Goal: Task Accomplishment & Management: Manage account settings

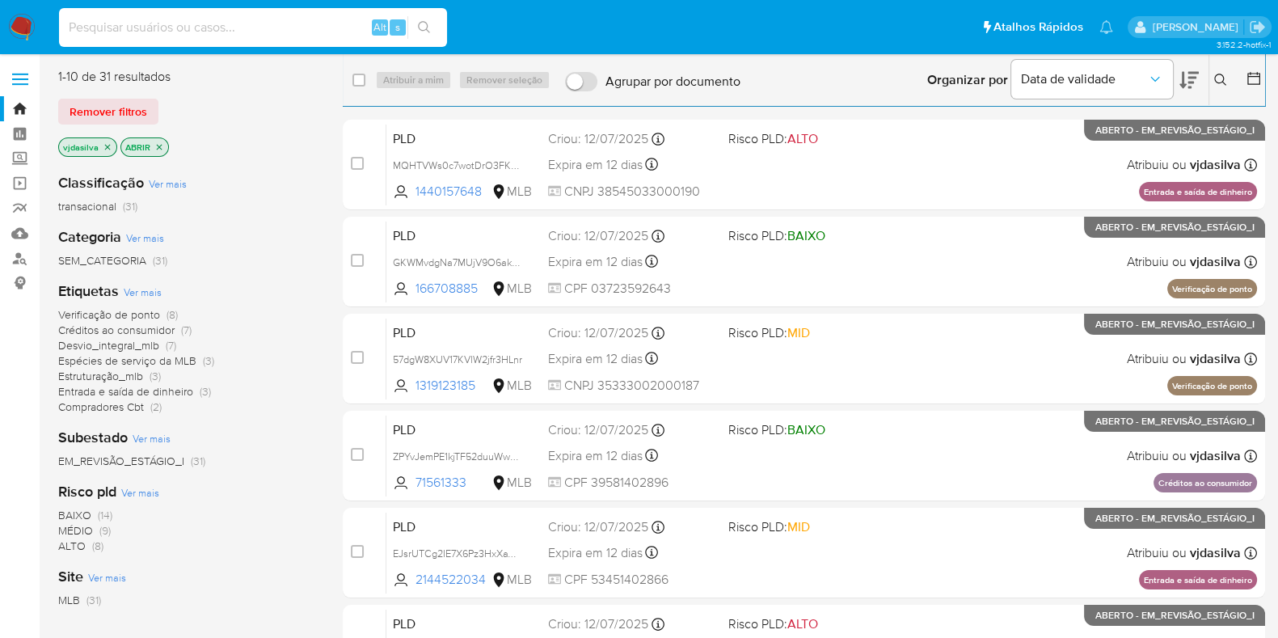
click at [223, 32] on input at bounding box center [253, 27] width 388 height 21
paste input "6WAo4wrXtrEcWFtogVuTeRa8"
type input "6WAo4wrXtrEcWFtogVuTeRa8"
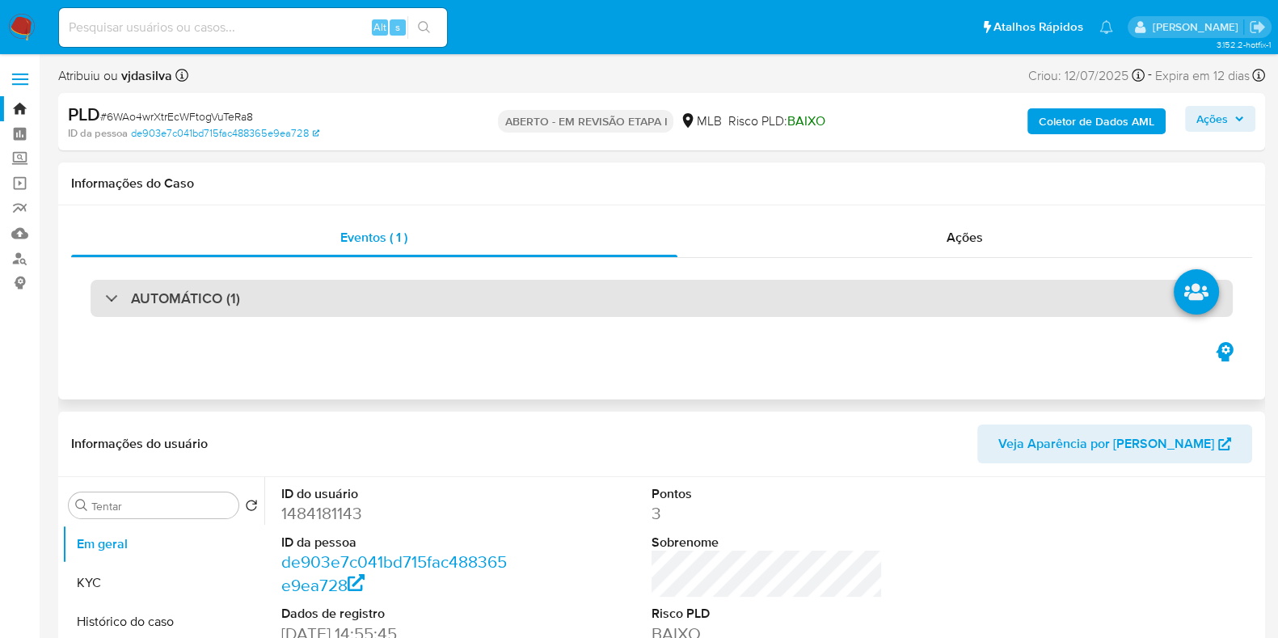
click at [247, 310] on div "AUTOMÁTICO (1)" at bounding box center [662, 298] width 1142 height 37
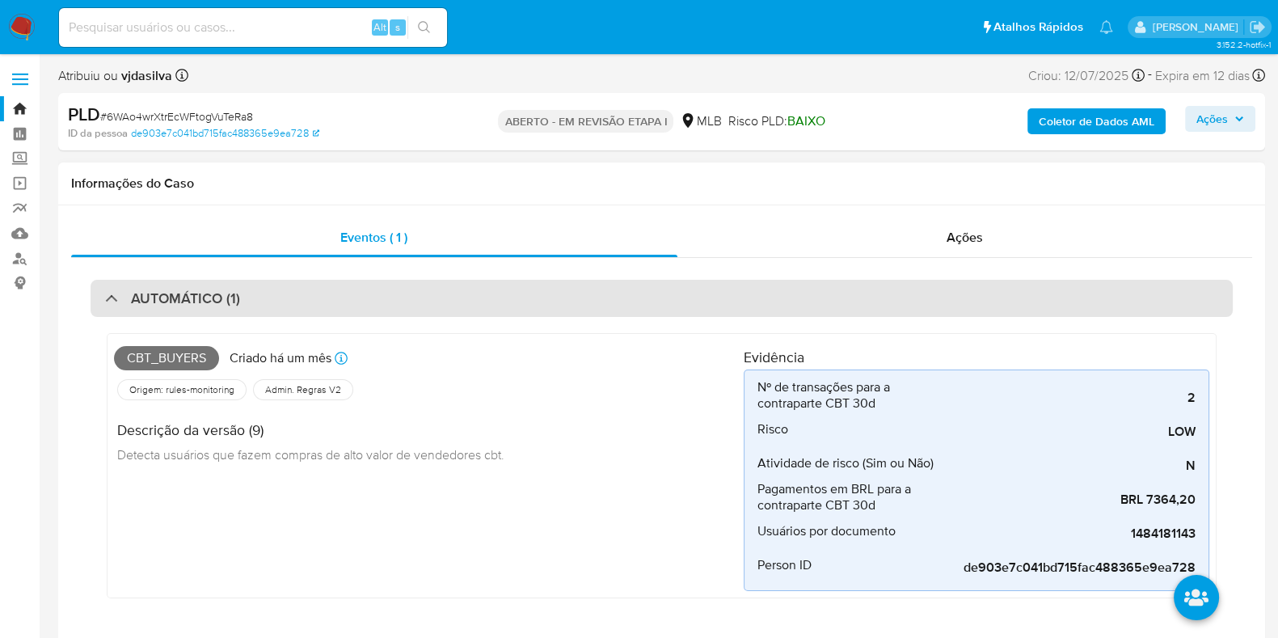
select select "10"
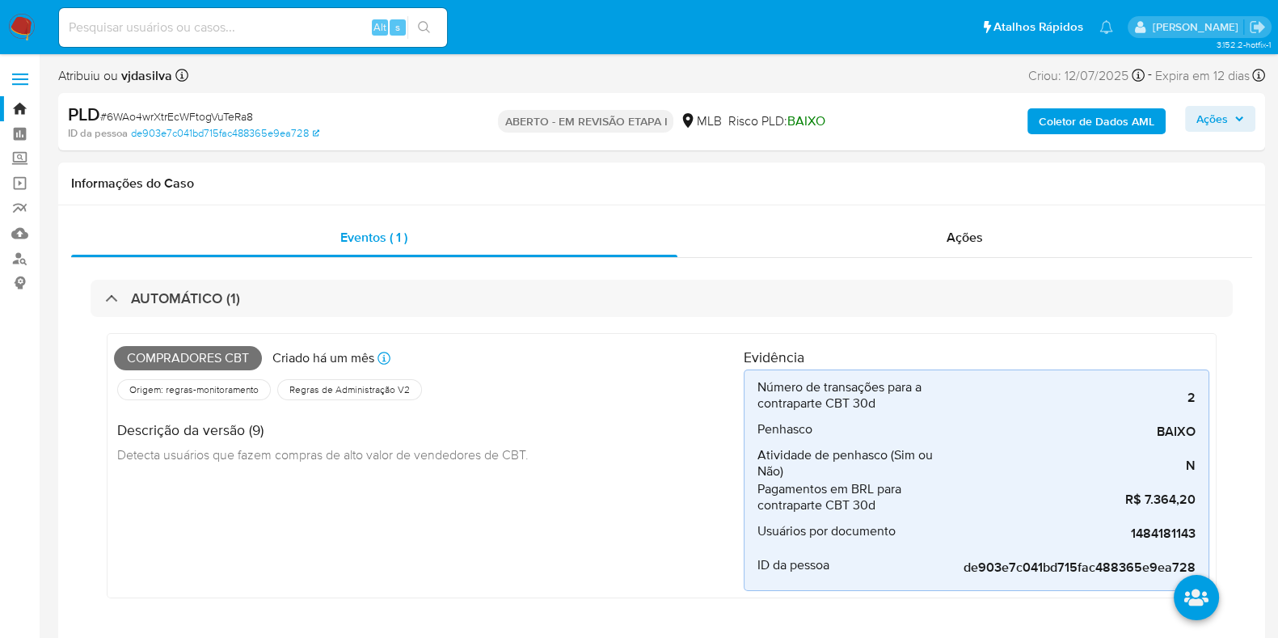
click at [29, 107] on link "Bandeja" at bounding box center [96, 108] width 192 height 25
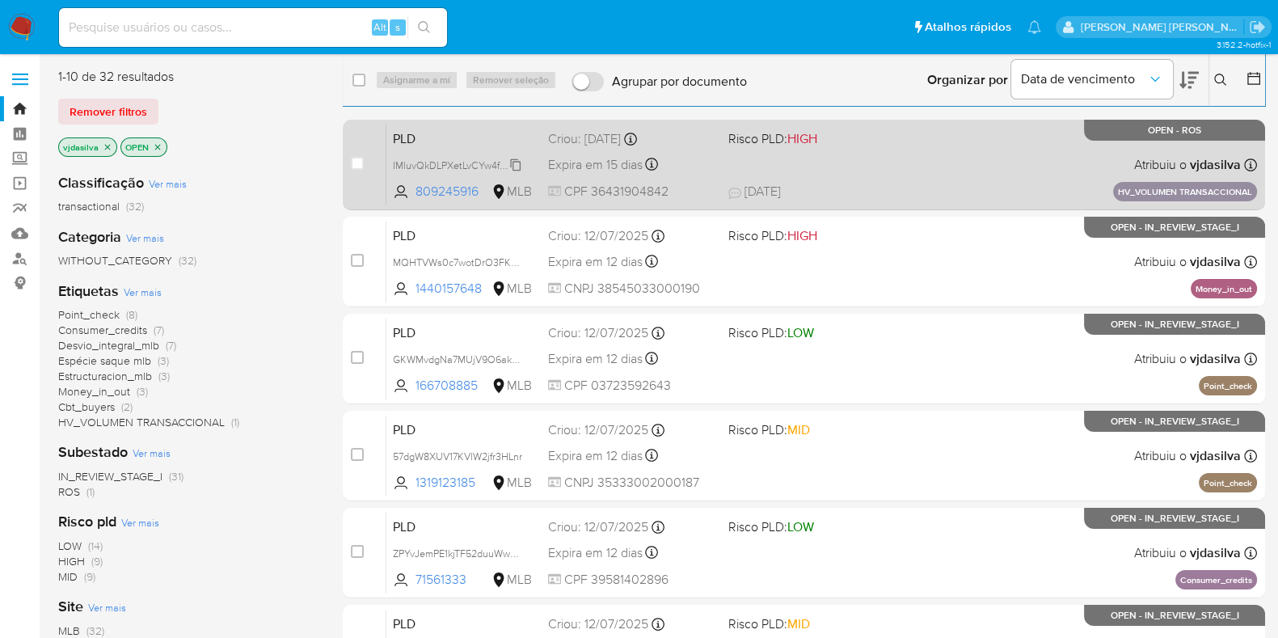
click at [517, 166] on span "IMluvQkDLPXetLvCYw4fz0ad" at bounding box center [457, 164] width 129 height 18
click at [895, 175] on div "PLD IMluvQkDLPXetLvCYw4fz0ad 809245916 MLB Risco PLD: HIGH Criou: 15/07/2025 Cr…" at bounding box center [821, 165] width 871 height 82
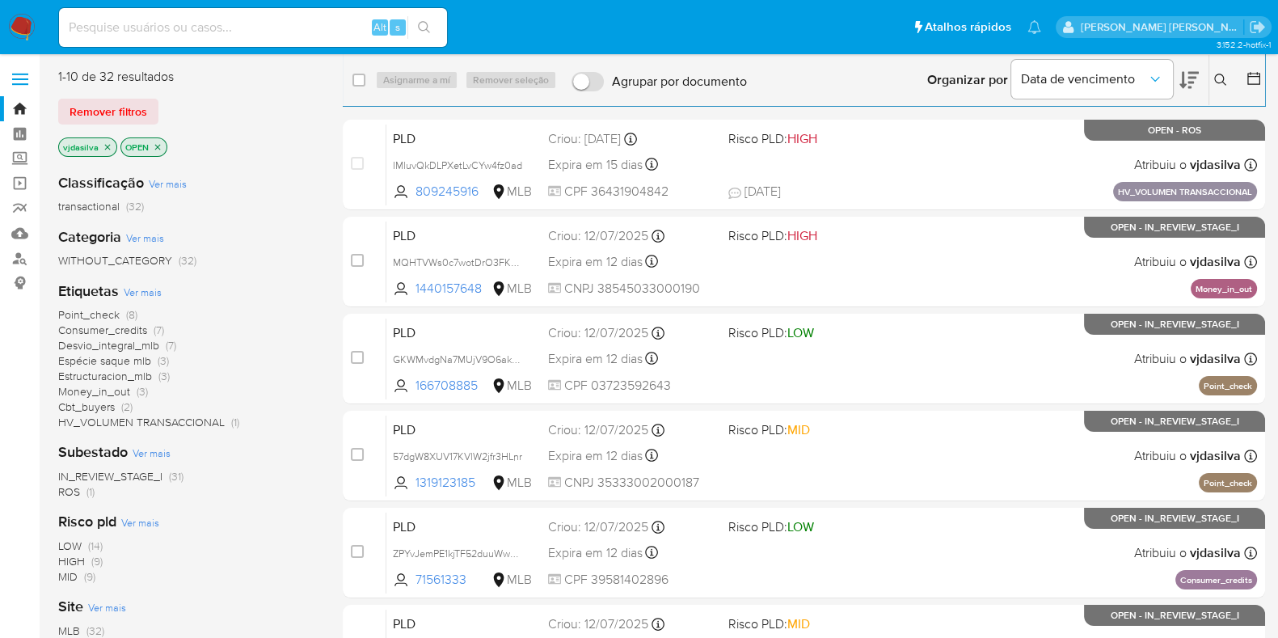
click at [155, 289] on span "Ver mais" at bounding box center [143, 292] width 38 height 15
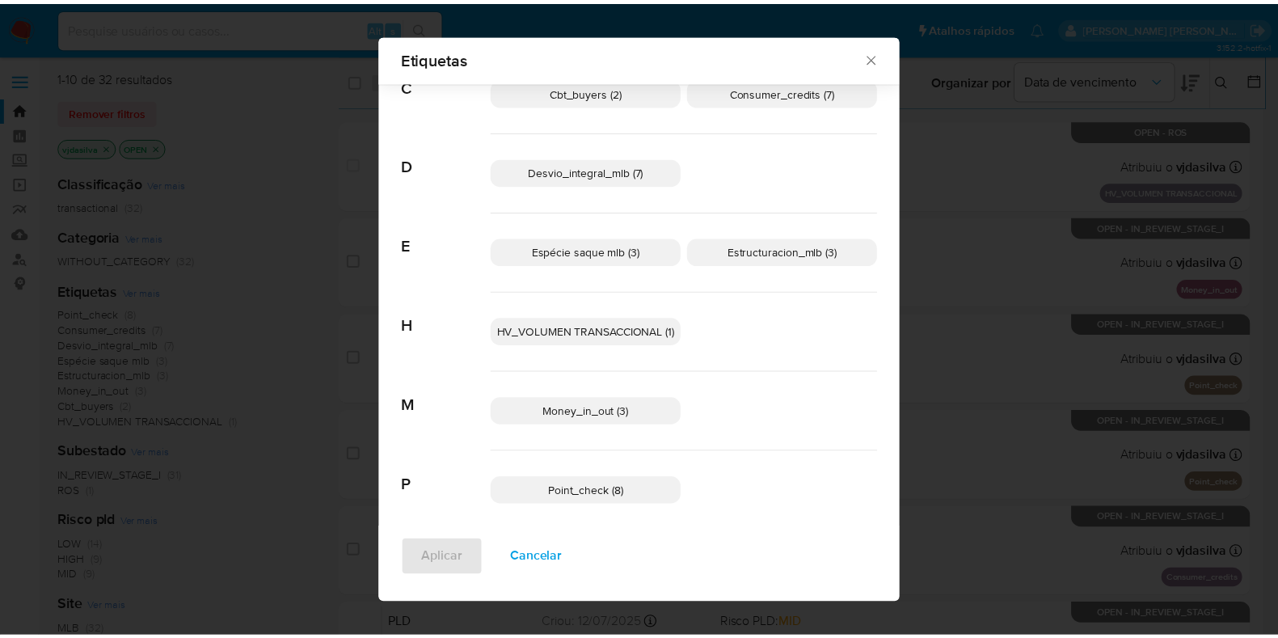
scroll to position [70, 0]
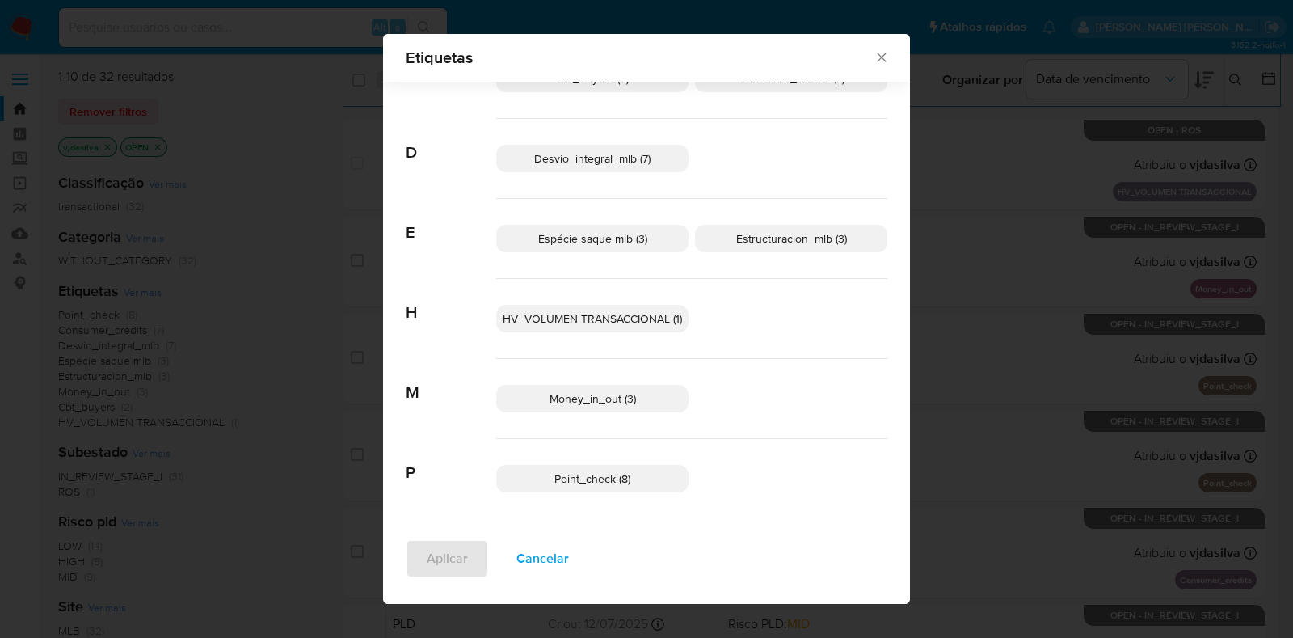
click at [626, 401] on span "Money_in_out (3)" at bounding box center [593, 398] width 87 height 16
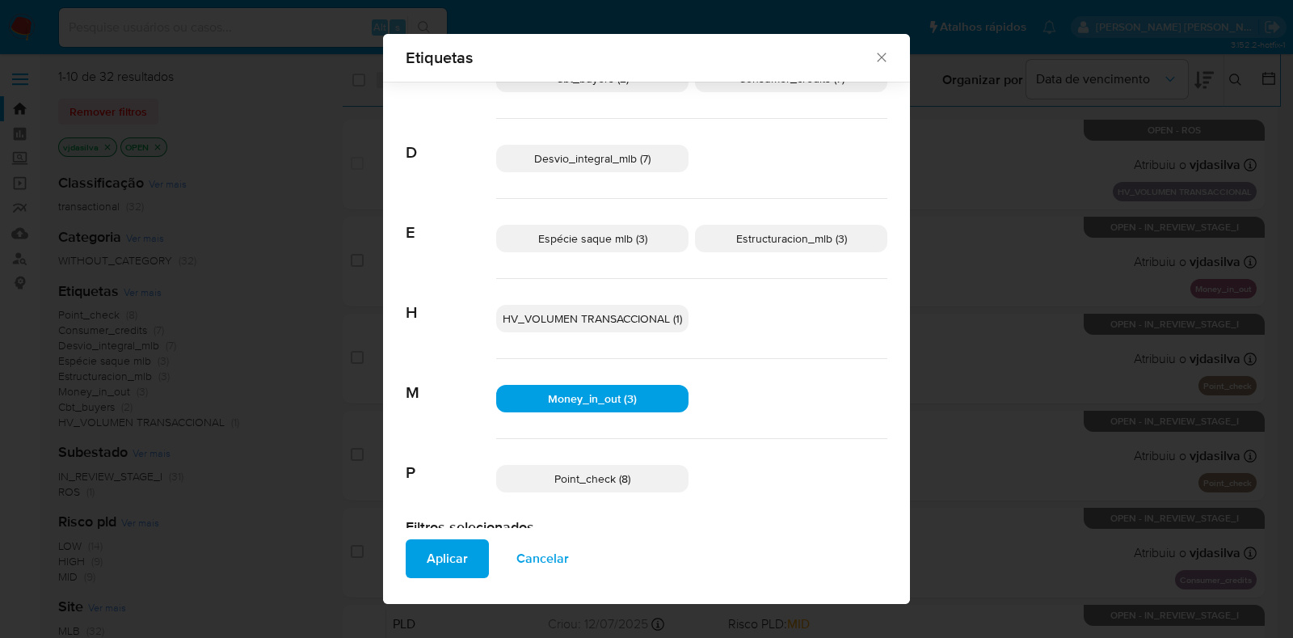
click at [432, 555] on span "Aplicar" at bounding box center [447, 559] width 41 height 36
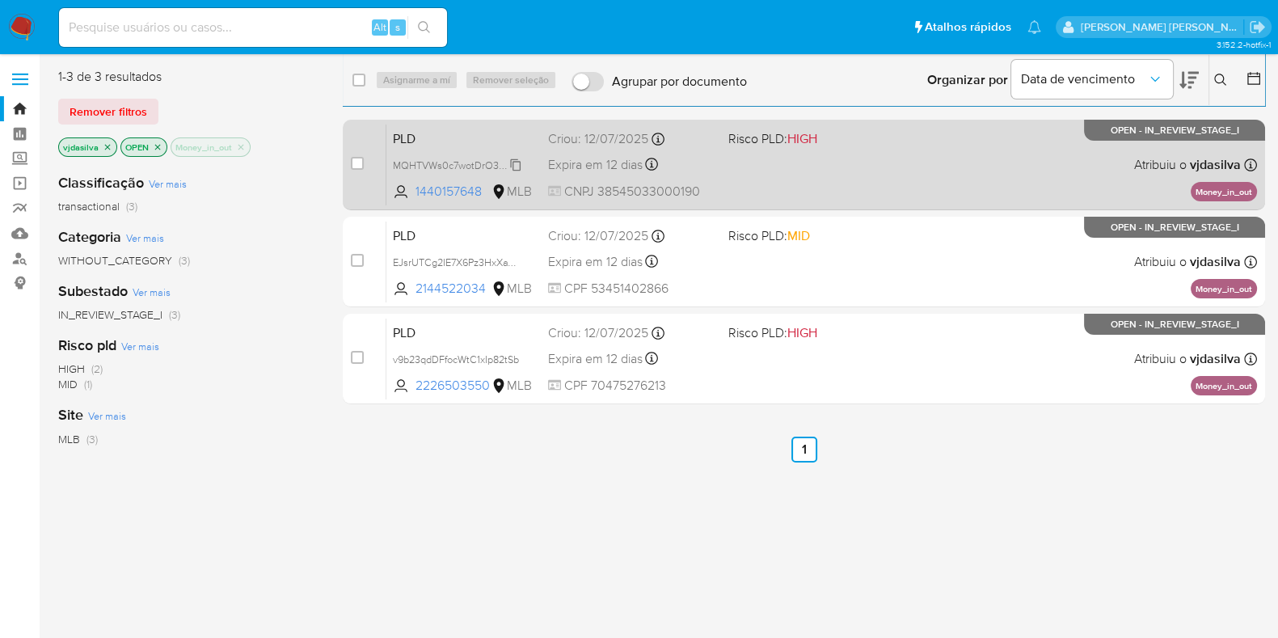
click at [516, 167] on span "MQHTVWs0c7wotDrO3FK4TpvX" at bounding box center [466, 164] width 146 height 18
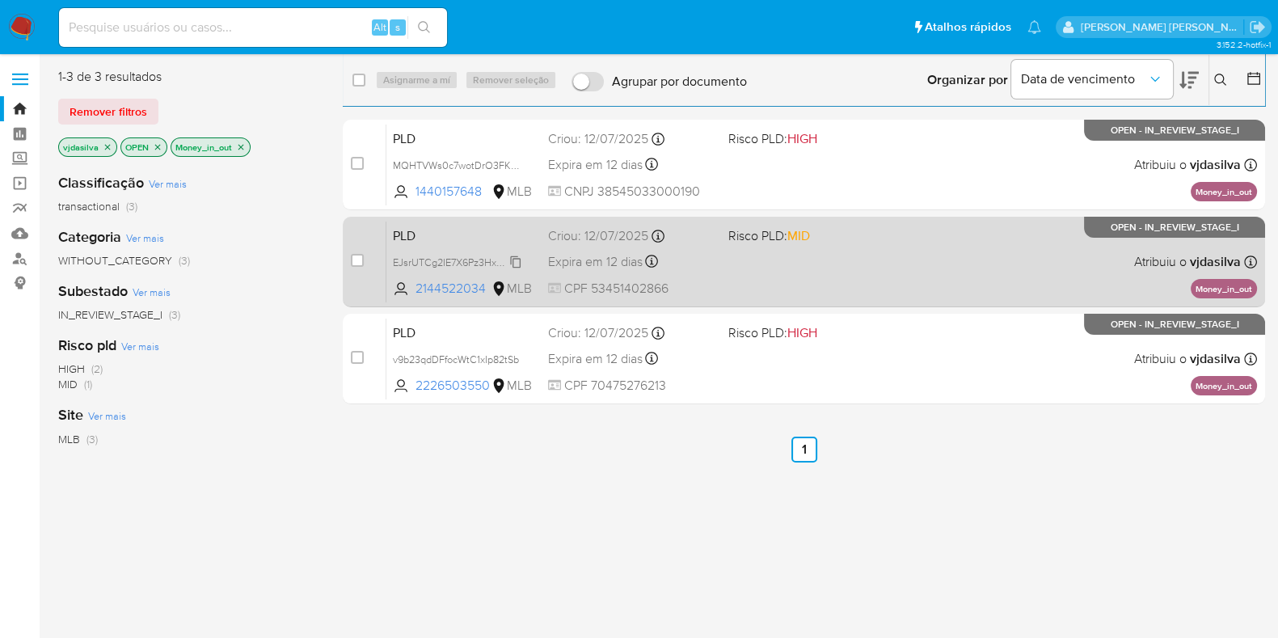
click at [516, 263] on span "EJsrUTCg2IE7X6Pz3HxXaVnR" at bounding box center [459, 261] width 133 height 18
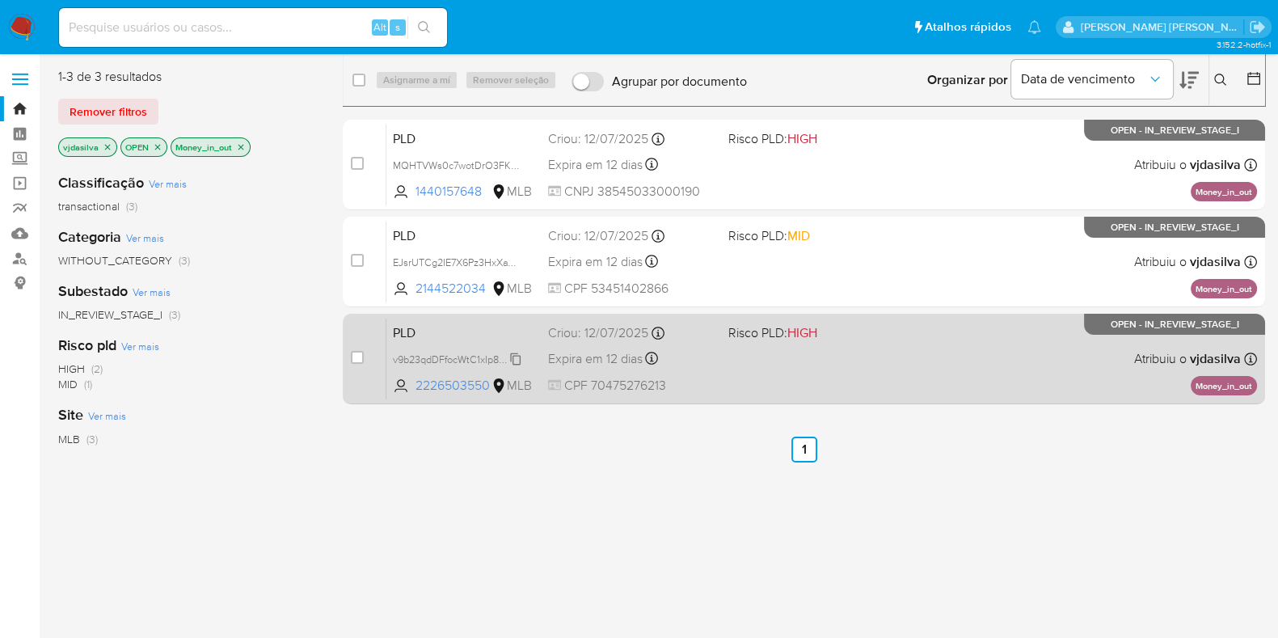
click at [517, 360] on span "v9b23qdDFfocWtC1xIp82tSb" at bounding box center [456, 358] width 126 height 18
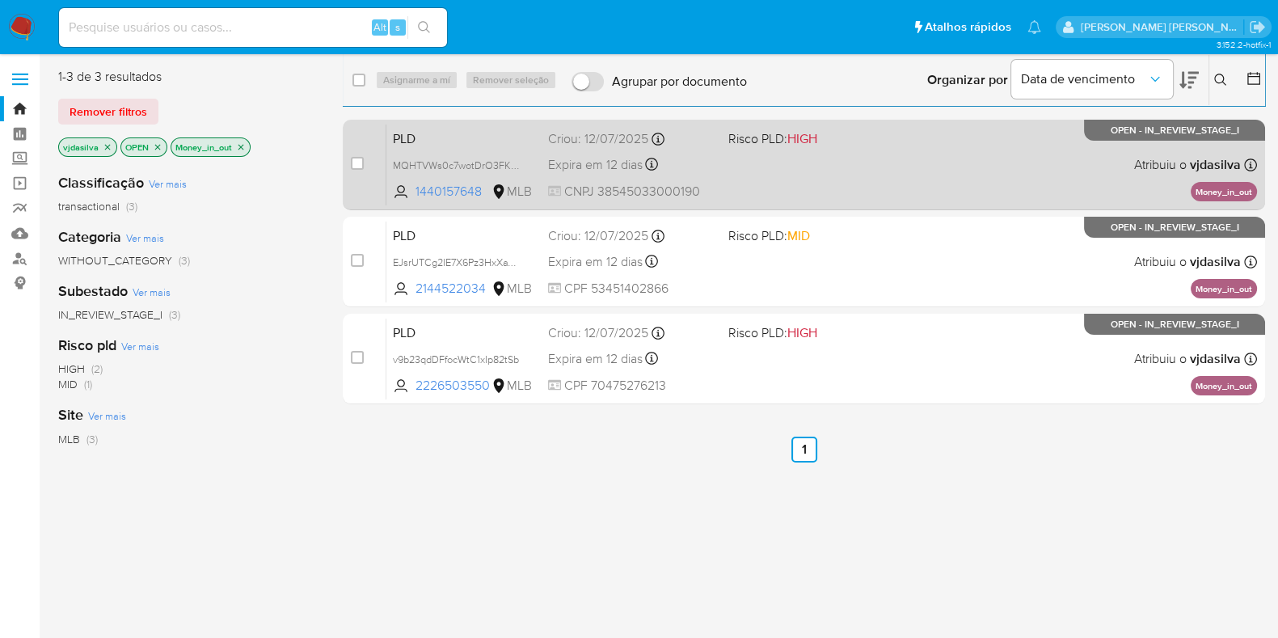
click at [901, 175] on div "PLD MQHTVWs0c7wotDrO3FK4TpvX 1440157648 MLB Risco PLD: HIGH Criou: 12/07/2025 C…" at bounding box center [821, 165] width 871 height 82
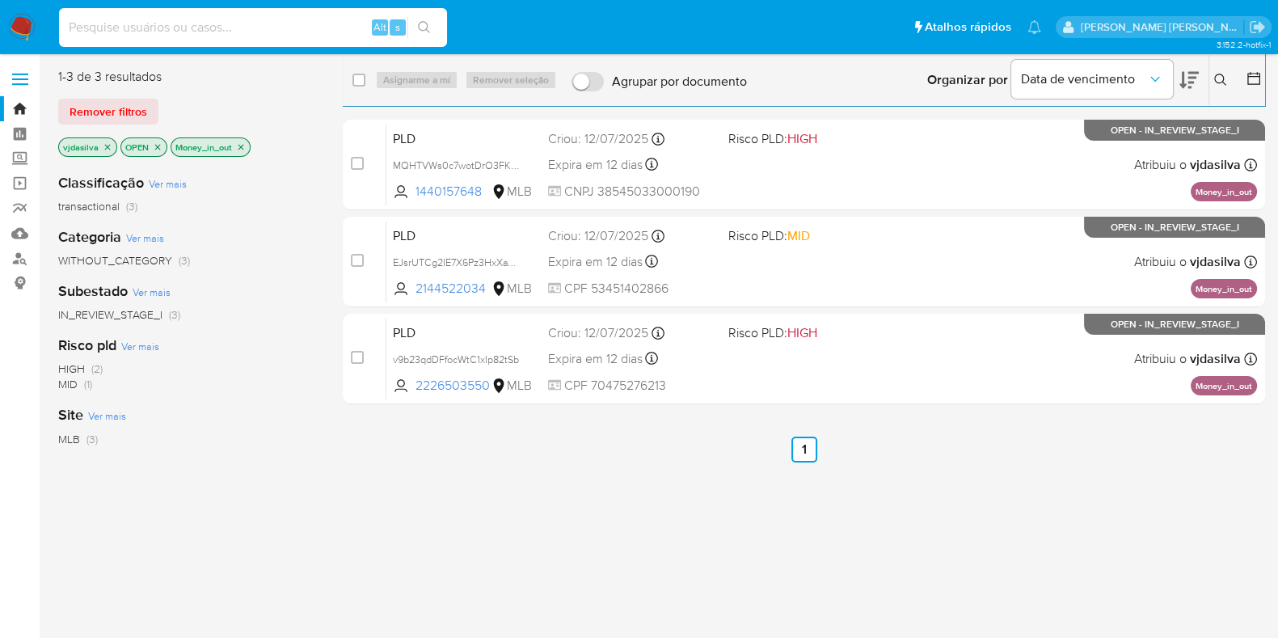
click at [179, 32] on input at bounding box center [253, 27] width 388 height 21
paste input "IMluvQkDLPXetLvCYw4fz0ad"
type input "IMluvQkDLPXetLvCYw4fz0ad"
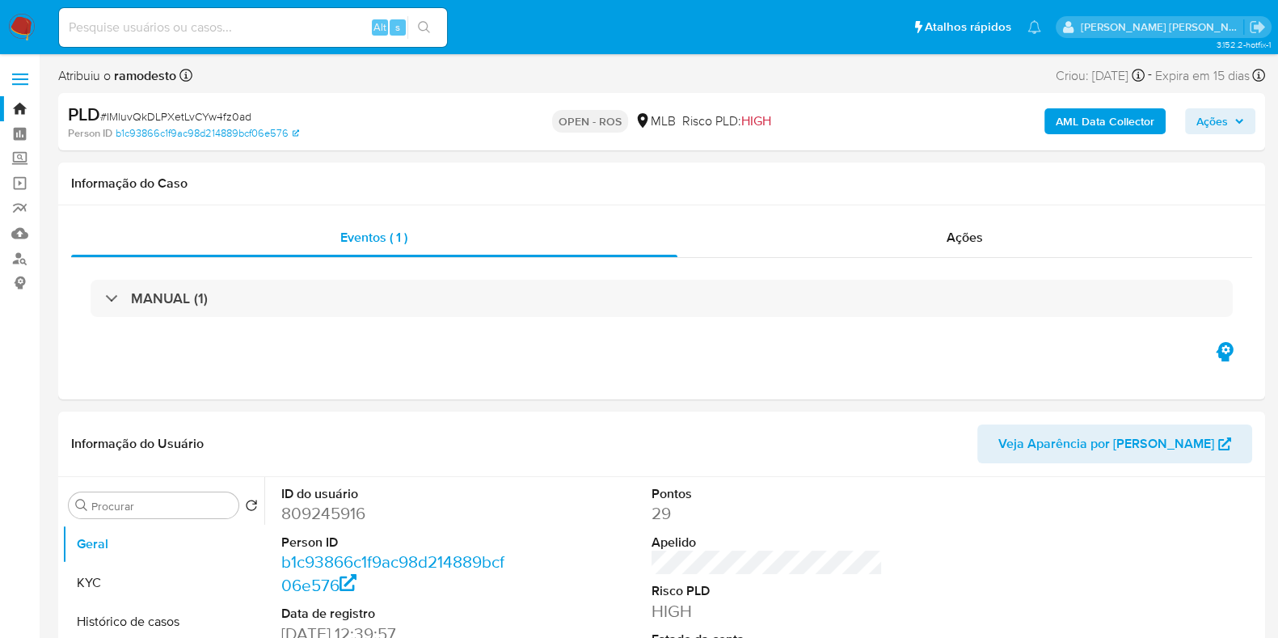
select select "10"
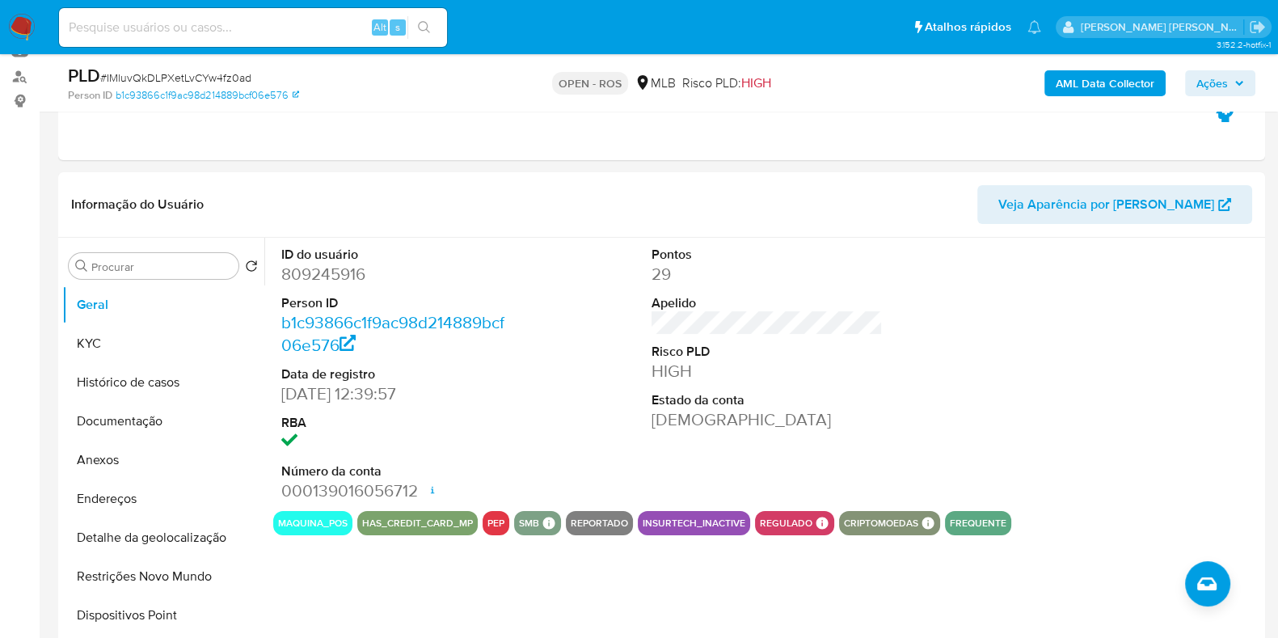
scroll to position [179, 0]
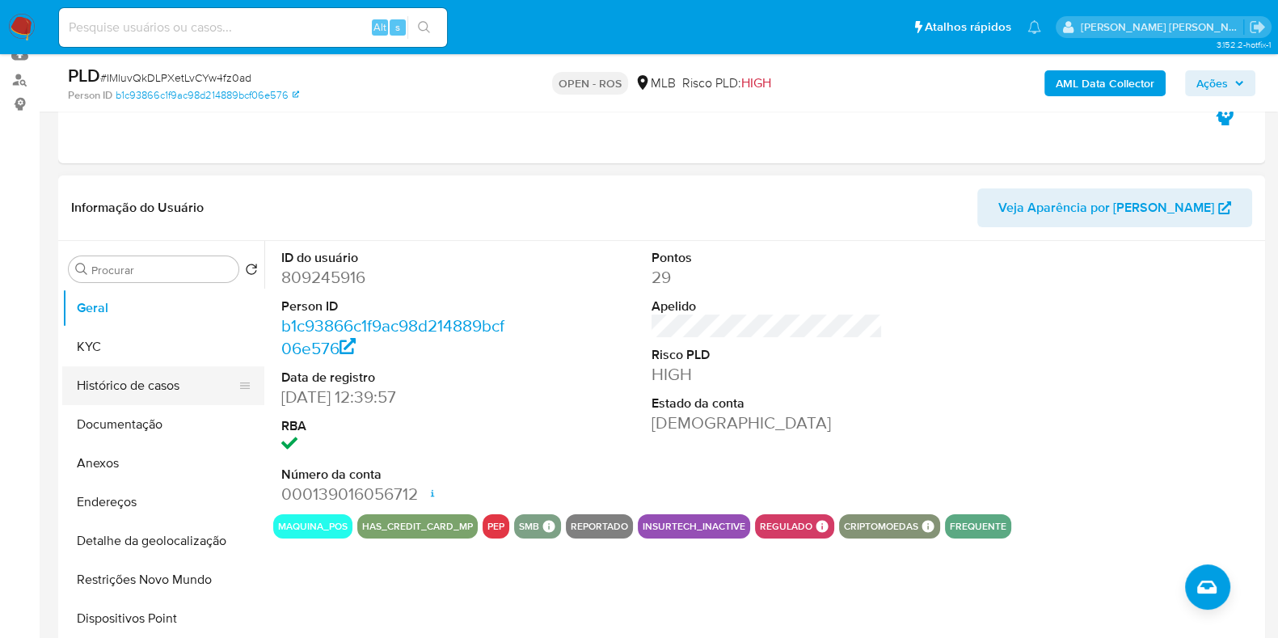
click at [154, 378] on button "Histórico de casos" at bounding box center [156, 385] width 189 height 39
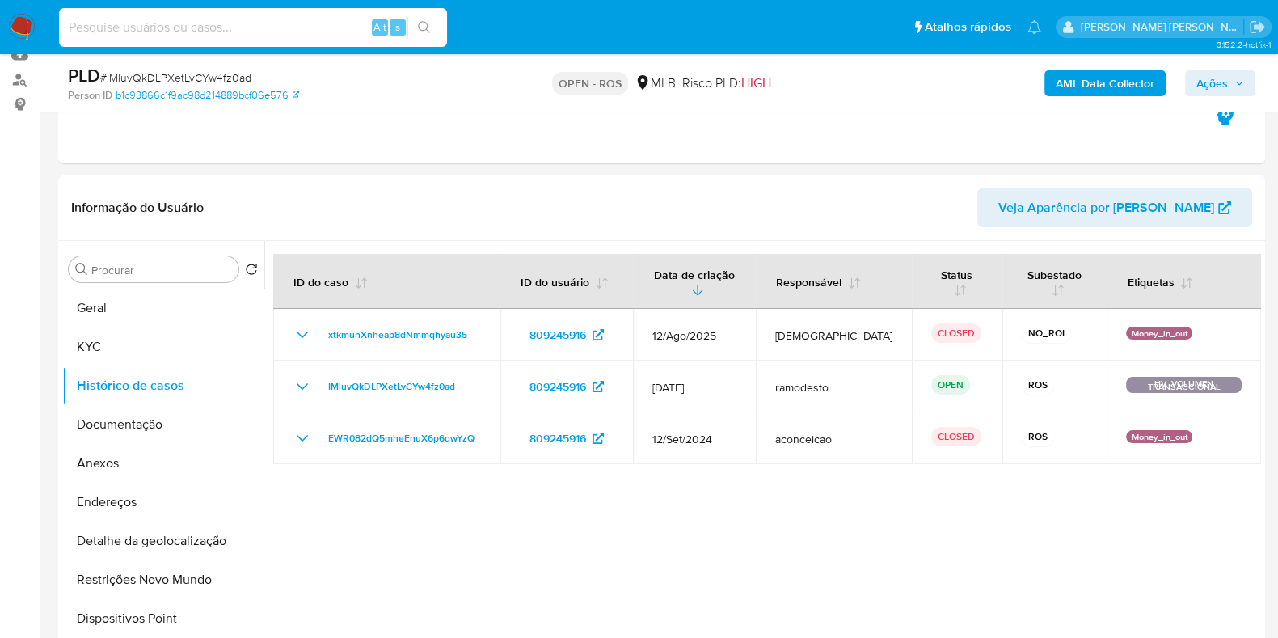
click at [332, 37] on input at bounding box center [253, 27] width 388 height 21
paste input "EJsrUTCg2IE7X6Pz3HxXaVnR"
type input "EJsrUTCg2IE7X6Pz3HxXaVnR"
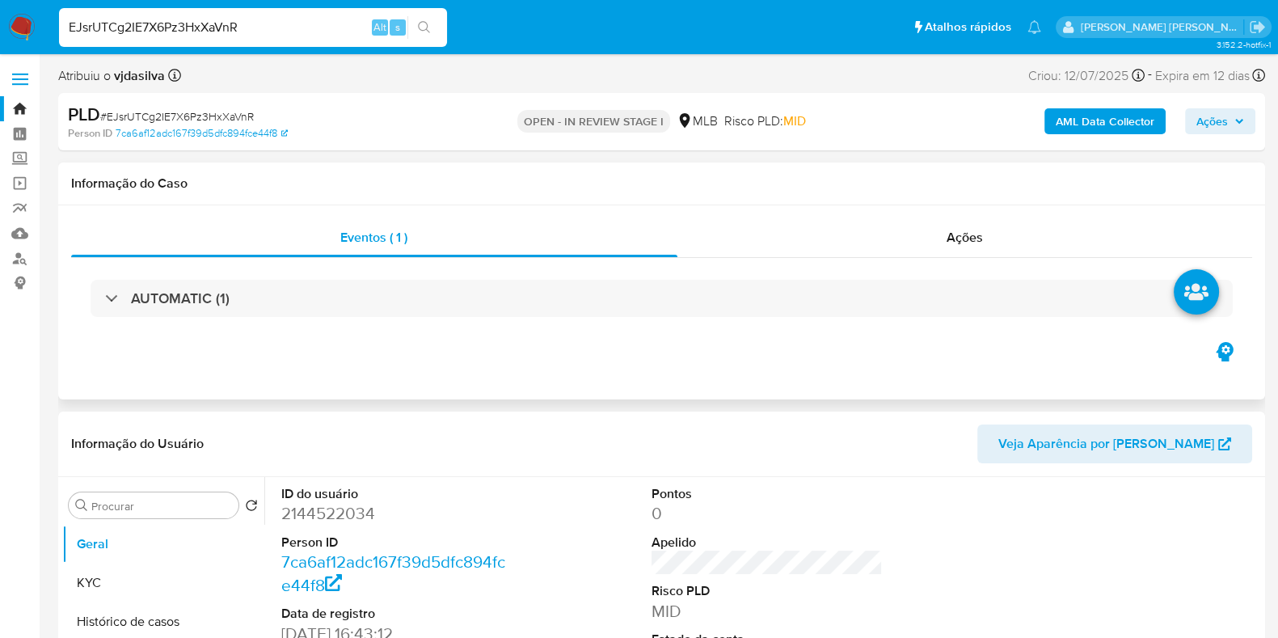
select select "10"
click at [150, 618] on button "Histórico de casos" at bounding box center [156, 621] width 189 height 39
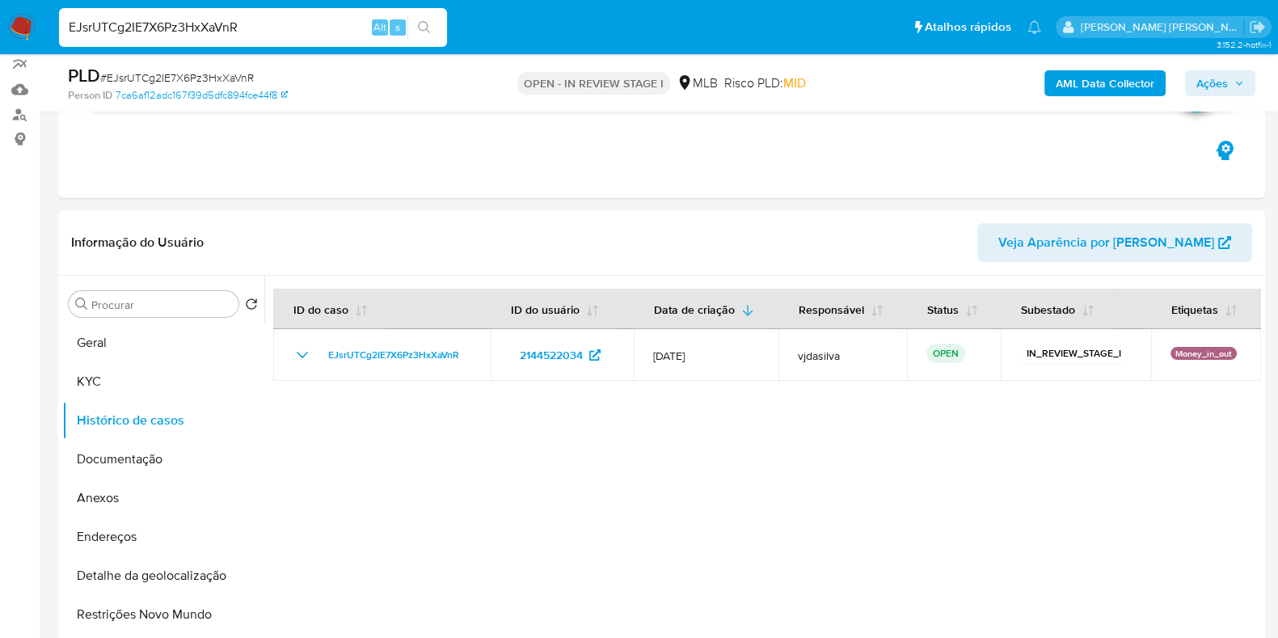
scroll to position [155, 0]
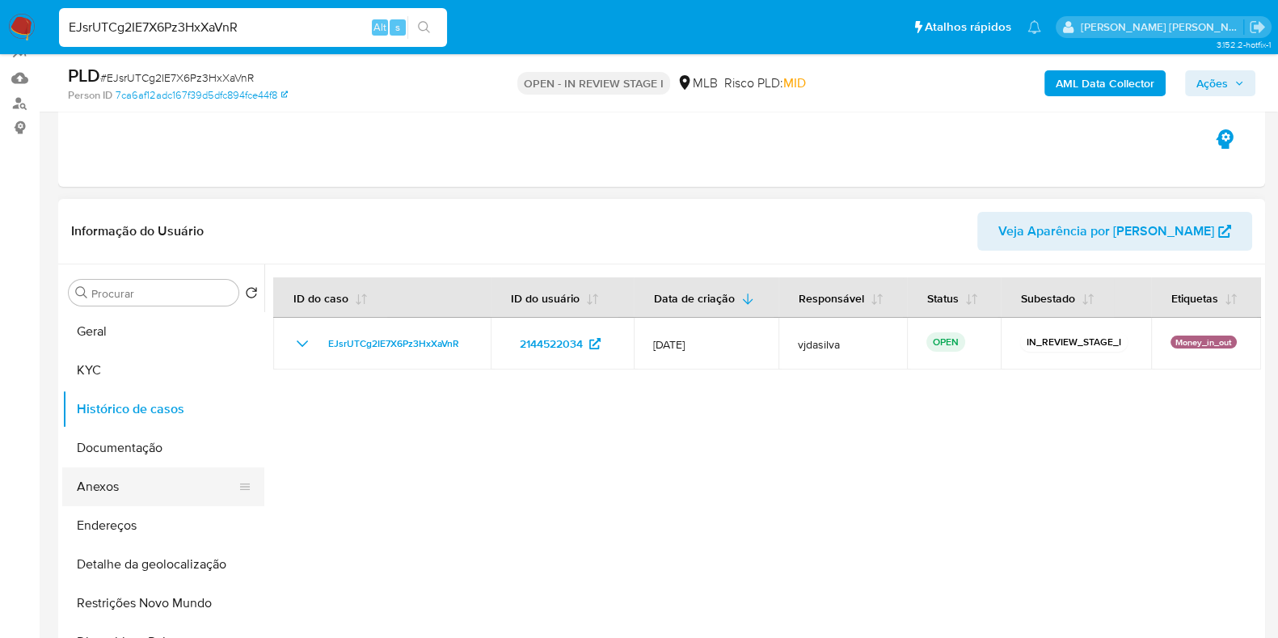
click at [157, 479] on button "Anexos" at bounding box center [156, 486] width 189 height 39
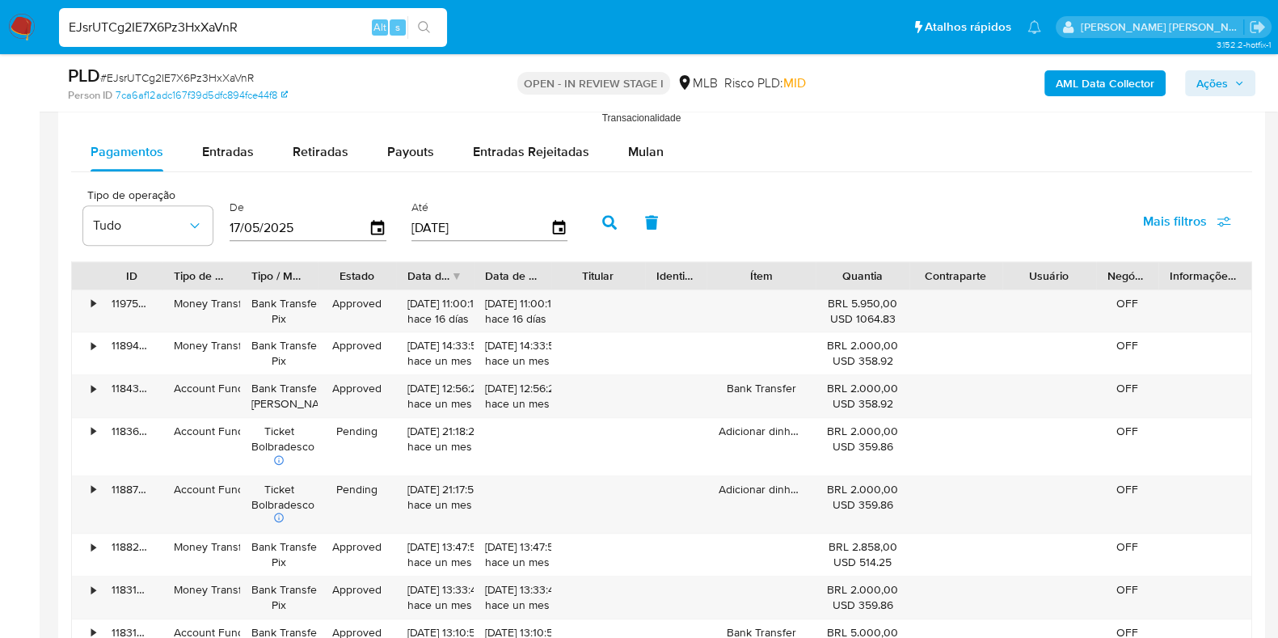
scroll to position [1787, 0]
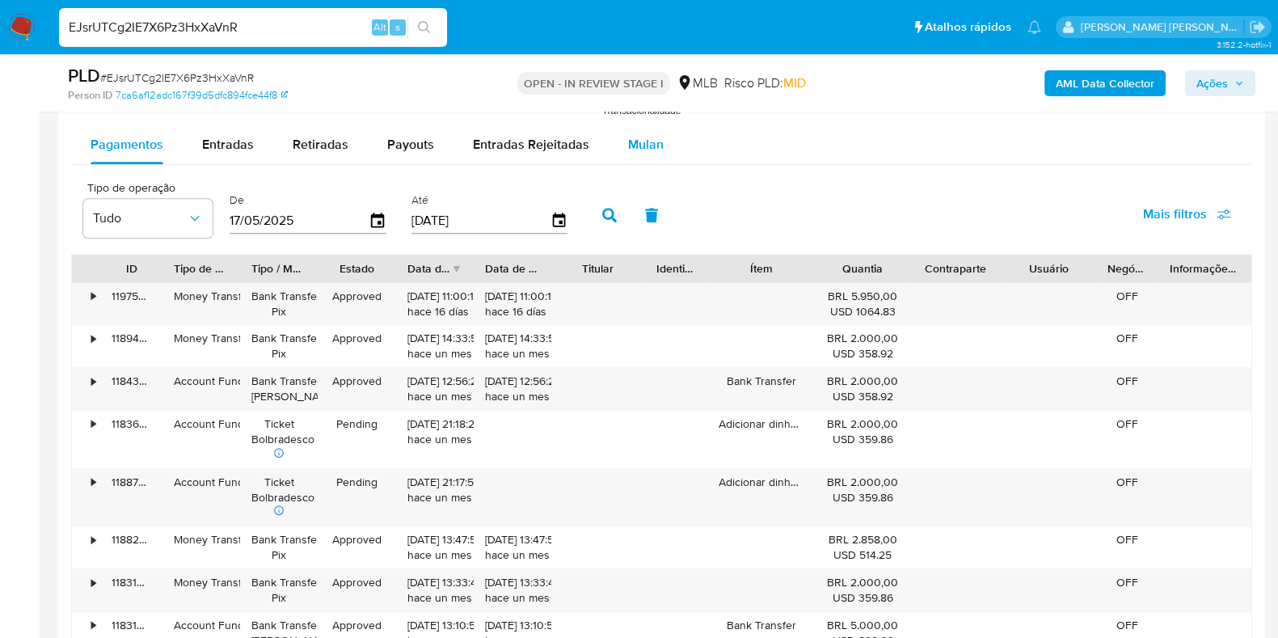
click at [645, 131] on div "Mulan" at bounding box center [646, 144] width 36 height 39
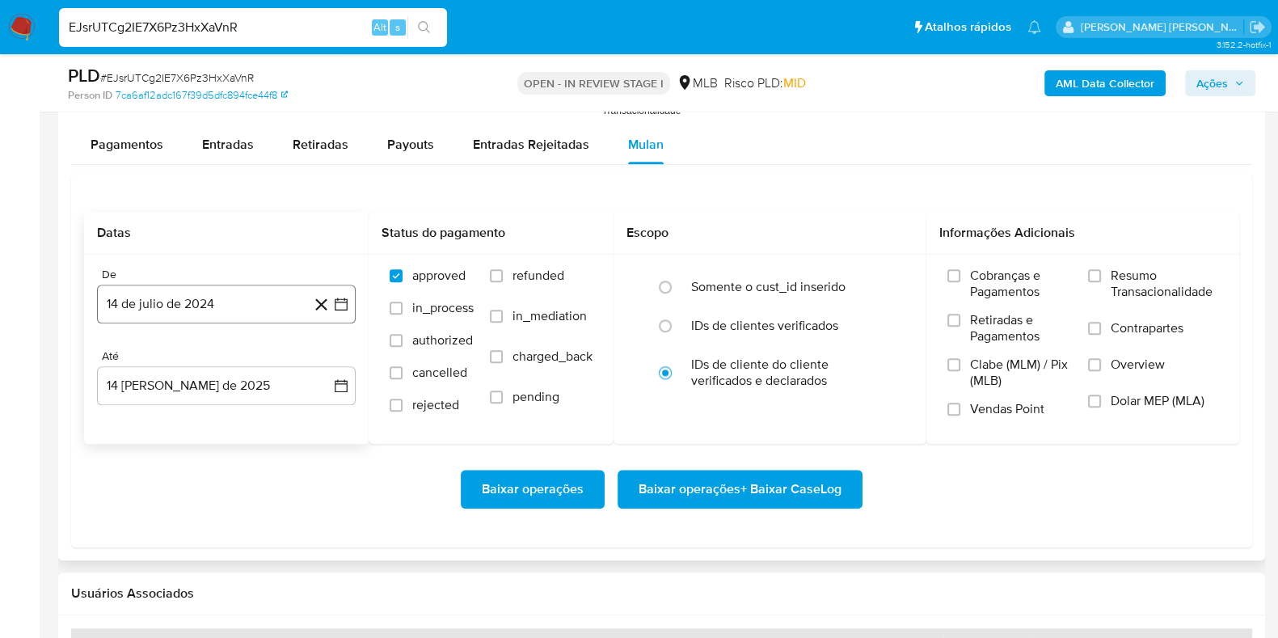
click at [238, 314] on button "14 de julio de 2024" at bounding box center [226, 304] width 259 height 39
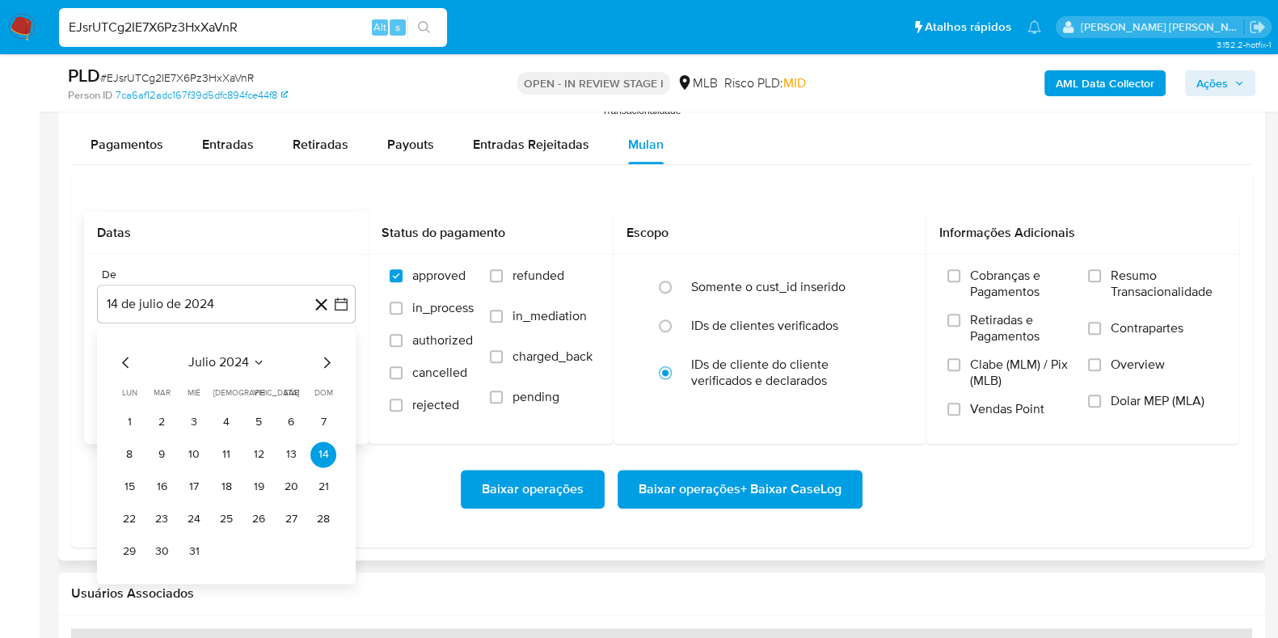
click at [238, 365] on span "julio 2024" at bounding box center [218, 362] width 61 height 16
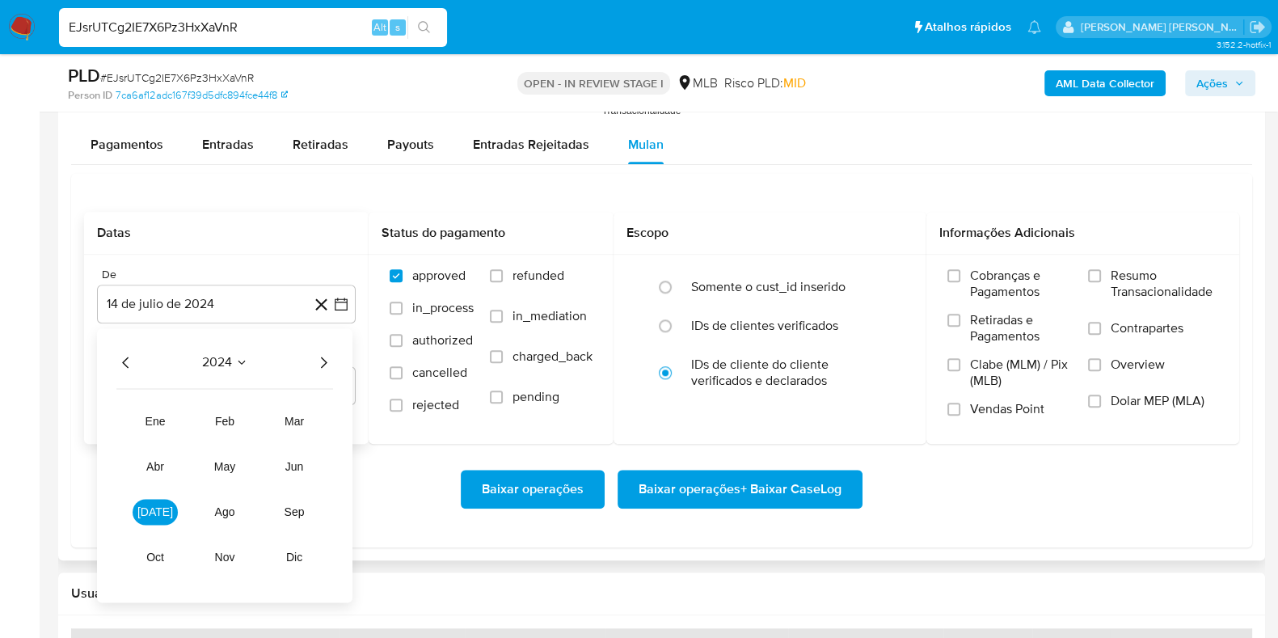
click at [331, 353] on icon "Año siguiente" at bounding box center [323, 361] width 19 height 19
click at [294, 467] on span "jun" at bounding box center [294, 466] width 19 height 13
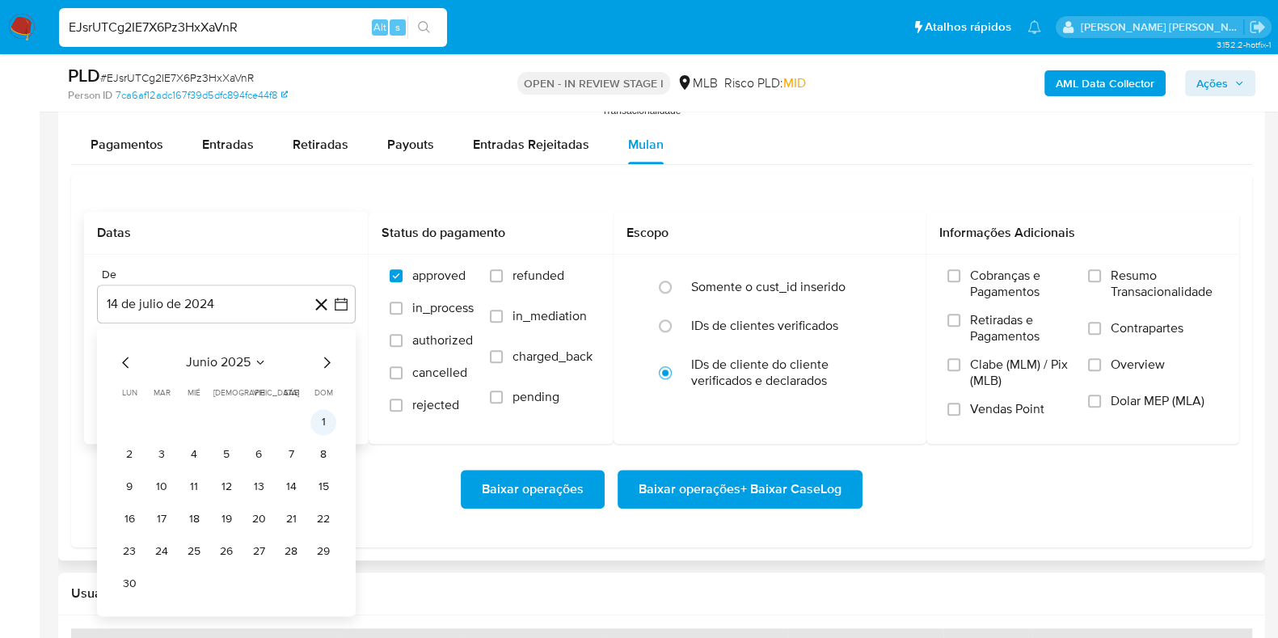
click at [328, 416] on button "1" at bounding box center [323, 422] width 26 height 26
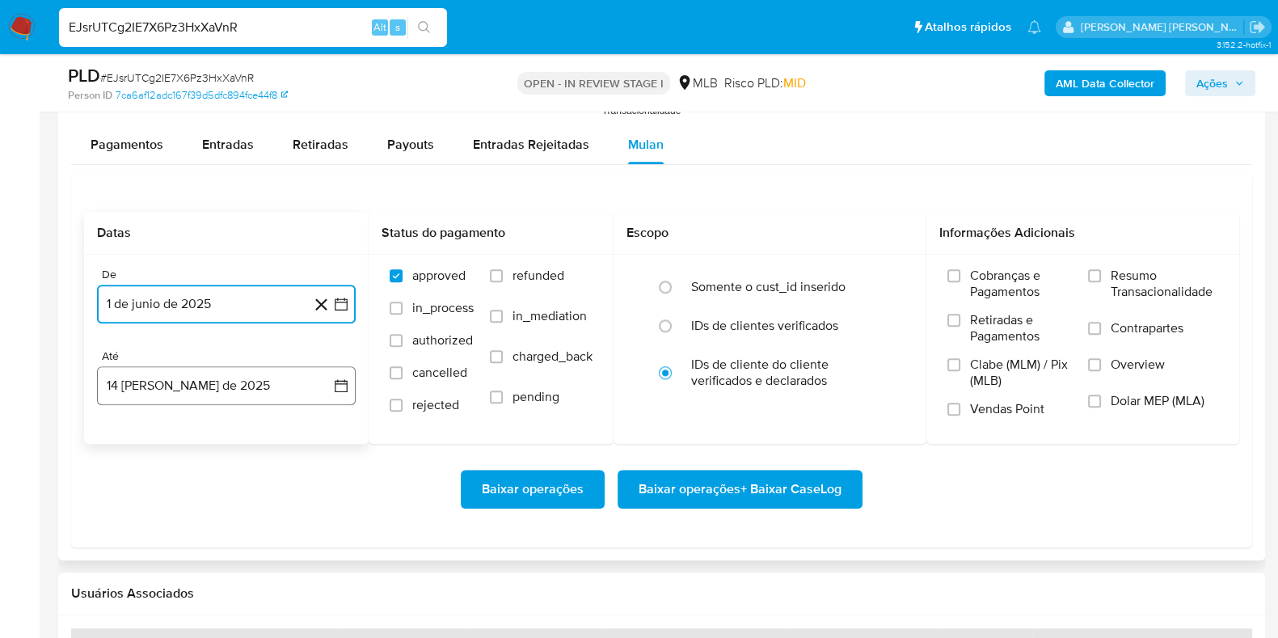
click at [206, 402] on button "14 de agosto de 2025" at bounding box center [226, 385] width 259 height 39
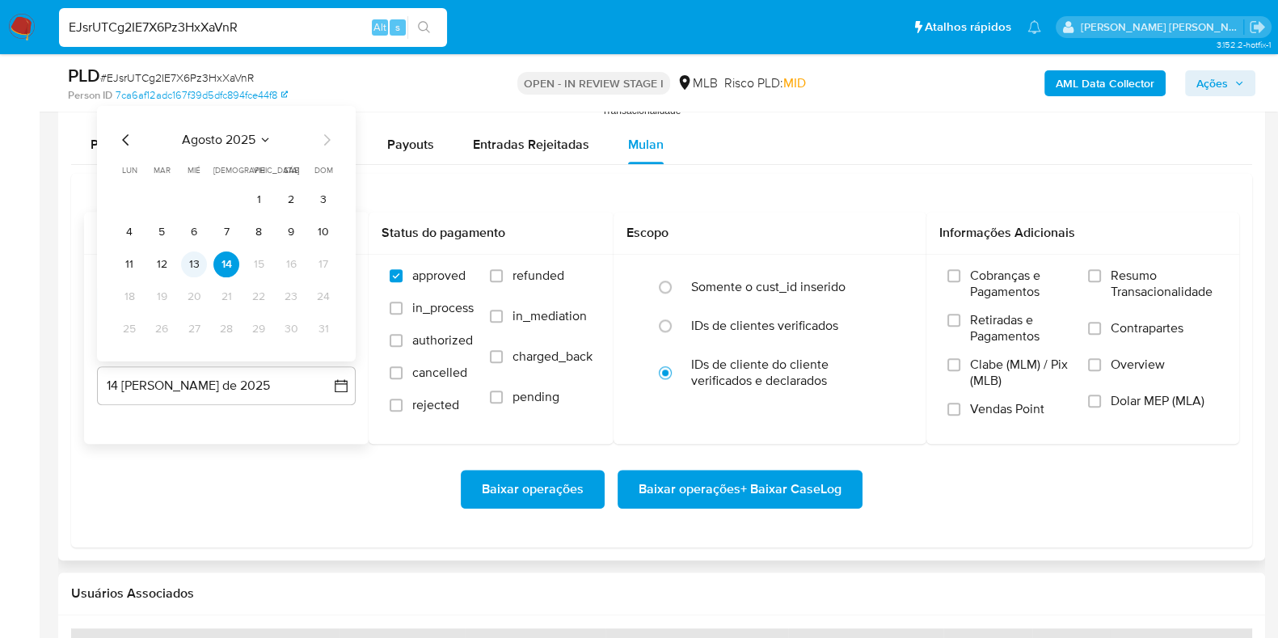
click at [188, 259] on button "13" at bounding box center [194, 264] width 26 height 26
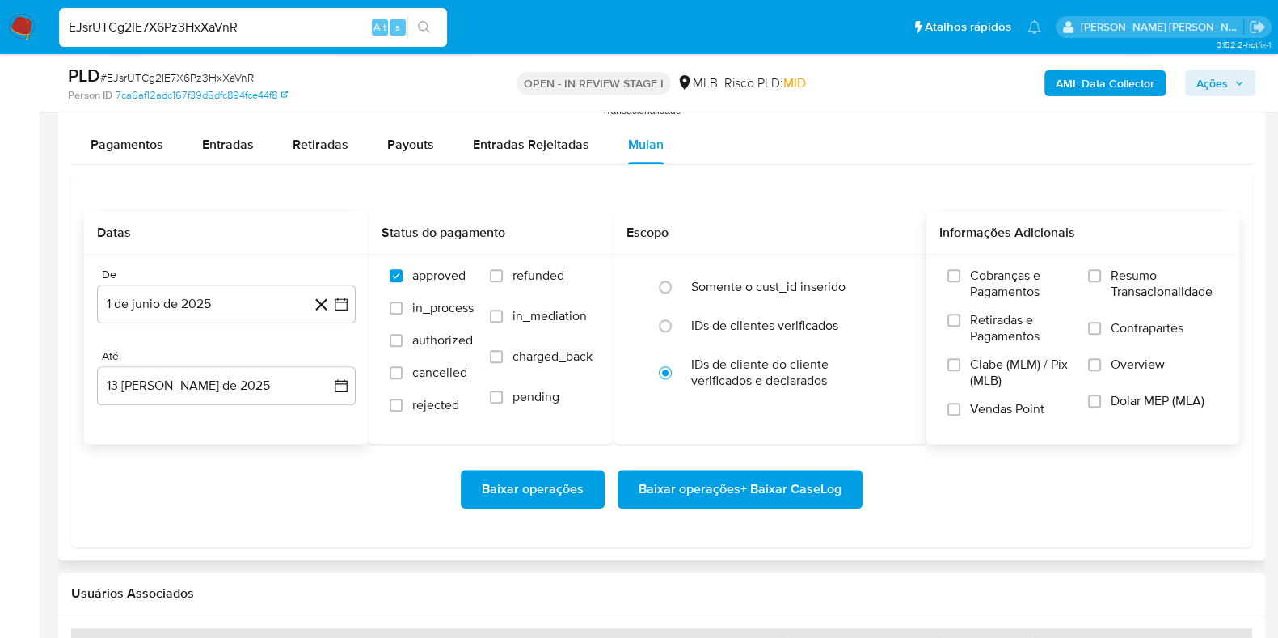
click at [1141, 268] on span "Resumo Transacionalidade" at bounding box center [1165, 284] width 108 height 32
click at [1101, 269] on input "Resumo Transacionalidade" at bounding box center [1094, 275] width 13 height 13
click at [1126, 327] on span "Contrapartes" at bounding box center [1147, 328] width 73 height 16
click at [1101, 327] on input "Contrapartes" at bounding box center [1094, 328] width 13 height 13
click at [791, 488] on span "Baixar operações + Baixar CaseLog" at bounding box center [740, 489] width 203 height 36
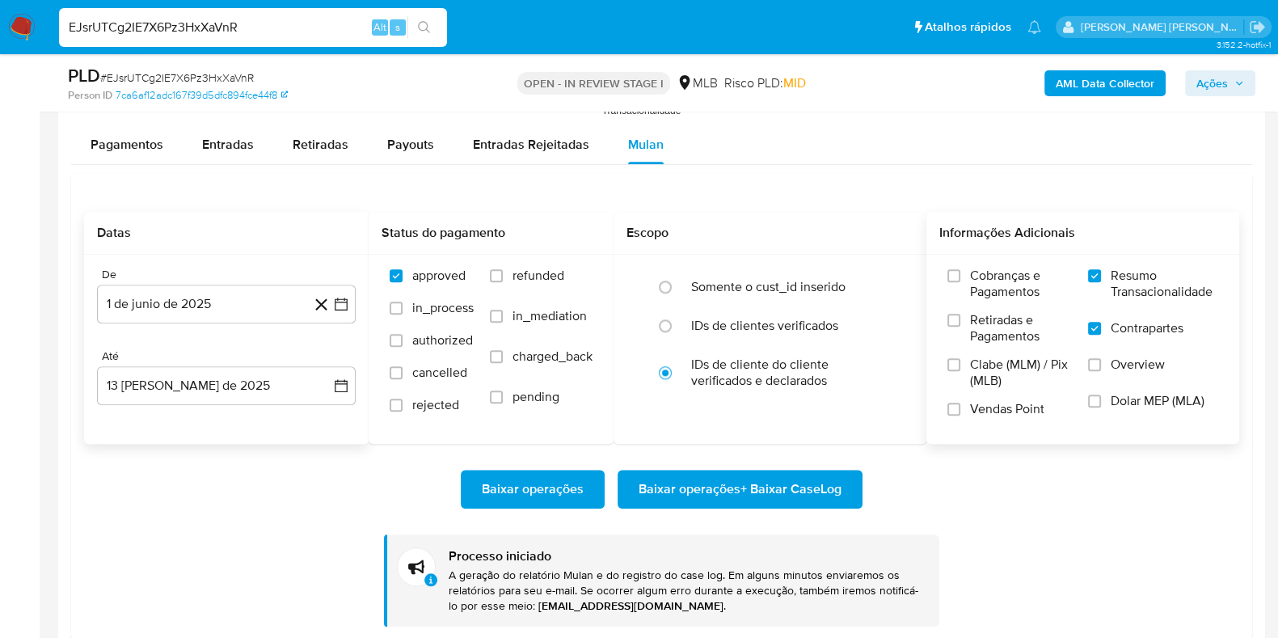
click at [263, 31] on input "EJsrUTCg2IE7X6Pz3HxXaVnR" at bounding box center [253, 27] width 388 height 21
paste input "v9b23qdDFfocWtC1xIp82tSb"
type input "v9b23qdDFfocWtC1xIp82tSb"
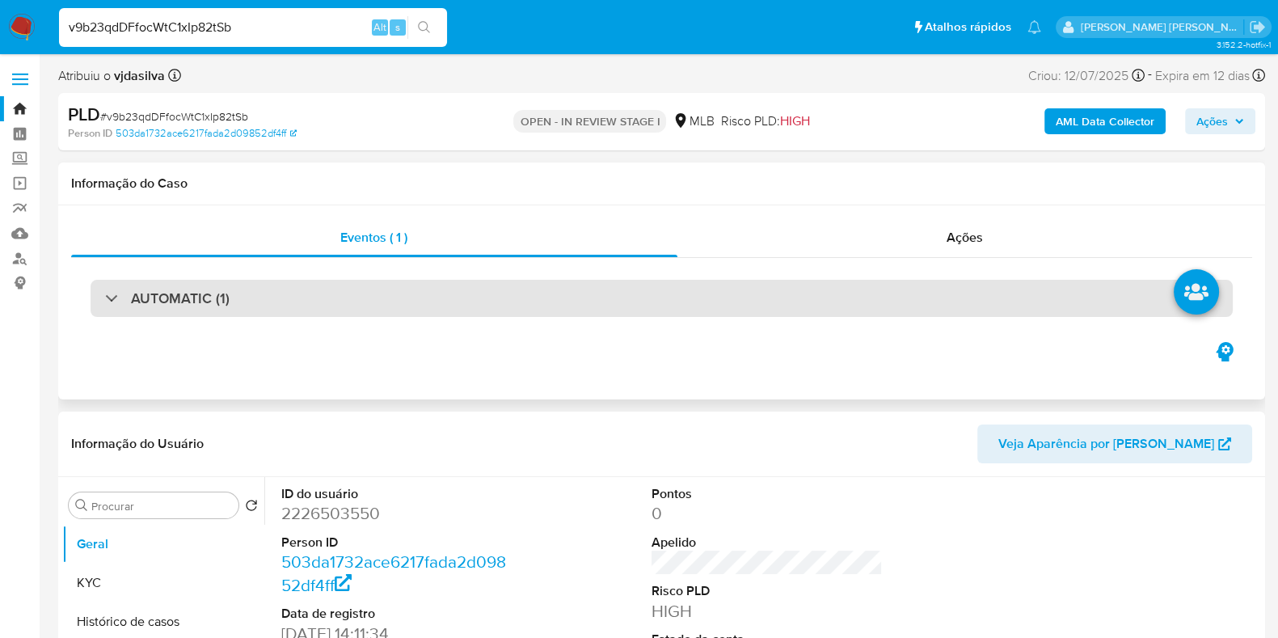
select select "10"
click at [863, 290] on div "AUTOMATIC (1)" at bounding box center [662, 298] width 1142 height 37
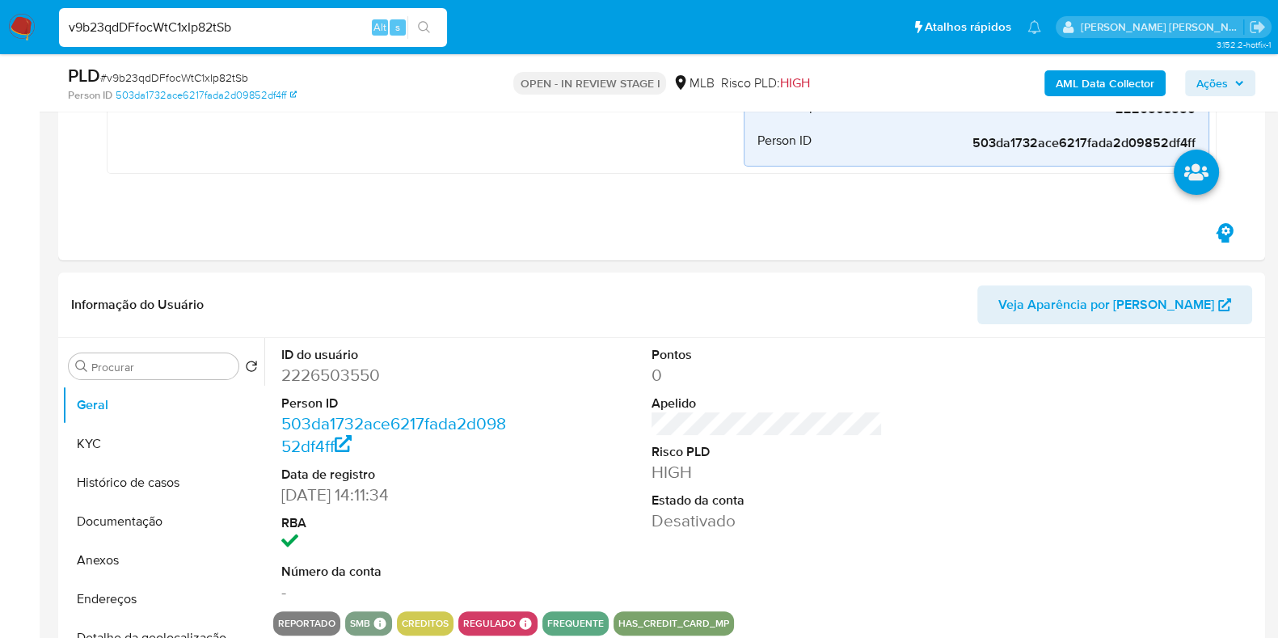
scroll to position [481, 0]
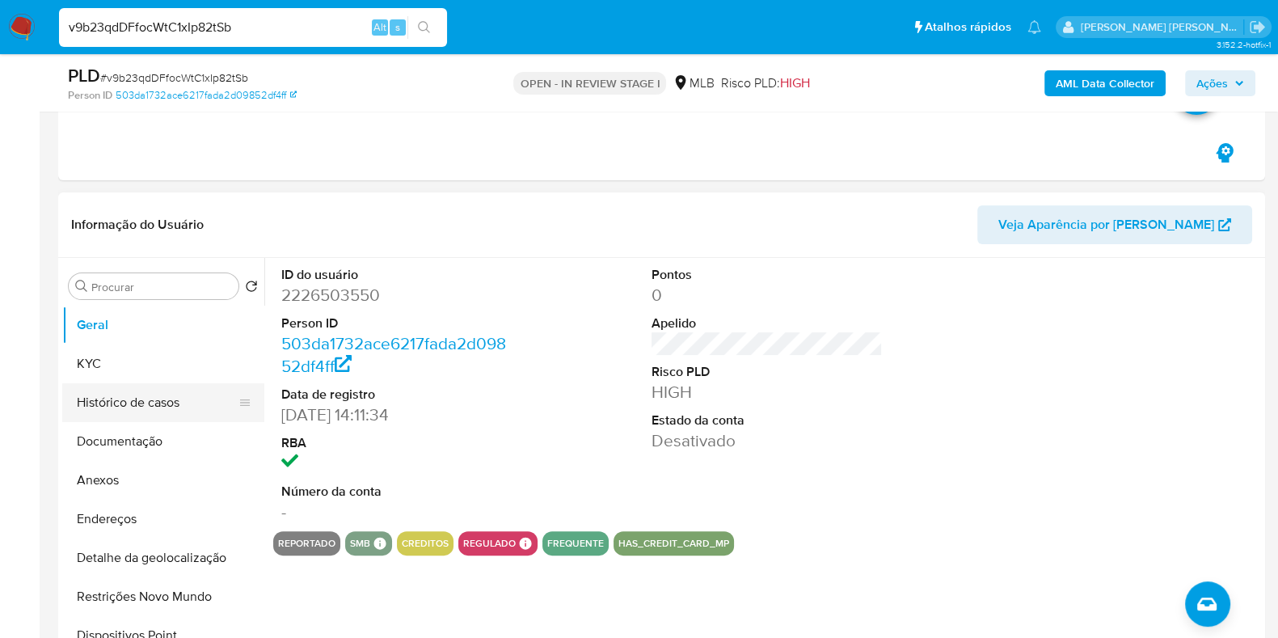
click at [198, 396] on button "Histórico de casos" at bounding box center [156, 402] width 189 height 39
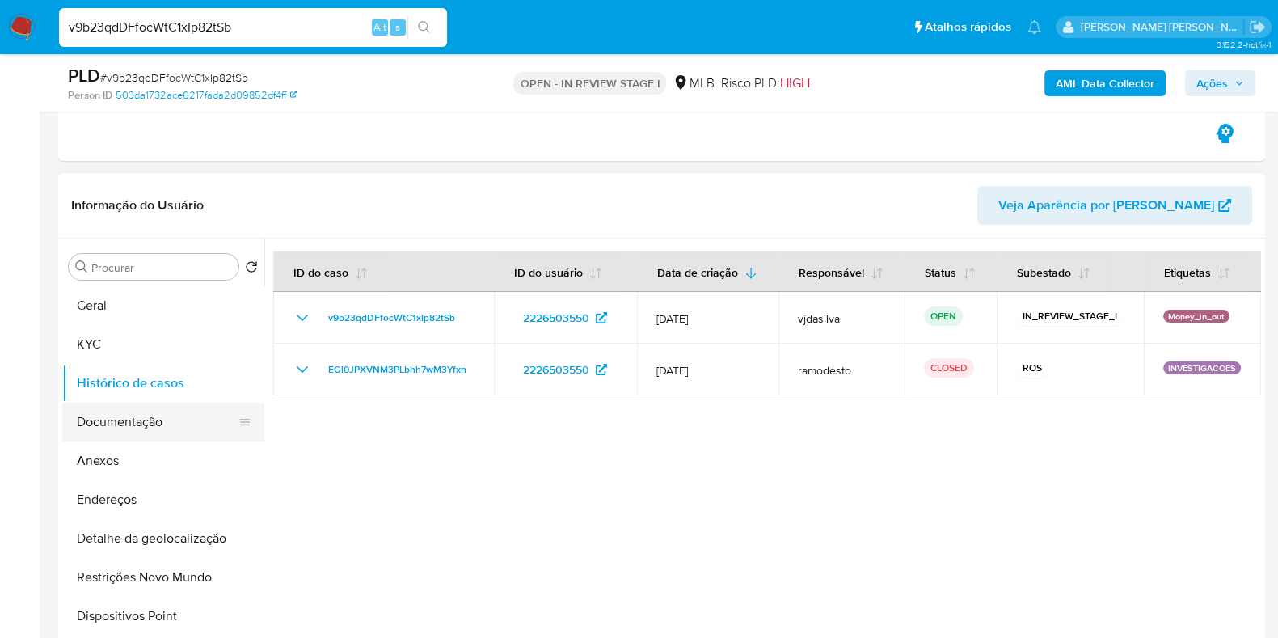
click at [184, 424] on button "Documentação" at bounding box center [156, 422] width 189 height 39
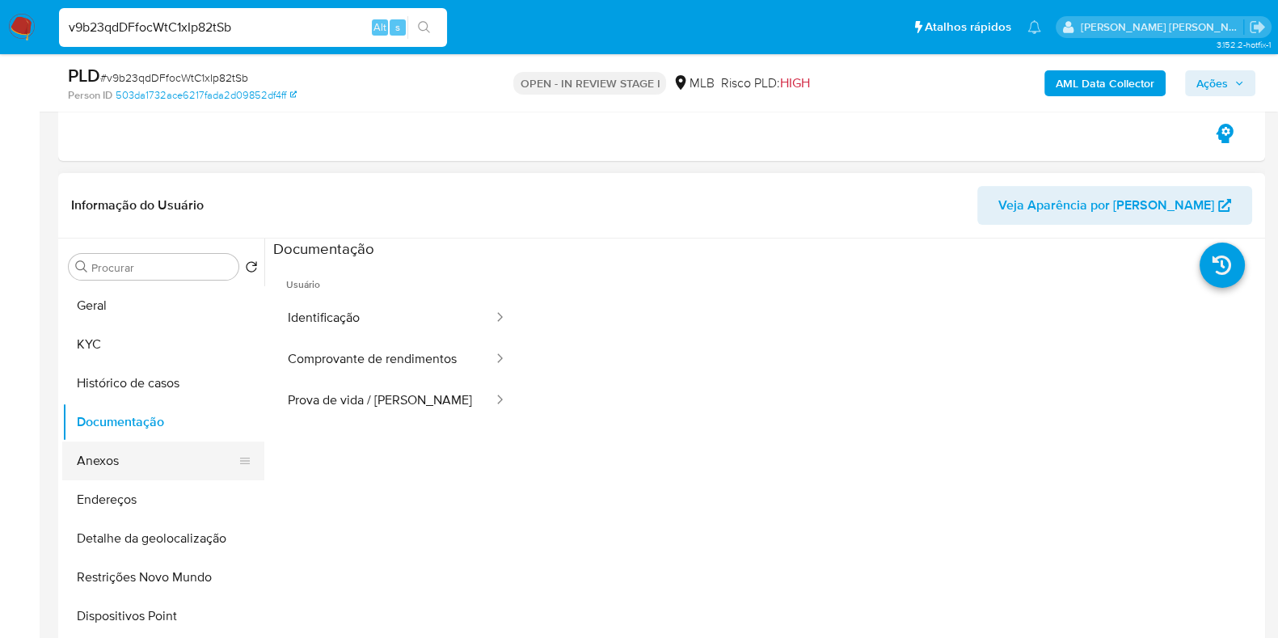
click at [161, 471] on button "Anexos" at bounding box center [156, 460] width 189 height 39
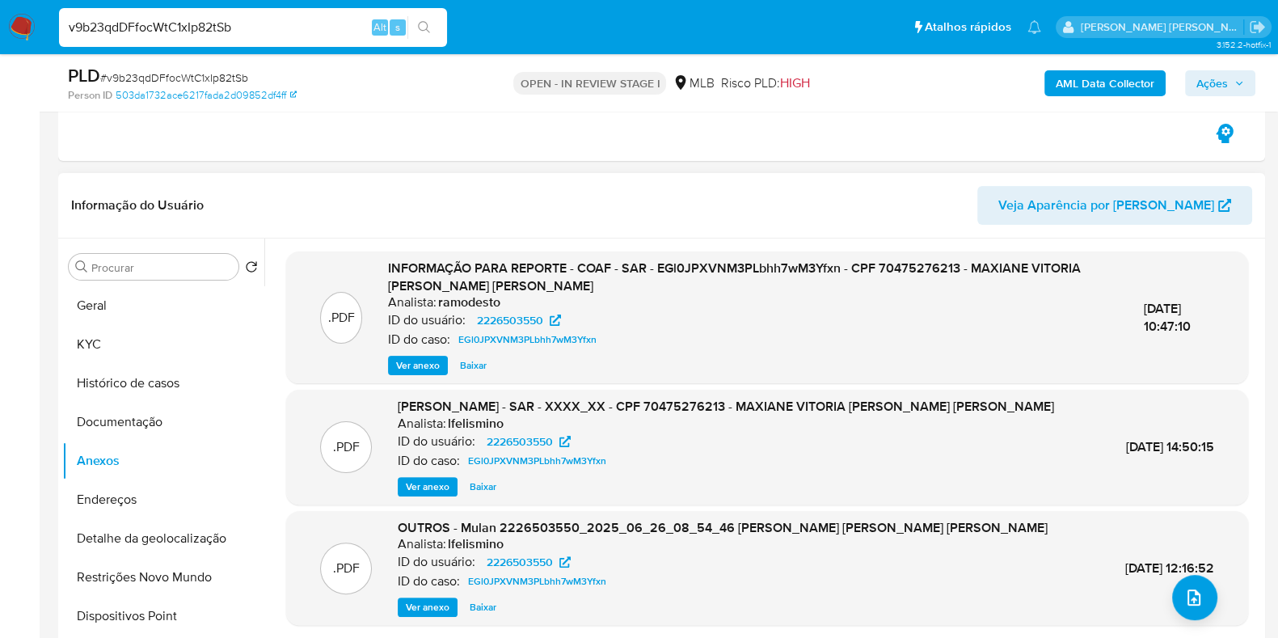
click at [411, 358] on span "Ver anexo" at bounding box center [418, 365] width 44 height 16
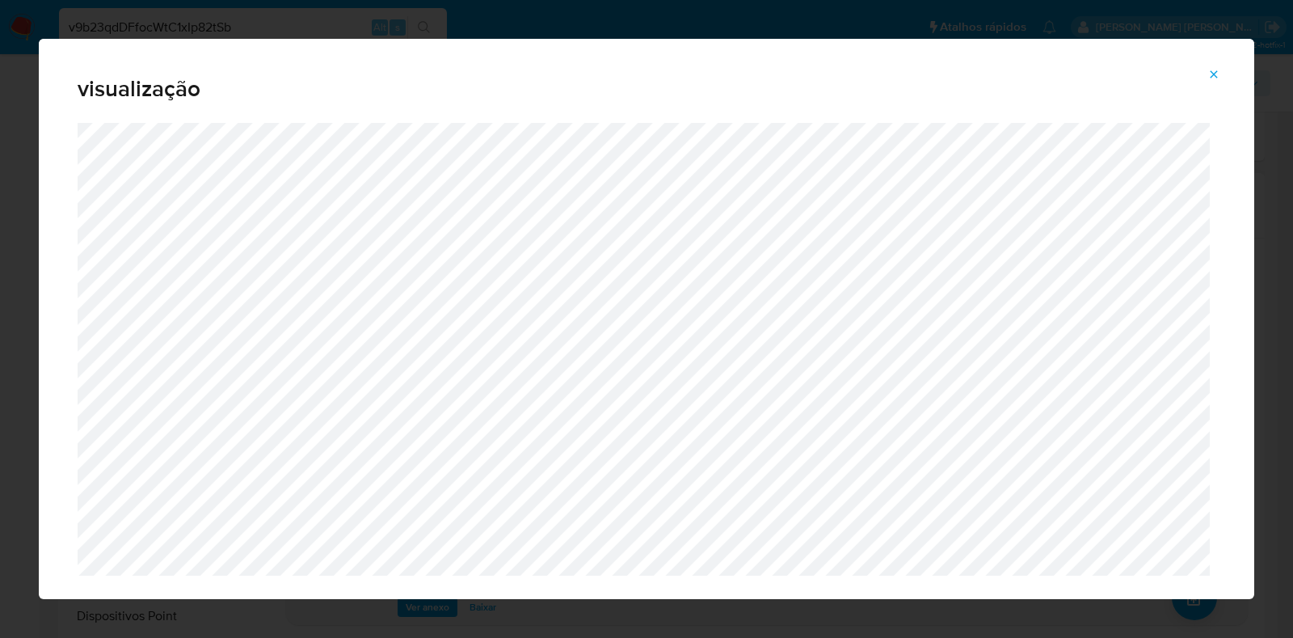
click at [1213, 77] on icon "Attachment preview" at bounding box center [1214, 74] width 13 height 13
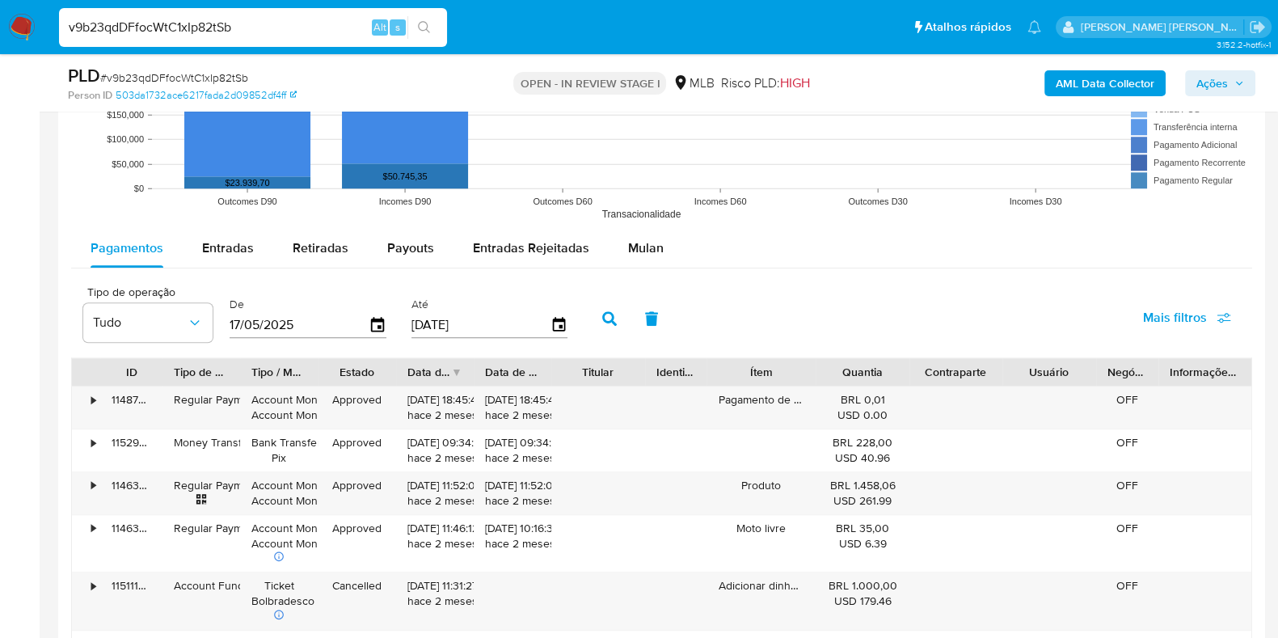
scroll to position [1893, 0]
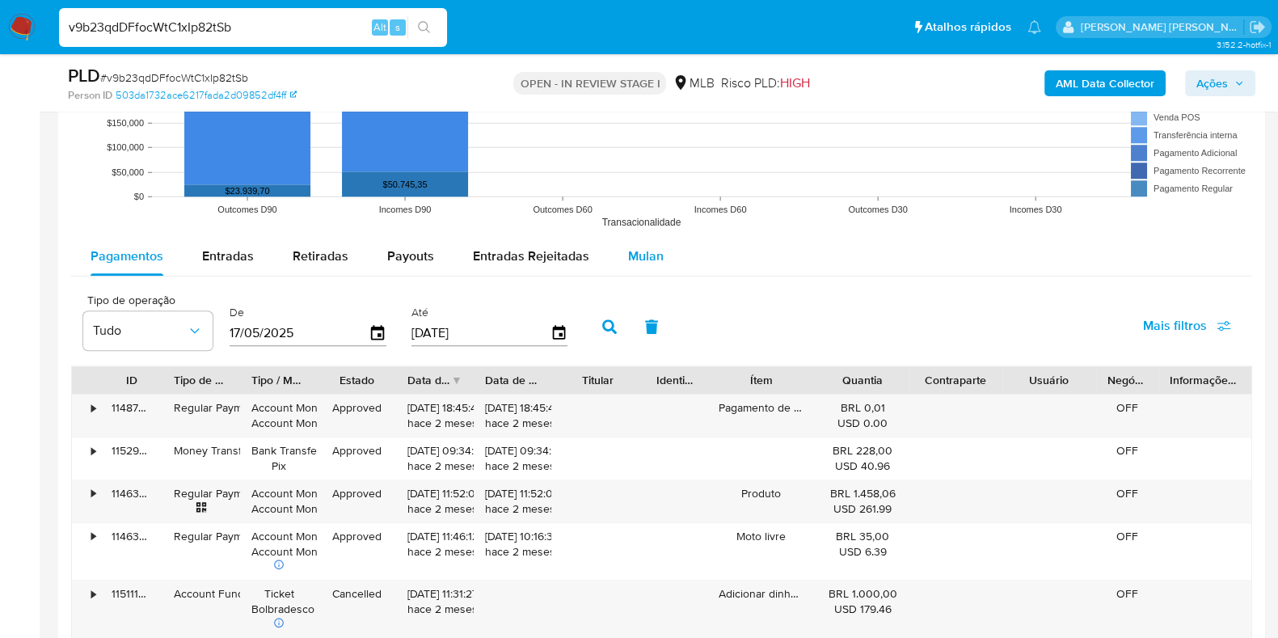
click at [647, 250] on span "Mulan" at bounding box center [646, 256] width 36 height 19
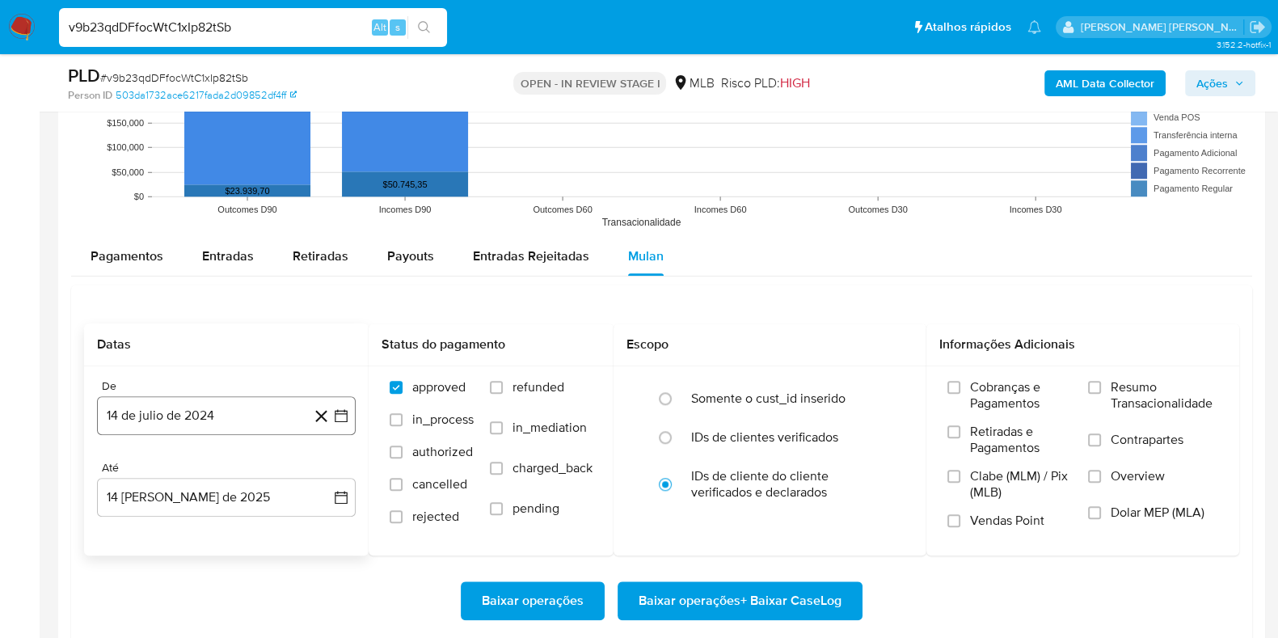
click at [221, 421] on button "14 de julio de 2024" at bounding box center [226, 415] width 259 height 39
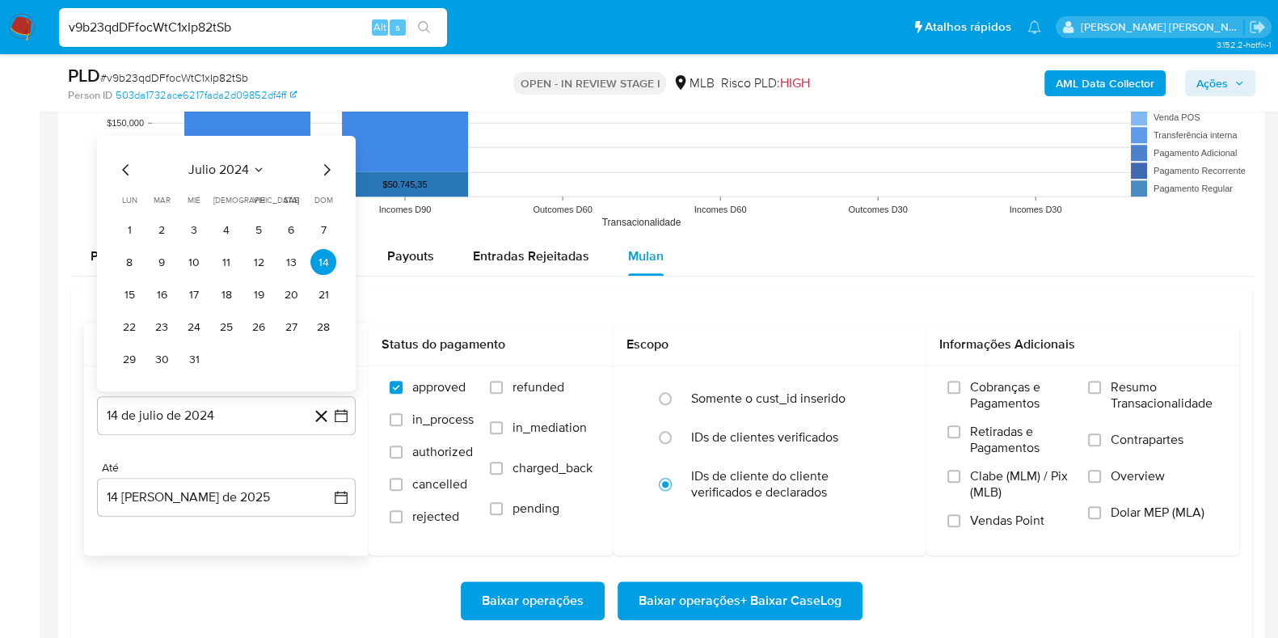
click at [238, 162] on span "julio 2024" at bounding box center [218, 170] width 61 height 16
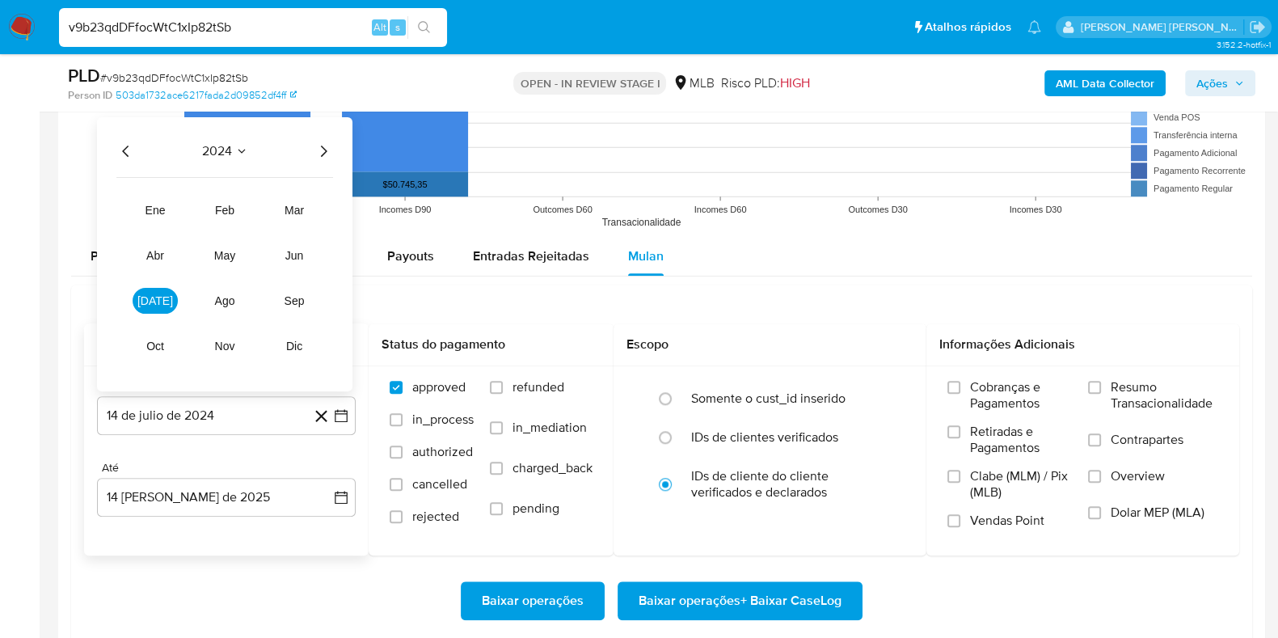
click at [322, 147] on icon "Año siguiente" at bounding box center [323, 150] width 19 height 19
click at [291, 260] on button "jun" at bounding box center [294, 256] width 45 height 26
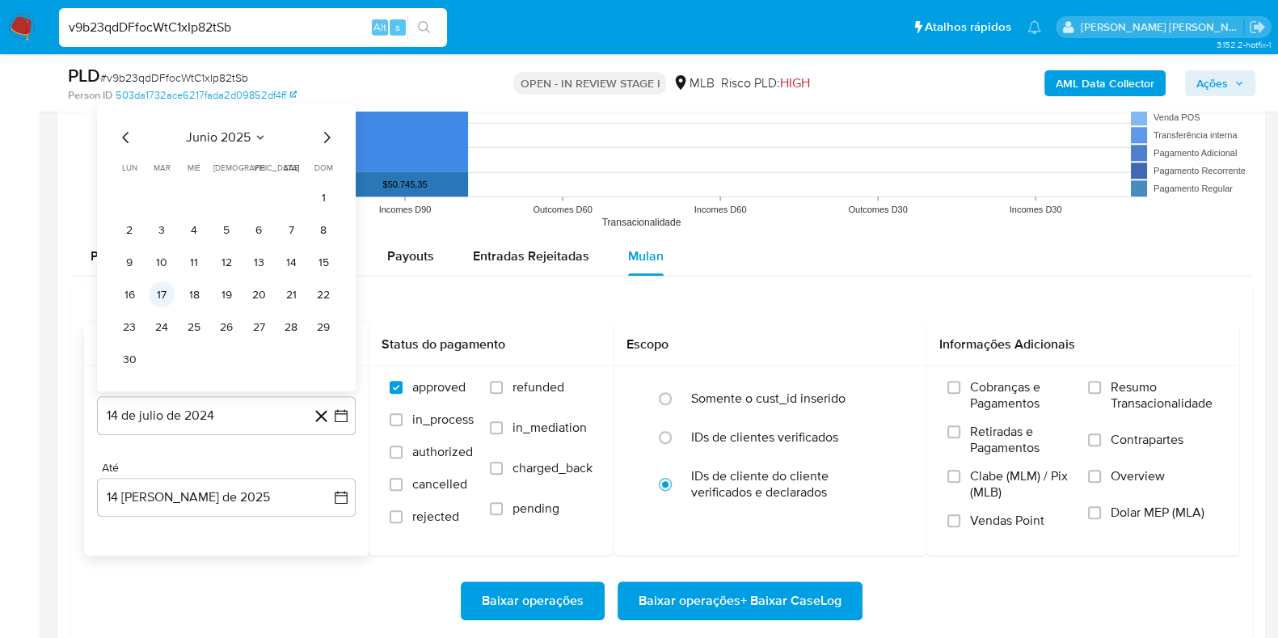
click at [166, 298] on button "17" at bounding box center [162, 294] width 26 height 26
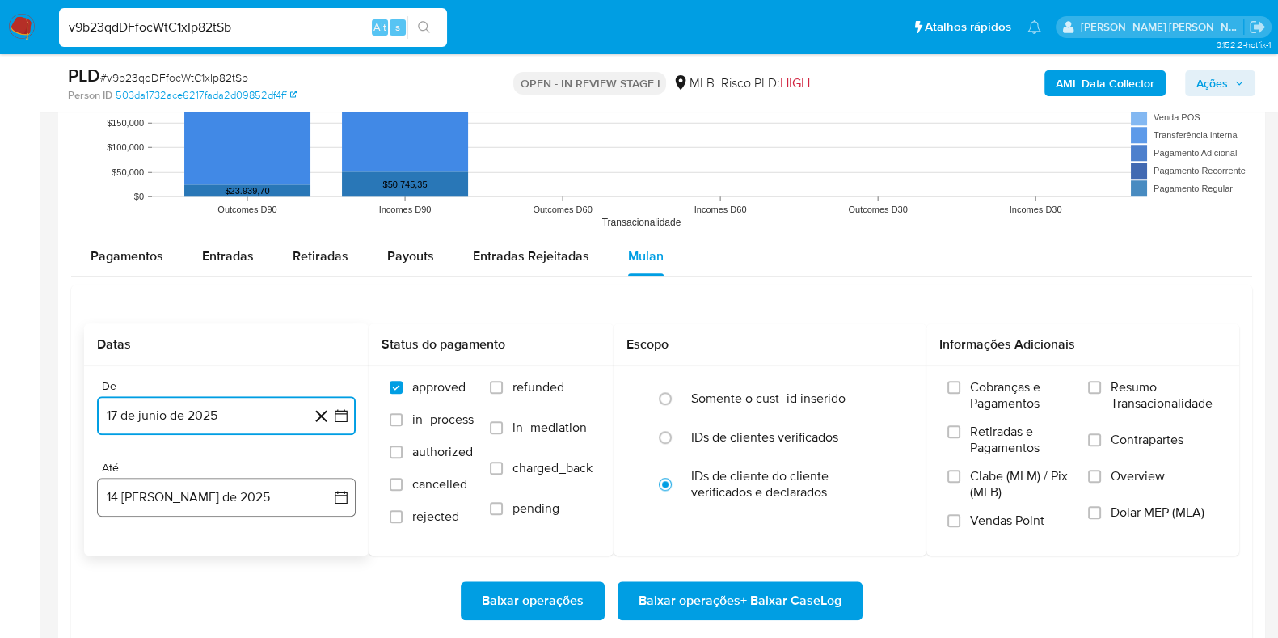
click at [204, 485] on button "14 de agosto de 2025" at bounding box center [226, 497] width 259 height 39
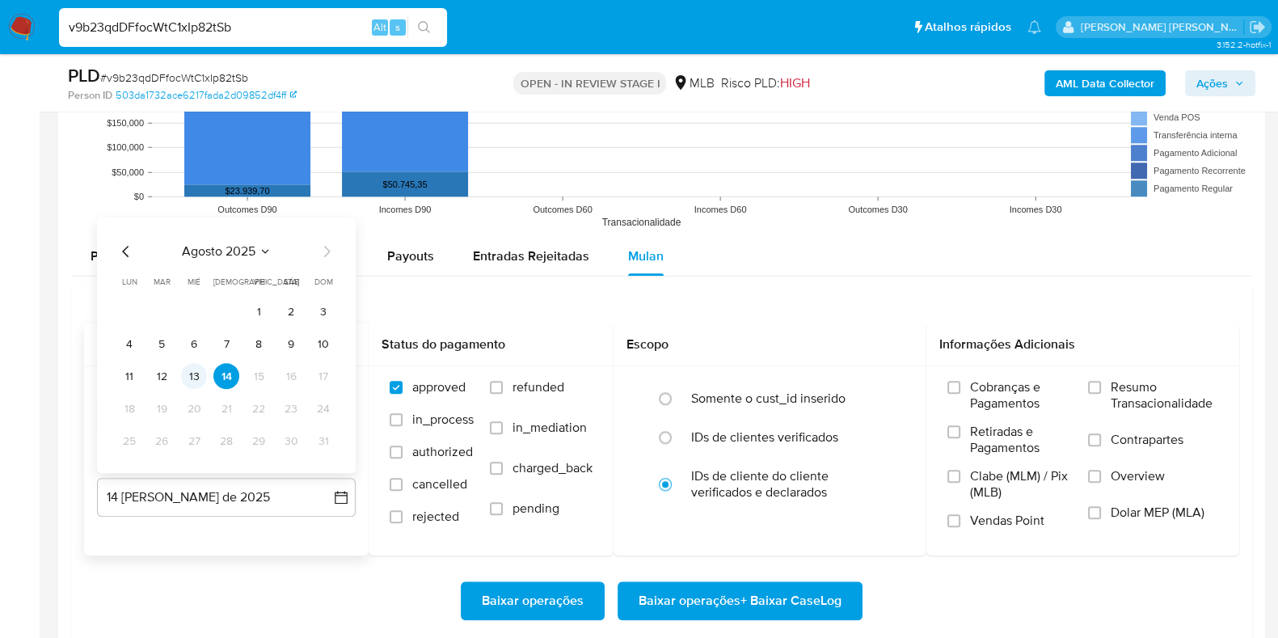
click at [196, 382] on button "13" at bounding box center [194, 376] width 26 height 26
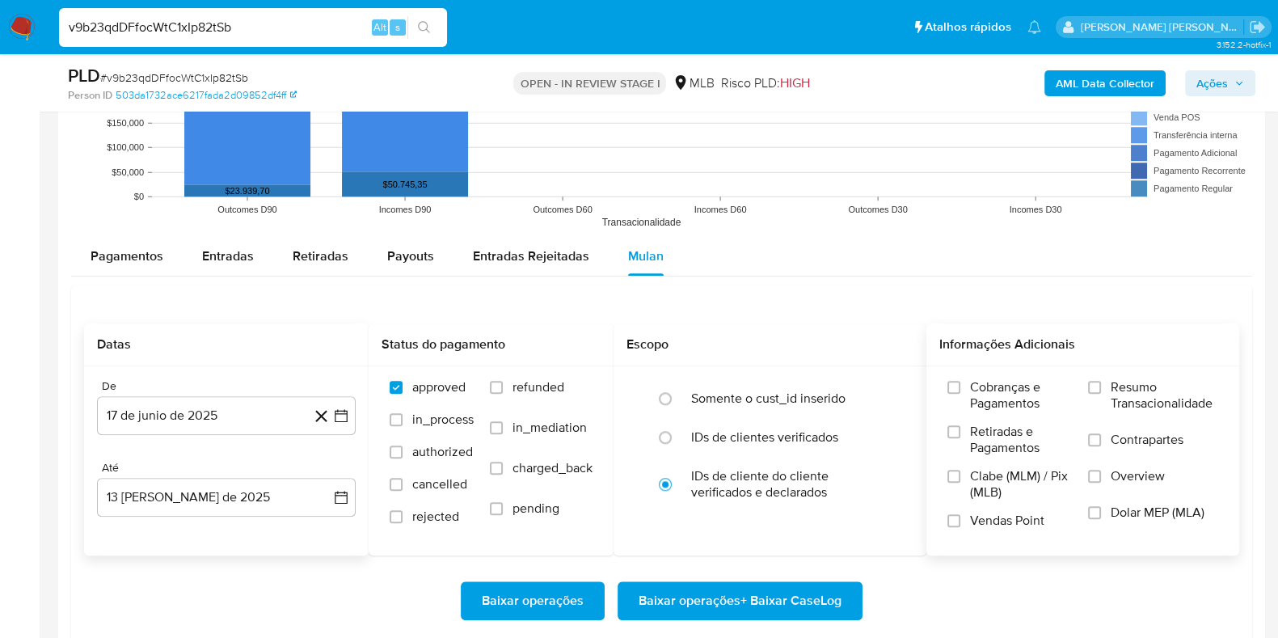
click at [1110, 384] on label "Resumo Transacionalidade" at bounding box center [1153, 405] width 130 height 53
click at [1101, 384] on input "Resumo Transacionalidade" at bounding box center [1094, 387] width 13 height 13
click at [1111, 442] on span "Contrapartes" at bounding box center [1147, 440] width 73 height 16
click at [1101, 442] on input "Contrapartes" at bounding box center [1094, 439] width 13 height 13
click at [768, 592] on span "Baixar operações + Baixar CaseLog" at bounding box center [740, 601] width 203 height 36
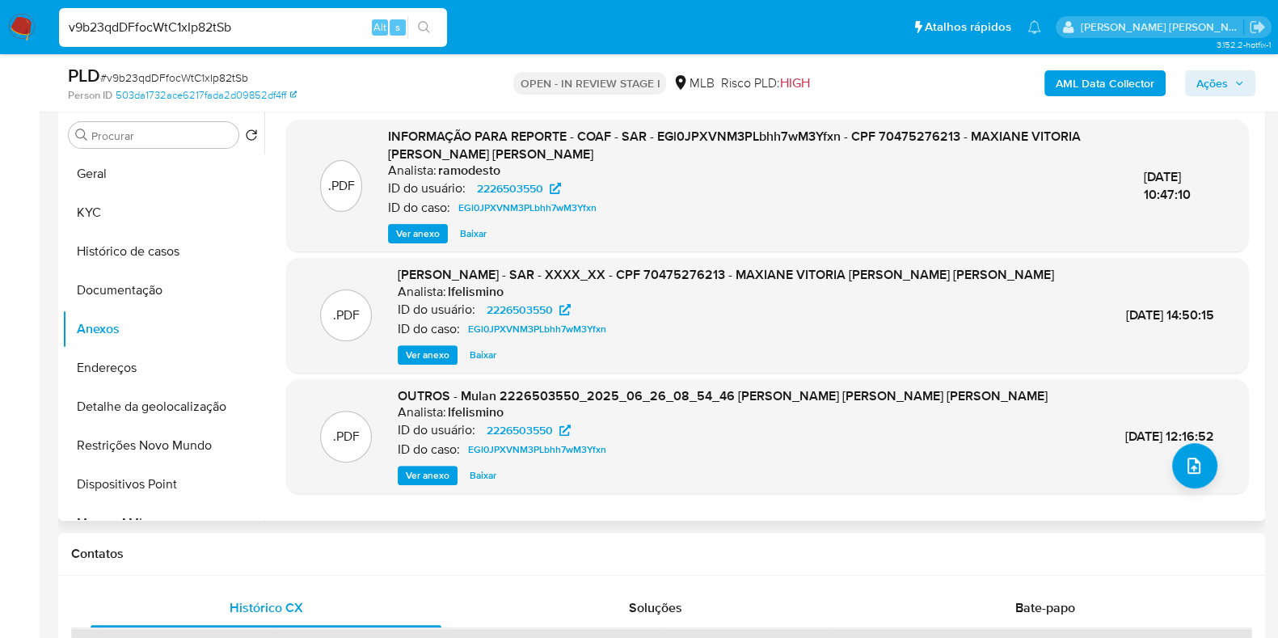
scroll to position [590, 0]
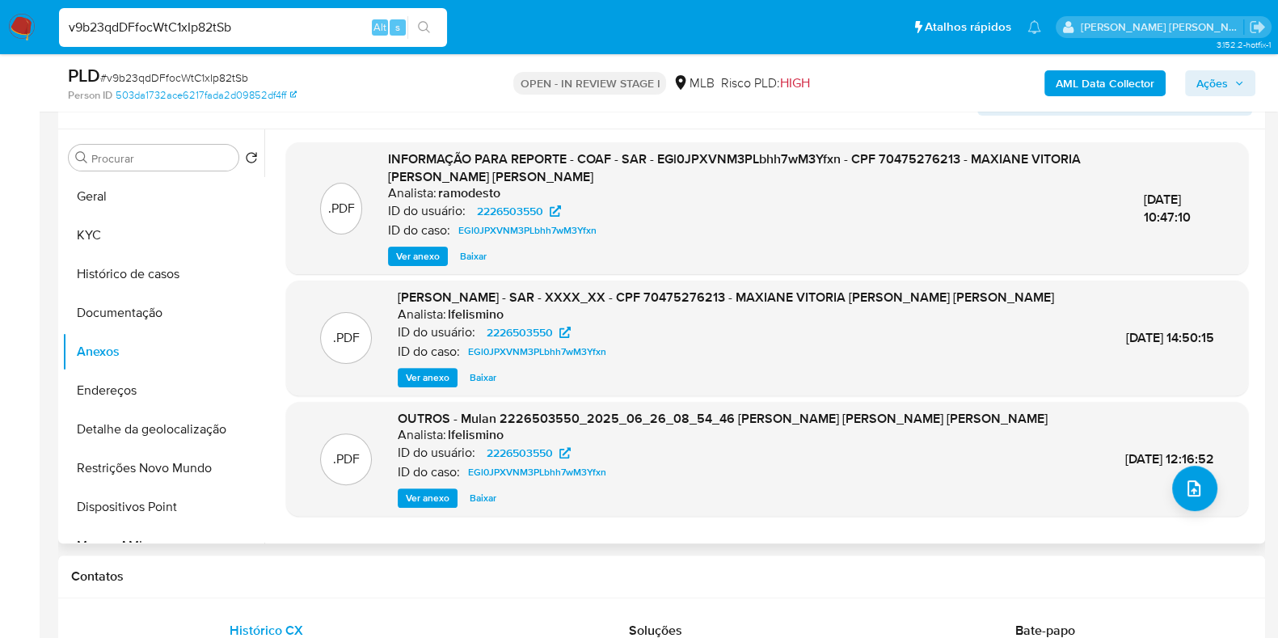
click at [323, 21] on input "v9b23qdDFfocWtC1xIp82tSb" at bounding box center [253, 27] width 388 height 21
paste input "cdKGe0nMmJUKx4LTig5d5TK4"
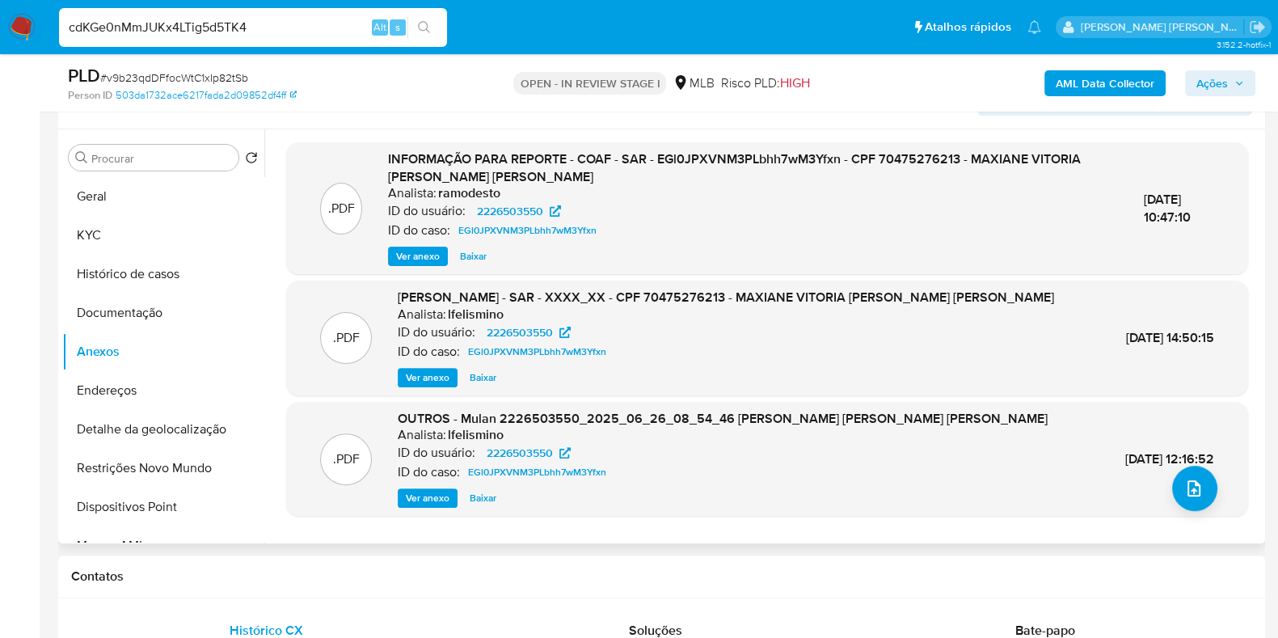
type input "cdKGe0nMmJUKx4LTig5d5TK4"
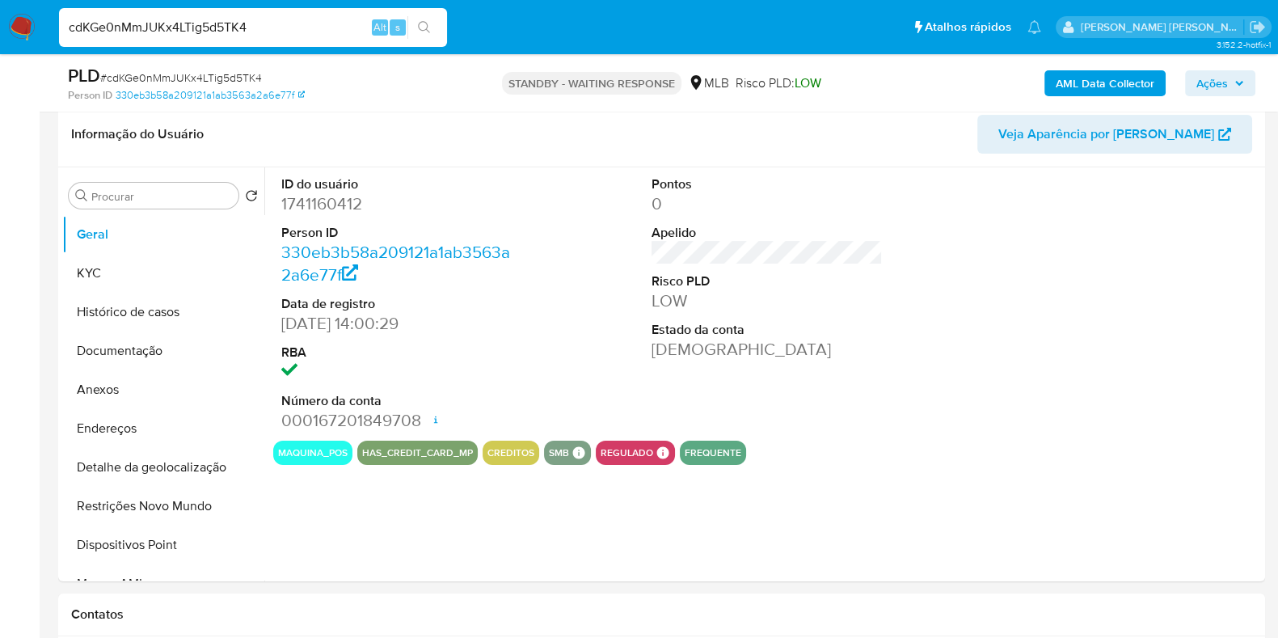
select select "10"
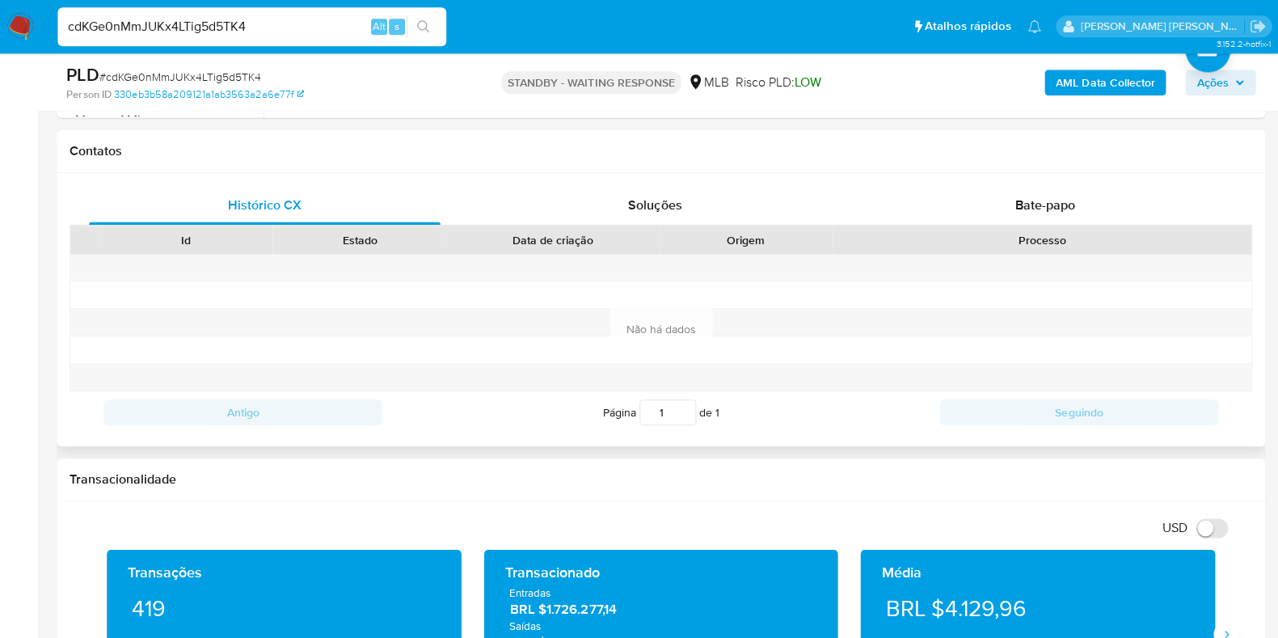
scroll to position [715, 0]
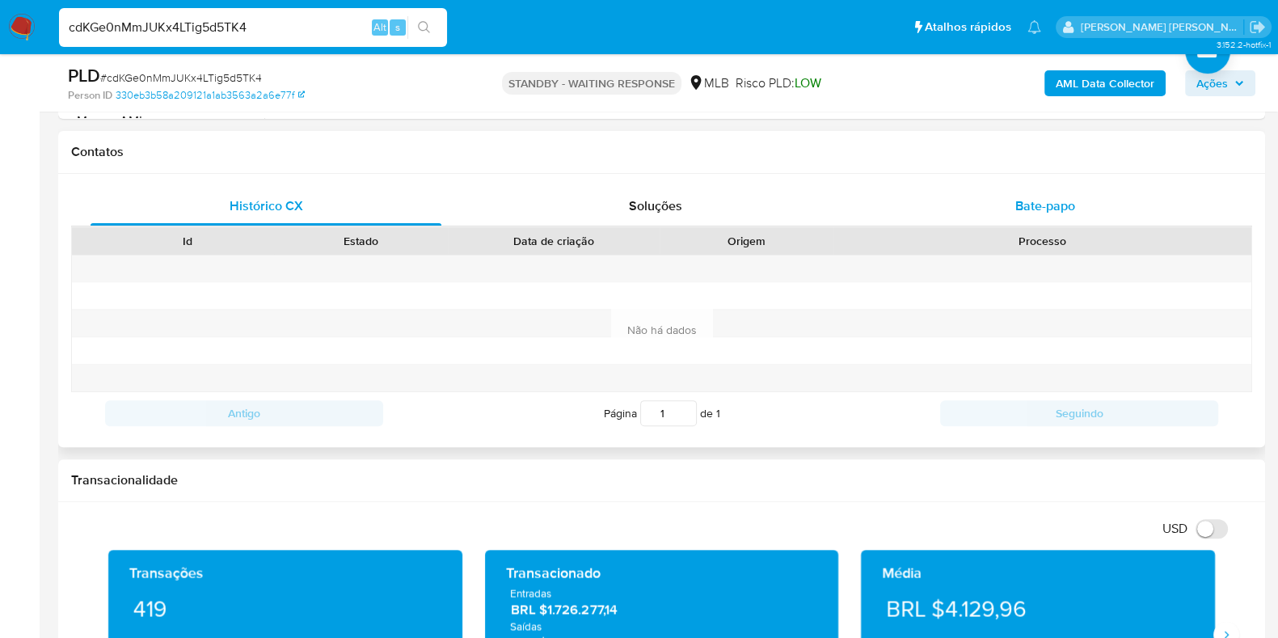
click at [1072, 204] on span "Bate-papo" at bounding box center [1045, 205] width 60 height 19
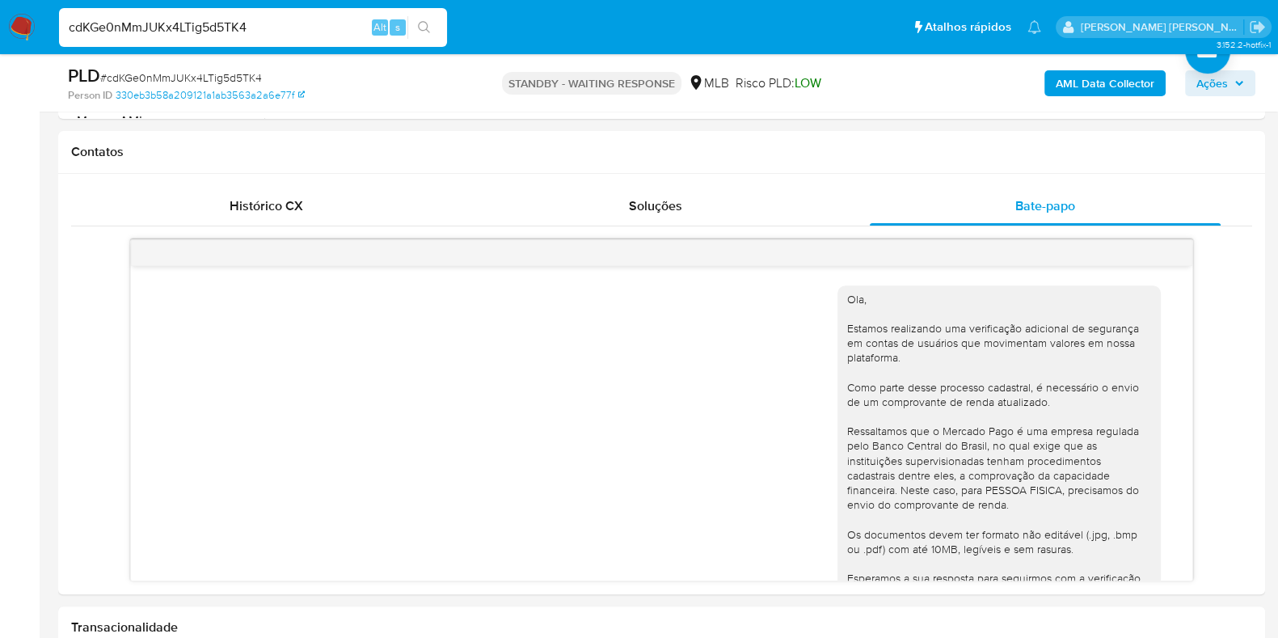
scroll to position [130, 0]
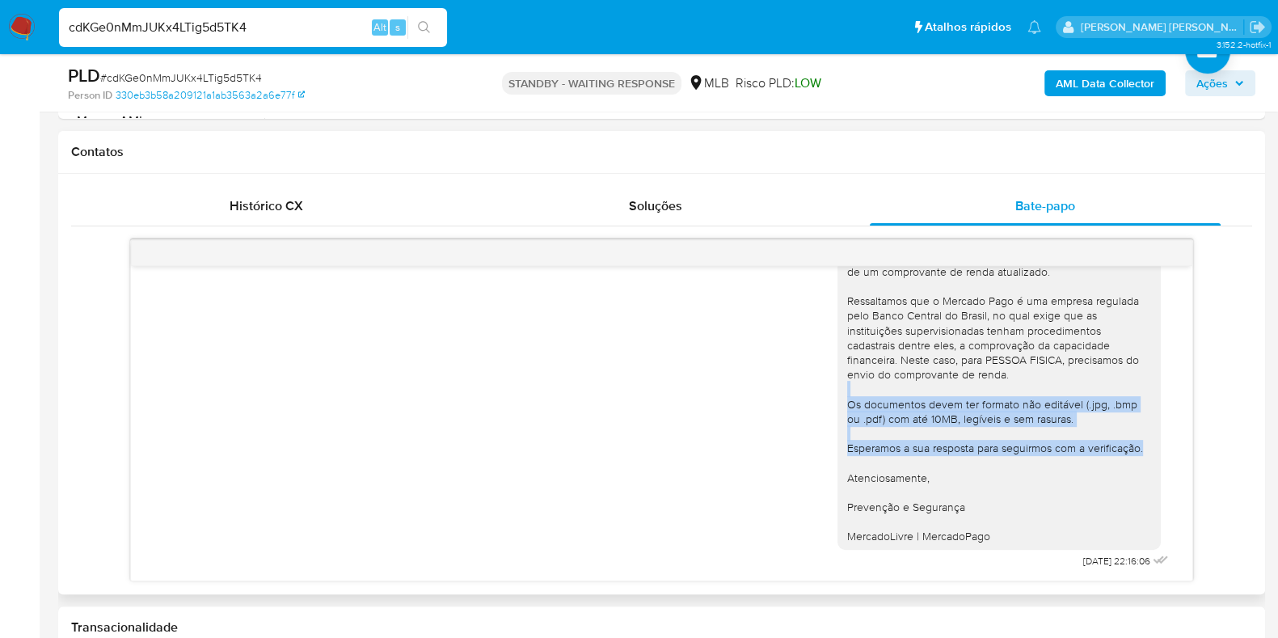
drag, startPoint x: 1195, startPoint y: 386, endPoint x: 1196, endPoint y: 442, distance: 56.6
click at [1196, 442] on div "Ola, Estamos realizando uma verificação adicional de segurança em contas de usu…" at bounding box center [661, 410] width 1181 height 342
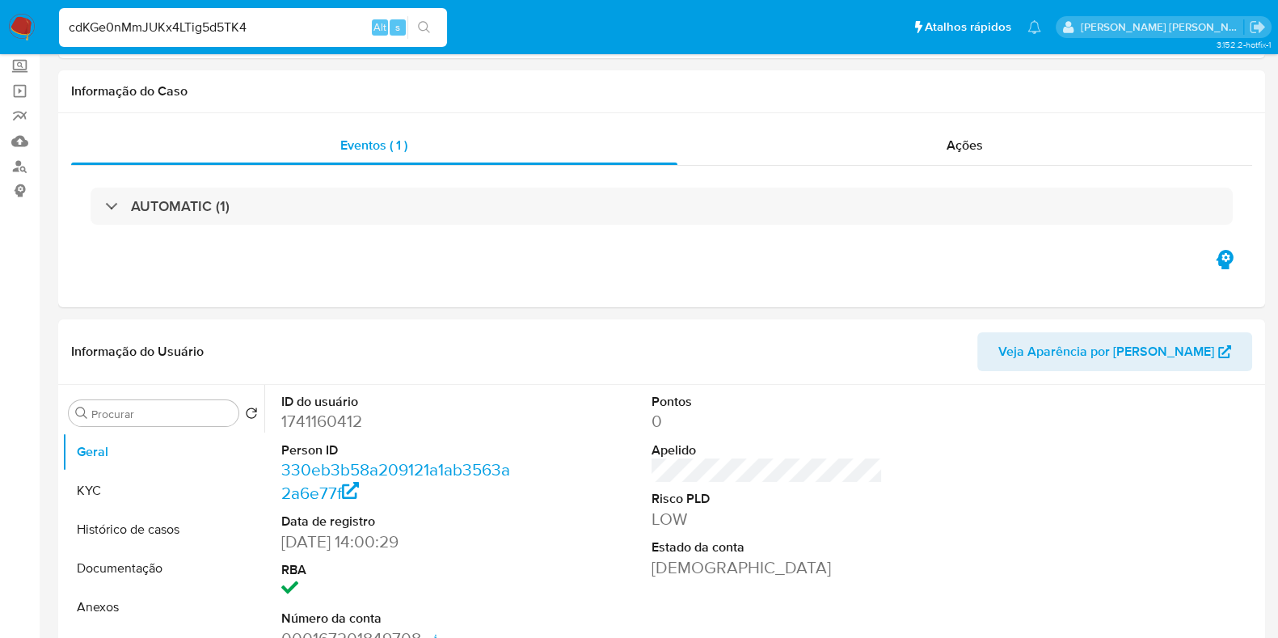
scroll to position [0, 0]
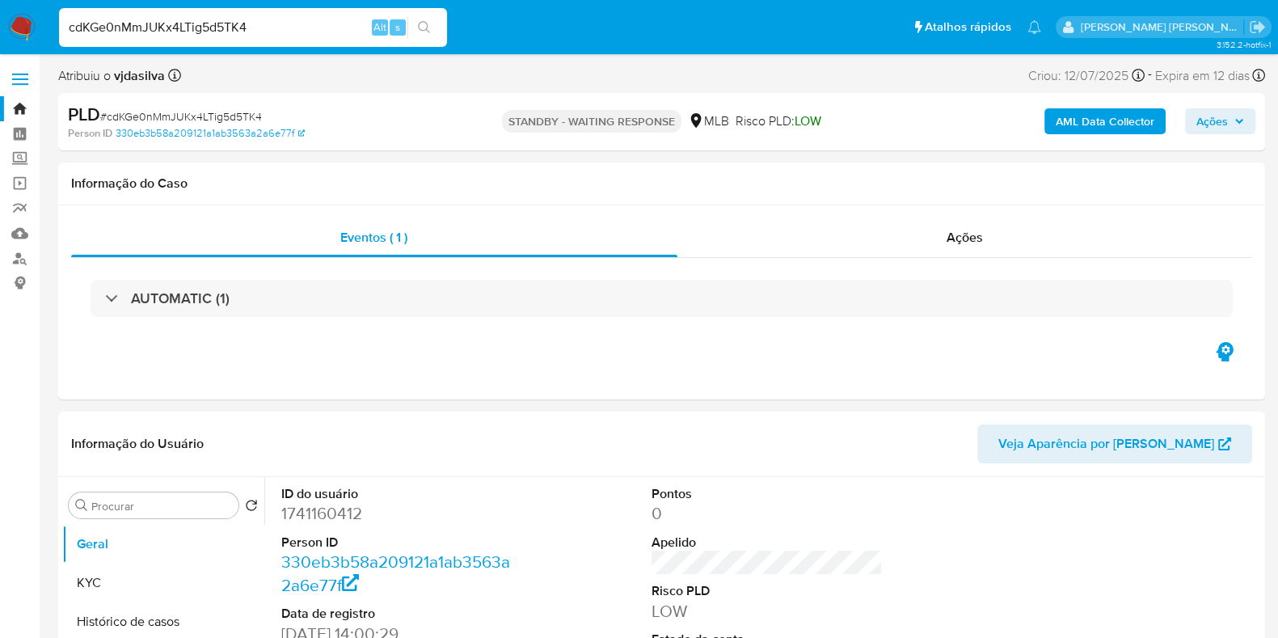
click at [23, 110] on link "Bandeja" at bounding box center [96, 108] width 192 height 25
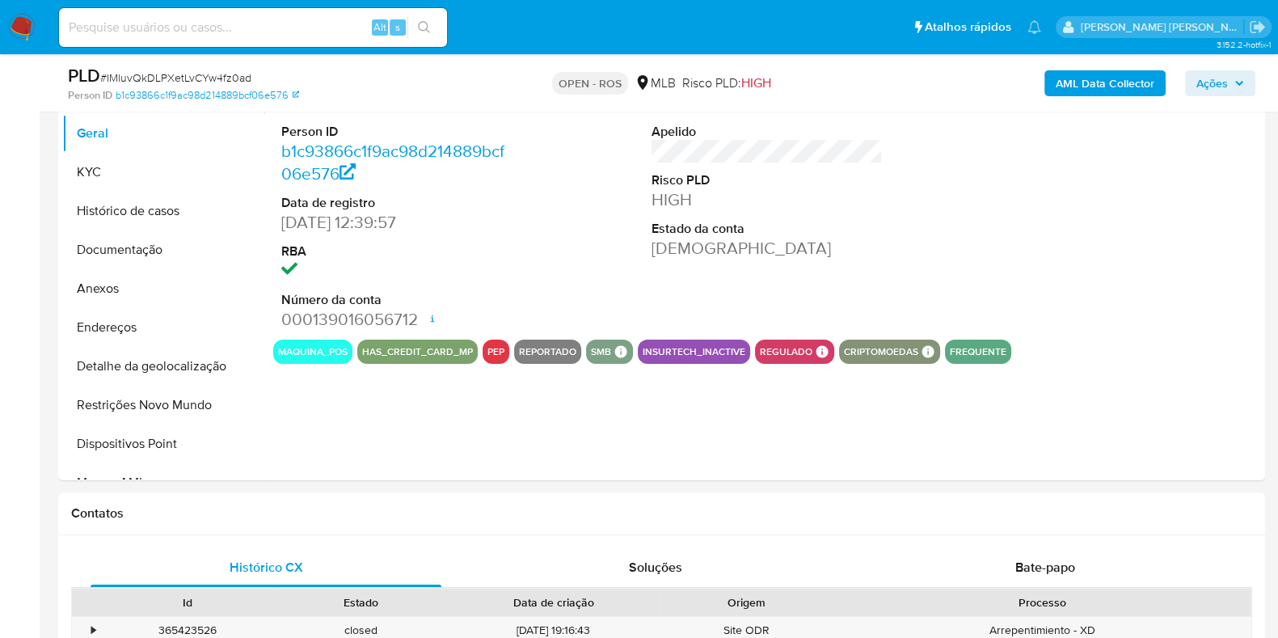
scroll to position [379, 0]
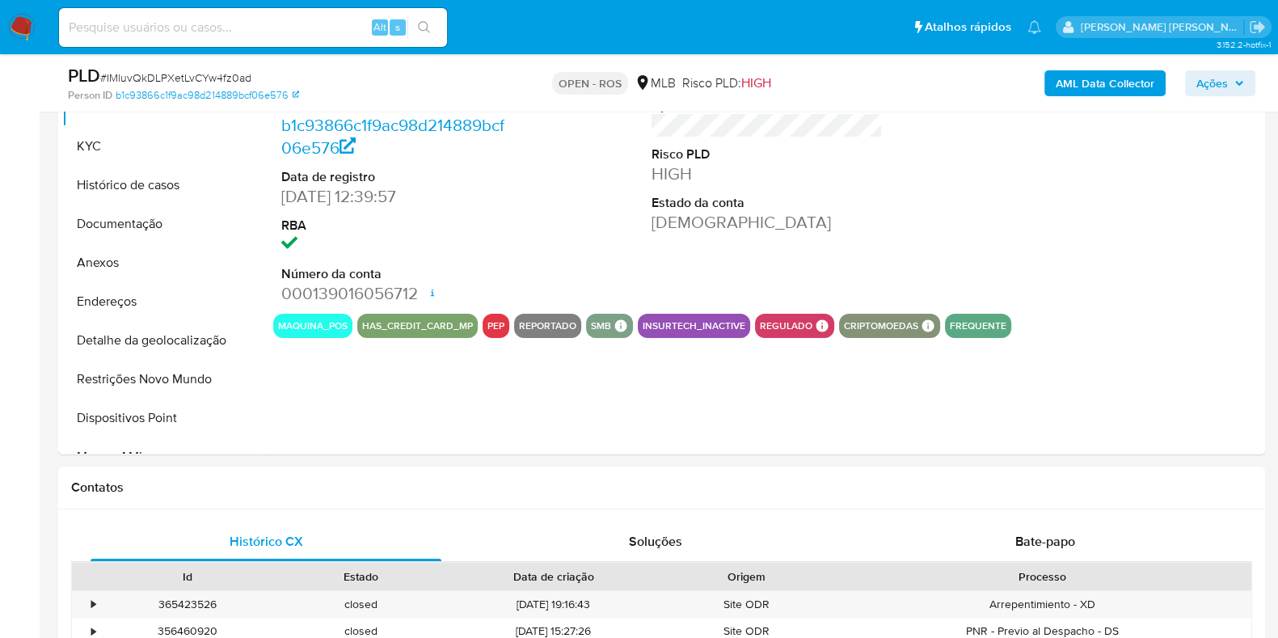
select select "10"
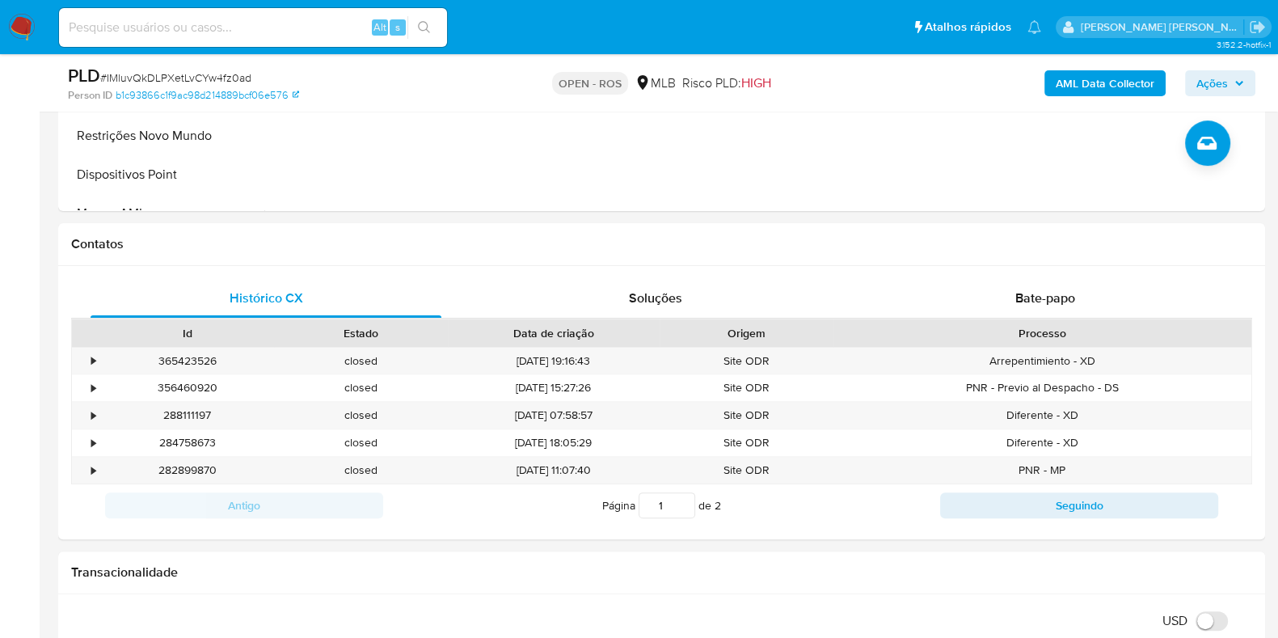
scroll to position [646, 0]
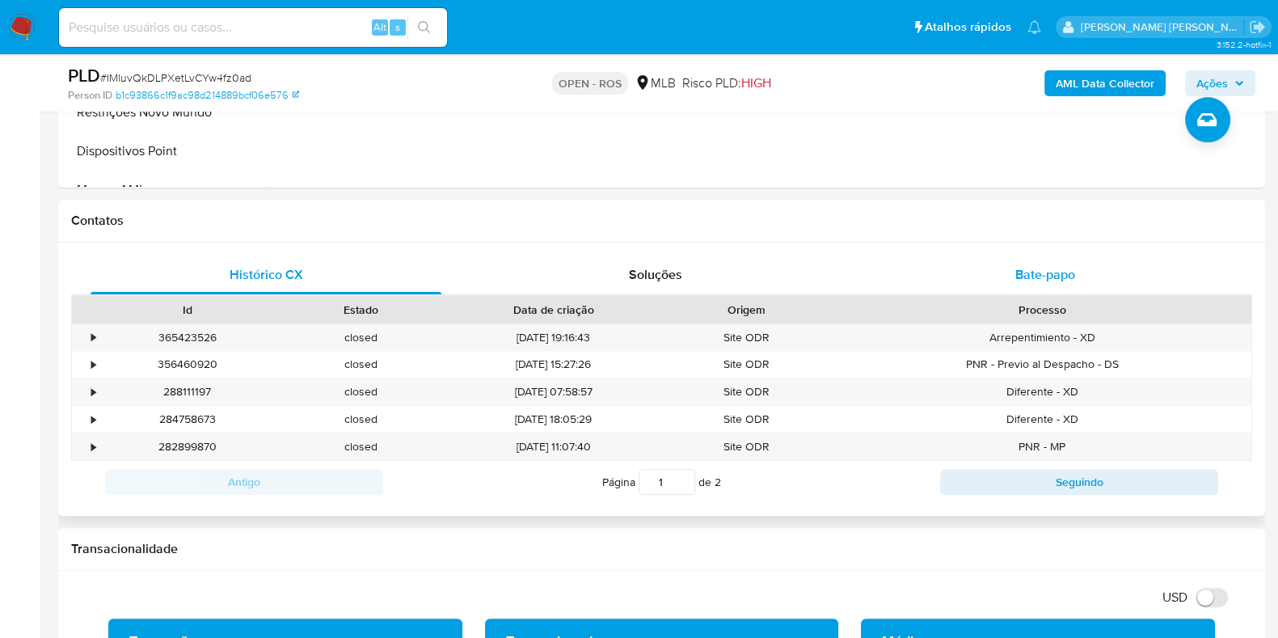
click at [1035, 276] on span "Bate-papo" at bounding box center [1045, 274] width 60 height 19
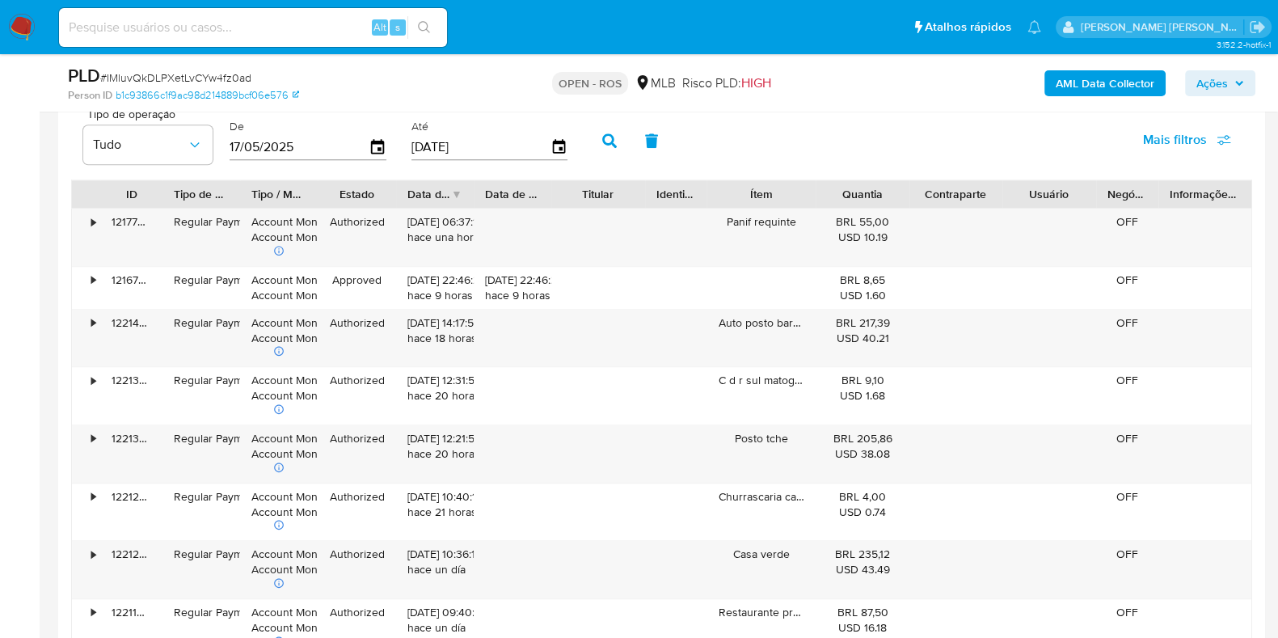
scroll to position [1835, 0]
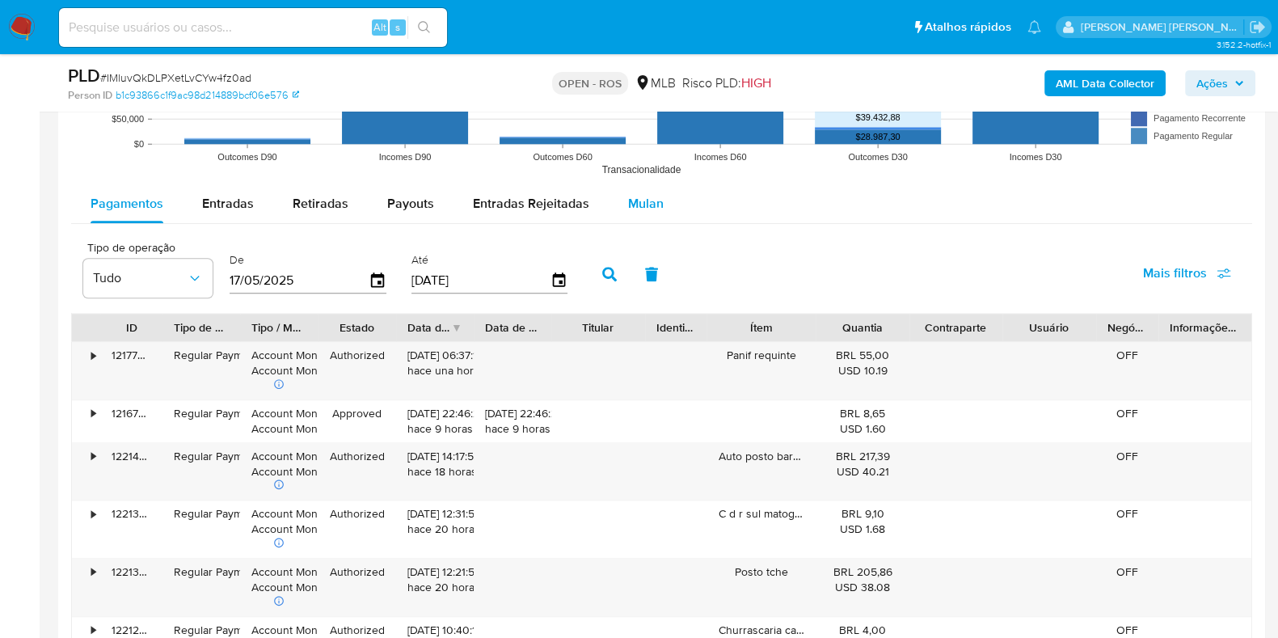
click at [648, 205] on span "Mulan" at bounding box center [646, 203] width 36 height 19
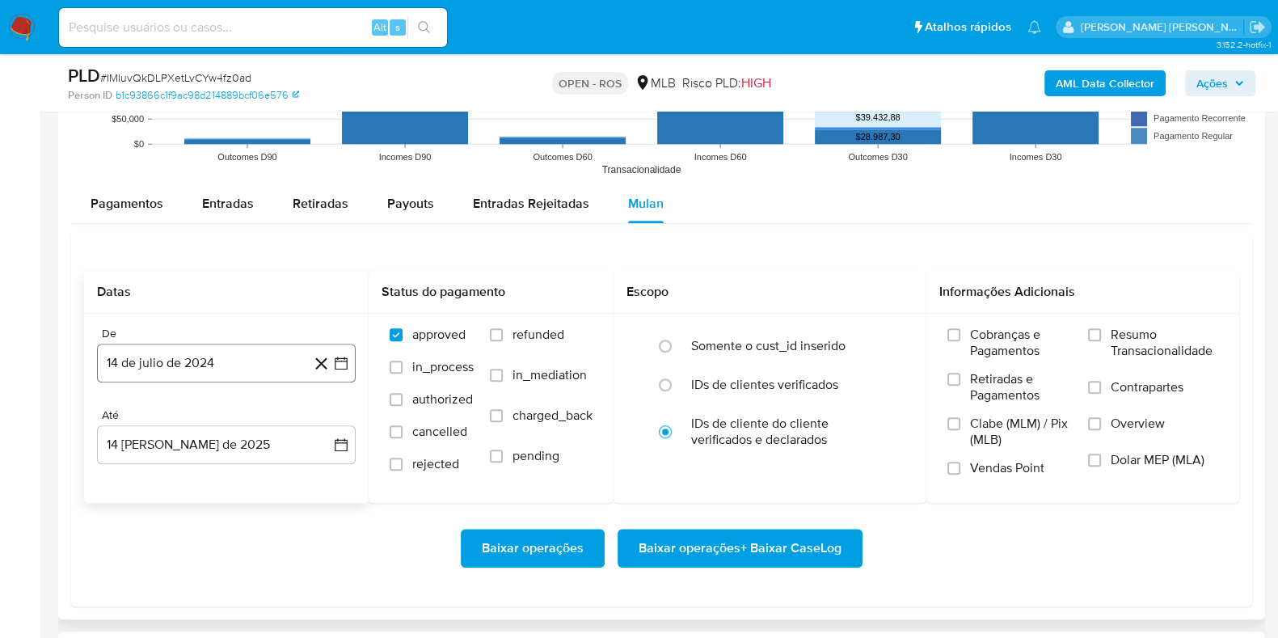
click at [244, 358] on button "14 de julio de 2024" at bounding box center [226, 363] width 259 height 39
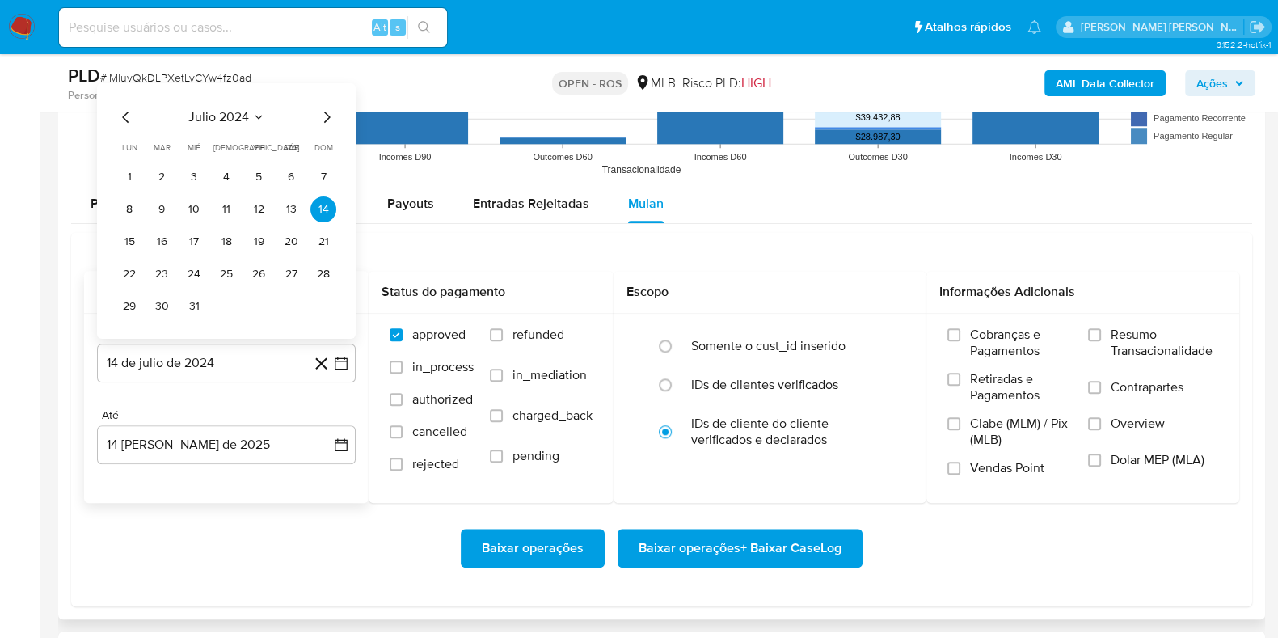
click at [257, 118] on icon "Seleccionar mes y año" at bounding box center [258, 117] width 7 height 4
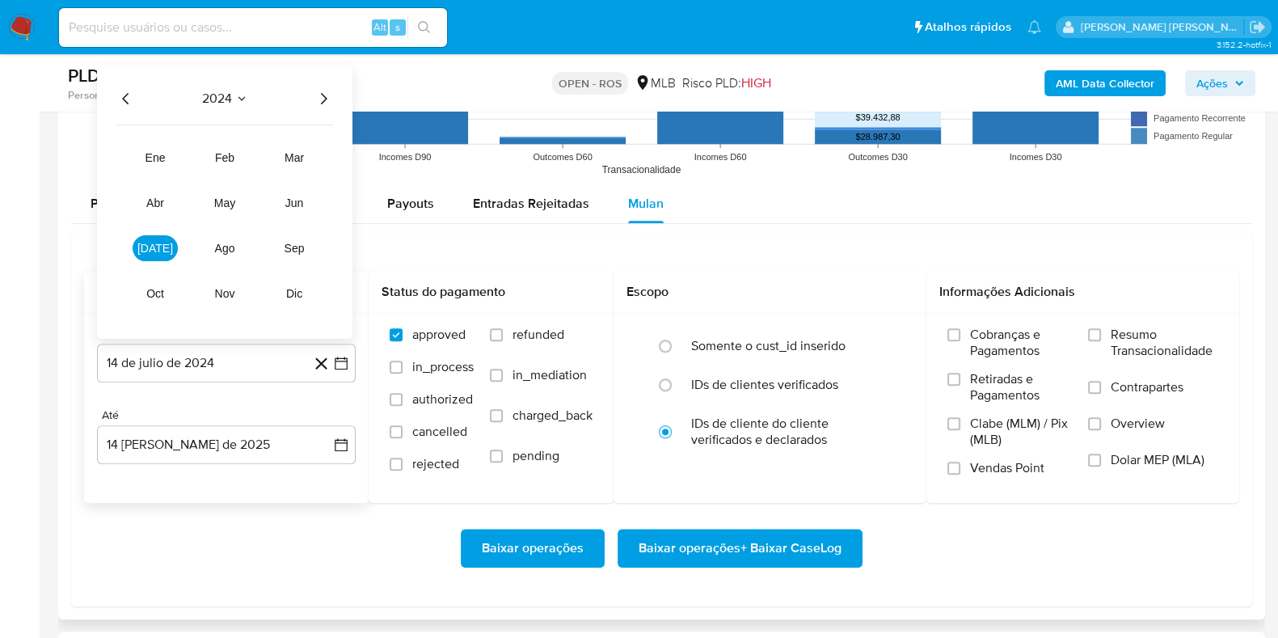
click at [319, 99] on icon "Año siguiente" at bounding box center [323, 98] width 19 height 19
click at [300, 202] on span "jun" at bounding box center [294, 202] width 19 height 13
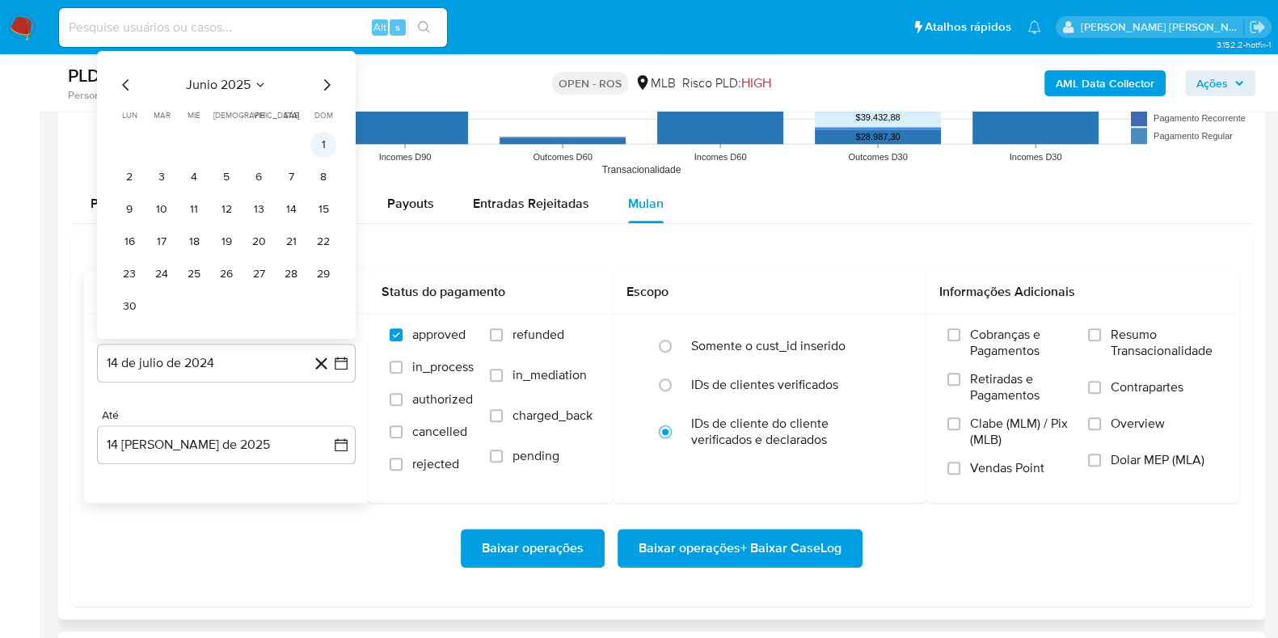
click at [327, 150] on button "1" at bounding box center [323, 145] width 26 height 26
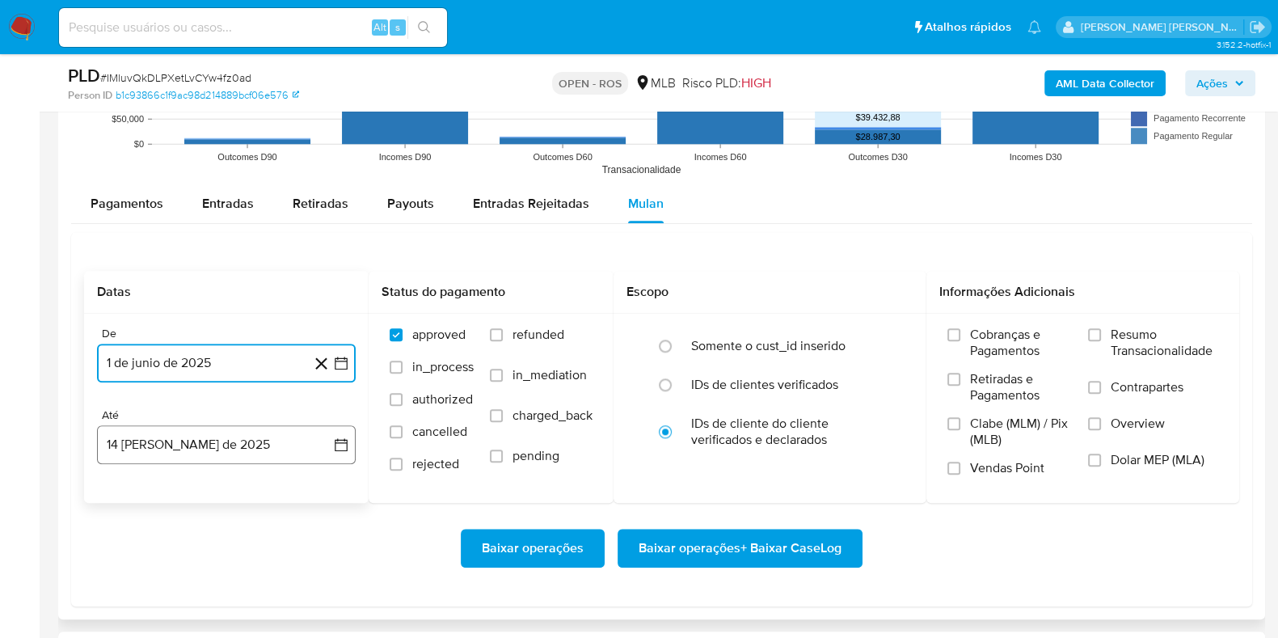
click at [213, 448] on button "14 de agosto de 2025" at bounding box center [226, 444] width 259 height 39
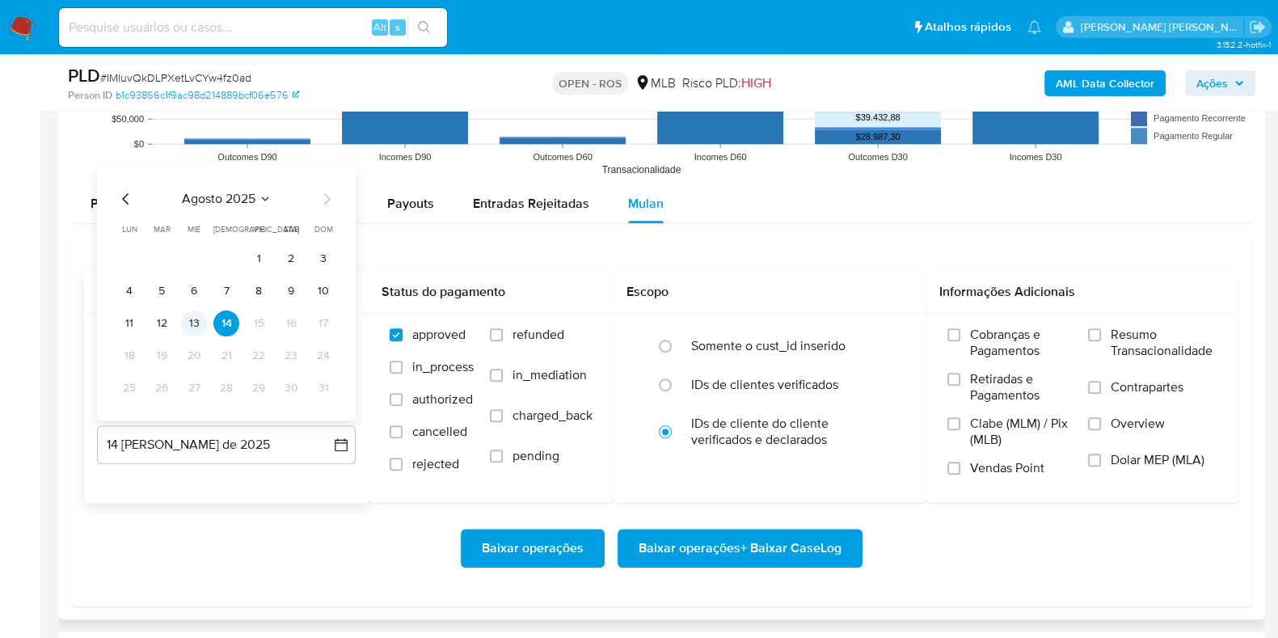
click at [197, 325] on button "13" at bounding box center [194, 323] width 26 height 26
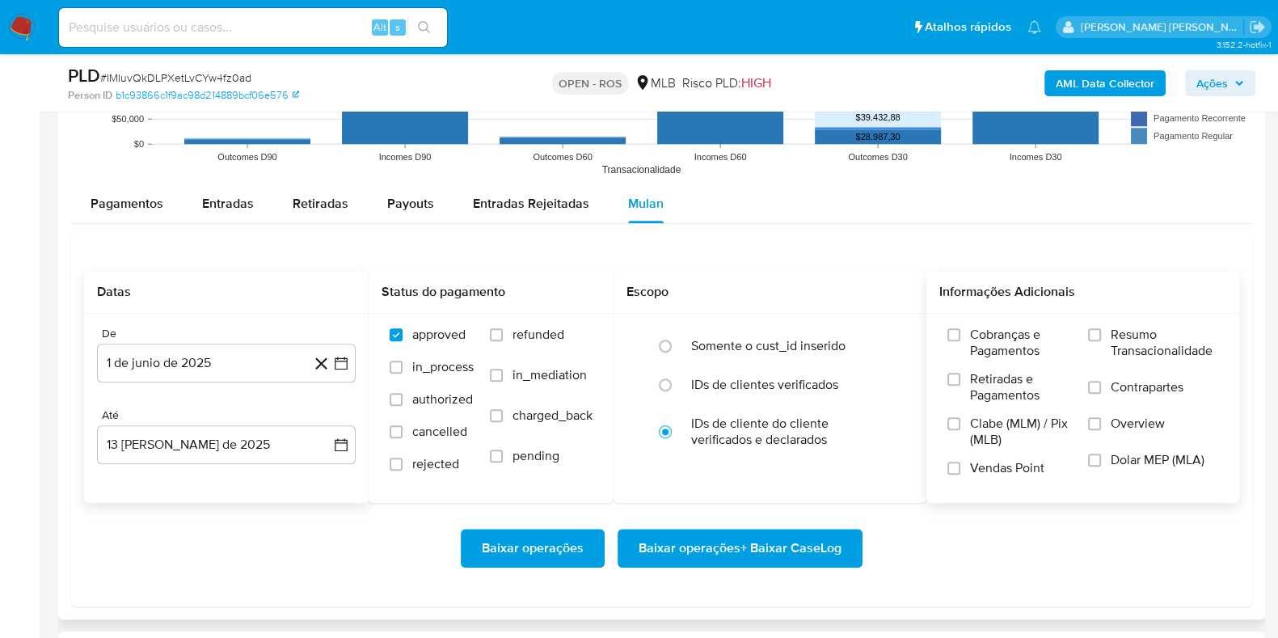
click at [1159, 333] on span "Resumo Transacionalidade" at bounding box center [1165, 343] width 108 height 32
click at [1101, 333] on input "Resumo Transacionalidade" at bounding box center [1094, 334] width 13 height 13
click at [1130, 394] on span "Contrapartes" at bounding box center [1147, 387] width 73 height 16
click at [1101, 394] on input "Contrapartes" at bounding box center [1094, 387] width 13 height 13
click at [710, 544] on span "Baixar operações + Baixar CaseLog" at bounding box center [740, 548] width 203 height 36
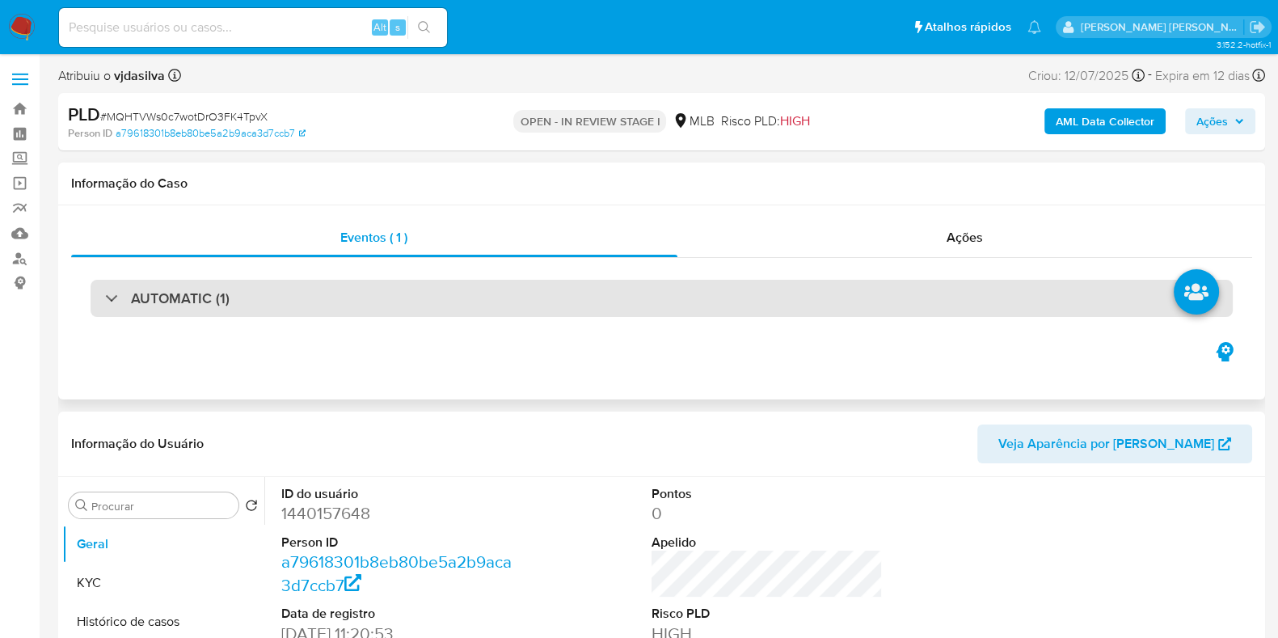
click at [624, 307] on div "AUTOMATIC (1)" at bounding box center [662, 298] width 1142 height 37
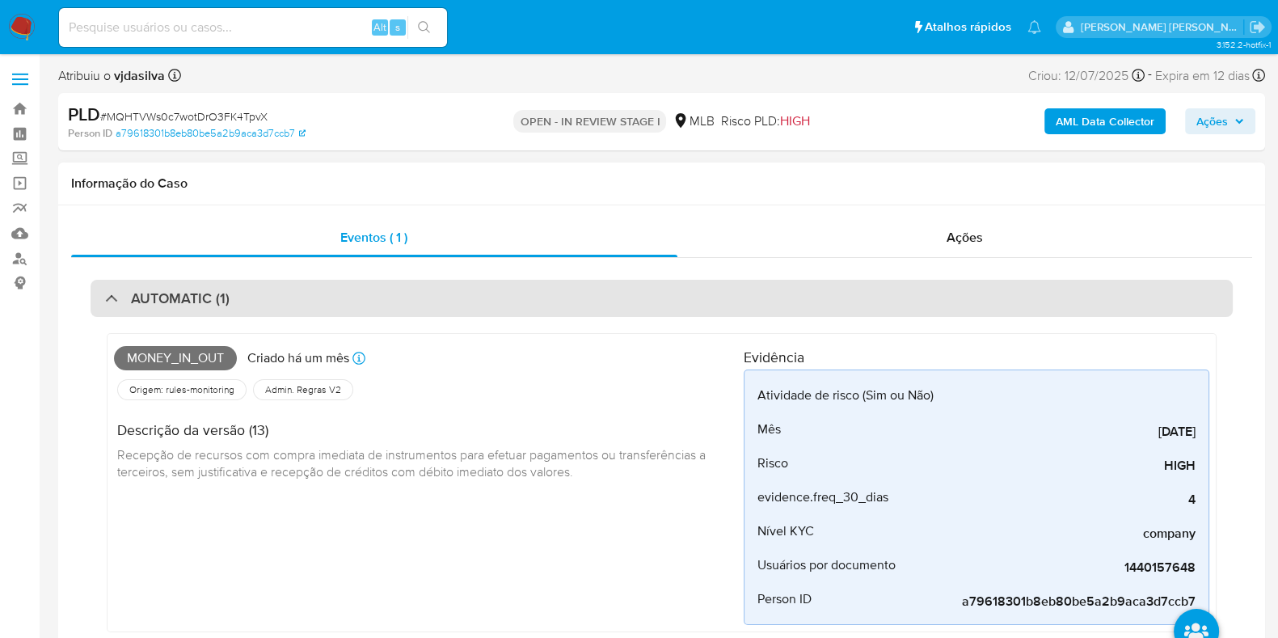
select select "10"
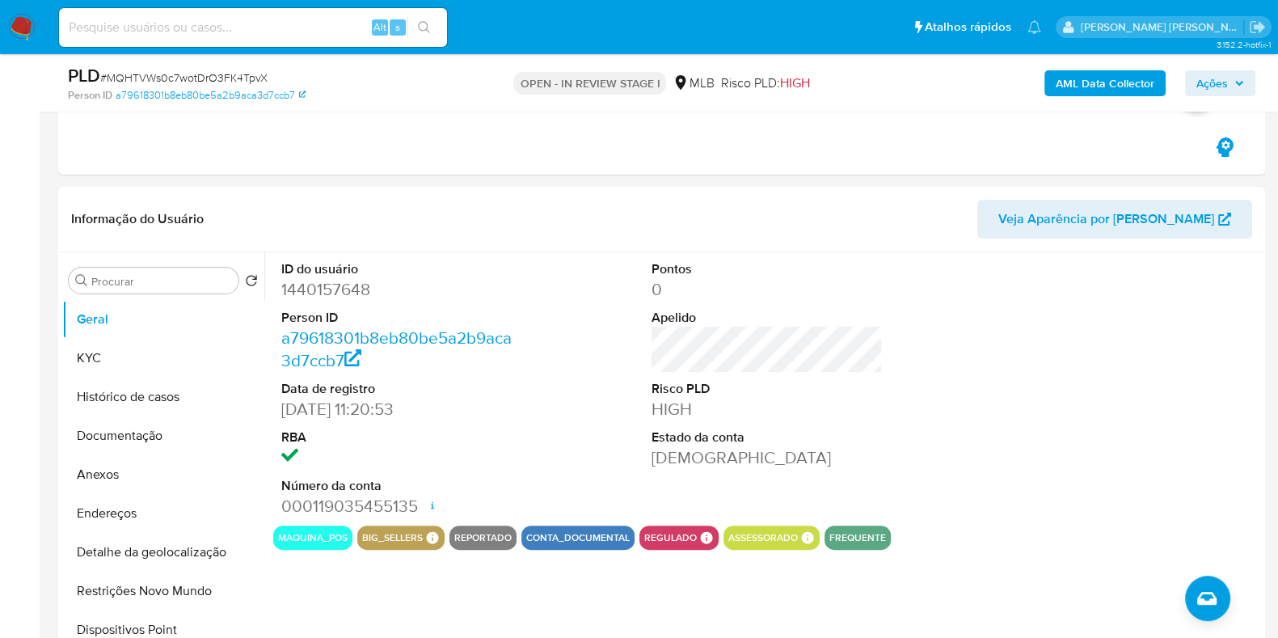
scroll to position [506, 0]
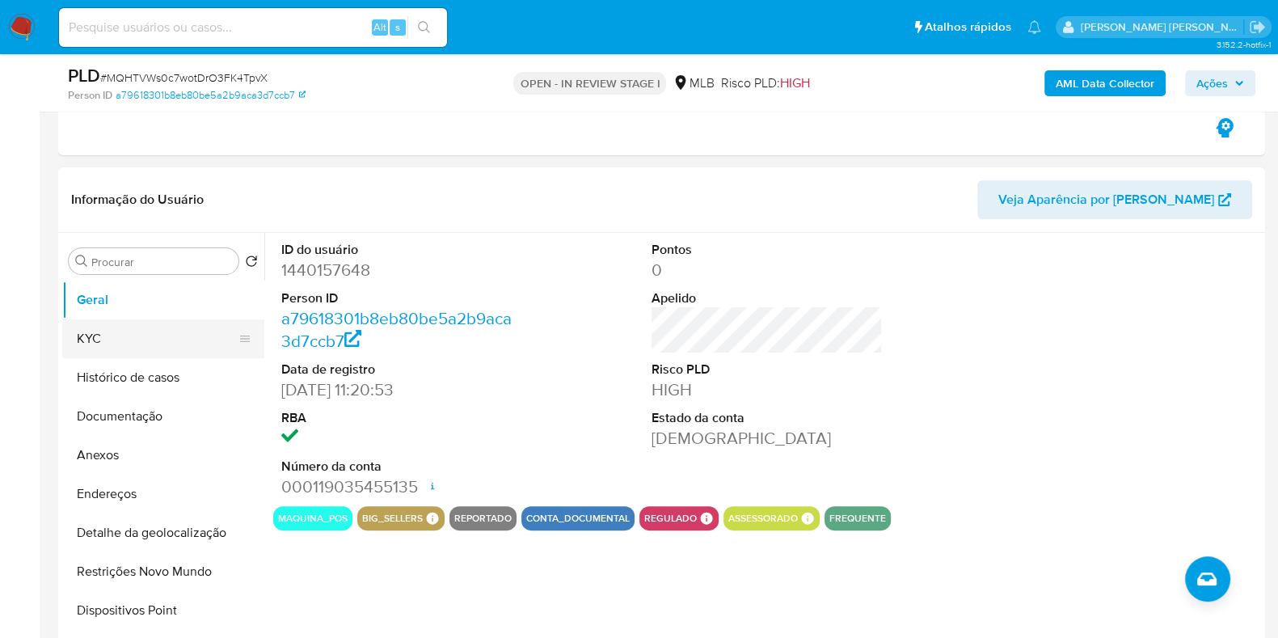
click at [176, 330] on button "KYC" at bounding box center [156, 338] width 189 height 39
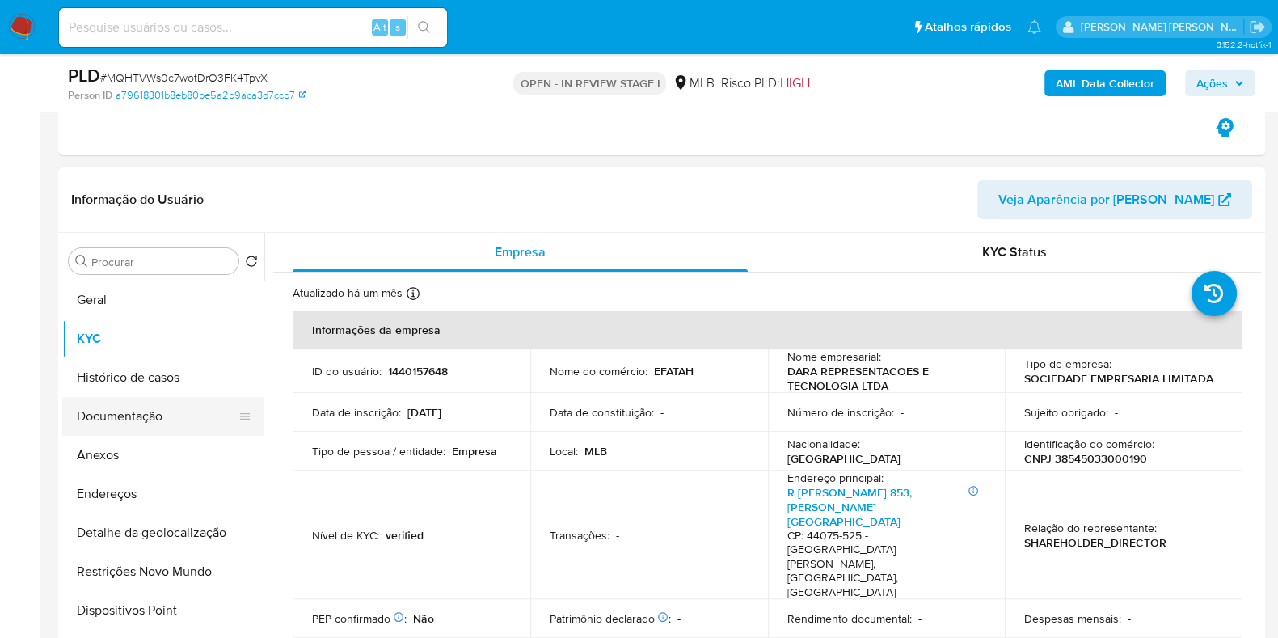
click at [179, 410] on button "Documentação" at bounding box center [156, 416] width 189 height 39
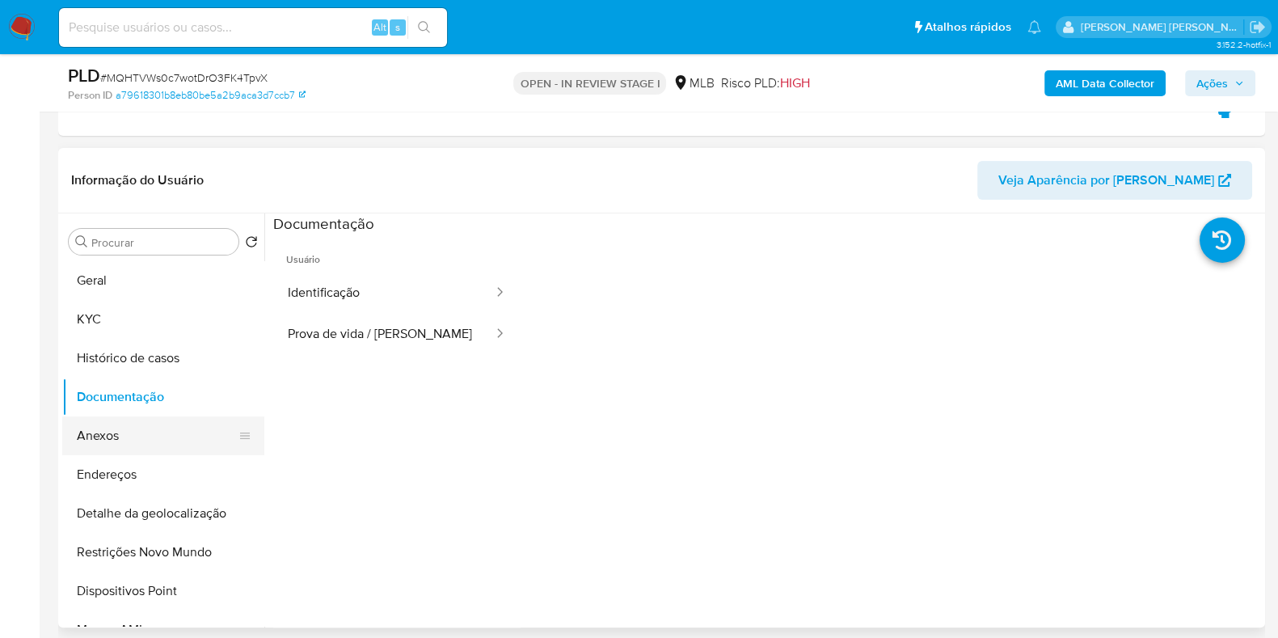
click at [172, 434] on button "Anexos" at bounding box center [156, 435] width 189 height 39
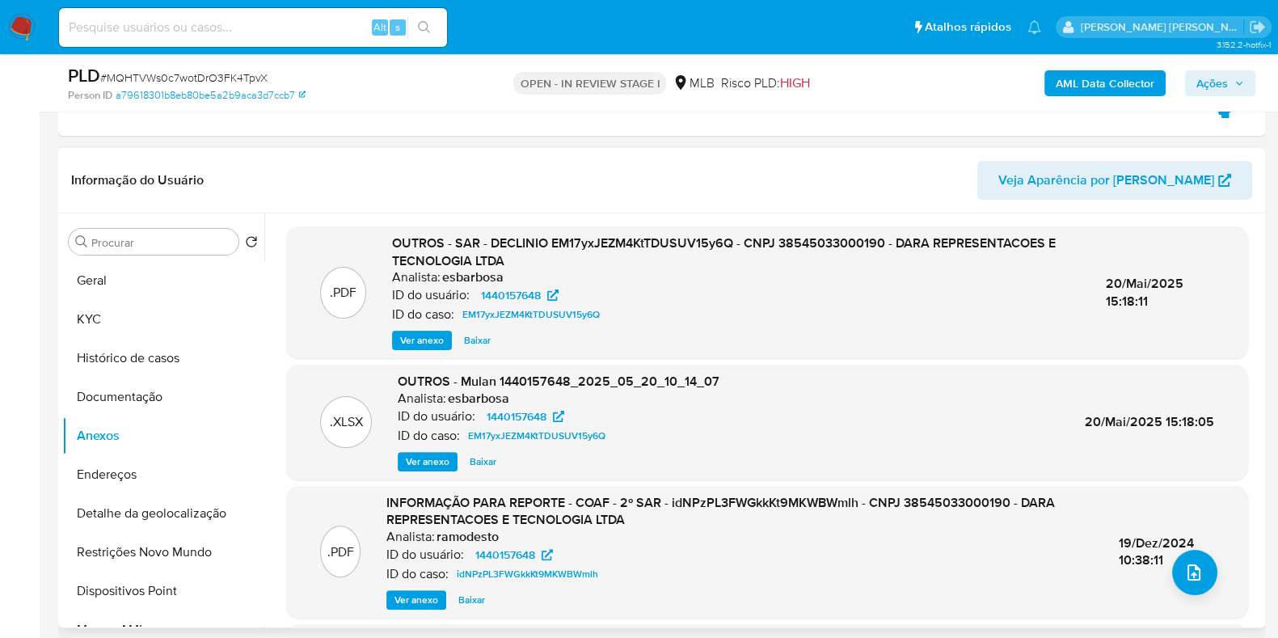
click at [422, 341] on span "Ver anexo" at bounding box center [422, 340] width 44 height 16
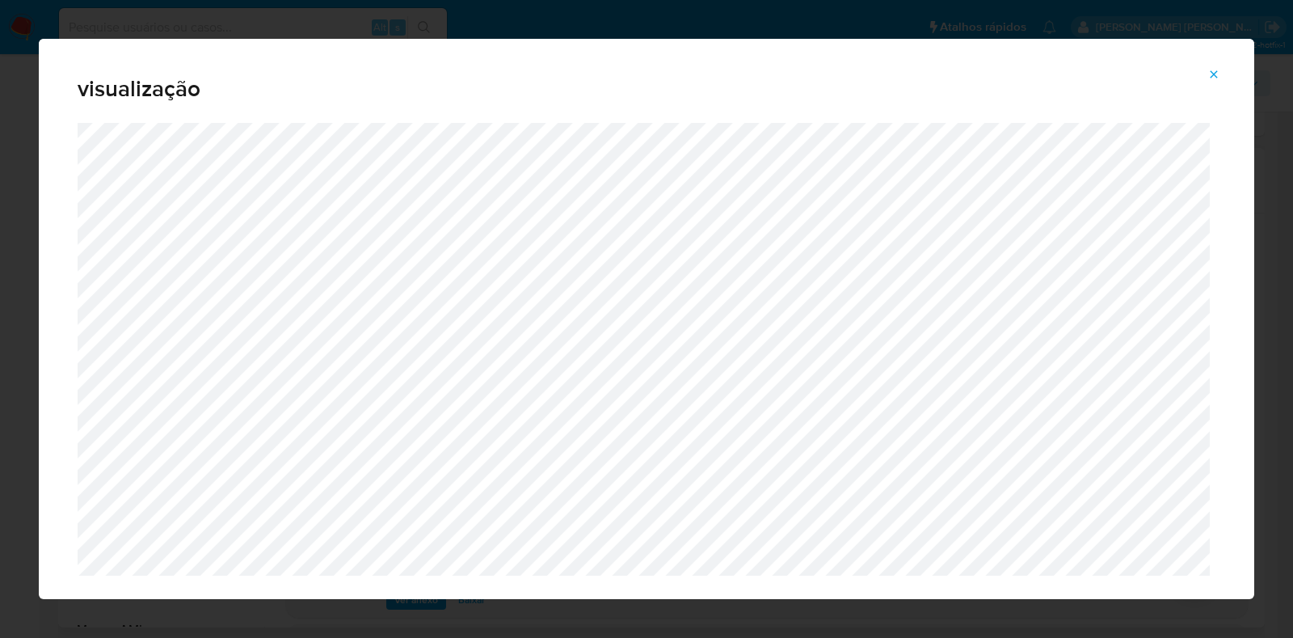
click at [1217, 74] on icon "Attachment preview" at bounding box center [1214, 74] width 13 height 13
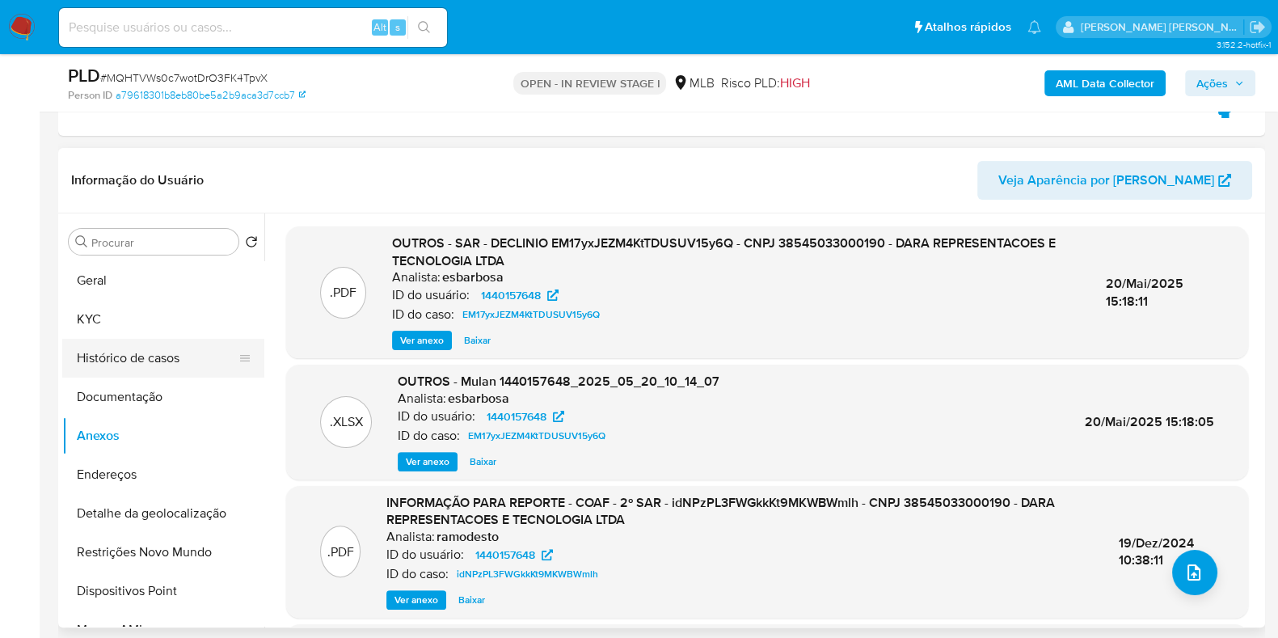
click at [140, 368] on button "Histórico de casos" at bounding box center [156, 358] width 189 height 39
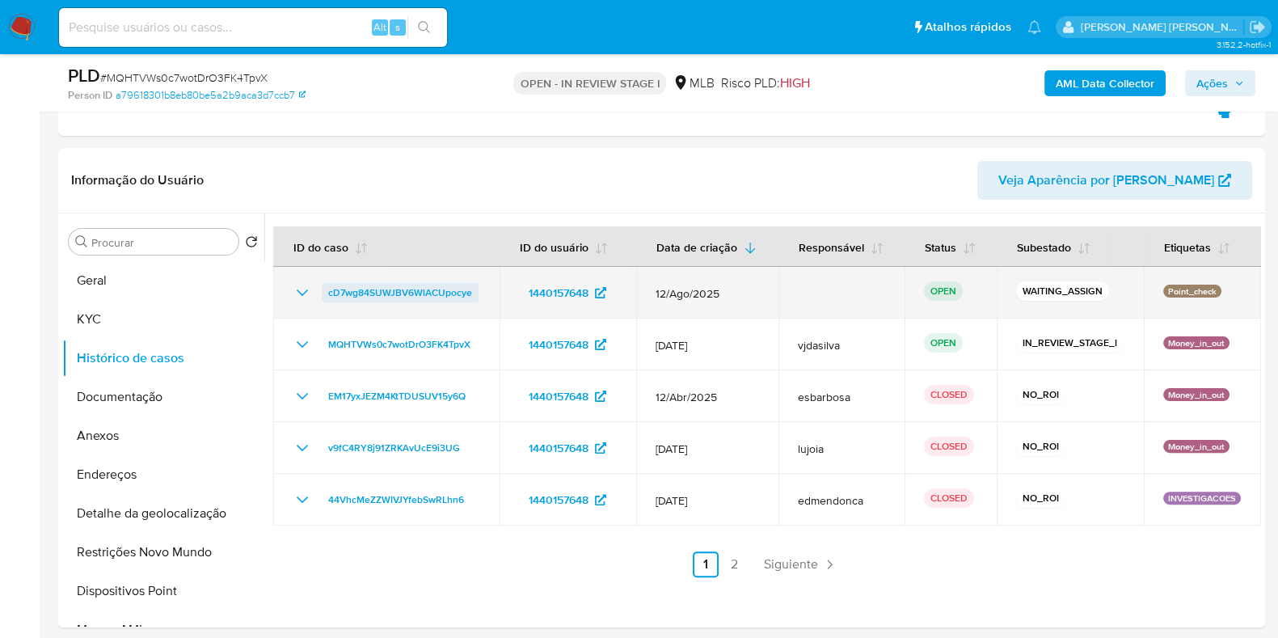
click at [427, 293] on span "cD7wg84SUWJBV6WlACUpocye" at bounding box center [400, 292] width 144 height 19
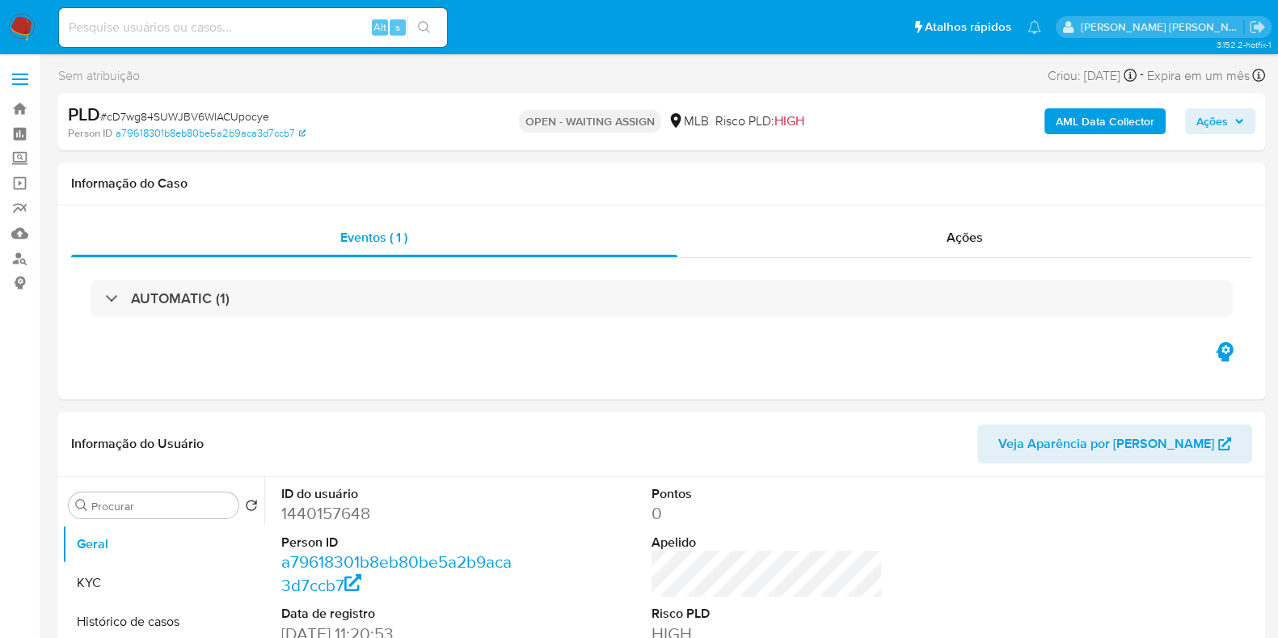
select select "10"
click at [1228, 119] on span "Ações" at bounding box center [1212, 121] width 32 height 26
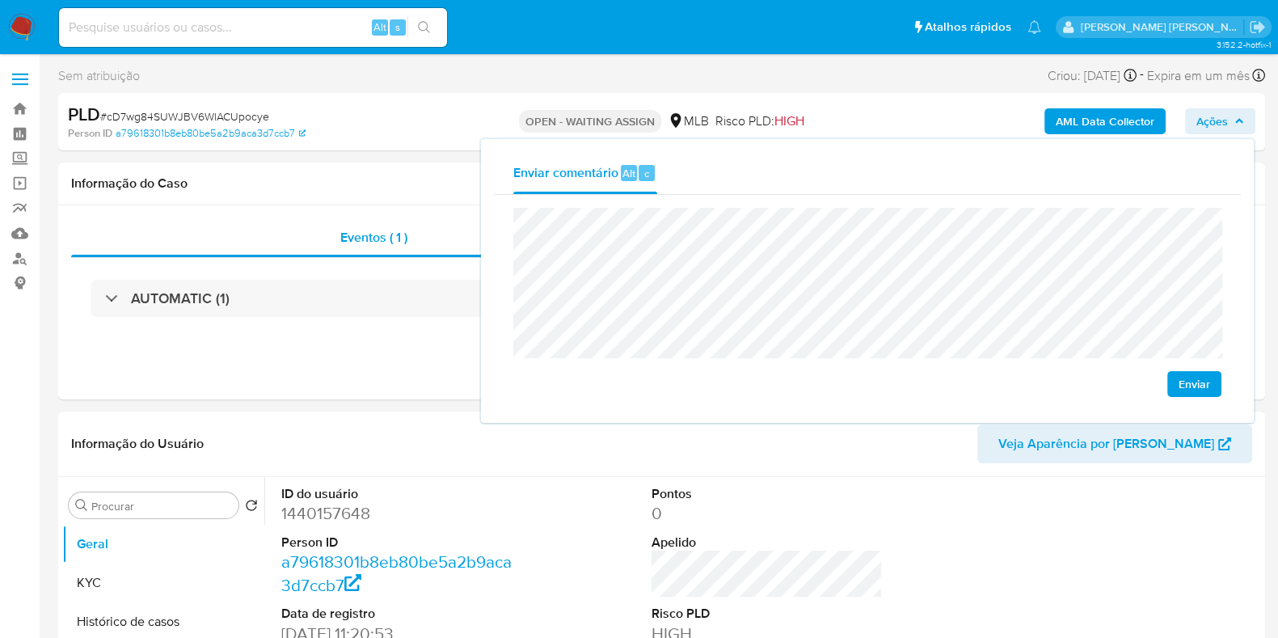
click at [1189, 381] on span "Enviar" at bounding box center [1195, 384] width 32 height 23
drag, startPoint x: 275, startPoint y: 116, endPoint x: 109, endPoint y: 123, distance: 165.9
click at [109, 123] on div "PLD # cD7wg84SUWJBV6WlACUpocye" at bounding box center [263, 115] width 390 height 24
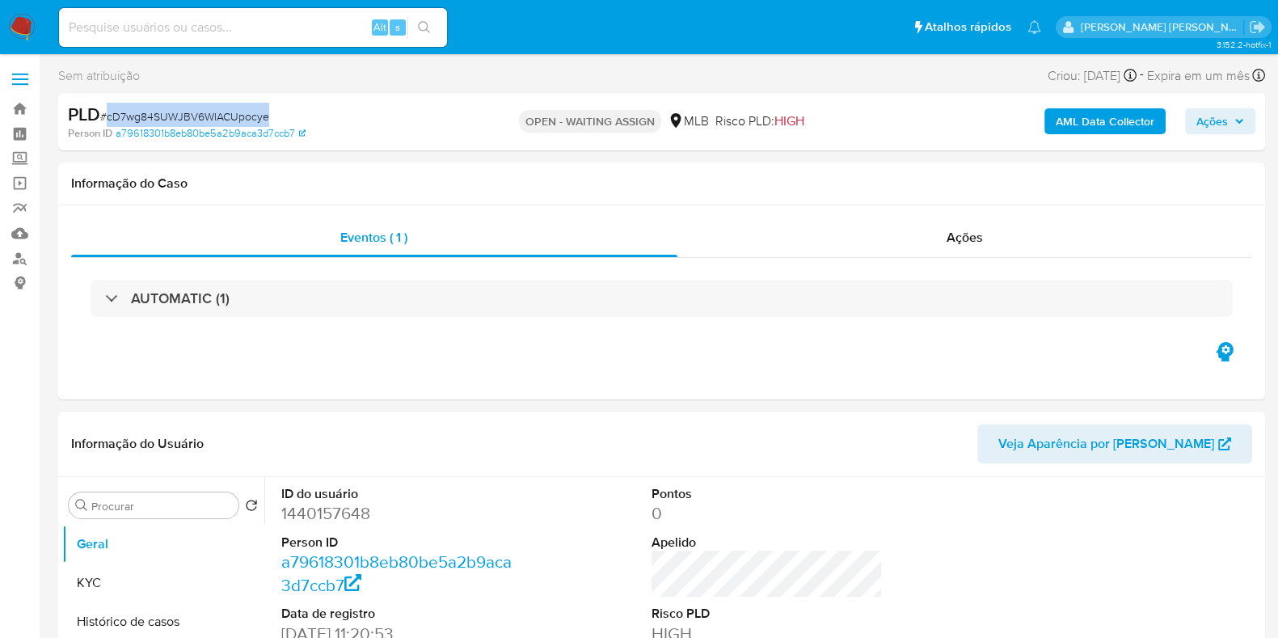
copy span "cD7wg84SUWJBV6WlACUpocye"
click at [20, 107] on link "Bandeja" at bounding box center [96, 108] width 192 height 25
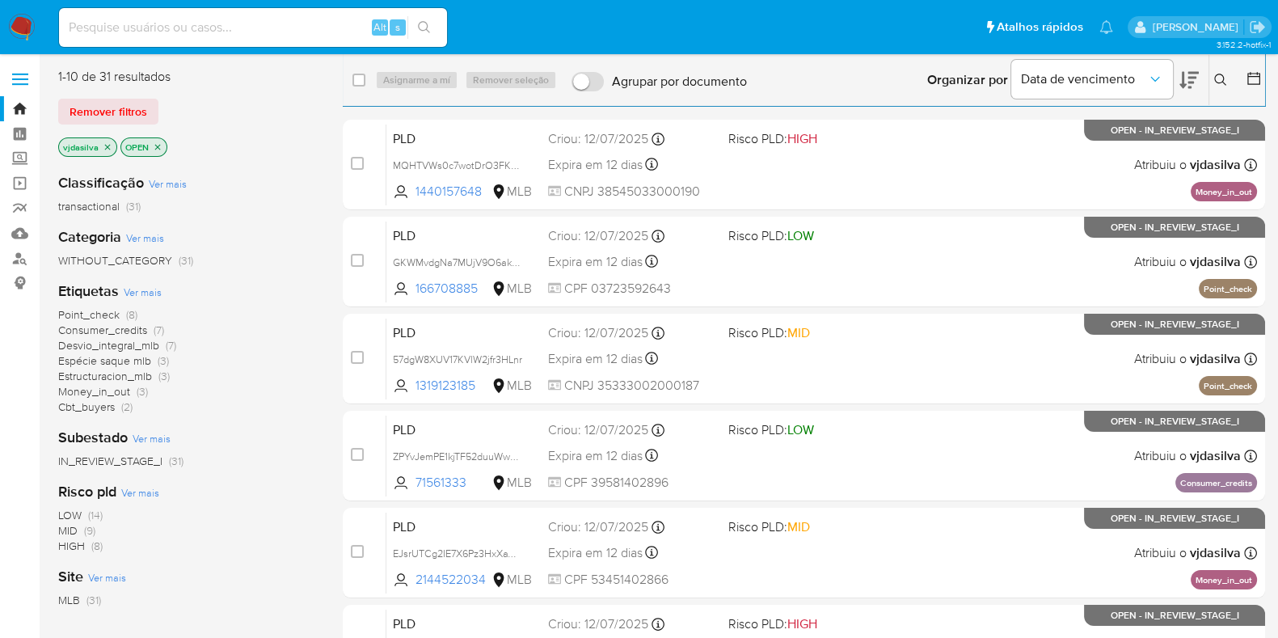
click at [1221, 84] on icon at bounding box center [1220, 80] width 13 height 13
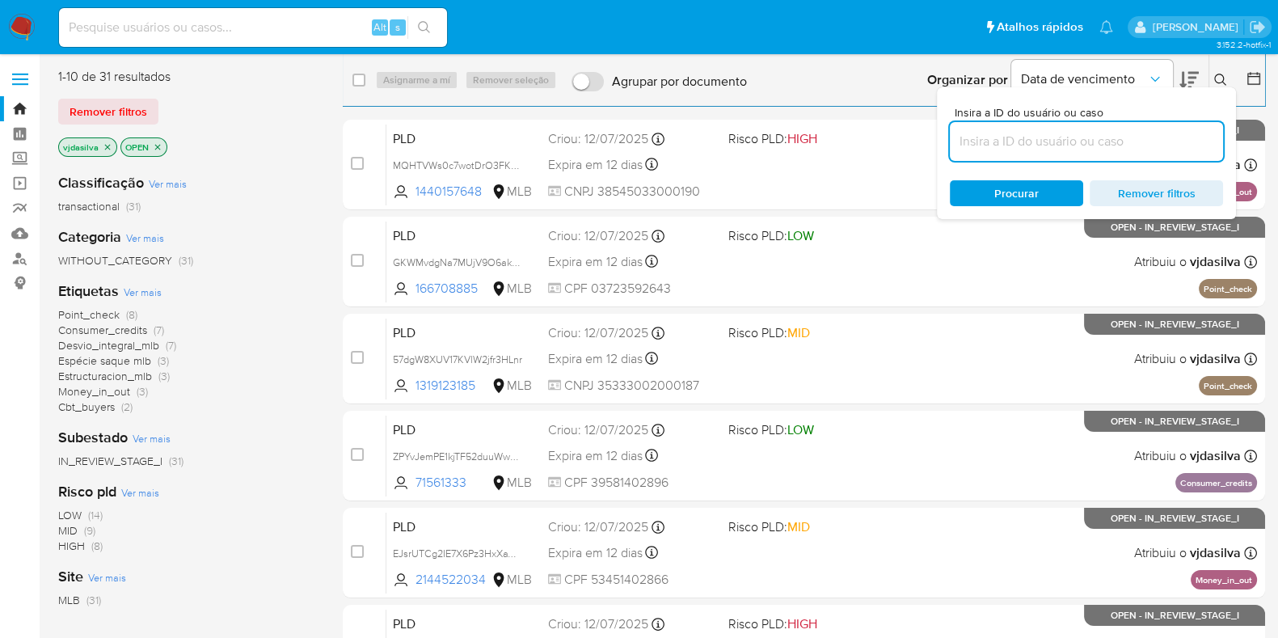
click at [1068, 134] on input at bounding box center [1086, 141] width 273 height 21
type input "cD7wg84SUWJBV6WlACUpocye"
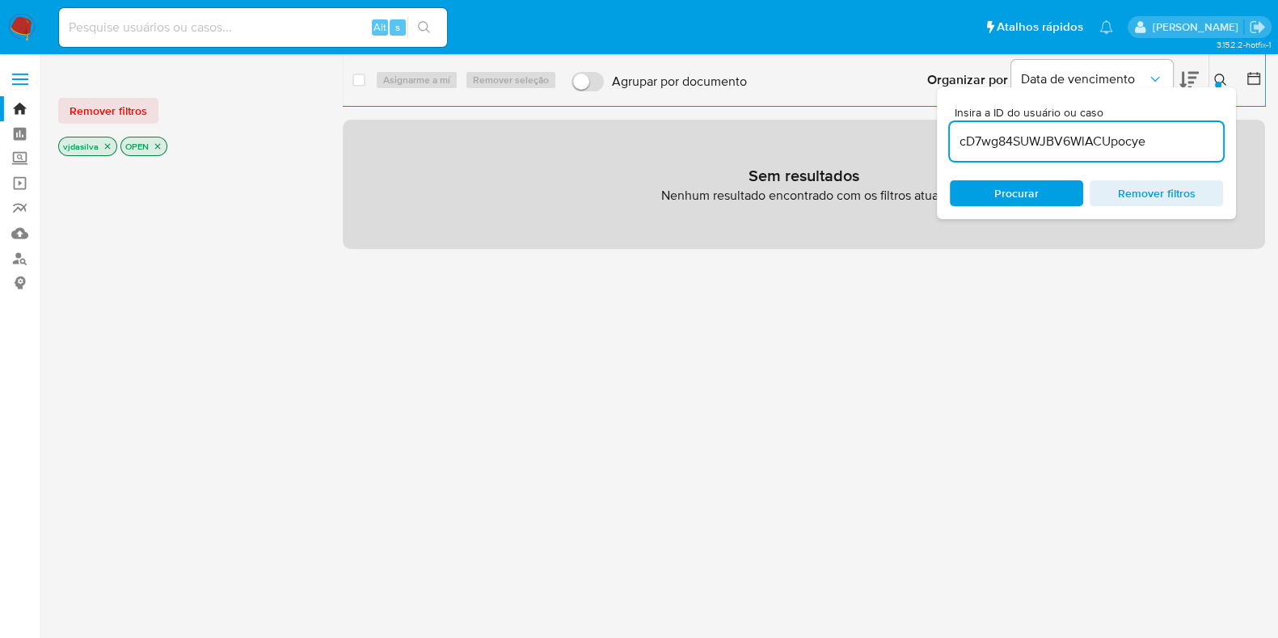
click at [153, 147] on icon "close-filter" at bounding box center [158, 146] width 10 height 10
click at [104, 150] on icon "close-filter" at bounding box center [108, 146] width 10 height 10
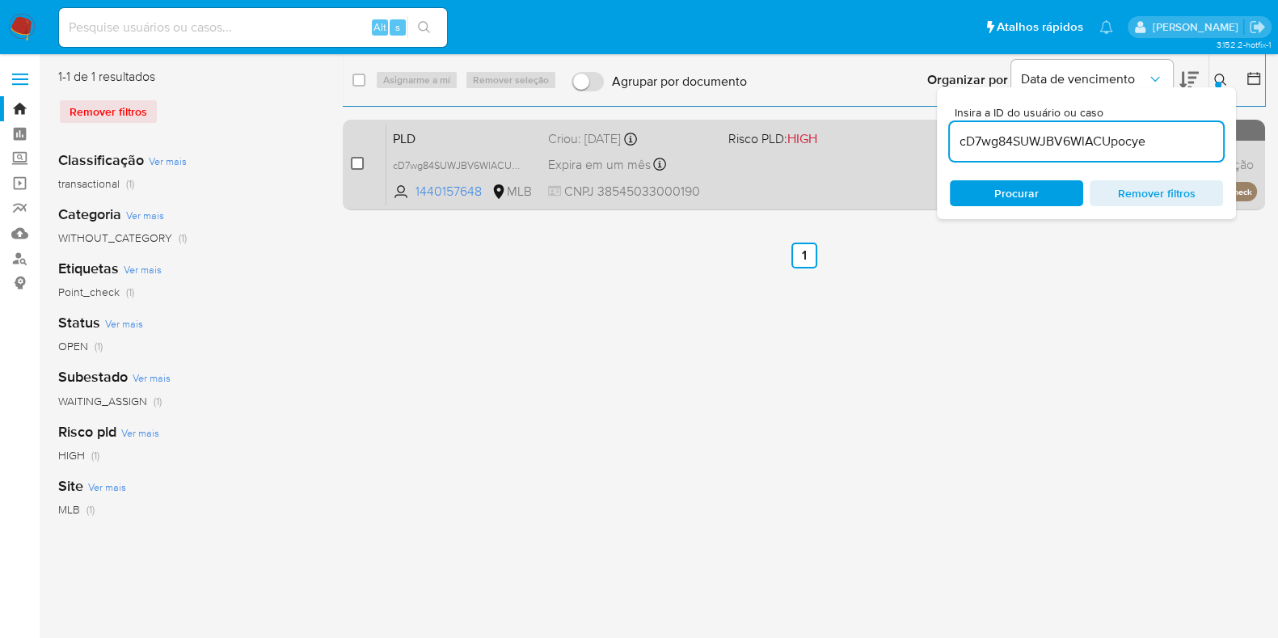
click at [351, 164] on input "checkbox" at bounding box center [357, 163] width 13 height 13
checkbox input "true"
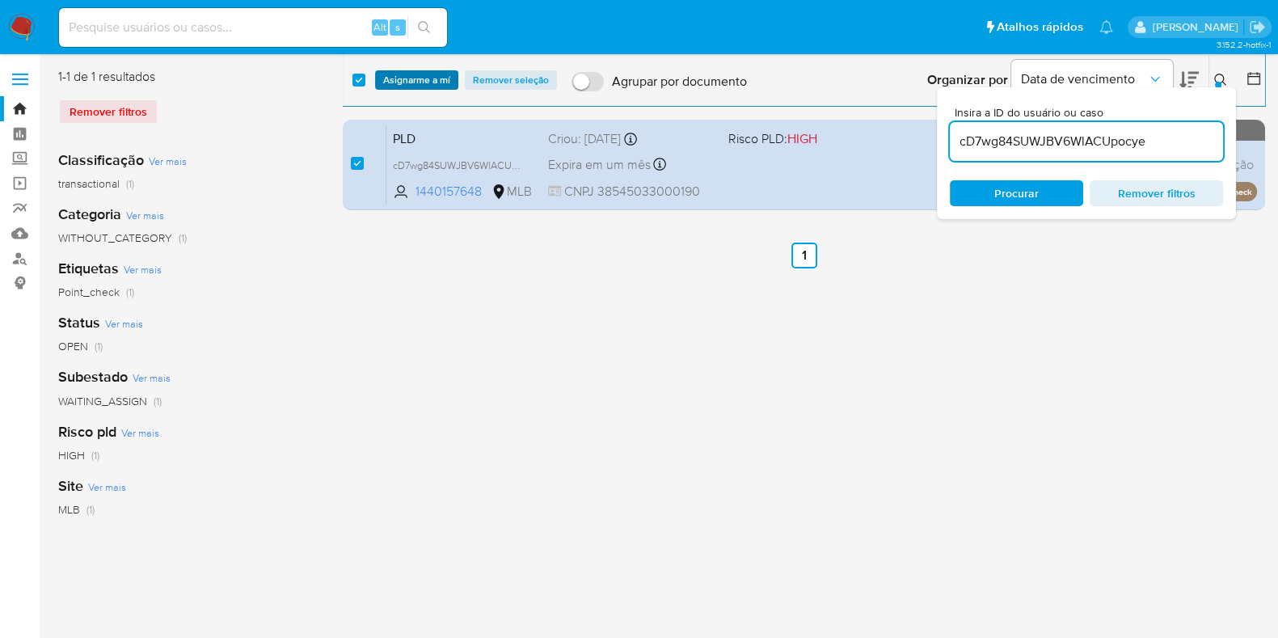
click at [414, 74] on span "Asignarme a mí" at bounding box center [416, 80] width 67 height 16
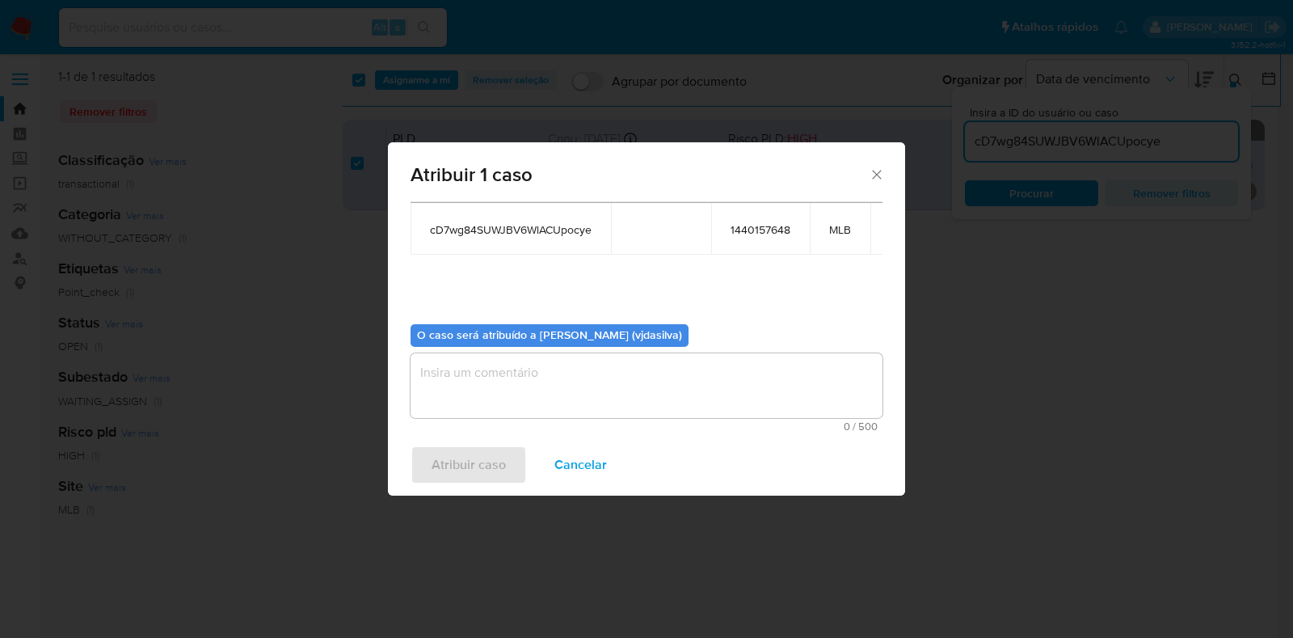
scroll to position [99, 0]
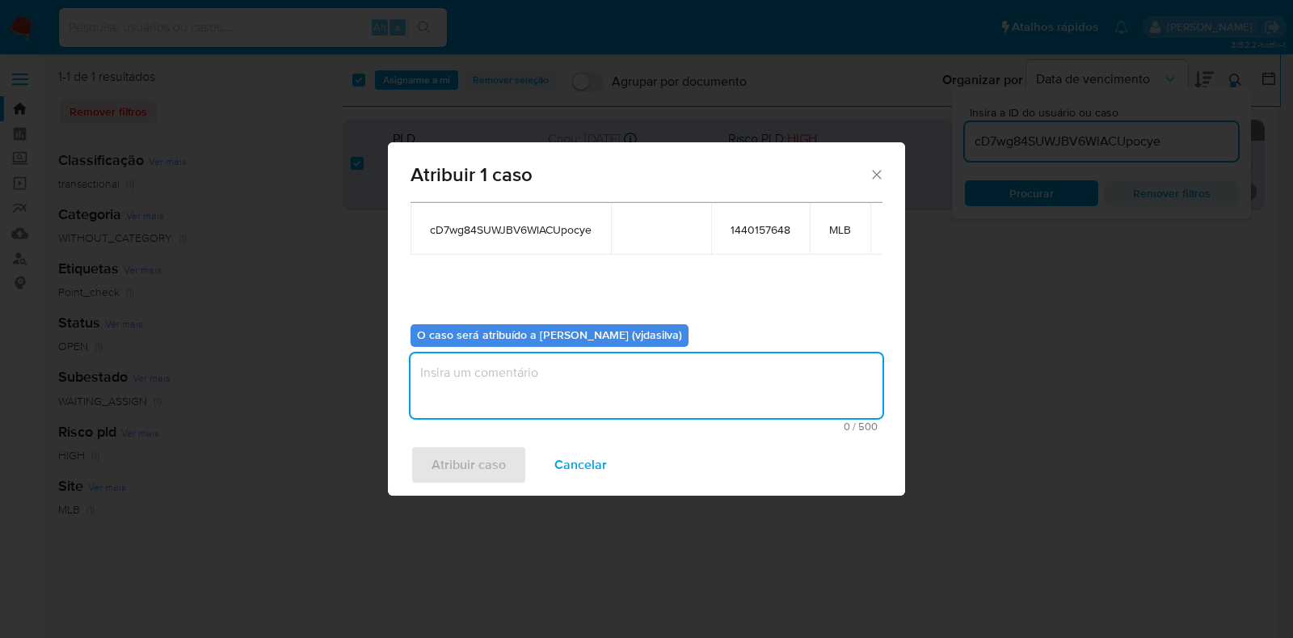
click at [689, 365] on textarea "assign-modal" at bounding box center [647, 385] width 472 height 65
click at [458, 459] on span "Atribuir caso" at bounding box center [469, 465] width 74 height 36
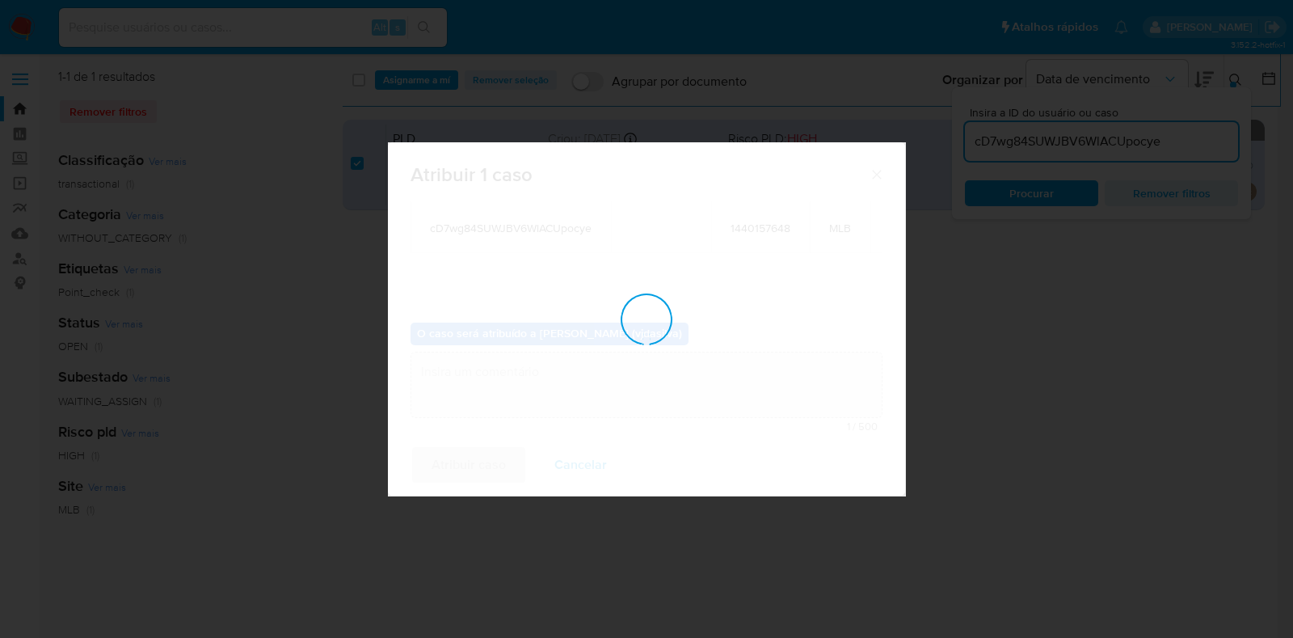
checkbox input "false"
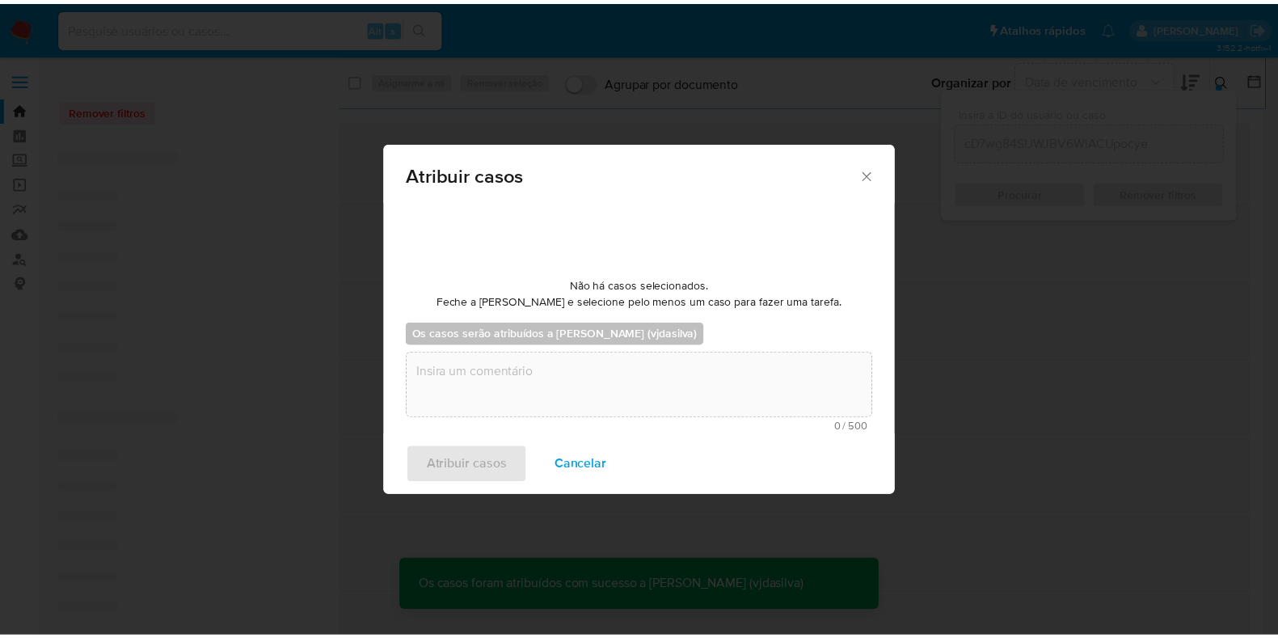
scroll to position [96, 0]
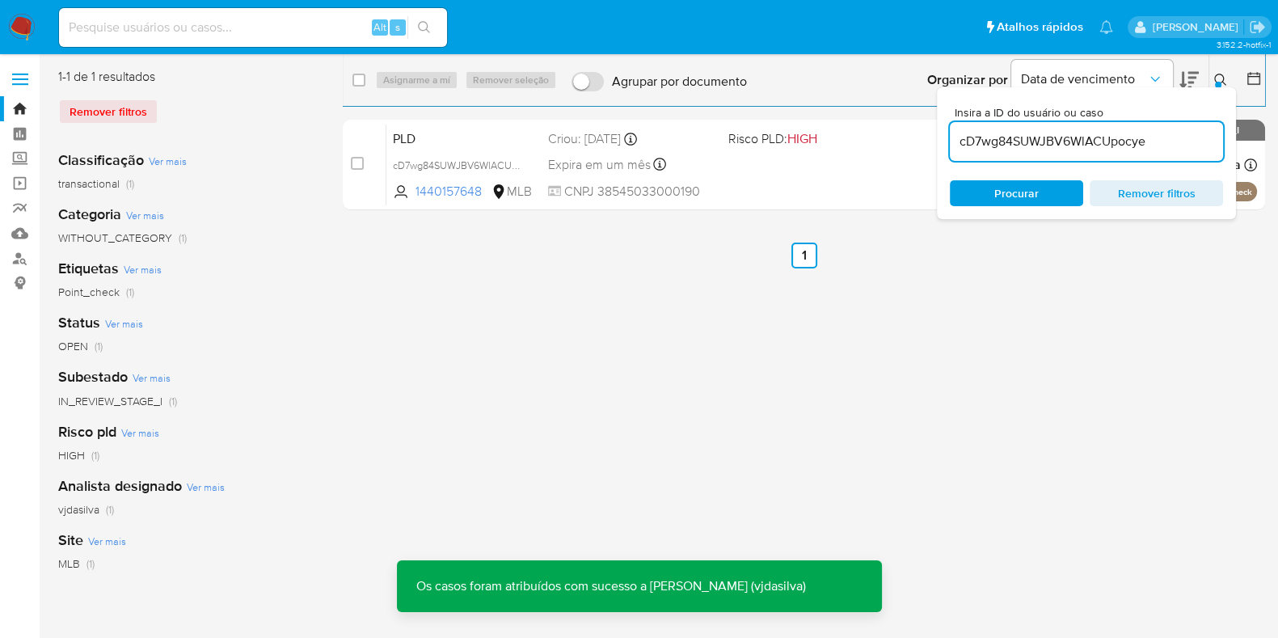
click at [244, 26] on input at bounding box center [253, 27] width 388 height 21
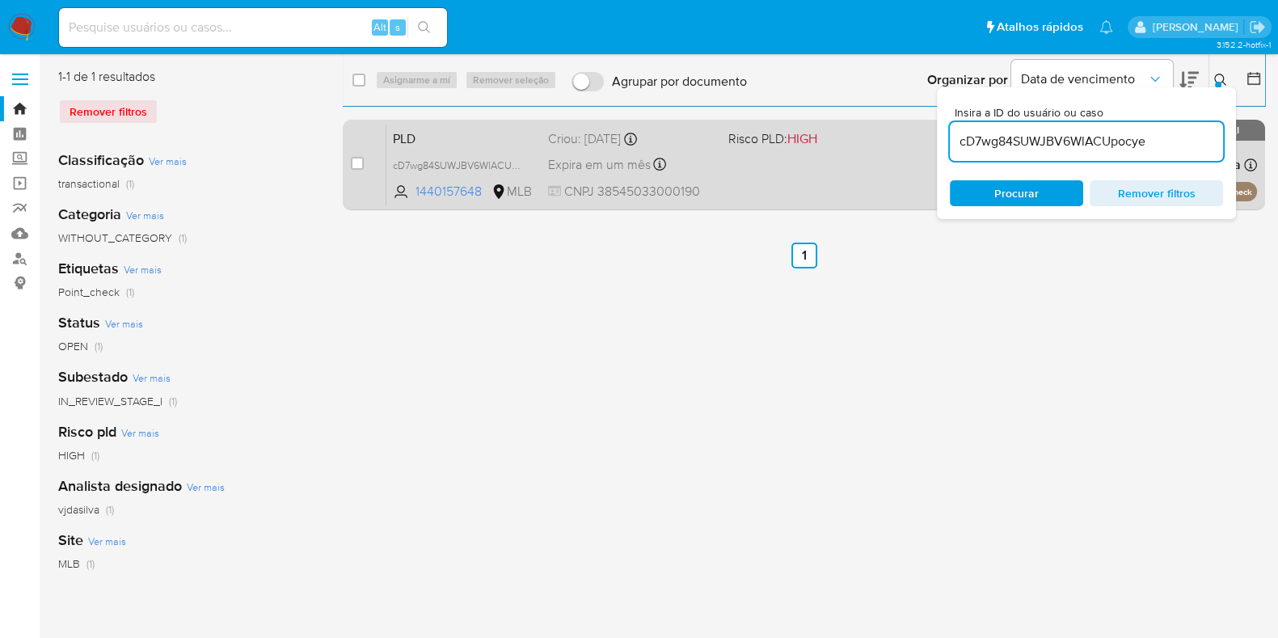
click at [868, 158] on div "PLD cD7wg84SUWJBV6WlACUpocye 1440157648 MLB Risco PLD: HIGH Criou: 12/08/2025 C…" at bounding box center [821, 165] width 871 height 82
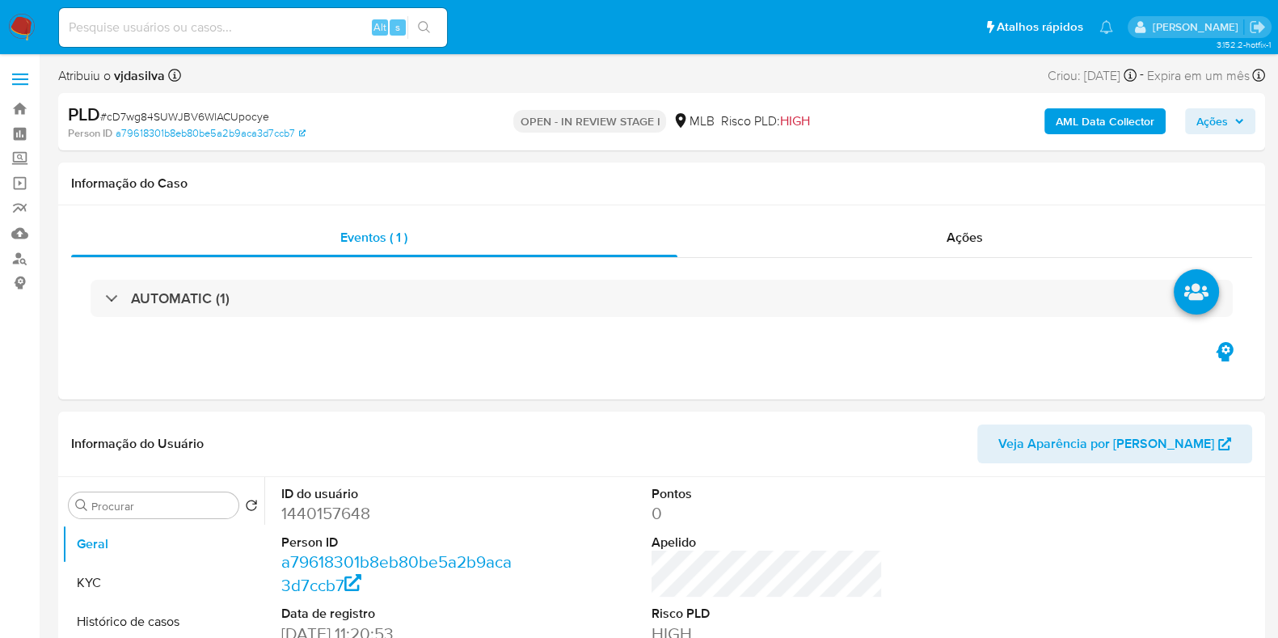
select select "10"
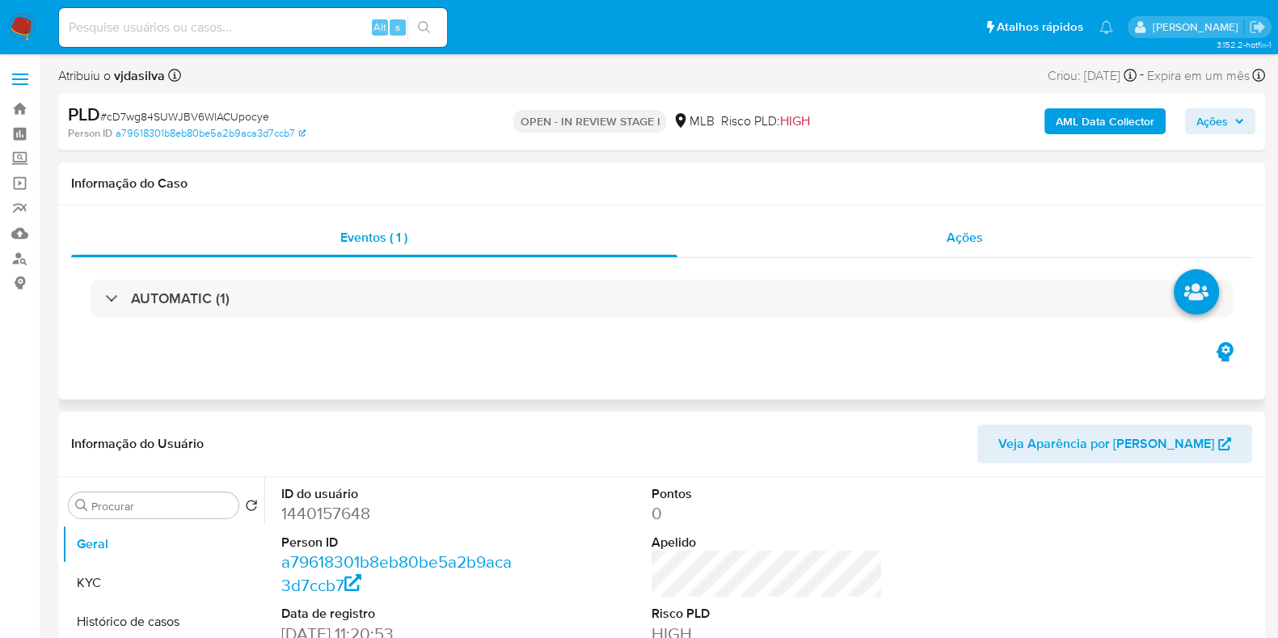
click at [961, 237] on span "Ações" at bounding box center [965, 237] width 36 height 19
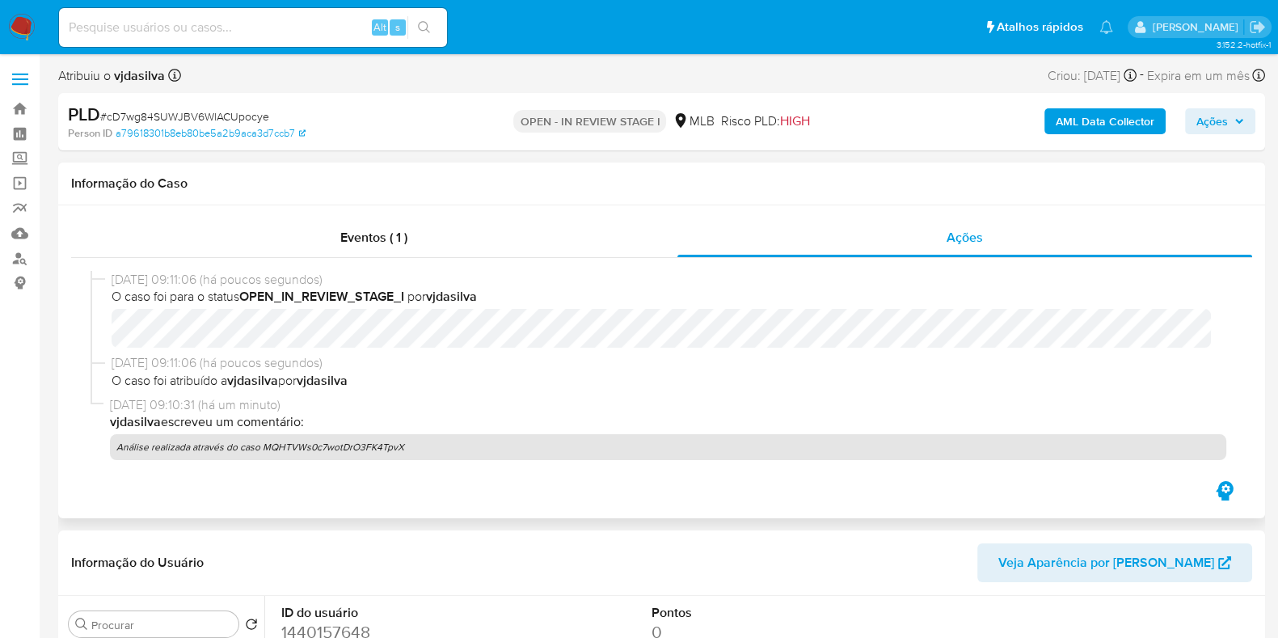
click at [296, 445] on p "Análise realizada através do caso MQHTVWs0c7wotDrO3FK4TpvX" at bounding box center [668, 447] width 1116 height 26
copy div "Análise realizada através do caso MQHTVWs0c7wotDrO3FK4TpvX"
click at [1205, 116] on span "Ações" at bounding box center [1212, 121] width 32 height 26
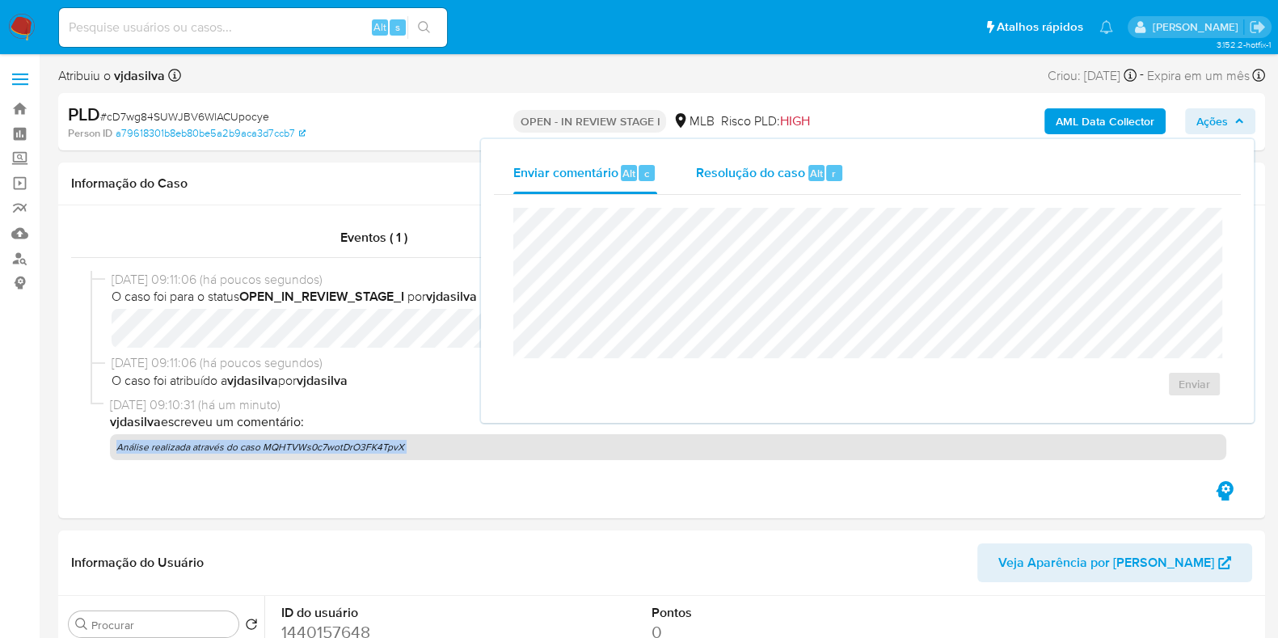
click at [709, 163] on span "Resolução do caso" at bounding box center [750, 172] width 109 height 19
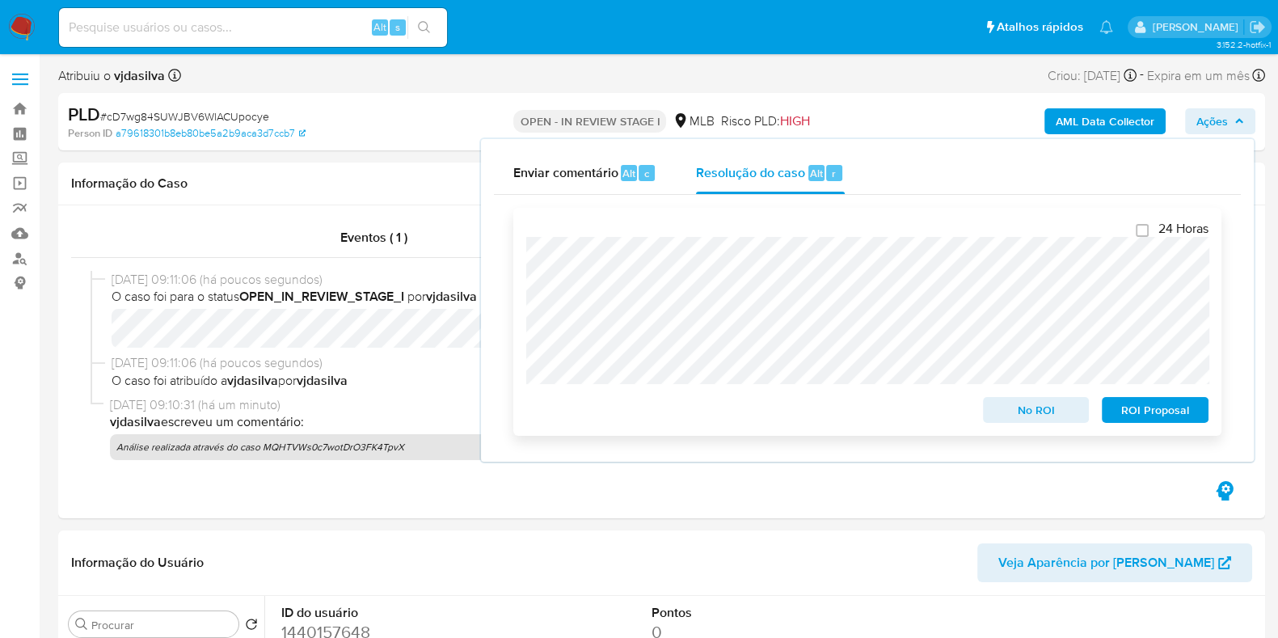
click at [1021, 418] on span "No ROI" at bounding box center [1036, 410] width 84 height 23
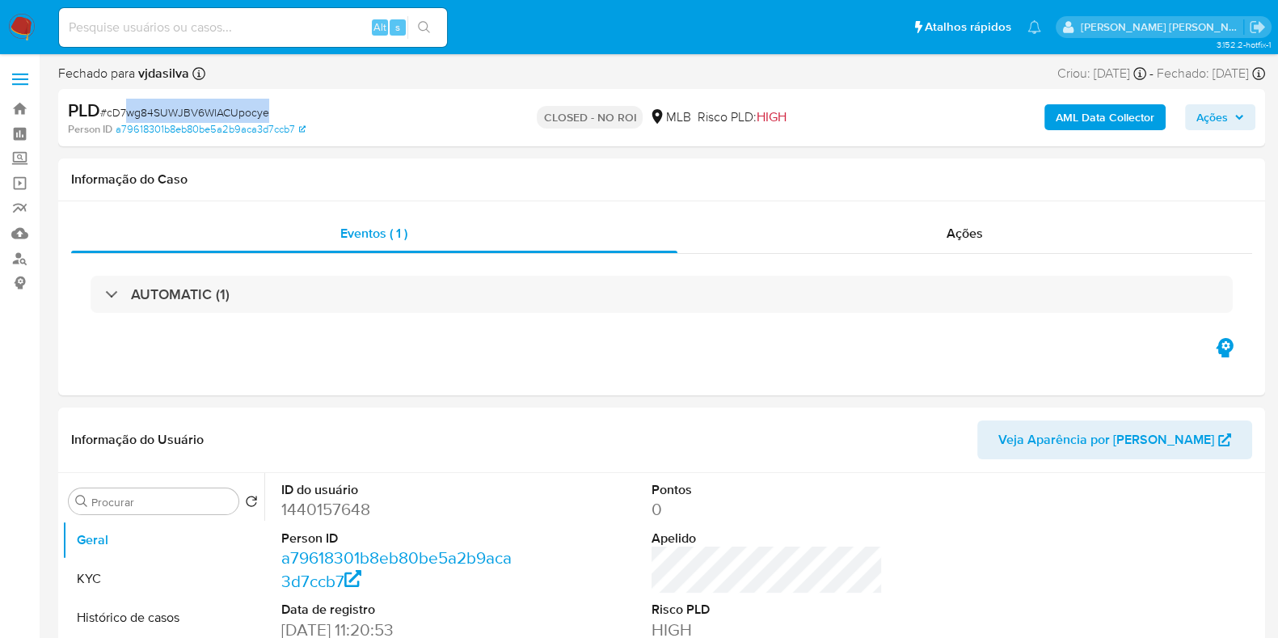
select select "10"
drag, startPoint x: 275, startPoint y: 112, endPoint x: 108, endPoint y: 111, distance: 167.3
click at [108, 111] on div "PLD # cD7wg84SUWJBV6WlACUpocye" at bounding box center [263, 111] width 390 height 24
copy span "cD7wg84SUWJBV6WlACUpocye"
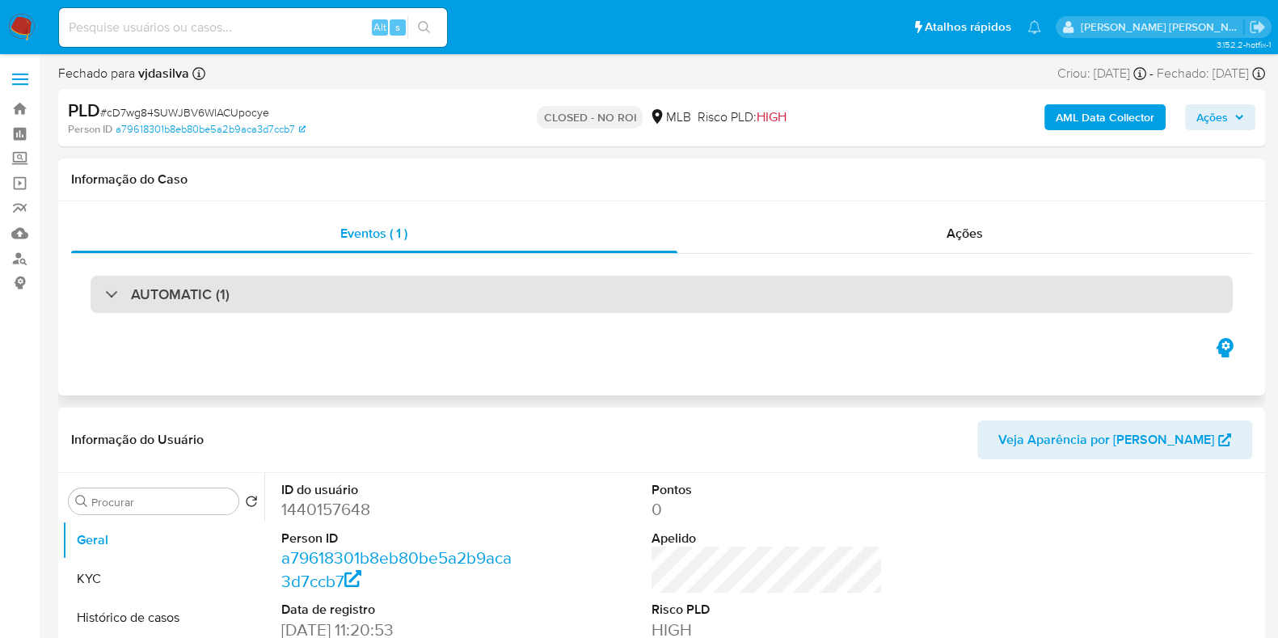
click at [529, 283] on div "AUTOMATIC (1)" at bounding box center [662, 294] width 1142 height 37
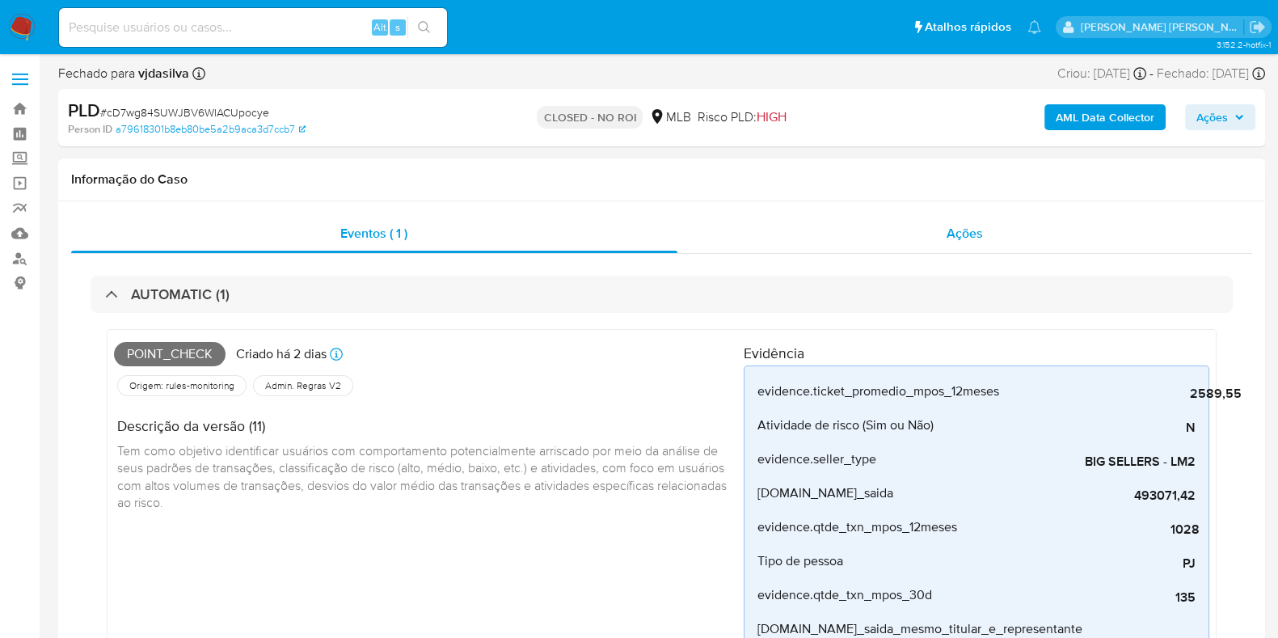
click at [865, 228] on div "Ações" at bounding box center [965, 233] width 576 height 39
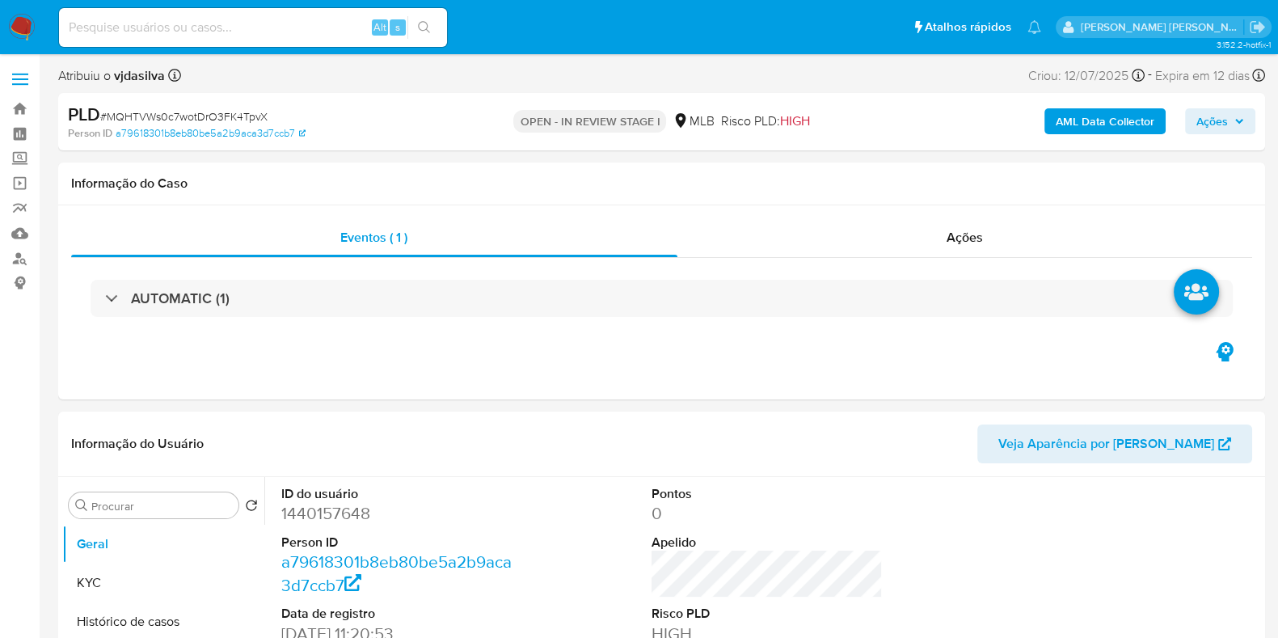
select select "10"
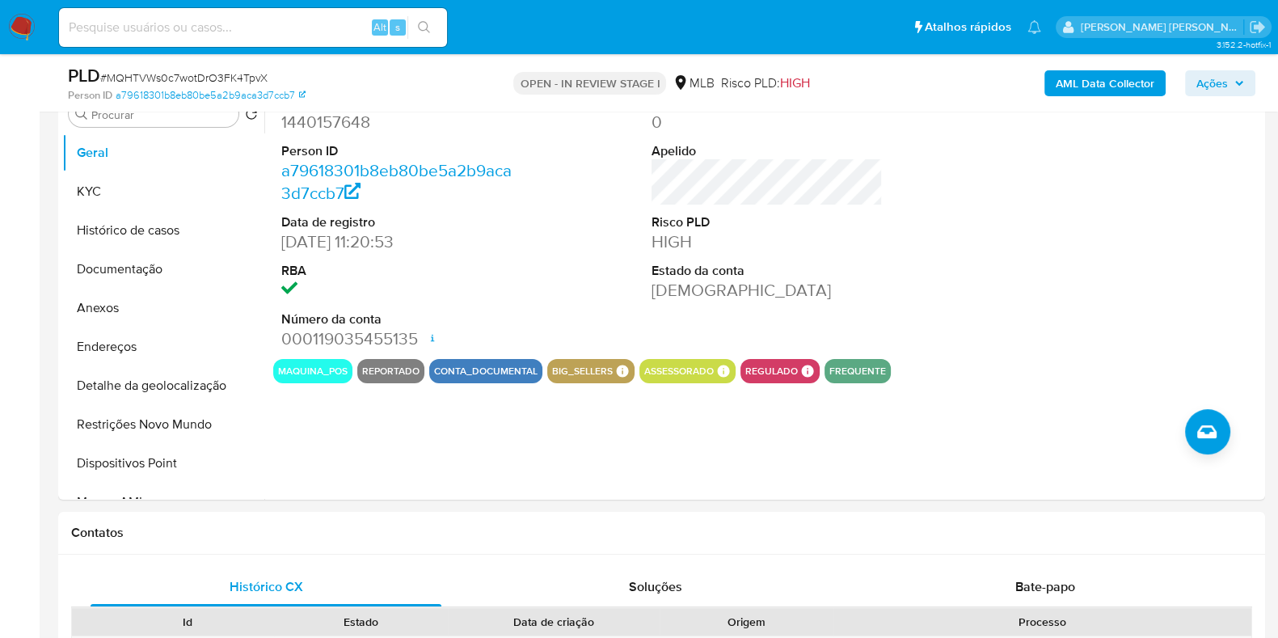
scroll to position [316, 0]
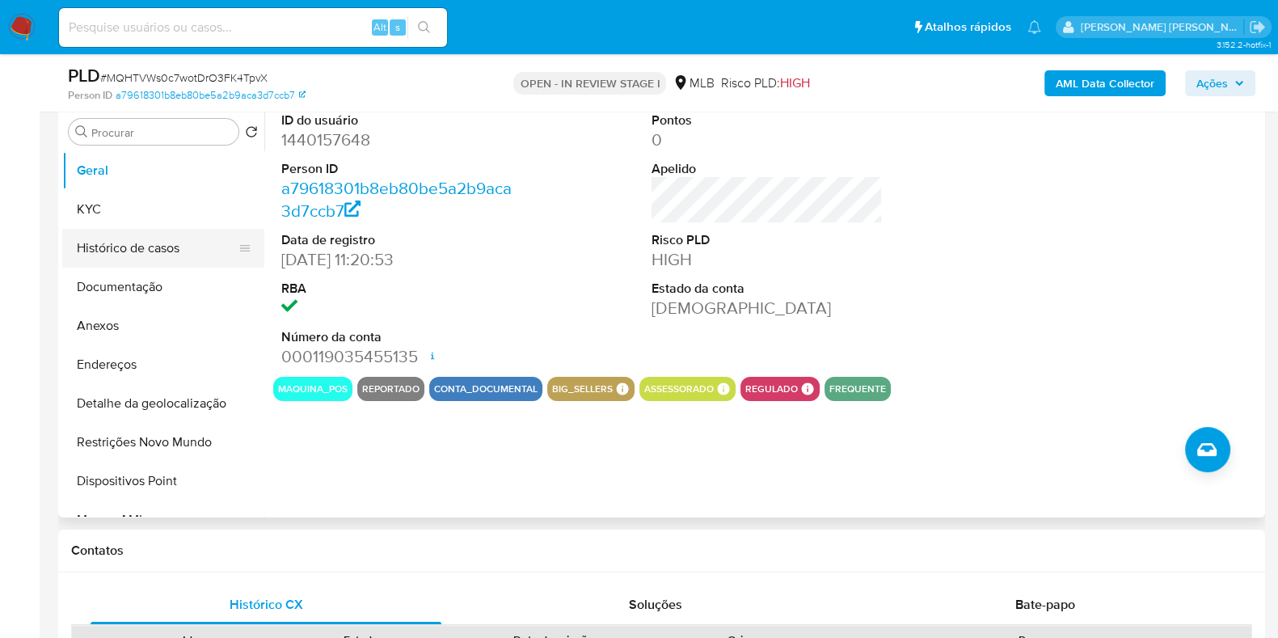
click at [155, 258] on button "Histórico de casos" at bounding box center [156, 248] width 189 height 39
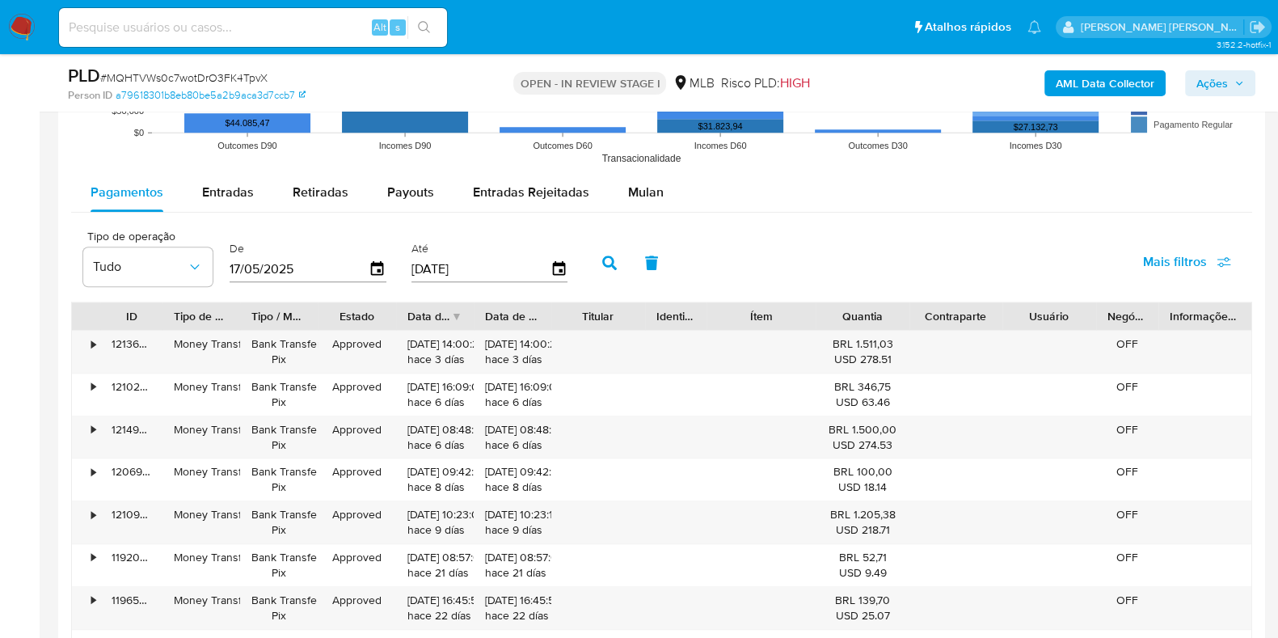
scroll to position [1623, 0]
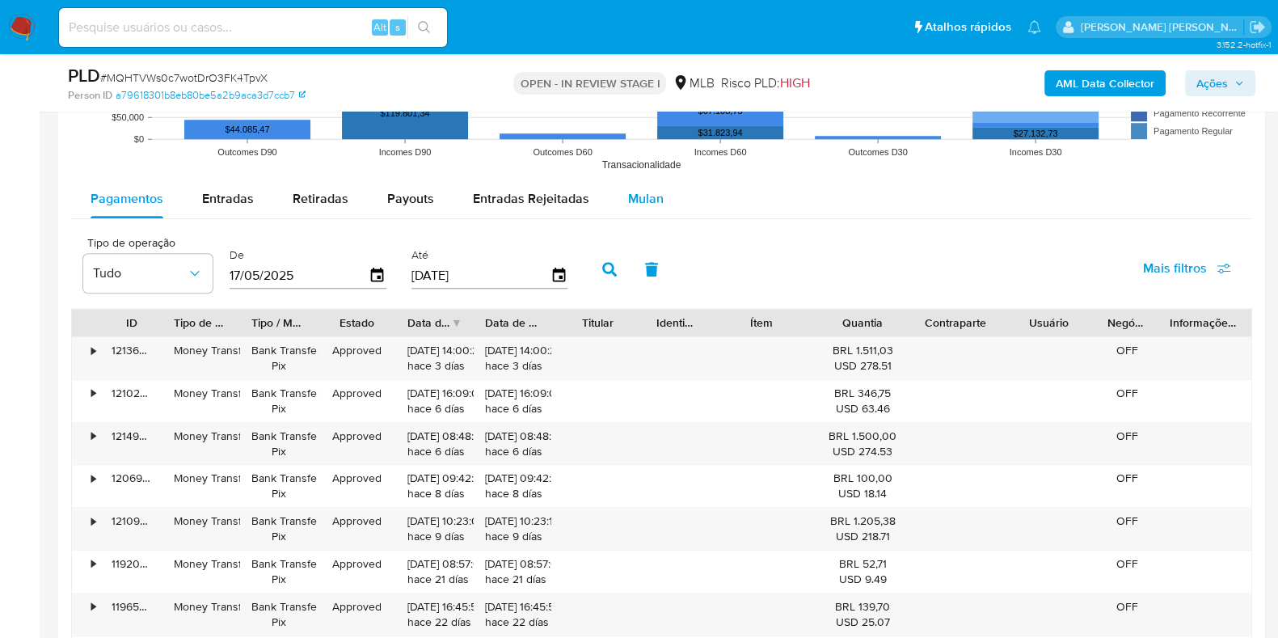
click at [642, 208] on div "Mulan" at bounding box center [646, 198] width 36 height 39
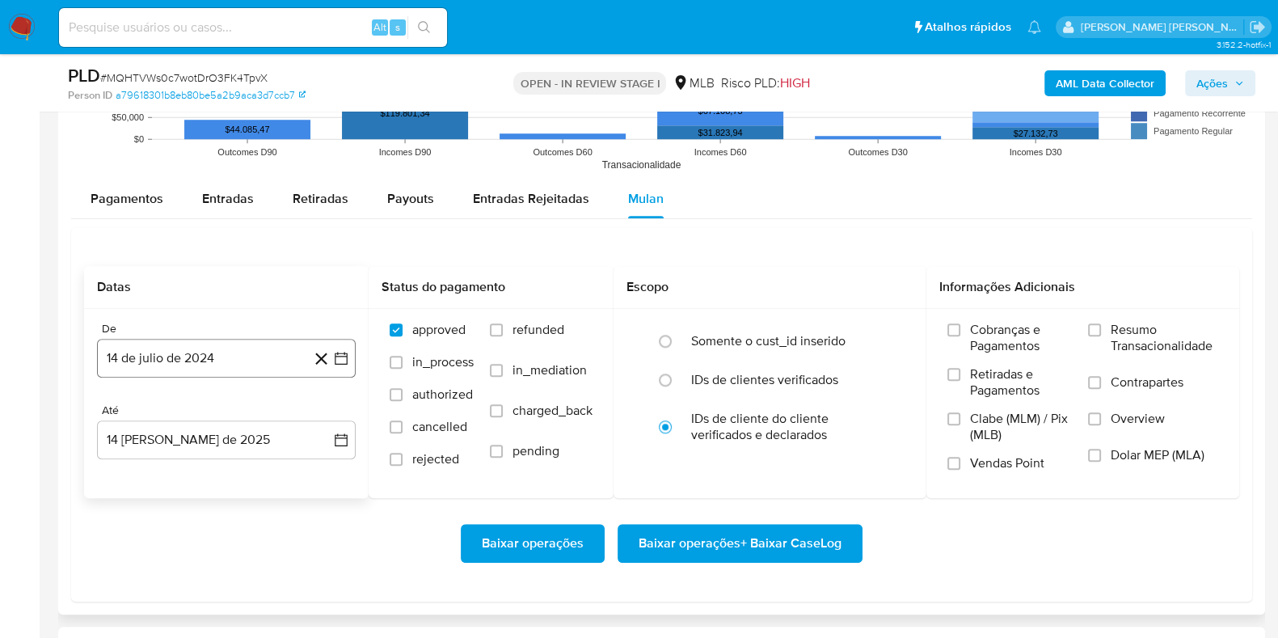
click at [213, 365] on button "14 de julio de 2024" at bounding box center [226, 358] width 259 height 39
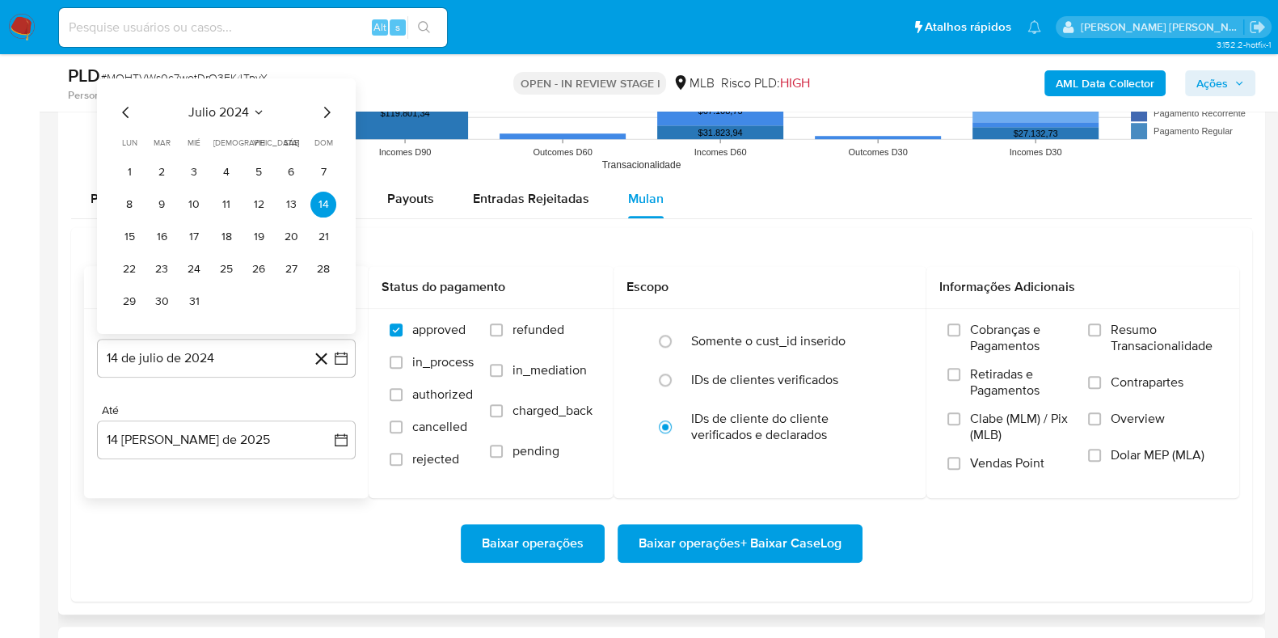
click at [248, 117] on button "julio 2024" at bounding box center [226, 112] width 77 height 16
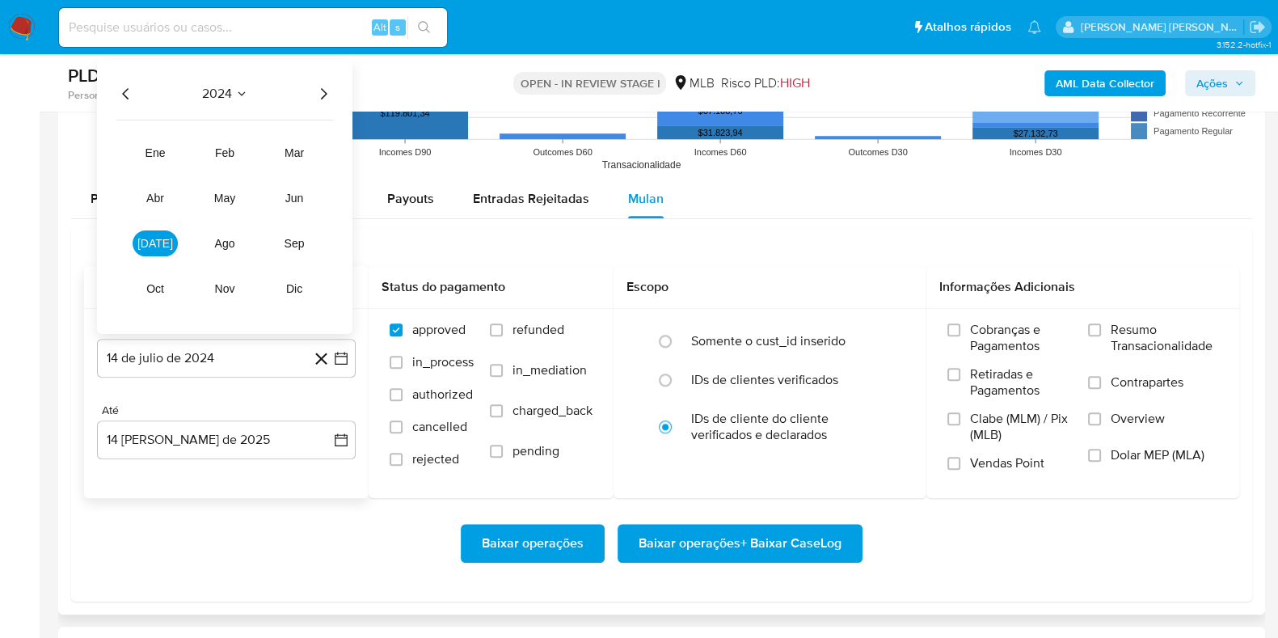
click at [327, 99] on icon "Año siguiente" at bounding box center [323, 93] width 19 height 19
click at [295, 200] on span "jun" at bounding box center [294, 198] width 19 height 13
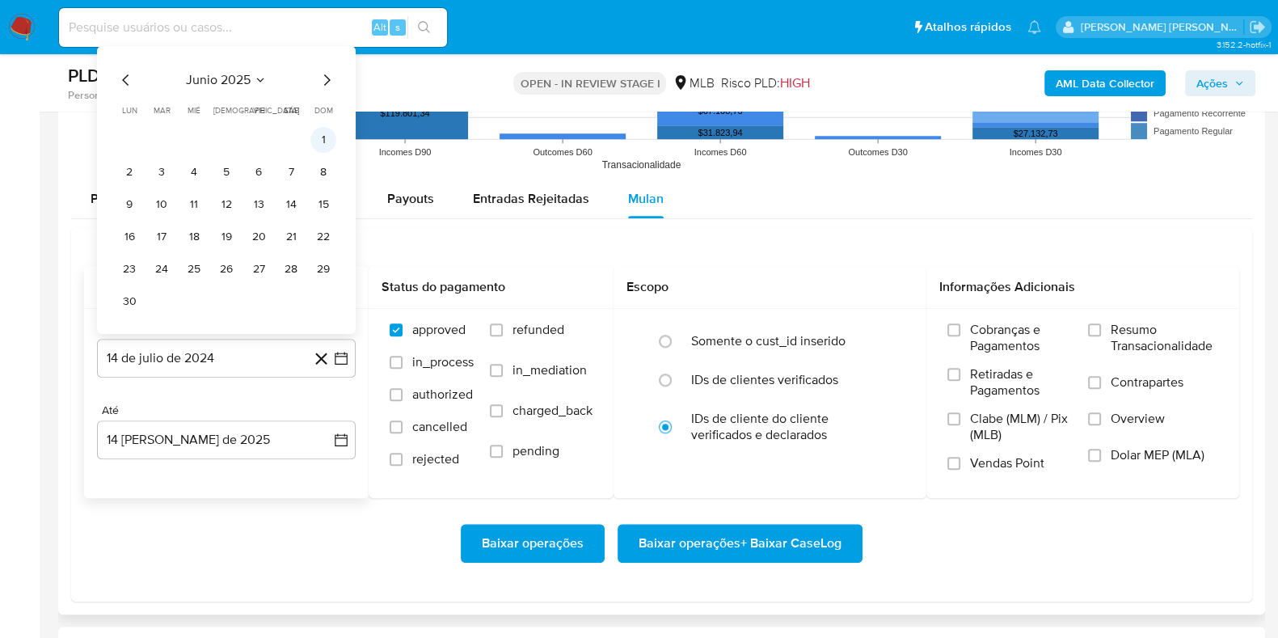
click at [320, 139] on button "1" at bounding box center [323, 140] width 26 height 26
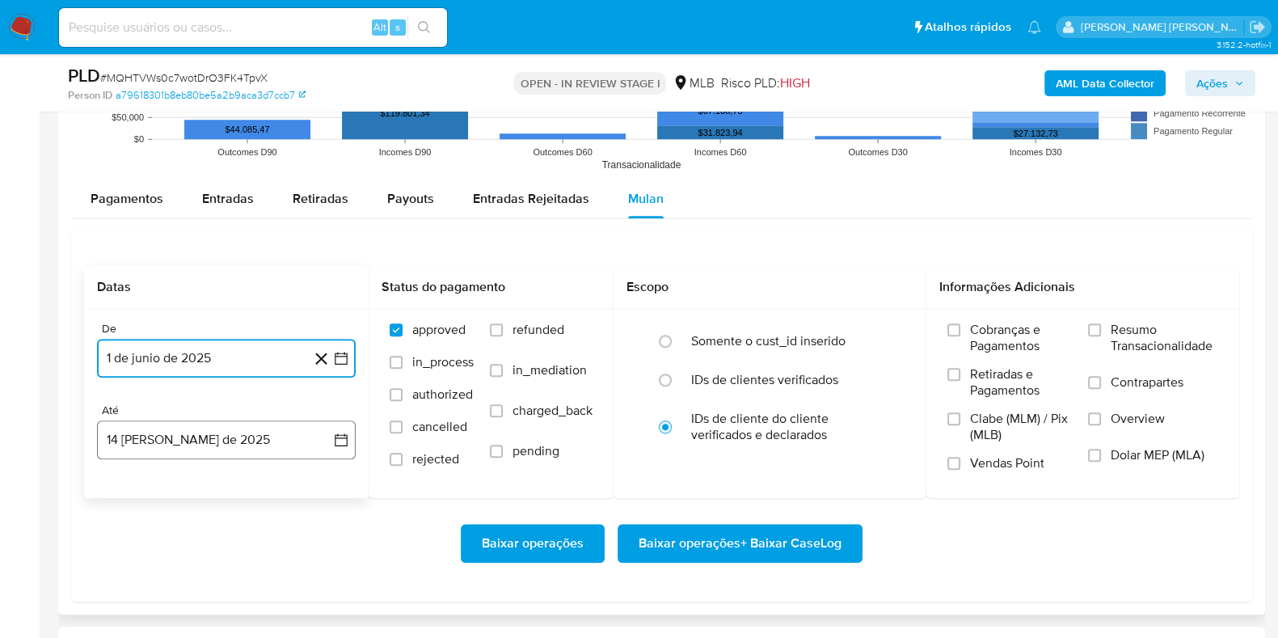
click at [193, 437] on button "14 de agosto de 2025" at bounding box center [226, 439] width 259 height 39
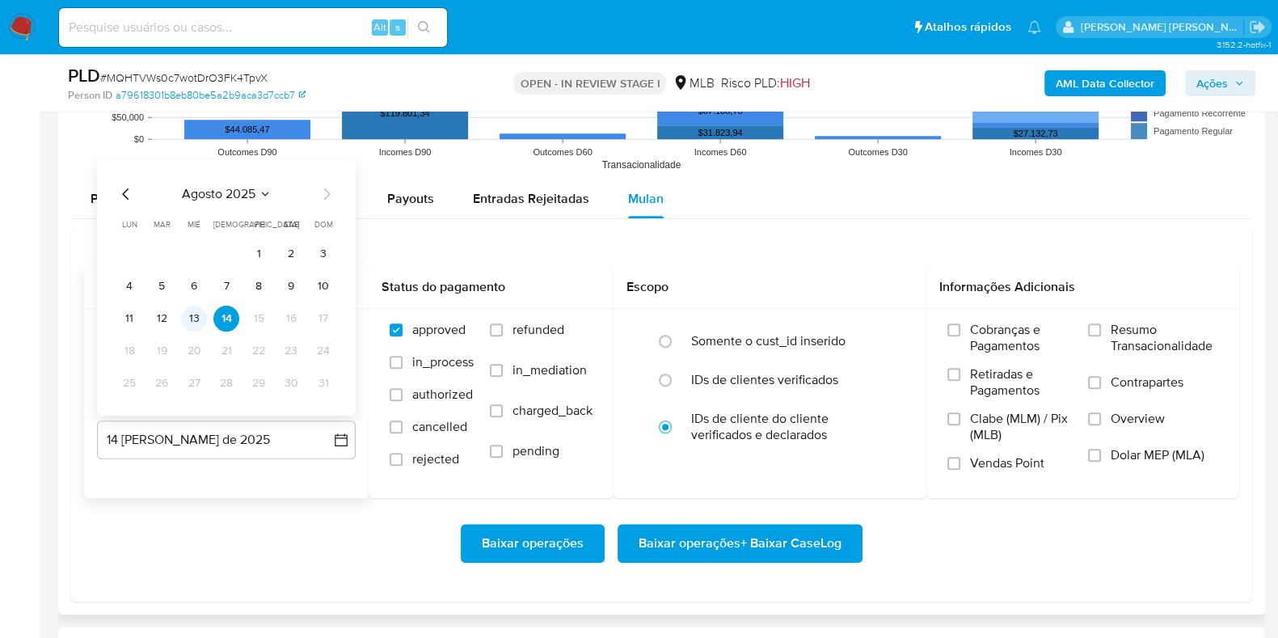
click at [188, 319] on button "13" at bounding box center [194, 319] width 26 height 26
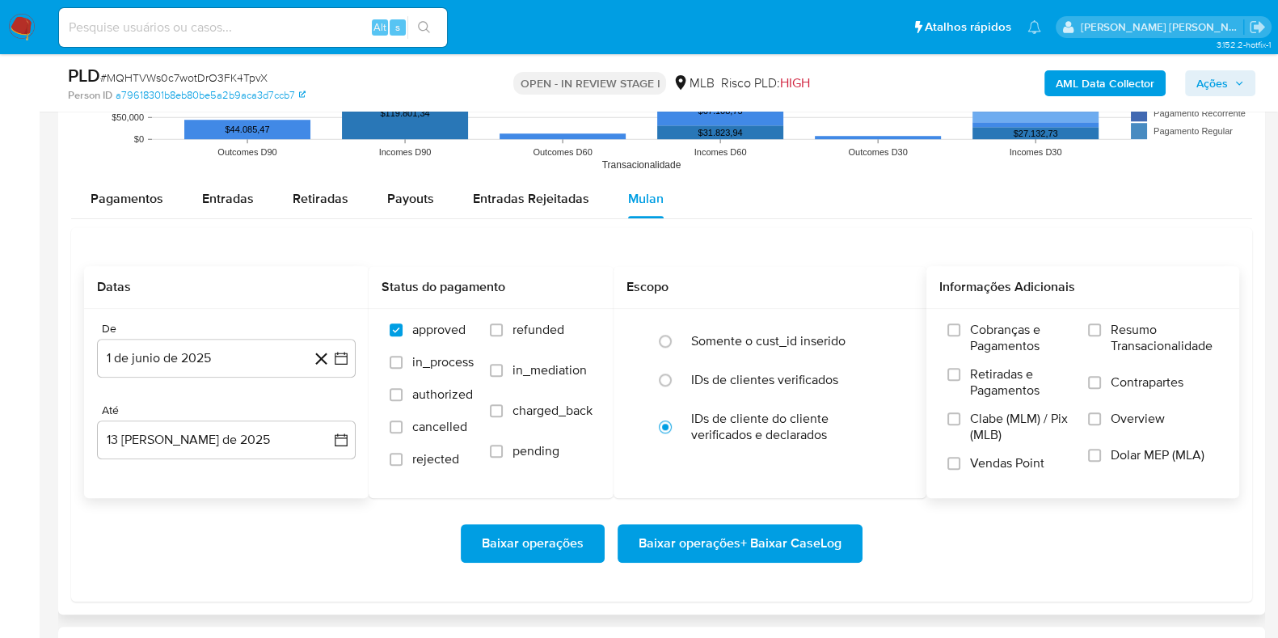
click at [1139, 327] on span "Resumo Transacionalidade" at bounding box center [1165, 338] width 108 height 32
click at [1101, 327] on input "Resumo Transacionalidade" at bounding box center [1094, 329] width 13 height 13
click at [1133, 374] on span "Contrapartes" at bounding box center [1147, 382] width 73 height 16
click at [1101, 376] on input "Contrapartes" at bounding box center [1094, 382] width 13 height 13
click at [829, 525] on span "Baixar operações + Baixar CaseLog" at bounding box center [740, 543] width 203 height 36
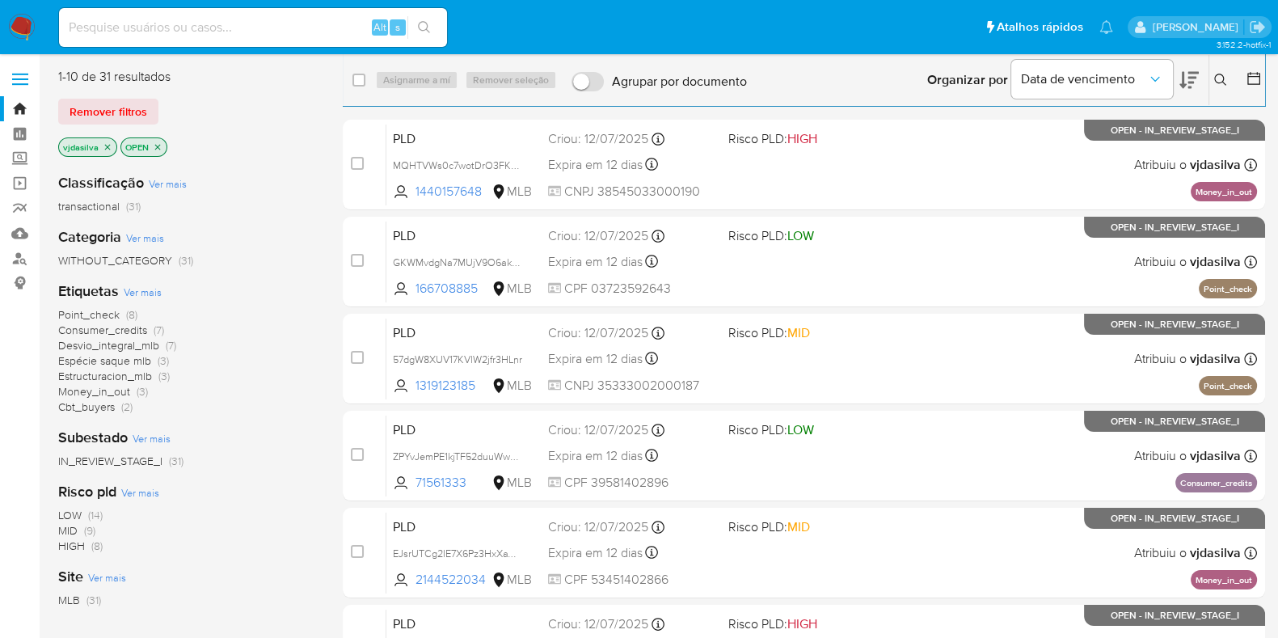
click at [146, 288] on span "Ver mais" at bounding box center [143, 292] width 38 height 15
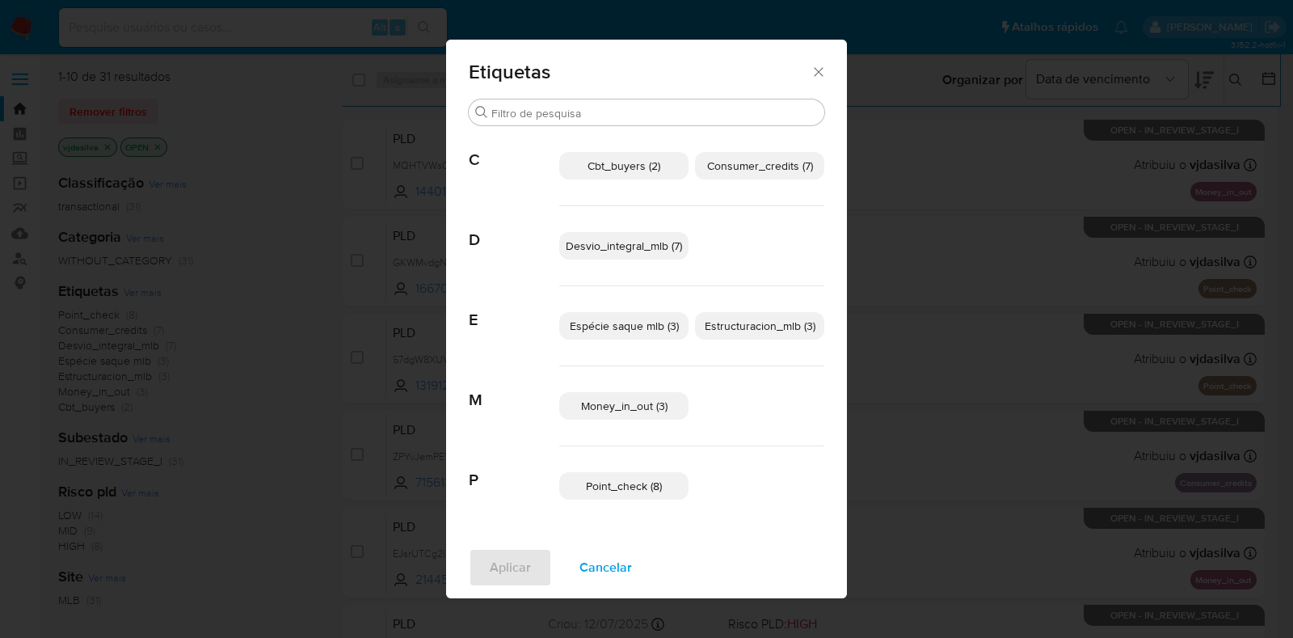
click at [643, 327] on span "Espécie saque mlb (3)" at bounding box center [624, 326] width 109 height 16
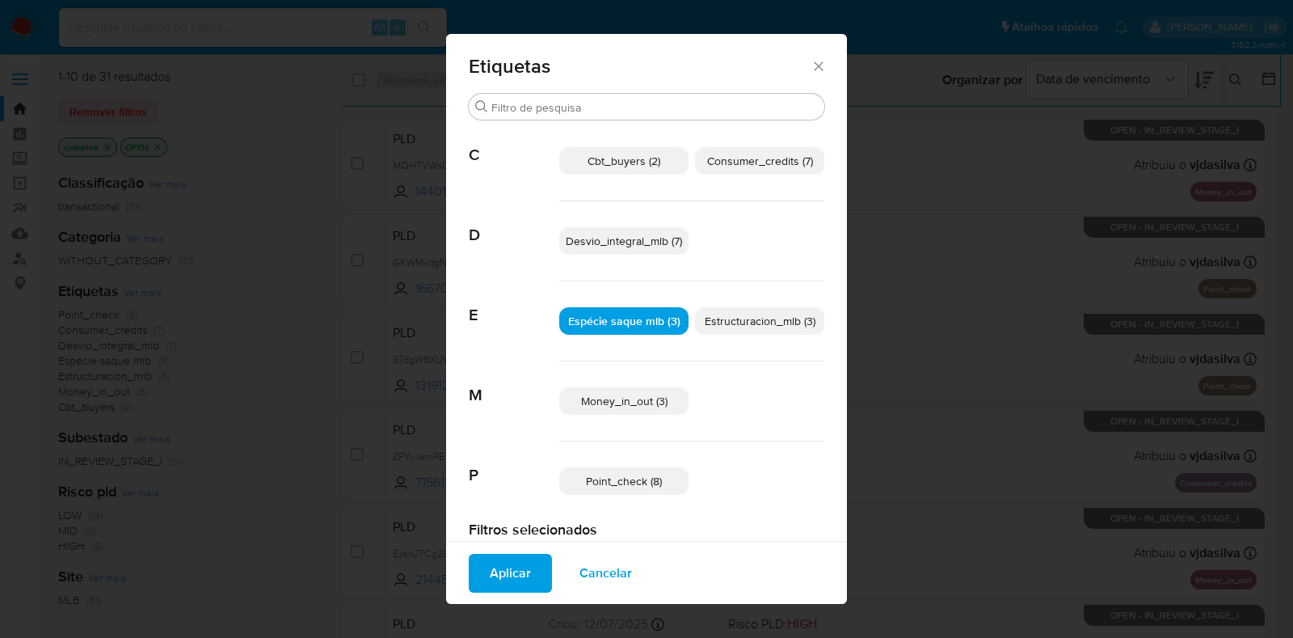
click at [517, 577] on span "Aplicar" at bounding box center [510, 573] width 41 height 36
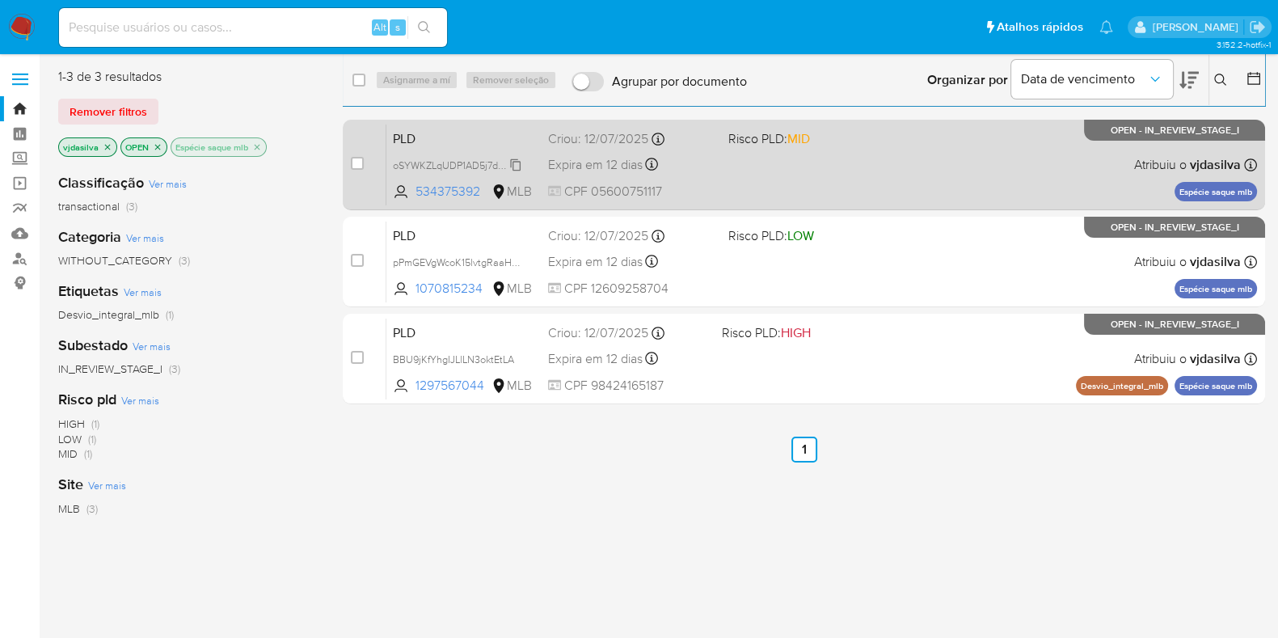
click at [517, 162] on span "oSYWKZLqUDP1AD5j7dkKBtEa" at bounding box center [461, 164] width 137 height 18
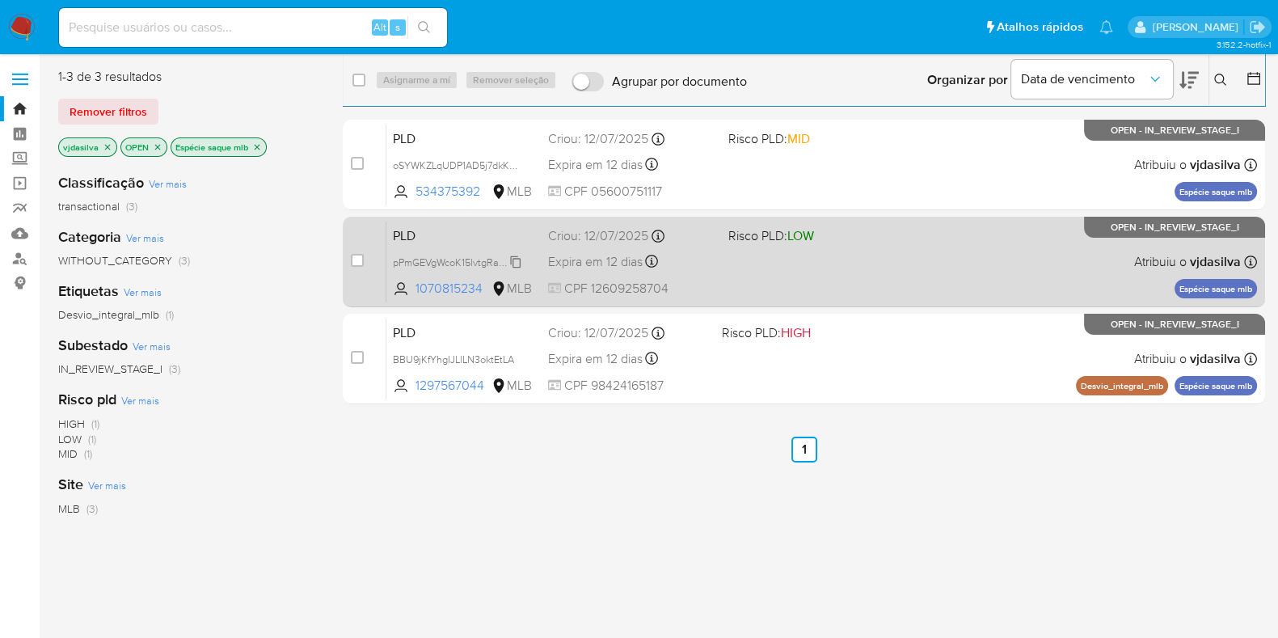
click at [519, 260] on span "pPmGEVgWcoK15lvtgRaaHzT8" at bounding box center [460, 261] width 134 height 18
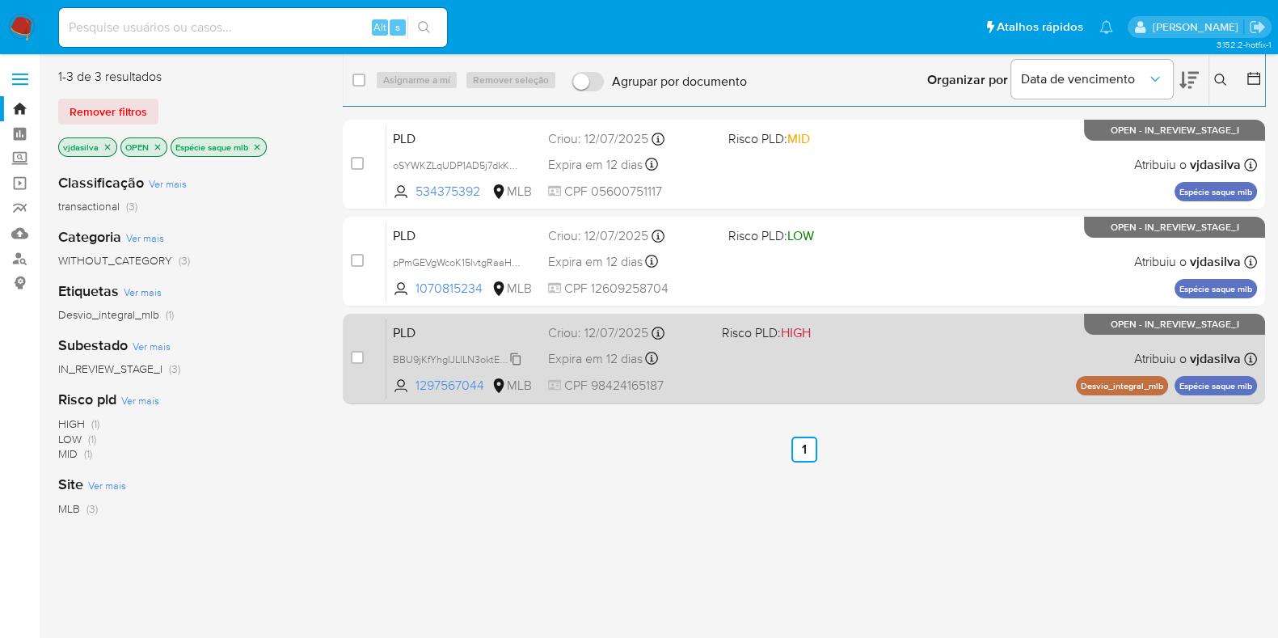
click at [517, 364] on icon at bounding box center [516, 358] width 11 height 12
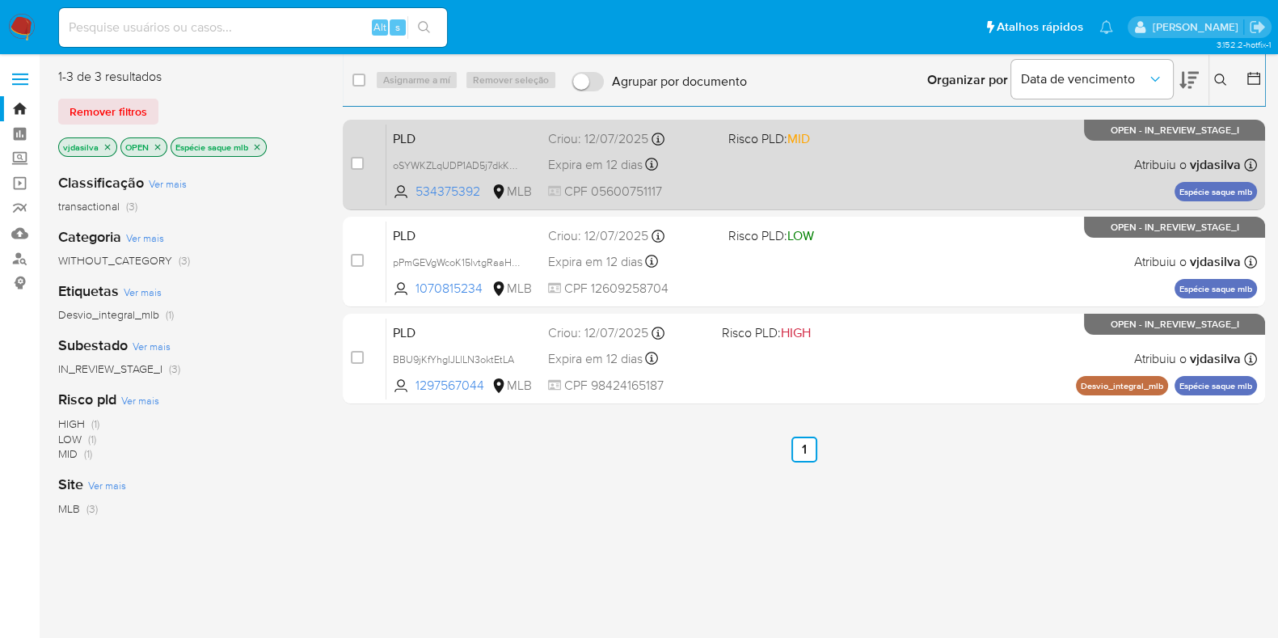
click at [951, 150] on div "PLD oSYWKZLqUDP1AD5j7dkKBtEa 534375392 MLB Risco PLD: MID Criou: 12/07/2025 Cri…" at bounding box center [821, 165] width 871 height 82
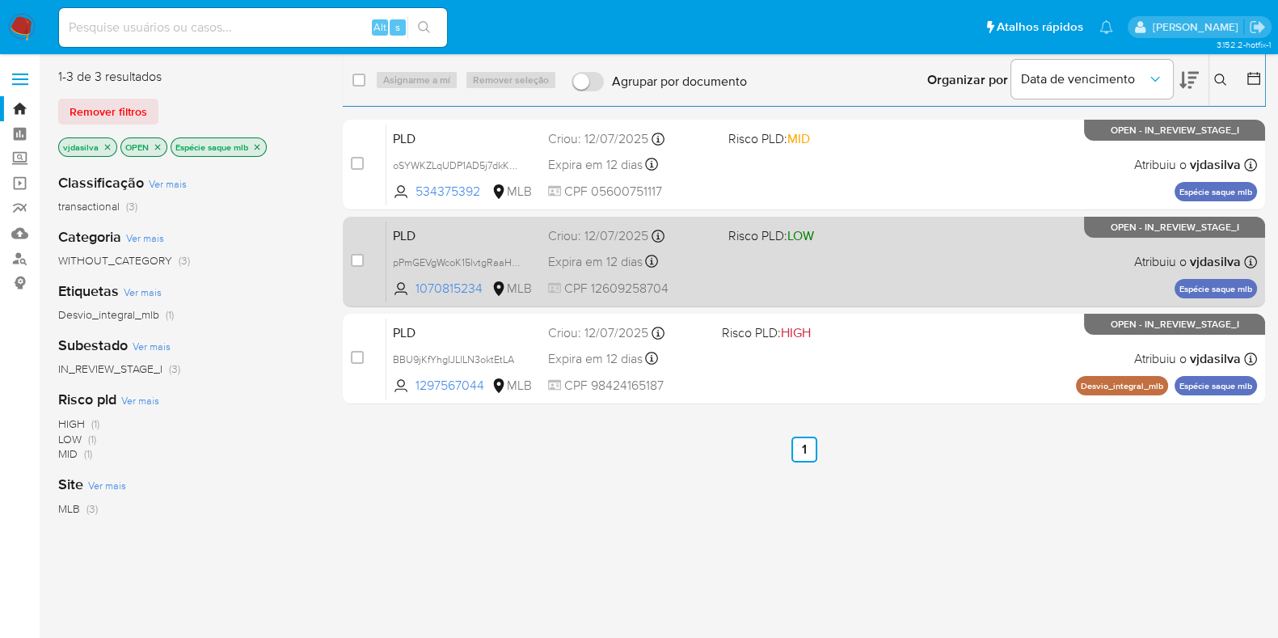
click at [930, 236] on div "PLD pPmGEVgWcoK15lvtgRaaHzT8 1070815234 MLB Risco PLD: LOW Criou: 12/07/2025 Cr…" at bounding box center [821, 262] width 871 height 82
click at [940, 246] on div "PLD pPmGEVgWcoK15lvtgRaaHzT8 1070815234 MLB Risco PLD: LOW Criou: 12/07/2025 Cr…" at bounding box center [821, 262] width 871 height 82
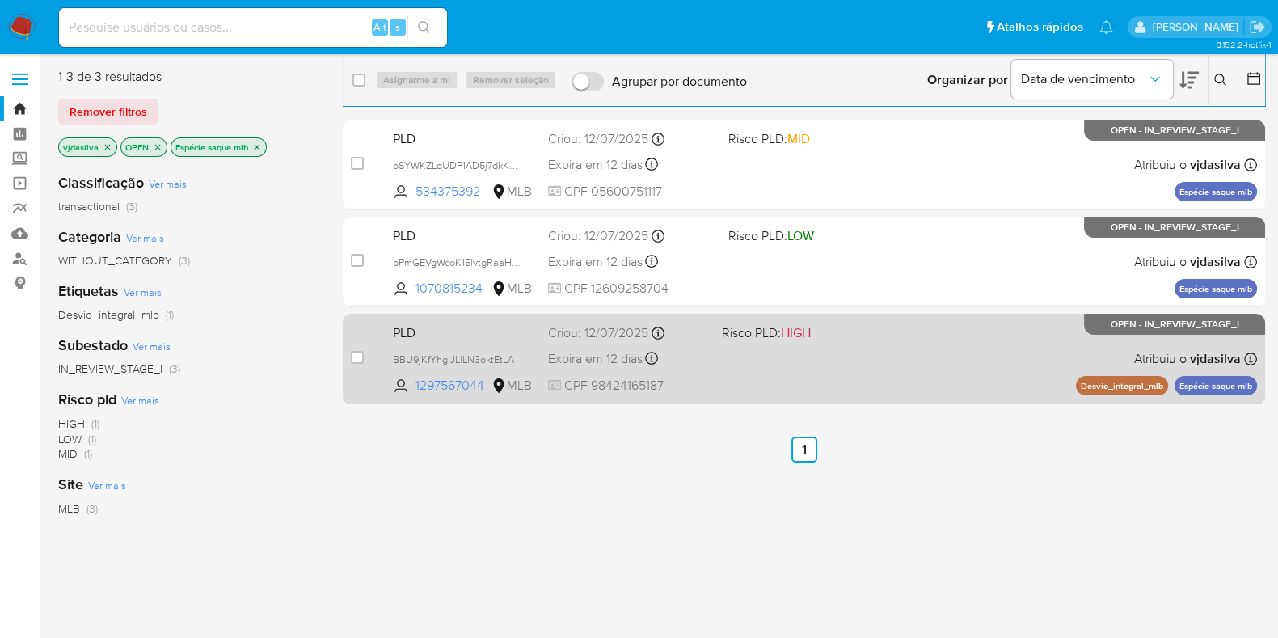
click at [892, 344] on div "PLD BBU9jKfYhgIJLlLN3oktEtLA 1297567044 MLB Risco PLD: HIGH Criou: 12/07/2025 C…" at bounding box center [821, 359] width 871 height 82
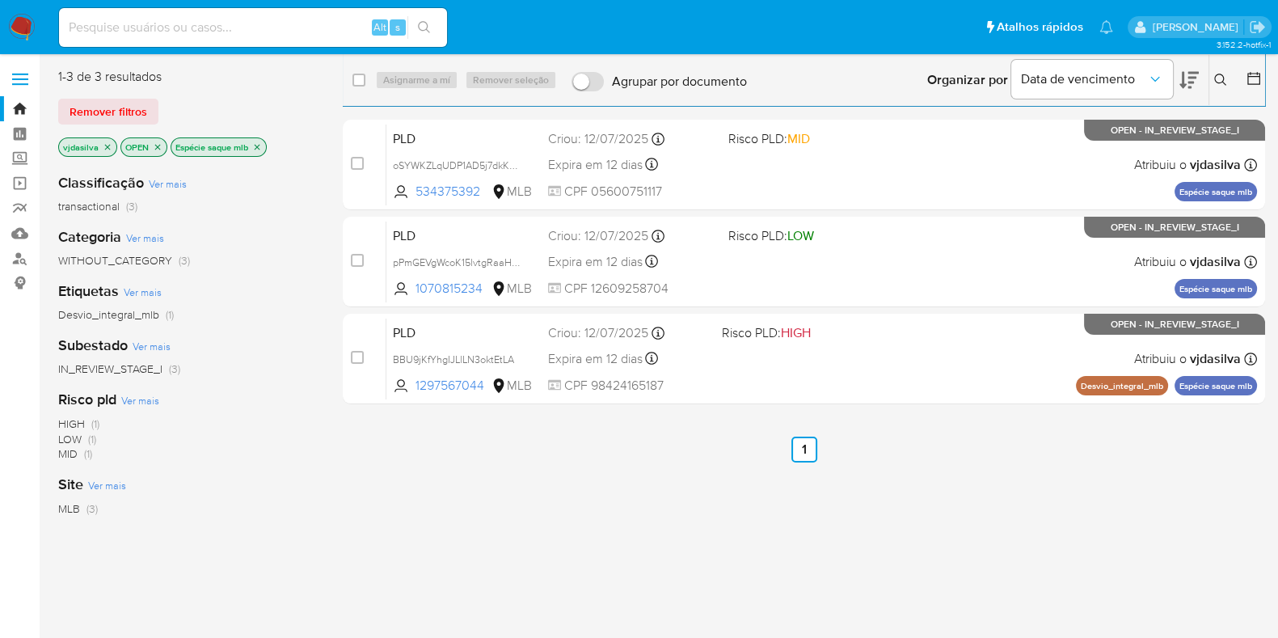
click at [303, 32] on input at bounding box center [253, 27] width 388 height 21
paste input "IMluvQkDLPXetLvCYw4fz0ad"
type input "IMluvQkDLPXetLvCYw4fz0ad"
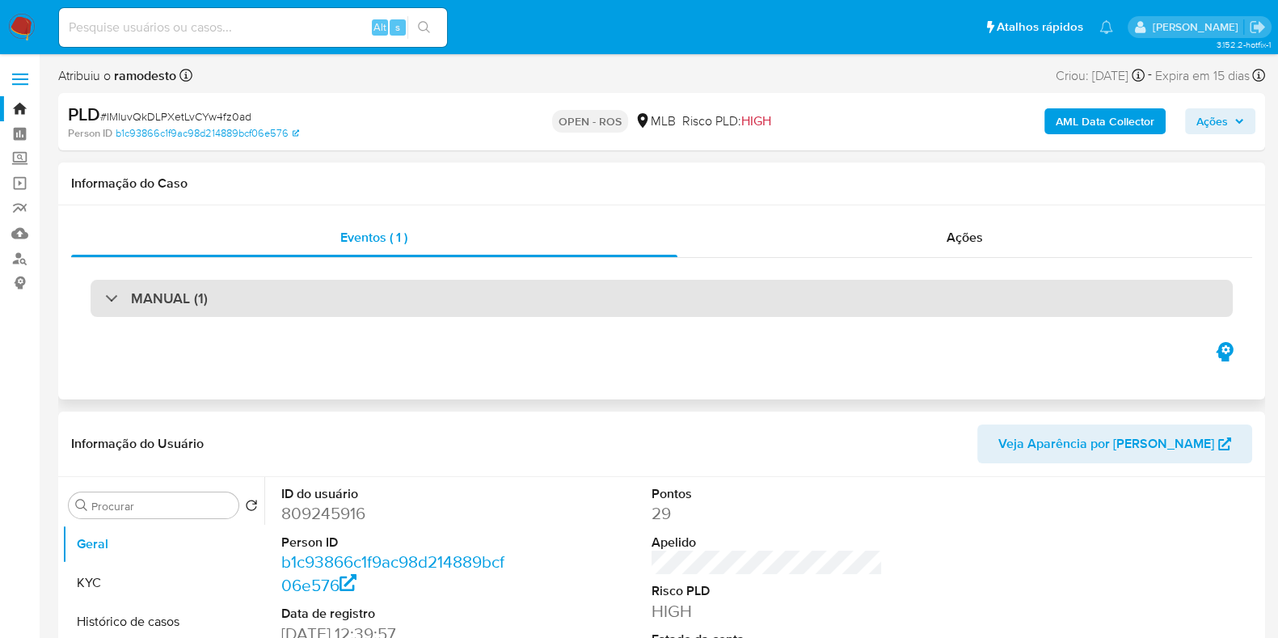
click at [736, 306] on div "MANUAL (1)" at bounding box center [662, 298] width 1142 height 37
select select "10"
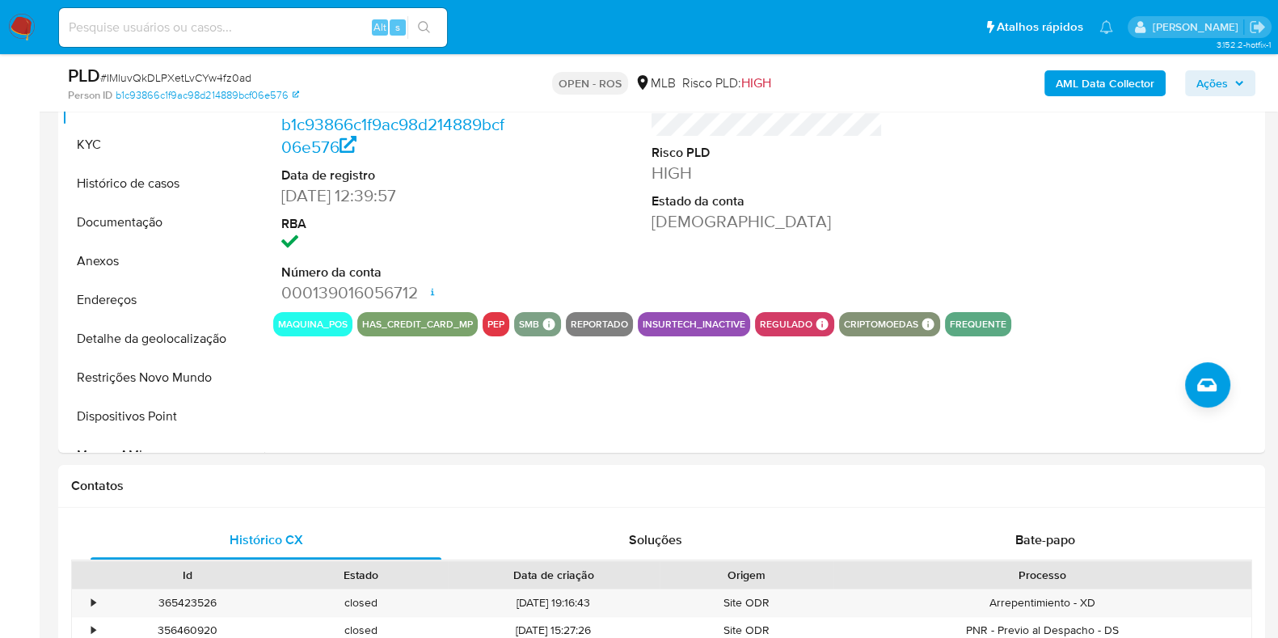
scroll to position [428, 0]
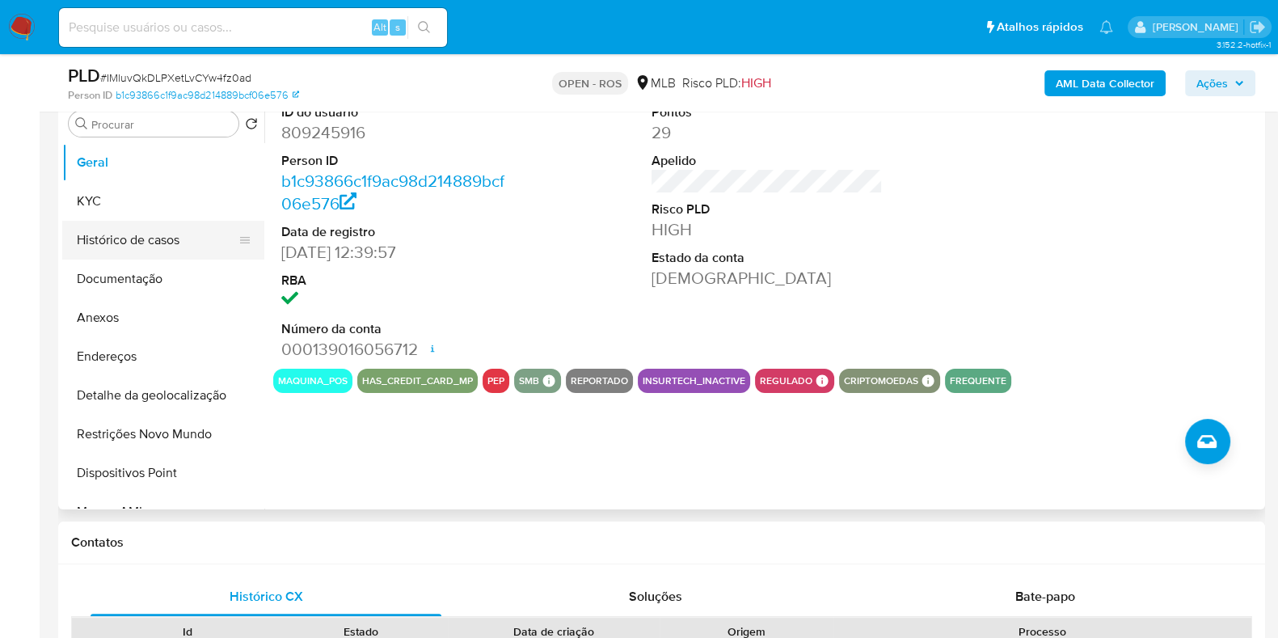
click at [166, 245] on button "Histórico de casos" at bounding box center [156, 240] width 189 height 39
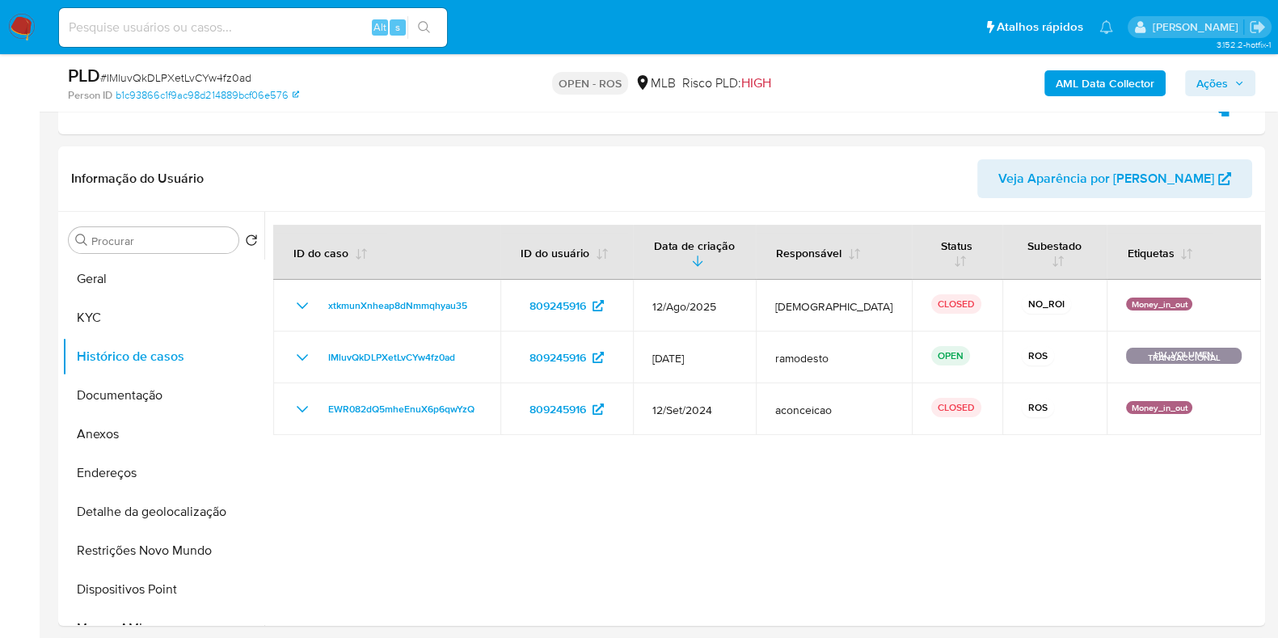
scroll to position [0, 0]
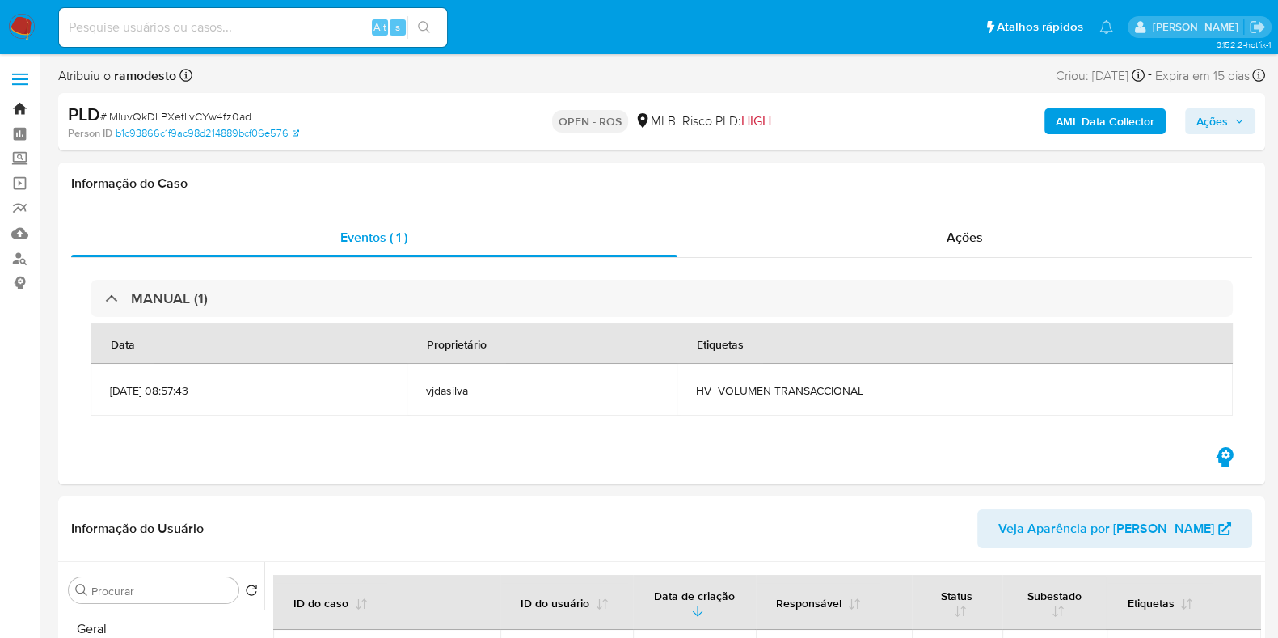
click at [23, 108] on link "Bandeja" at bounding box center [96, 108] width 192 height 25
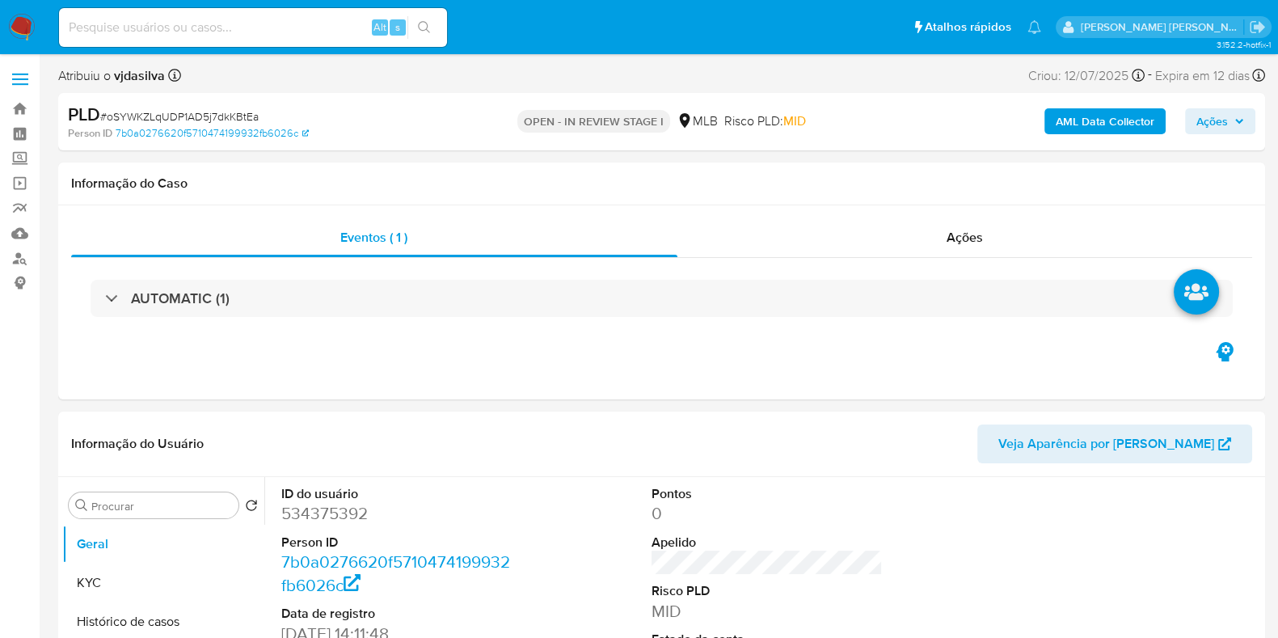
select select "10"
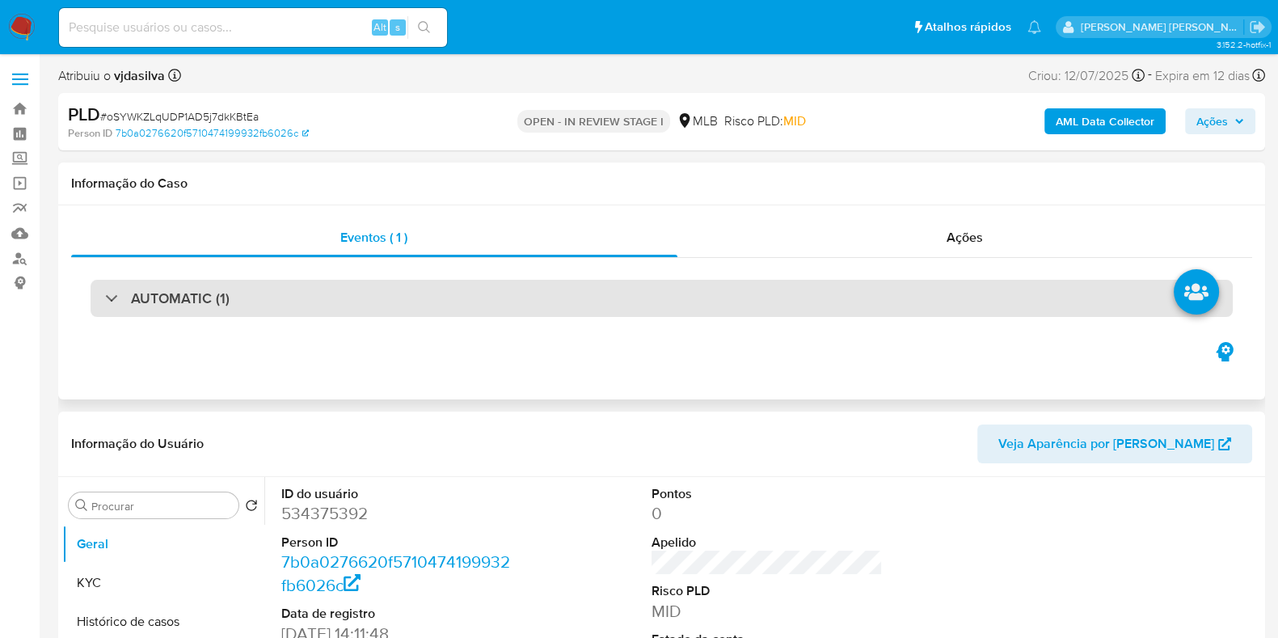
click at [410, 295] on div "AUTOMATIC (1)" at bounding box center [662, 298] width 1142 height 37
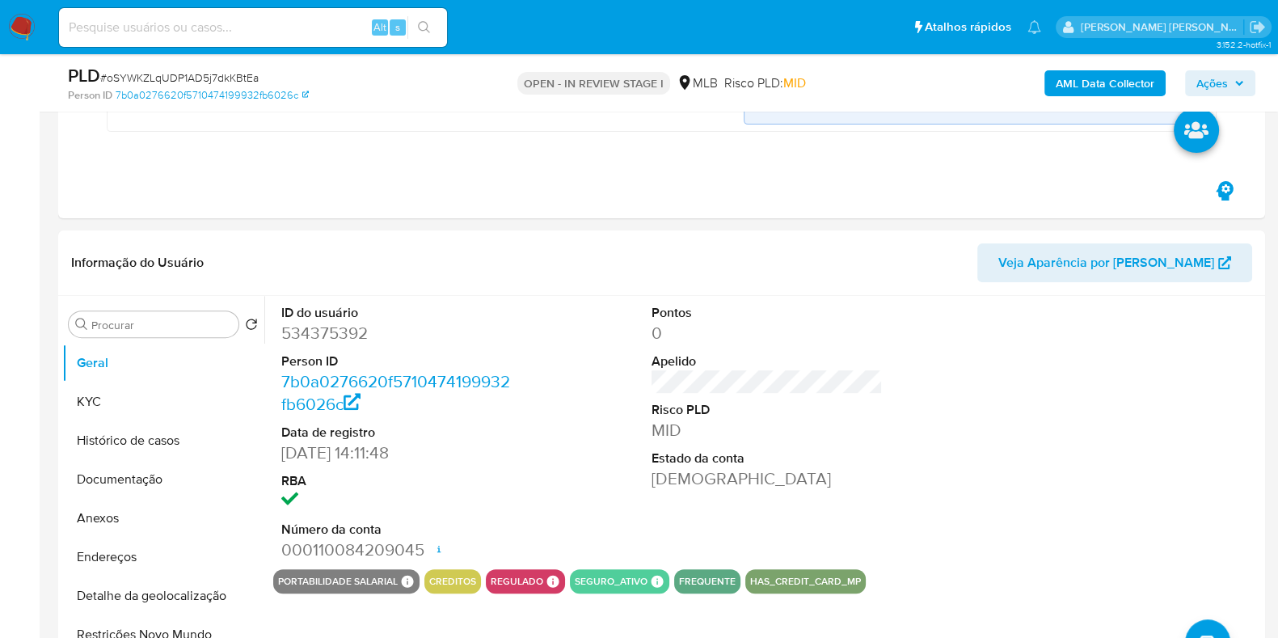
scroll to position [739, 0]
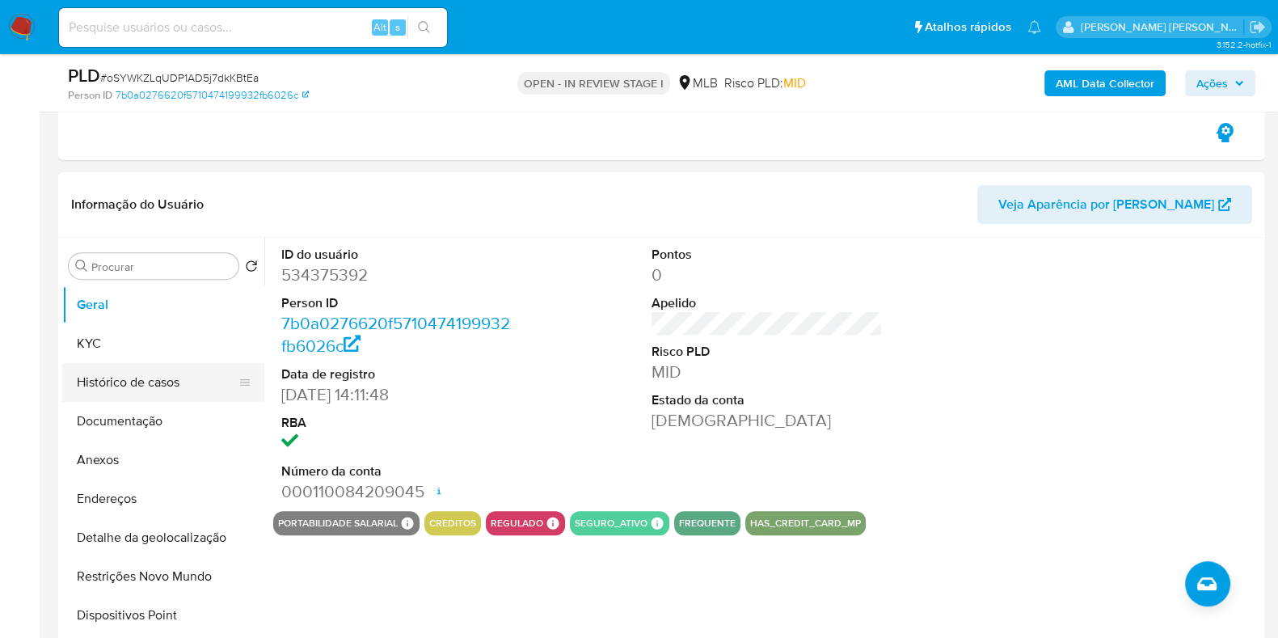
click at [178, 382] on button "Histórico de casos" at bounding box center [156, 382] width 189 height 39
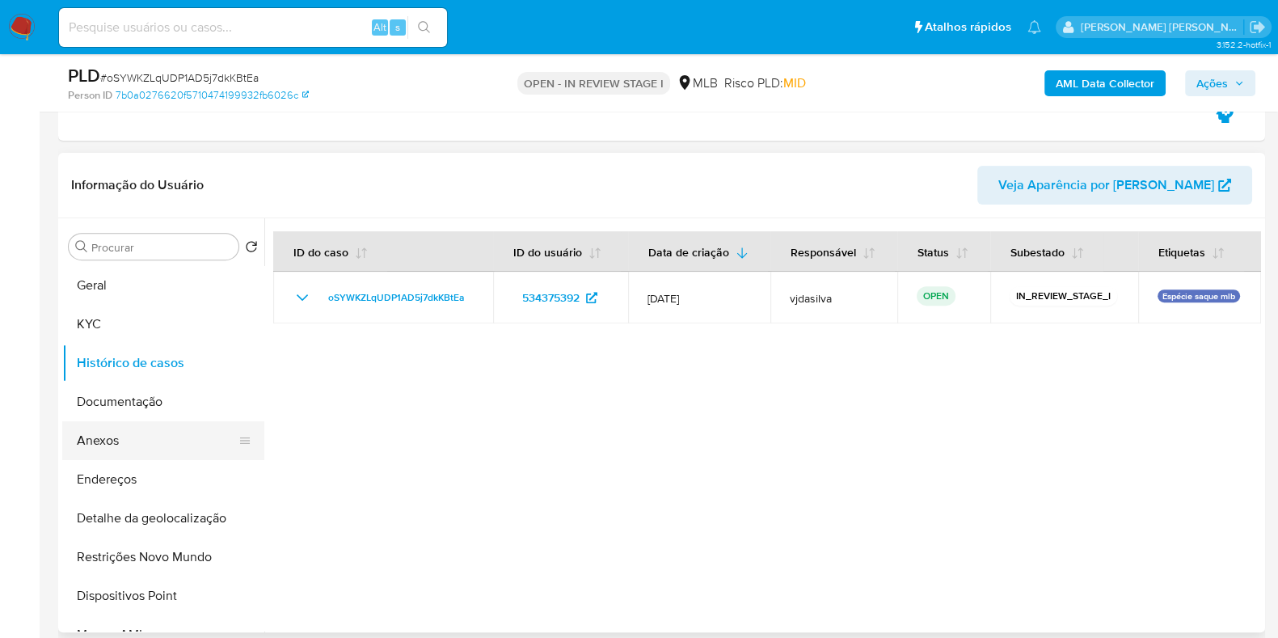
click at [149, 450] on button "Anexos" at bounding box center [156, 440] width 189 height 39
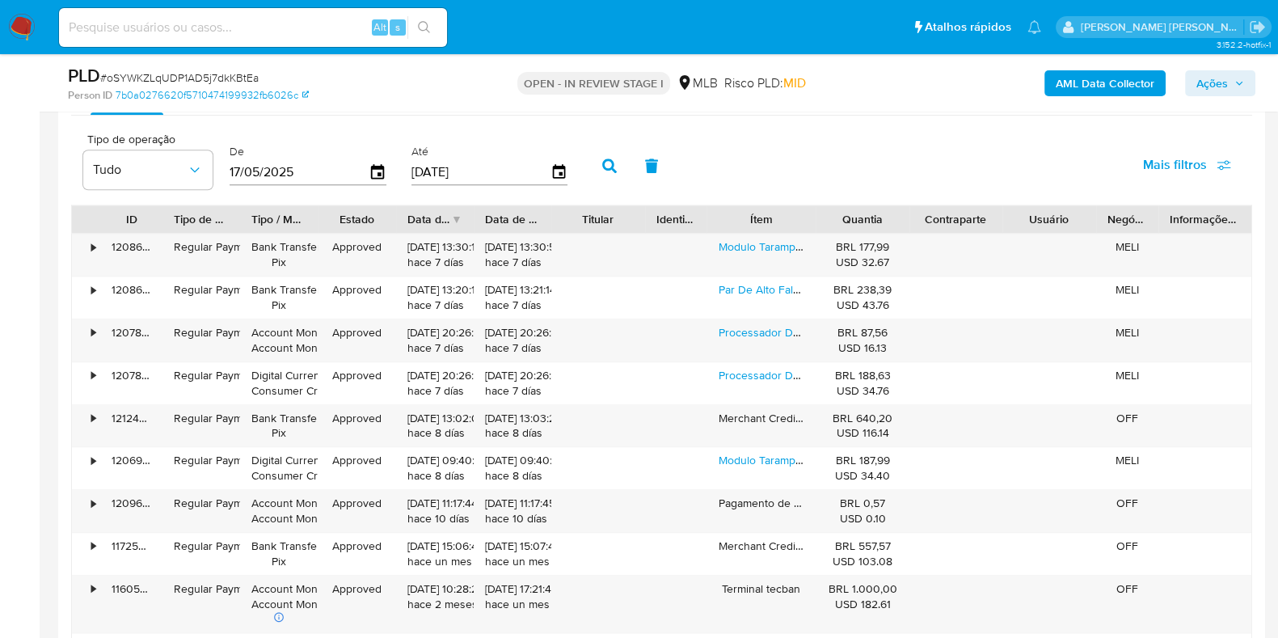
scroll to position [2059, 0]
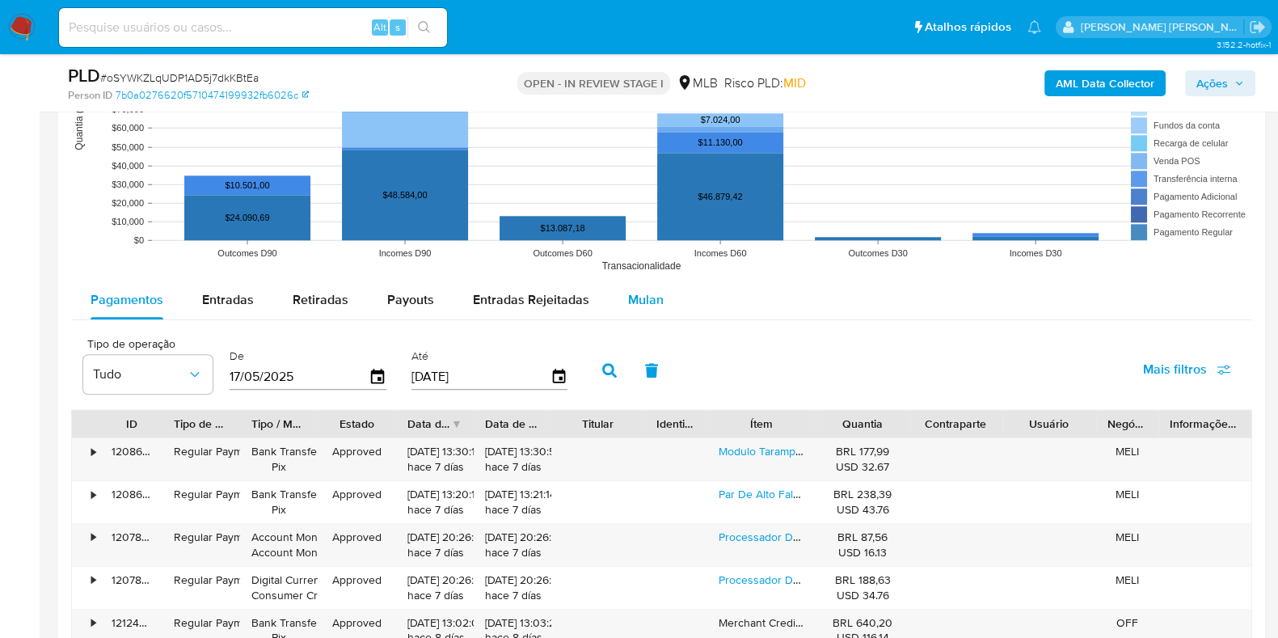
click at [649, 290] on span "Mulan" at bounding box center [646, 299] width 36 height 19
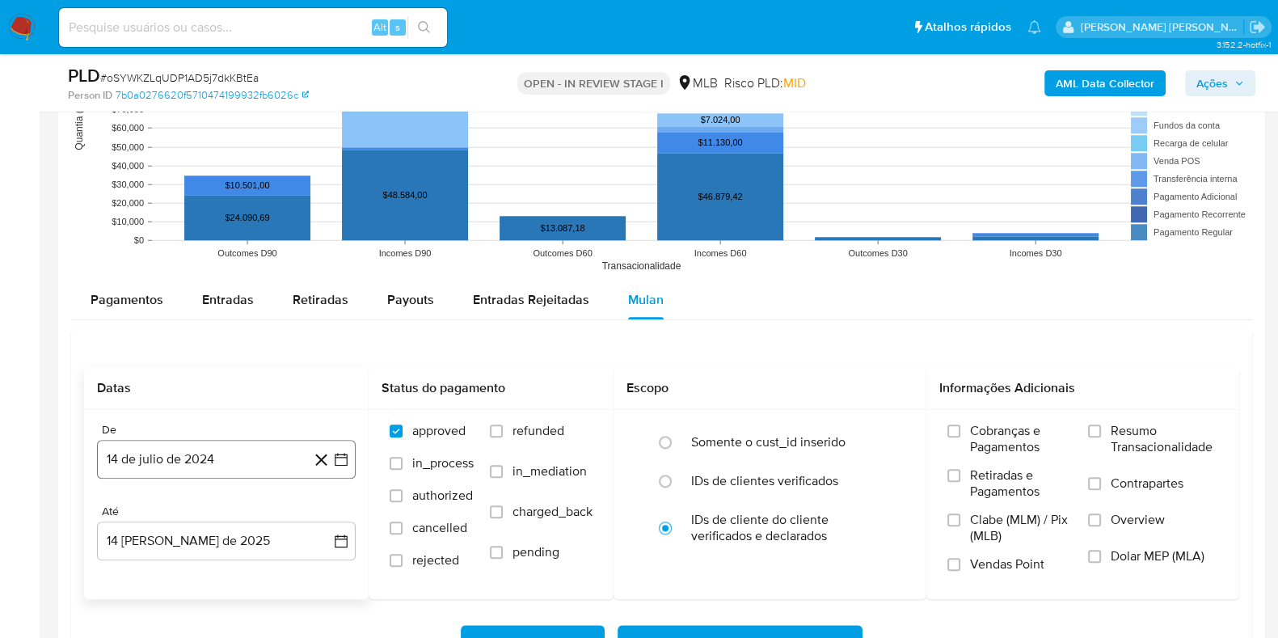
click at [264, 458] on button "14 de julio de 2024" at bounding box center [226, 459] width 259 height 39
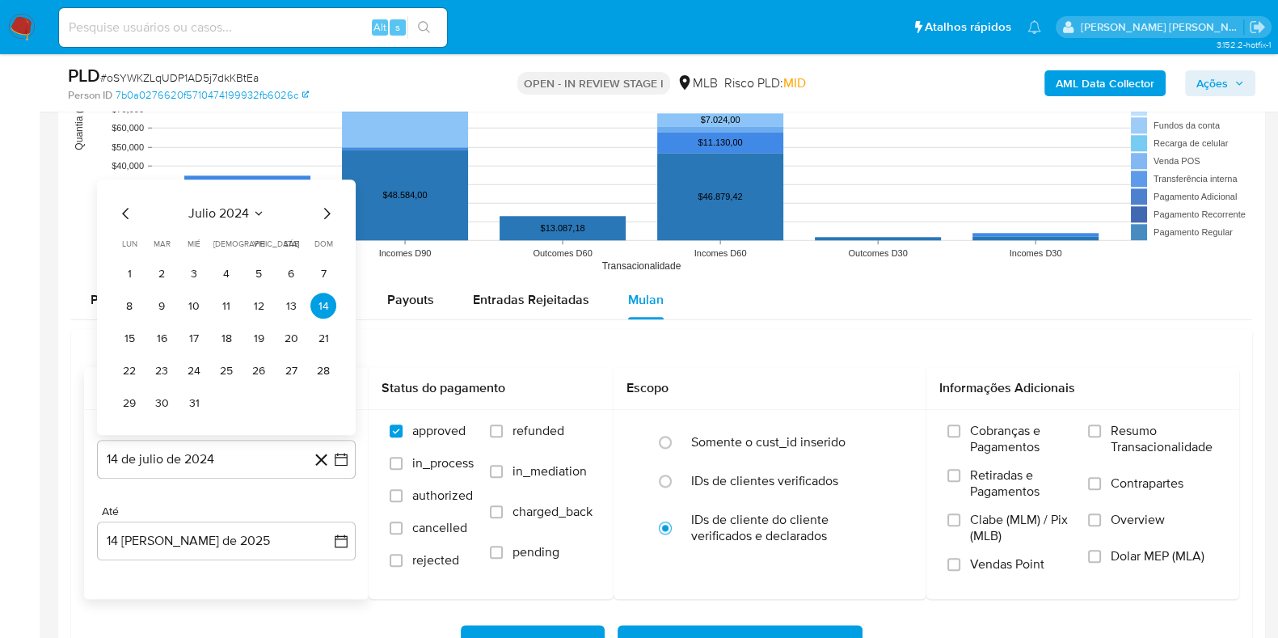
click at [247, 210] on span "julio 2024" at bounding box center [218, 213] width 61 height 16
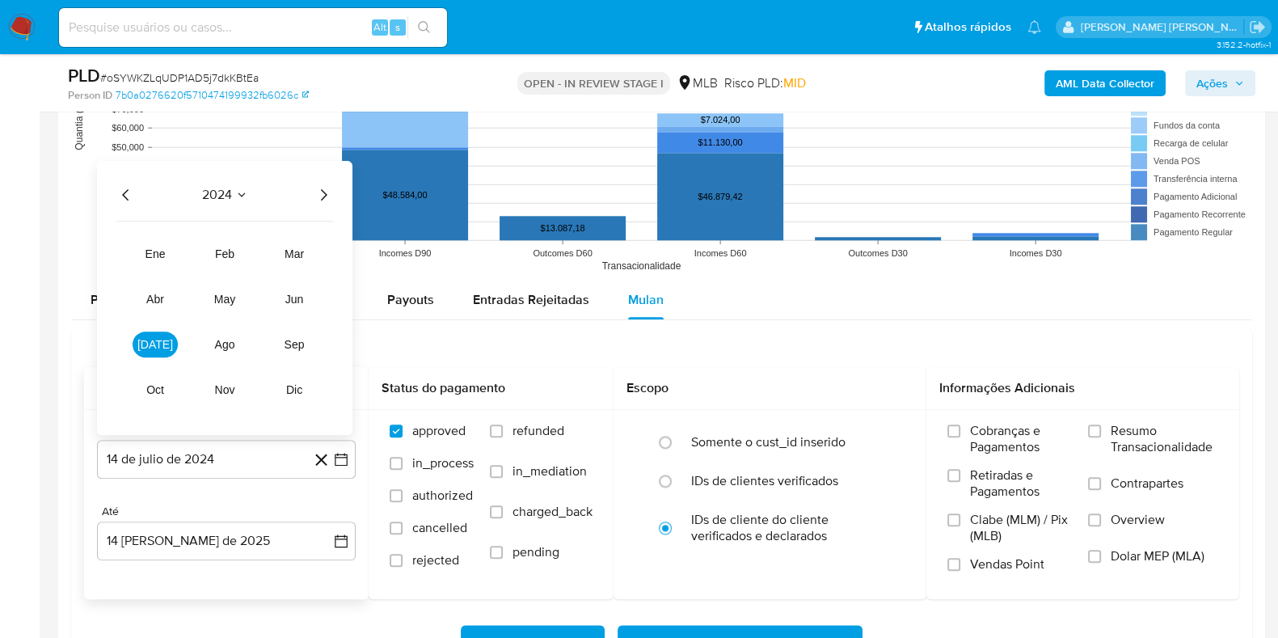
click at [323, 198] on icon "Año siguiente" at bounding box center [323, 194] width 19 height 19
click at [298, 302] on span "jun" at bounding box center [294, 299] width 19 height 13
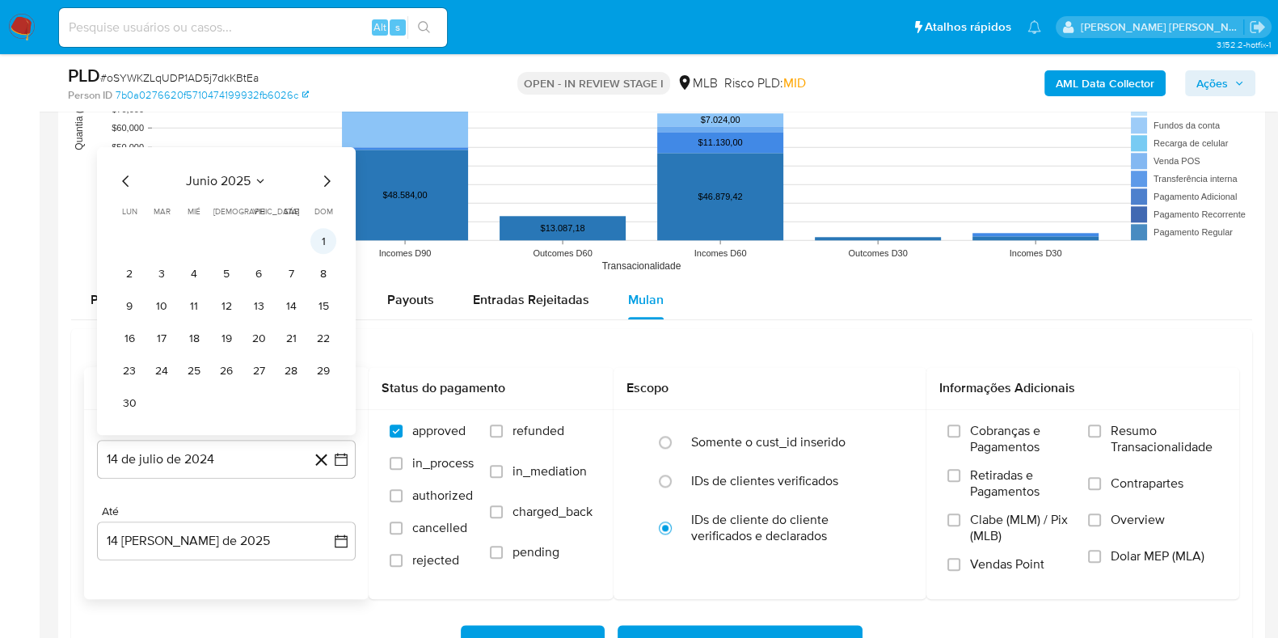
click at [320, 240] on button "1" at bounding box center [323, 241] width 26 height 26
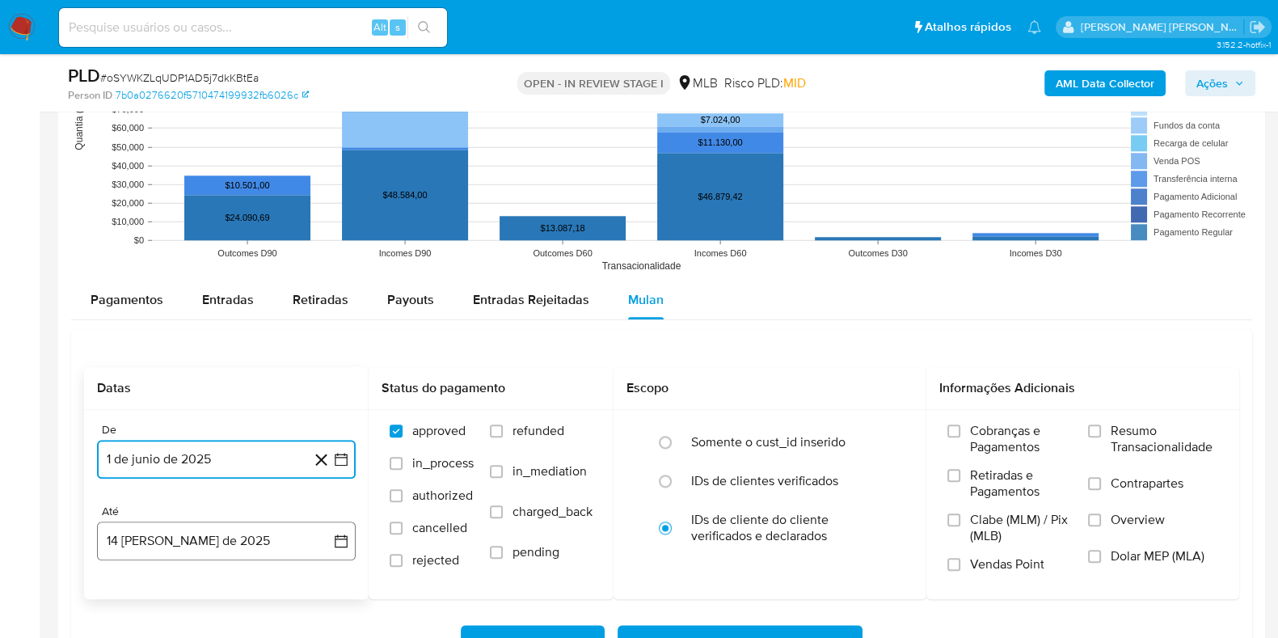
click at [211, 534] on button "14 [PERSON_NAME] de 2025" at bounding box center [226, 540] width 259 height 39
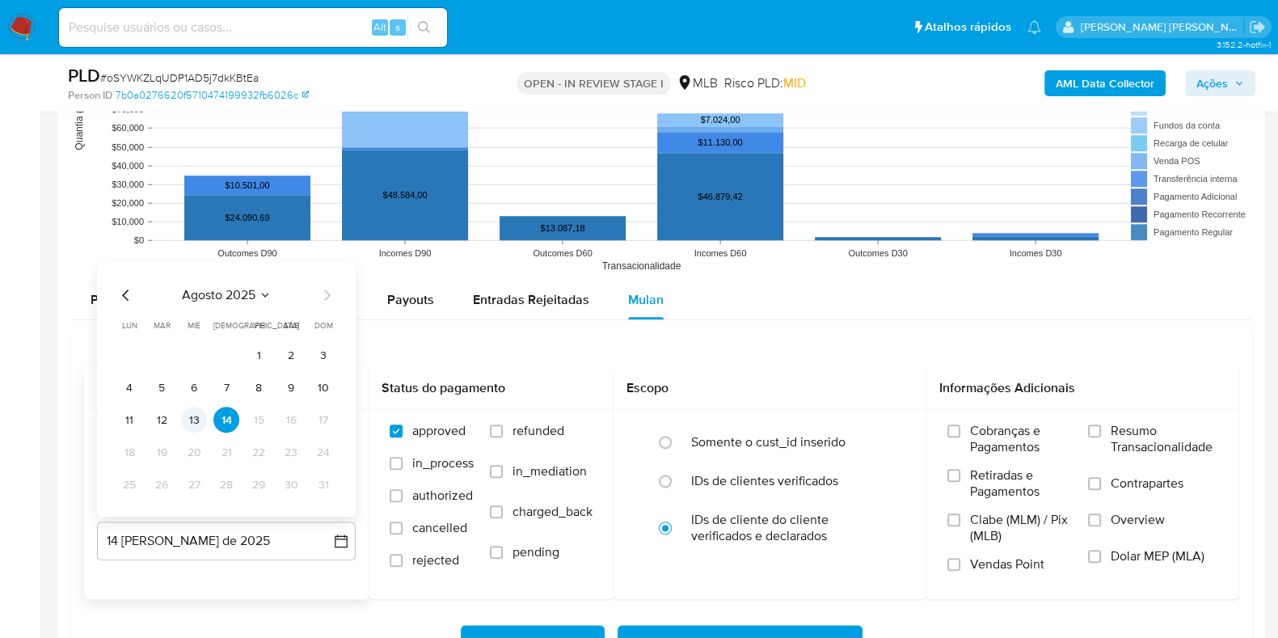
click at [196, 421] on button "13" at bounding box center [194, 420] width 26 height 26
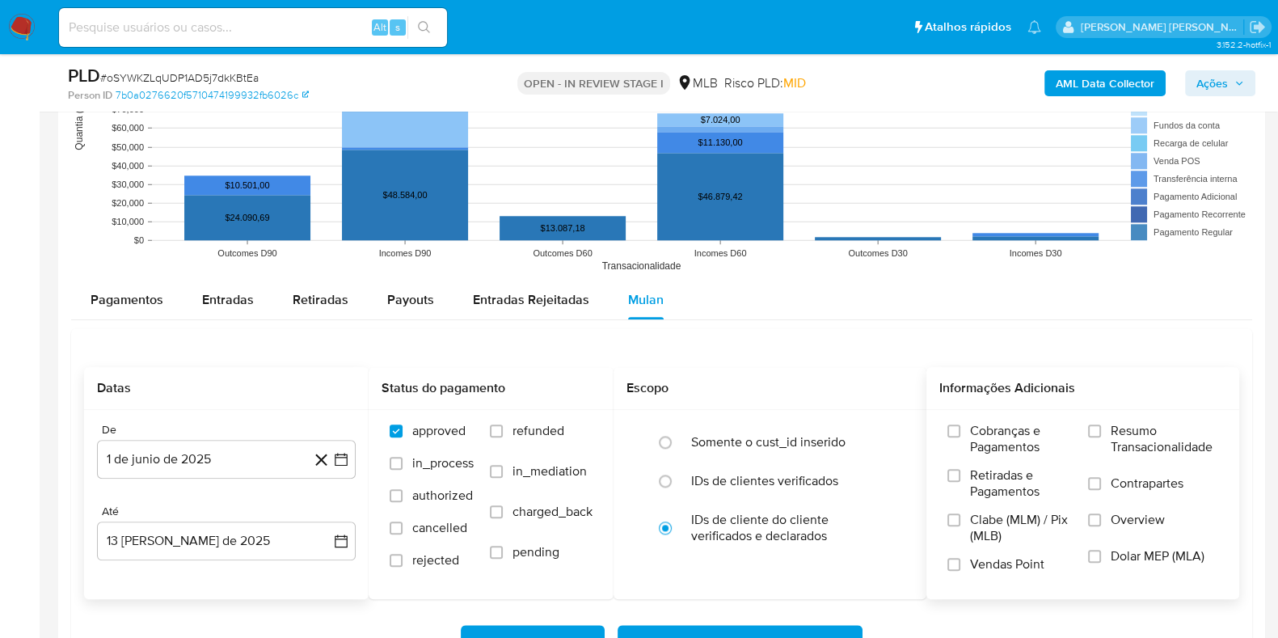
click at [1123, 426] on span "Resumo Transacionalidade" at bounding box center [1165, 439] width 108 height 32
click at [1101, 426] on input "Resumo Transacionalidade" at bounding box center [1094, 430] width 13 height 13
click at [1123, 482] on span "Contrapartes" at bounding box center [1147, 483] width 73 height 16
click at [1101, 482] on input "Contrapartes" at bounding box center [1094, 483] width 13 height 13
click at [818, 627] on span "Baixar operações + Baixar CaseLog" at bounding box center [740, 645] width 203 height 36
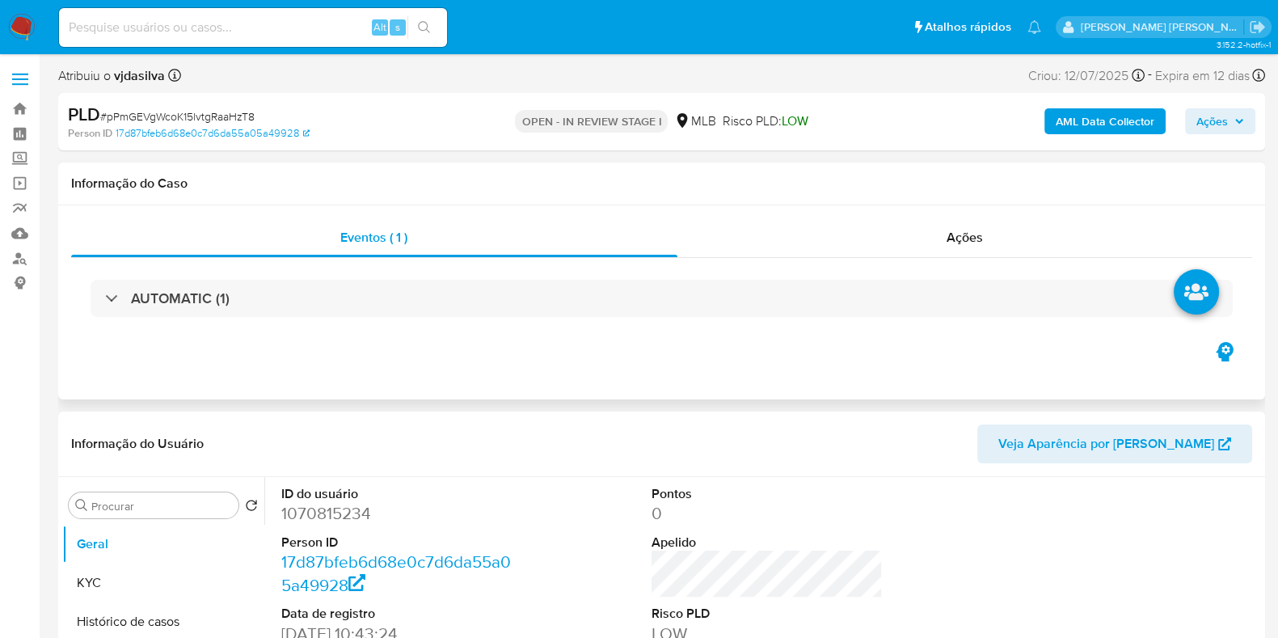
select select "10"
click at [190, 612] on button "Histórico de casos" at bounding box center [156, 621] width 189 height 39
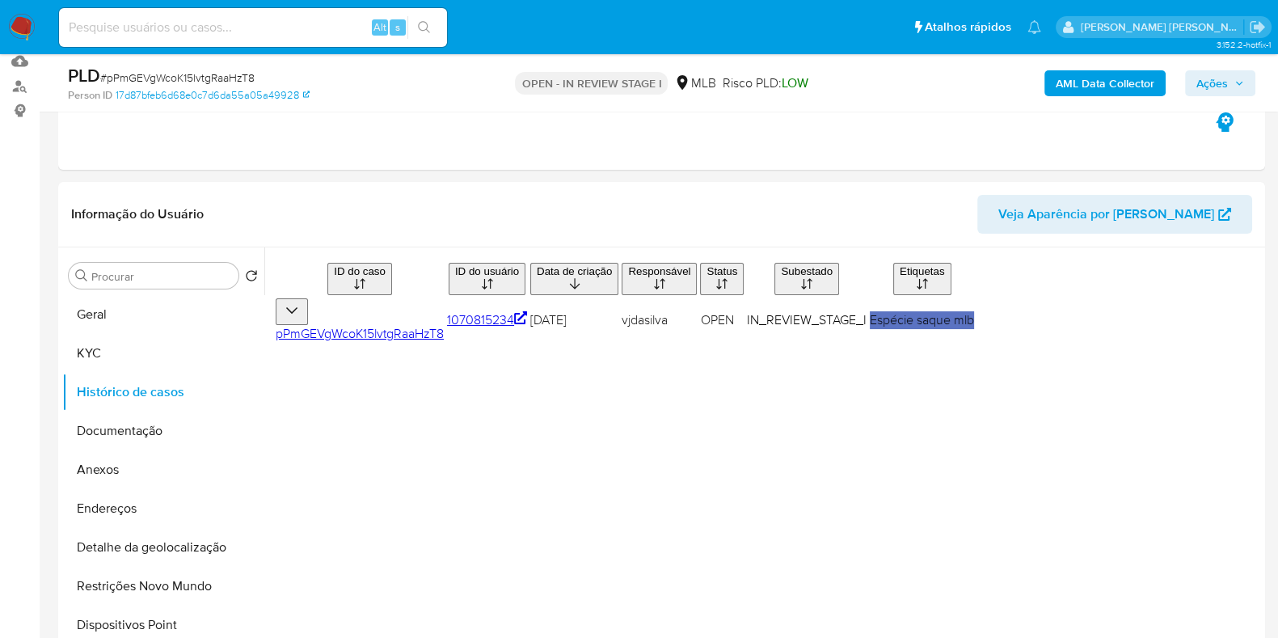
scroll to position [243, 0]
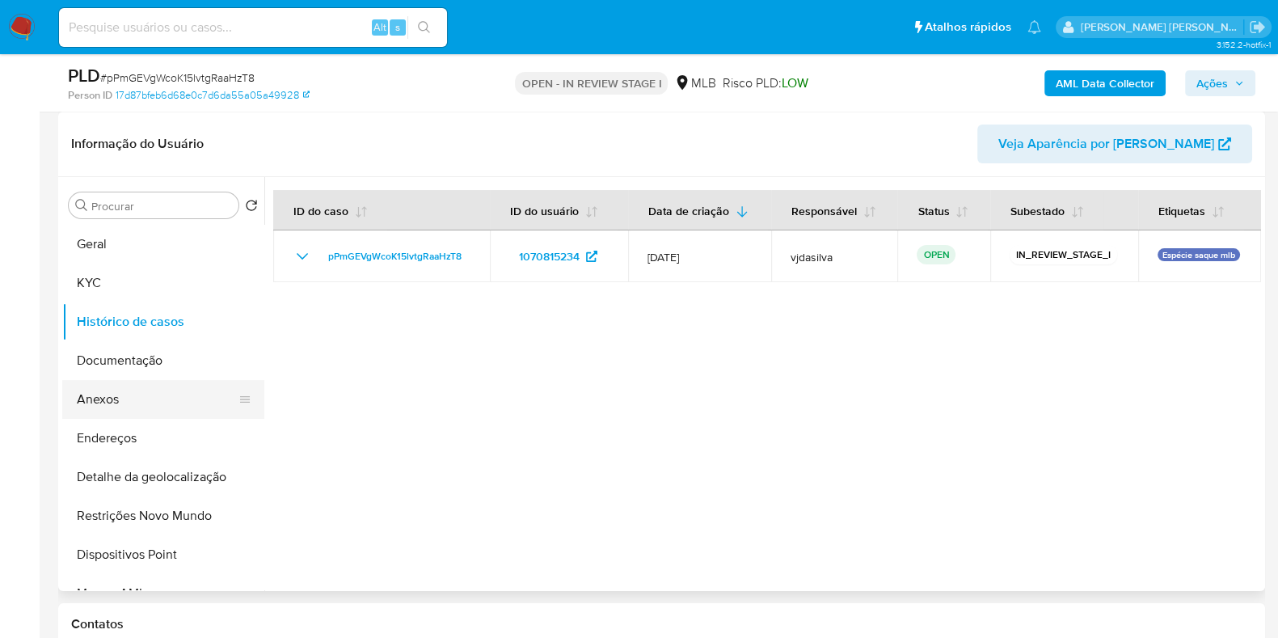
click at [180, 394] on button "Anexos" at bounding box center [156, 399] width 189 height 39
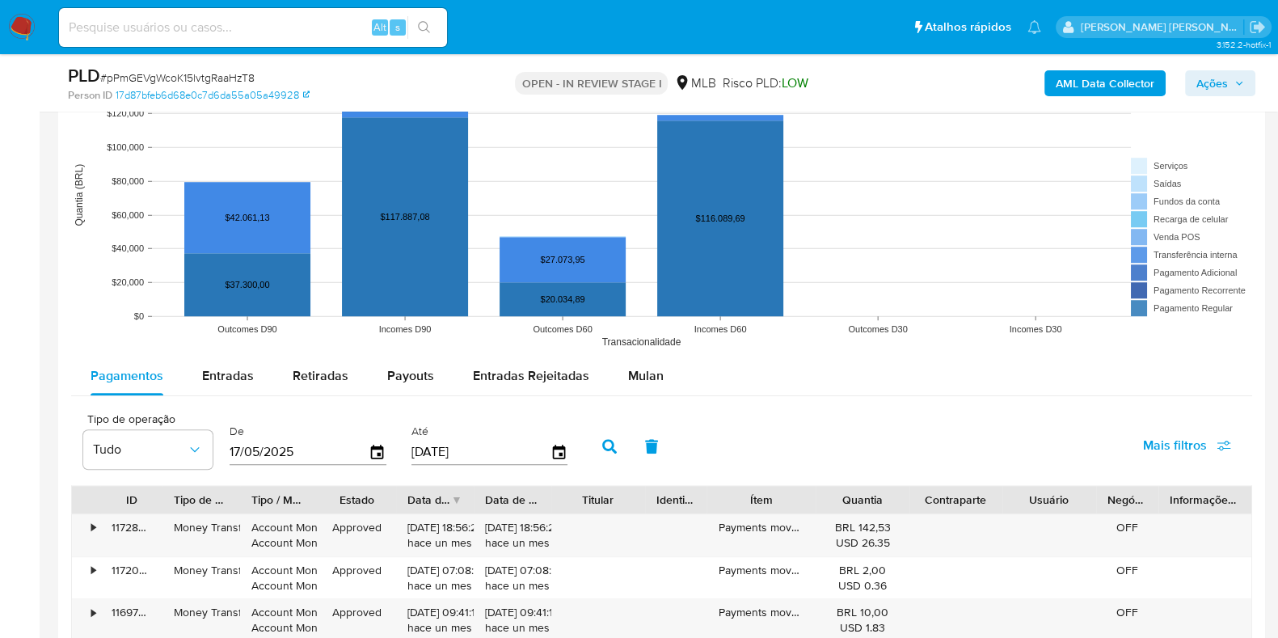
scroll to position [1519, 0]
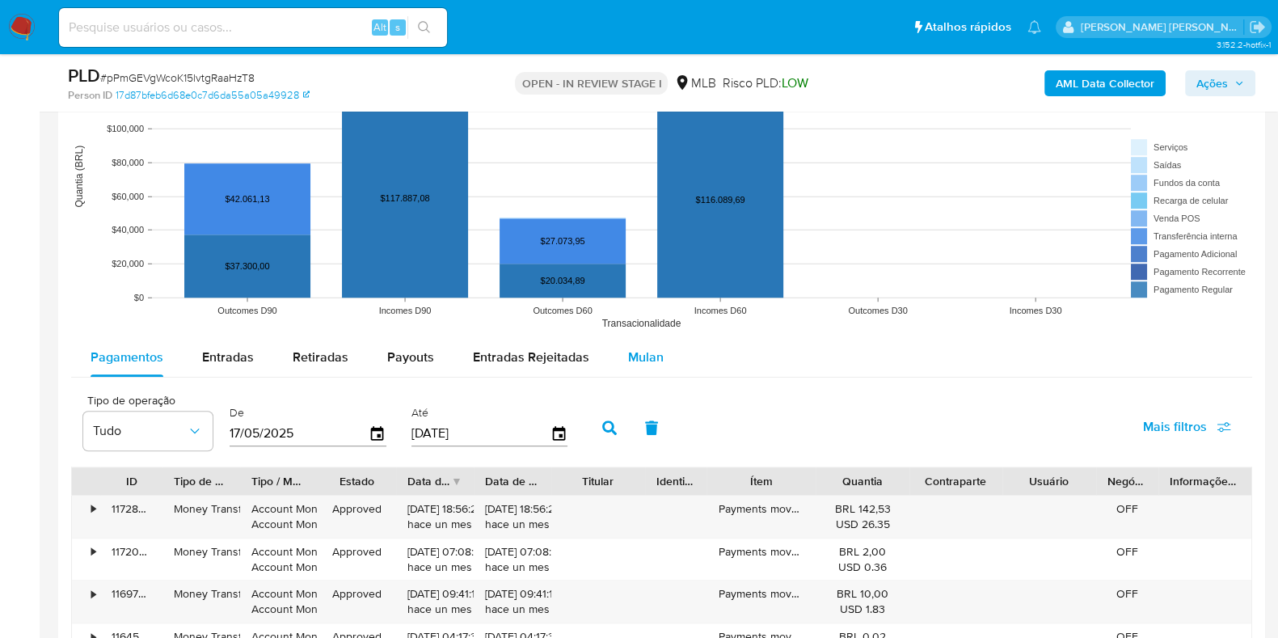
click at [643, 357] on span "Mulan" at bounding box center [646, 357] width 36 height 19
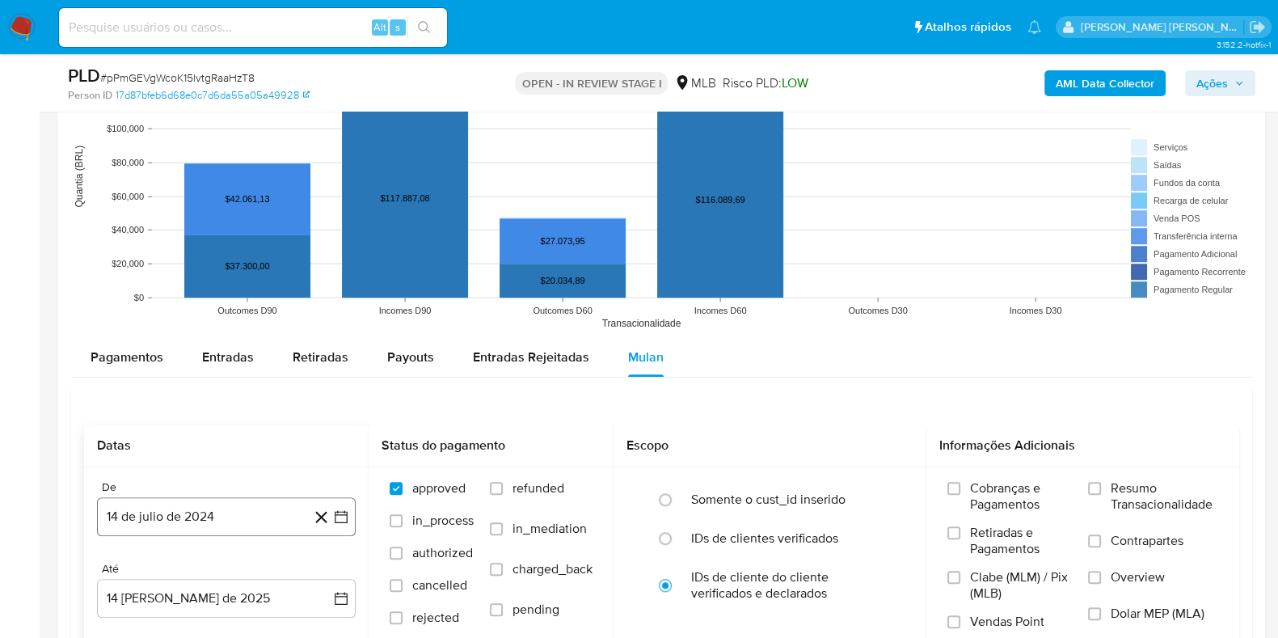
click at [251, 517] on button "14 de julio de 2024" at bounding box center [226, 516] width 259 height 39
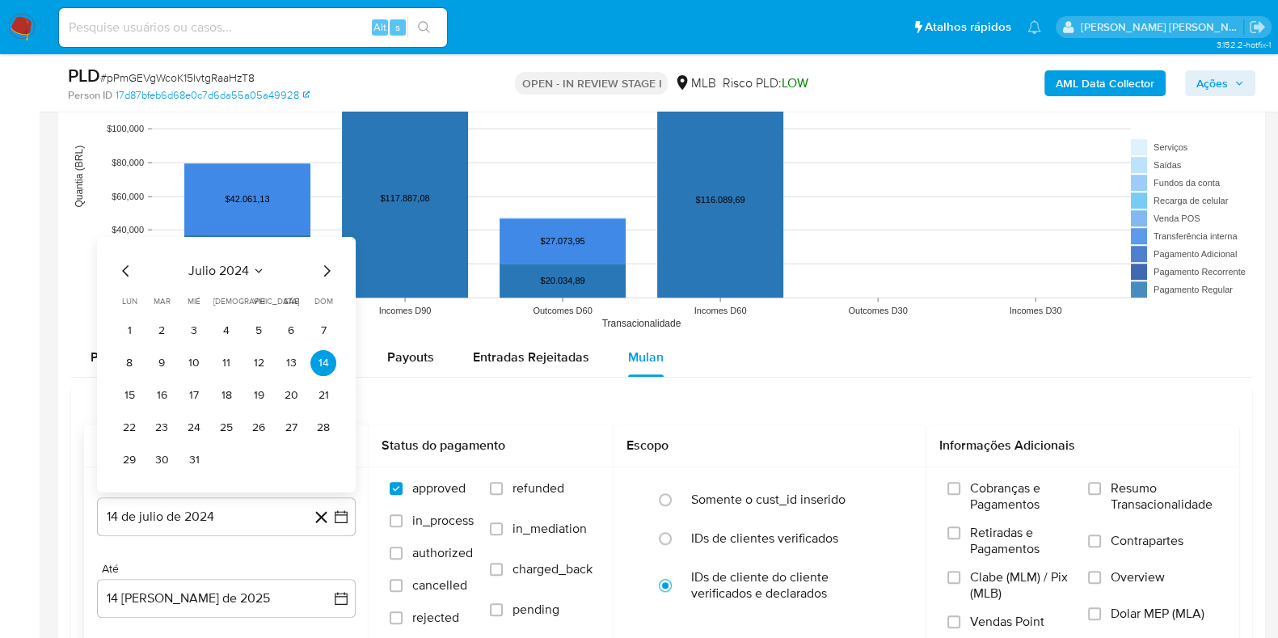
click at [254, 275] on icon "Seleccionar mes y año" at bounding box center [258, 270] width 13 height 13
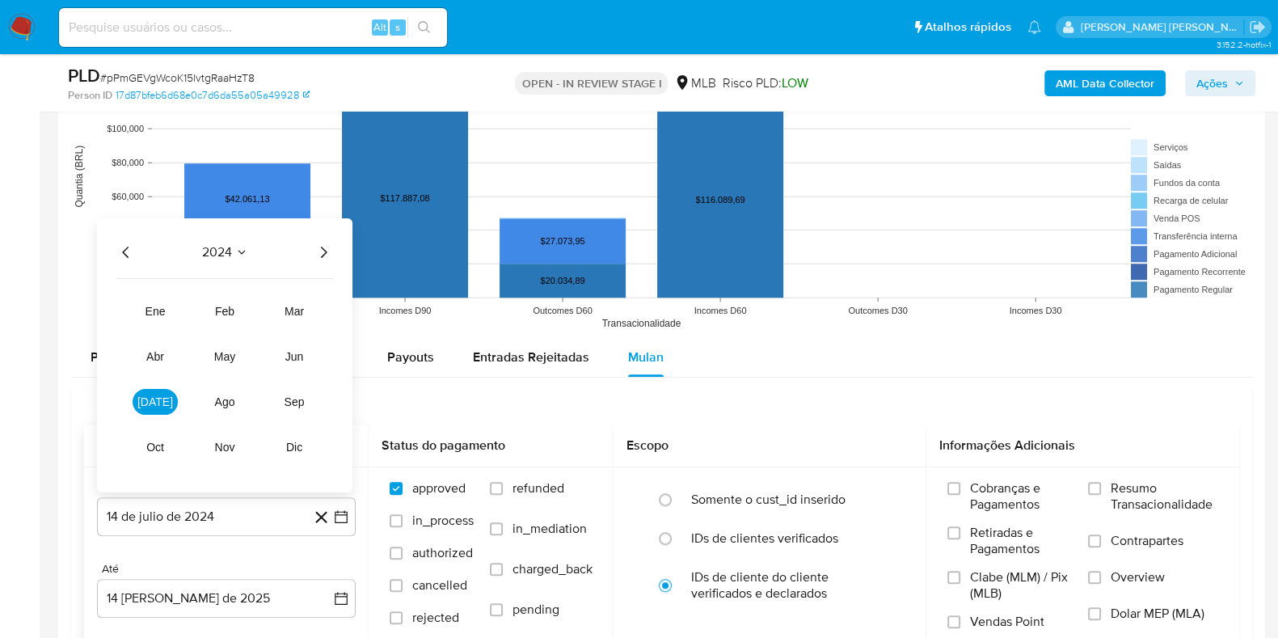
click at [323, 252] on icon "Año siguiente" at bounding box center [323, 252] width 19 height 19
click at [302, 350] on span "jun" at bounding box center [294, 356] width 19 height 13
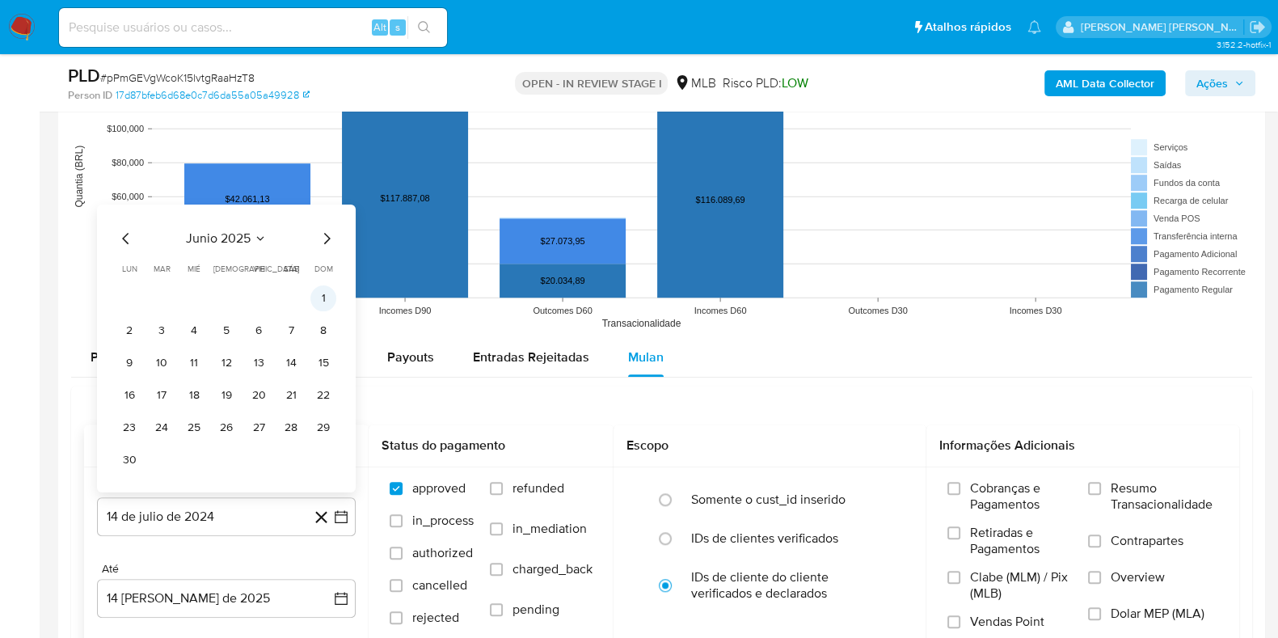
click at [331, 302] on button "1" at bounding box center [323, 298] width 26 height 26
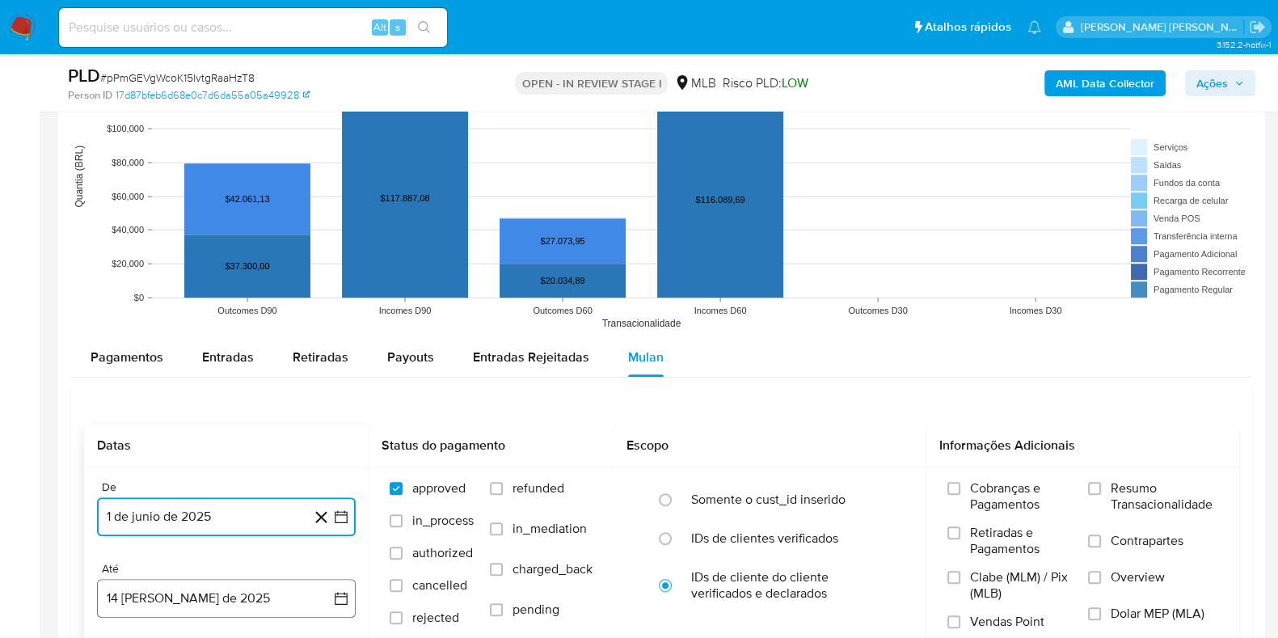
click at [203, 588] on button "14 [PERSON_NAME] de 2025" at bounding box center [226, 598] width 259 height 39
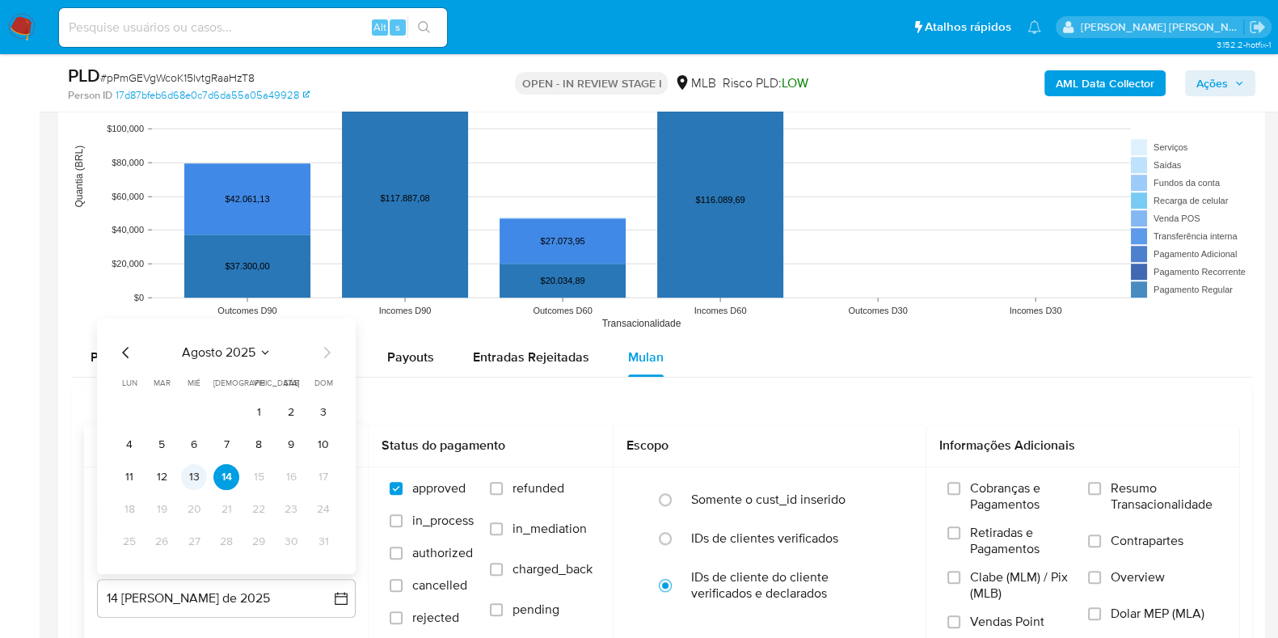
click at [192, 466] on button "13" at bounding box center [194, 477] width 26 height 26
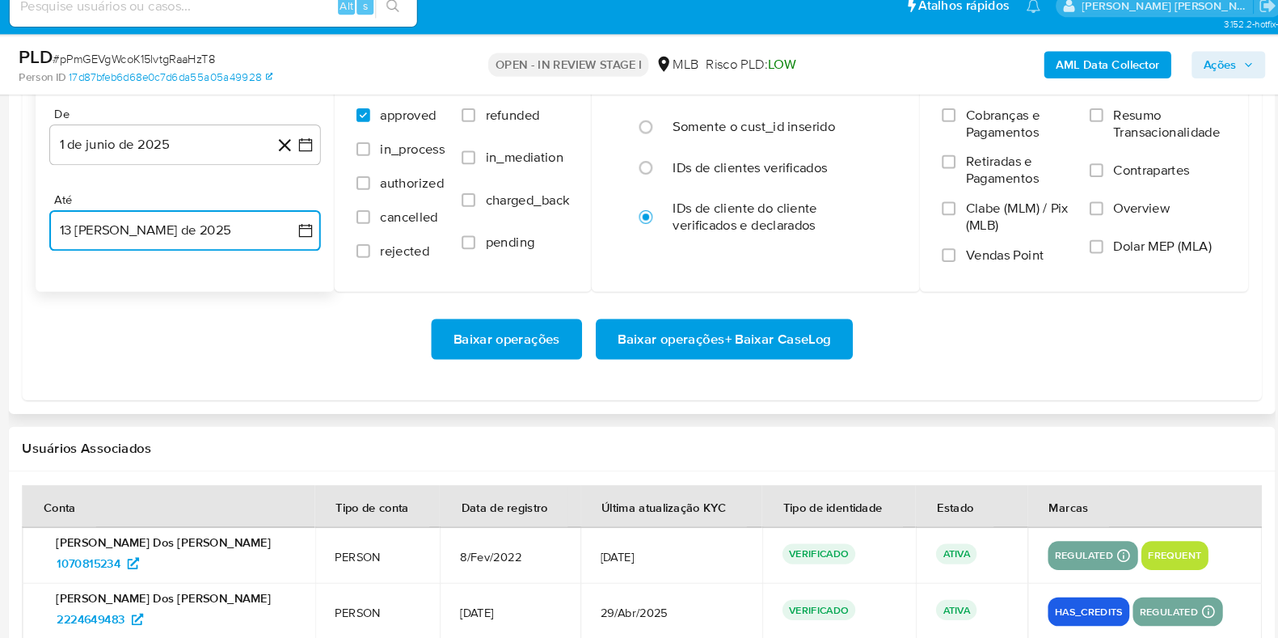
scroll to position [1876, 0]
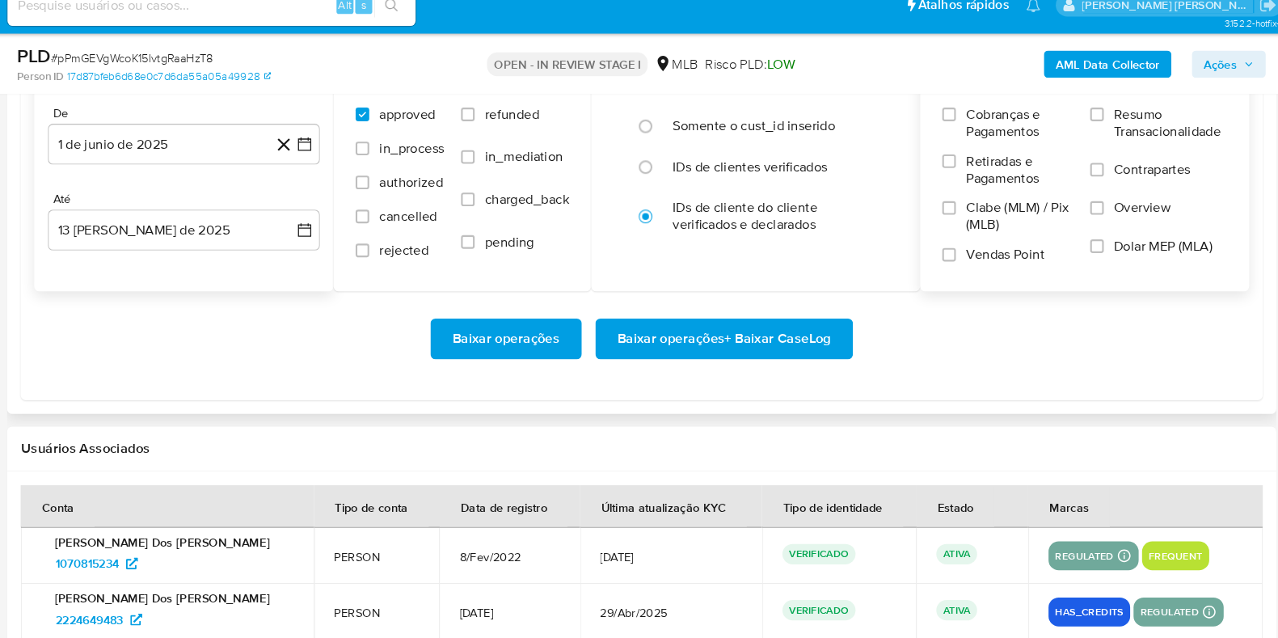
click at [1100, 141] on label "Resumo Transacionalidade" at bounding box center [1153, 149] width 130 height 53
click at [1100, 137] on input "Resumo Transacionalidade" at bounding box center [1094, 130] width 13 height 13
click at [1099, 181] on input "Contrapartes" at bounding box center [1094, 183] width 13 height 13
click at [729, 347] on span "Baixar operações + Baixar CaseLog" at bounding box center [740, 345] width 203 height 36
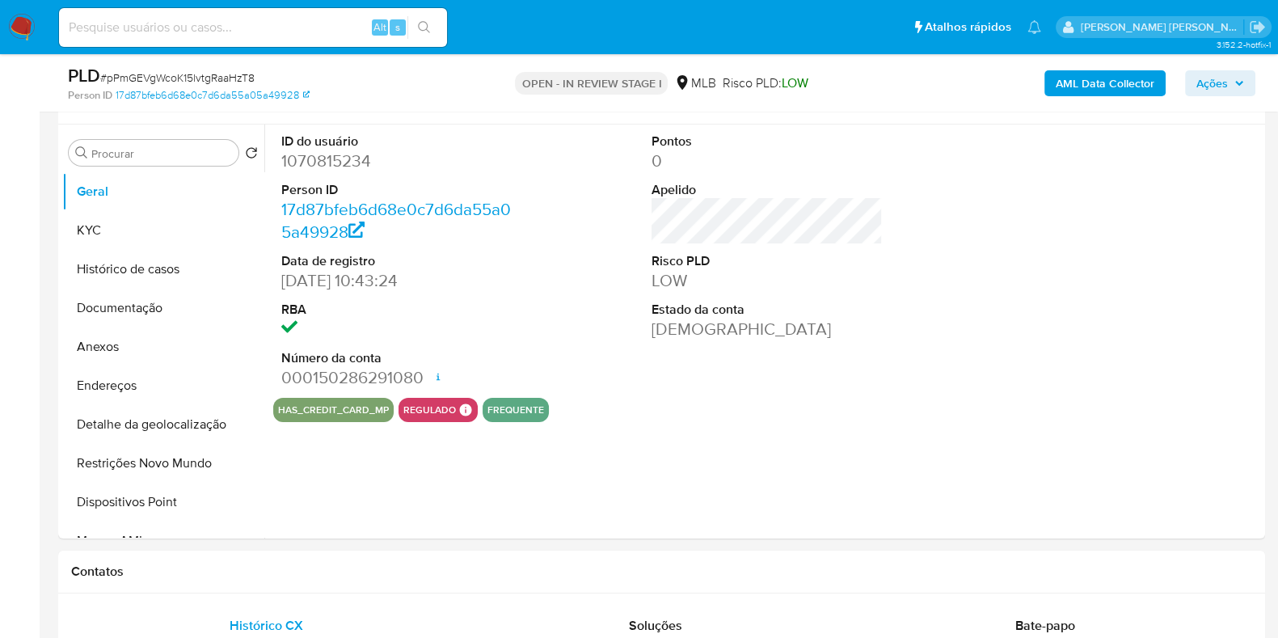
select select "10"
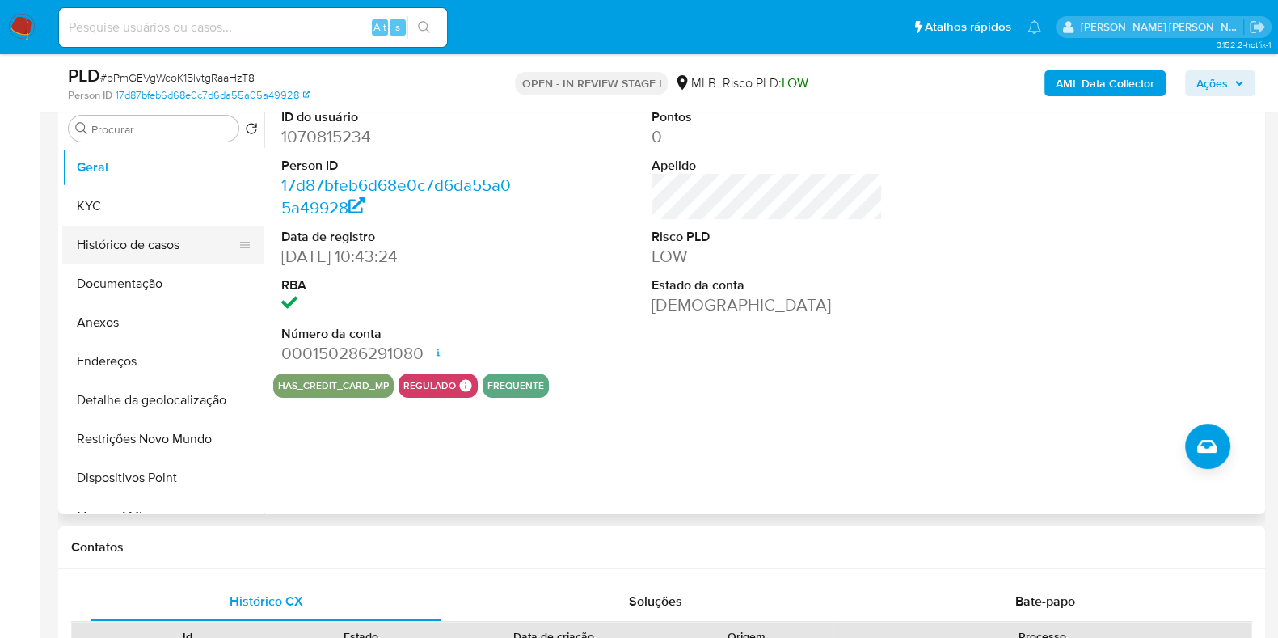
click at [134, 251] on button "Histórico de casos" at bounding box center [156, 245] width 189 height 39
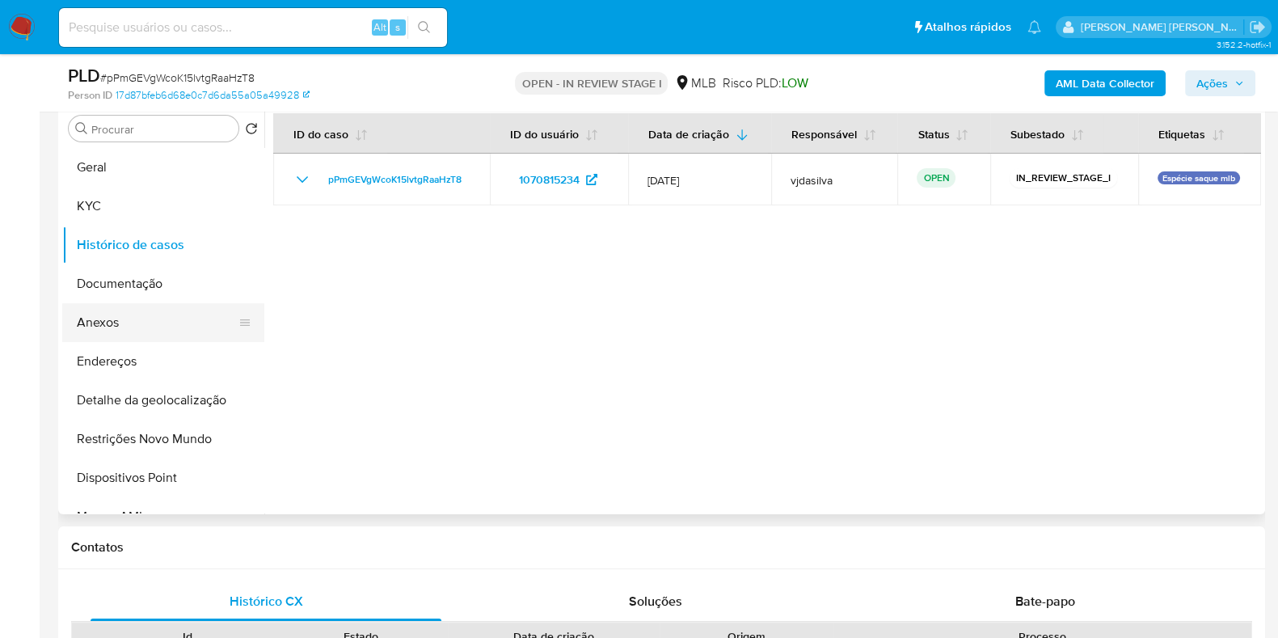
click at [141, 319] on button "Anexos" at bounding box center [156, 322] width 189 height 39
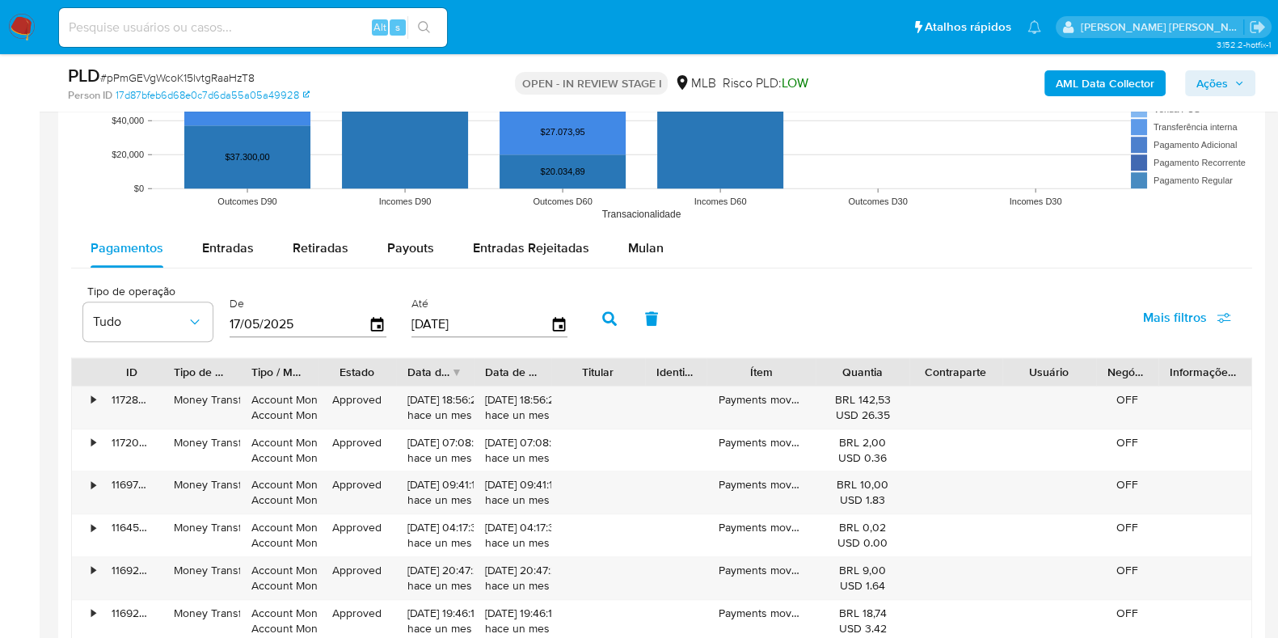
scroll to position [1624, 0]
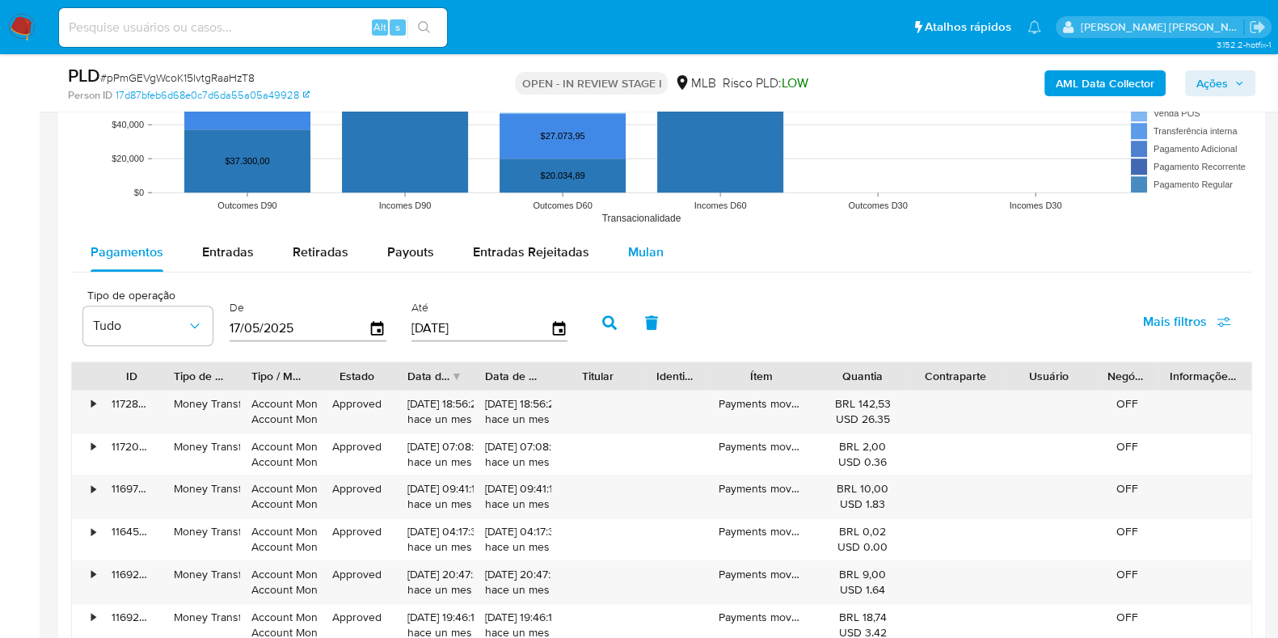
click at [629, 260] on div "Mulan" at bounding box center [646, 252] width 36 height 39
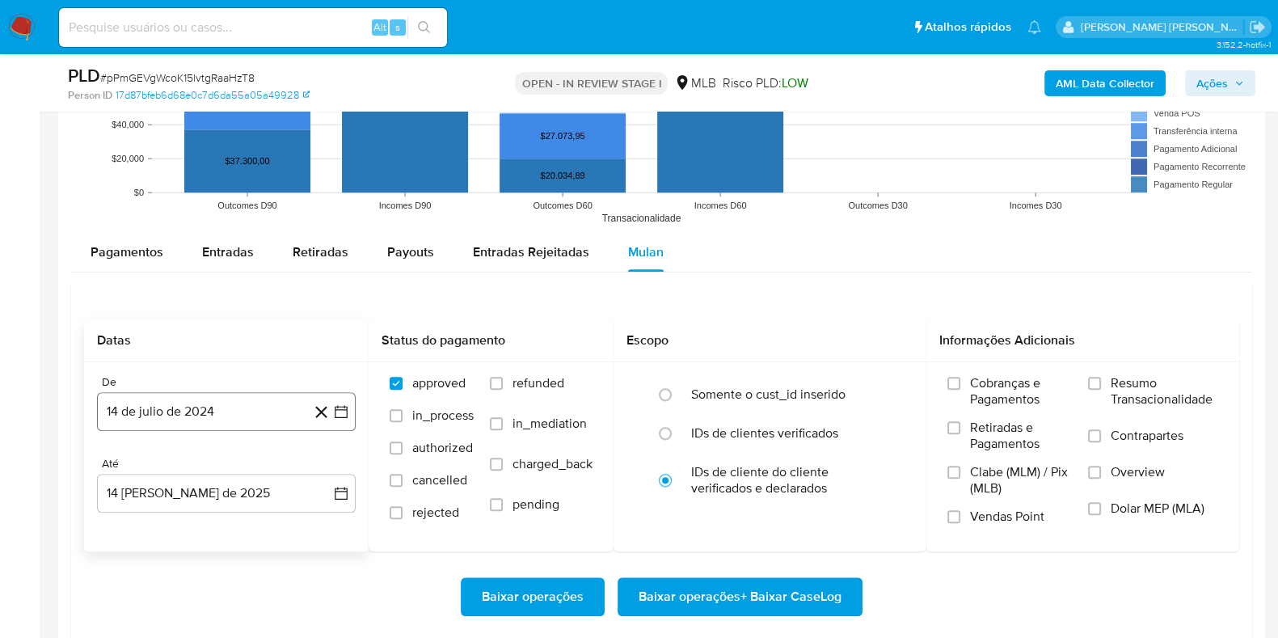
click at [211, 420] on button "14 de julio de 2024" at bounding box center [226, 411] width 259 height 39
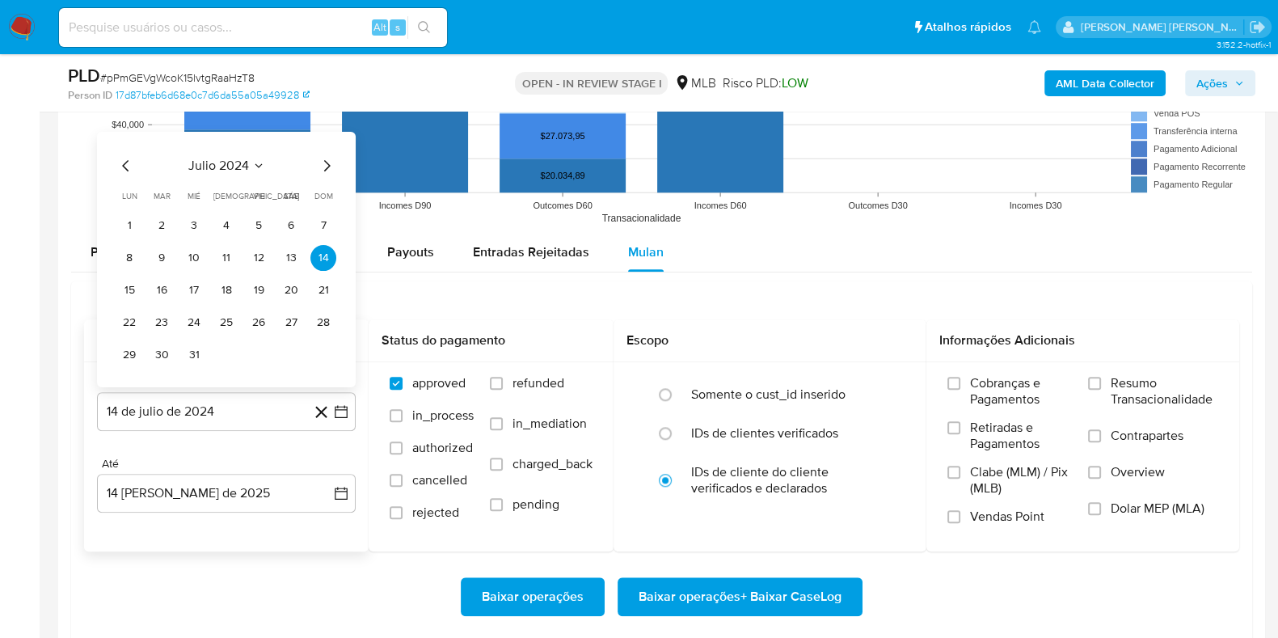
click at [229, 163] on span "julio 2024" at bounding box center [218, 166] width 61 height 16
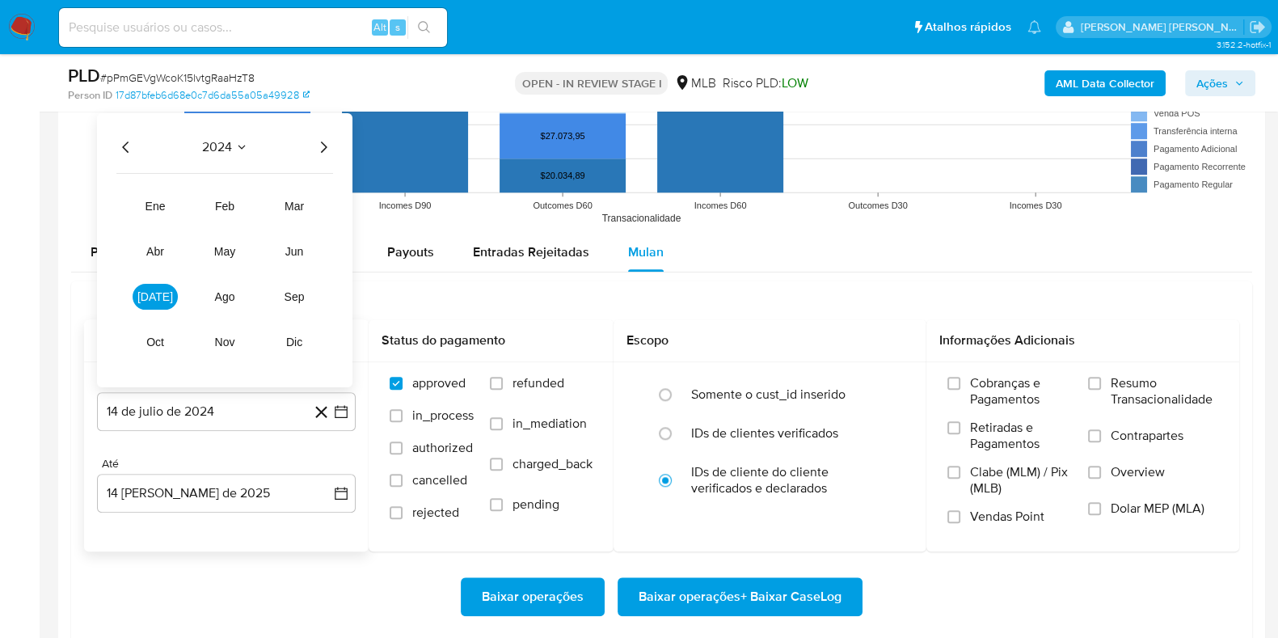
click at [327, 144] on icon "Año siguiente" at bounding box center [323, 146] width 19 height 19
click at [301, 245] on span "jun" at bounding box center [294, 251] width 19 height 13
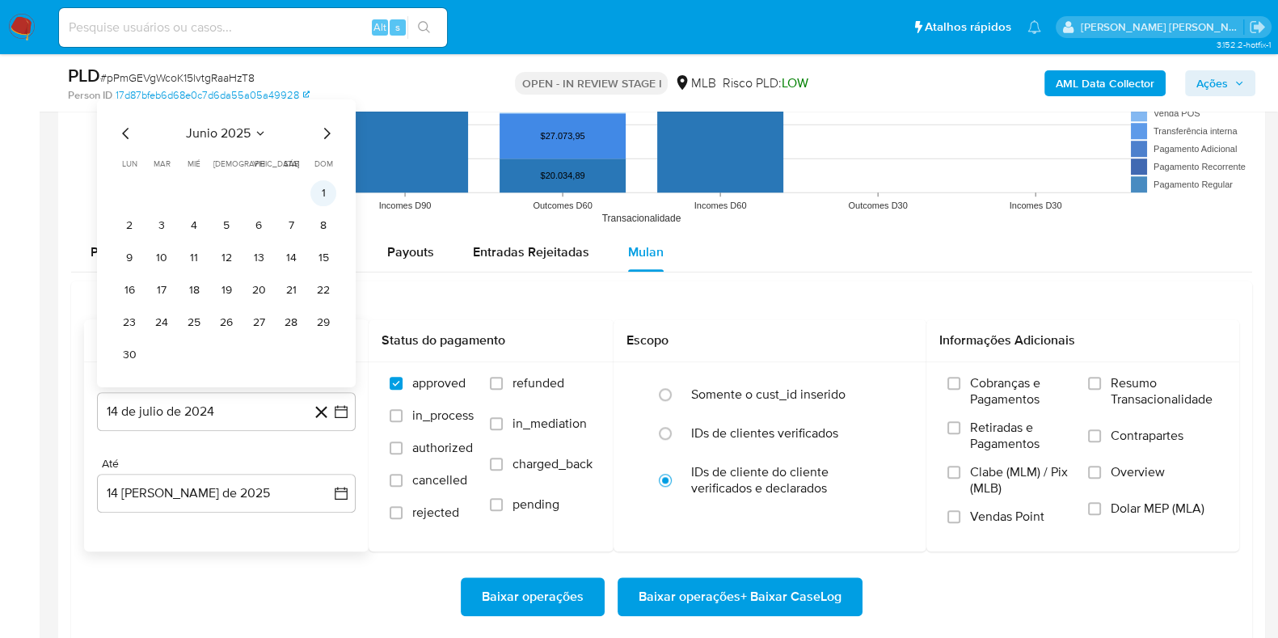
click at [319, 192] on button "1" at bounding box center [323, 193] width 26 height 26
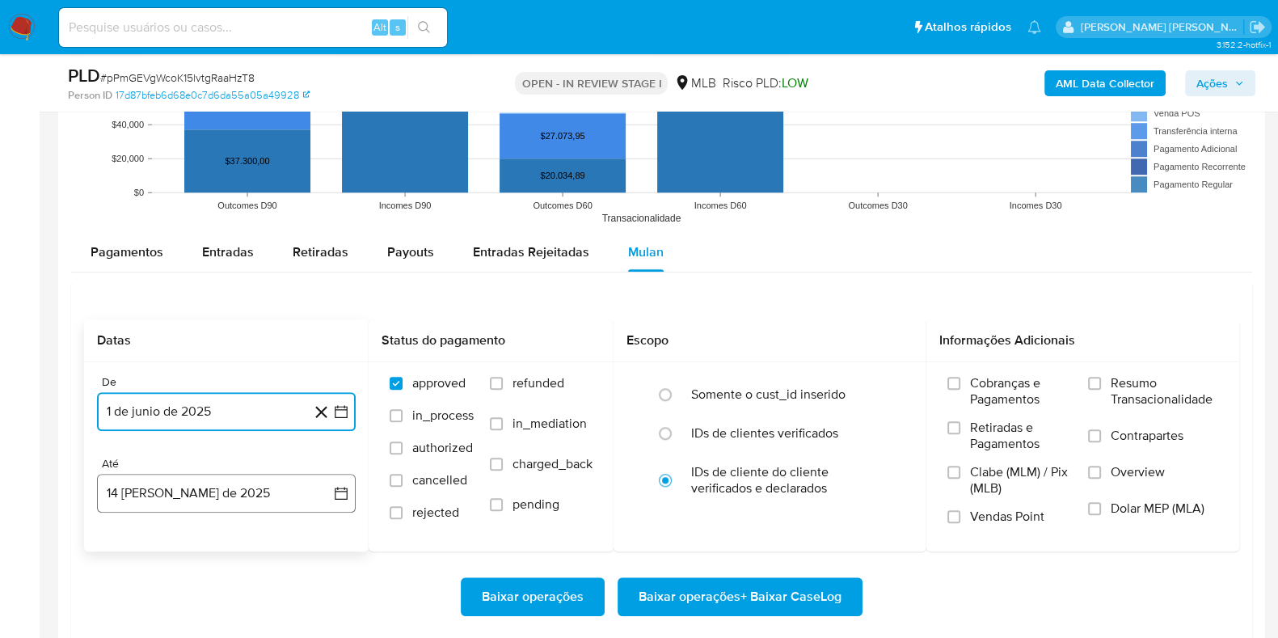
click at [214, 500] on button "14 de agosto de 2025" at bounding box center [226, 493] width 259 height 39
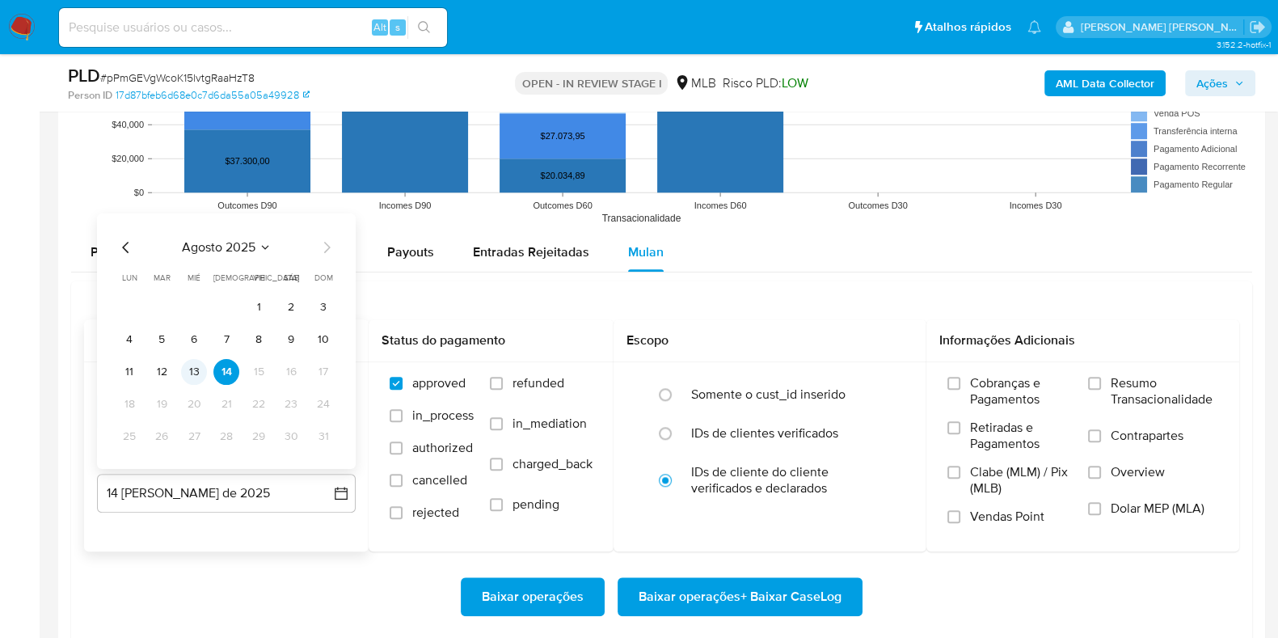
click at [200, 377] on button "13" at bounding box center [194, 372] width 26 height 26
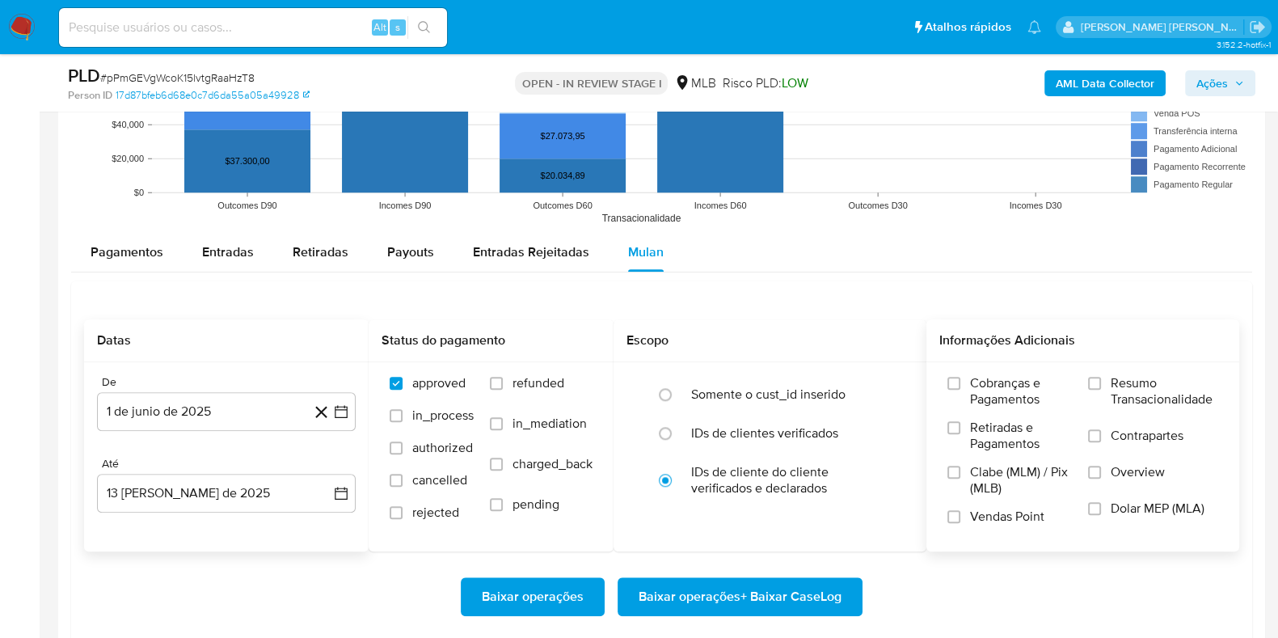
click at [1116, 383] on span "Resumo Transacionalidade" at bounding box center [1165, 391] width 108 height 32
click at [1101, 383] on input "Resumo Transacionalidade" at bounding box center [1094, 383] width 13 height 13
click at [1110, 433] on label "Contrapartes" at bounding box center [1153, 446] width 130 height 36
click at [1101, 433] on input "Contrapartes" at bounding box center [1094, 435] width 13 height 13
click at [769, 596] on span "Baixar operações + Baixar CaseLog" at bounding box center [740, 597] width 203 height 36
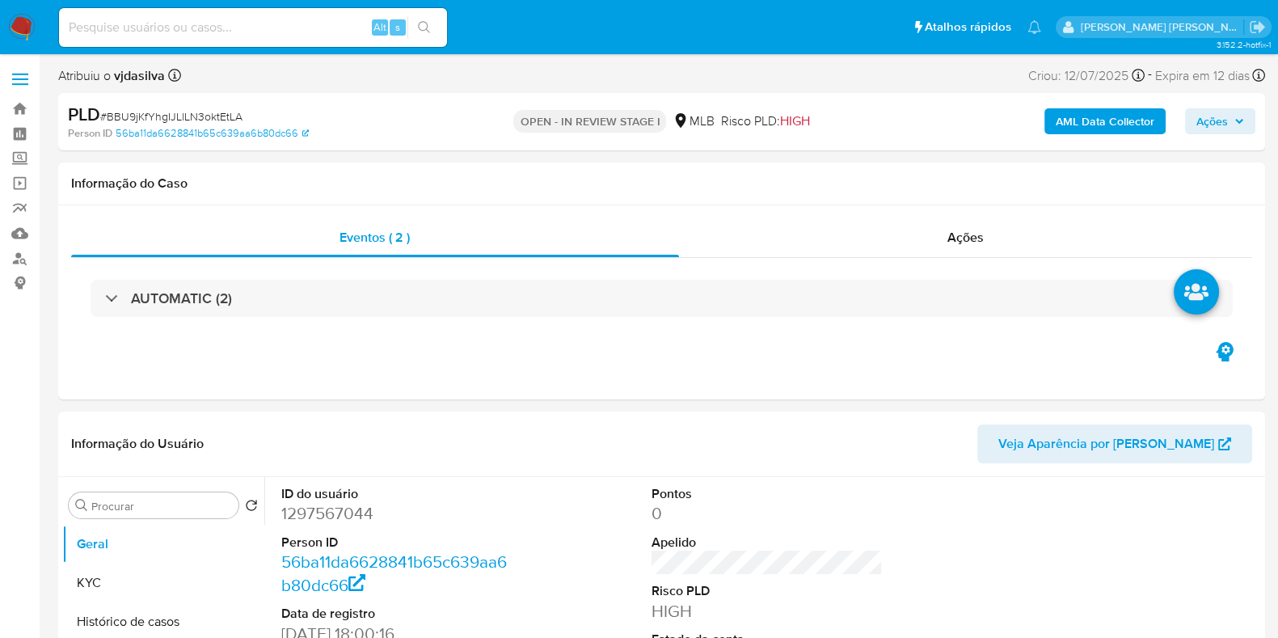
select select "10"
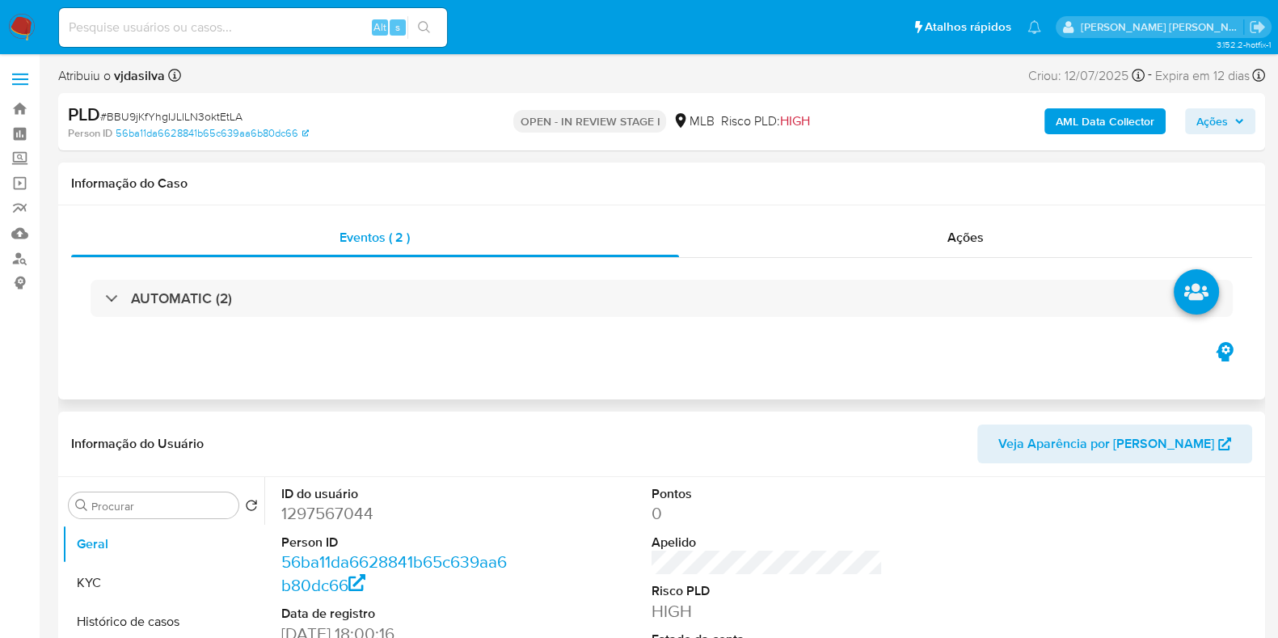
click at [927, 323] on div "AUTOMATIC (2)" at bounding box center [661, 298] width 1181 height 81
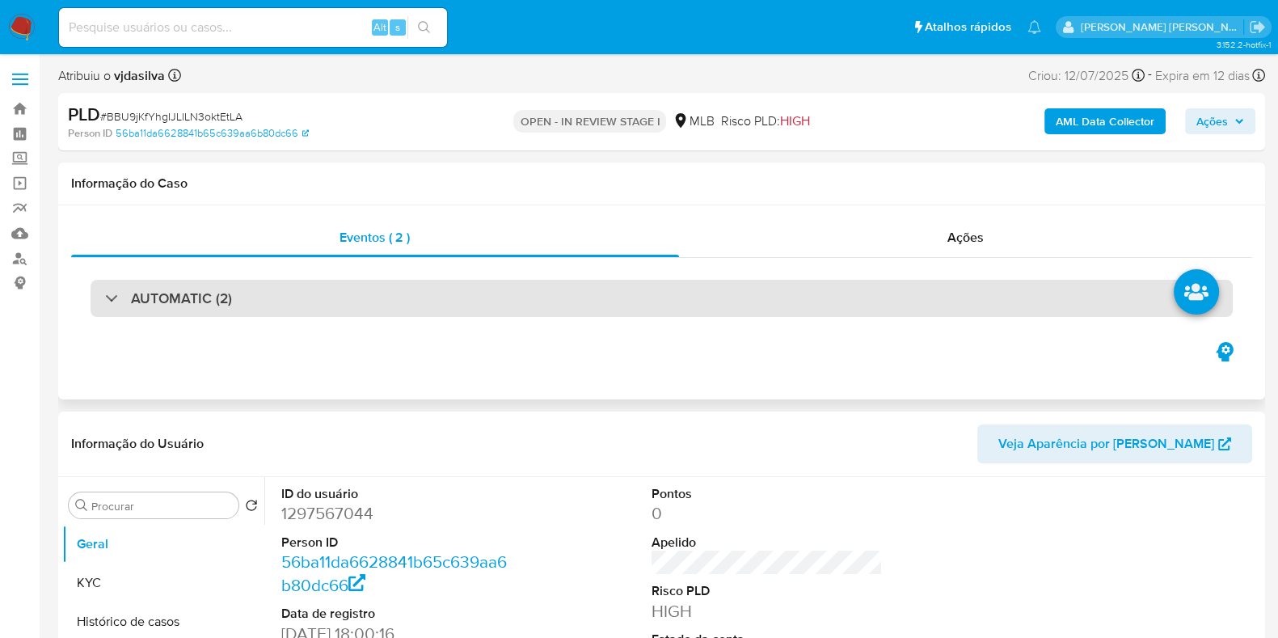
click at [909, 298] on div "AUTOMATIC (2)" at bounding box center [662, 298] width 1142 height 37
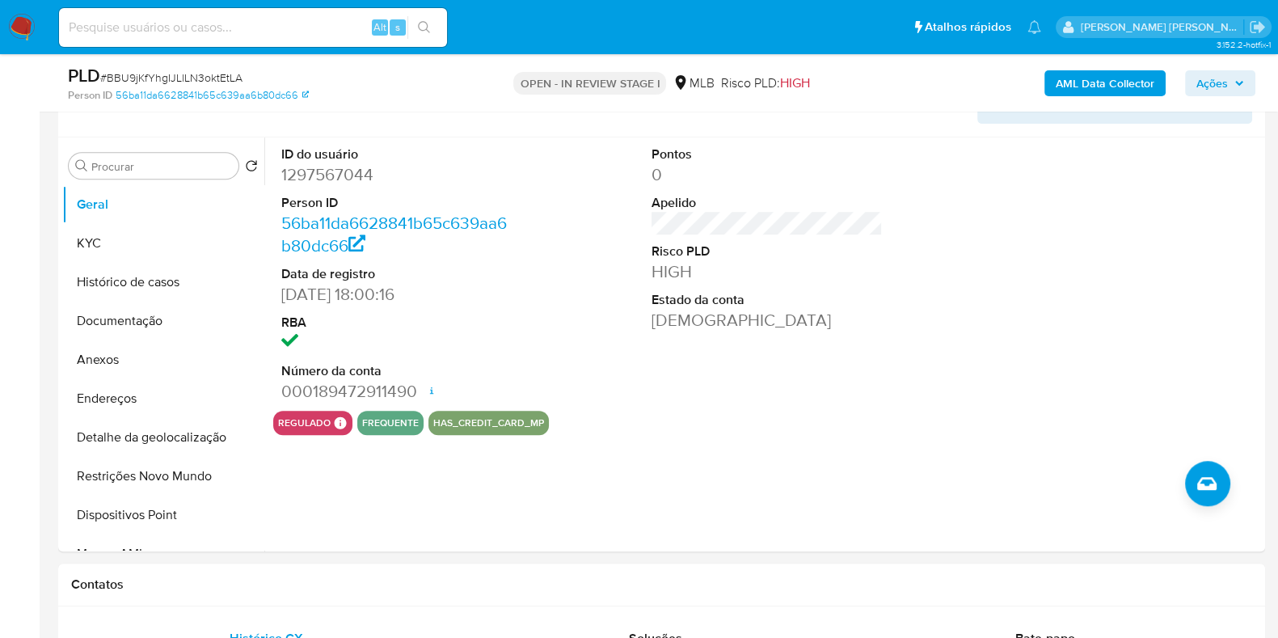
scroll to position [1336, 0]
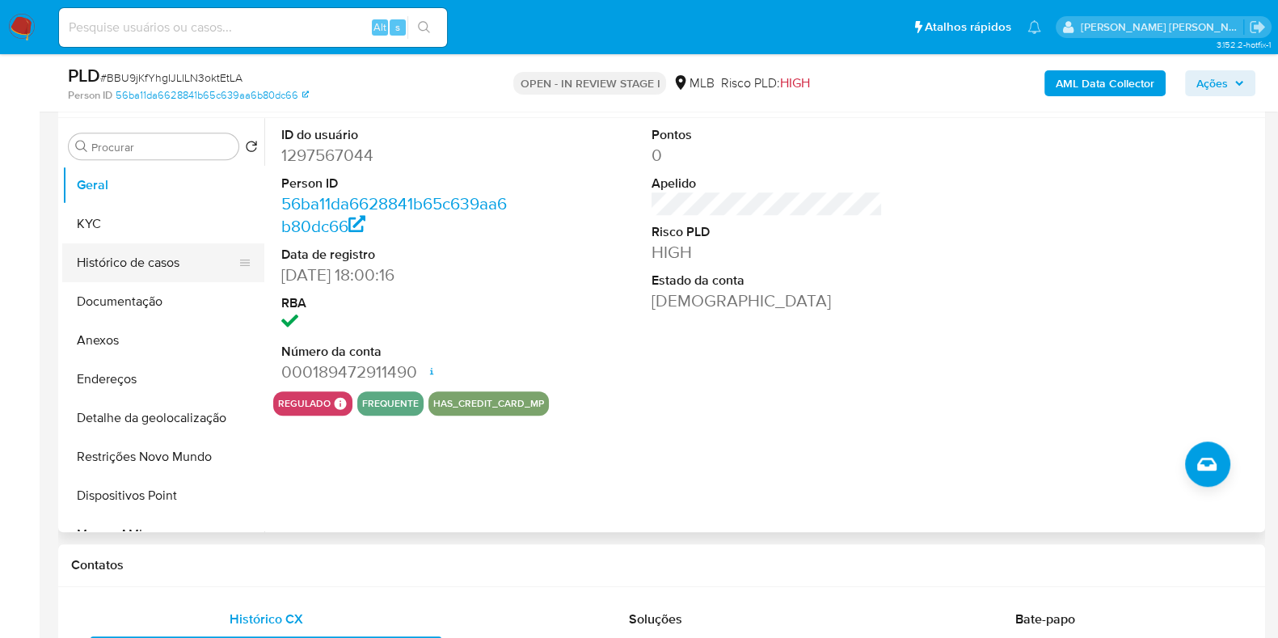
click at [197, 253] on button "Histórico de casos" at bounding box center [156, 262] width 189 height 39
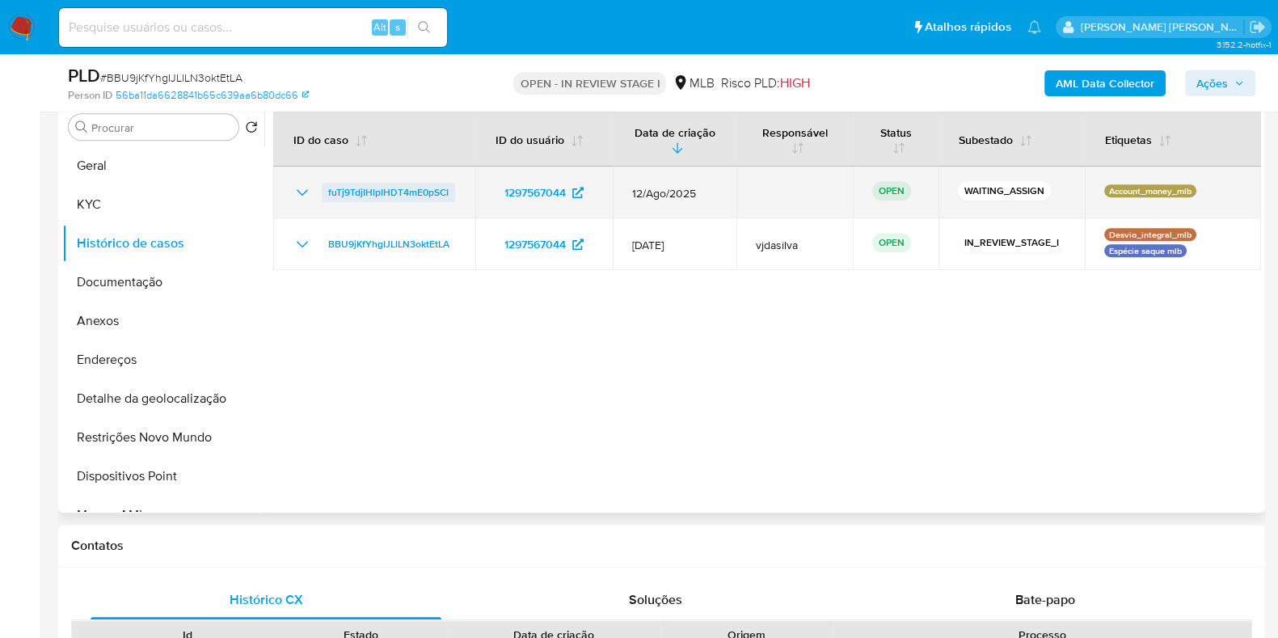
click at [395, 184] on span "fuTj9TdjIHlpIHDT4mE0pSCI" at bounding box center [388, 192] width 120 height 19
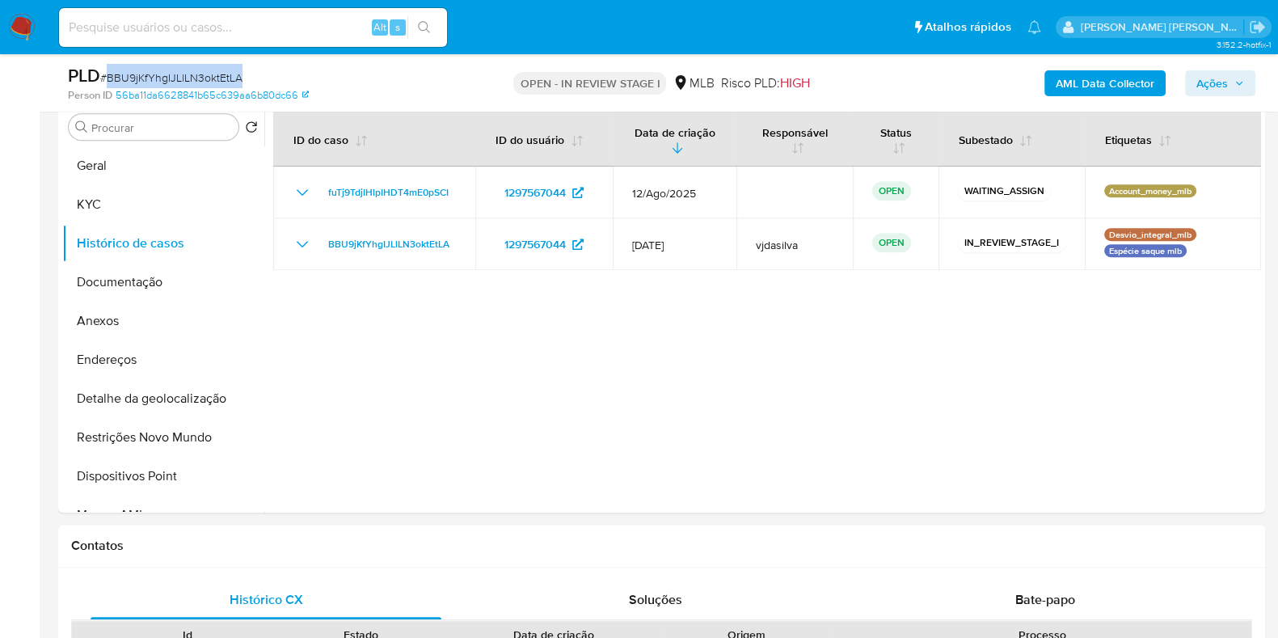
drag, startPoint x: 241, startPoint y: 81, endPoint x: 106, endPoint y: 82, distance: 135.0
click at [106, 82] on div "PLD # BBU9jKfYhgIJLlLN3oktEtLA" at bounding box center [263, 76] width 390 height 24
copy span "BBU9jKfYhgIJLlLN3oktEtLA"
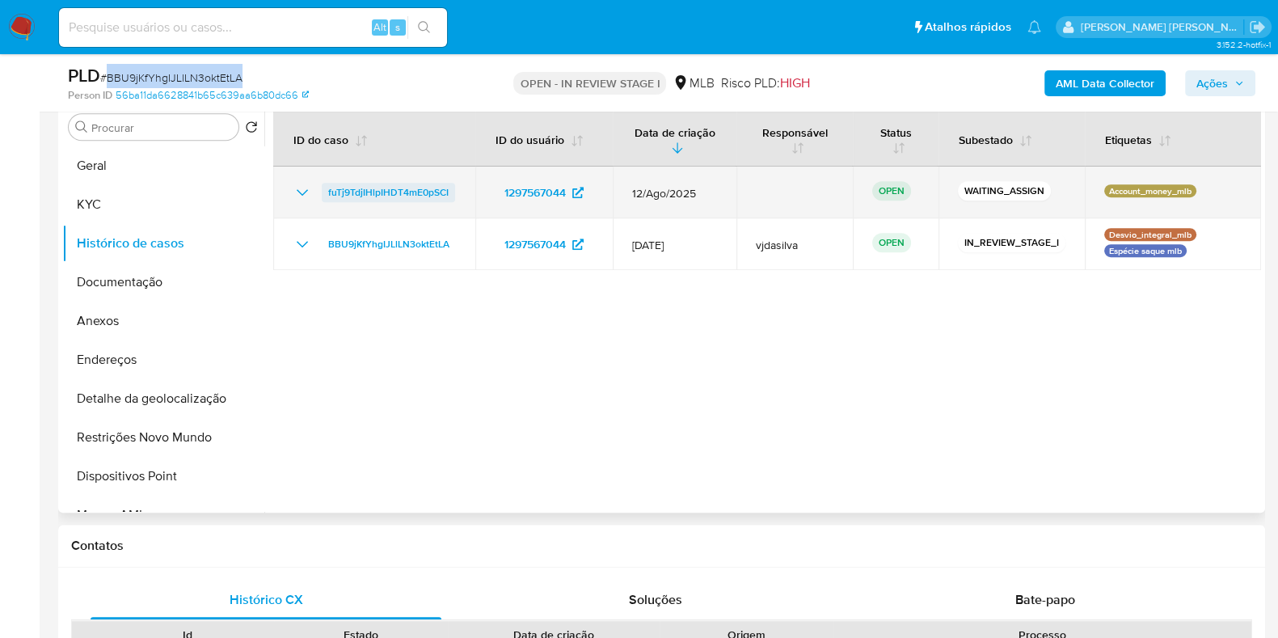
click at [437, 183] on span "fuTj9TdjIHlpIHDT4mE0pSCI" at bounding box center [388, 192] width 120 height 19
click at [387, 197] on span "fuTj9TdjIHlpIHDT4mE0pSCI" at bounding box center [388, 192] width 120 height 19
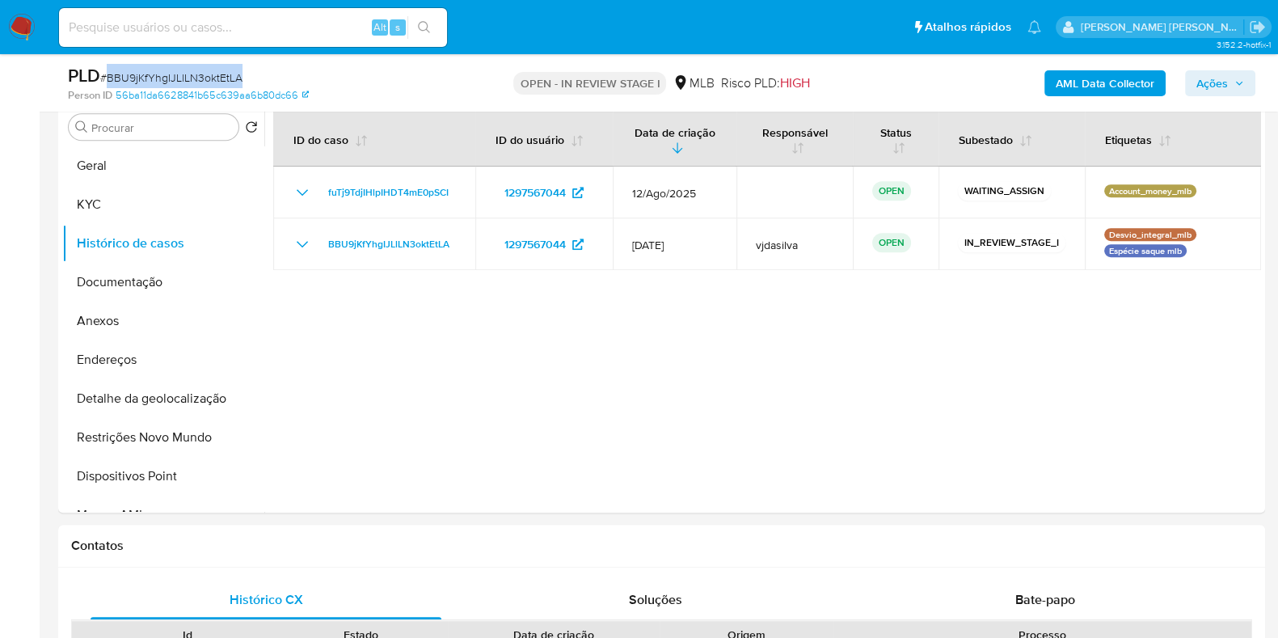
copy span "BBU9jKfYhgIJLlLN3oktEtLA"
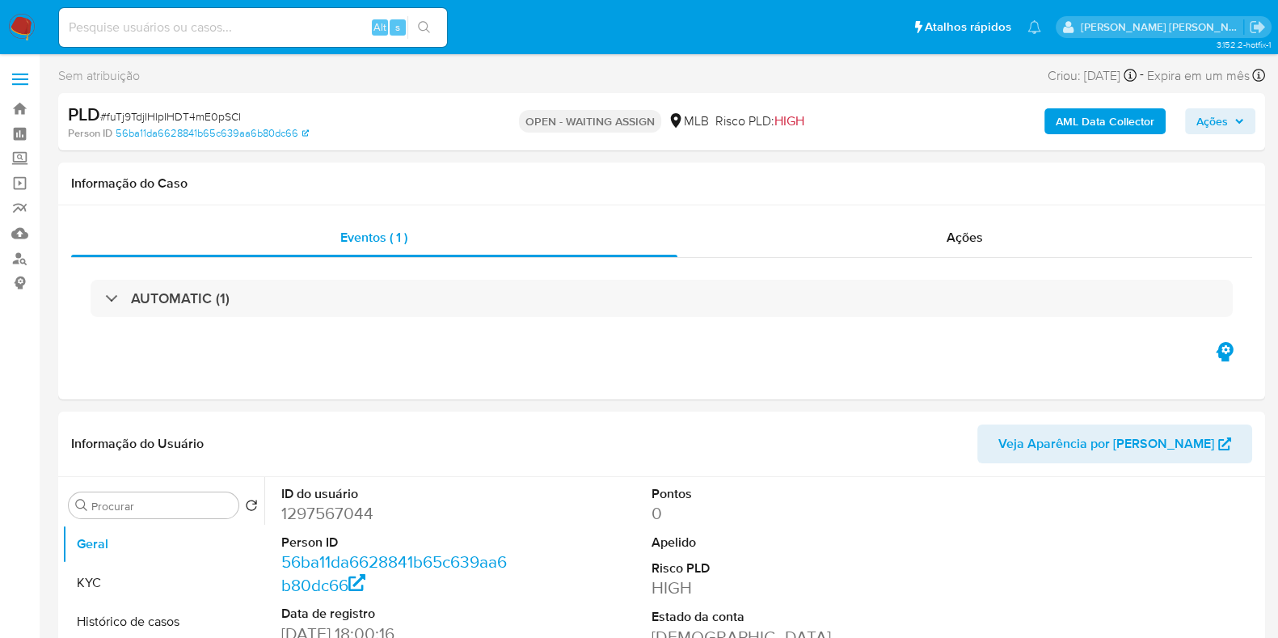
select select "10"
click at [1202, 112] on span "Ações" at bounding box center [1212, 121] width 32 height 26
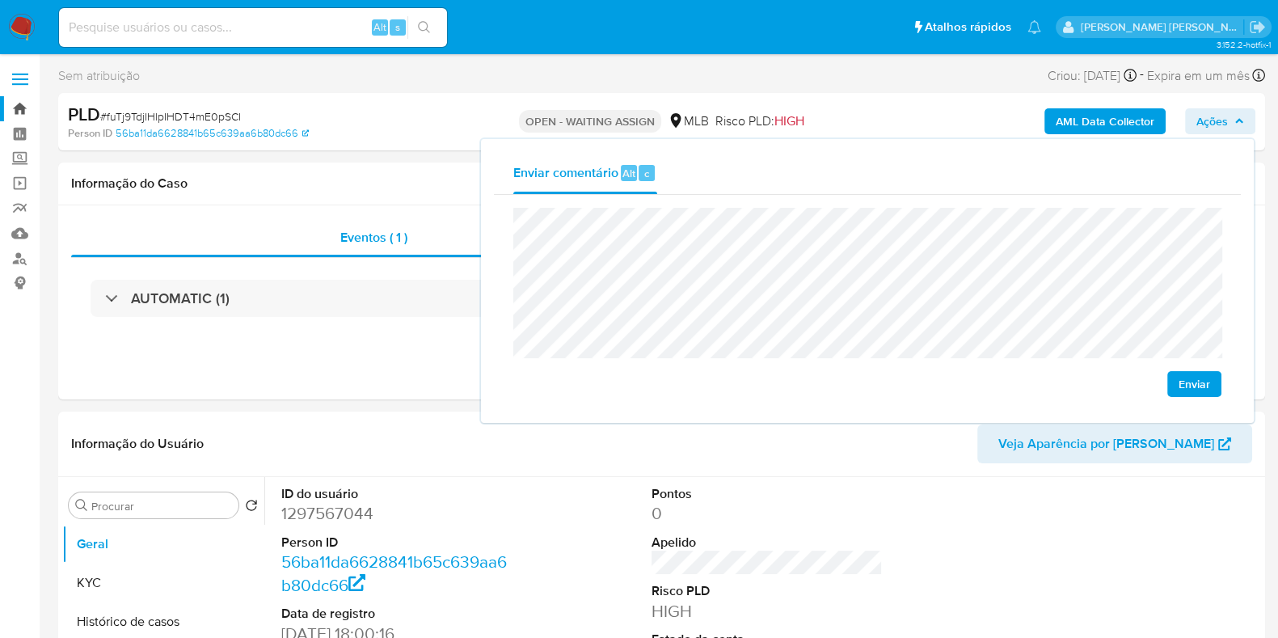
click at [17, 107] on link "Bandeja" at bounding box center [96, 108] width 192 height 25
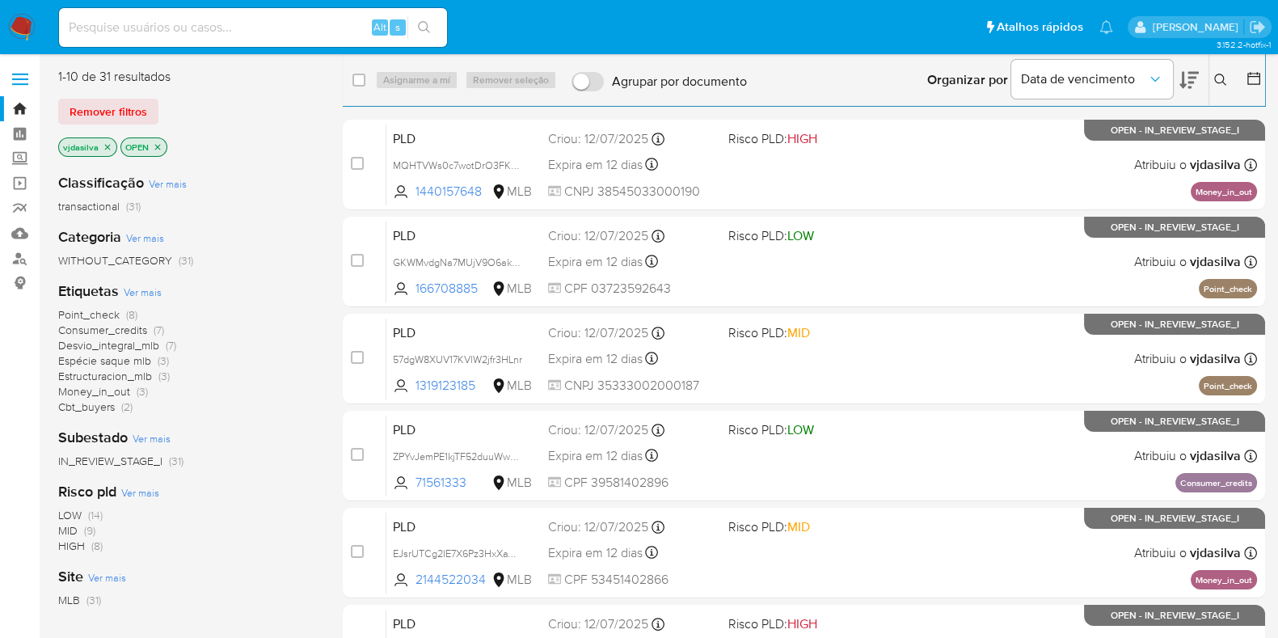
click at [107, 146] on icon "close-filter" at bounding box center [108, 147] width 6 height 6
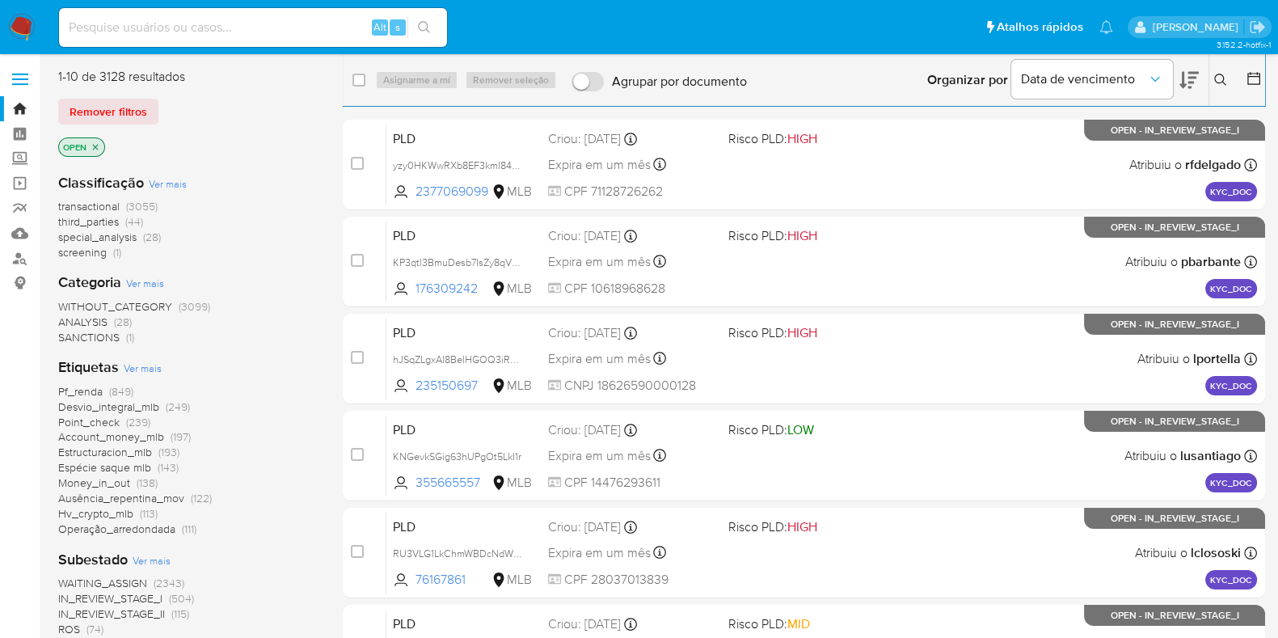
click at [1222, 82] on icon at bounding box center [1220, 80] width 12 height 12
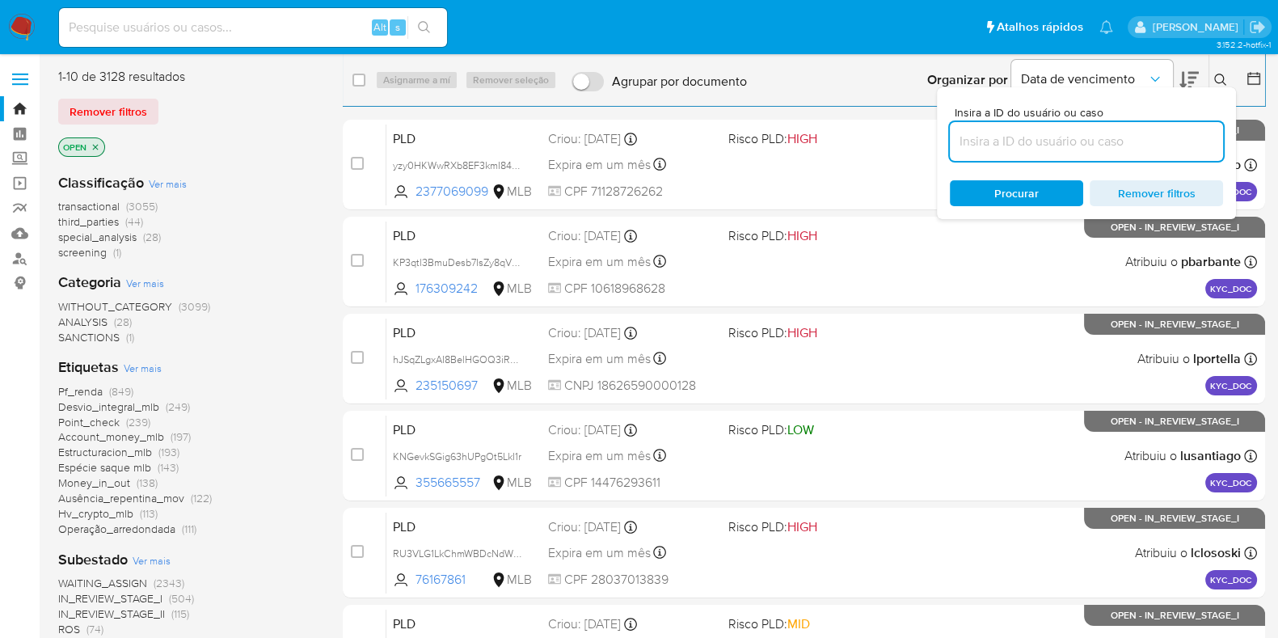
click at [1024, 132] on input at bounding box center [1086, 141] width 273 height 21
type input "BBU9jKfYhgIJLlLN3oktEtLA"
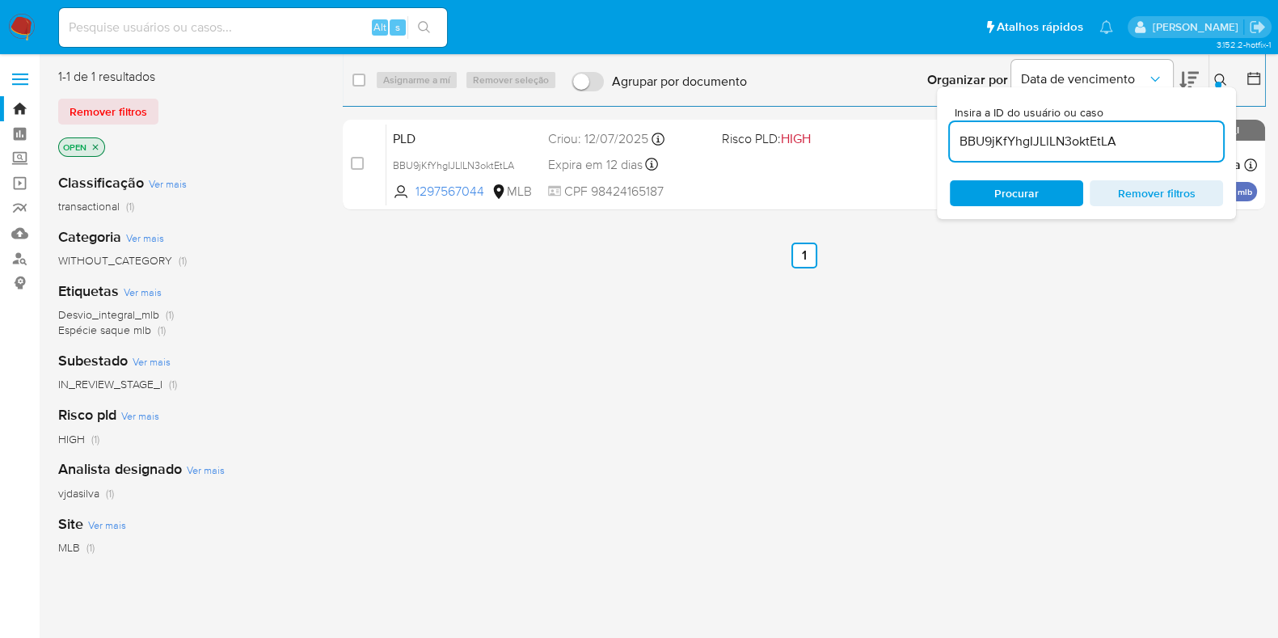
click at [404, 91] on div "select-all-cases-checkbox Asignarme a mí Remover seleção Agrupar por documento …" at bounding box center [804, 80] width 922 height 50
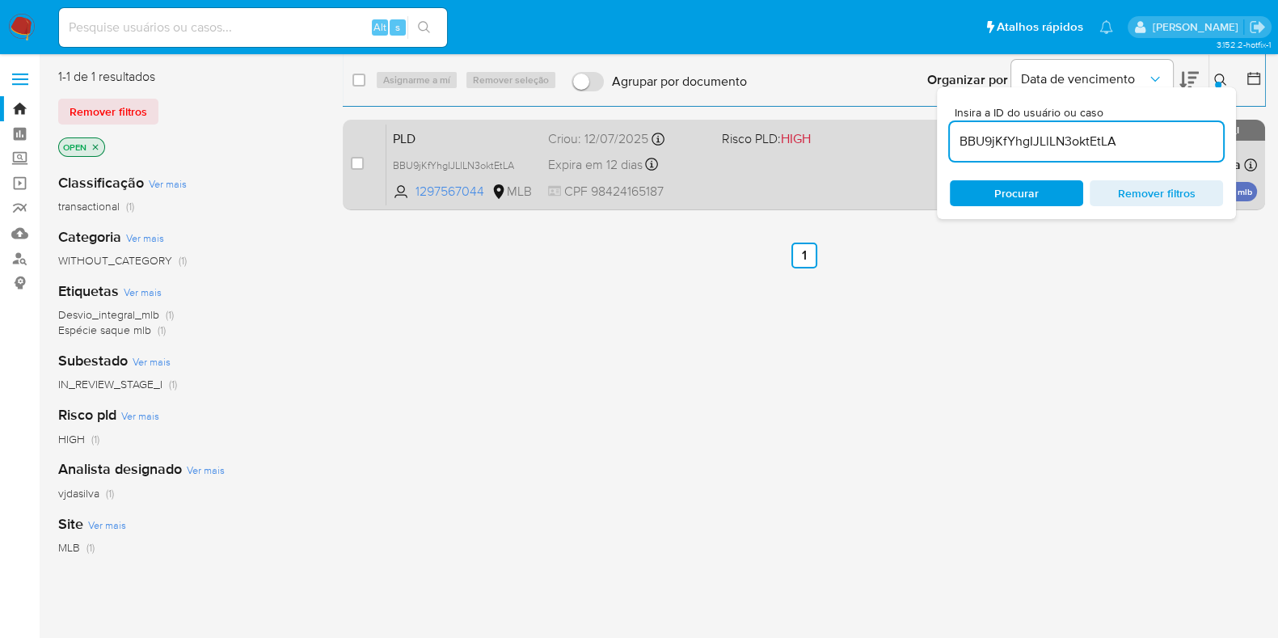
click at [364, 162] on div "case-item-checkbox Incapaz de atribuir o caso" at bounding box center [369, 165] width 36 height 82
click at [353, 162] on input "checkbox" at bounding box center [357, 163] width 13 height 13
checkbox input "true"
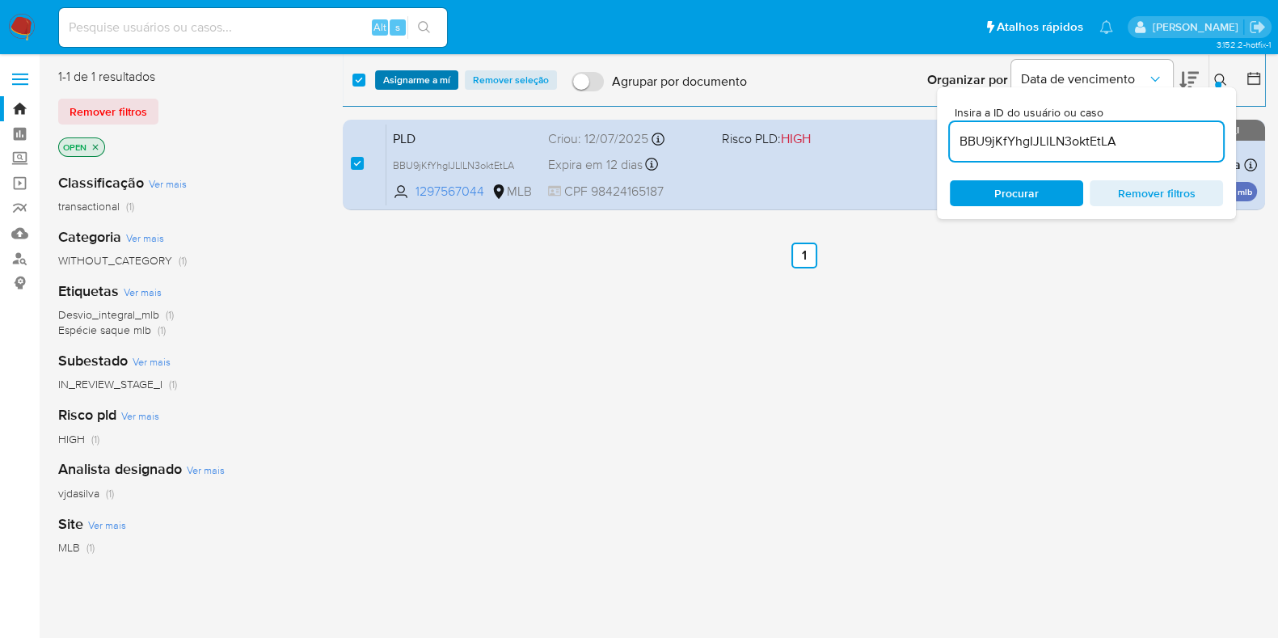
click at [428, 75] on span "Asignarme a mí" at bounding box center [416, 80] width 67 height 16
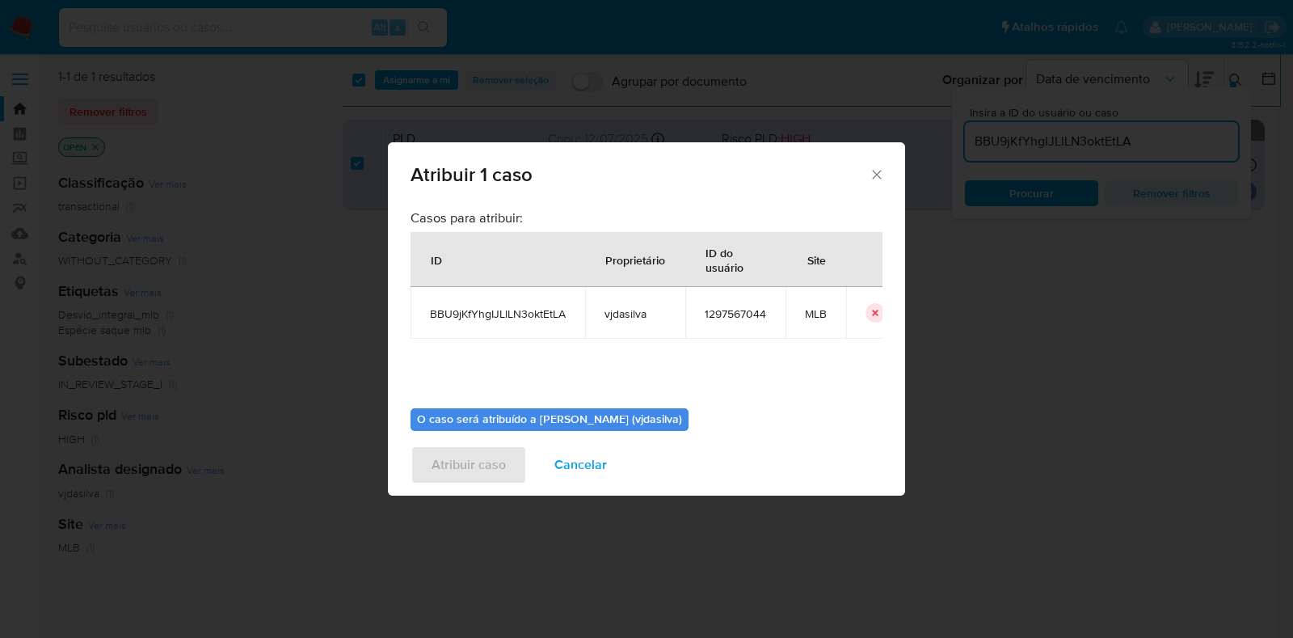
scroll to position [83, 0]
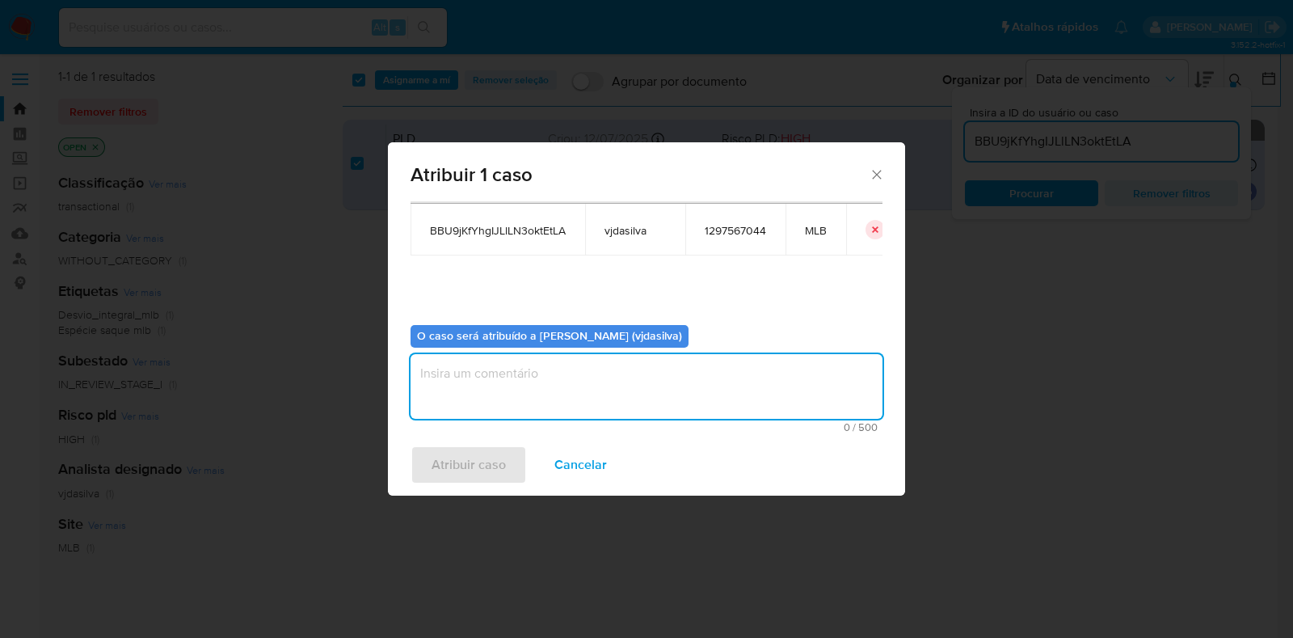
click at [752, 401] on textarea "assign-modal" at bounding box center [647, 386] width 472 height 65
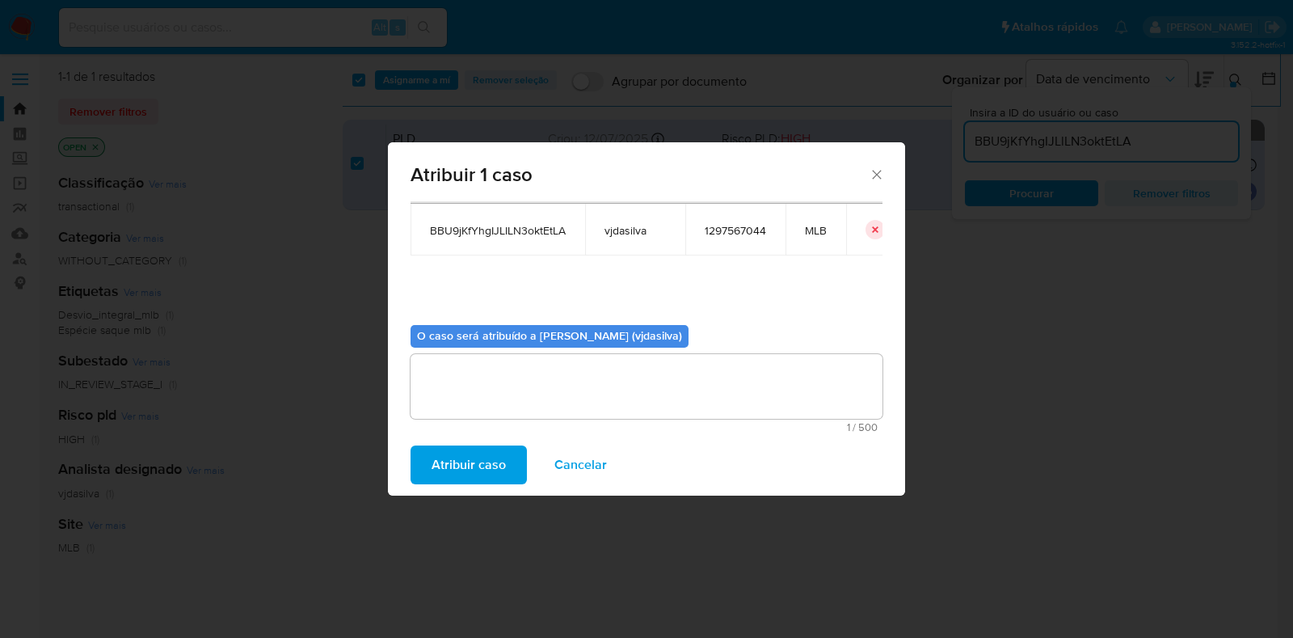
click at [481, 461] on span "Atribuir caso" at bounding box center [469, 465] width 74 height 36
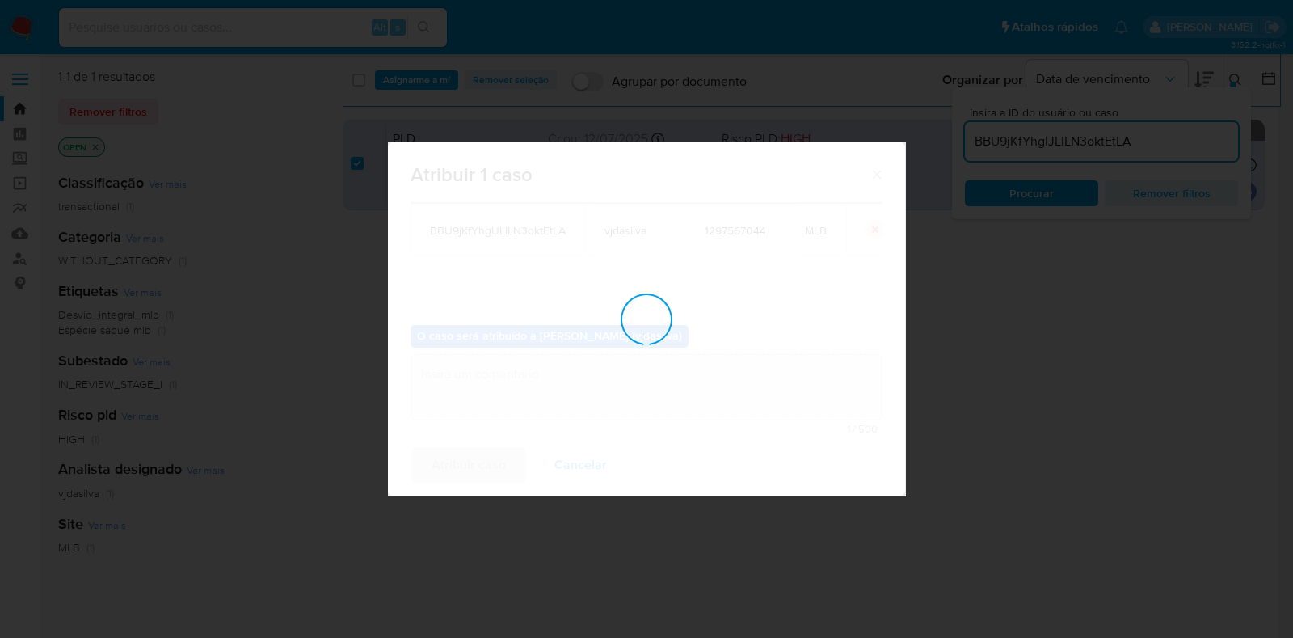
checkbox input "false"
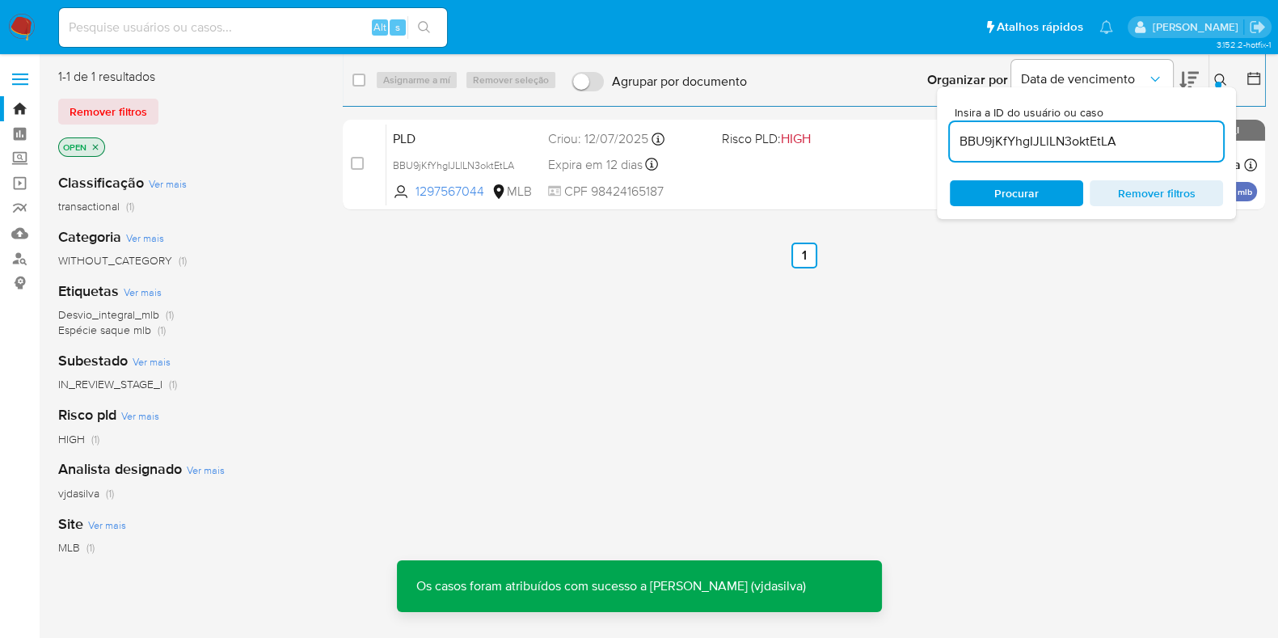
click at [828, 176] on div "PLD BBU9jKfYhgIJLlLN3oktEtLA 1297567044 MLB Risco PLD: HIGH Criou: [DATE] Criou…" at bounding box center [821, 165] width 871 height 82
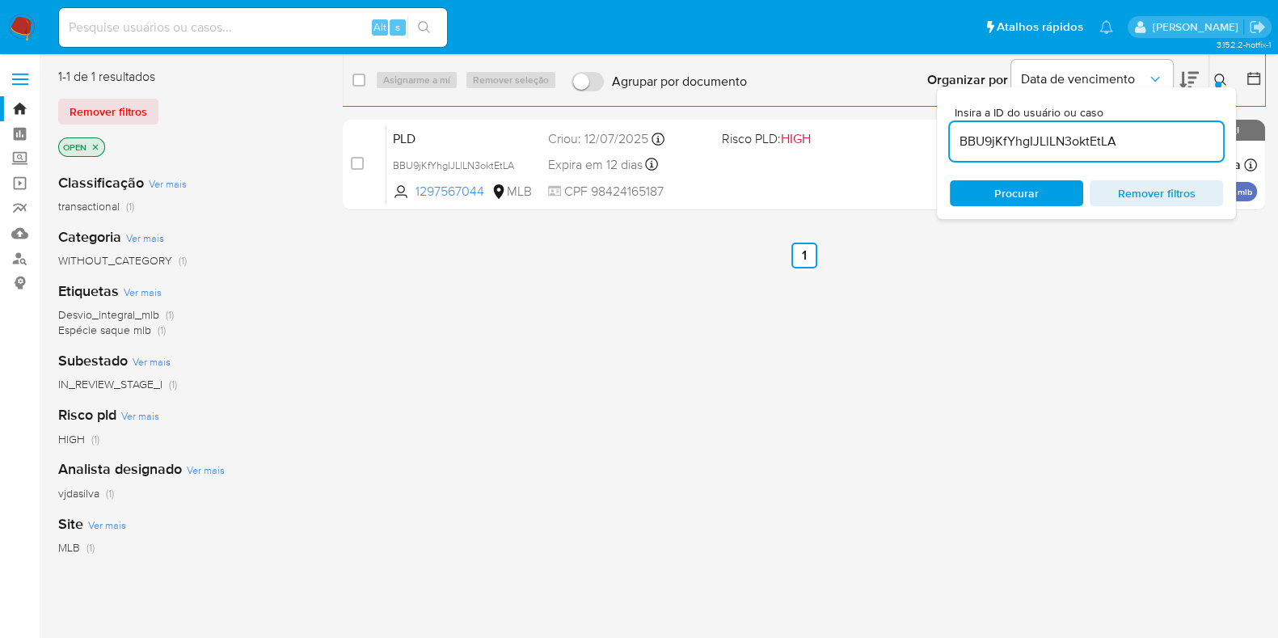
click at [1047, 139] on input "BBU9jKfYhgIJLlLN3oktEtLA" at bounding box center [1086, 141] width 273 height 21
paste input "fuTj9TdjIHlpIHDT4mE0pSCI"
type input "fuTj9TdjIHlpIHDT4mE0pSCI"
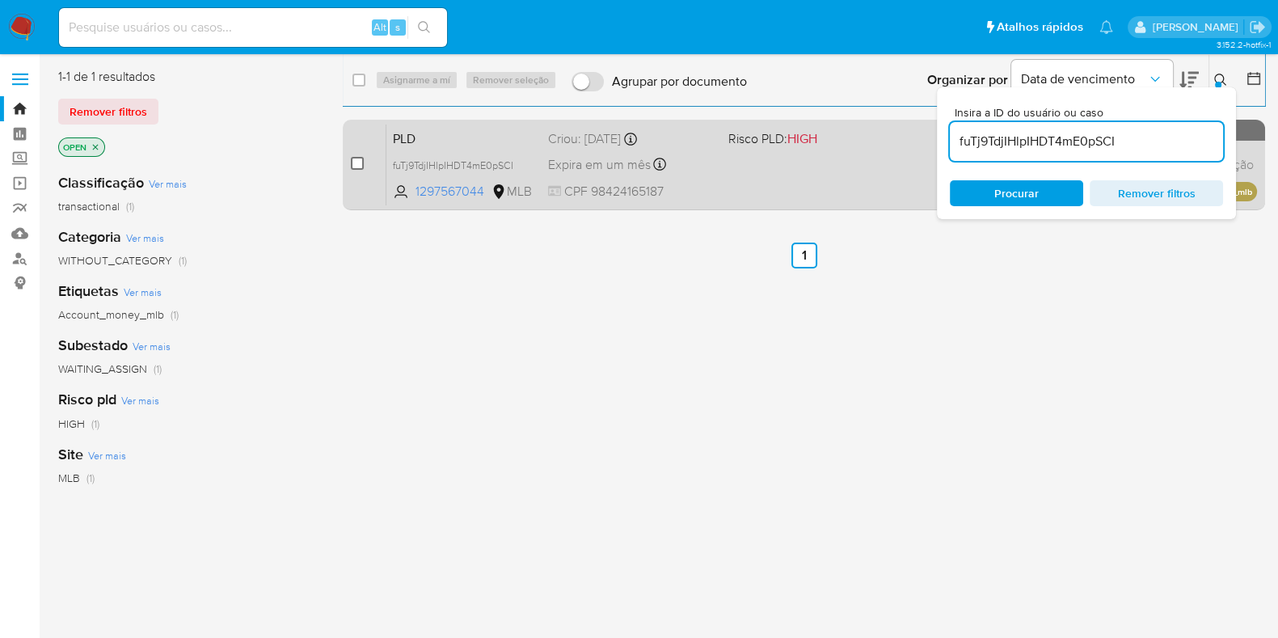
click at [356, 167] on input "checkbox" at bounding box center [357, 163] width 13 height 13
checkbox input "true"
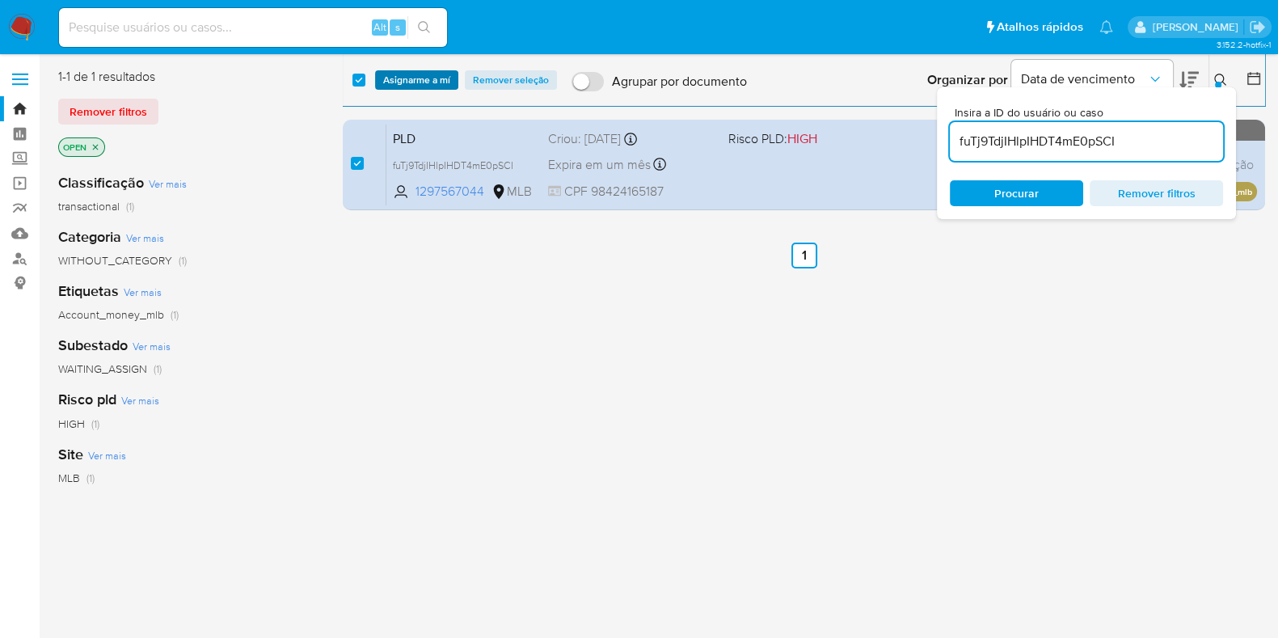
click at [409, 79] on span "Asignarme a mí" at bounding box center [416, 80] width 67 height 16
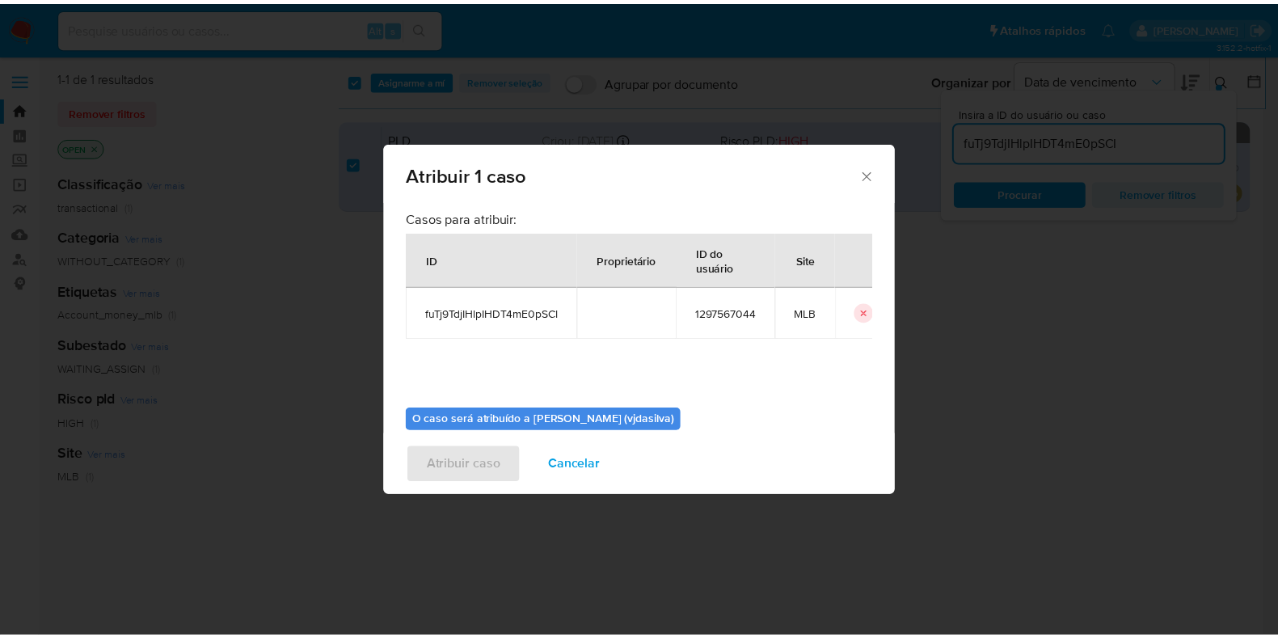
scroll to position [83, 0]
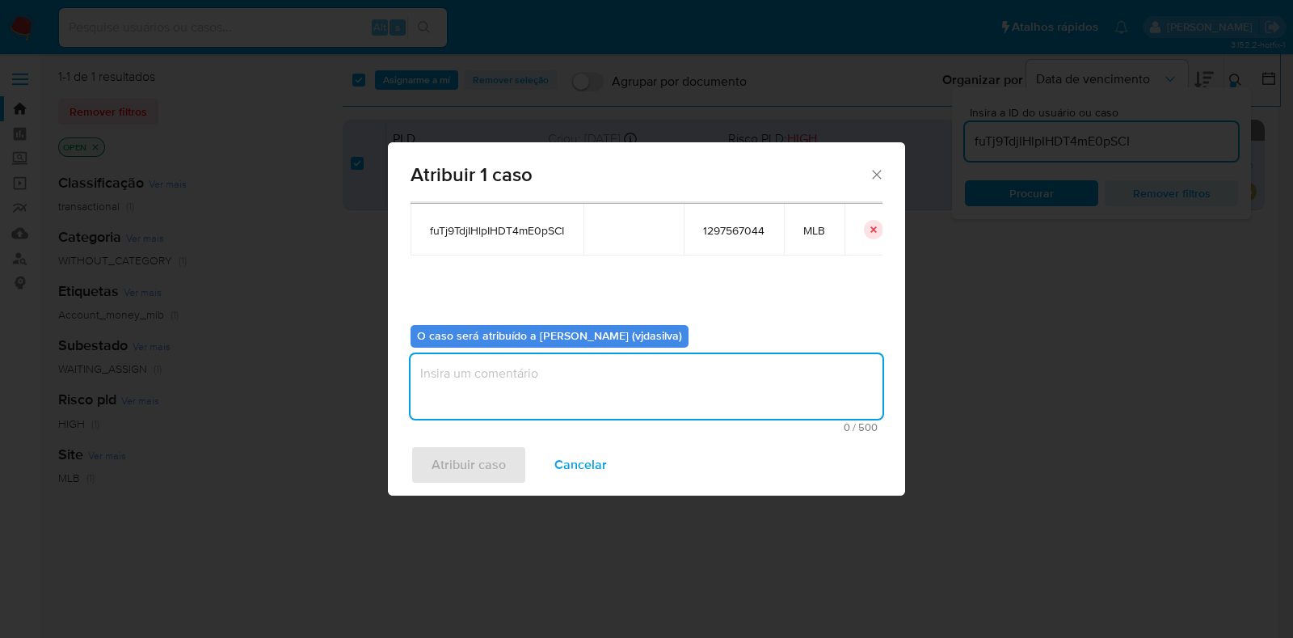
click at [732, 383] on textarea "assign-modal" at bounding box center [647, 386] width 472 height 65
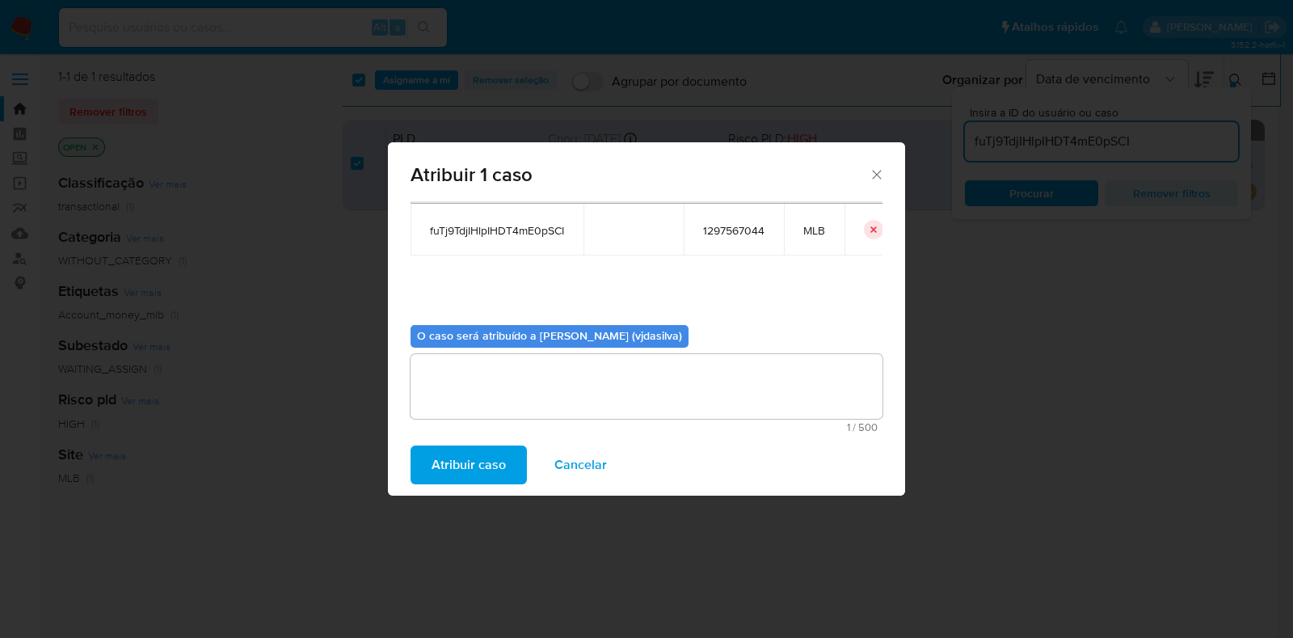
click at [475, 468] on span "Atribuir caso" at bounding box center [469, 465] width 74 height 36
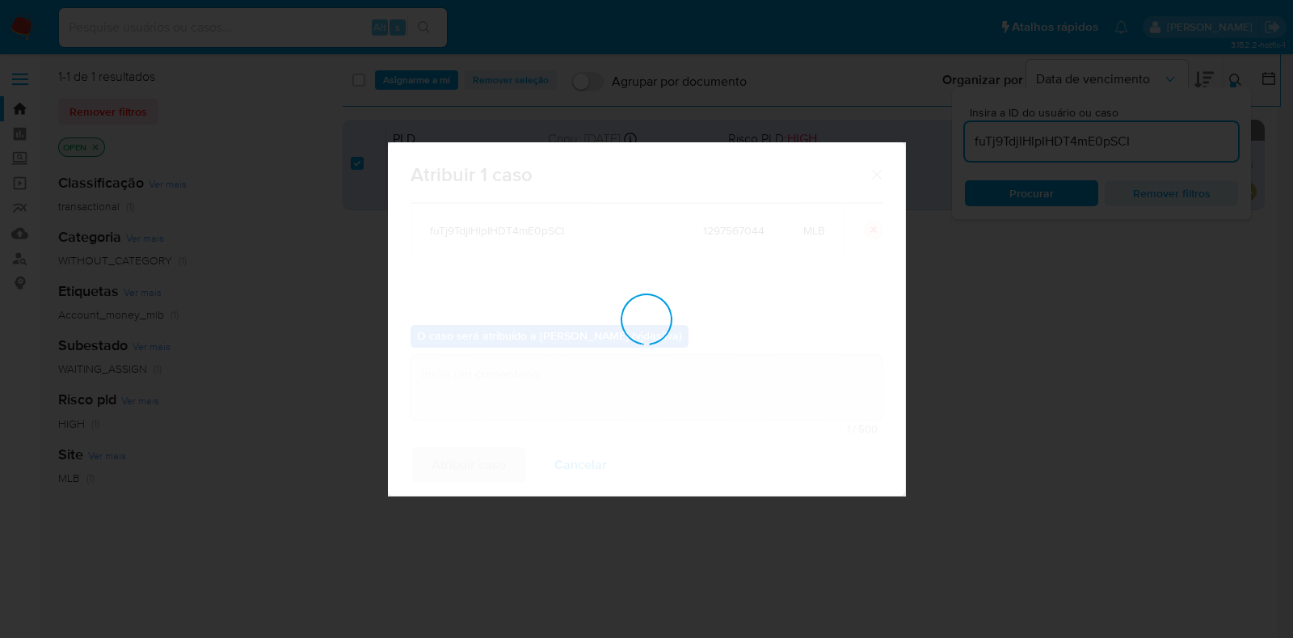
checkbox input "false"
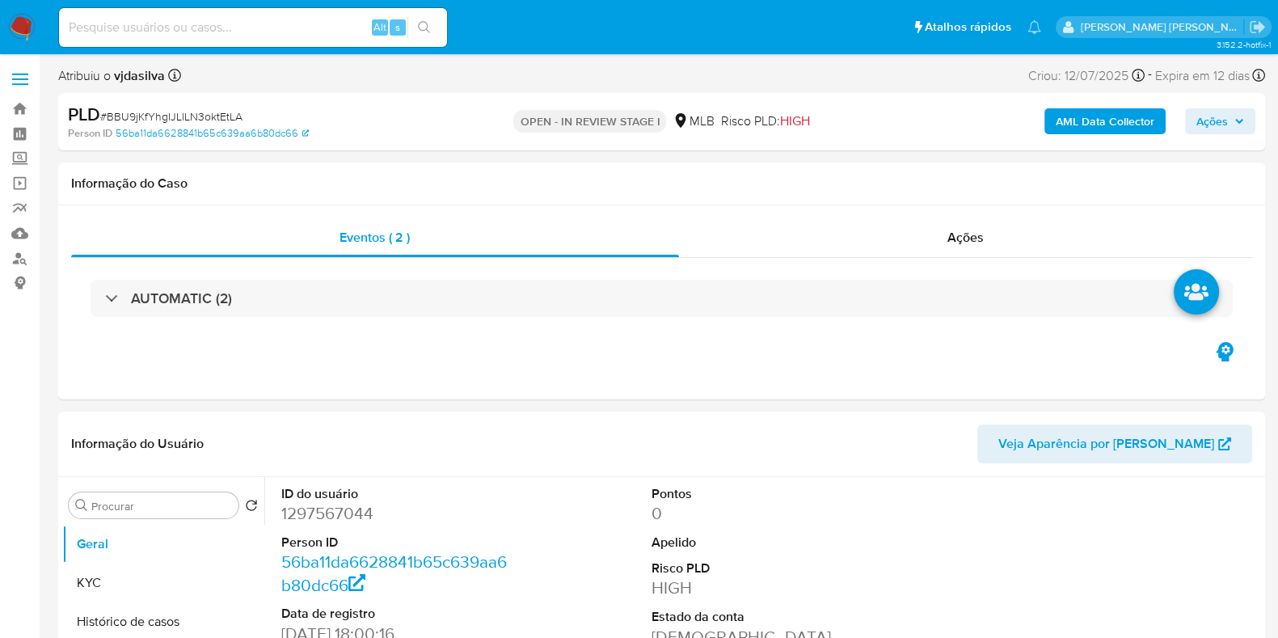
select select "10"
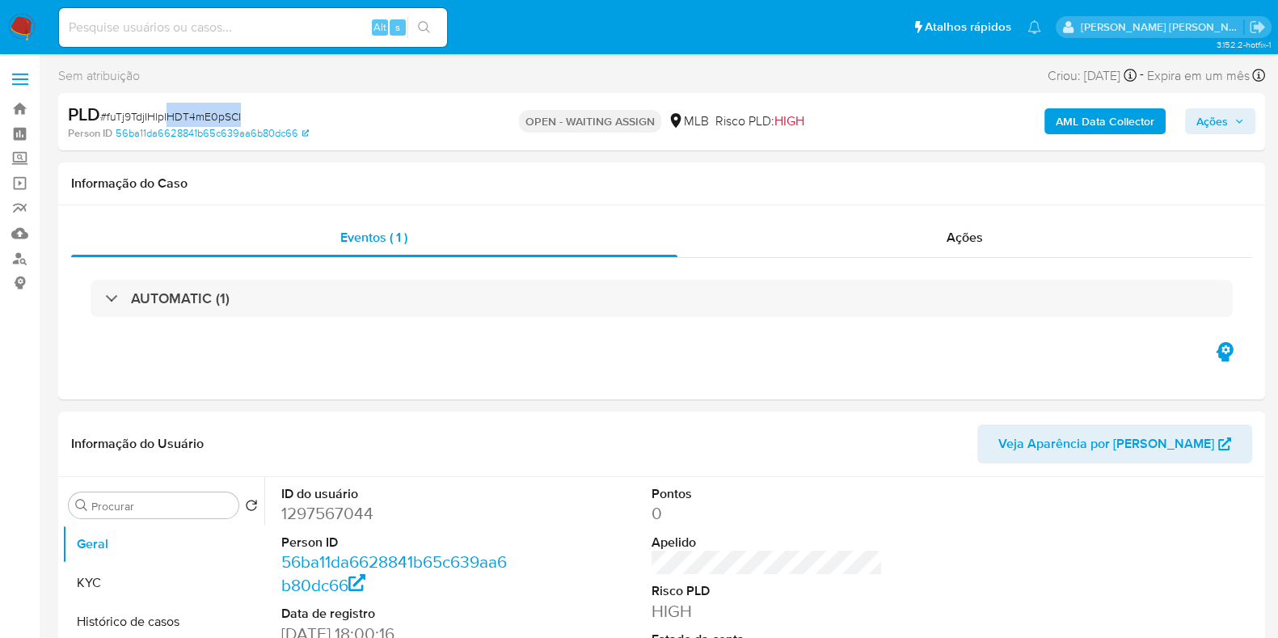
select select "10"
drag, startPoint x: 241, startPoint y: 113, endPoint x: 108, endPoint y: 119, distance: 133.5
click at [108, 119] on div "PLD # fuTj9TdjIHlpIHDT4mE0pSCI" at bounding box center [263, 115] width 390 height 24
copy span "fuTj9TdjIHlpIHDT4mE0pSCI"
click at [1204, 115] on span "Ações" at bounding box center [1212, 121] width 32 height 26
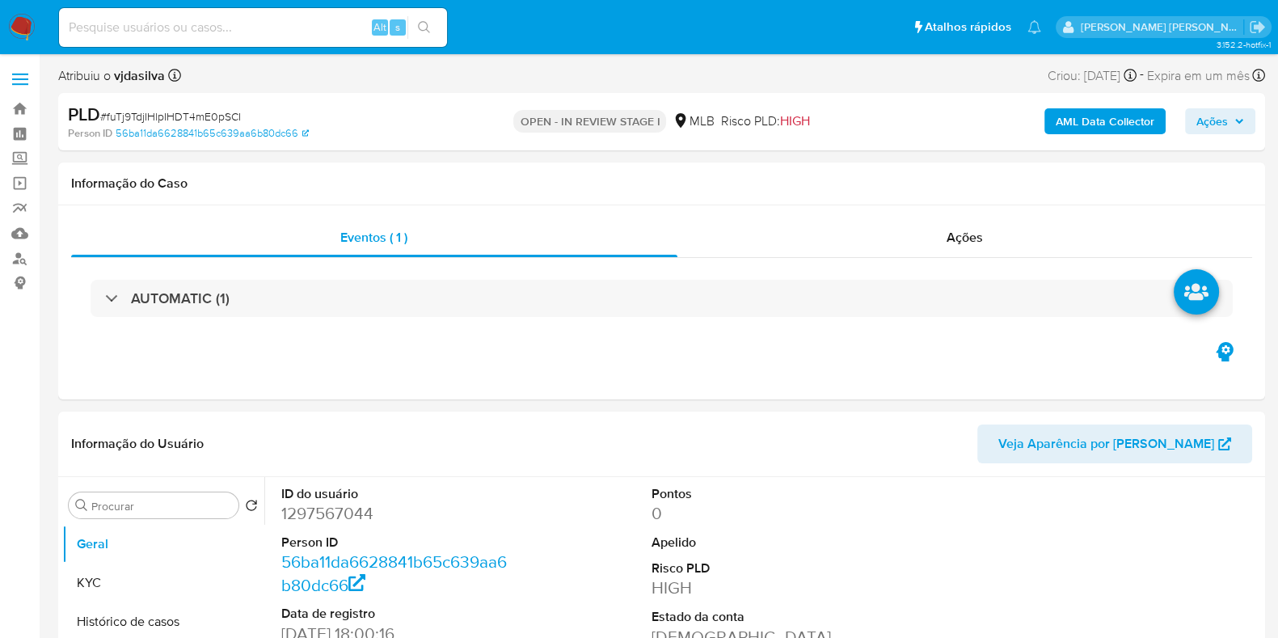
select select "10"
click at [1201, 120] on span "Ações" at bounding box center [1212, 121] width 32 height 26
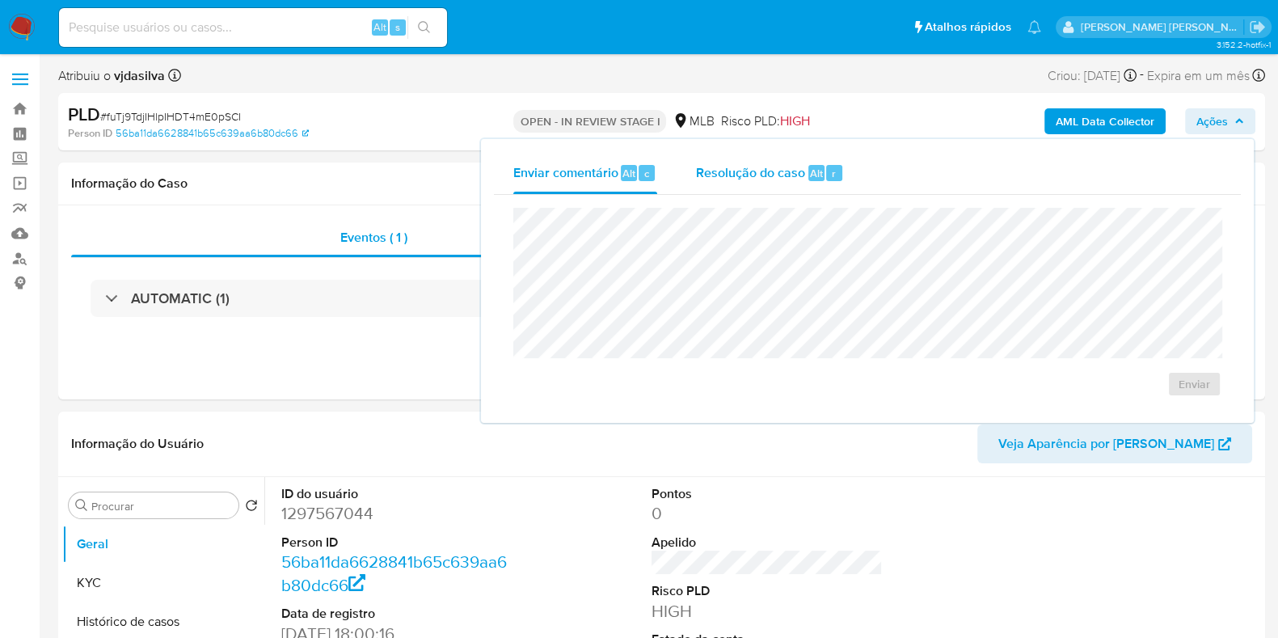
click at [776, 172] on span "Resolução do caso" at bounding box center [750, 172] width 109 height 19
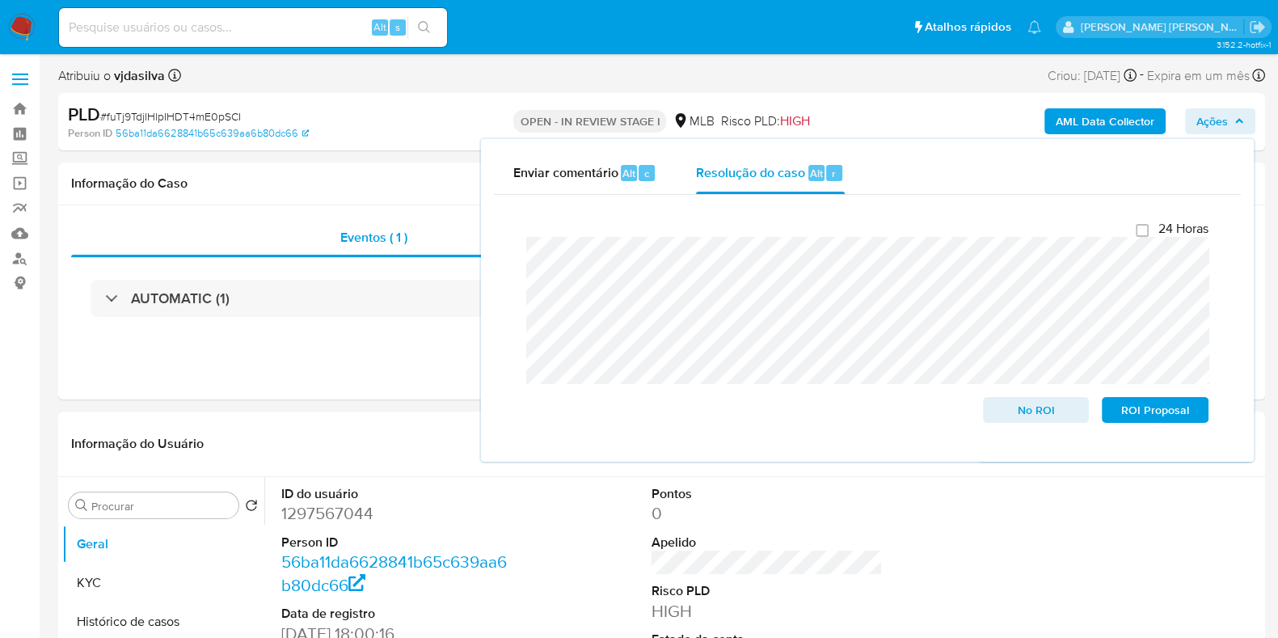
click at [494, 238] on div "Fechamento do caso 24 Horas No ROI ROI Proposal" at bounding box center [867, 322] width 747 height 254
click at [1044, 411] on span "No ROI" at bounding box center [1036, 410] width 84 height 23
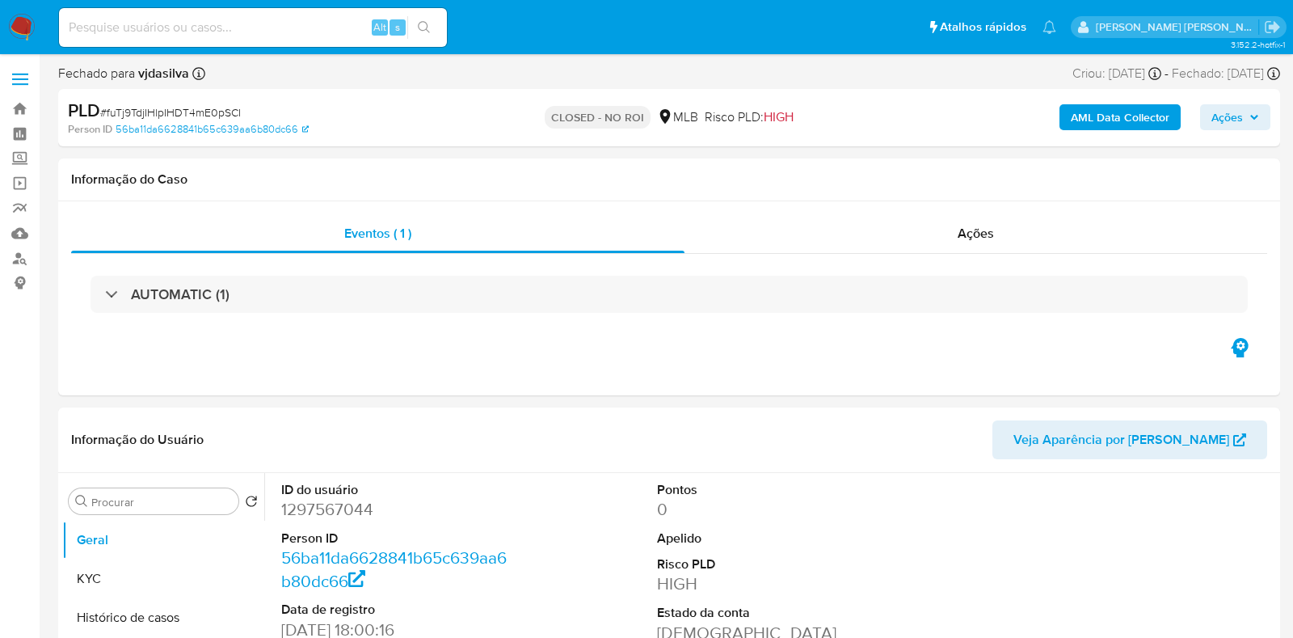
select select "10"
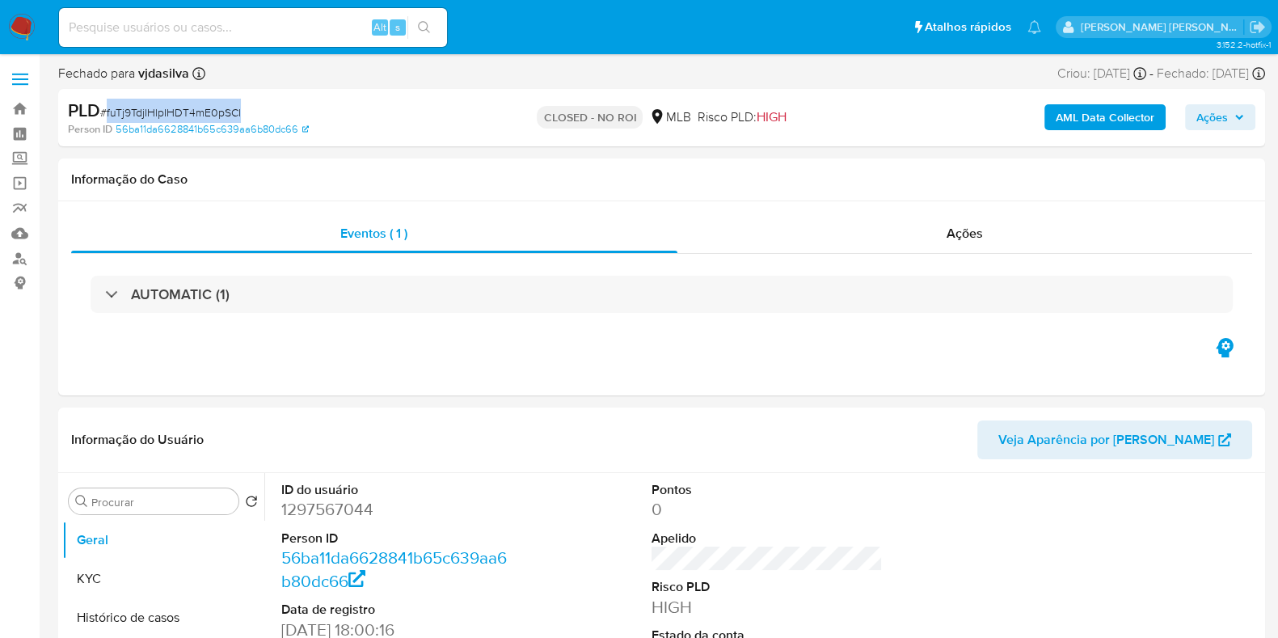
drag, startPoint x: 240, startPoint y: 108, endPoint x: 105, endPoint y: 111, distance: 135.0
click at [105, 111] on div "PLD # fuTj9TdjIHlpIHDT4mE0pSCI" at bounding box center [263, 111] width 390 height 24
copy span "fuTj9TdjIHlpIHDT4mE0pSCI"
click at [976, 243] on span "Ações" at bounding box center [965, 233] width 36 height 19
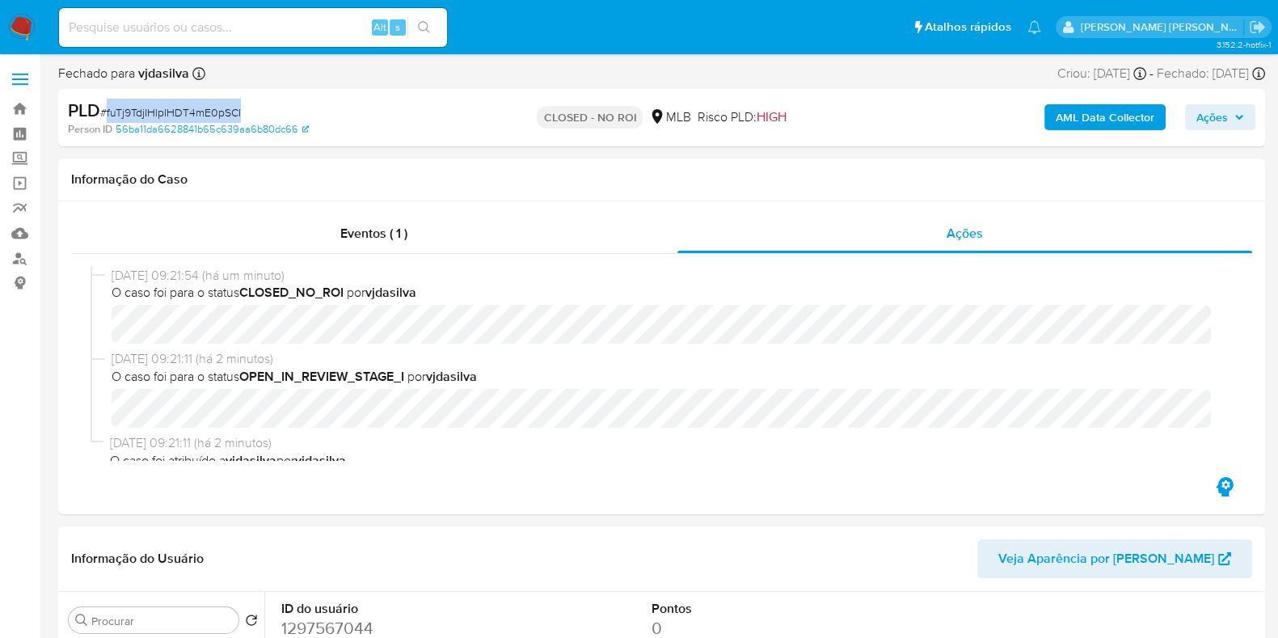
drag, startPoint x: 254, startPoint y: 111, endPoint x: 106, endPoint y: 111, distance: 147.9
click at [106, 111] on div "PLD # fuTj9TdjIHlpIHDT4mE0pSCI" at bounding box center [263, 111] width 390 height 24
copy span "fuTj9TdjIHlpIHDT4mE0pSCI"
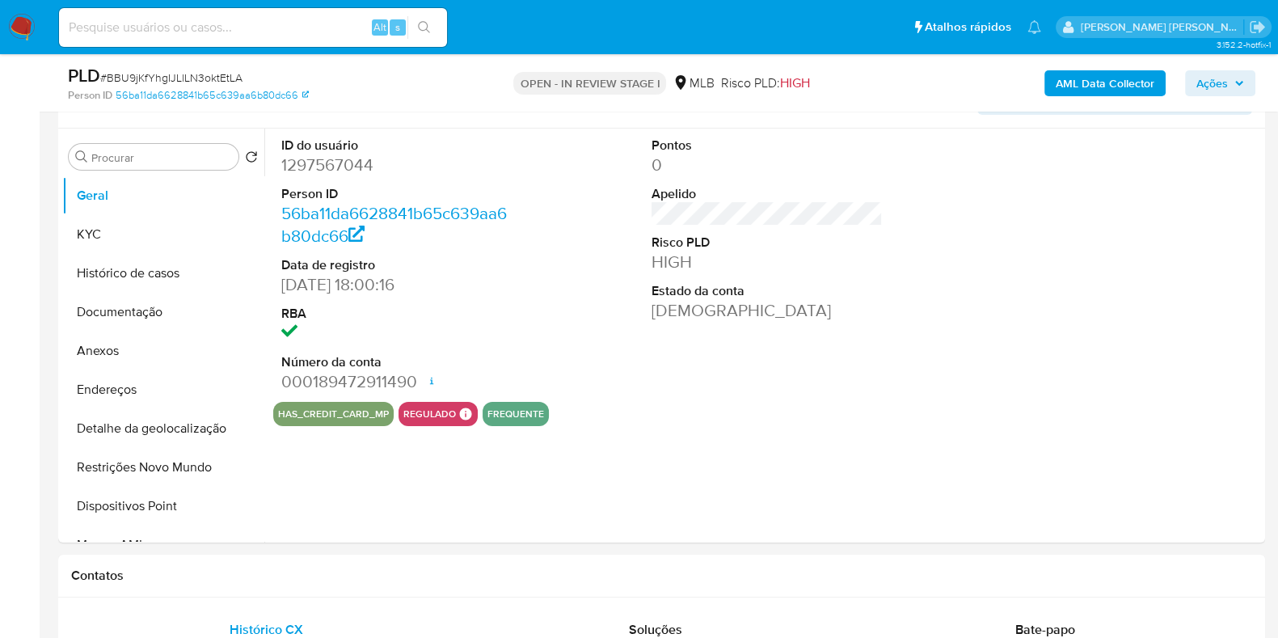
scroll to position [331, 0]
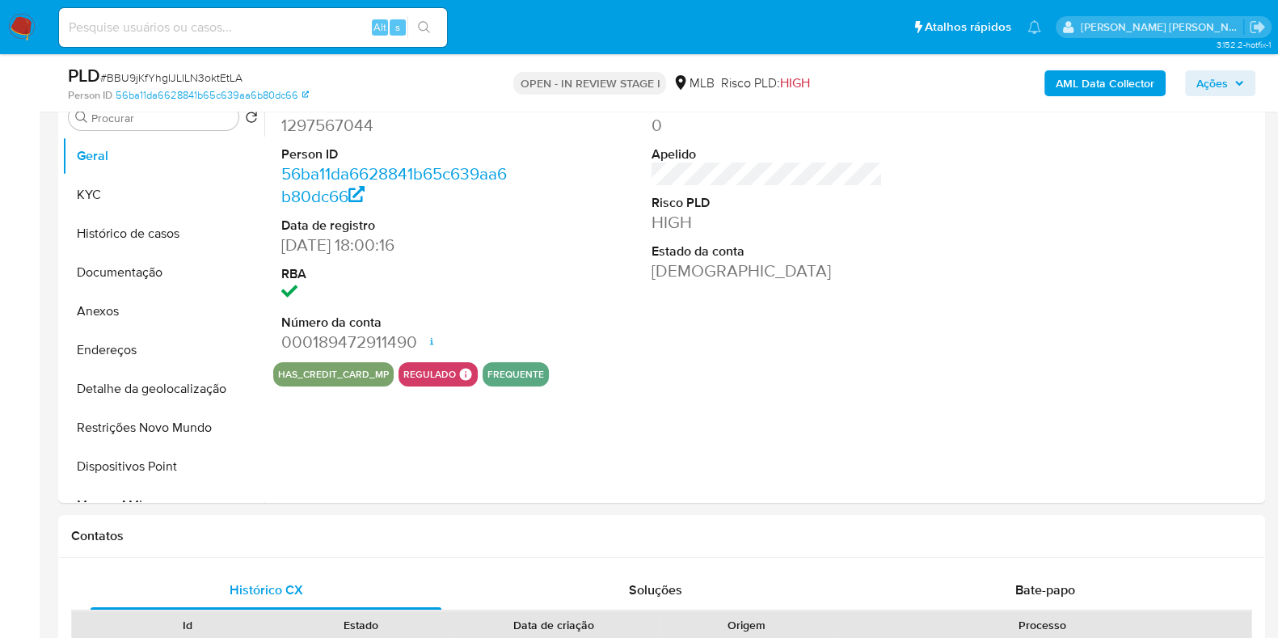
select select "10"
click at [123, 243] on button "Histórico de casos" at bounding box center [156, 233] width 189 height 39
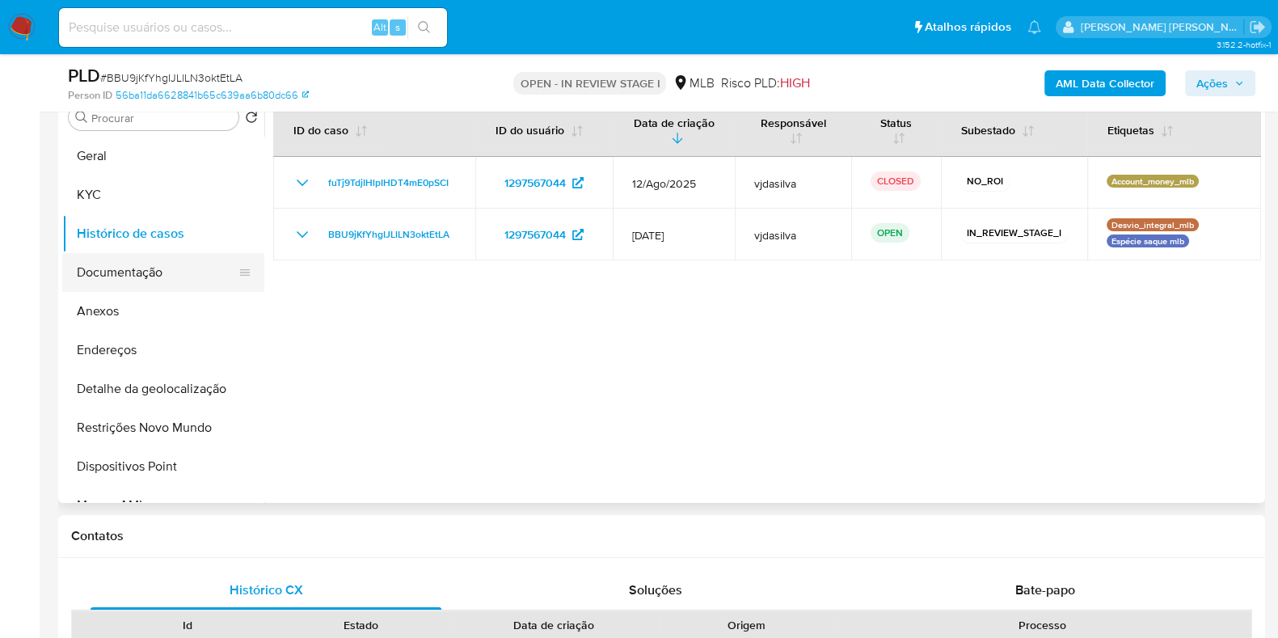
click at [141, 265] on button "Documentação" at bounding box center [156, 272] width 189 height 39
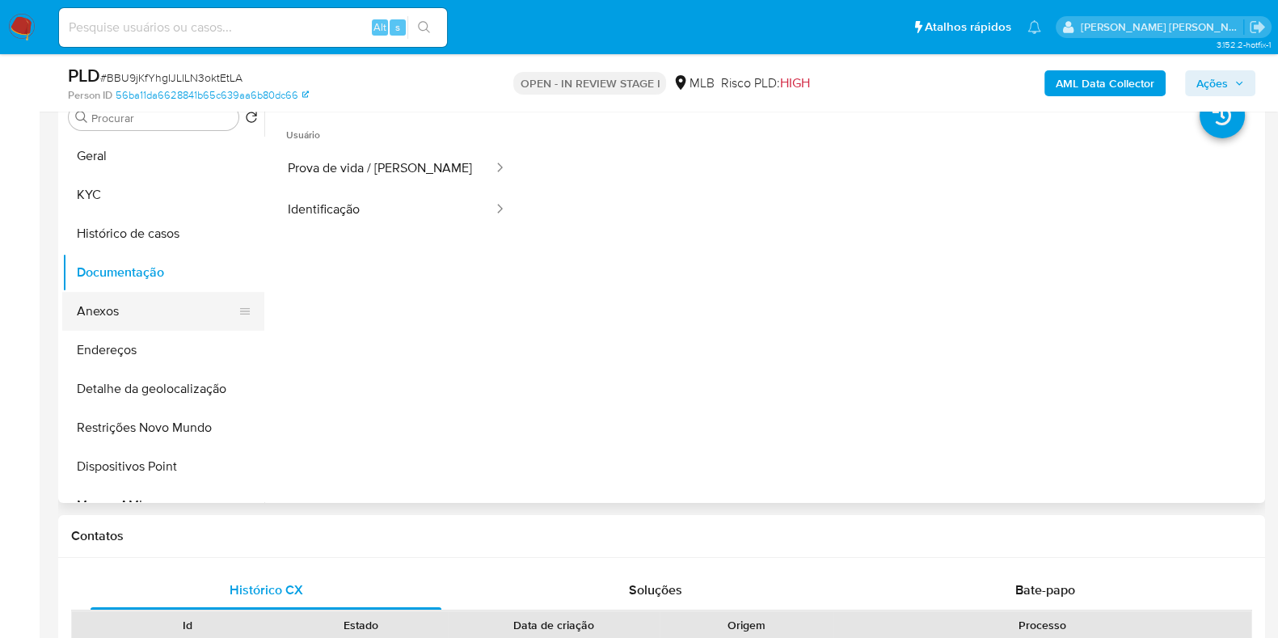
click at [153, 314] on button "Anexos" at bounding box center [156, 311] width 189 height 39
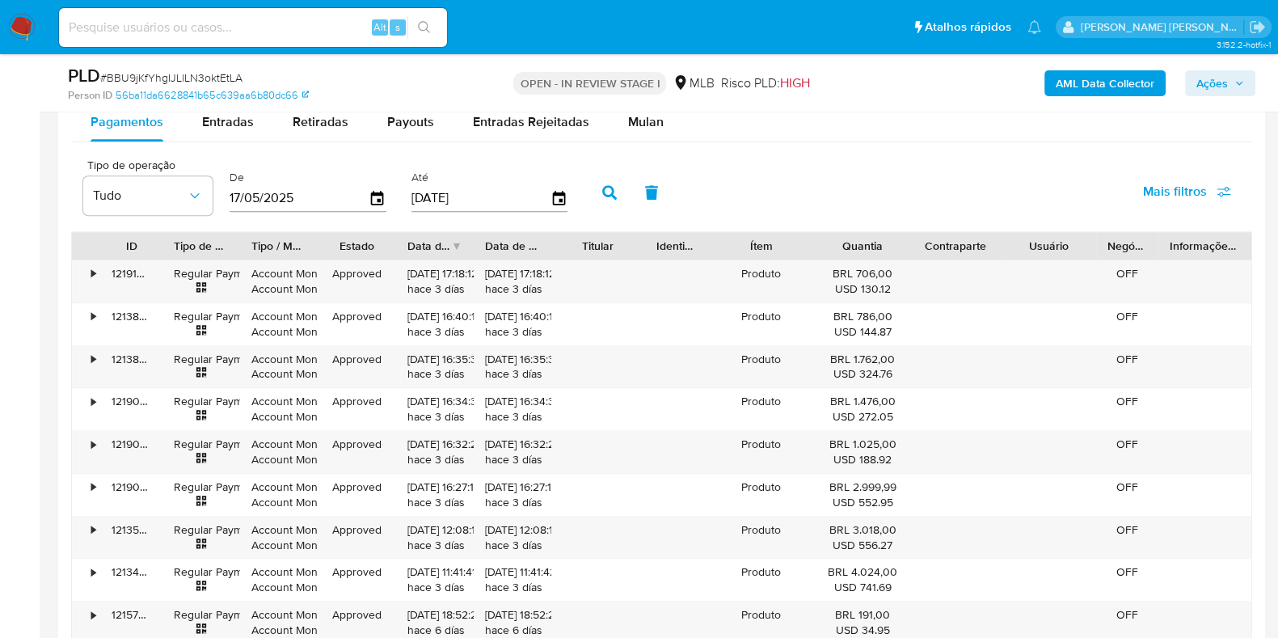
scroll to position [1723, 0]
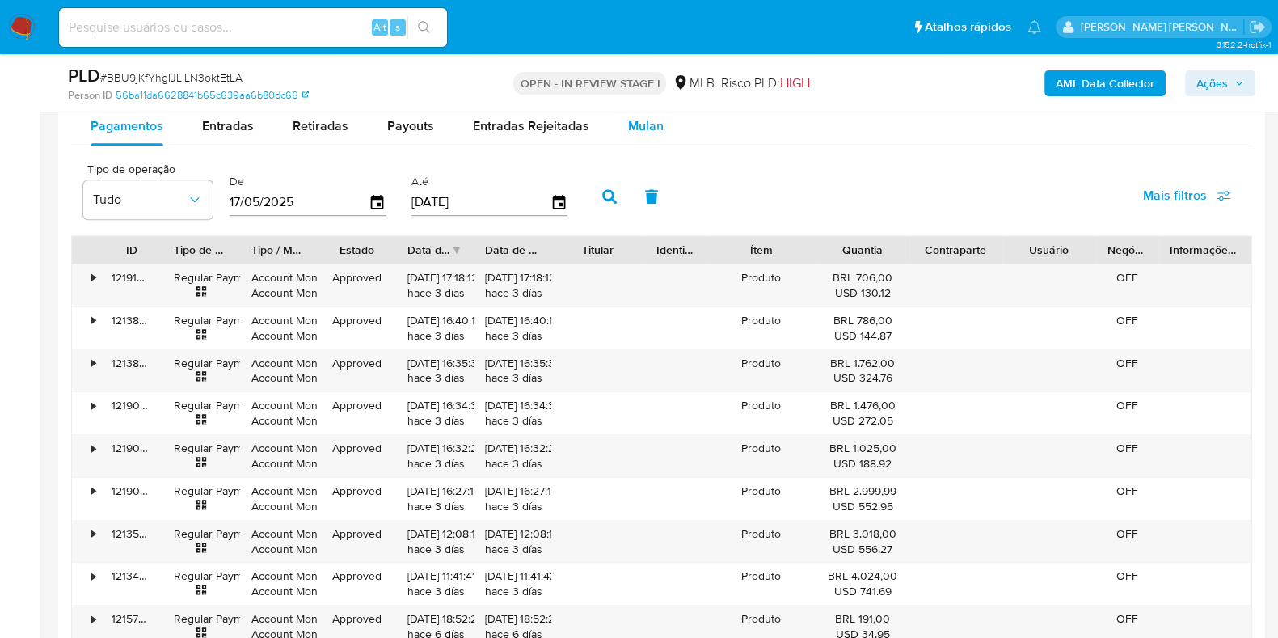
click at [655, 124] on span "Mulan" at bounding box center [646, 125] width 36 height 19
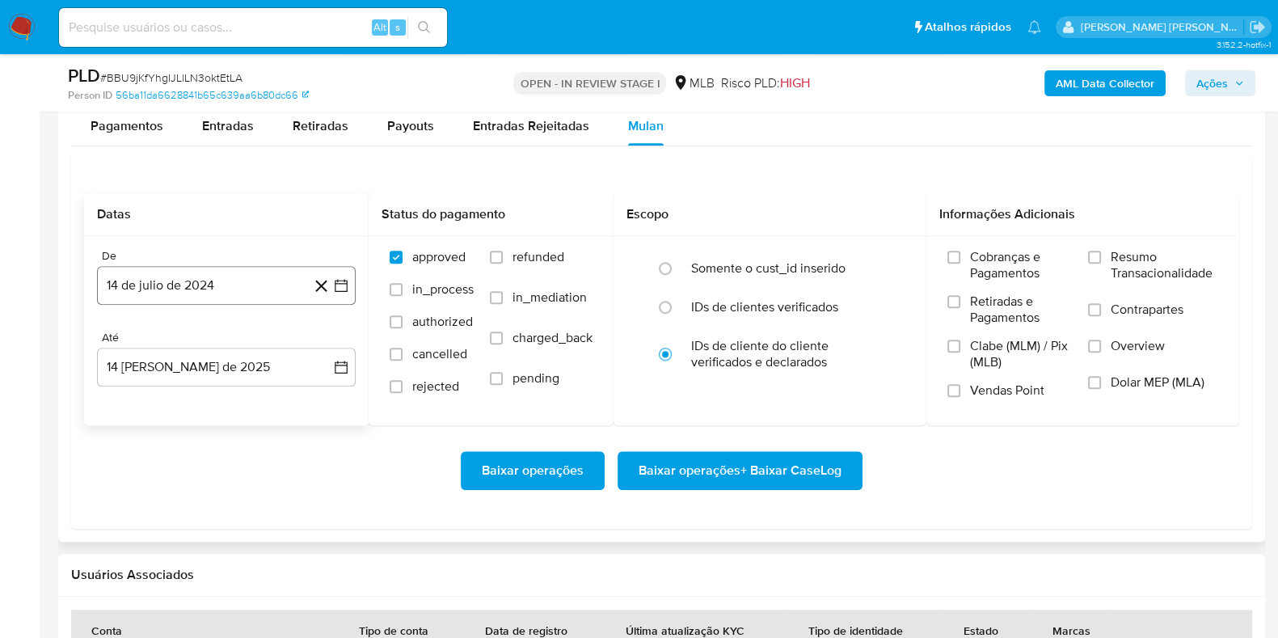
click at [240, 285] on button "14 de julio de 2024" at bounding box center [226, 285] width 259 height 39
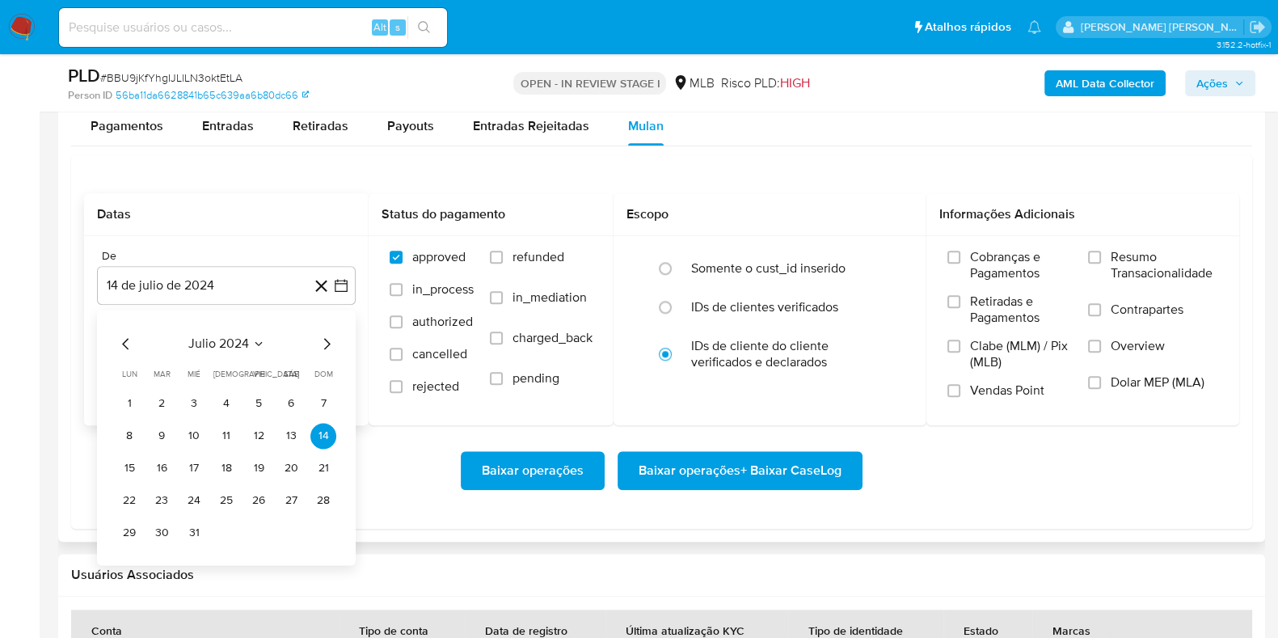
click at [264, 331] on div "julio 2024 julio 2024 lun lunes mar martes mié miércoles jue jueves vie viernes…" at bounding box center [226, 437] width 259 height 255
click at [260, 340] on icon "Seleccionar mes y año" at bounding box center [258, 343] width 13 height 13
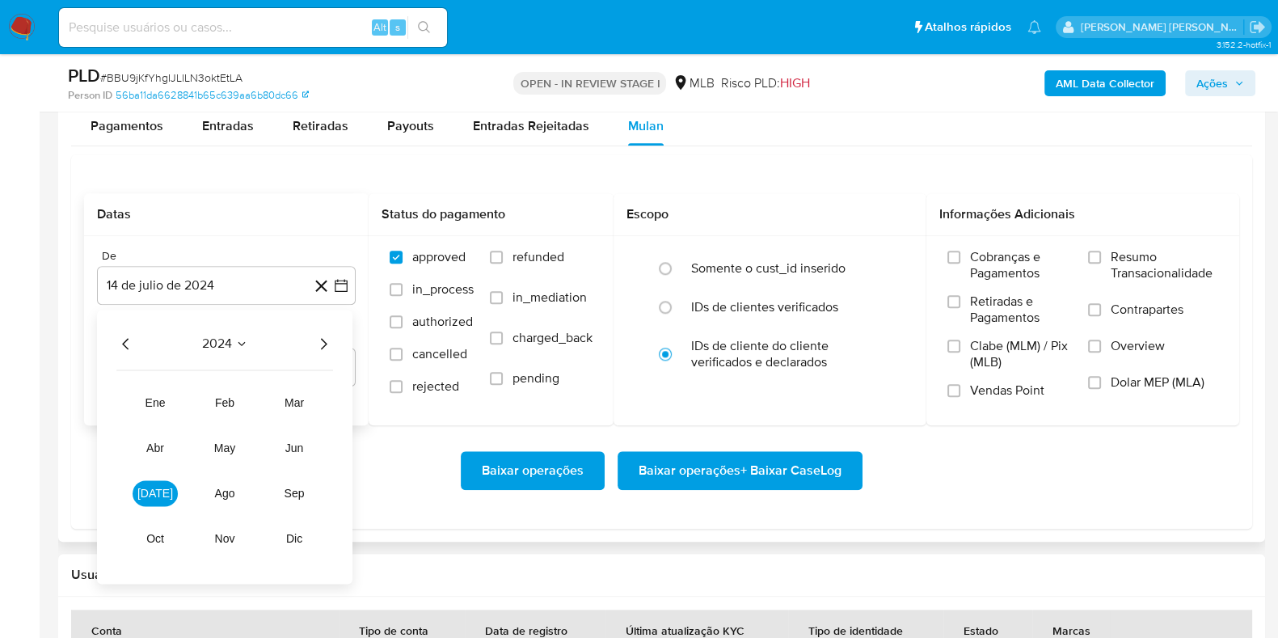
click at [315, 340] on icon "Año siguiente" at bounding box center [323, 343] width 19 height 19
click at [290, 448] on span "jun" at bounding box center [294, 447] width 19 height 13
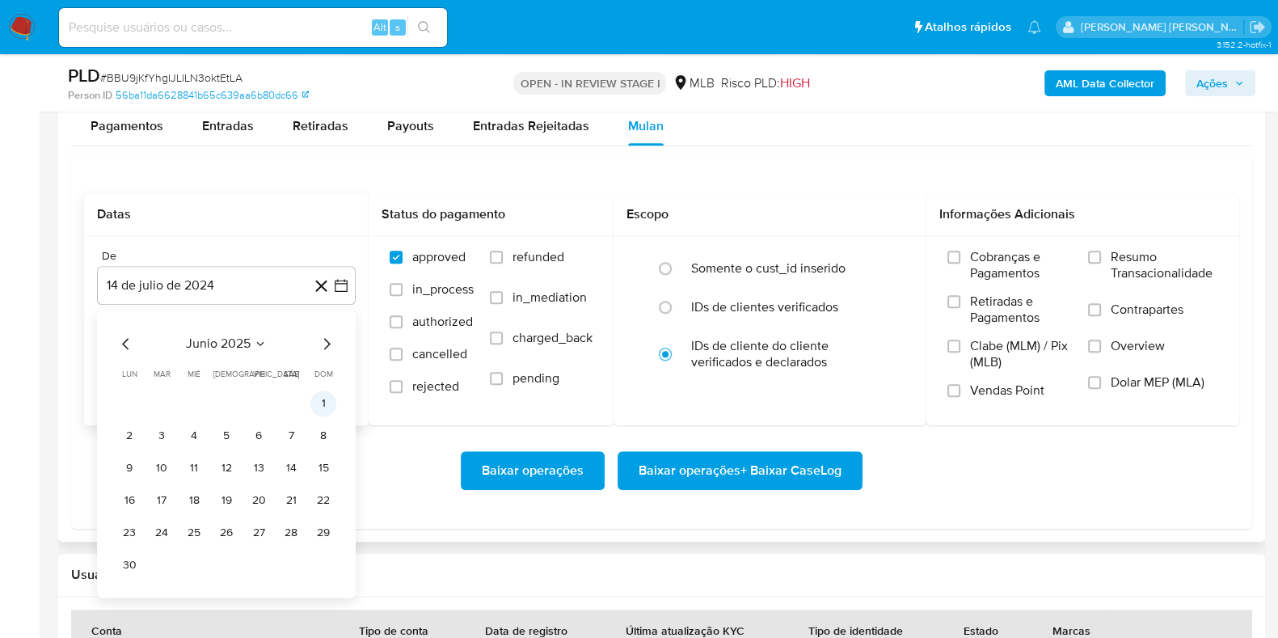
click at [327, 395] on button "1" at bounding box center [323, 403] width 26 height 26
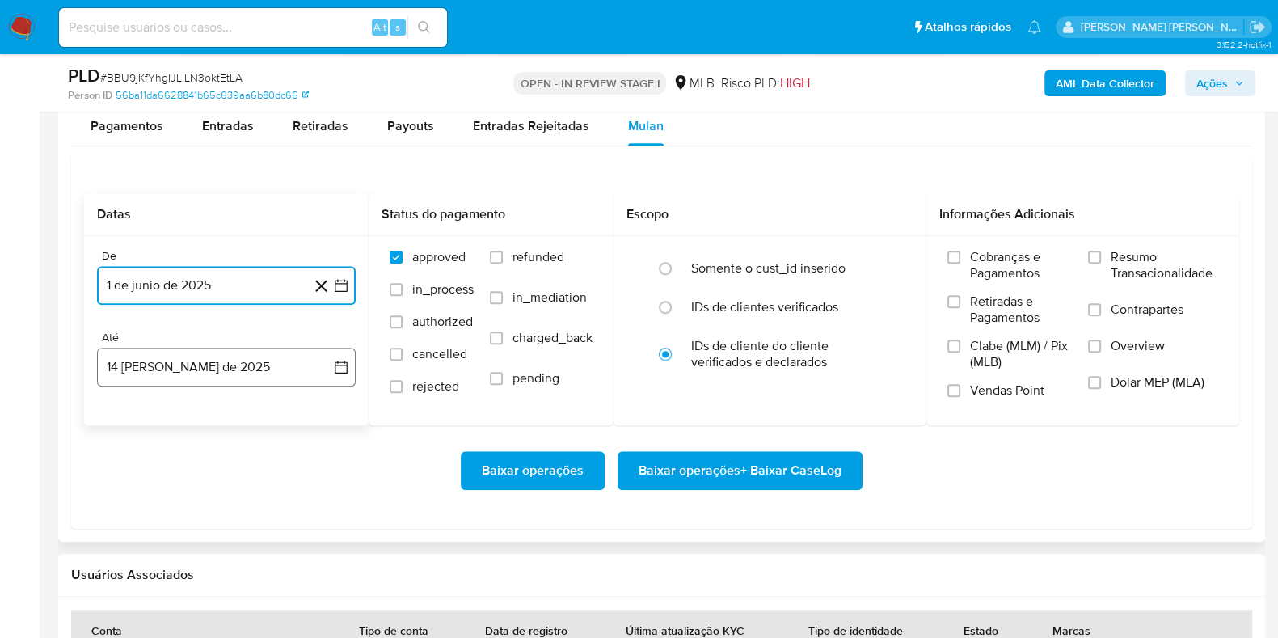
click at [271, 360] on button "14 [PERSON_NAME] de 2025" at bounding box center [226, 367] width 259 height 39
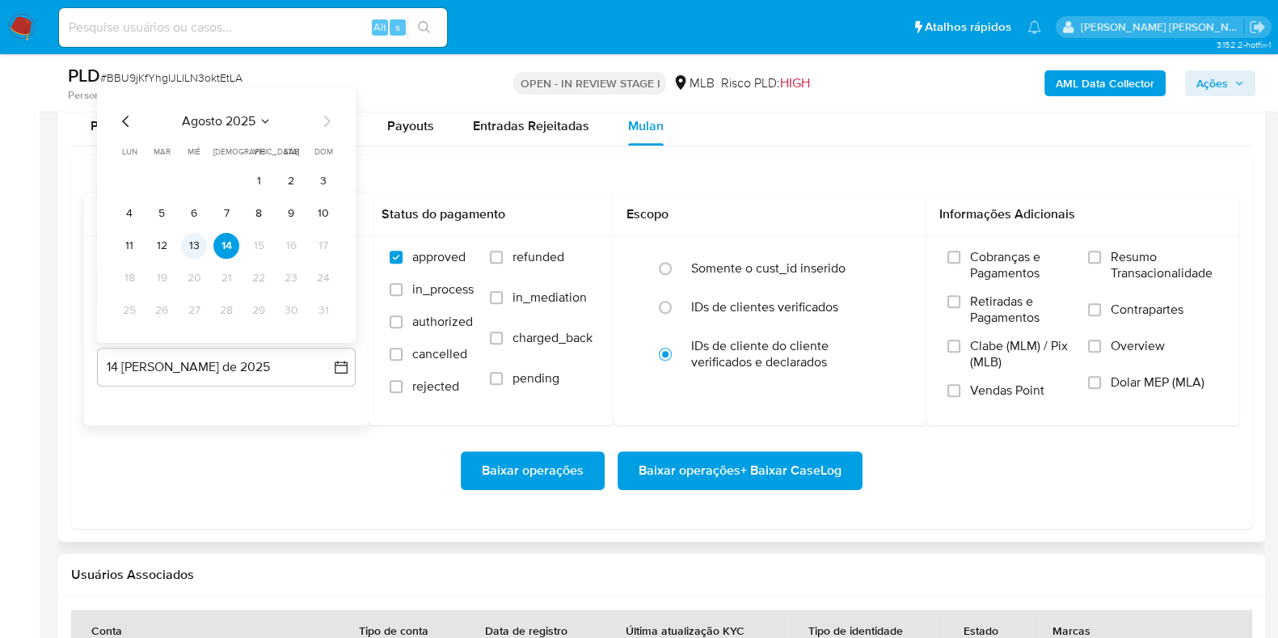
click at [188, 240] on button "13" at bounding box center [194, 246] width 26 height 26
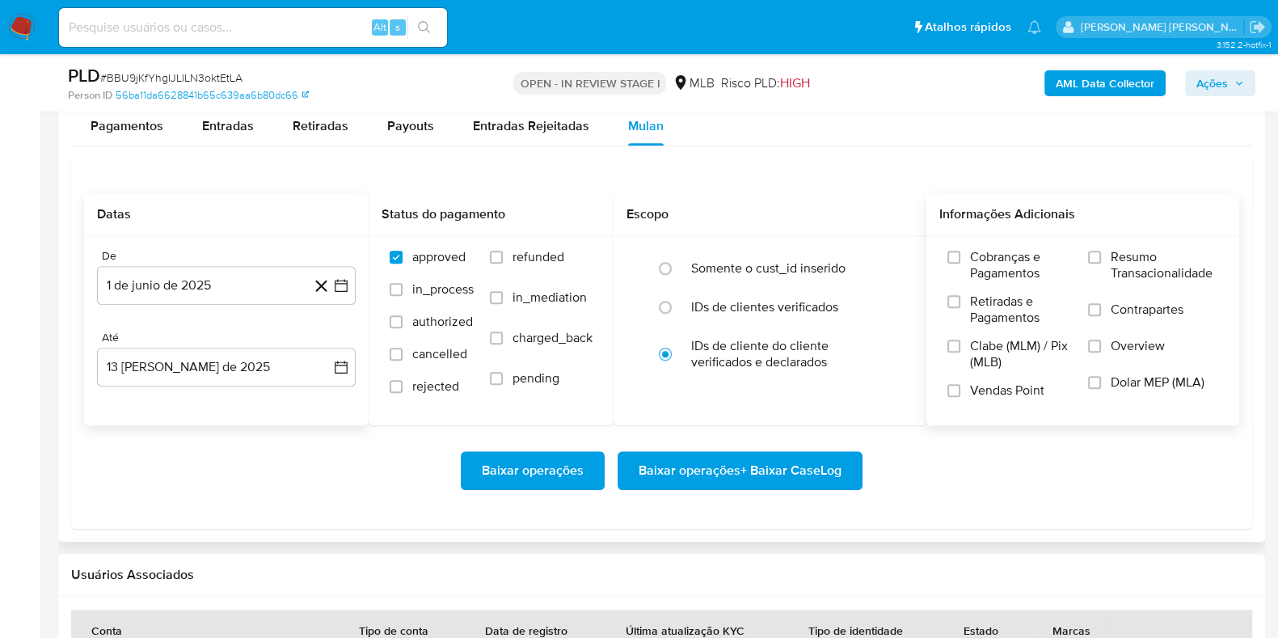
click at [1204, 257] on span "Resumo Transacionalidade" at bounding box center [1165, 265] width 108 height 32
click at [1101, 257] on input "Resumo Transacionalidade" at bounding box center [1094, 257] width 13 height 13
click at [1179, 306] on span "Contrapartes" at bounding box center [1147, 310] width 73 height 16
click at [1101, 306] on input "Contrapartes" at bounding box center [1094, 309] width 13 height 13
click at [774, 486] on span "Baixar operações + Baixar CaseLog" at bounding box center [740, 471] width 203 height 36
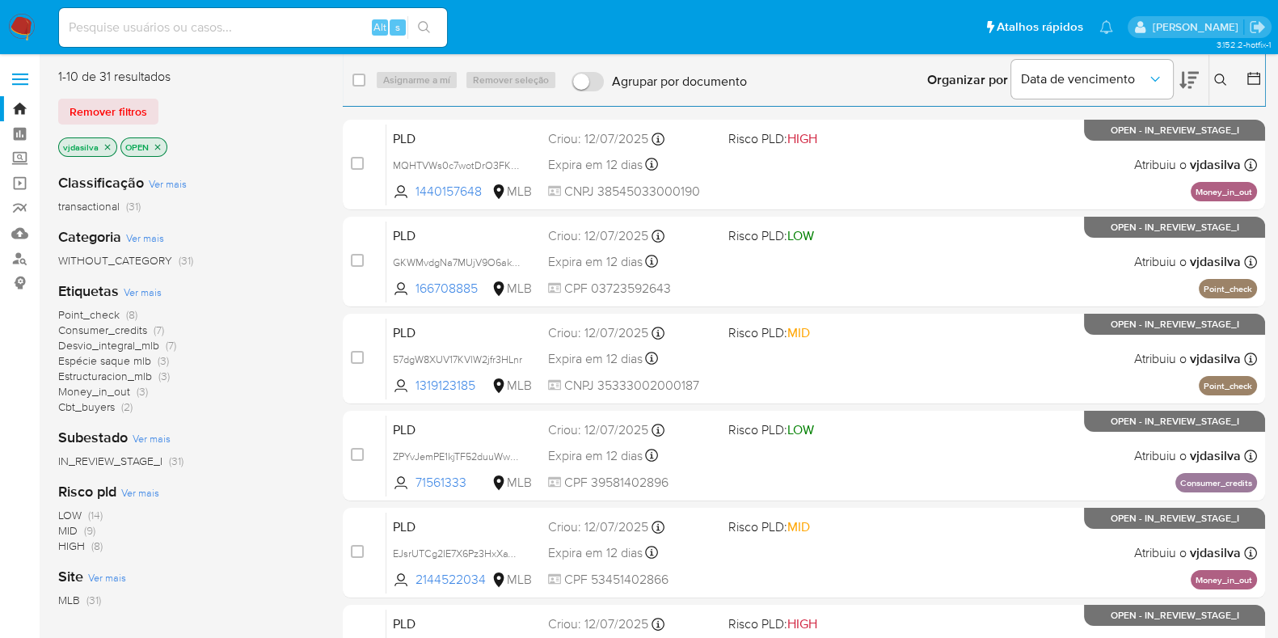
click at [1226, 82] on icon at bounding box center [1220, 80] width 13 height 13
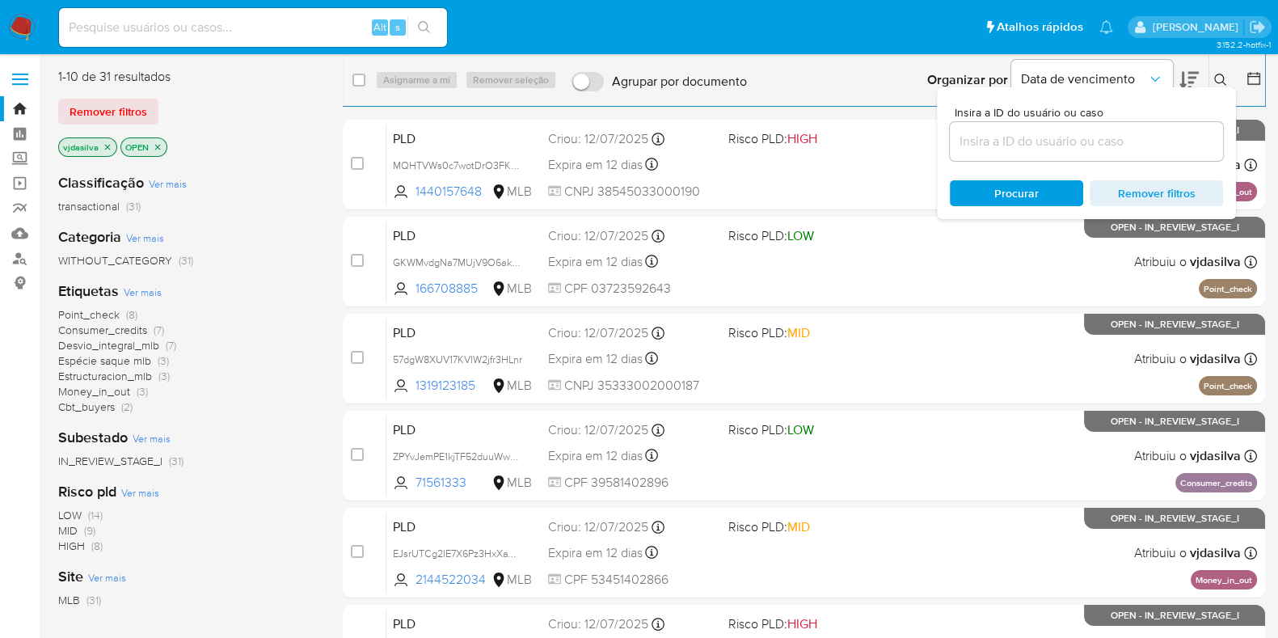
click at [152, 289] on span "Ver mais" at bounding box center [143, 292] width 38 height 15
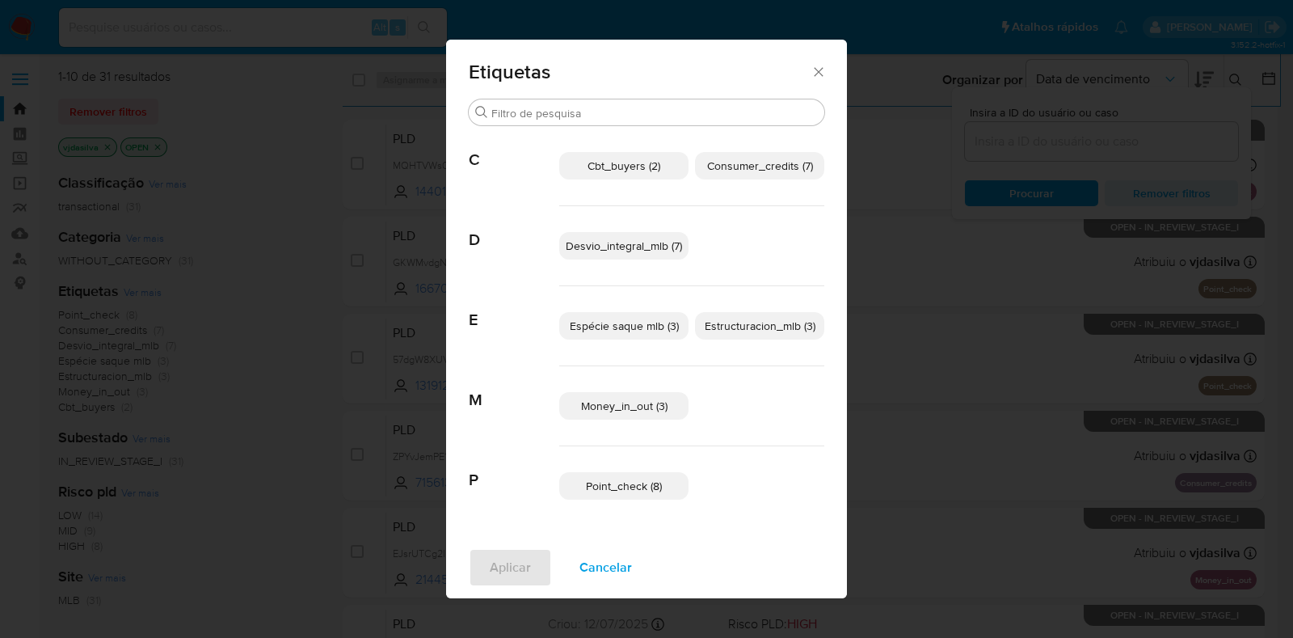
click at [605, 567] on span "Cancelar" at bounding box center [606, 568] width 53 height 36
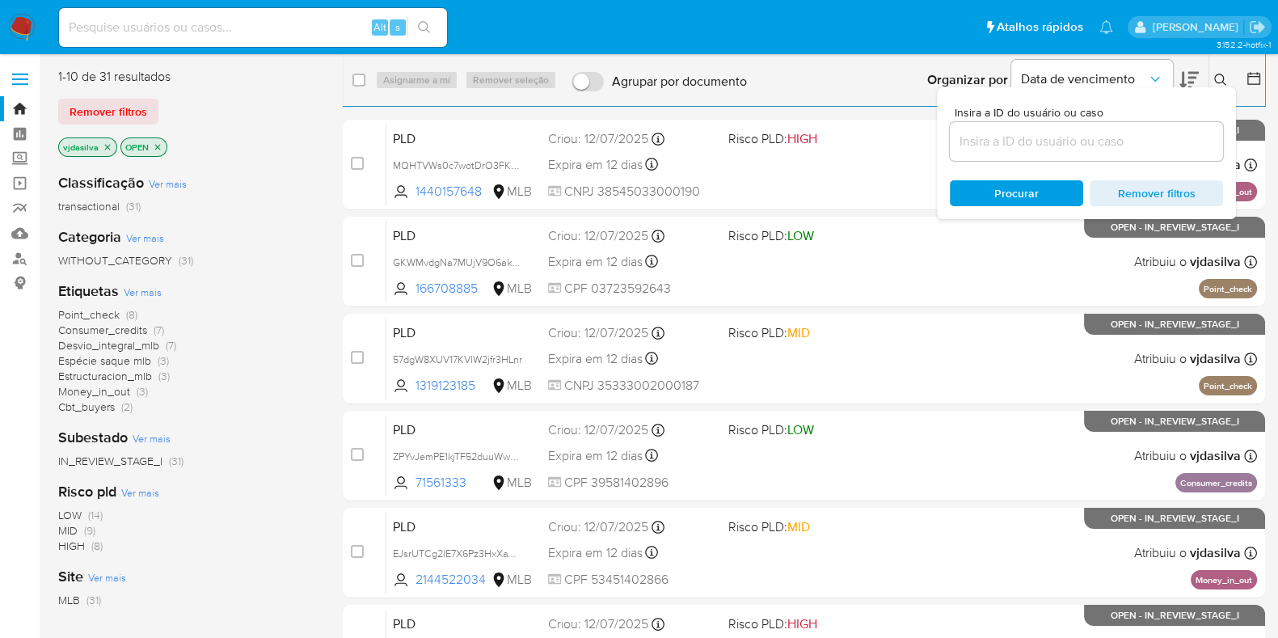
click at [331, 35] on input at bounding box center [253, 27] width 388 height 21
paste input "IMluvQkDLPXetLvCYw4fz0ad"
type input "IMluvQkDLPXetLvCYw4fz0ad"
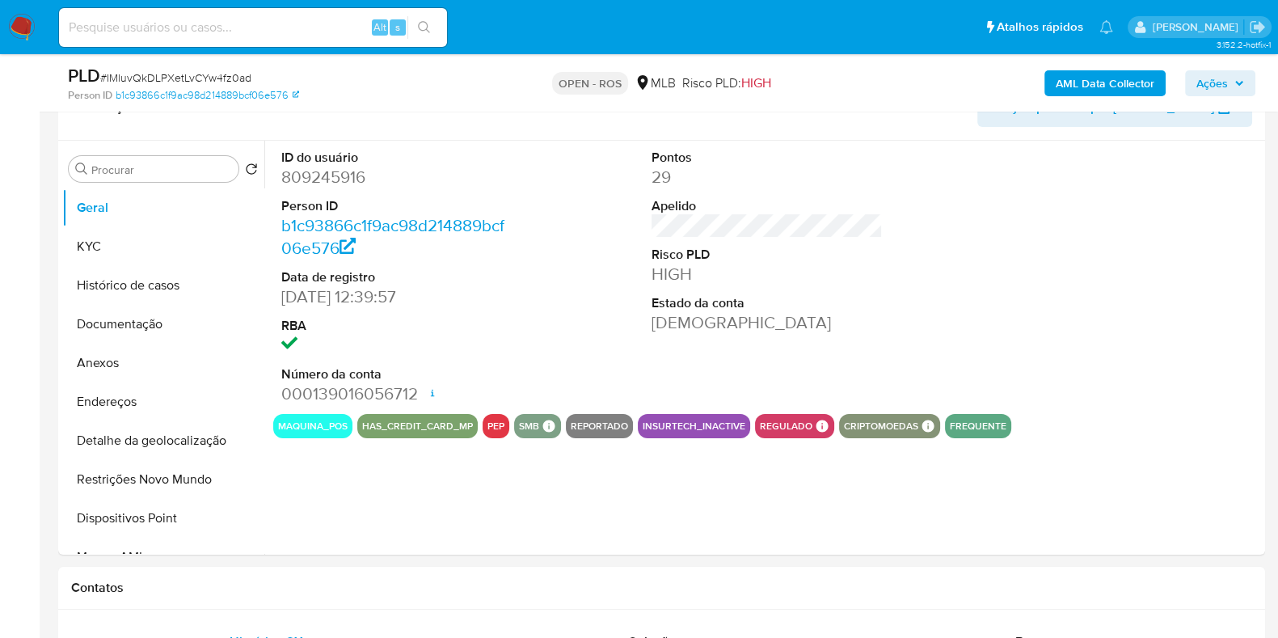
select select "10"
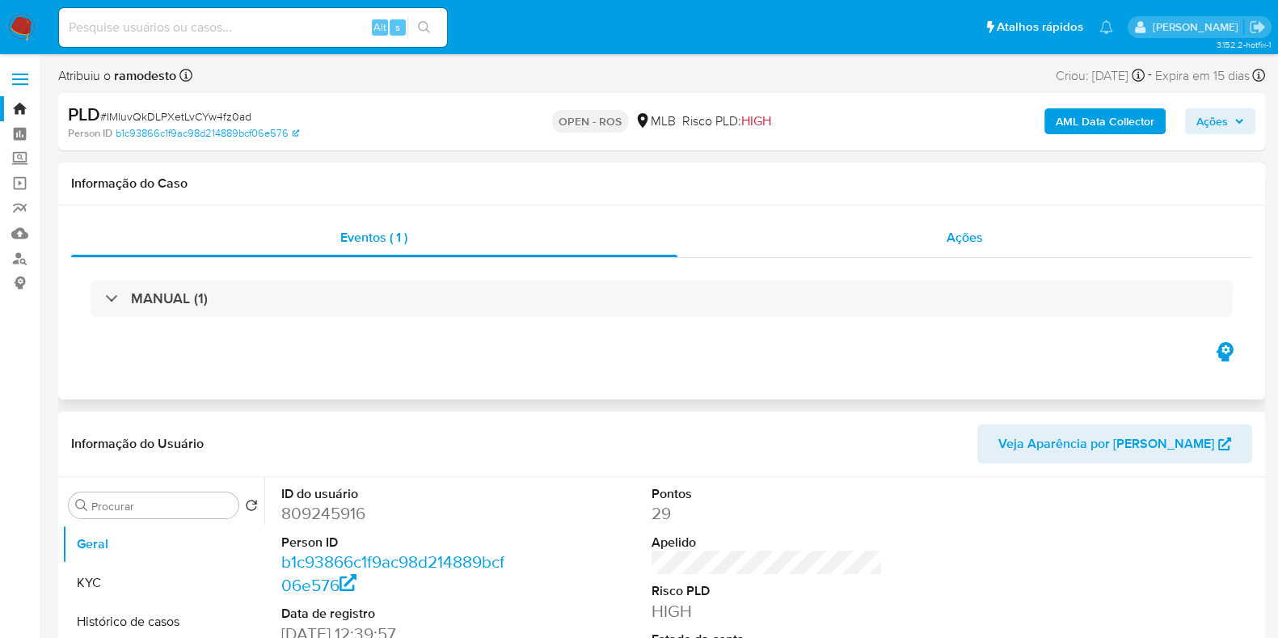
click at [950, 234] on span "Ações" at bounding box center [965, 237] width 36 height 19
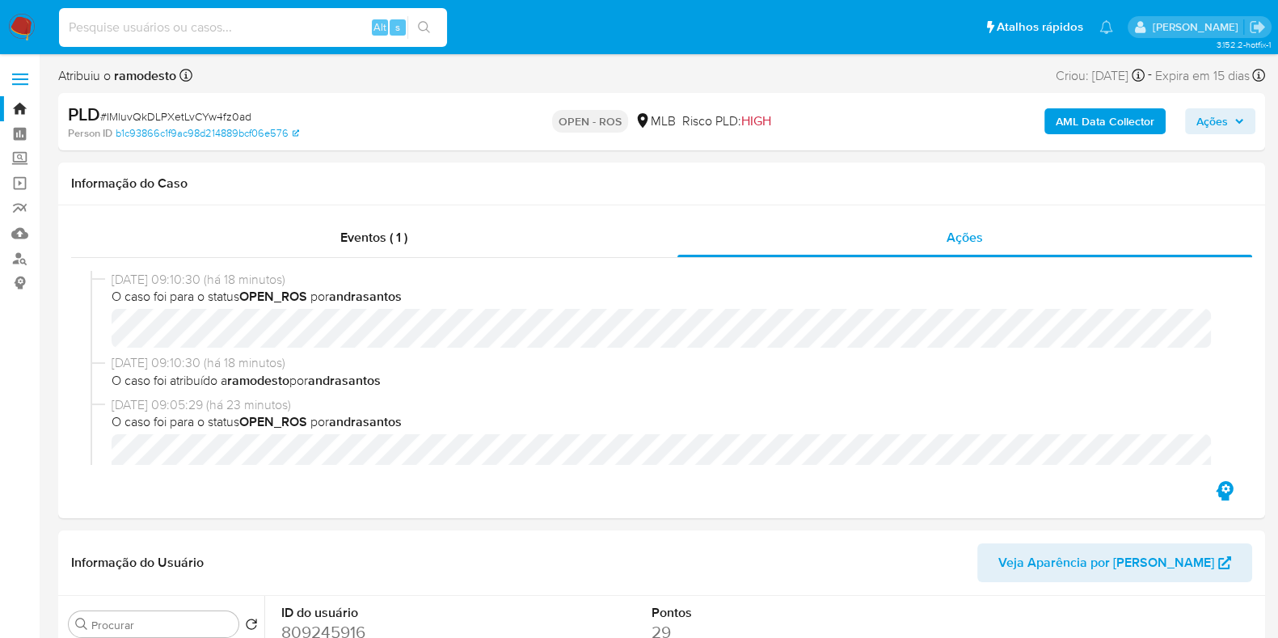
click at [268, 34] on input at bounding box center [253, 27] width 388 height 21
paste input "6WAo4wrXtrEcWFtogVuTeRa8"
type input "6WAo4wrXtrEcWFtogVuTeRa8"
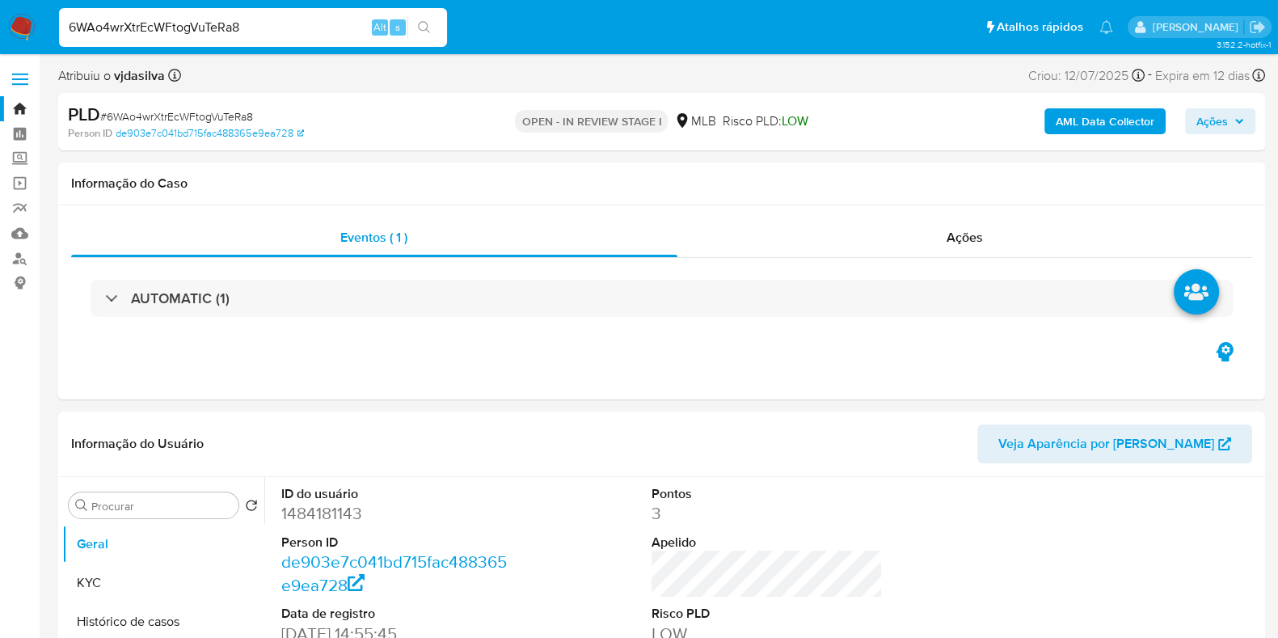
select select "10"
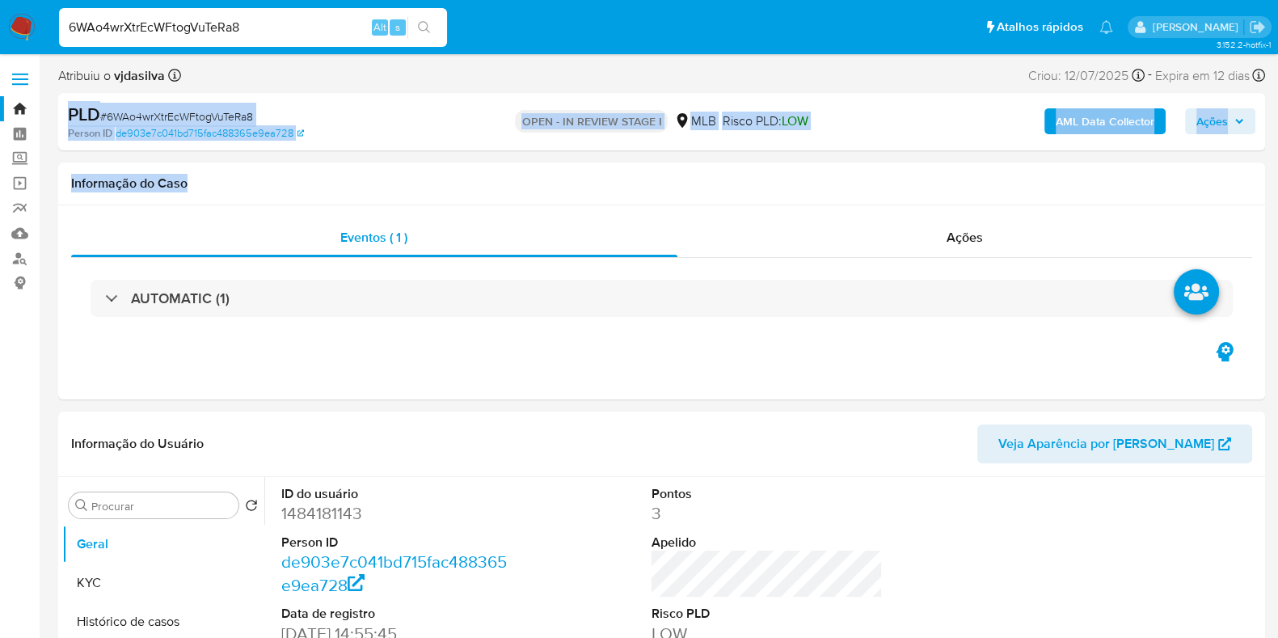
drag, startPoint x: 1274, startPoint y: 65, endPoint x: 1289, endPoint y: 158, distance: 94.2
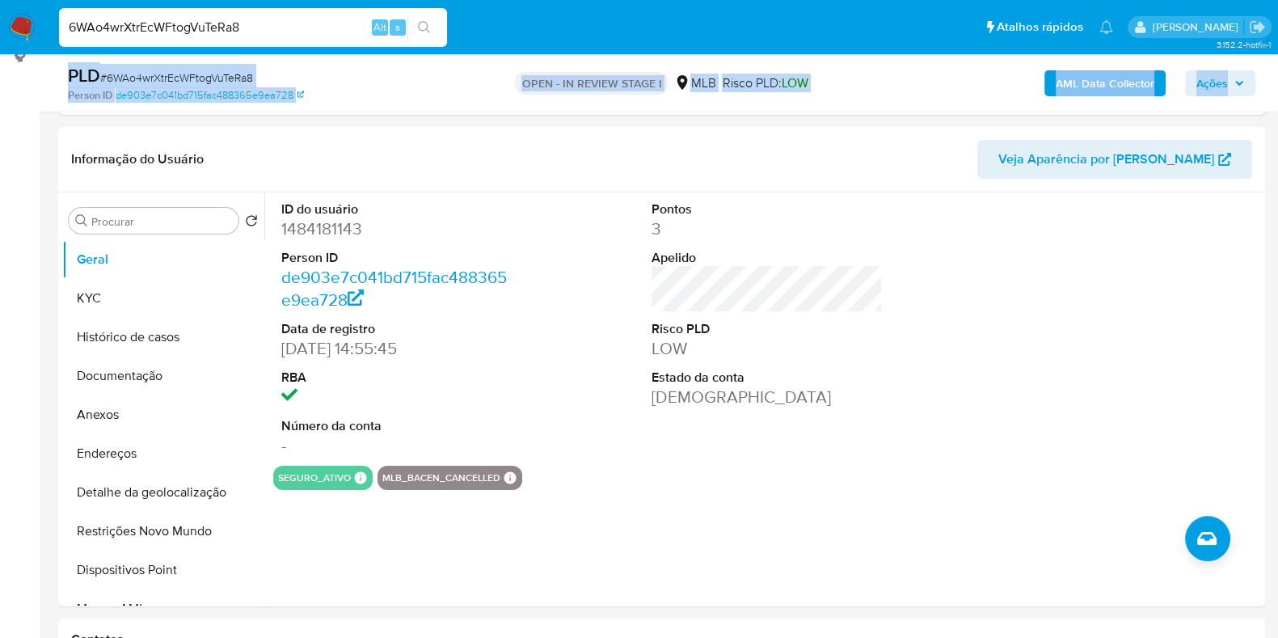
scroll to position [213, 0]
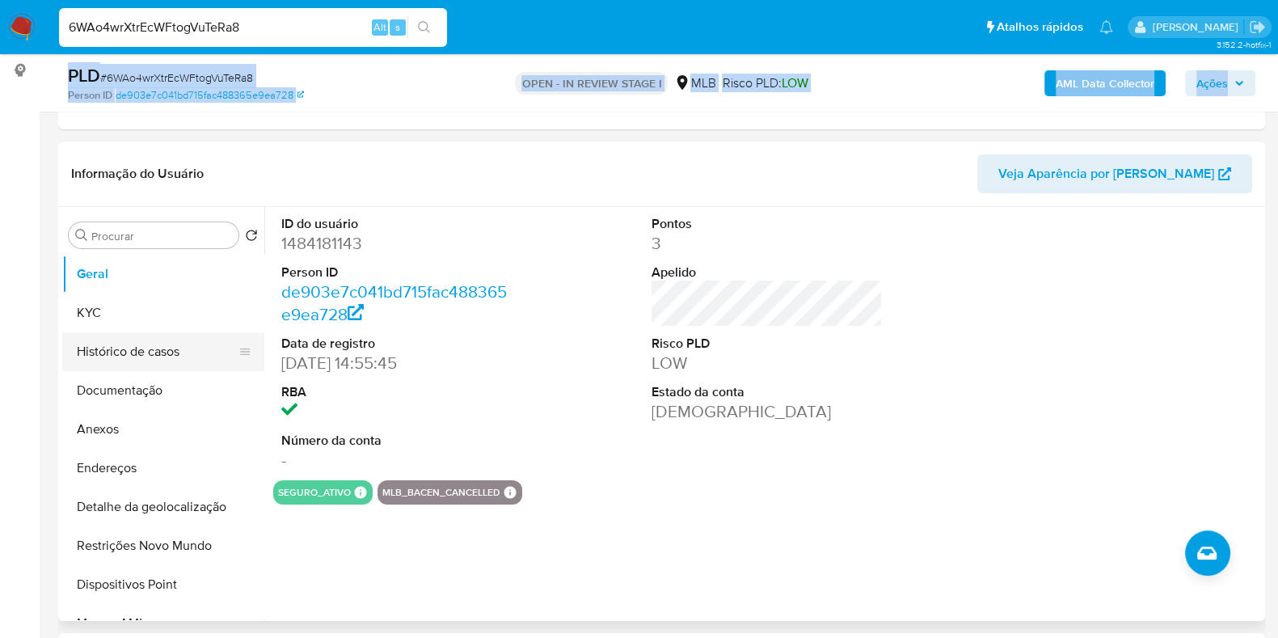
click at [145, 347] on button "Histórico de casos" at bounding box center [156, 351] width 189 height 39
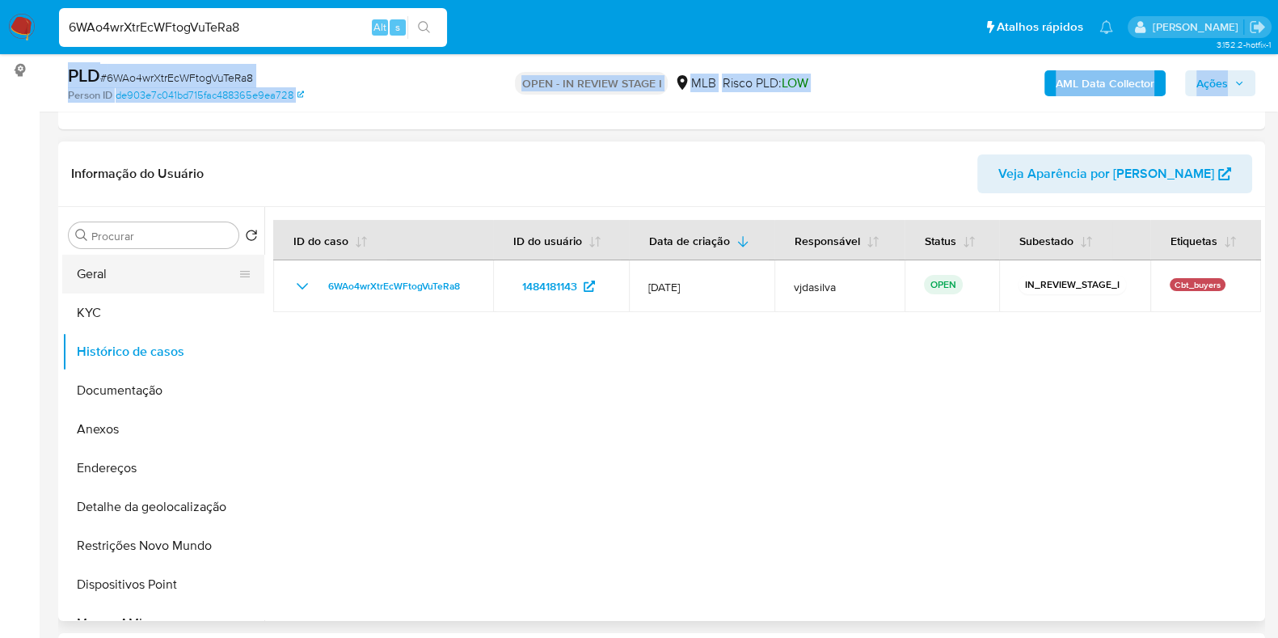
click at [141, 287] on button "Geral" at bounding box center [156, 274] width 189 height 39
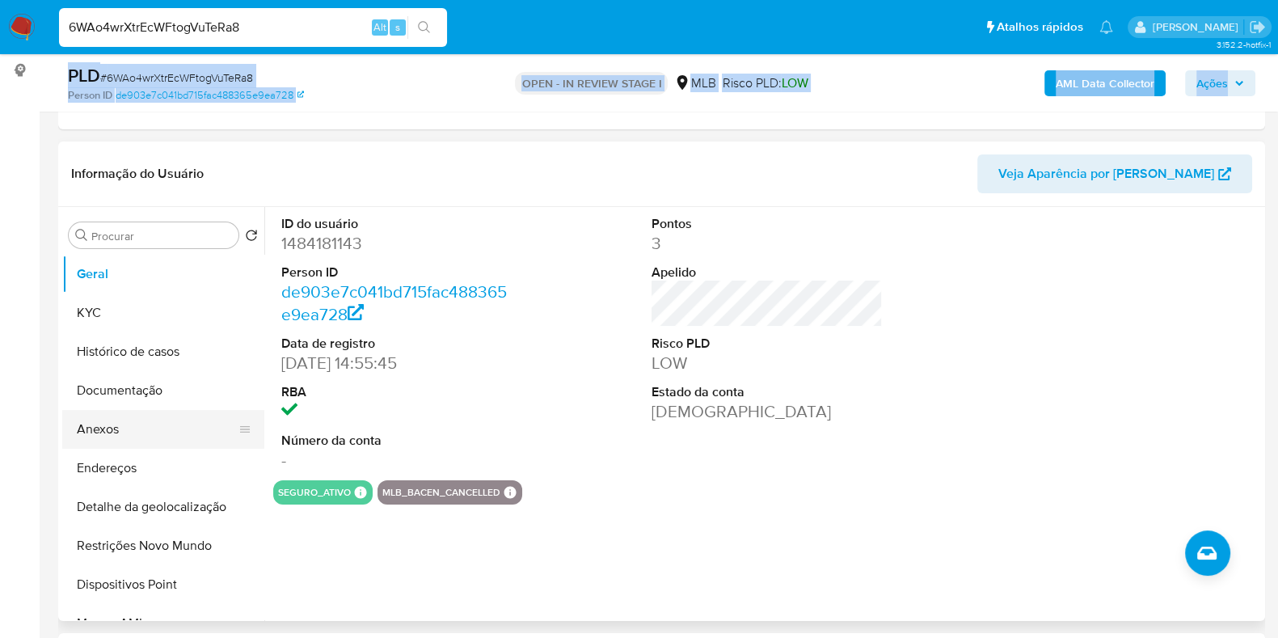
click at [174, 420] on button "Anexos" at bounding box center [156, 429] width 189 height 39
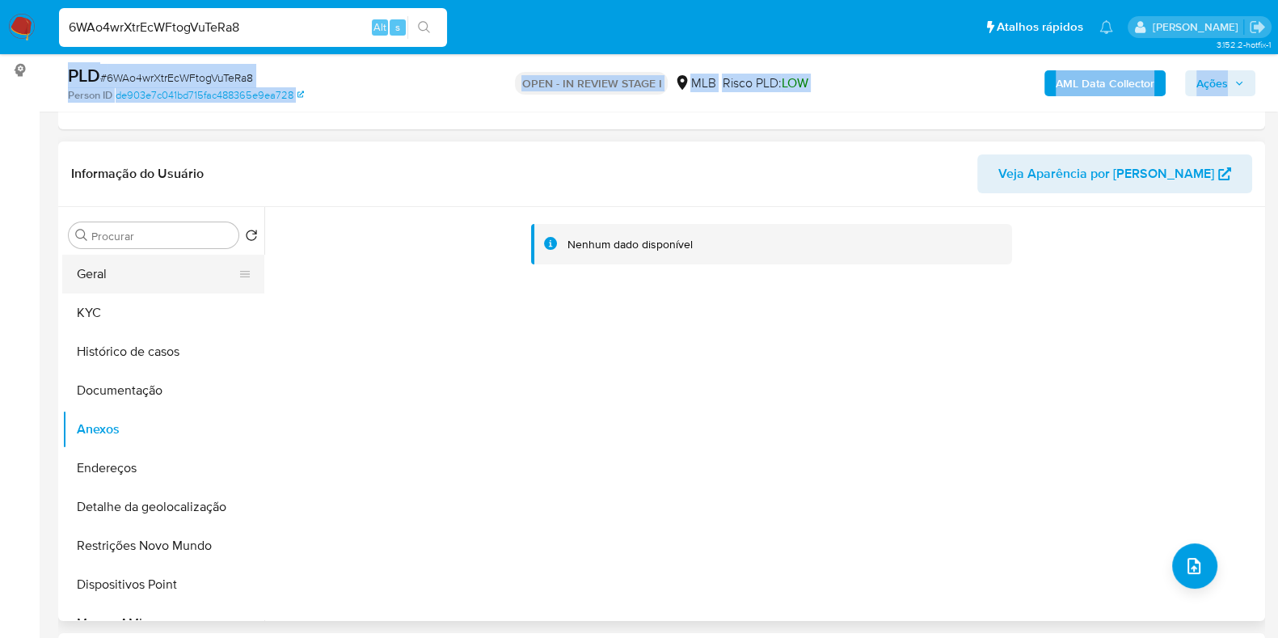
click at [159, 276] on button "Geral" at bounding box center [156, 274] width 189 height 39
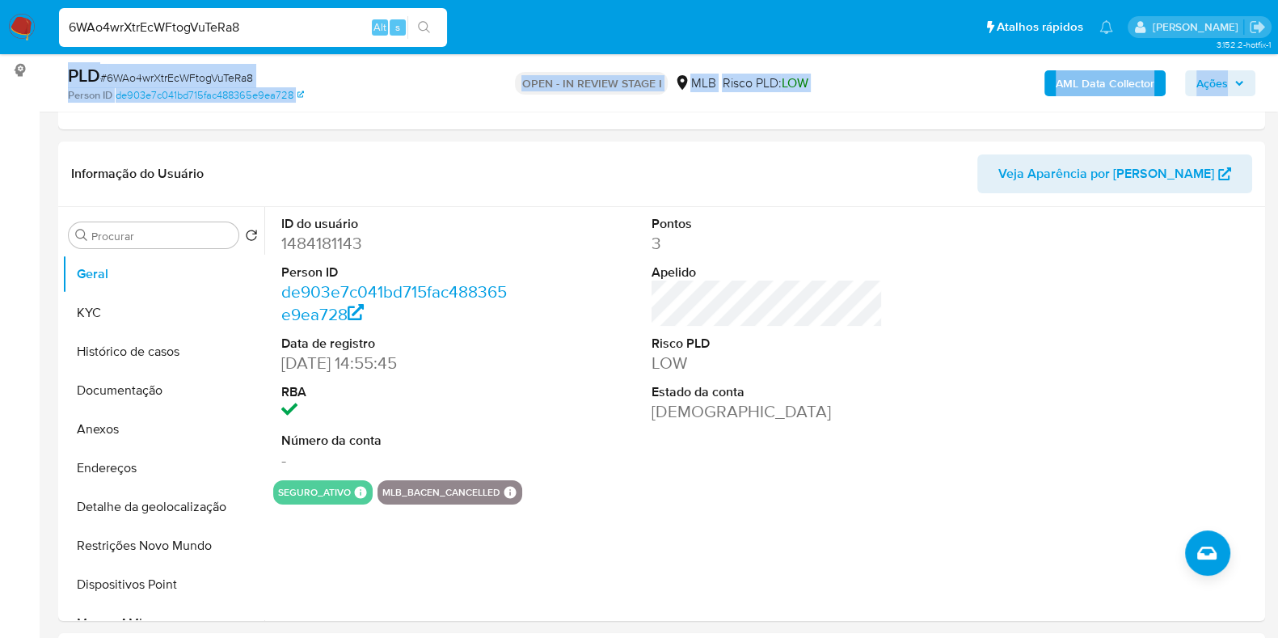
scroll to position [0, 0]
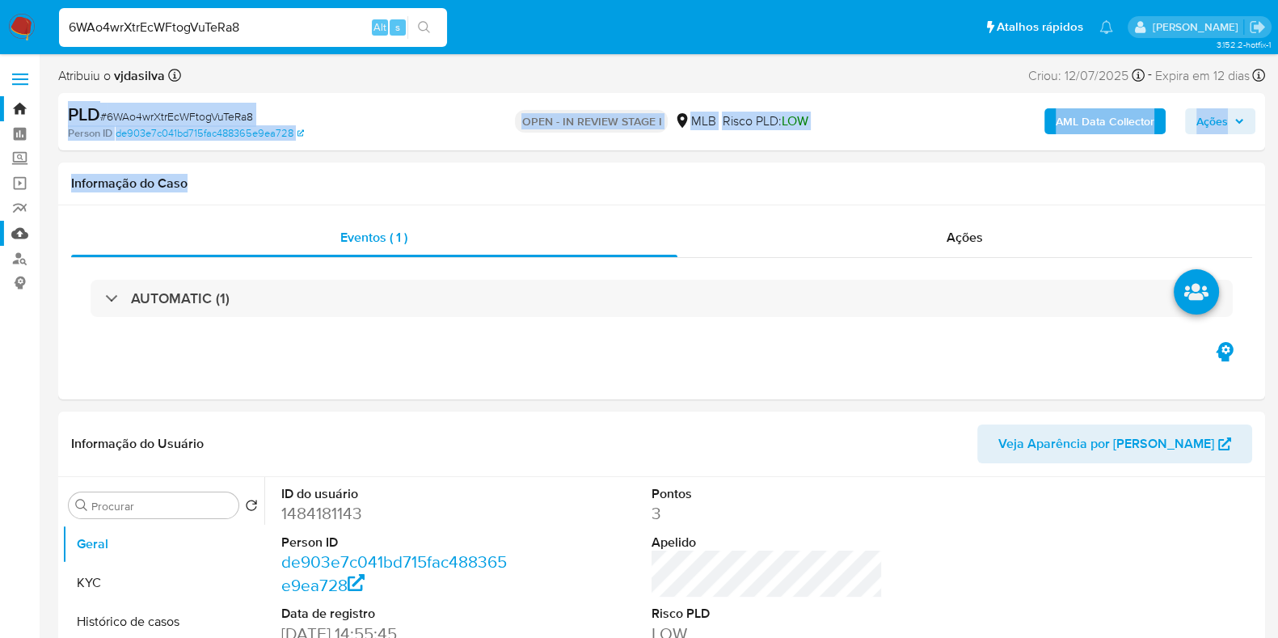
click at [21, 236] on link "Mulan" at bounding box center [96, 233] width 192 height 25
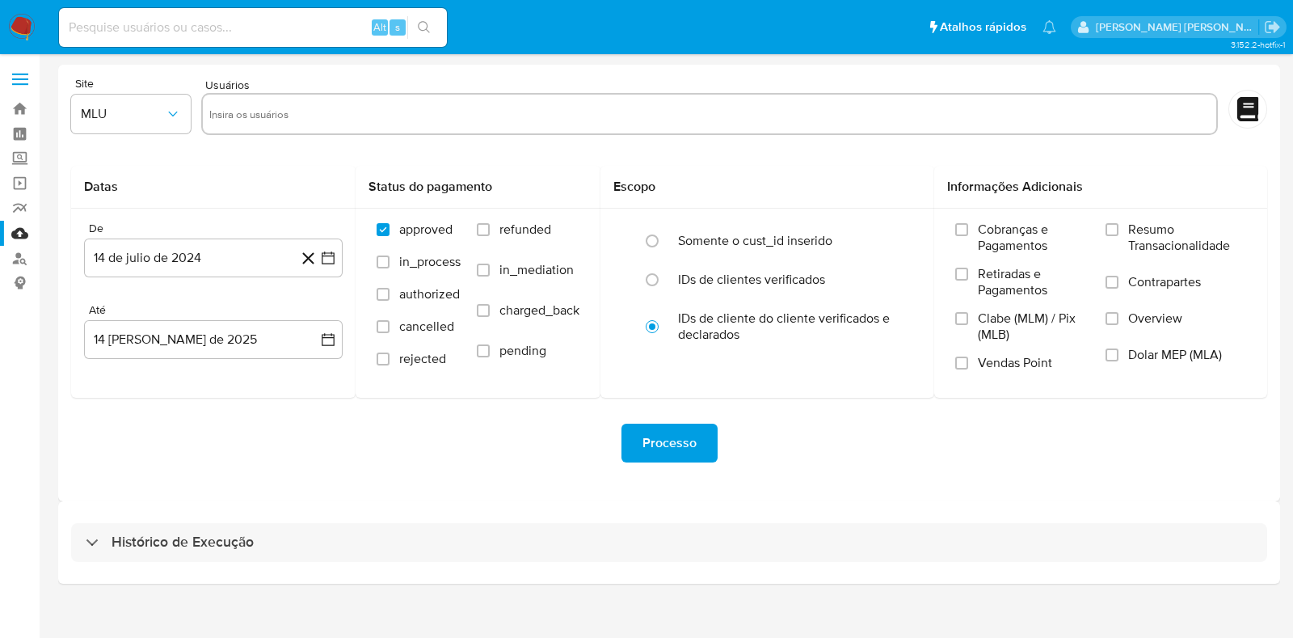
click at [361, 520] on div "Histórico de Execução" at bounding box center [669, 542] width 1222 height 82
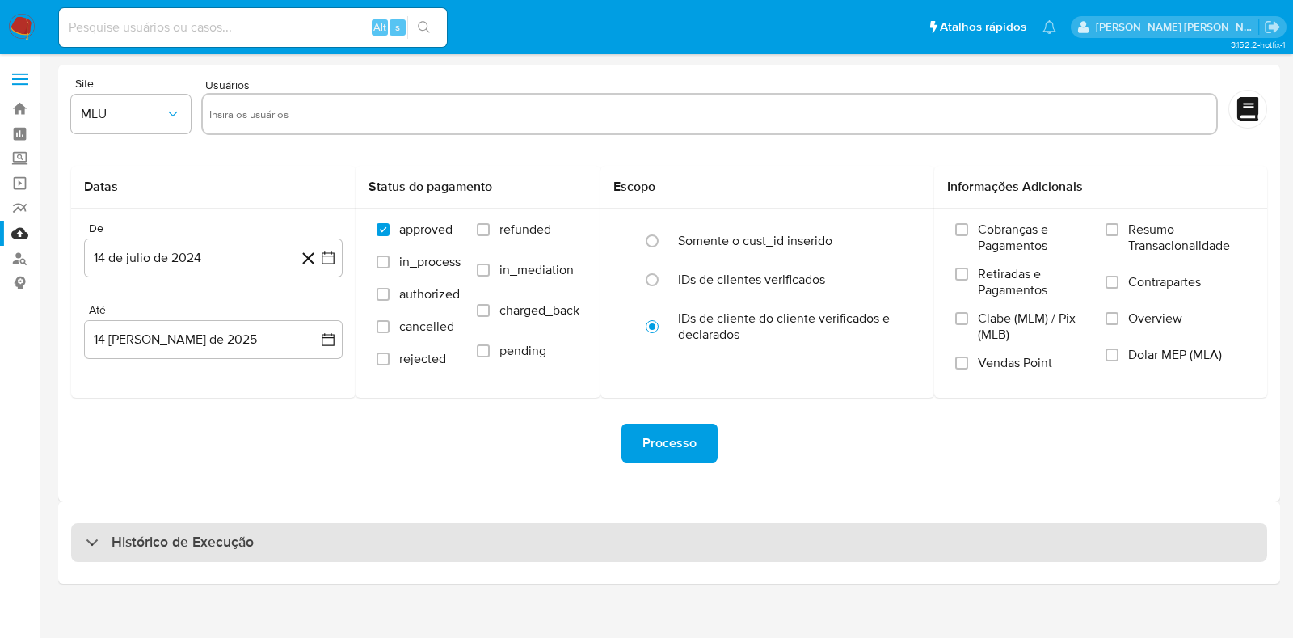
click at [364, 535] on div "Histórico de Execução" at bounding box center [669, 542] width 1196 height 39
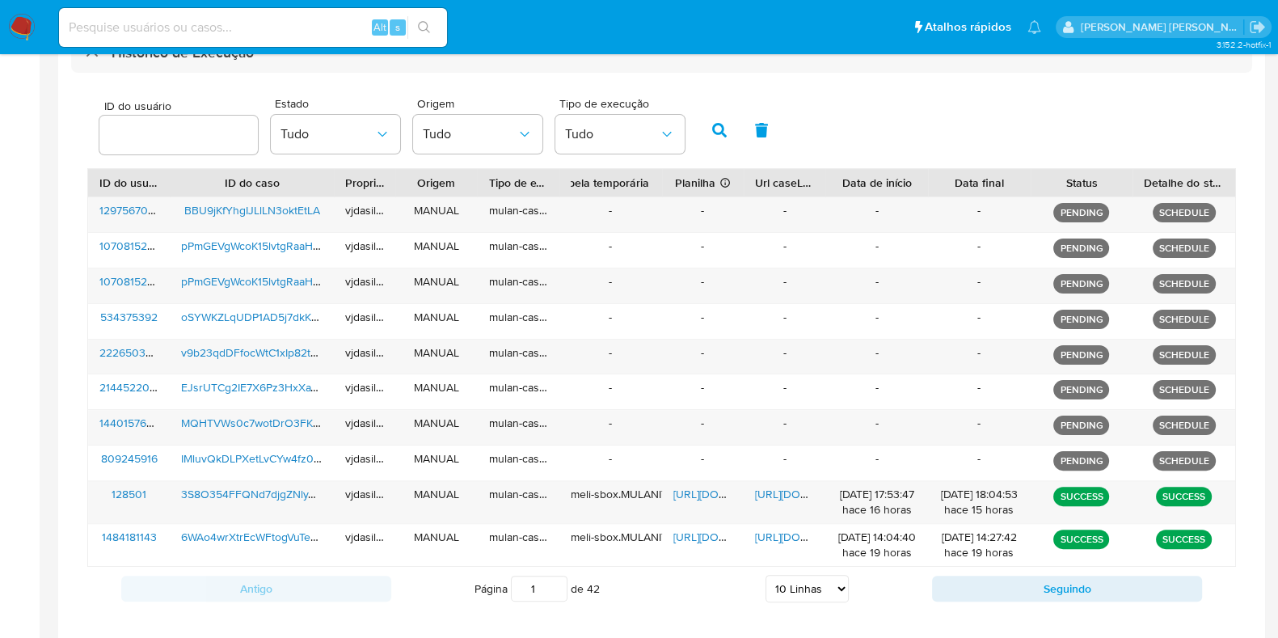
scroll to position [505, 0]
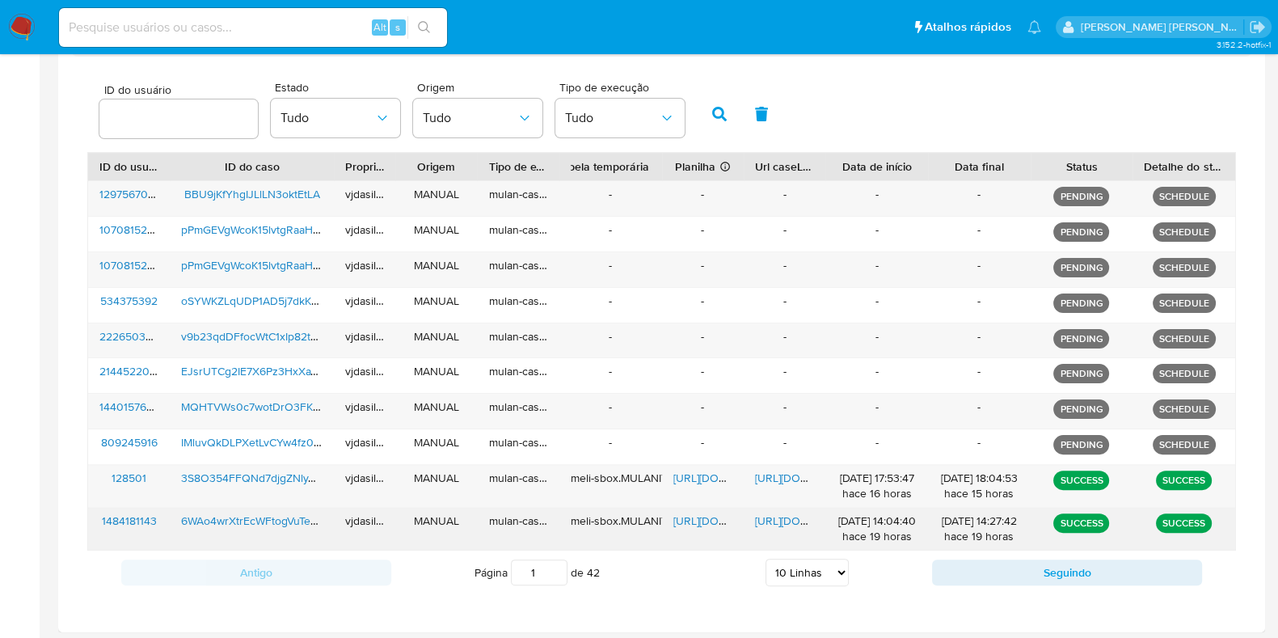
click at [783, 515] on span "[URL][DOMAIN_NAME]" at bounding box center [811, 521] width 112 height 16
click at [687, 522] on span "[URL][DOMAIN_NAME]" at bounding box center [729, 521] width 112 height 16
click at [289, 518] on span "6WAo4wrXtrEcWFtogVuTeRa8" at bounding box center [255, 521] width 149 height 16
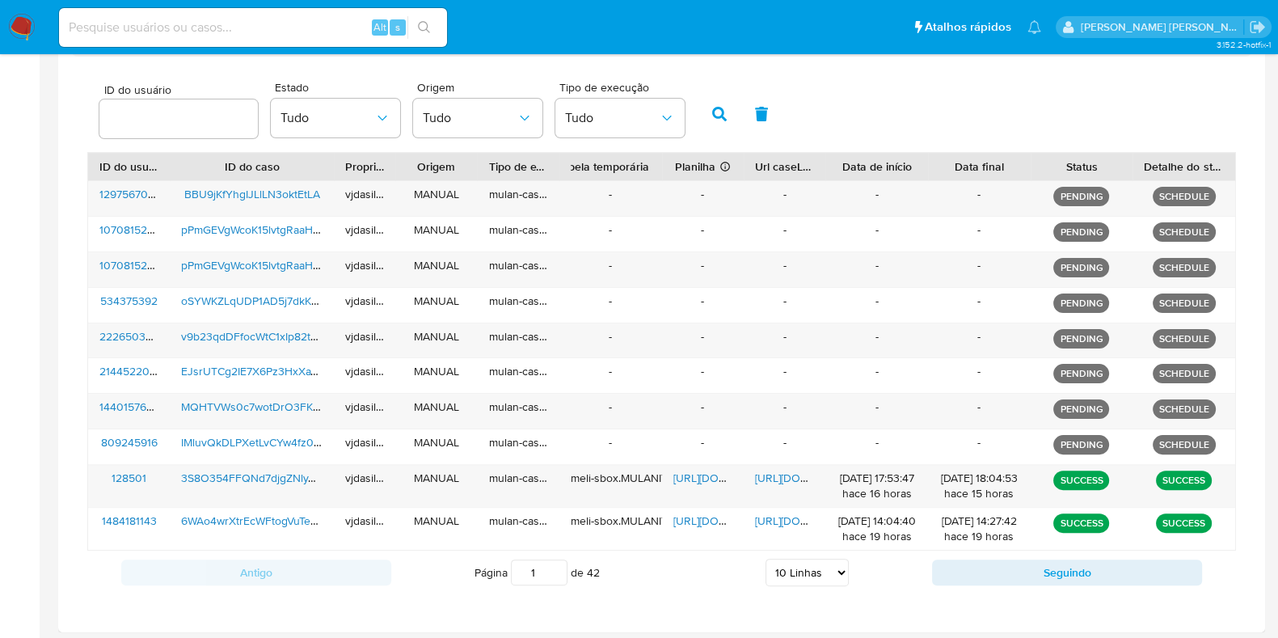
click at [822, 578] on select "5 Linhas 10 Linhas 20 Linhas 25 Linhas 50 Linhas 100 Linhas" at bounding box center [807, 572] width 83 height 27
select select "50"
click at [766, 559] on select "5 Linhas 10 Linhas 20 Linhas 25 Linhas 50 Linhas 100 Linhas" at bounding box center [807, 572] width 83 height 27
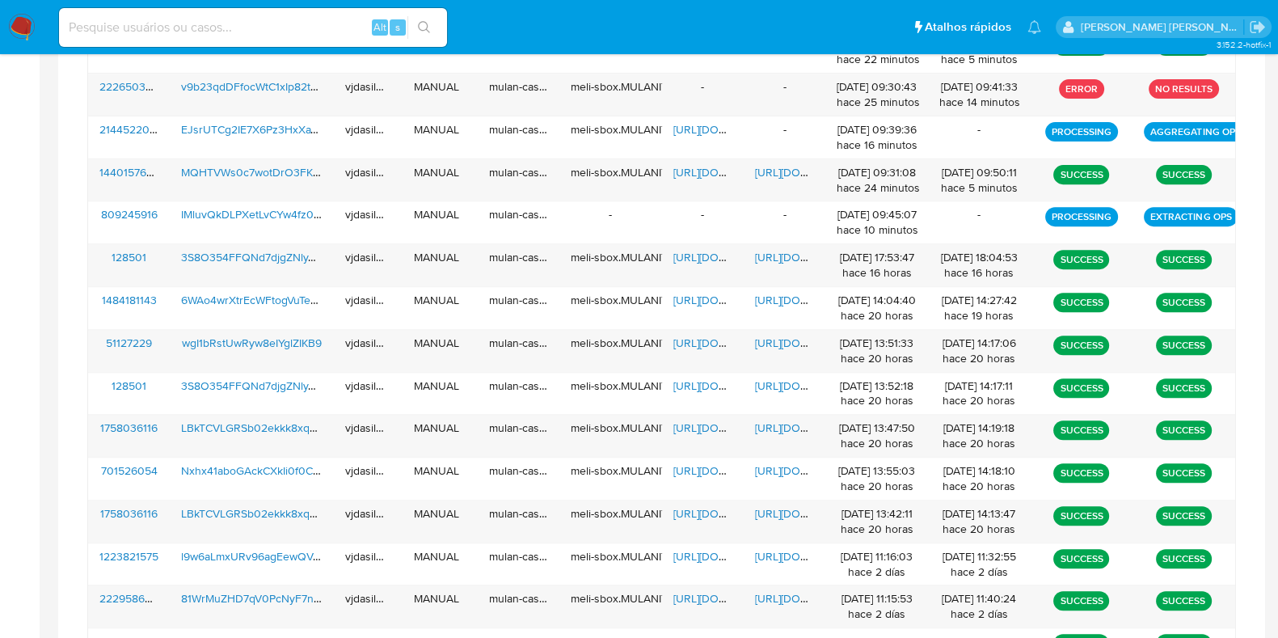
scroll to position [786, 0]
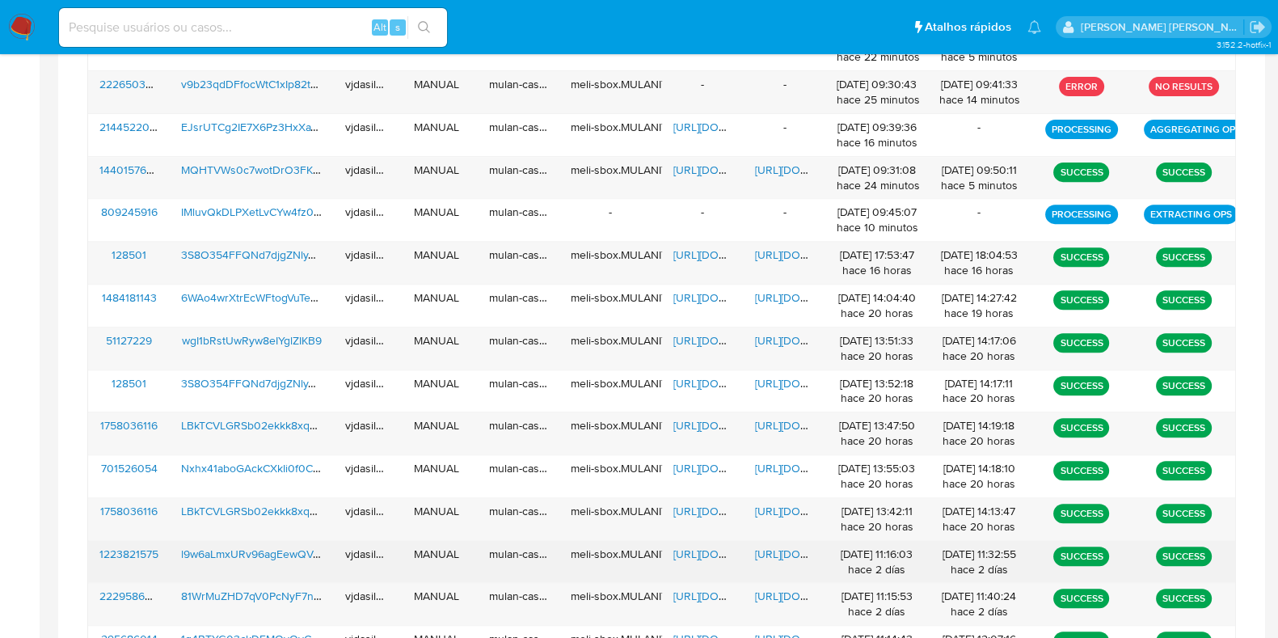
click at [776, 551] on span "[URL][DOMAIN_NAME]" at bounding box center [811, 554] width 112 height 16
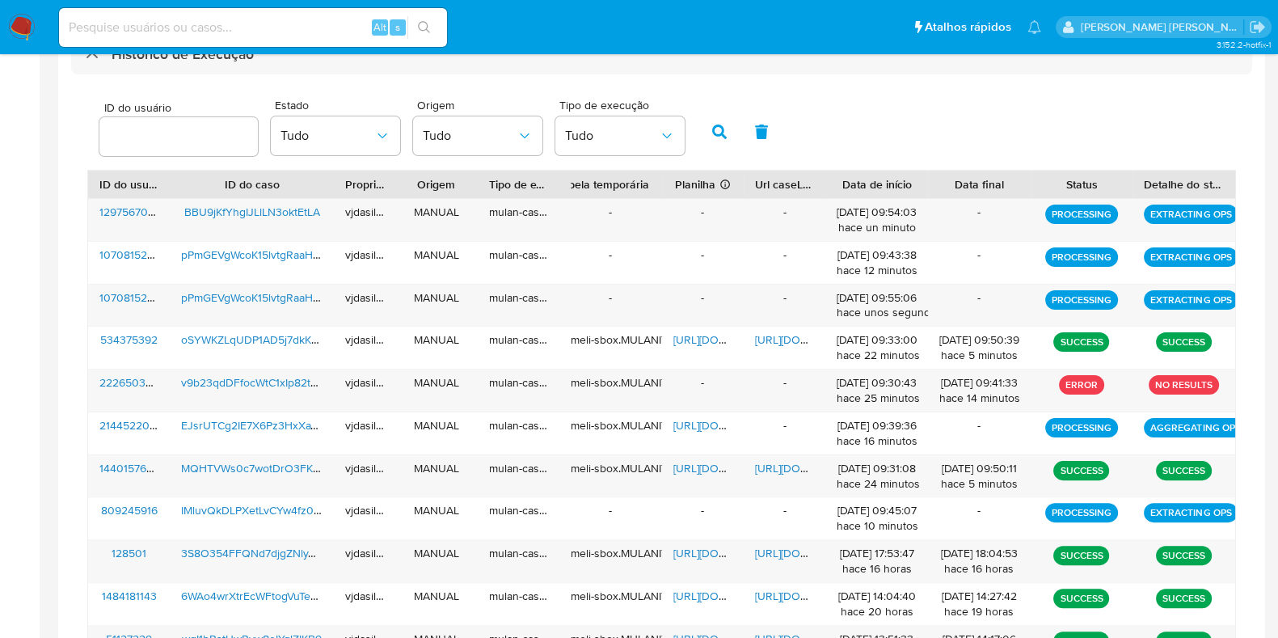
scroll to position [477, 0]
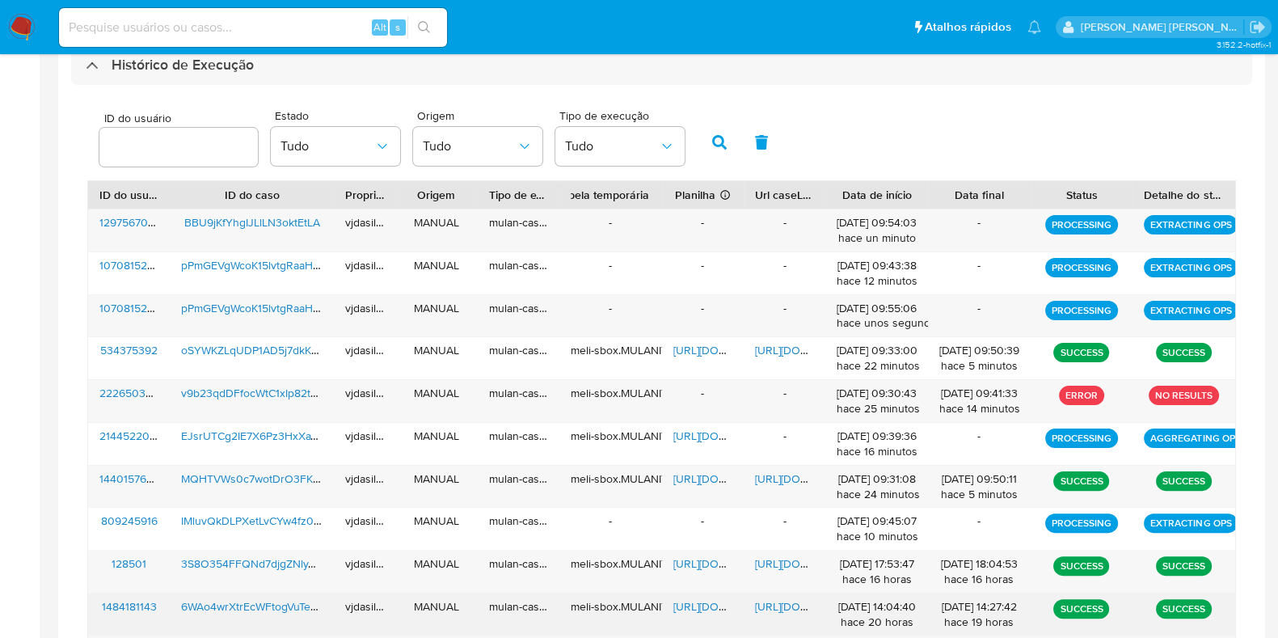
click at [785, 600] on span "https://docs.google.com/document/d/1S5o2mABx05OXR85YSfidDcWi1aFG318J3q7neayrnO0…" at bounding box center [811, 606] width 112 height 16
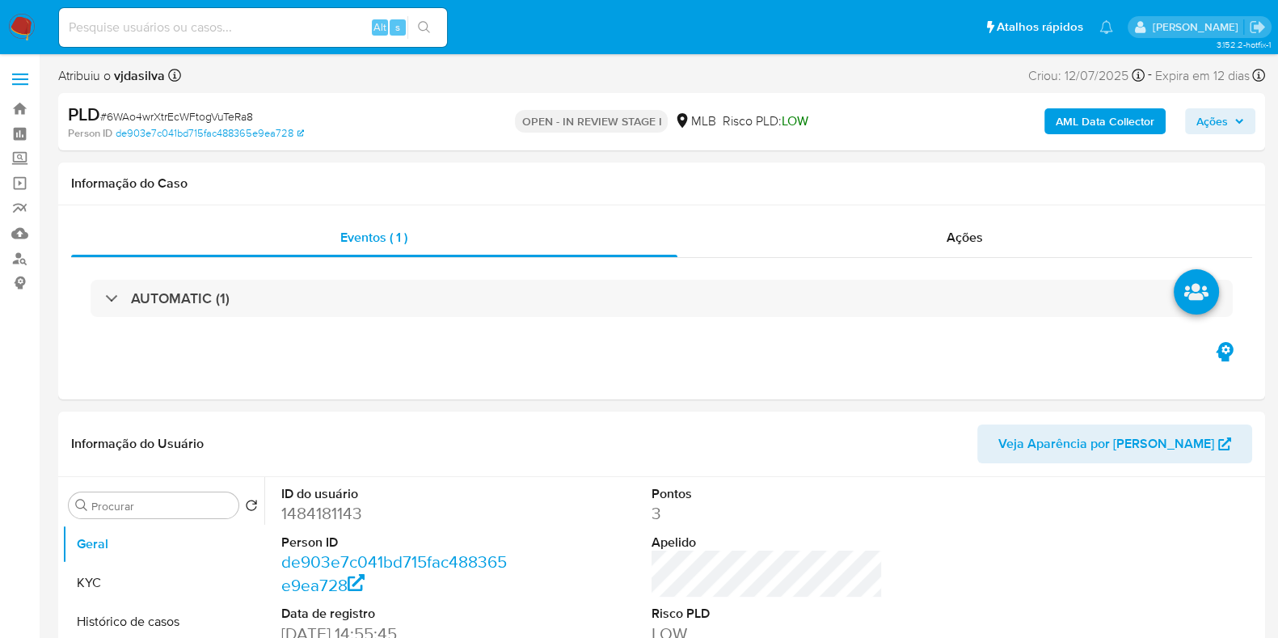
select select "10"
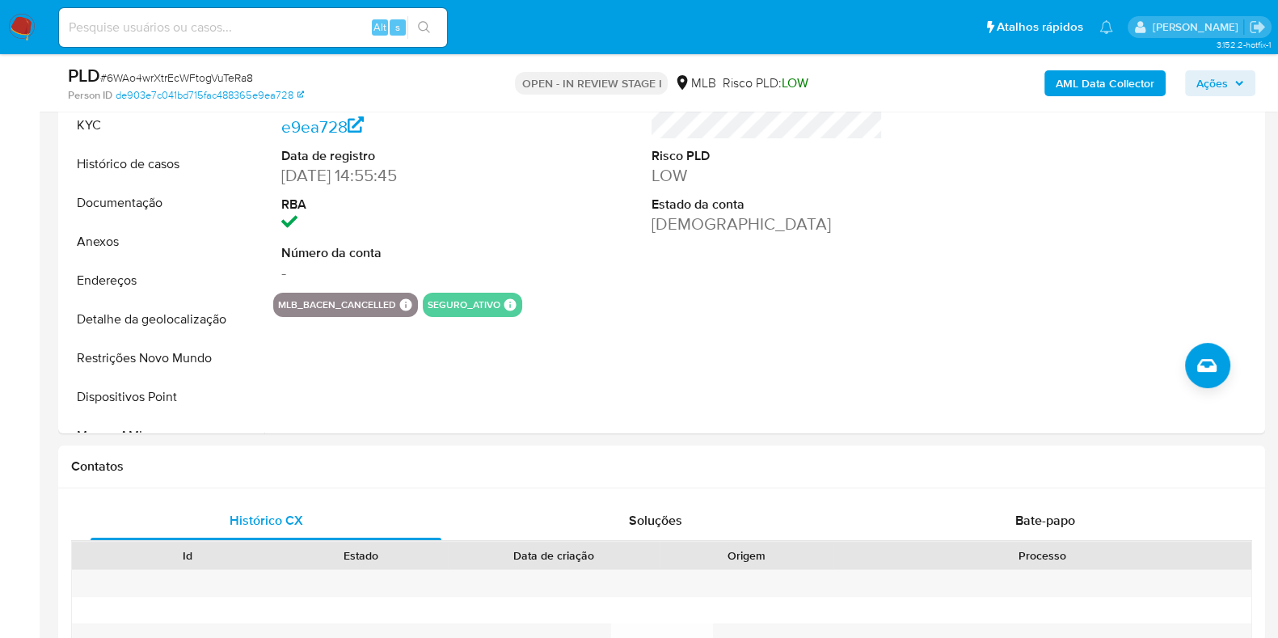
scroll to position [383, 0]
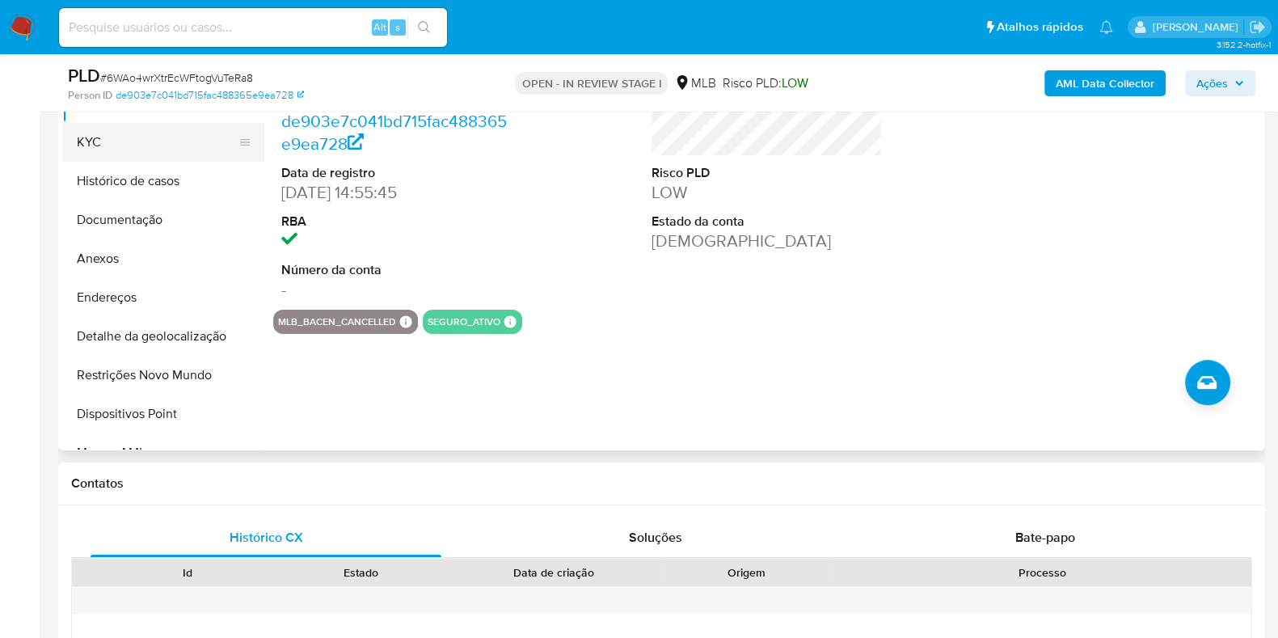
click at [178, 149] on button "KYC" at bounding box center [156, 142] width 189 height 39
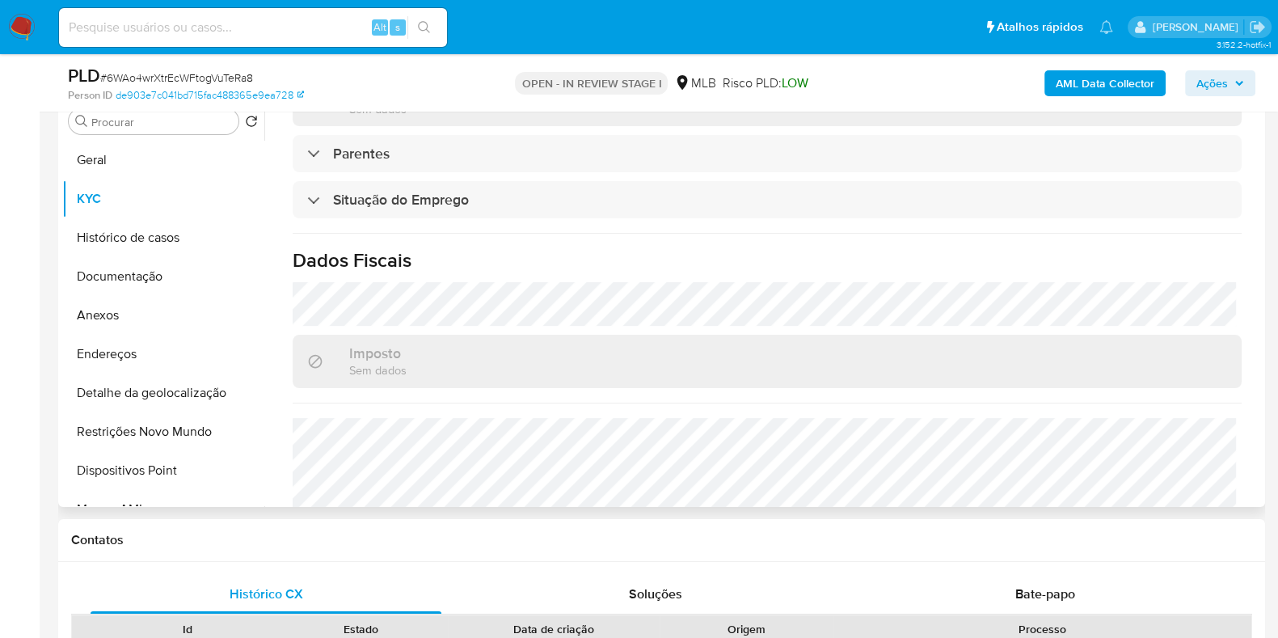
scroll to position [703, 0]
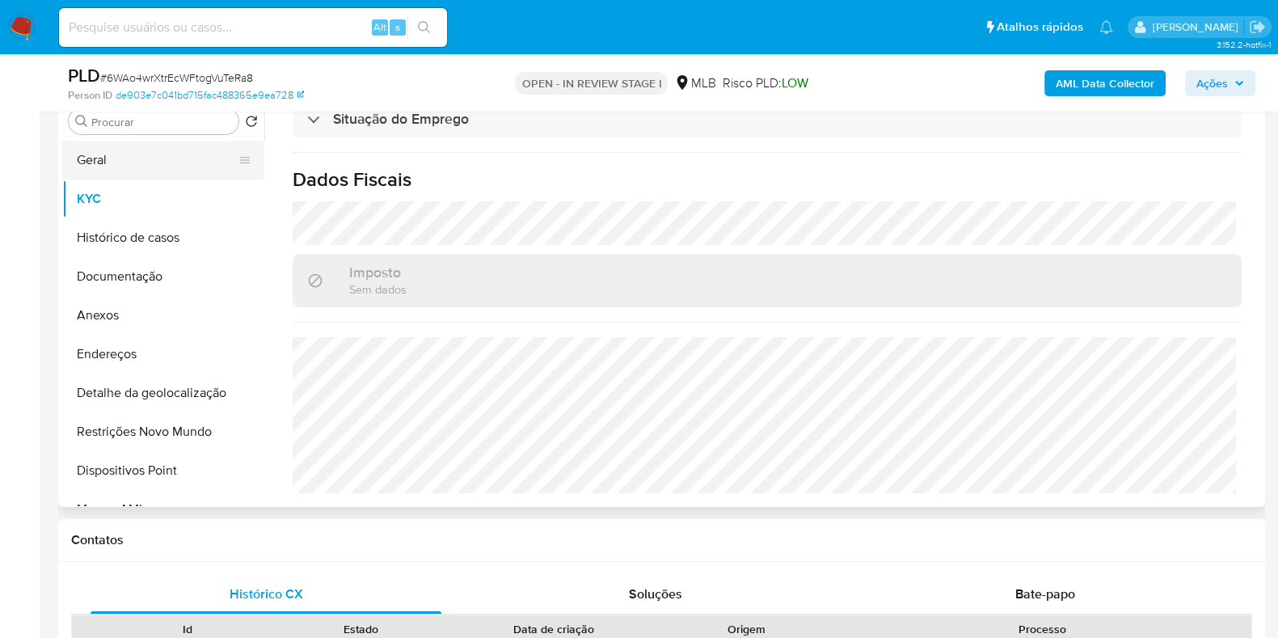
click at [146, 162] on button "Geral" at bounding box center [156, 160] width 189 height 39
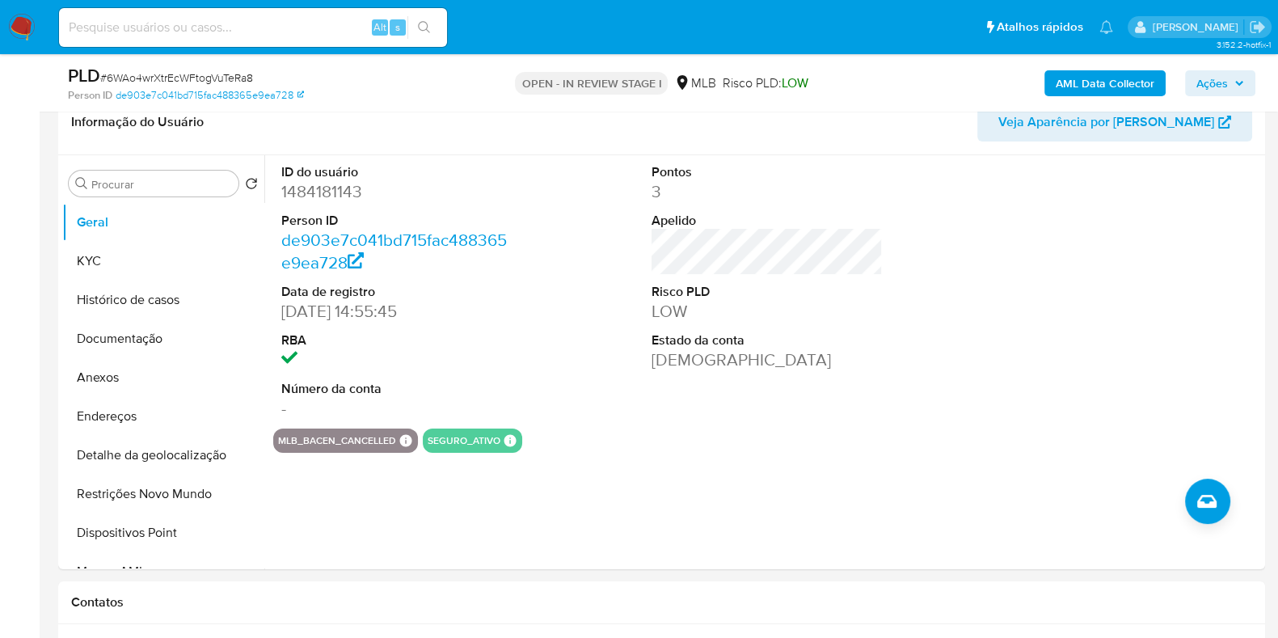
scroll to position [250, 0]
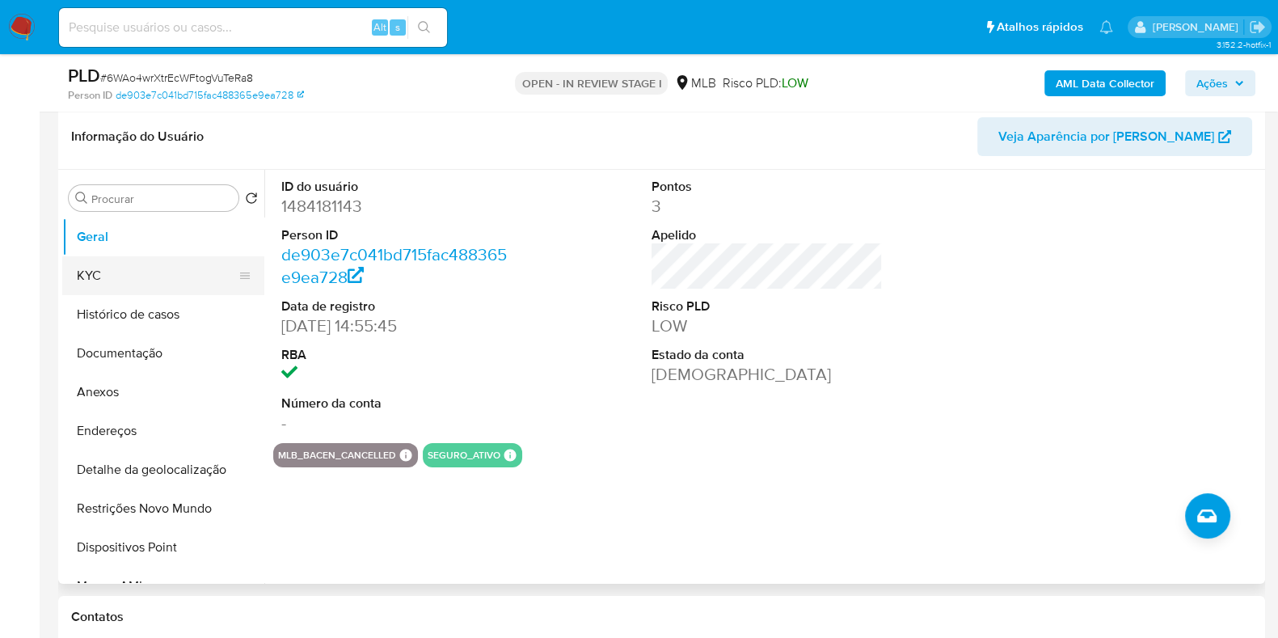
click at [162, 268] on button "KYC" at bounding box center [156, 275] width 189 height 39
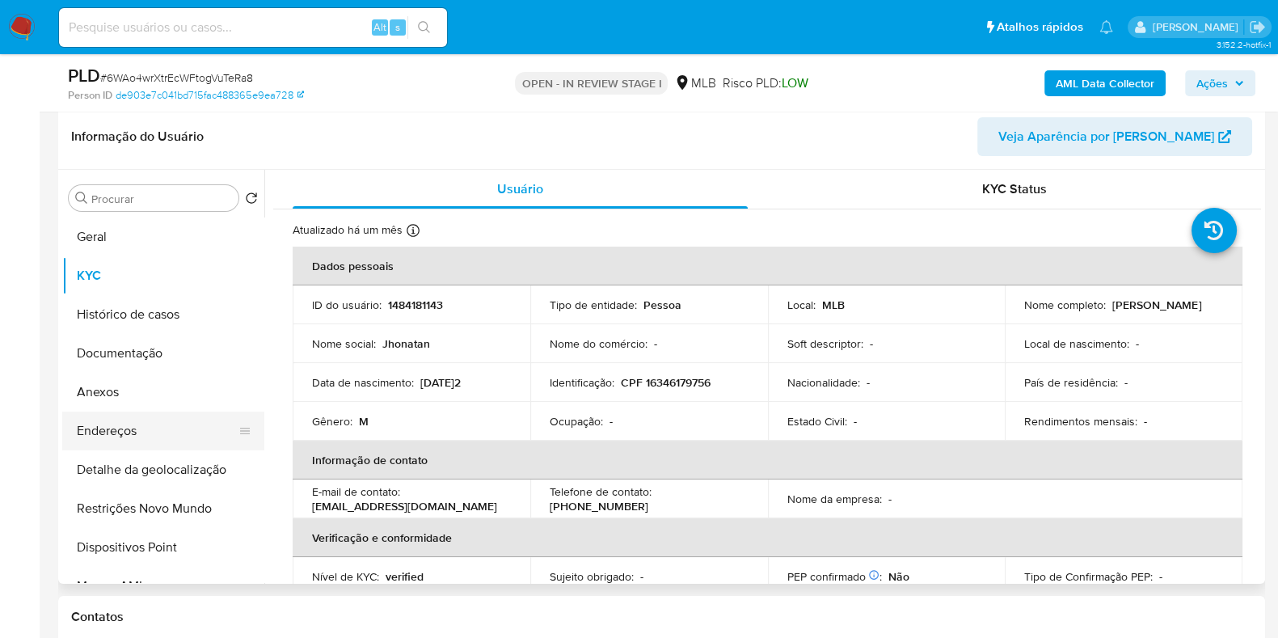
click at [143, 422] on button "Endereços" at bounding box center [156, 430] width 189 height 39
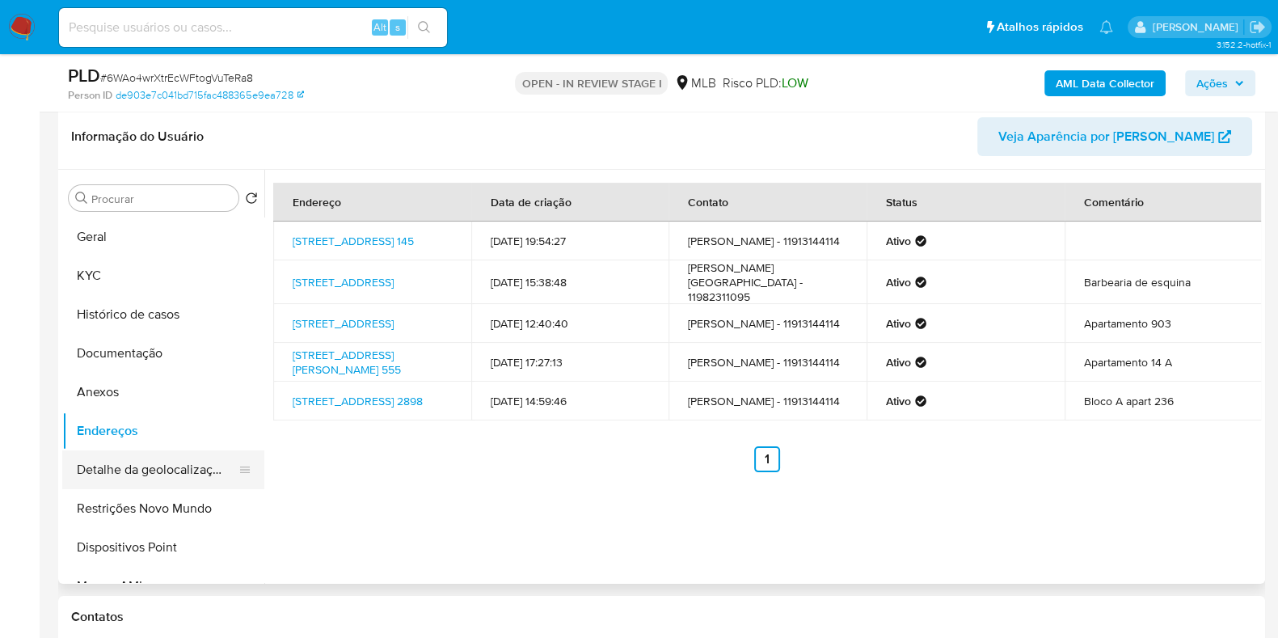
click at [227, 469] on button "Detalhe da geolocalização" at bounding box center [156, 469] width 189 height 39
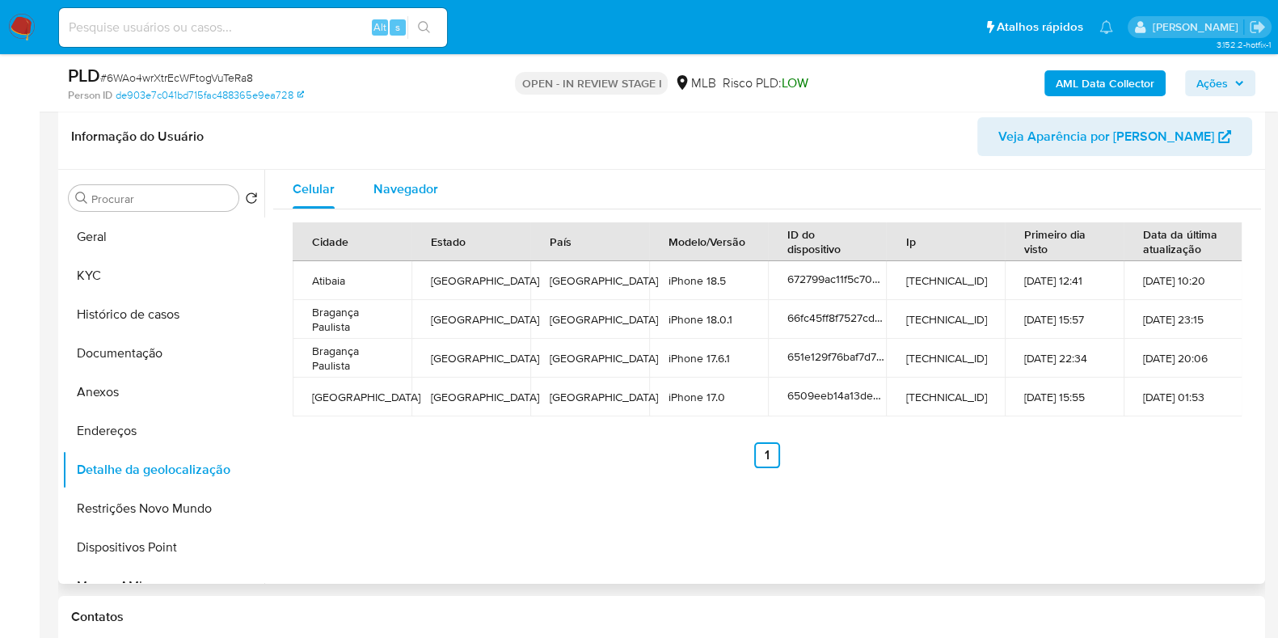
click at [399, 193] on span "Navegador" at bounding box center [405, 188] width 65 height 19
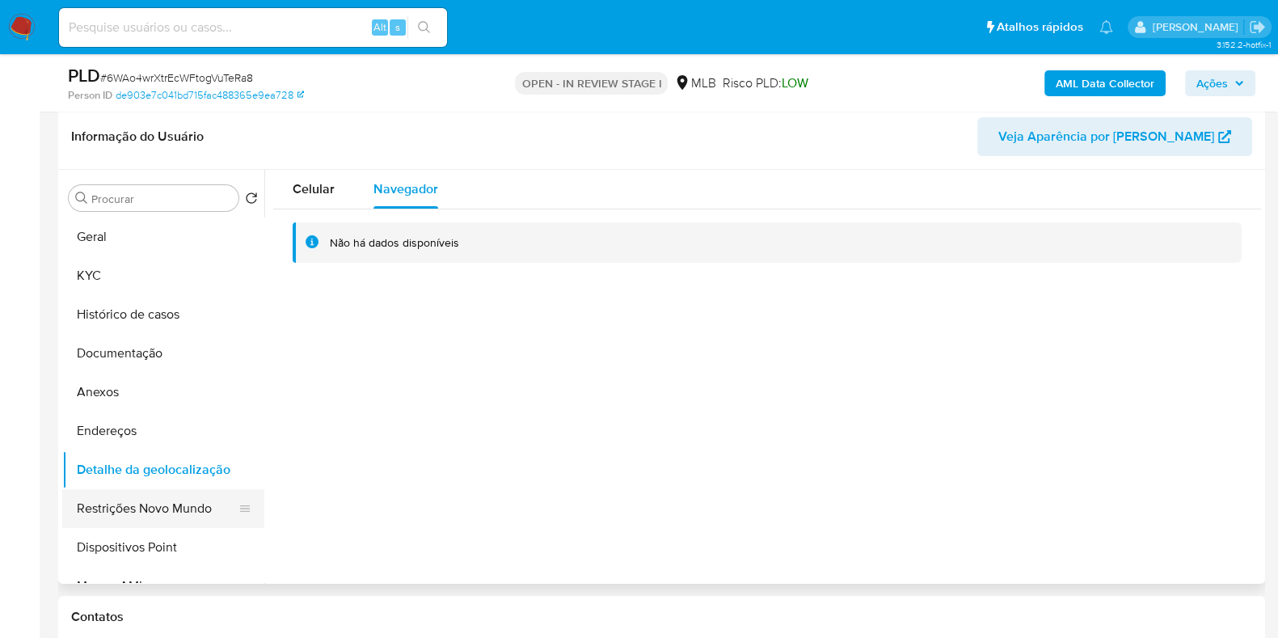
click at [133, 523] on button "Restrições Novo Mundo" at bounding box center [156, 508] width 189 height 39
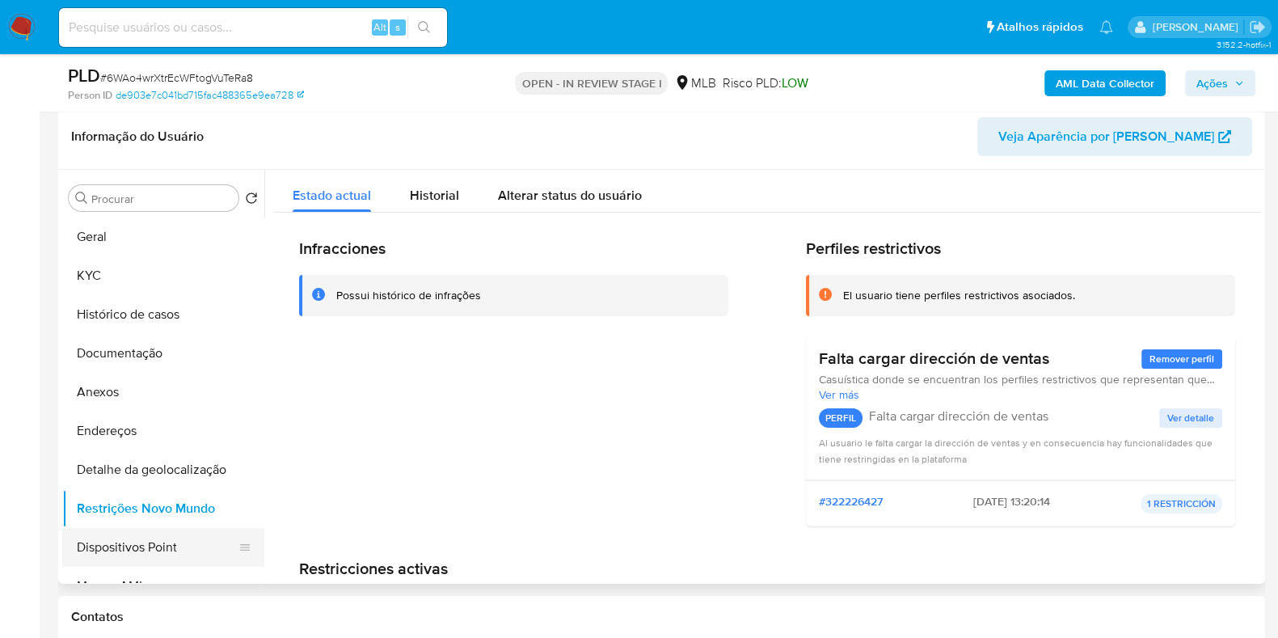
click at [178, 548] on button "Dispositivos Point" at bounding box center [156, 547] width 189 height 39
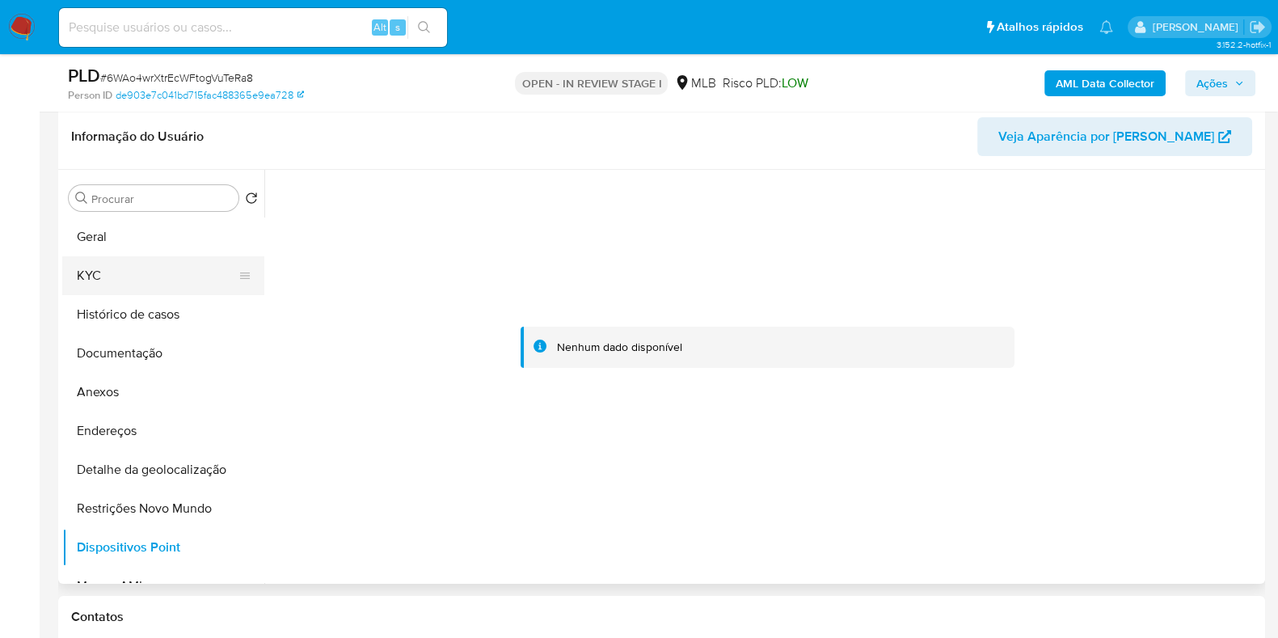
click at [154, 277] on button "KYC" at bounding box center [156, 275] width 189 height 39
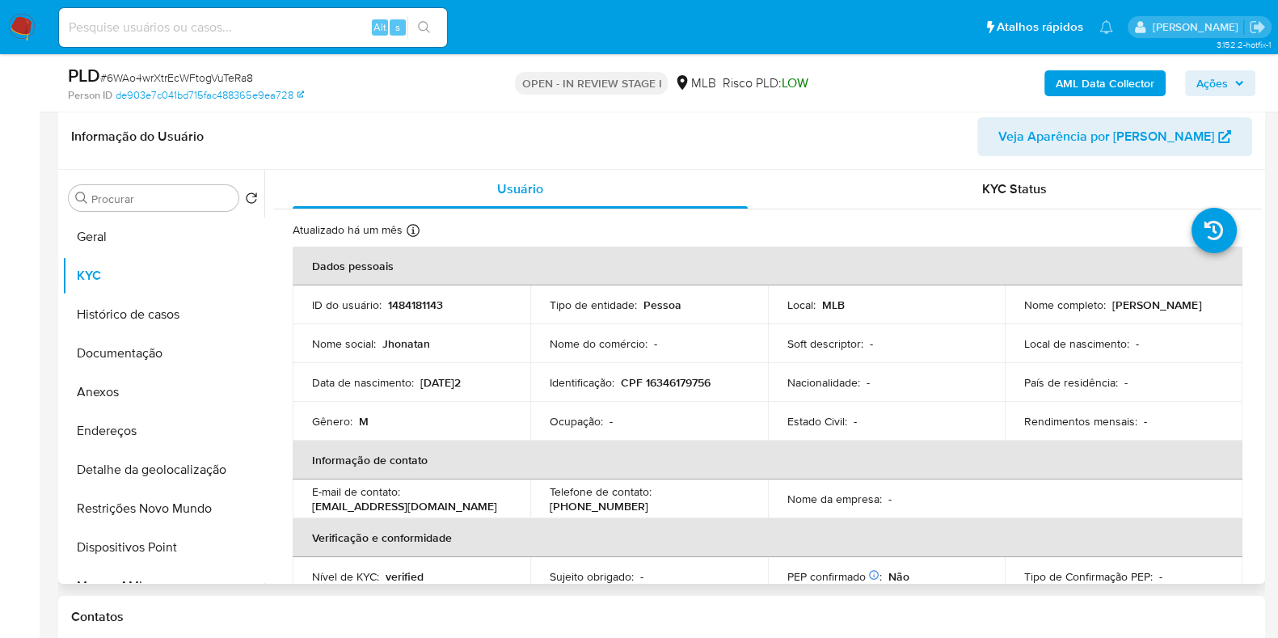
drag, startPoint x: 1264, startPoint y: 292, endPoint x: 1253, endPoint y: 369, distance: 78.4
click at [1245, 438] on div "Procurar Retornar ao pedido padrão Geral KYC Histórico de casos Documentação An…" at bounding box center [661, 377] width 1207 height 414
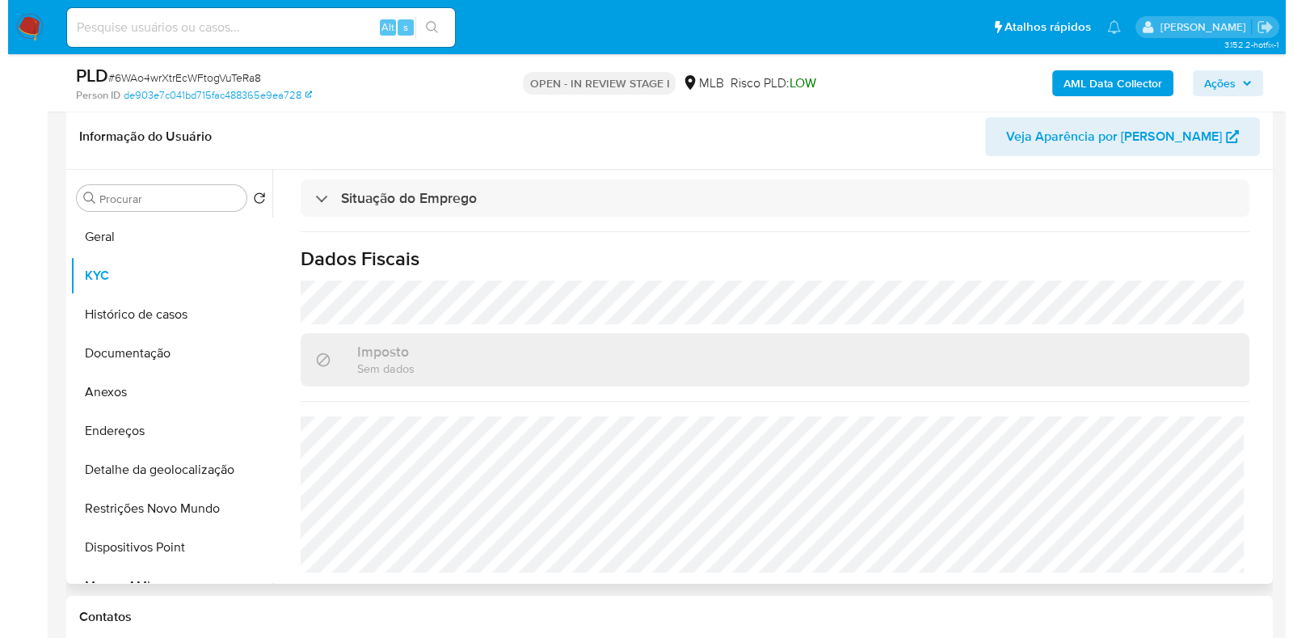
scroll to position [694, 0]
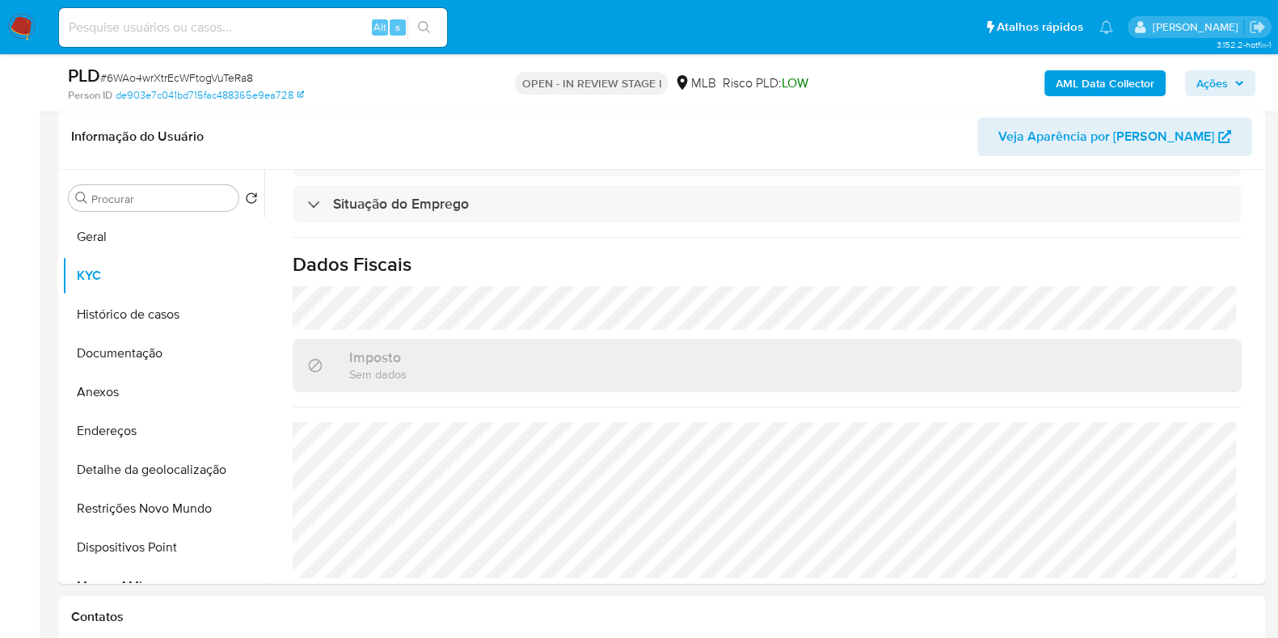
click at [1125, 79] on b "AML Data Collector" at bounding box center [1105, 83] width 99 height 26
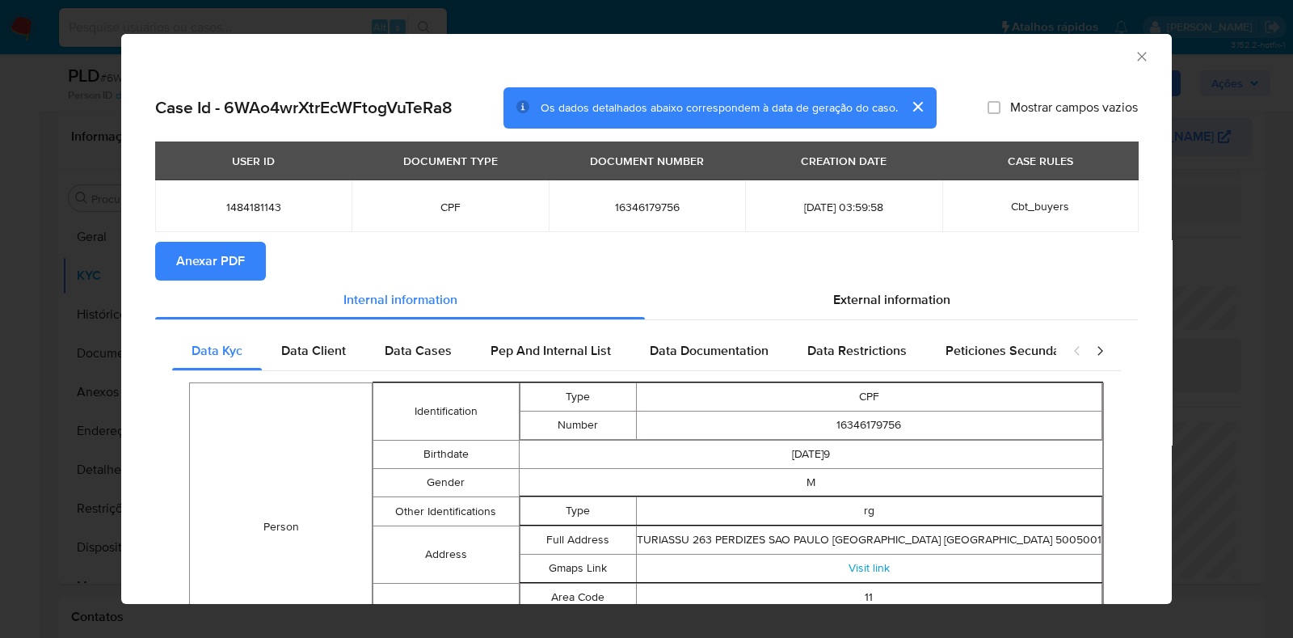
click at [224, 258] on span "Anexar PDF" at bounding box center [210, 261] width 69 height 36
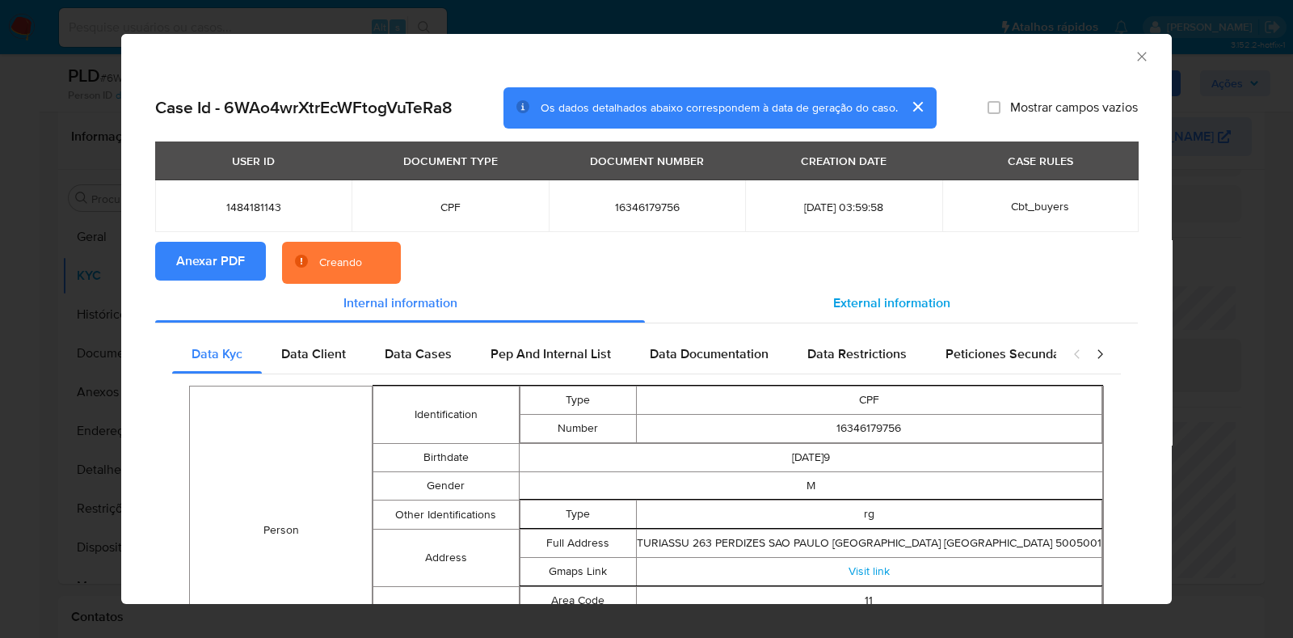
click at [849, 310] on span "External information" at bounding box center [891, 302] width 117 height 19
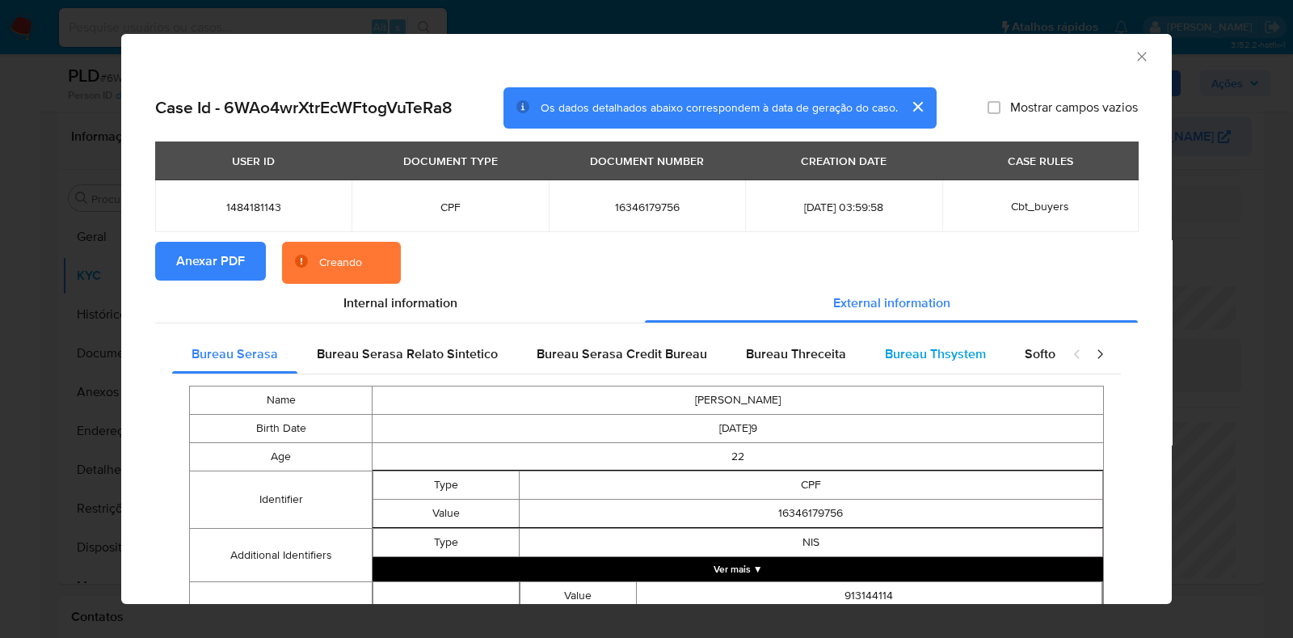
click at [901, 351] on span "Bureau Thsystem" at bounding box center [935, 353] width 101 height 19
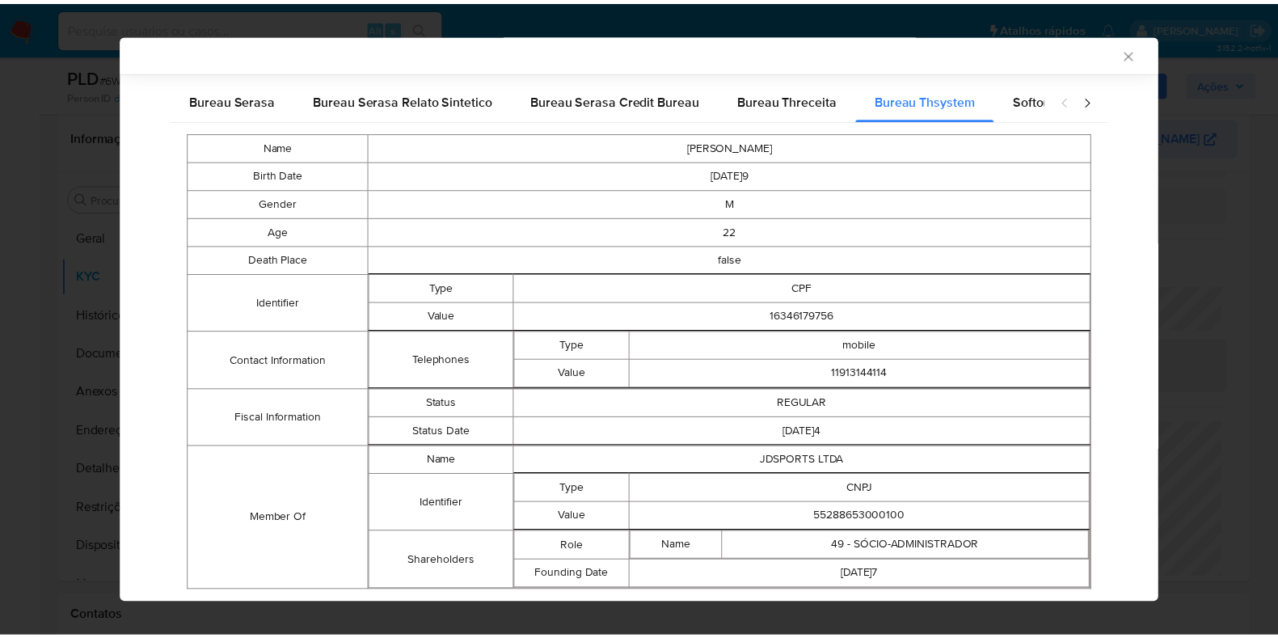
scroll to position [297, 0]
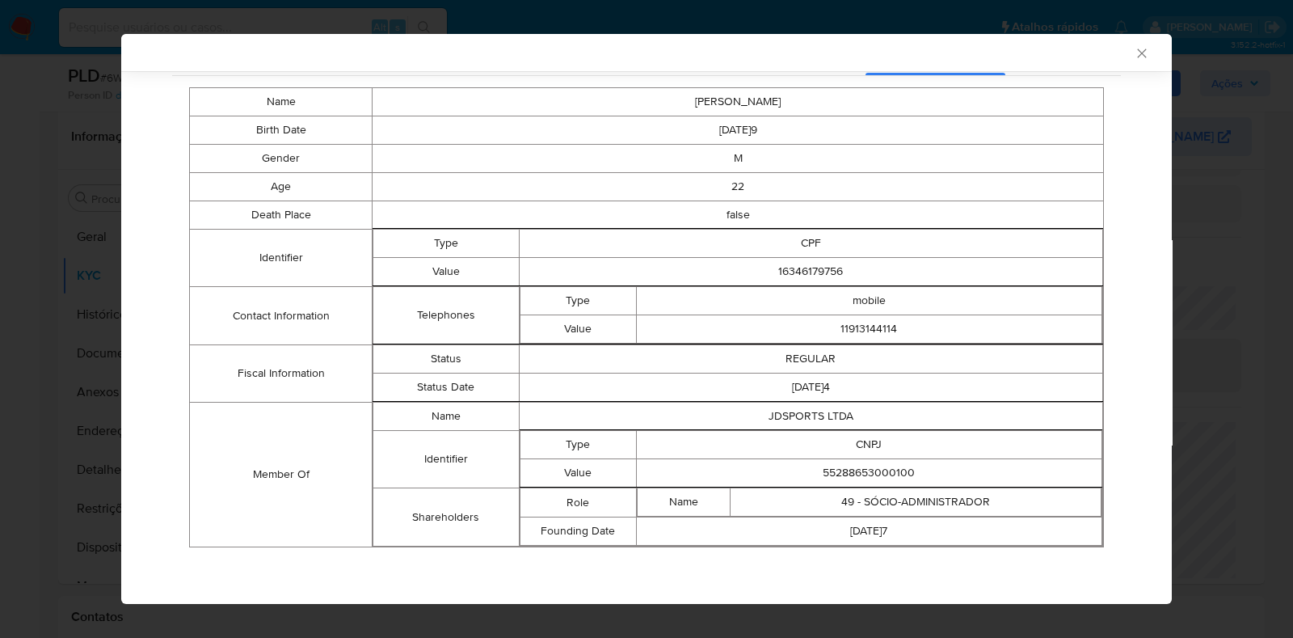
click at [1137, 53] on icon "Fechar a janela" at bounding box center [1141, 53] width 9 height 9
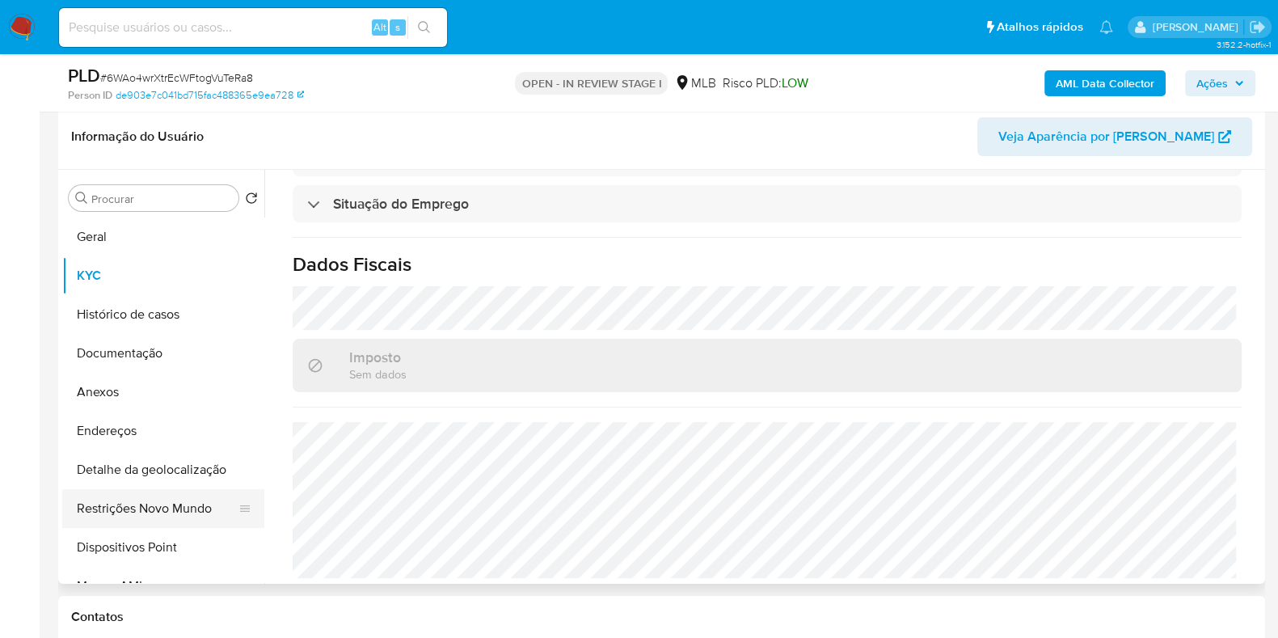
click at [174, 504] on button "Restrições Novo Mundo" at bounding box center [156, 508] width 189 height 39
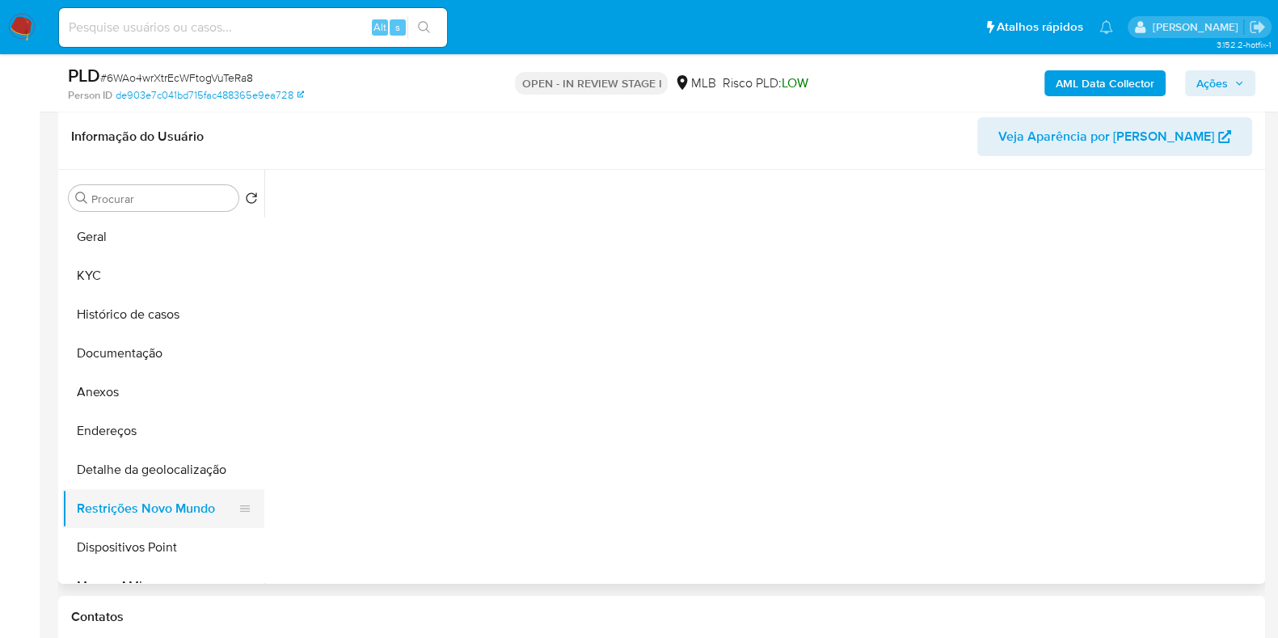
scroll to position [0, 0]
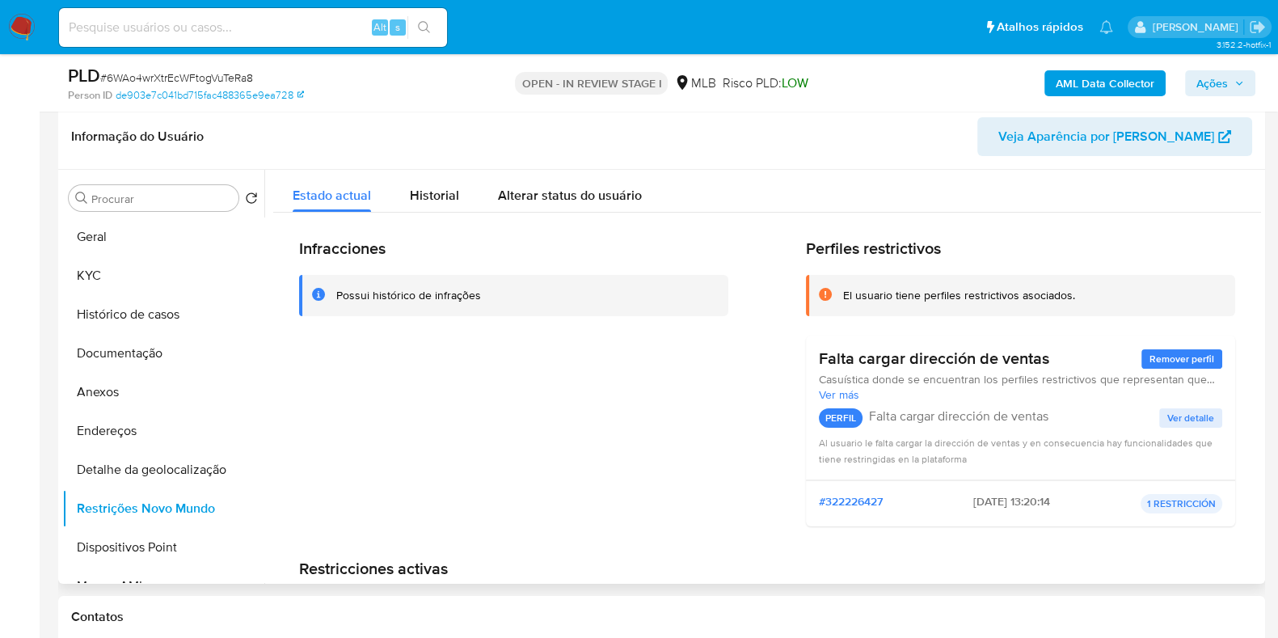
click at [1053, 293] on div "El usuario tiene perfiles restrictivos asociados." at bounding box center [959, 295] width 232 height 15
drag, startPoint x: 1052, startPoint y: 357, endPoint x: 815, endPoint y: 356, distance: 236.9
click at [819, 356] on div "Falta cargar dirección de ventas Remover perfil" at bounding box center [1020, 358] width 403 height 20
click at [412, 205] on div "Historial" at bounding box center [434, 191] width 49 height 43
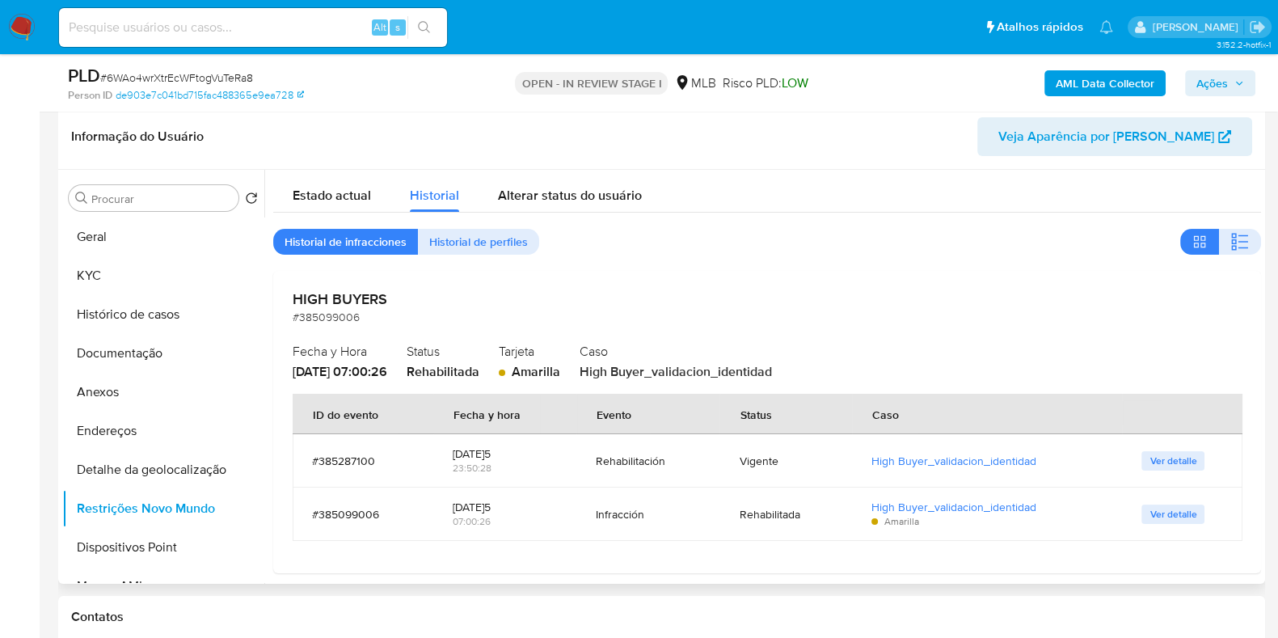
drag, startPoint x: 391, startPoint y: 303, endPoint x: 293, endPoint y: 301, distance: 98.7
click at [293, 301] on h2 "HIGH BUYERS" at bounding box center [767, 299] width 949 height 18
click at [1171, 455] on span "Ver detalle" at bounding box center [1173, 461] width 47 height 16
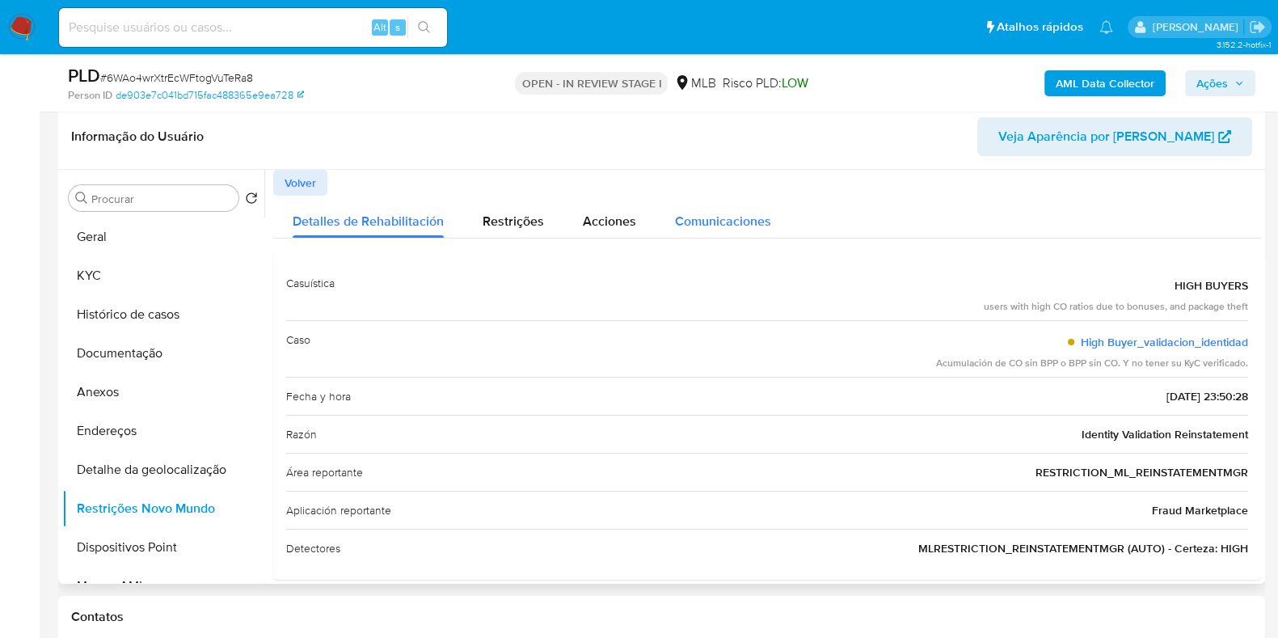
click at [733, 230] on div "Comunicaciones" at bounding box center [723, 217] width 96 height 43
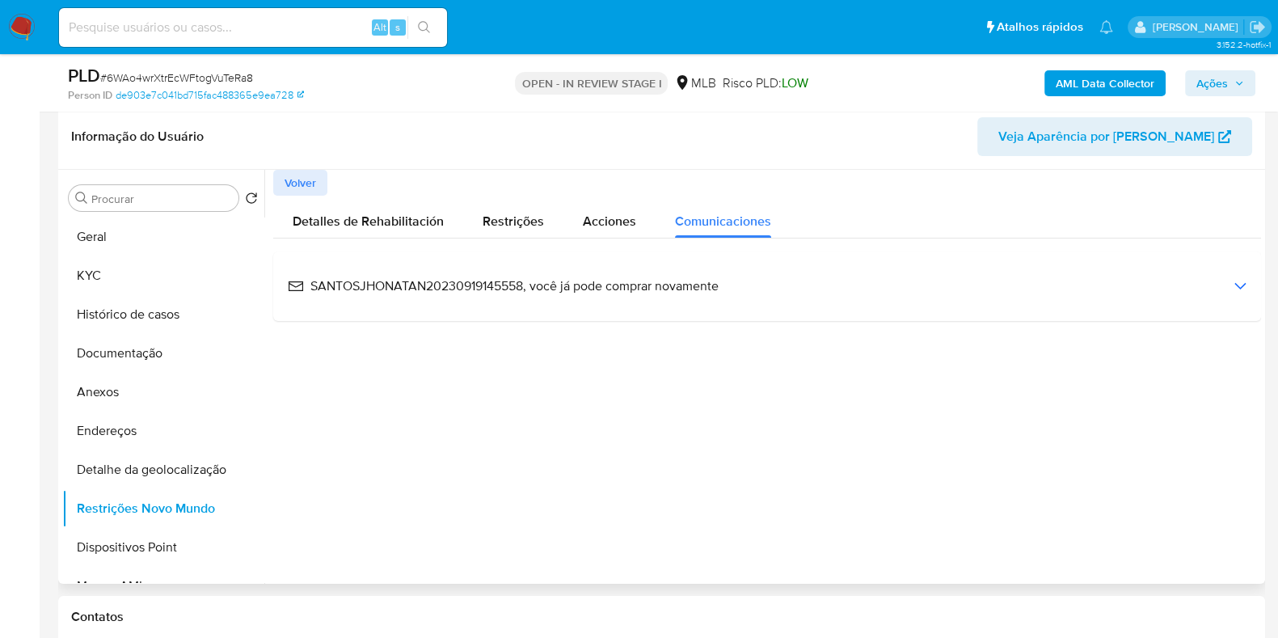
click at [500, 301] on div "SANTOSJHONATAN20230919145558, você já pode comprar novamente" at bounding box center [767, 286] width 962 height 44
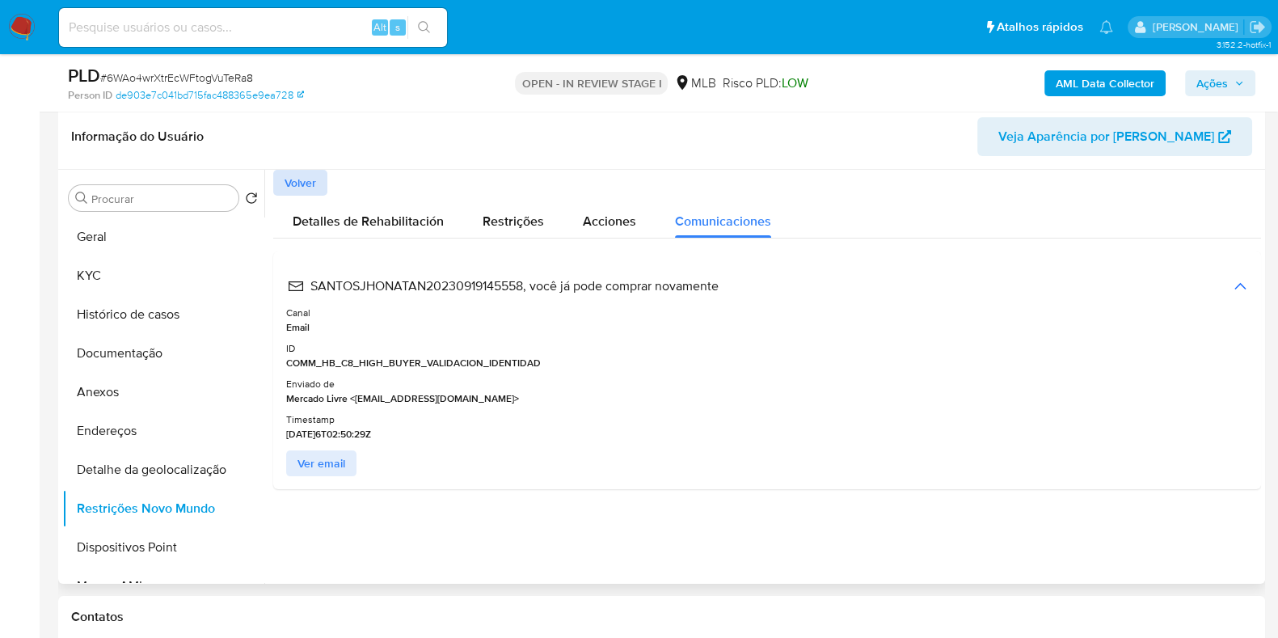
click at [315, 174] on span "Volver" at bounding box center [301, 182] width 32 height 23
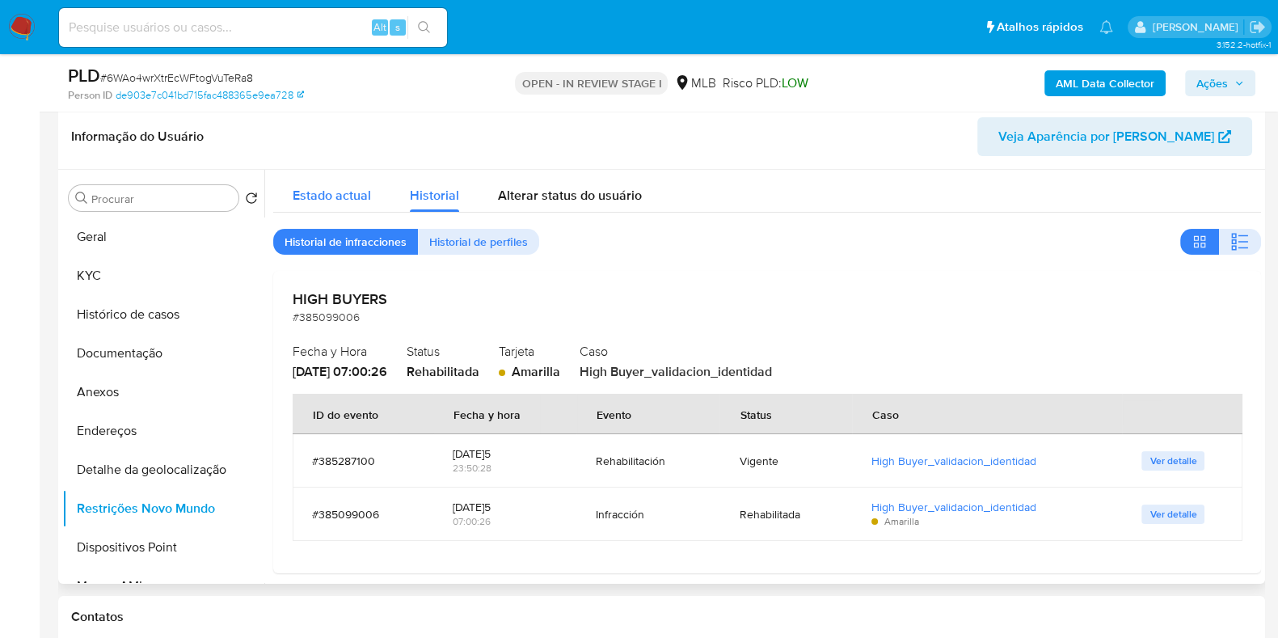
click at [319, 197] on span "Estado actual" at bounding box center [332, 195] width 78 height 19
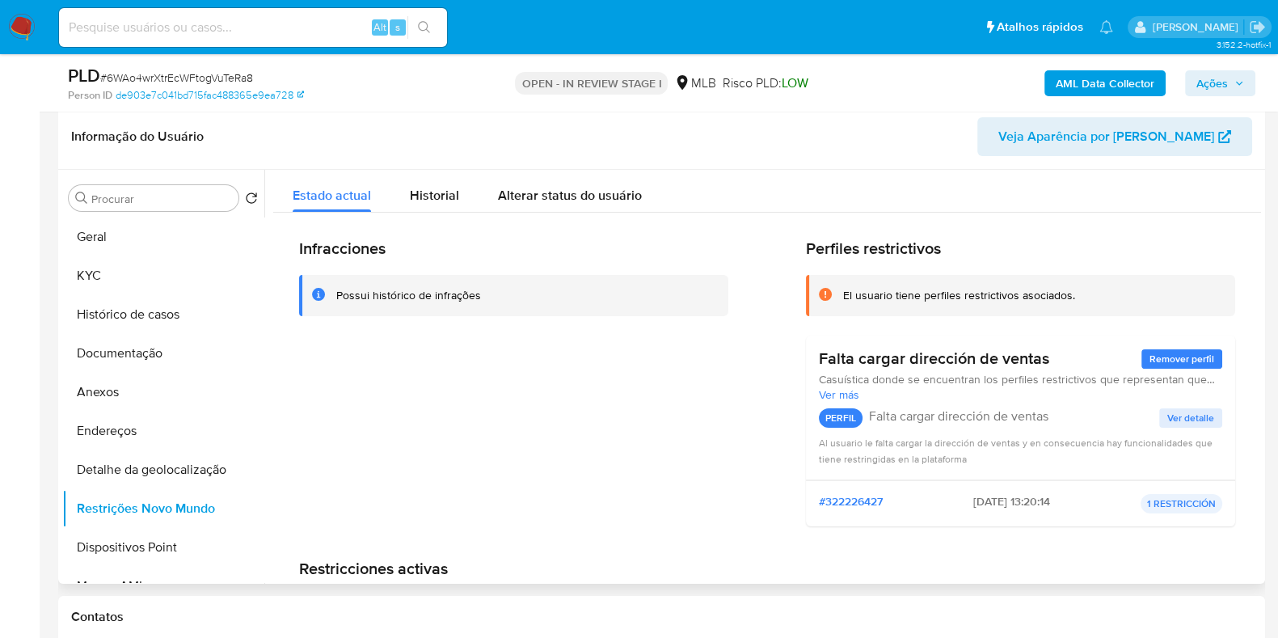
drag, startPoint x: 1261, startPoint y: 296, endPoint x: 1261, endPoint y: 382, distance: 85.7
click at [1261, 382] on div "Procurar Retornar ao pedido padrão Geral KYC Histórico de casos Documentação An…" at bounding box center [661, 377] width 1207 height 414
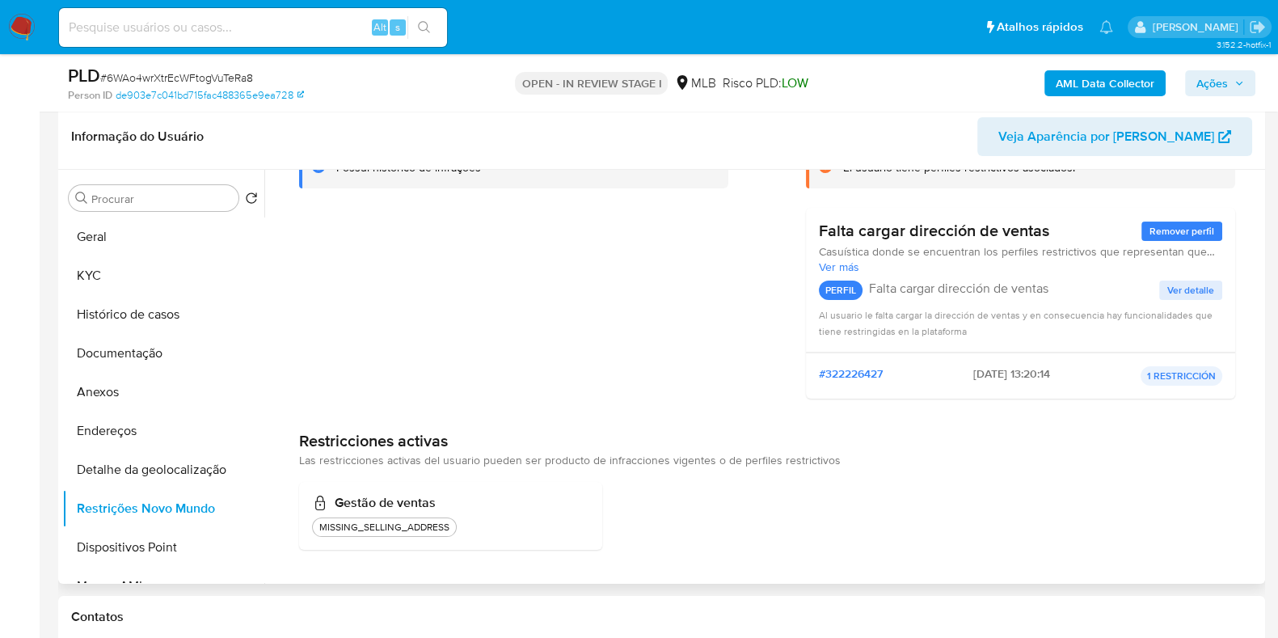
click at [403, 464] on span "Las restricciones activas del usuario pueden ser producto de infracciones vigen…" at bounding box center [570, 460] width 542 height 16
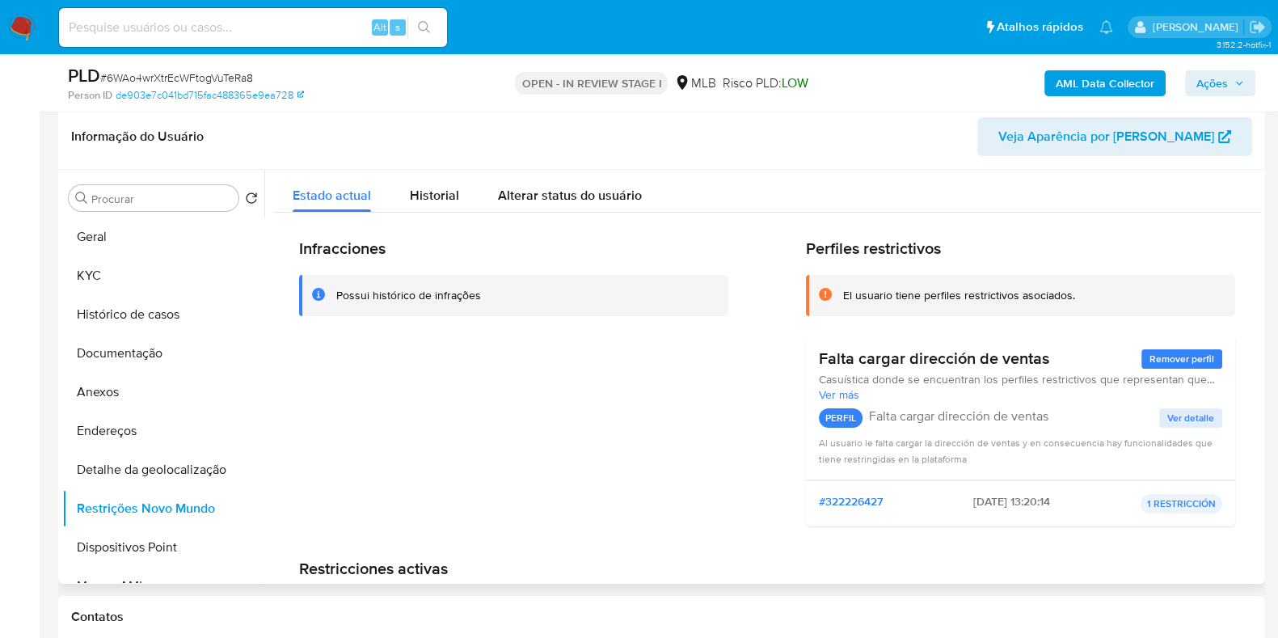
scroll to position [0, 0]
click at [428, 183] on div "Historial" at bounding box center [434, 191] width 49 height 43
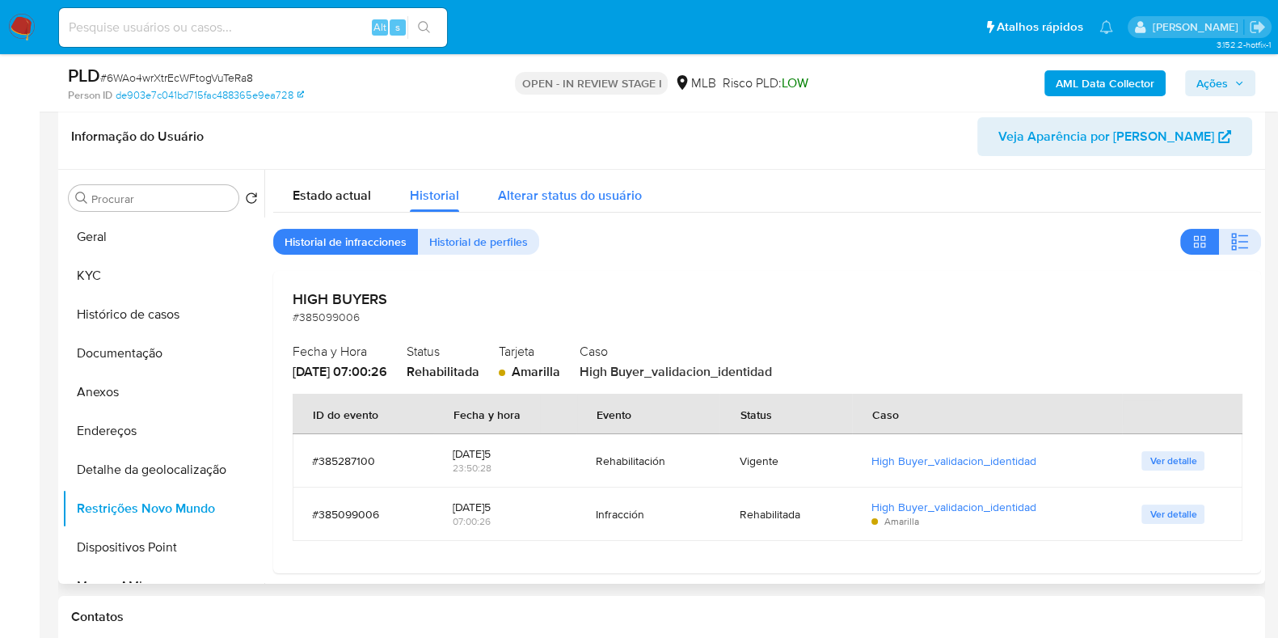
click at [556, 186] on span "Alterar status do usuário" at bounding box center [570, 195] width 144 height 19
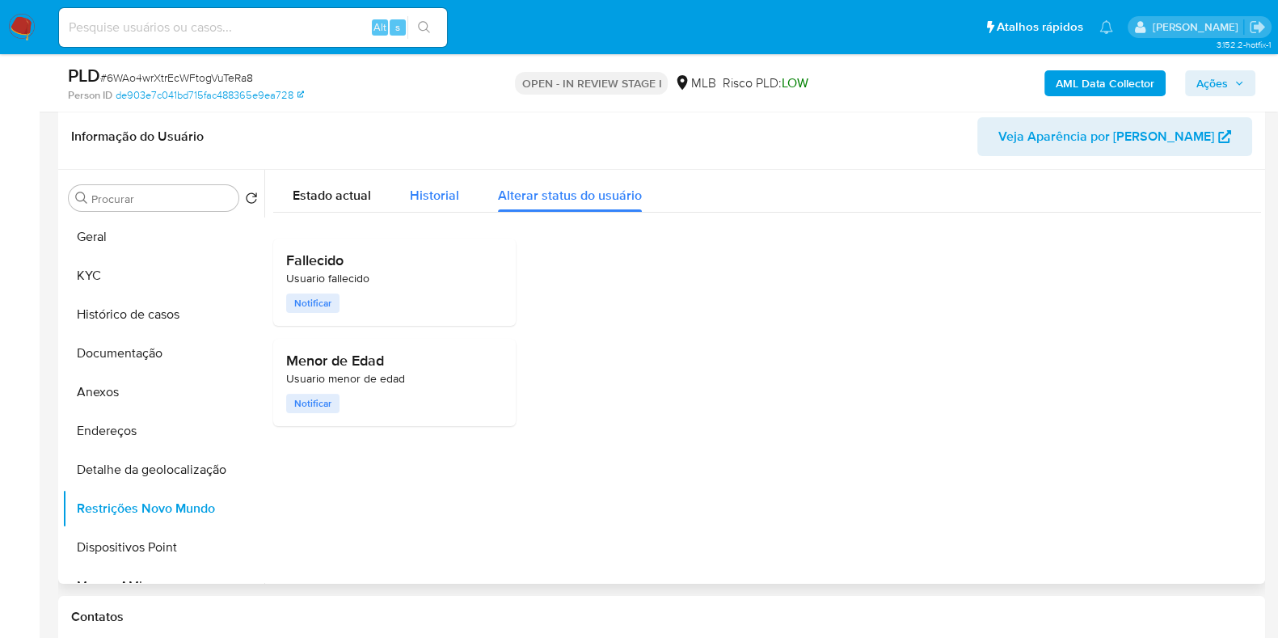
click at [438, 200] on span "Historial" at bounding box center [434, 195] width 49 height 19
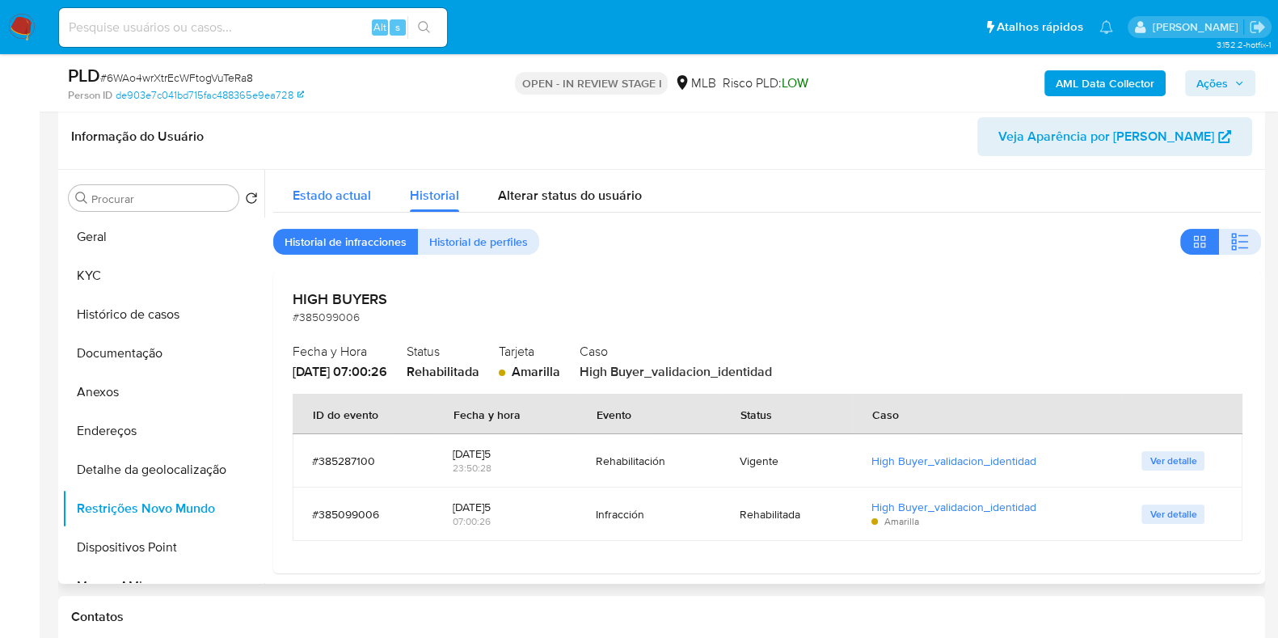
click at [319, 204] on div "Estado actual" at bounding box center [332, 191] width 78 height 43
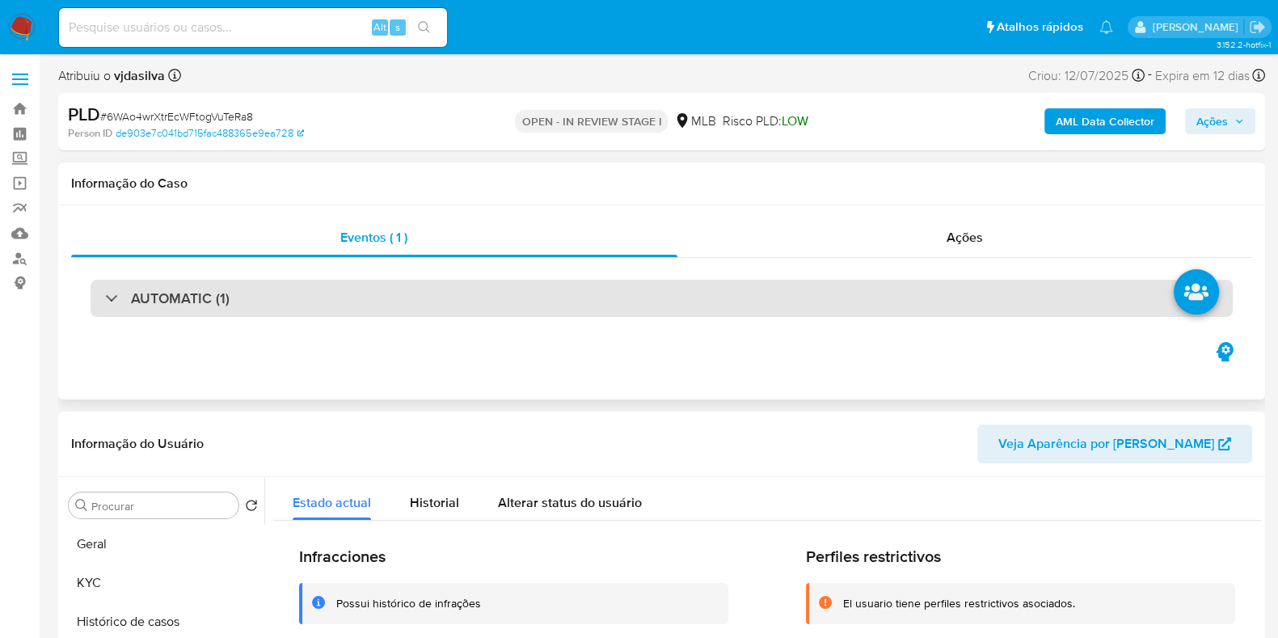
click at [817, 285] on div "AUTOMATIC (1)" at bounding box center [662, 298] width 1142 height 37
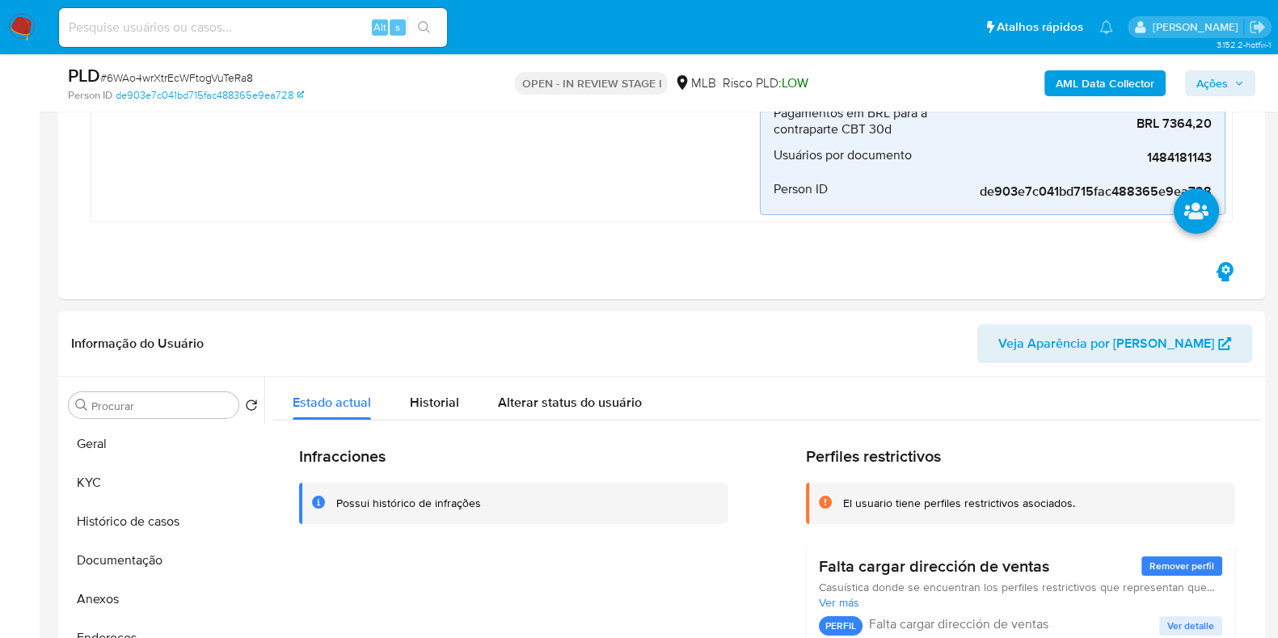
scroll to position [320, 0]
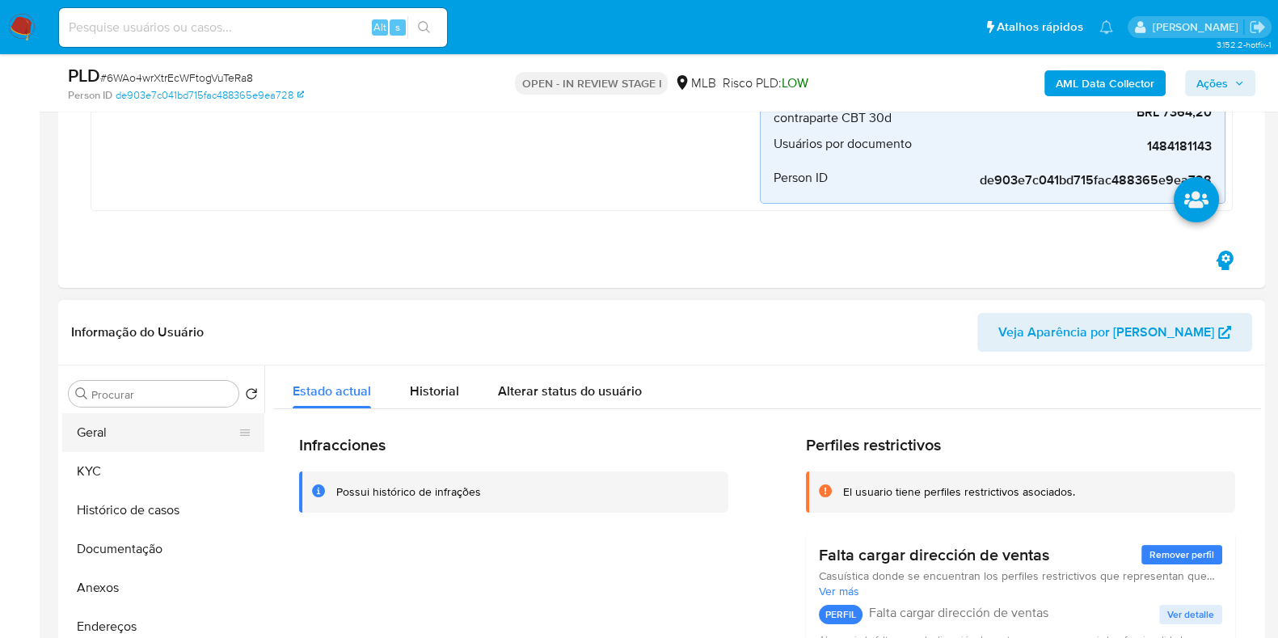
click at [121, 431] on button "Geral" at bounding box center [156, 432] width 189 height 39
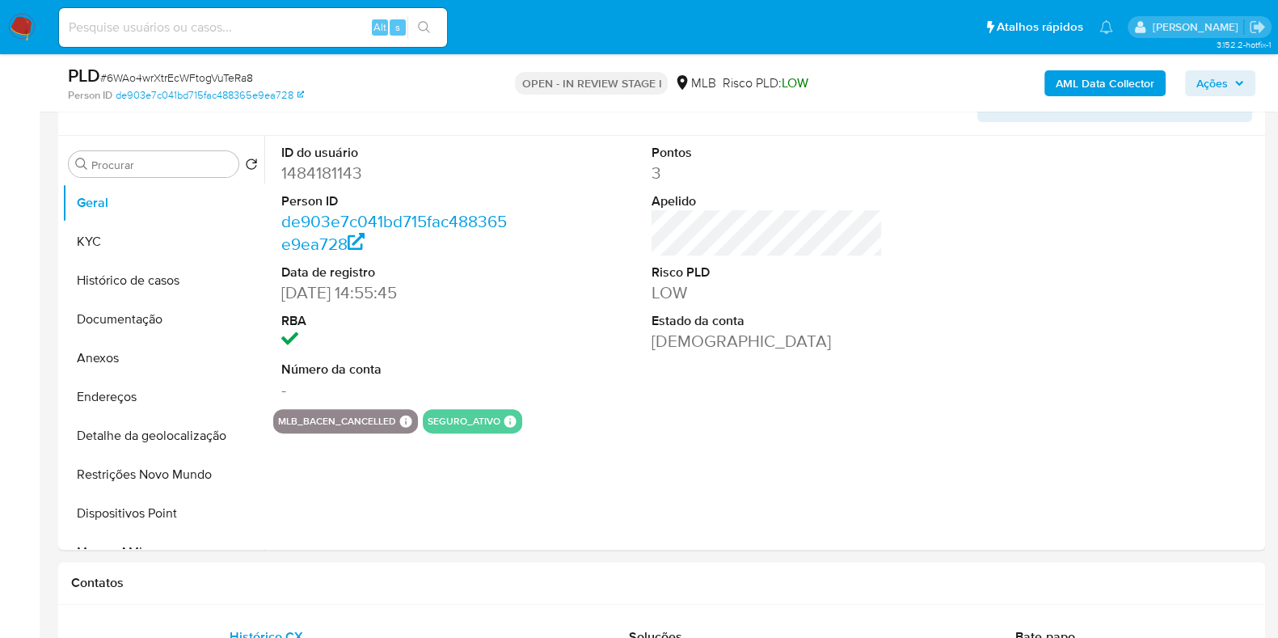
scroll to position [580, 0]
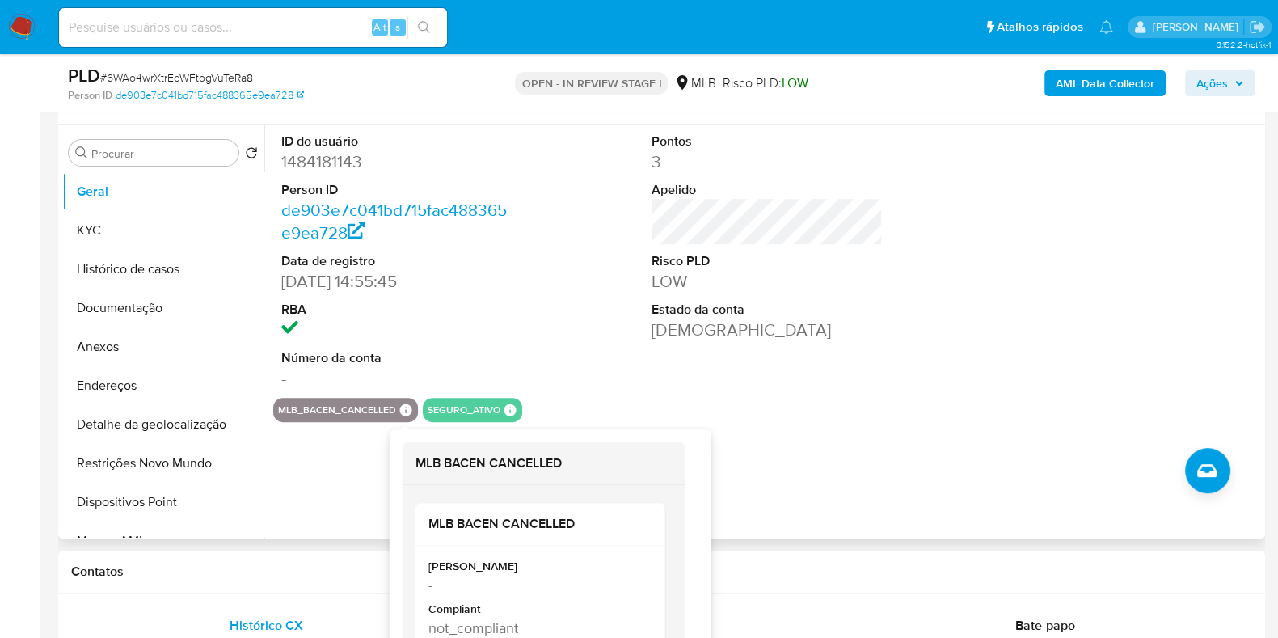
click at [400, 403] on icon at bounding box center [406, 410] width 15 height 15
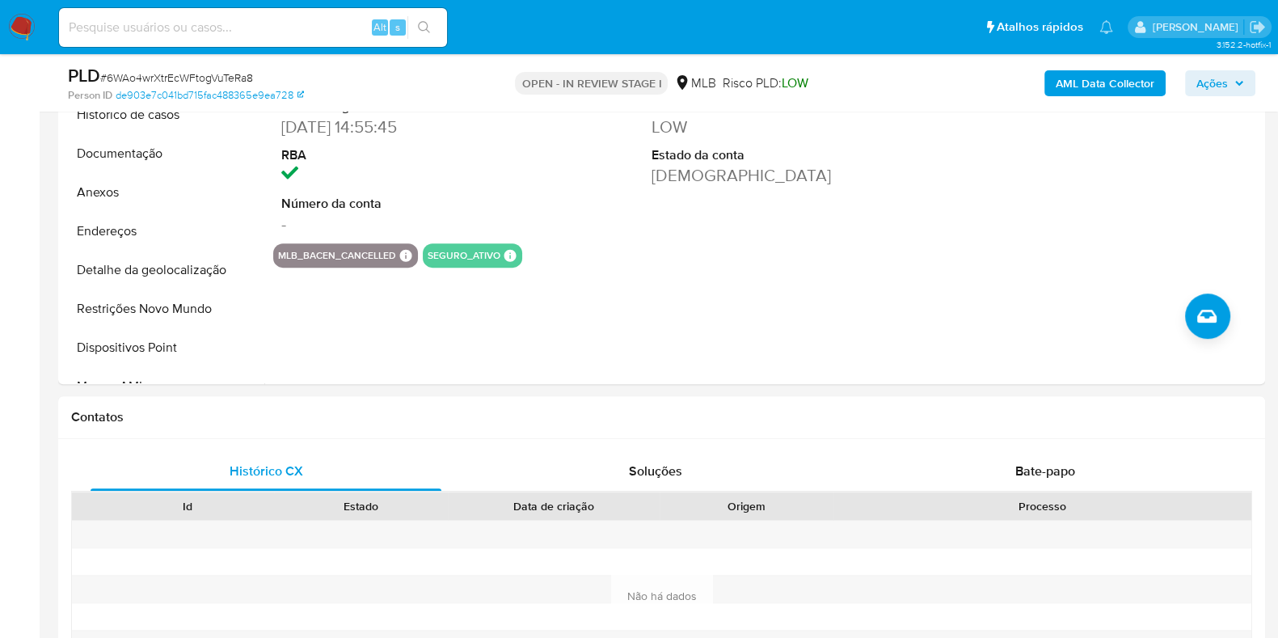
scroll to position [743, 0]
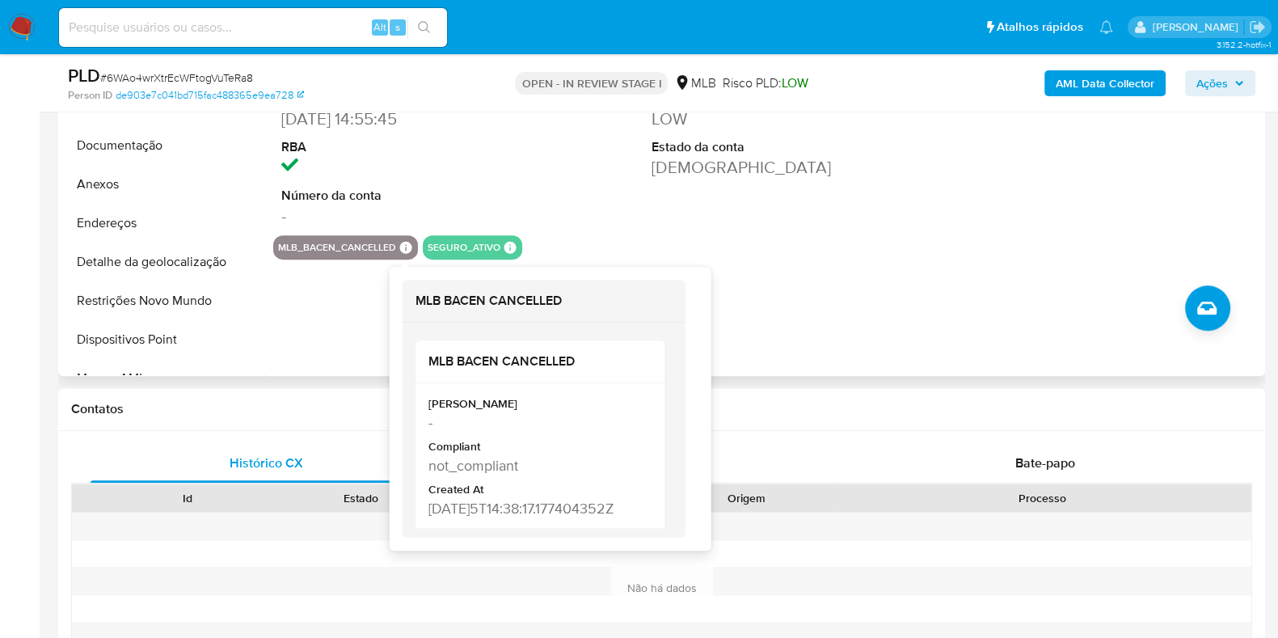
click at [400, 249] on icon at bounding box center [406, 248] width 12 height 12
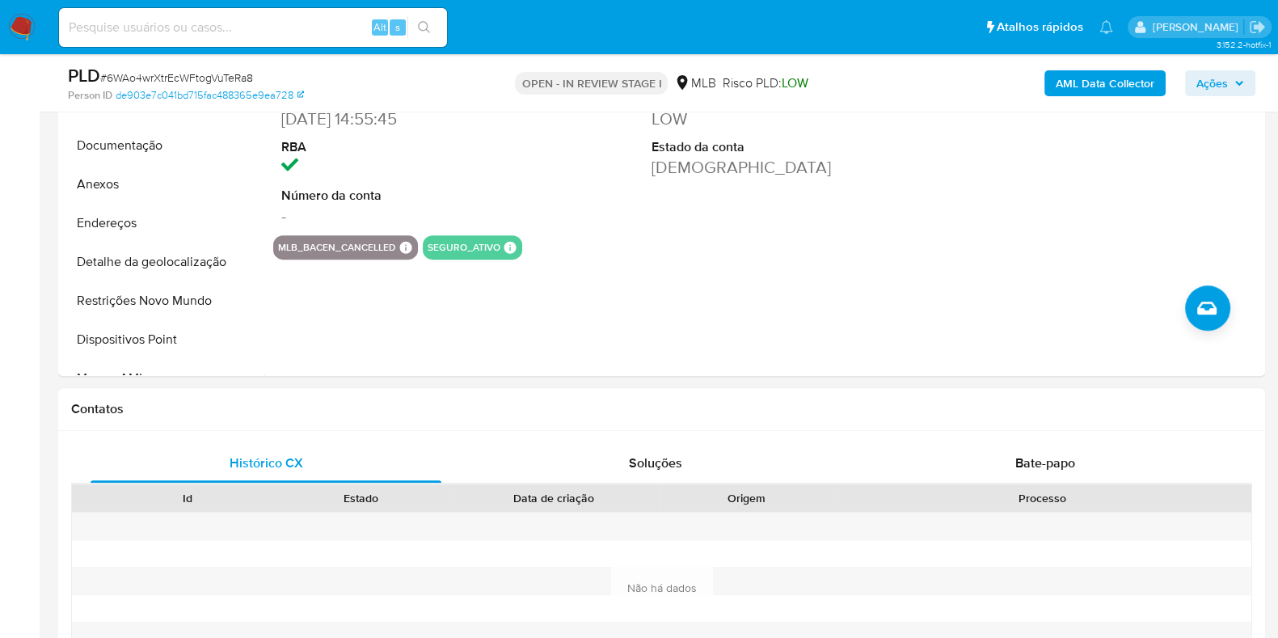
drag, startPoint x: 665, startPoint y: 397, endPoint x: 665, endPoint y: 413, distance: 16.2
drag, startPoint x: 665, startPoint y: 425, endPoint x: 663, endPoint y: 443, distance: 17.9
click at [683, 454] on div "Soluções" at bounding box center [655, 463] width 351 height 39
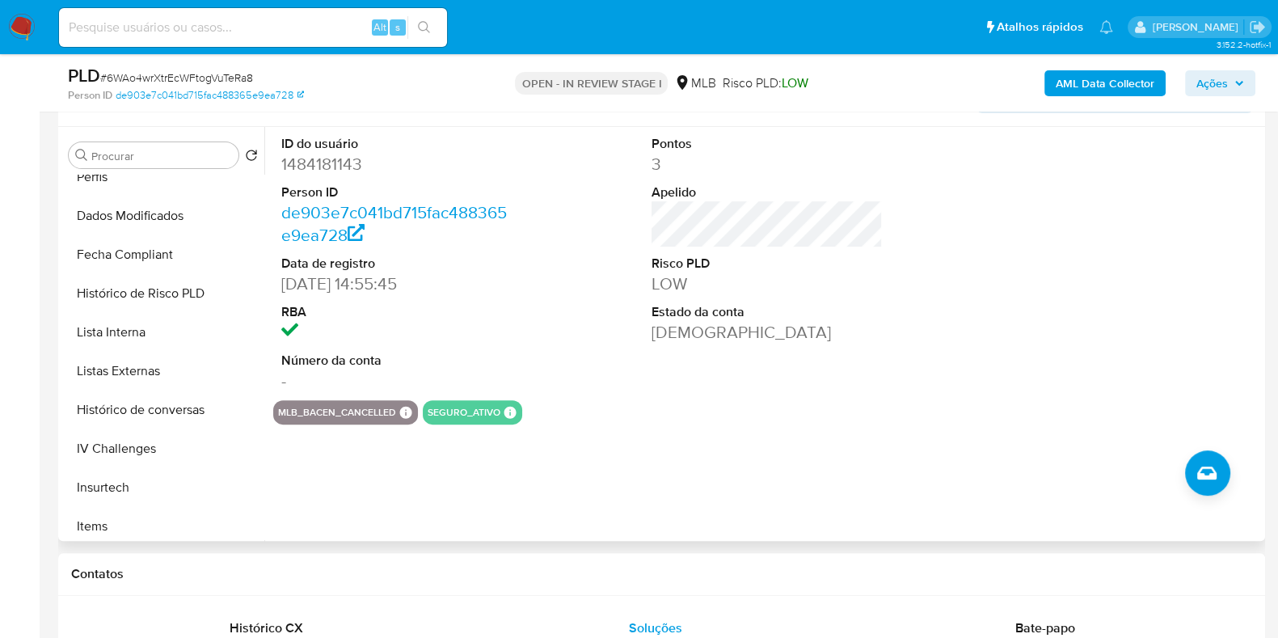
scroll to position [640, 0]
click at [190, 285] on button "Histórico de Risco PLD" at bounding box center [156, 291] width 189 height 39
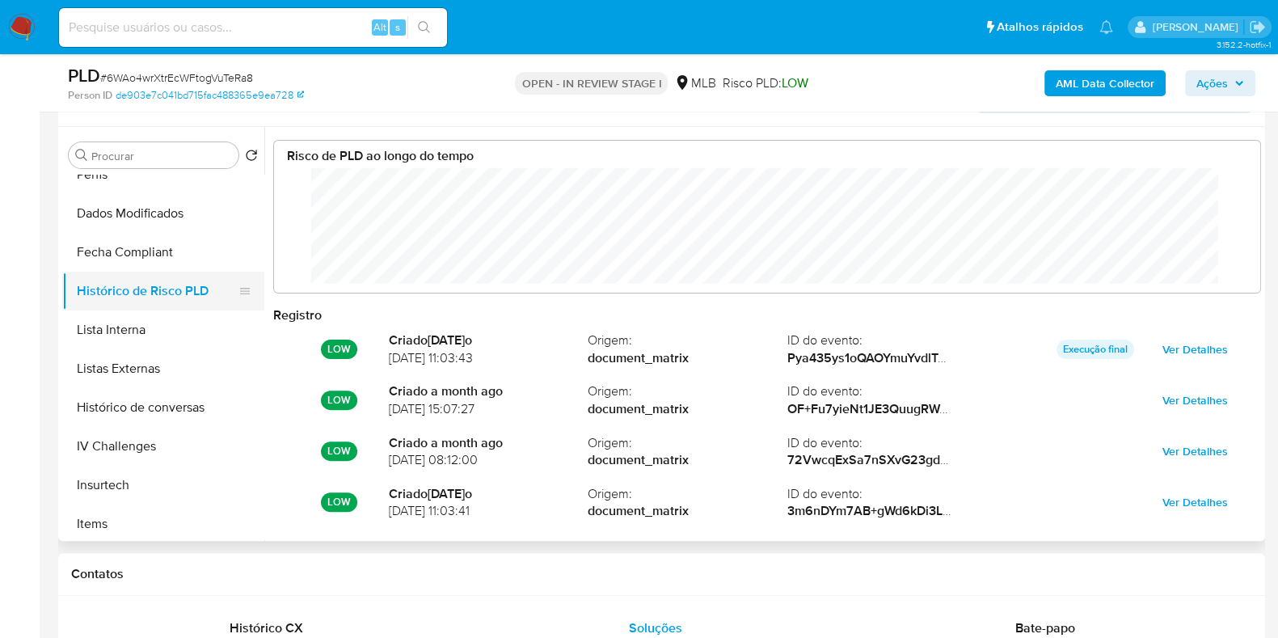
scroll to position [121, 954]
click at [171, 327] on button "Lista Interna" at bounding box center [156, 329] width 189 height 39
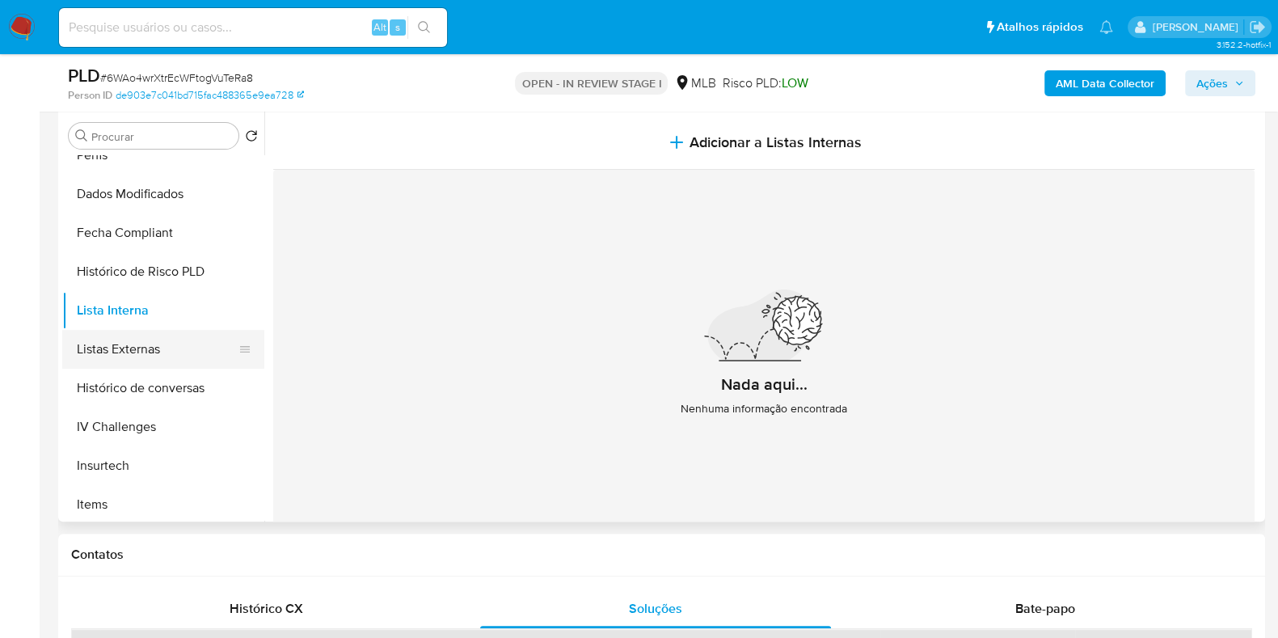
click at [108, 357] on button "Listas Externas" at bounding box center [156, 349] width 189 height 39
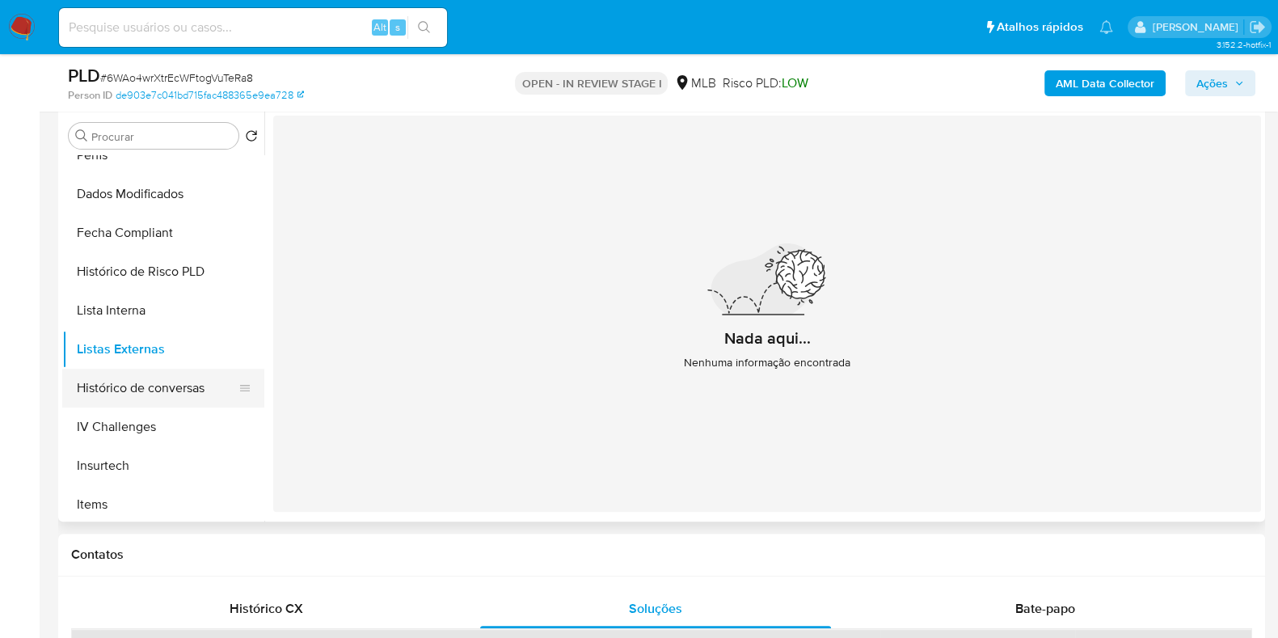
click at [109, 382] on button "Histórico de conversas" at bounding box center [156, 388] width 189 height 39
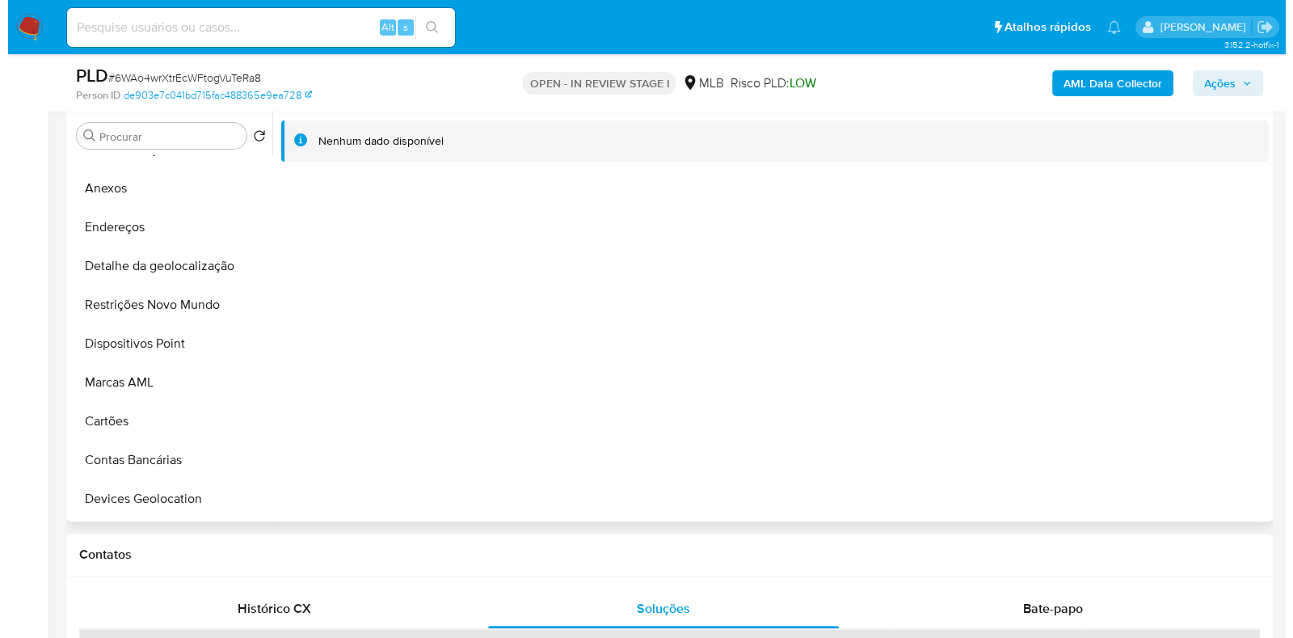
scroll to position [135, 0]
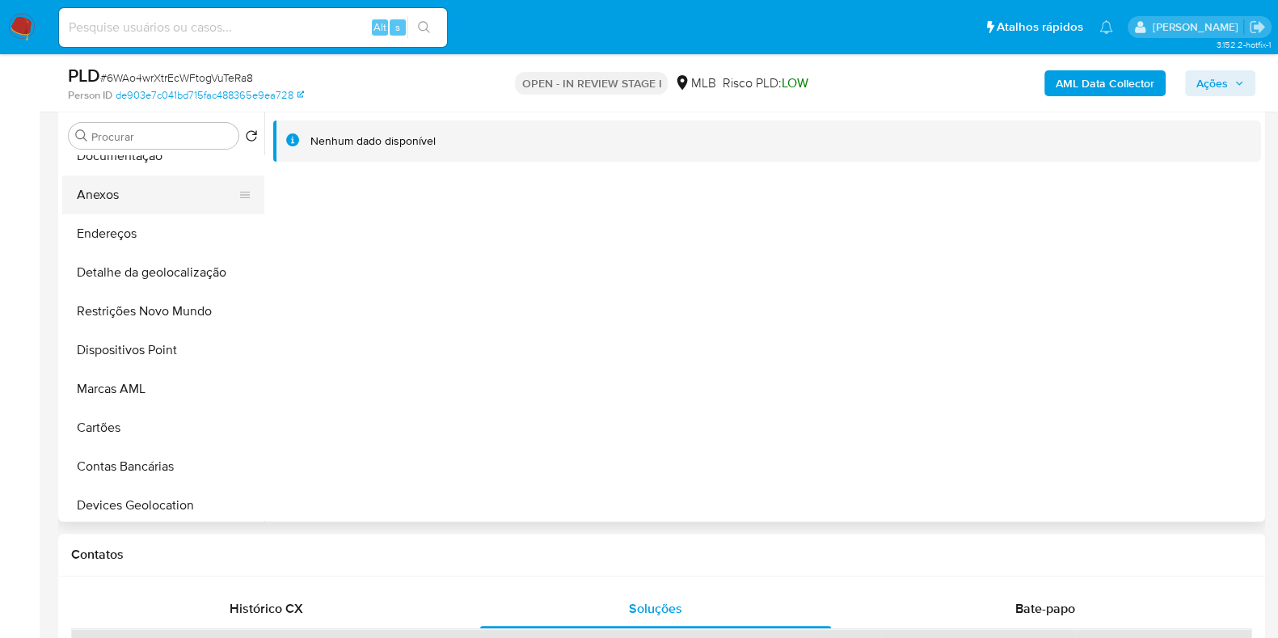
click at [206, 204] on button "Anexos" at bounding box center [156, 194] width 189 height 39
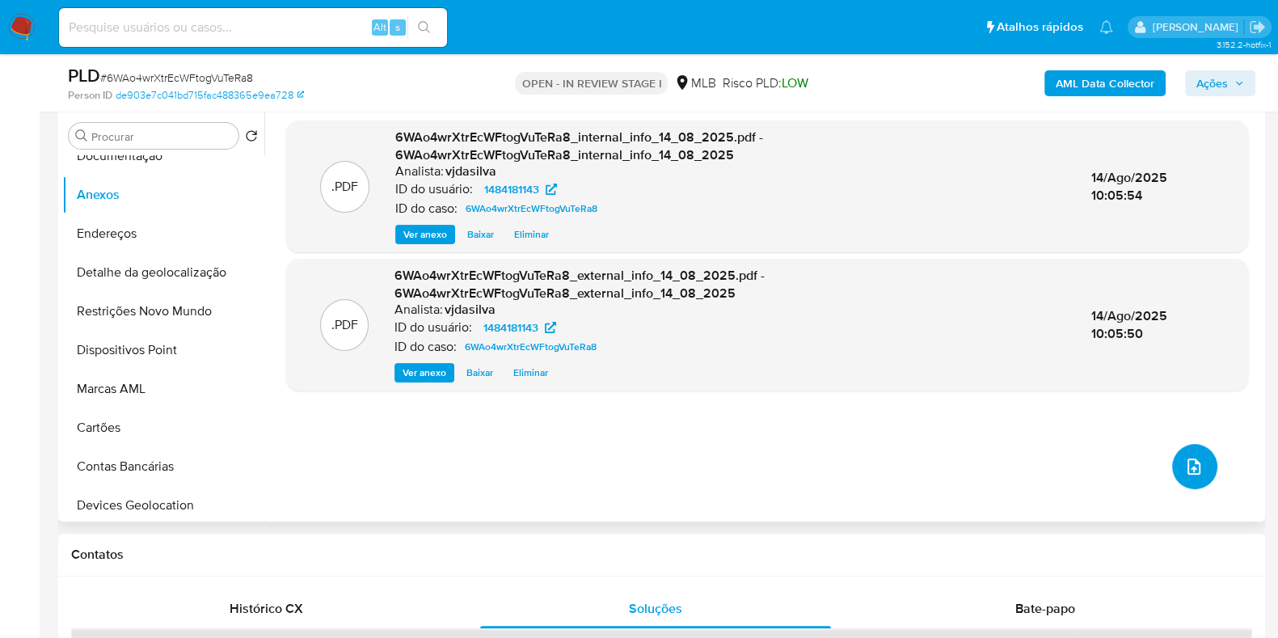
click at [1188, 462] on icon "upload-file" at bounding box center [1194, 466] width 13 height 16
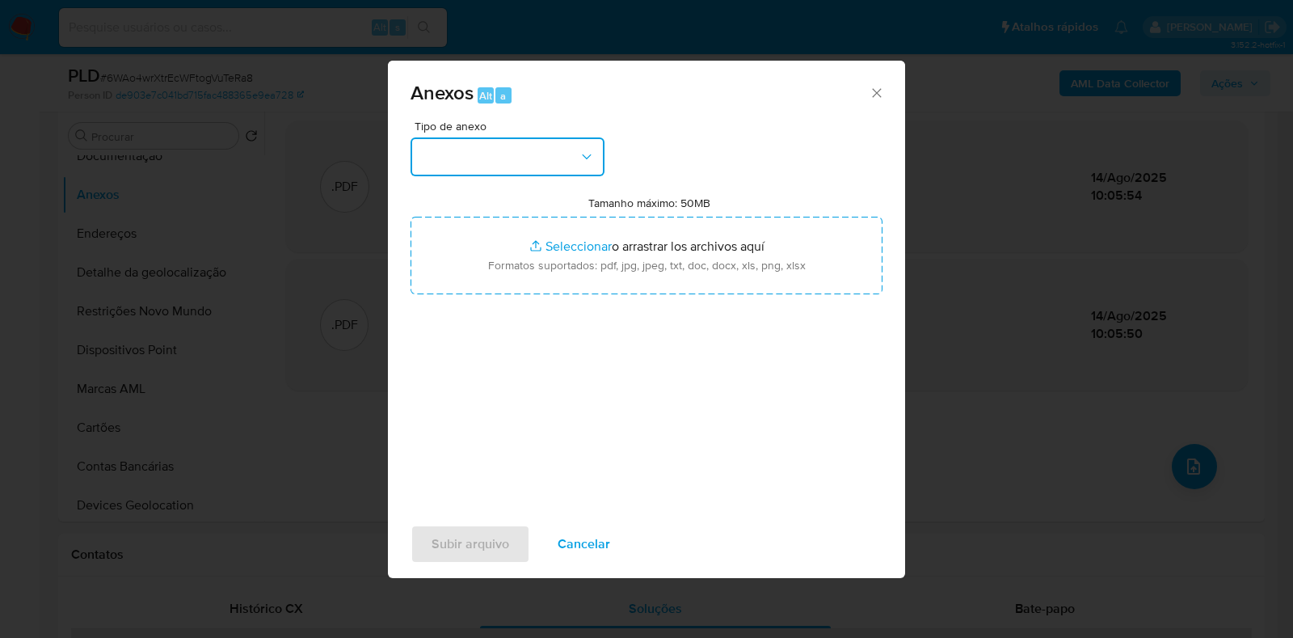
click at [576, 159] on button "button" at bounding box center [508, 156] width 194 height 39
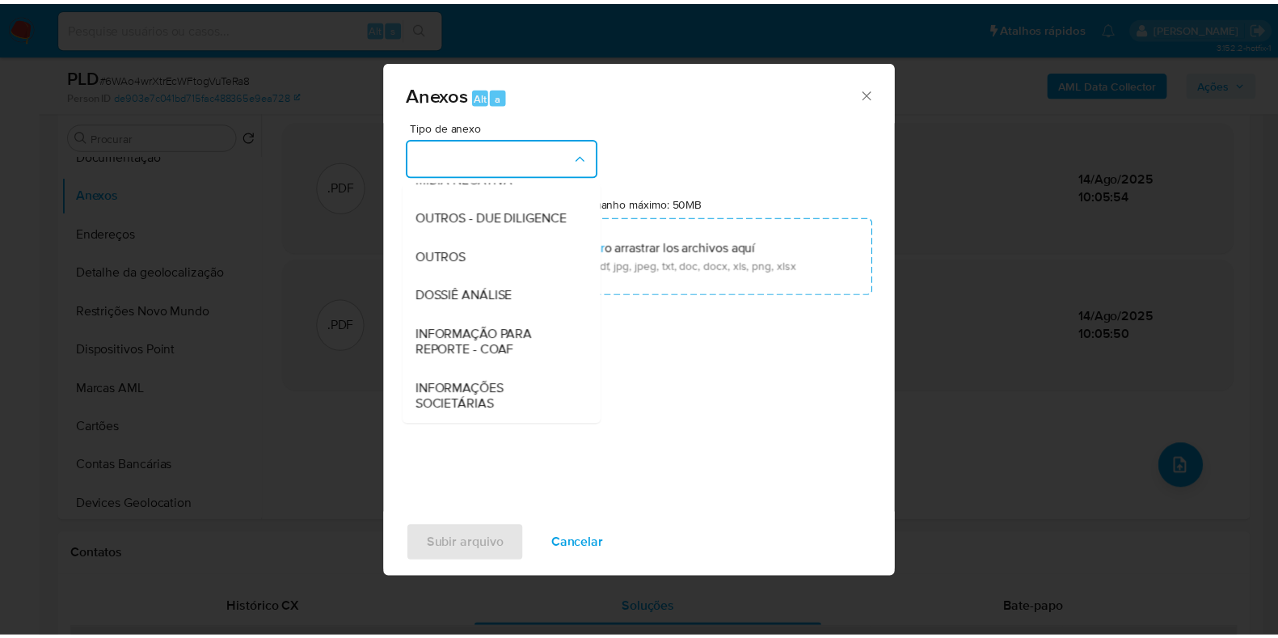
scroll to position [249, 0]
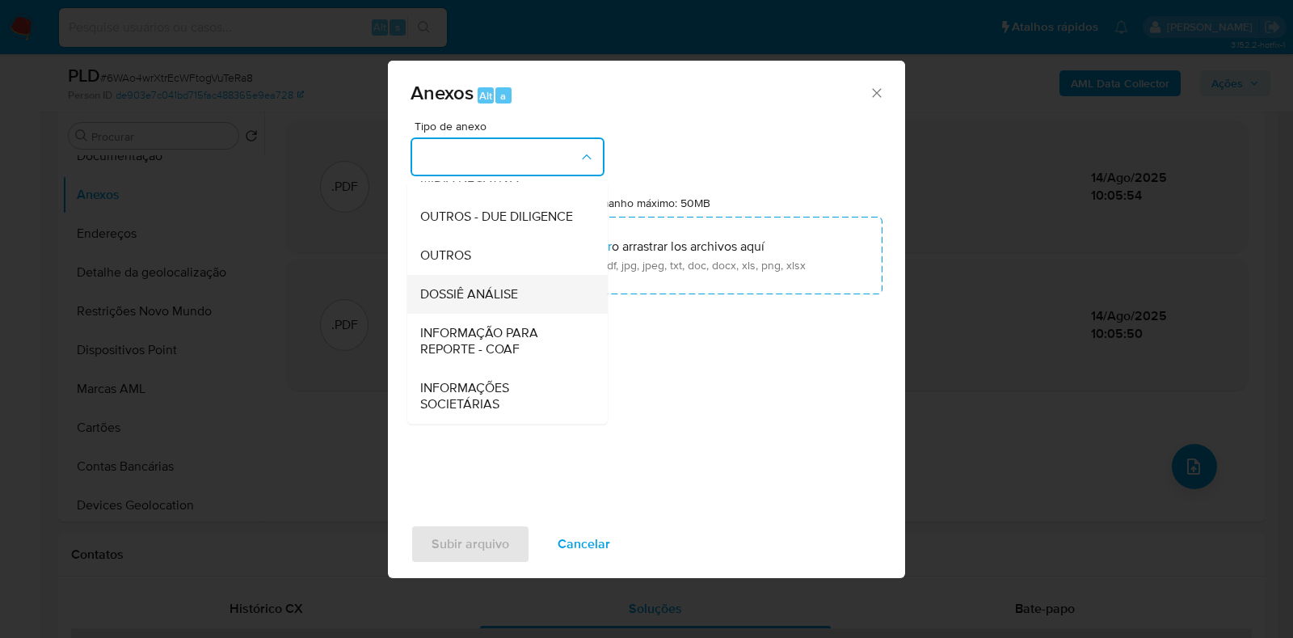
click at [527, 289] on div "DOSSIÊ ANÁLISE" at bounding box center [502, 294] width 165 height 39
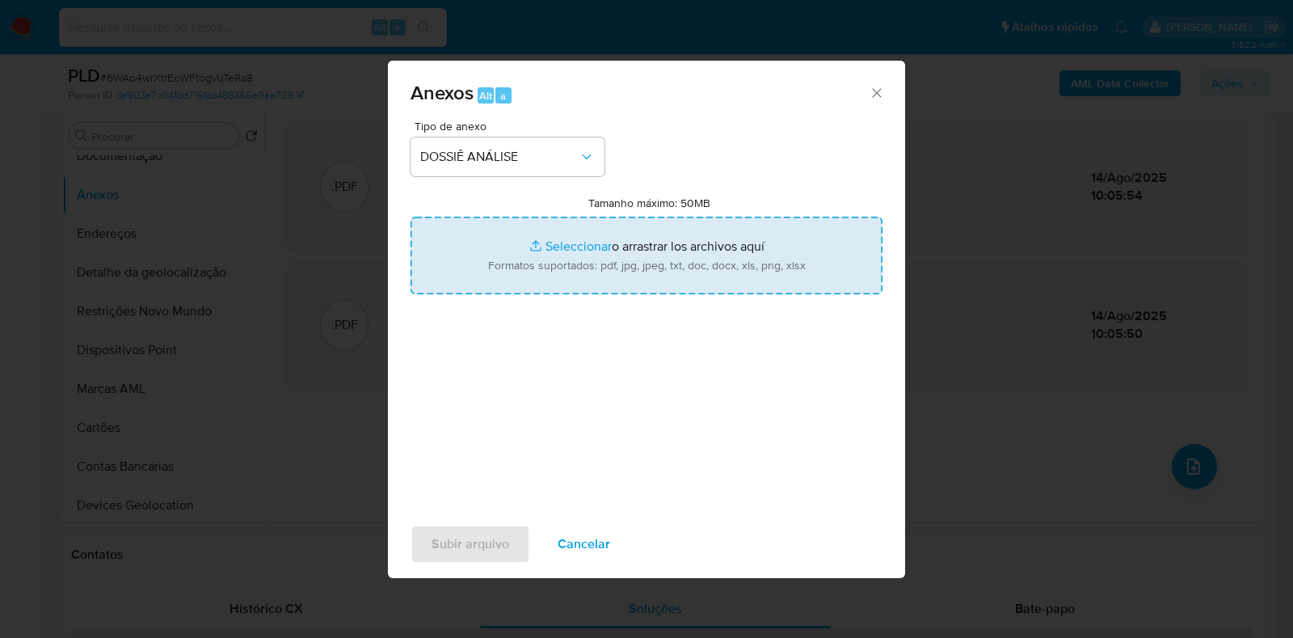
type input "C:\fakepath\DECLÍNIO - XXXX - CPF 16346179756 - JHONATAN DOS SANTOS ROSA.pdf"
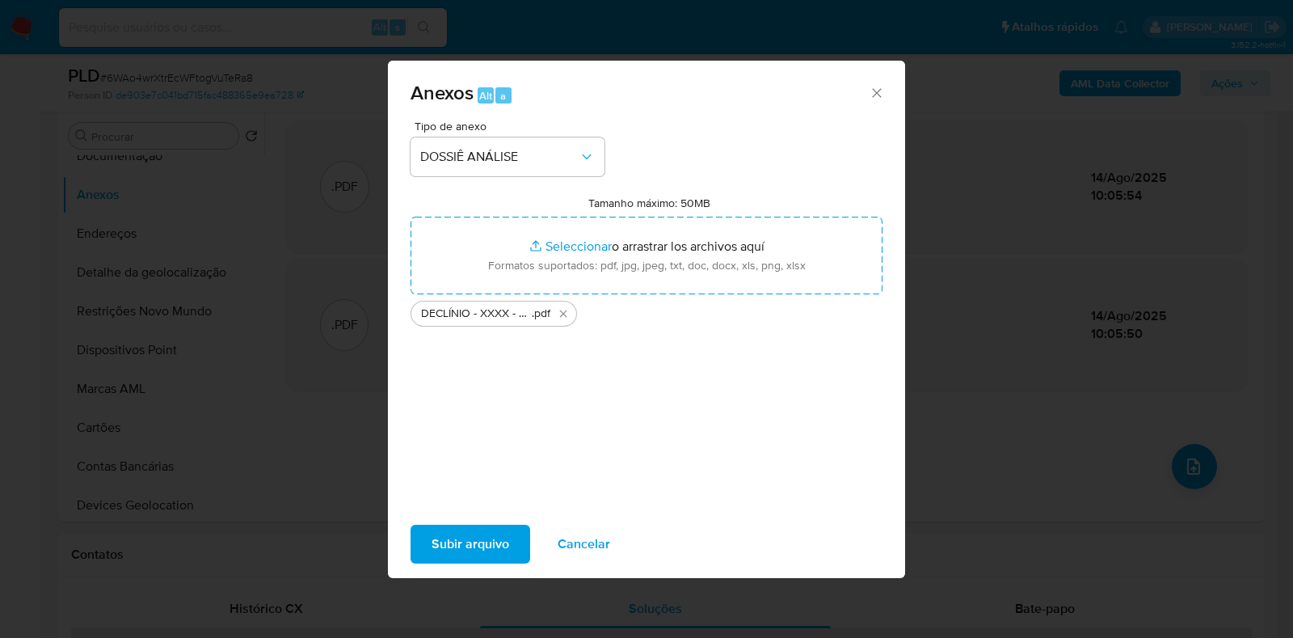
click at [482, 545] on span "Subir arquivo" at bounding box center [471, 544] width 78 height 36
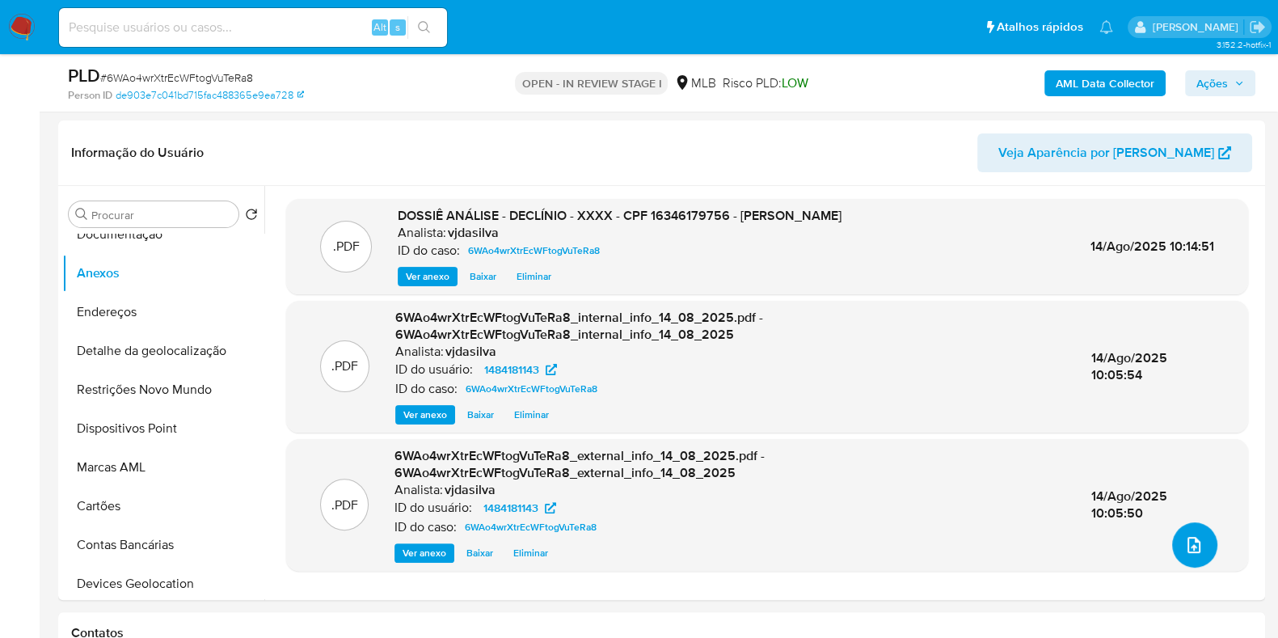
scroll to position [565, 0]
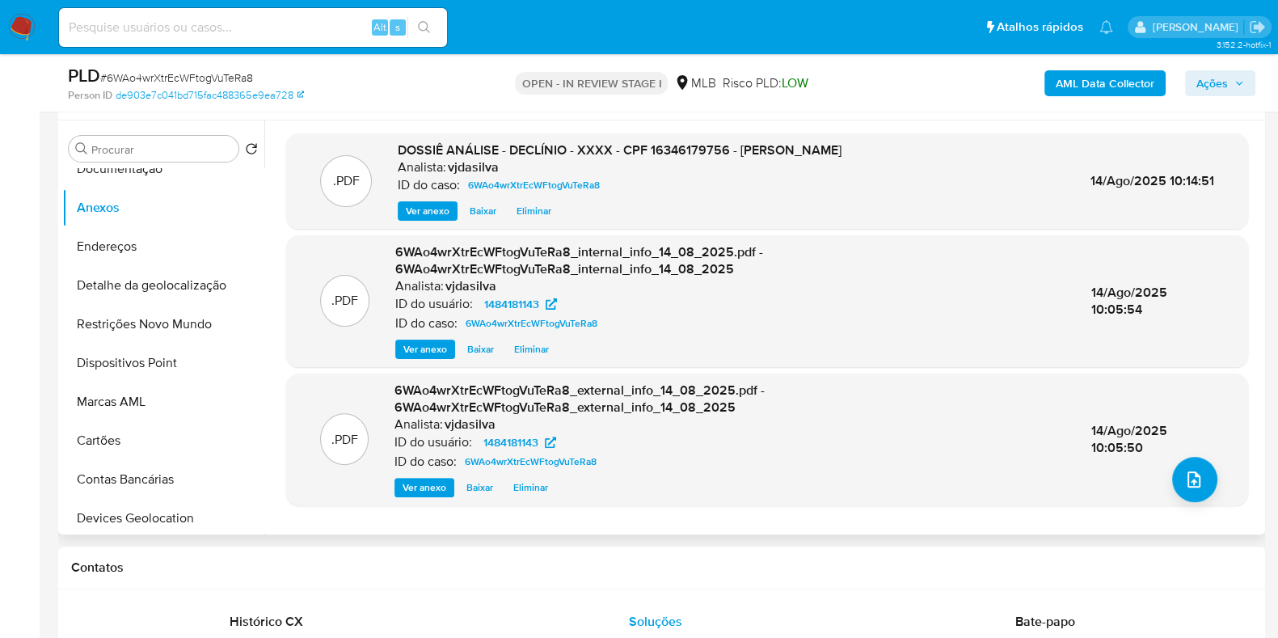
click at [538, 205] on span "Eliminar" at bounding box center [534, 211] width 35 height 16
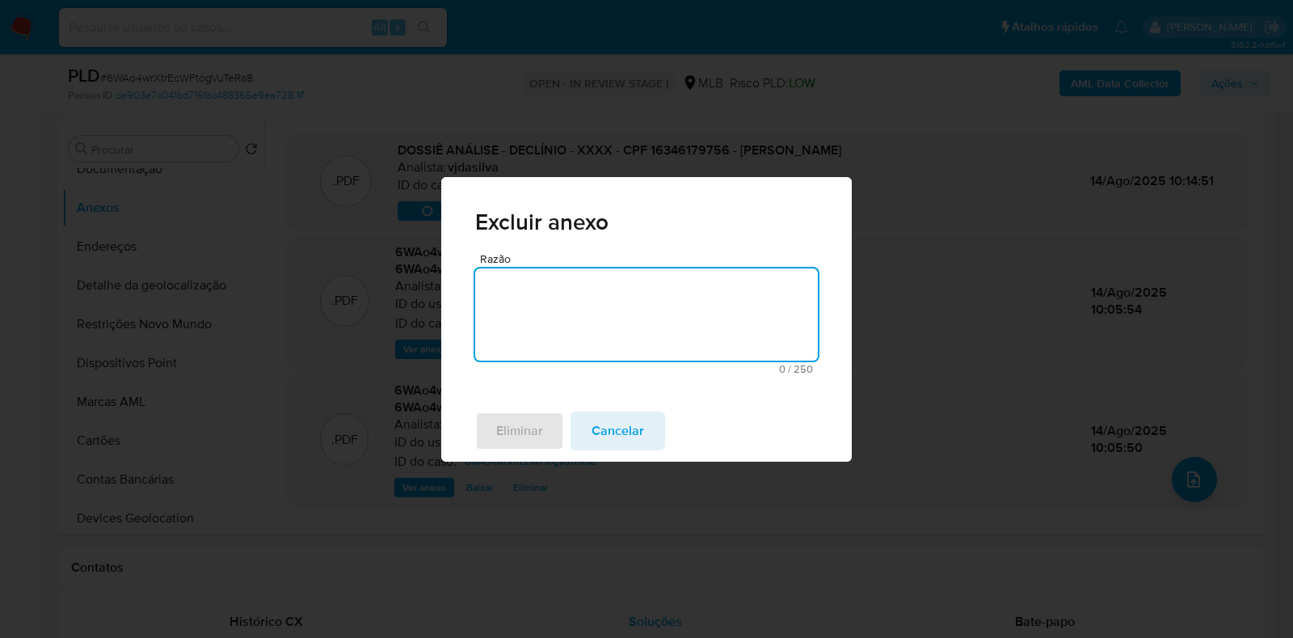
click at [546, 281] on textarea "Razão" at bounding box center [646, 314] width 343 height 92
type textarea "Atualizar Sars"
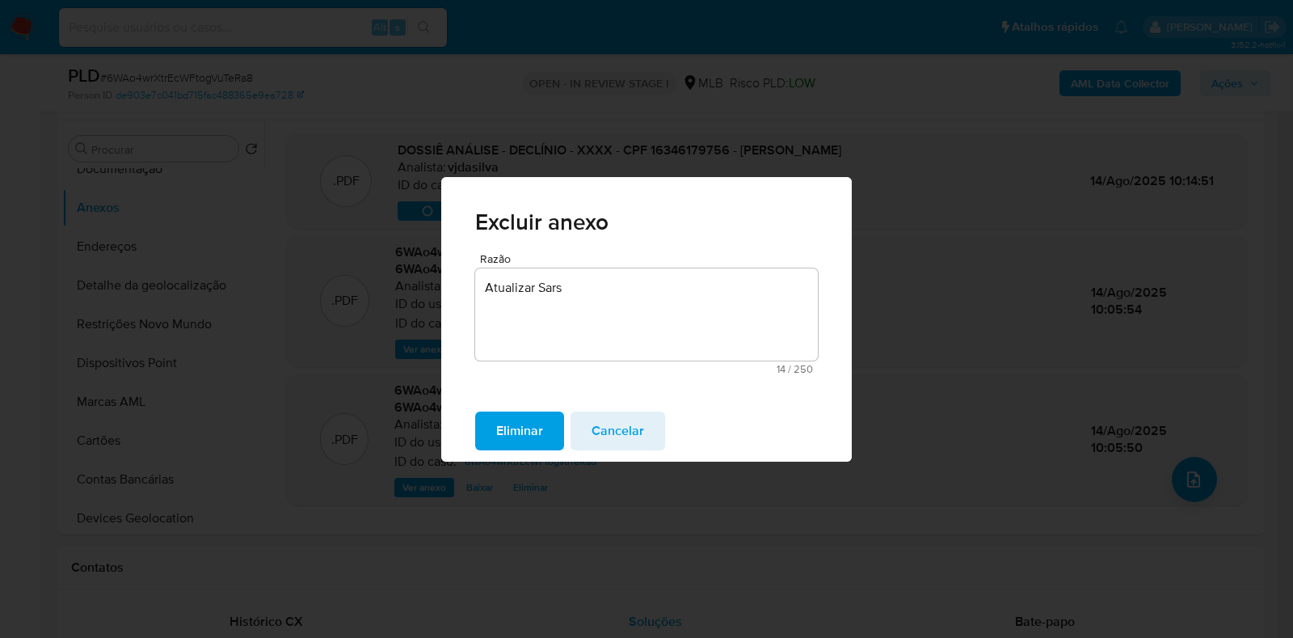
click at [515, 445] on span "Eliminar" at bounding box center [519, 431] width 47 height 36
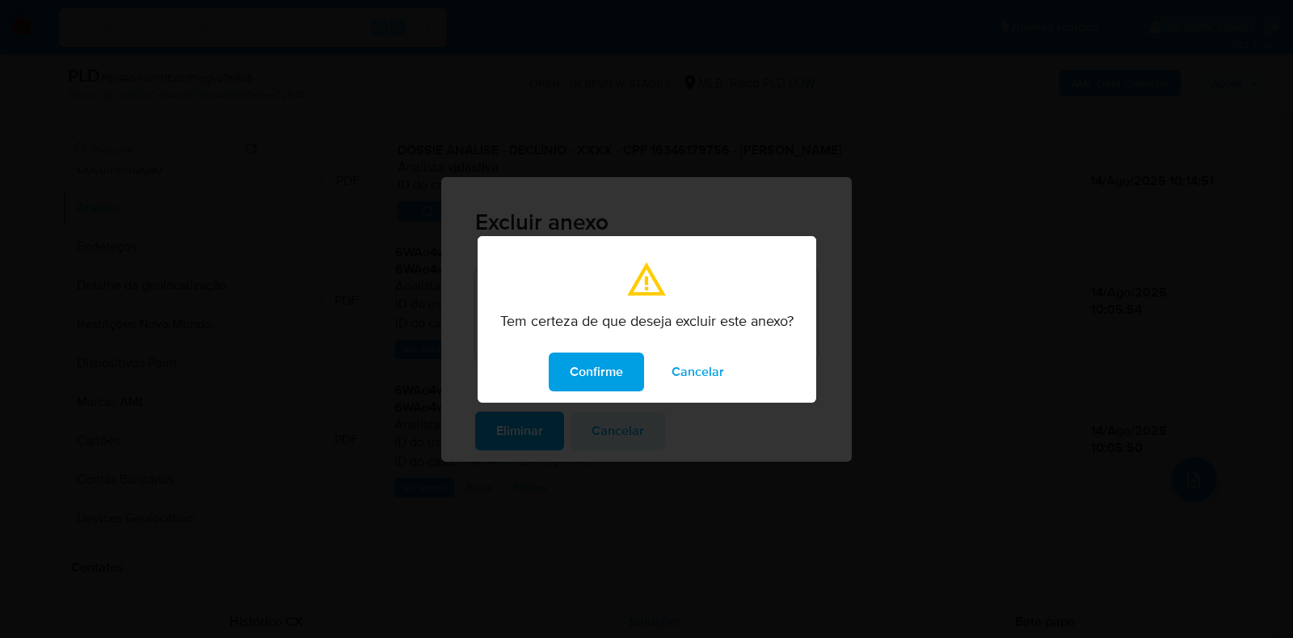
click at [593, 383] on span "Confirme" at bounding box center [596, 372] width 53 height 36
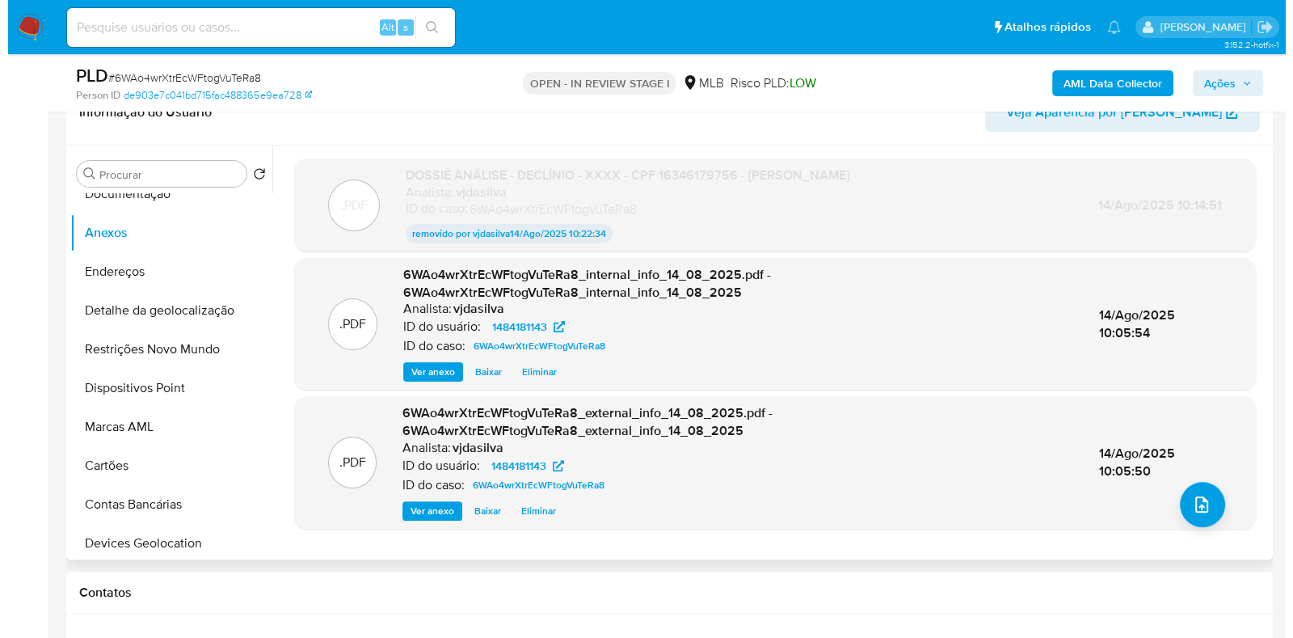
scroll to position [0, 0]
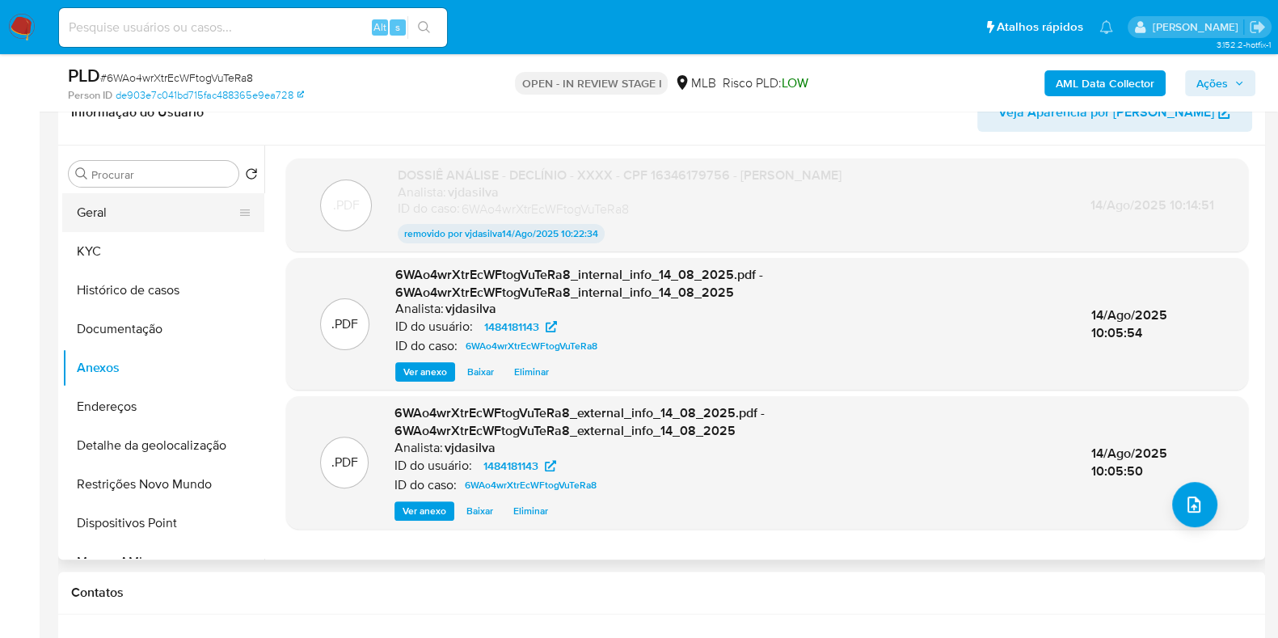
click at [189, 214] on button "Geral" at bounding box center [156, 212] width 189 height 39
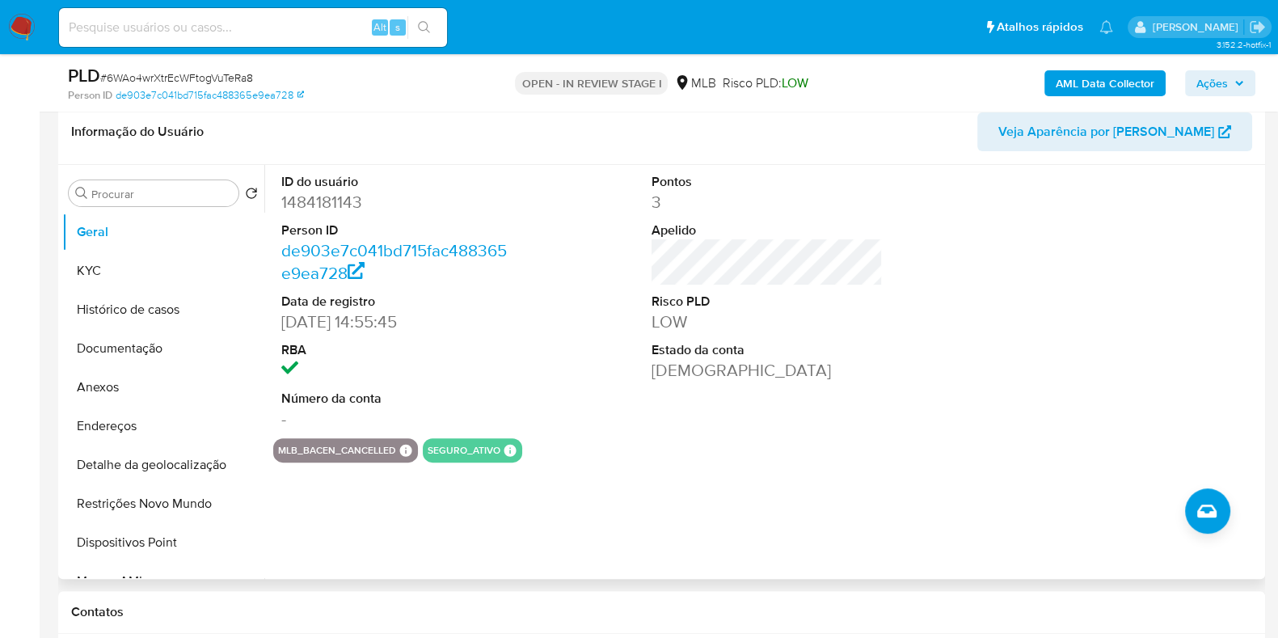
click at [696, 352] on dt "Estado da conta" at bounding box center [767, 350] width 231 height 18
click at [150, 393] on button "Anexos" at bounding box center [156, 387] width 189 height 39
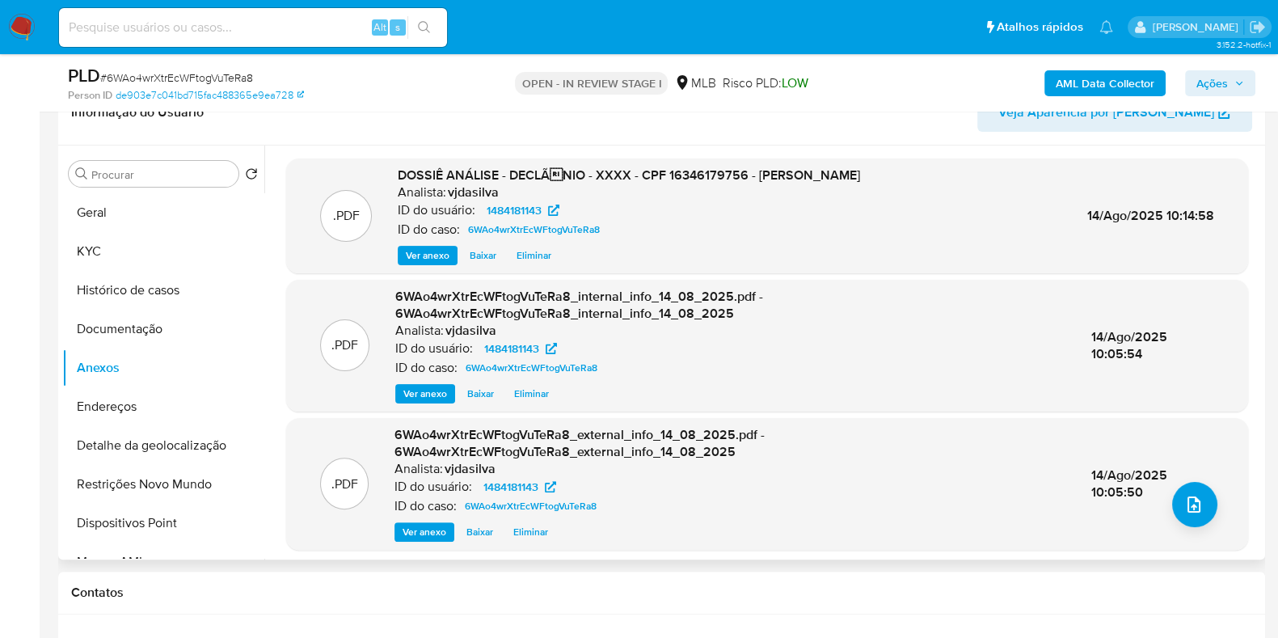
click at [542, 256] on span "Eliminar" at bounding box center [534, 255] width 35 height 16
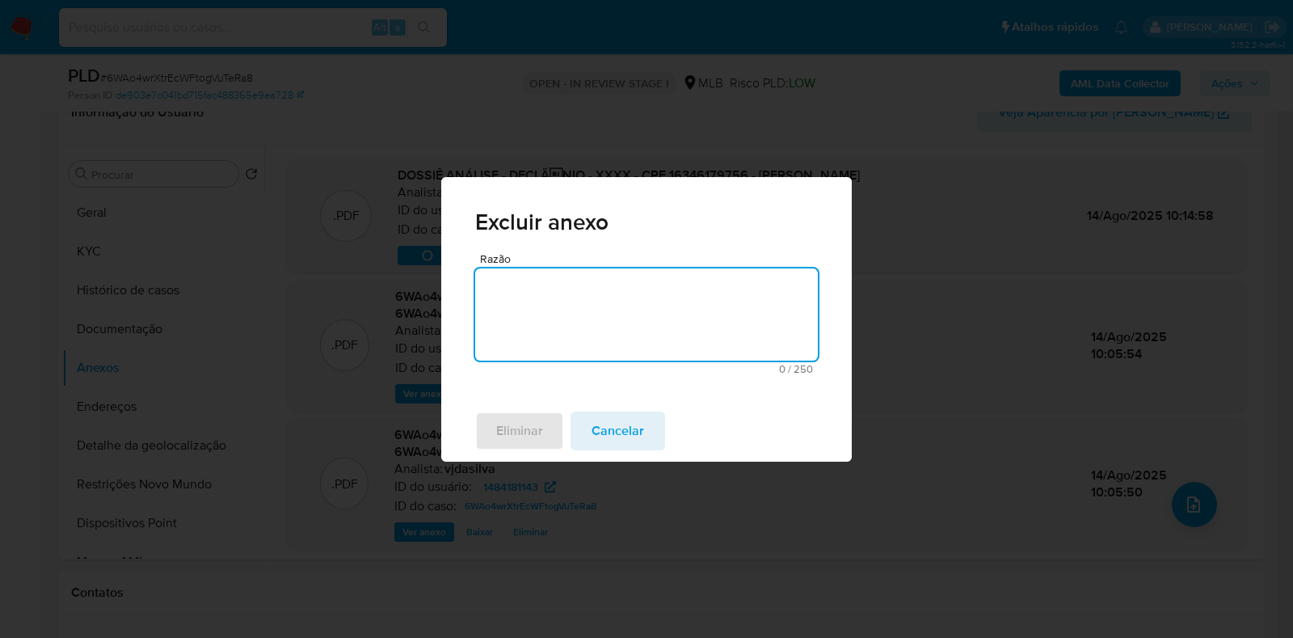
click at [549, 280] on textarea "Razão" at bounding box center [646, 314] width 343 height 92
type textarea "atualizar sars"
click at [534, 424] on span "Eliminar" at bounding box center [519, 431] width 47 height 36
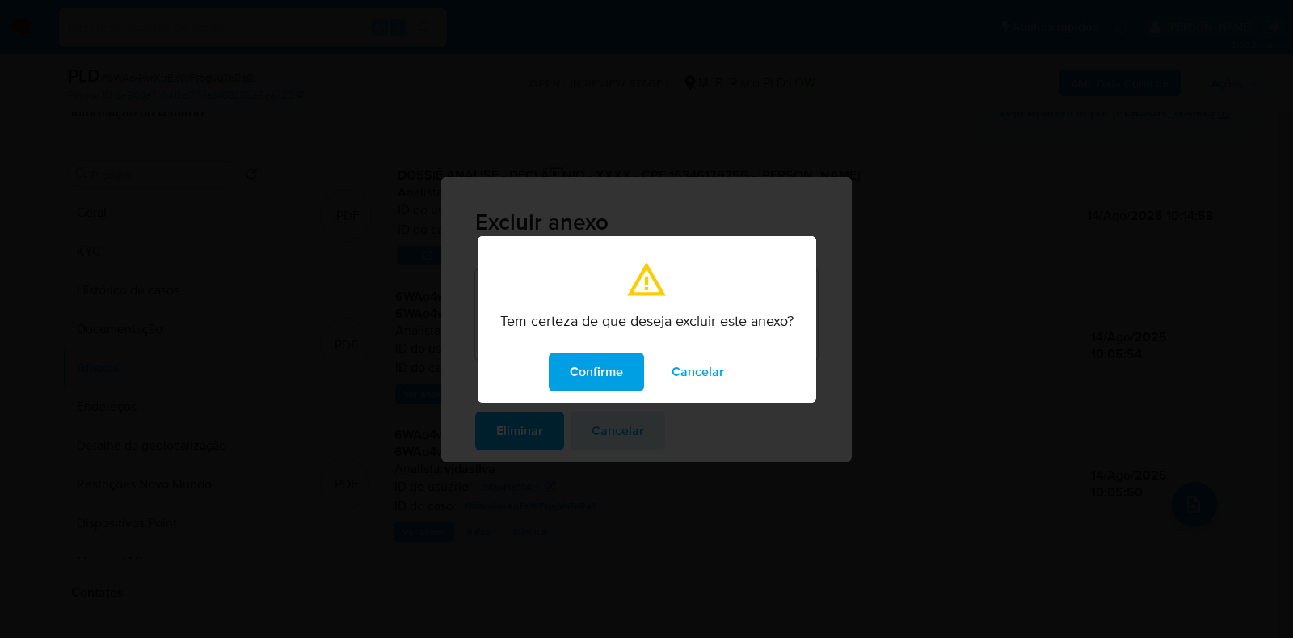
click at [594, 357] on span "Confirme" at bounding box center [596, 372] width 53 height 36
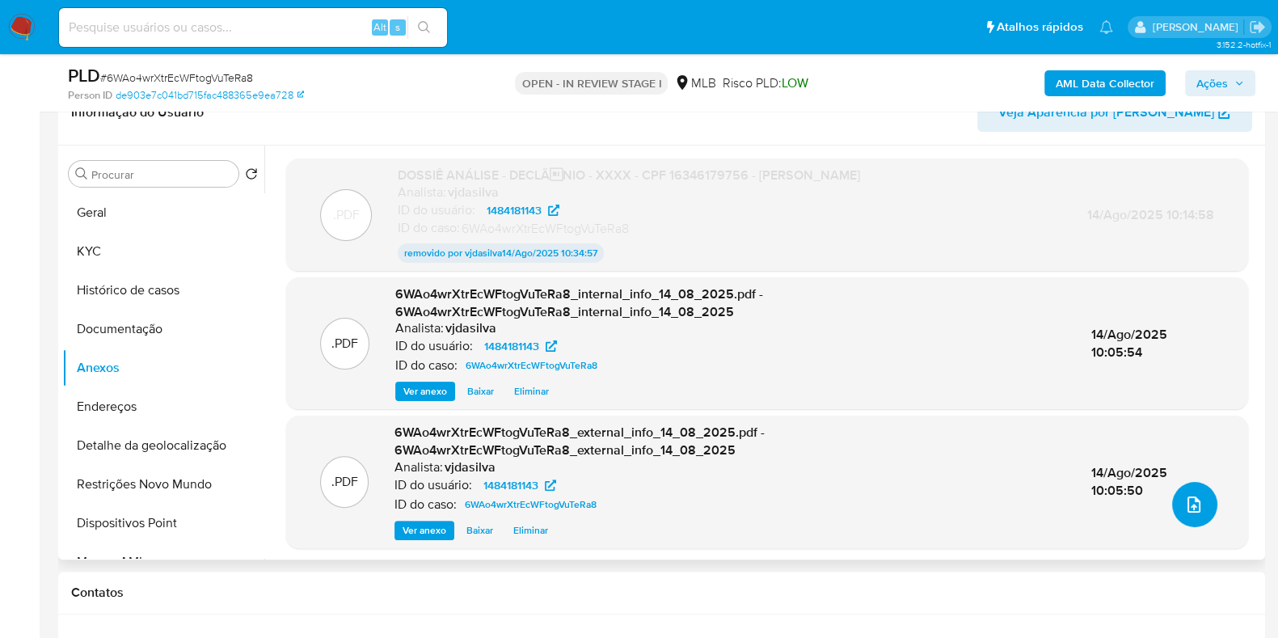
click at [1195, 495] on span "upload-file" at bounding box center [1193, 504] width 19 height 19
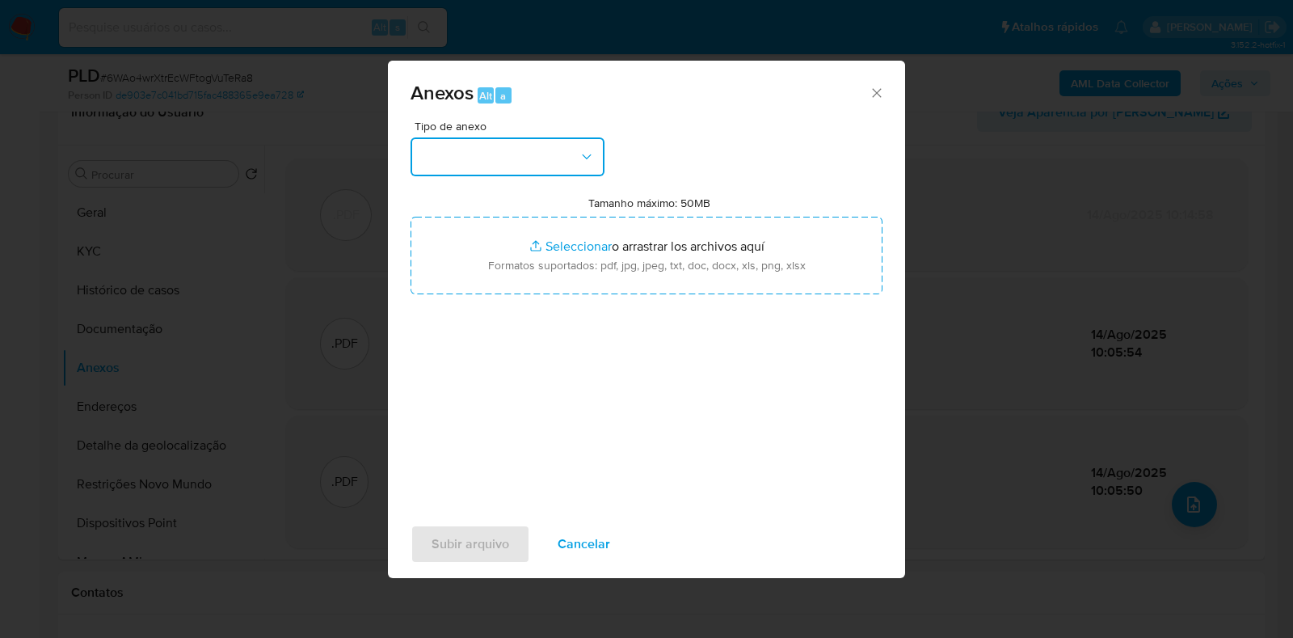
click at [572, 162] on button "button" at bounding box center [508, 156] width 194 height 39
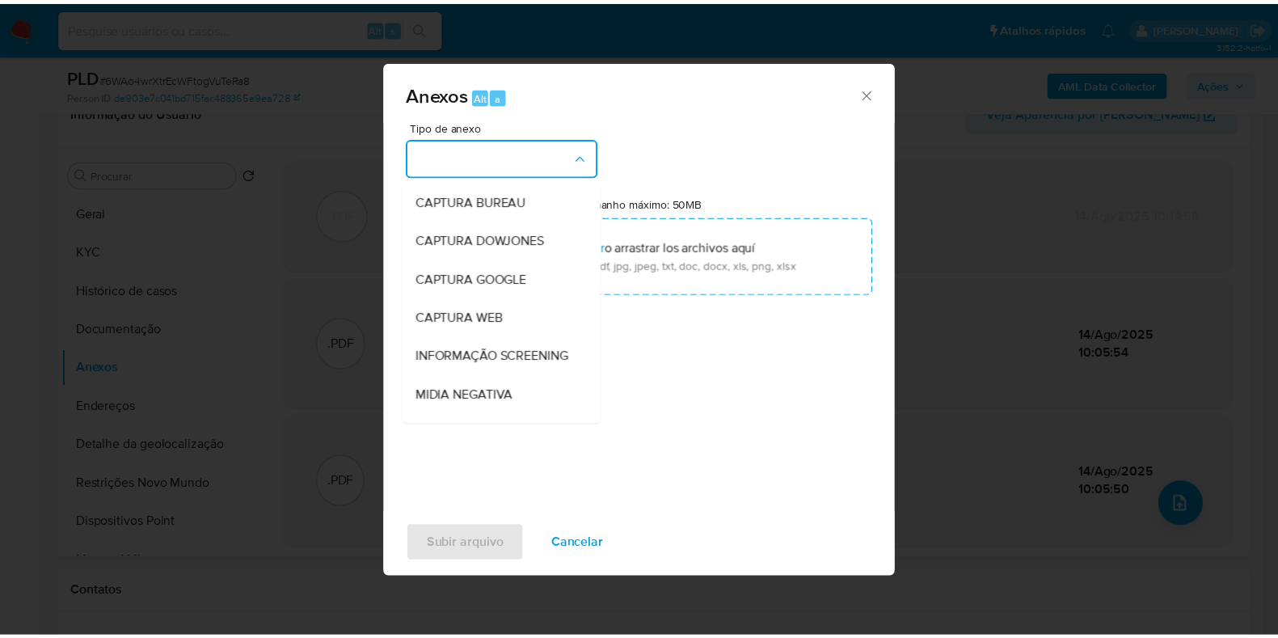
scroll to position [249, 0]
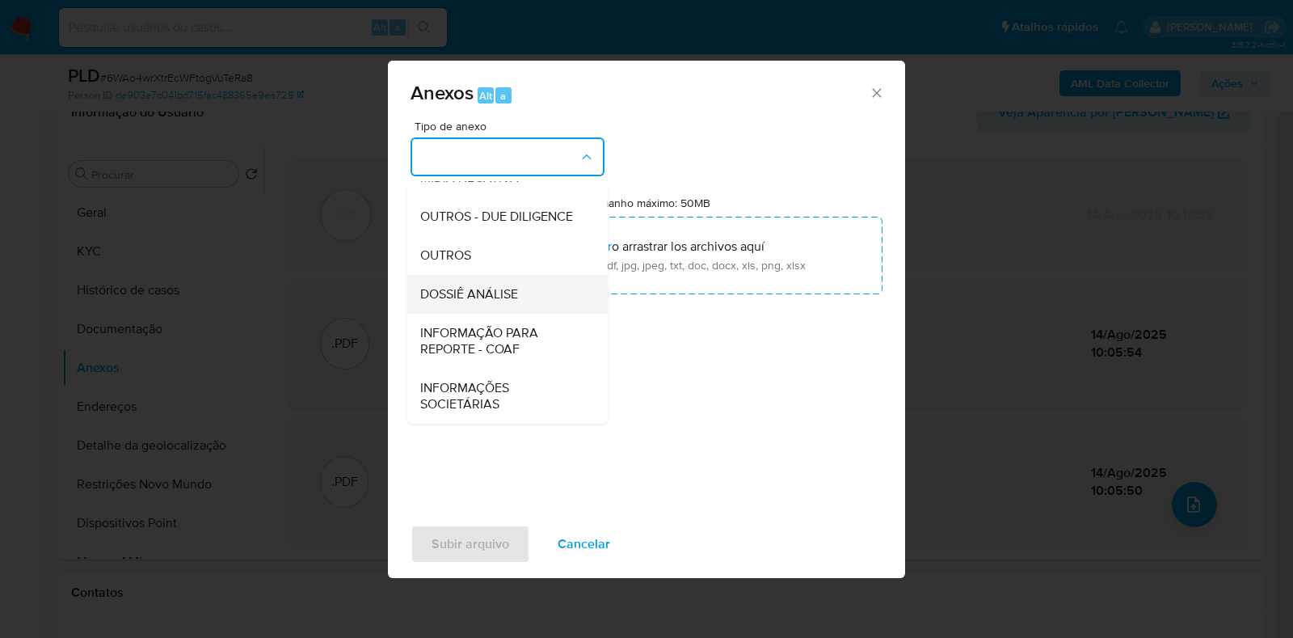
click at [513, 293] on span "DOSSIÊ ANÁLISE" at bounding box center [469, 294] width 98 height 16
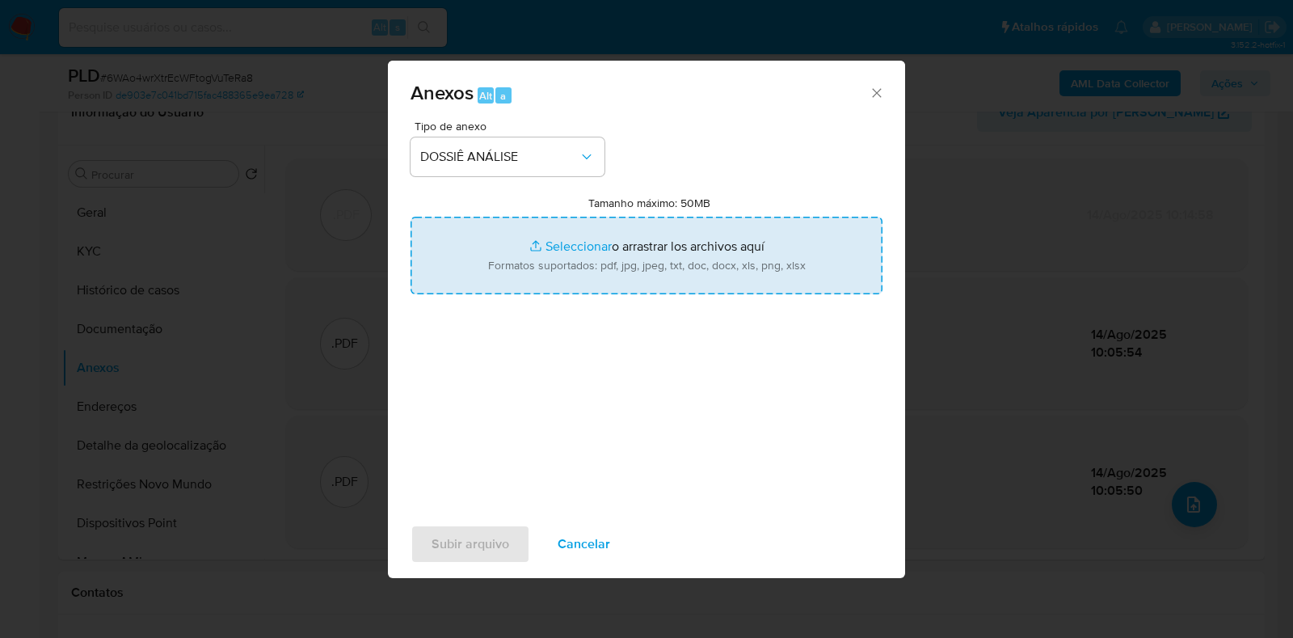
type input "C:\fakepath\DECLÍNIO - XXXX - CPF 16346179756 - JHONATAN DOS SANTOS ROSA v.2.pdf"
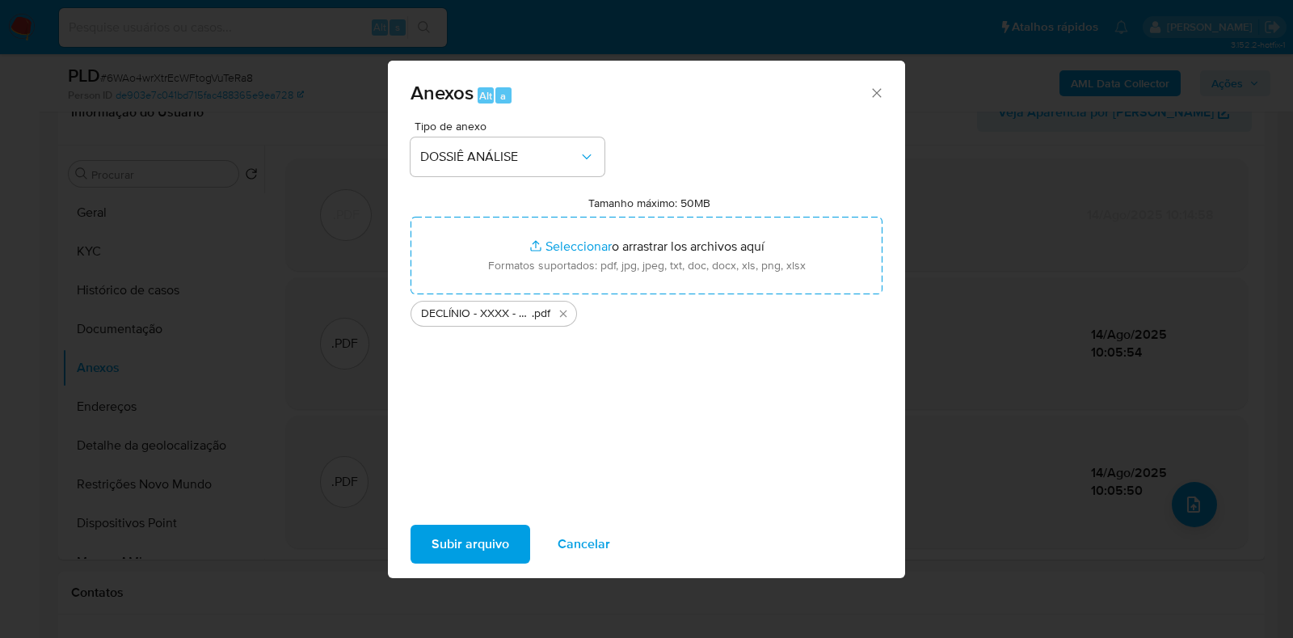
click at [449, 546] on span "Subir arquivo" at bounding box center [471, 544] width 78 height 36
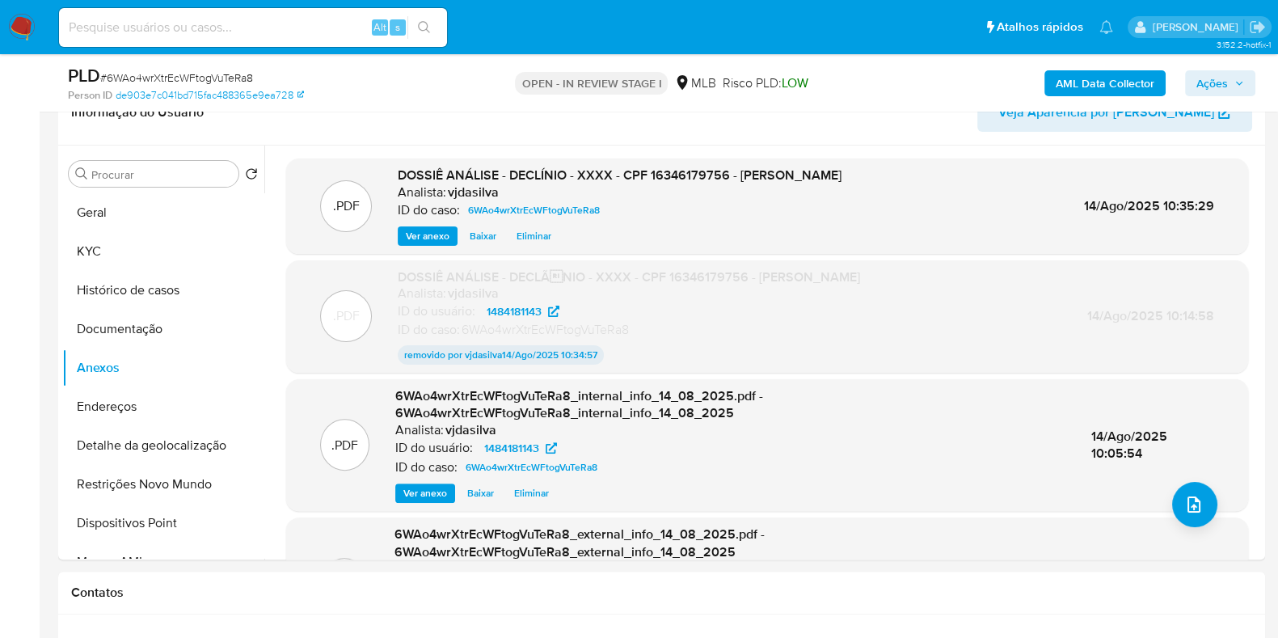
click at [1205, 85] on span "Ações" at bounding box center [1212, 83] width 32 height 26
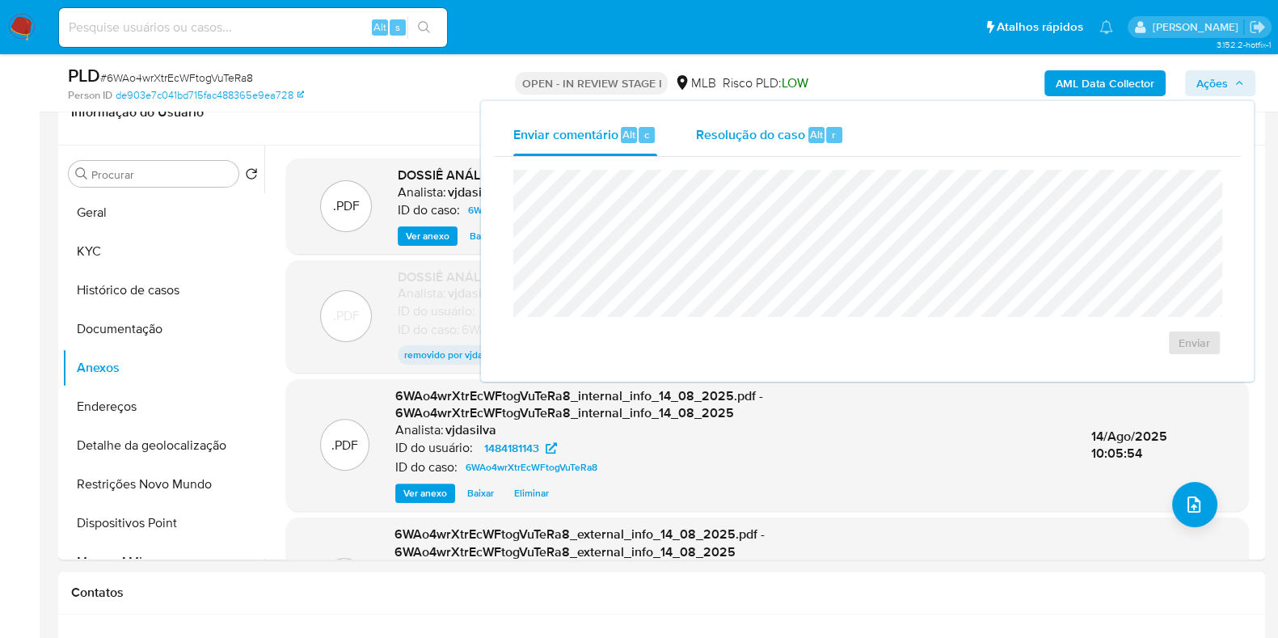
click at [784, 136] on span "Resolução do caso" at bounding box center [750, 133] width 109 height 19
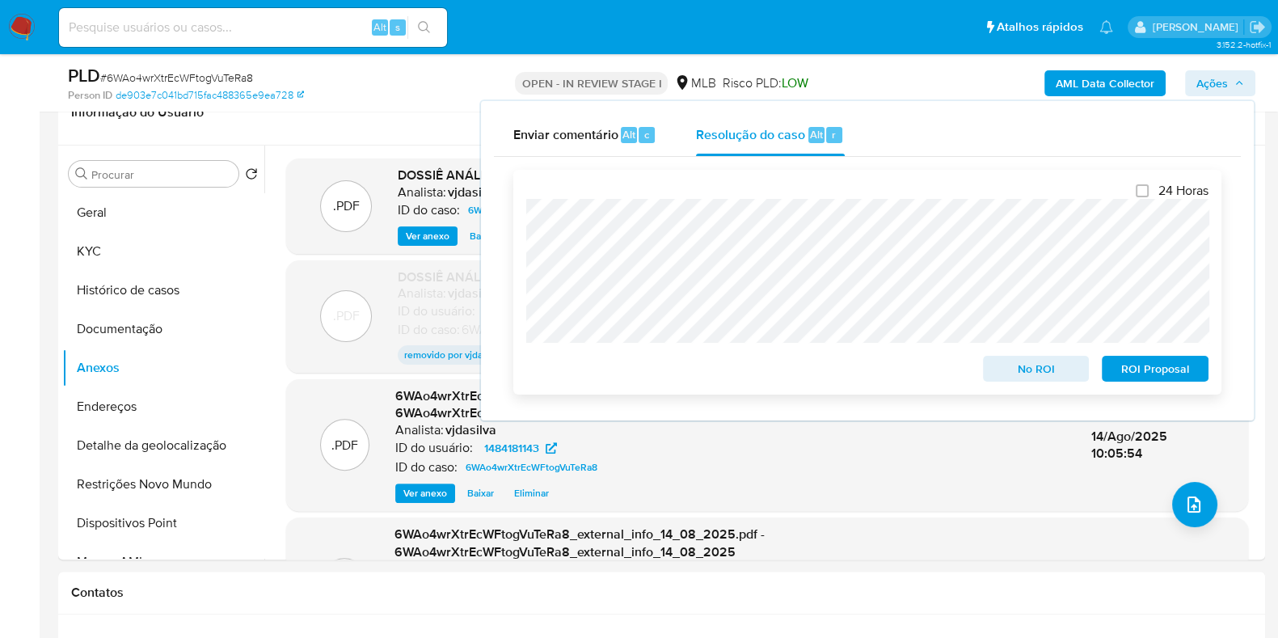
click at [1177, 369] on span "ROI Proposal" at bounding box center [1155, 368] width 84 height 23
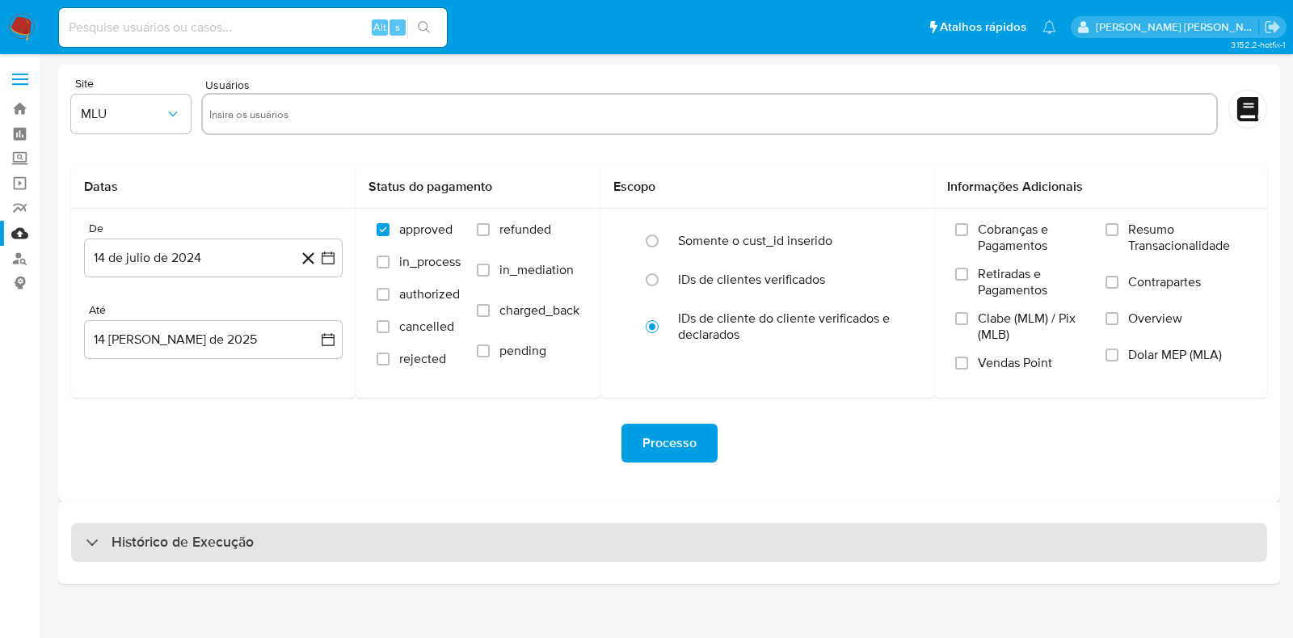
click at [403, 536] on div "Histórico de Execução" at bounding box center [669, 542] width 1196 height 39
select select "10"
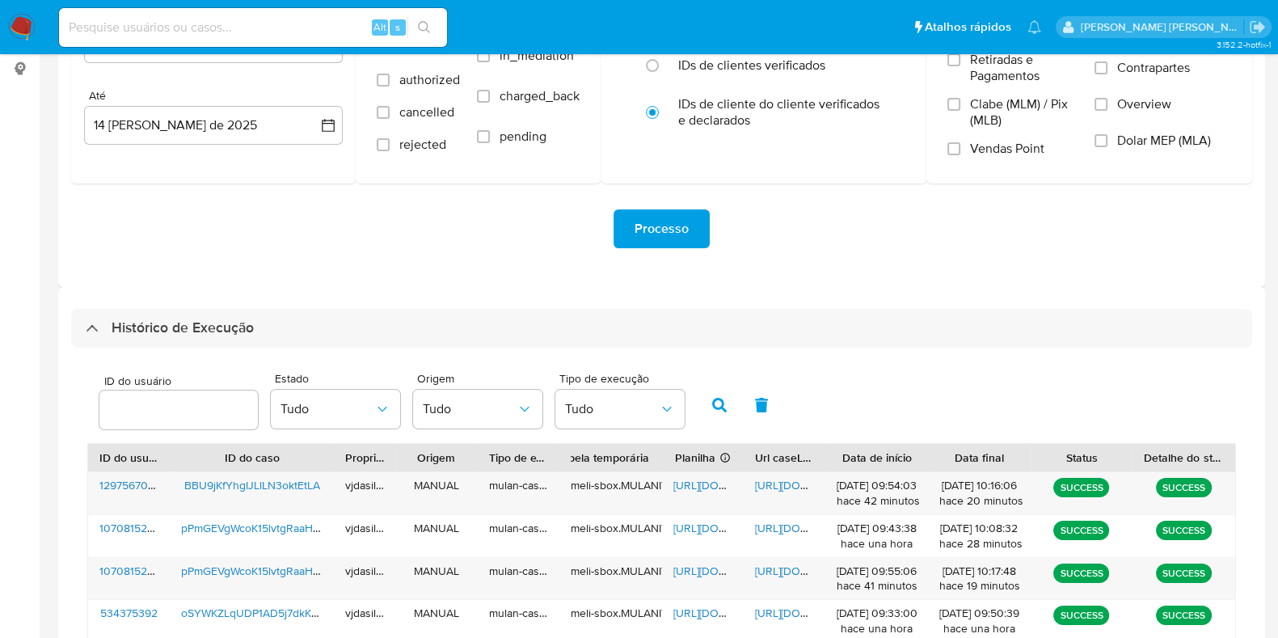
scroll to position [563, 0]
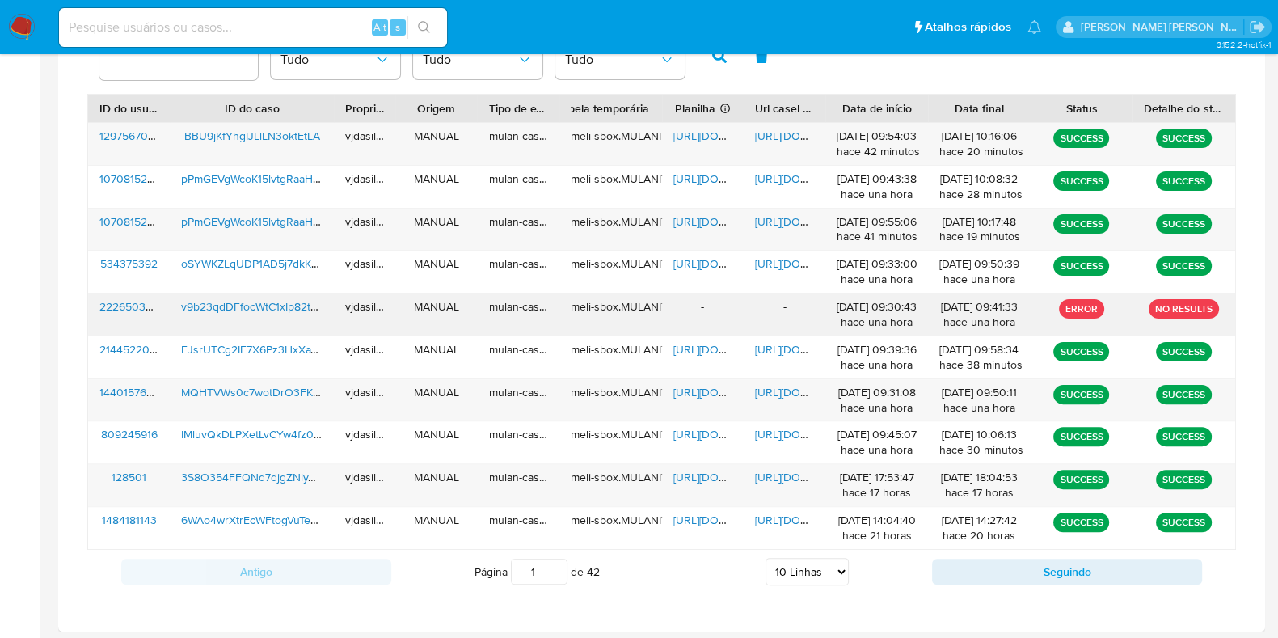
click at [265, 311] on span "v9b23qdDFfocWtC1xIp82tSb" at bounding box center [252, 306] width 142 height 16
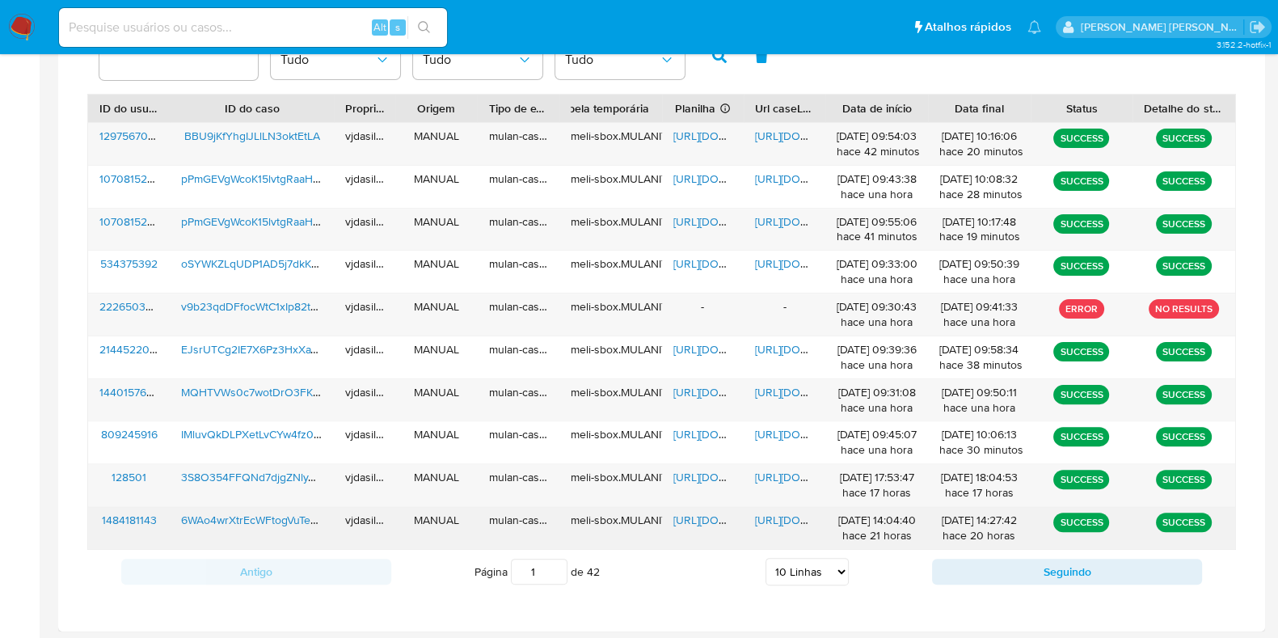
click at [236, 512] on span "6WAo4wrXtrEcWFtogVuTeRa8" at bounding box center [255, 520] width 149 height 16
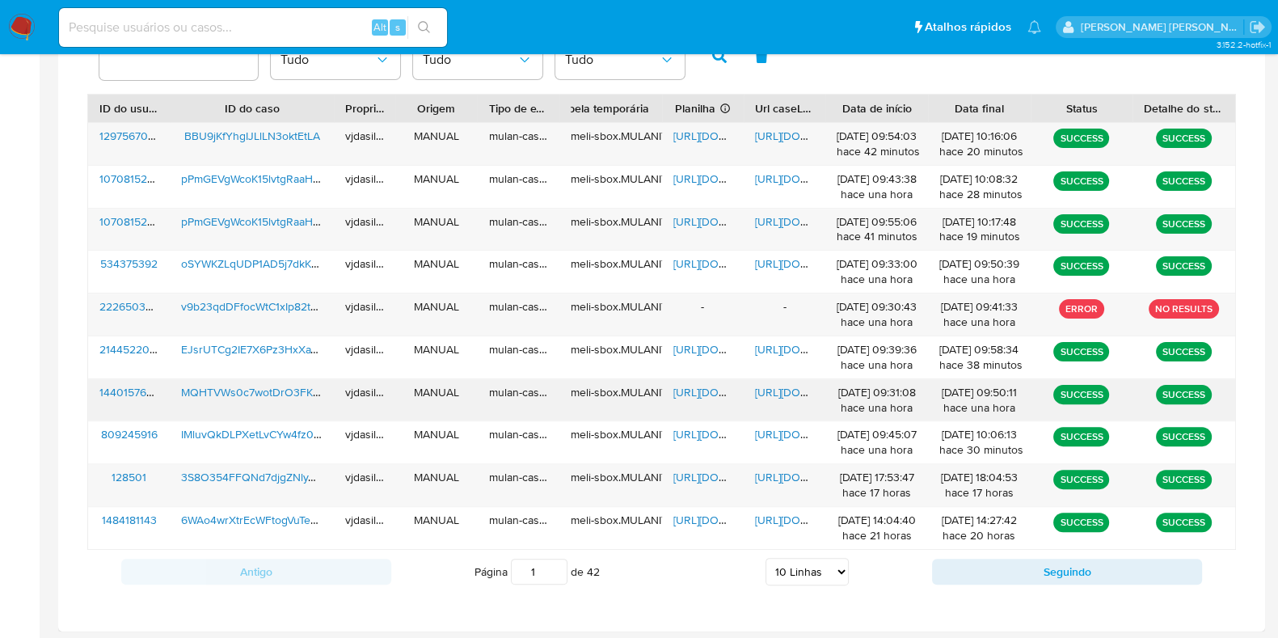
click at [769, 386] on span "https://docs.google.com/document/d/1dzvKRhrdYebVlvMWhuYBpS0hG6vJBxfd80xag7Hc890…" at bounding box center [811, 392] width 112 height 16
click at [694, 385] on span "https://docs.google.com/spreadsheets/d/1CykKozDWuWFCwaIPJz4xLWeft_X3tUtkmDEFaWG…" at bounding box center [729, 392] width 112 height 16
click at [221, 385] on span "MQHTVWs0c7wotDrO3FK4TpvX" at bounding box center [262, 392] width 162 height 16
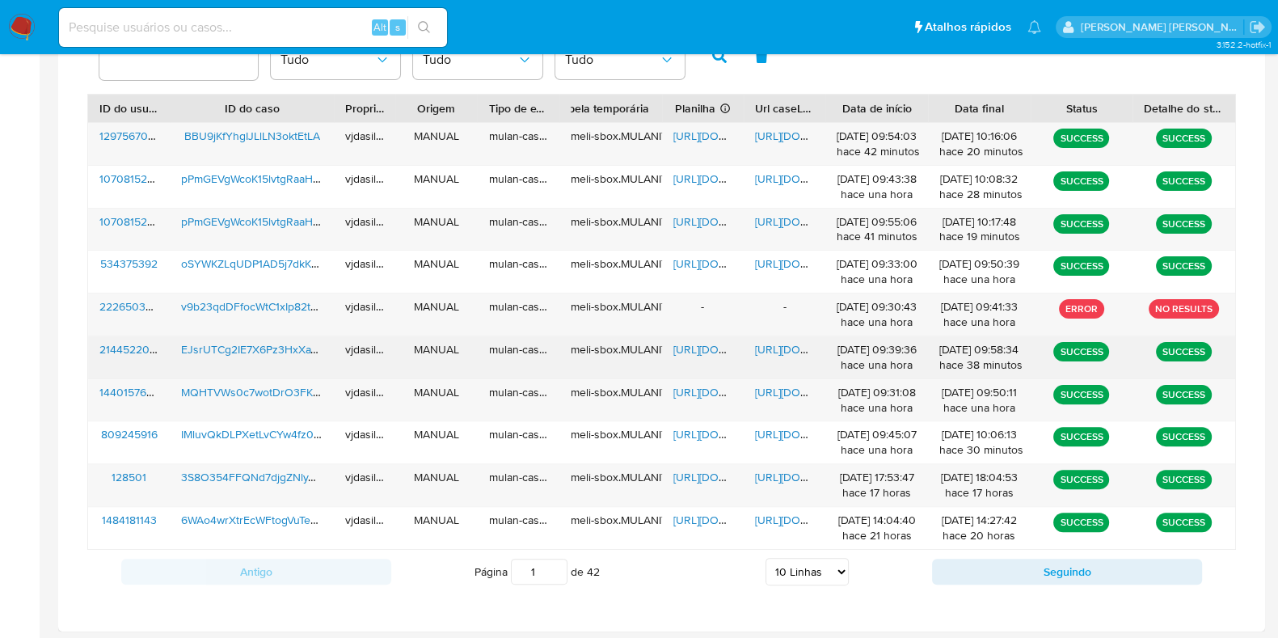
click at [758, 347] on span "https://docs.google.com/document/d/1TpnjCpsfqPoqy8P41Z0ZYkvEHljOsZzv32SgWXjrC7s…" at bounding box center [811, 349] width 112 height 16
click at [709, 341] on span "https://docs.google.com/spreadsheets/d/1LfU_82dySAlDthte2FEB6AsK99QGCHaRWalbL4L…" at bounding box center [729, 349] width 112 height 16
click at [245, 348] on span "EJsrUTCg2IE7X6Pz3HxXaVnR" at bounding box center [256, 349] width 150 height 16
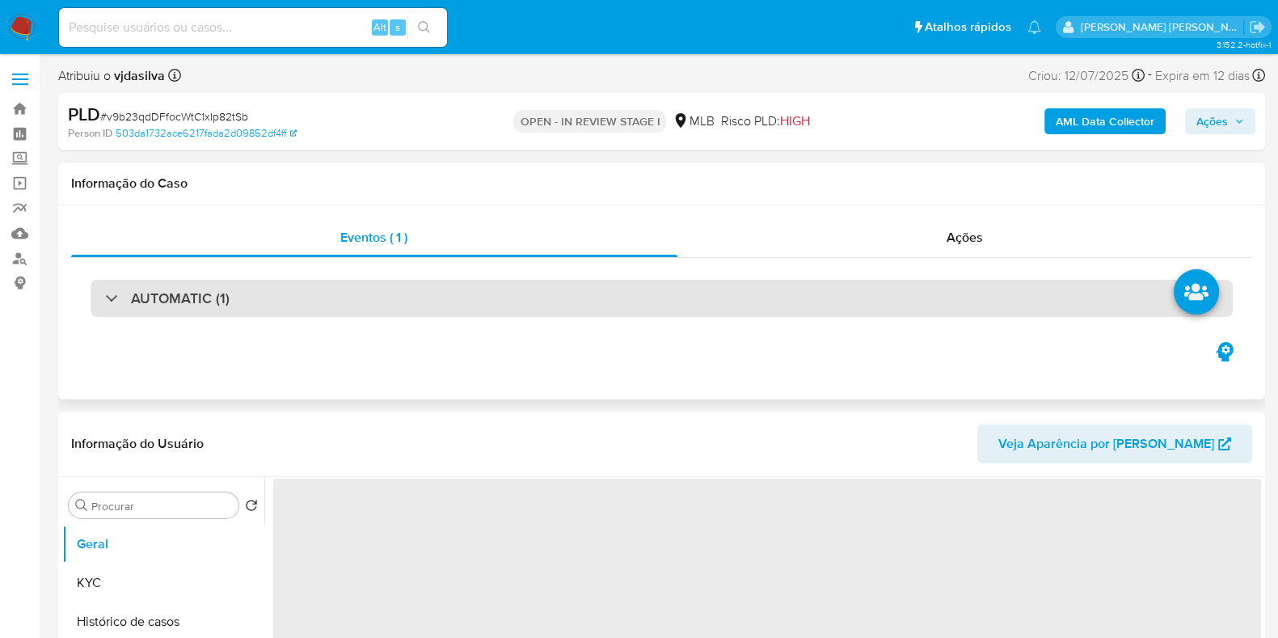
click at [407, 313] on div "AUTOMATIC (1)" at bounding box center [662, 298] width 1142 height 37
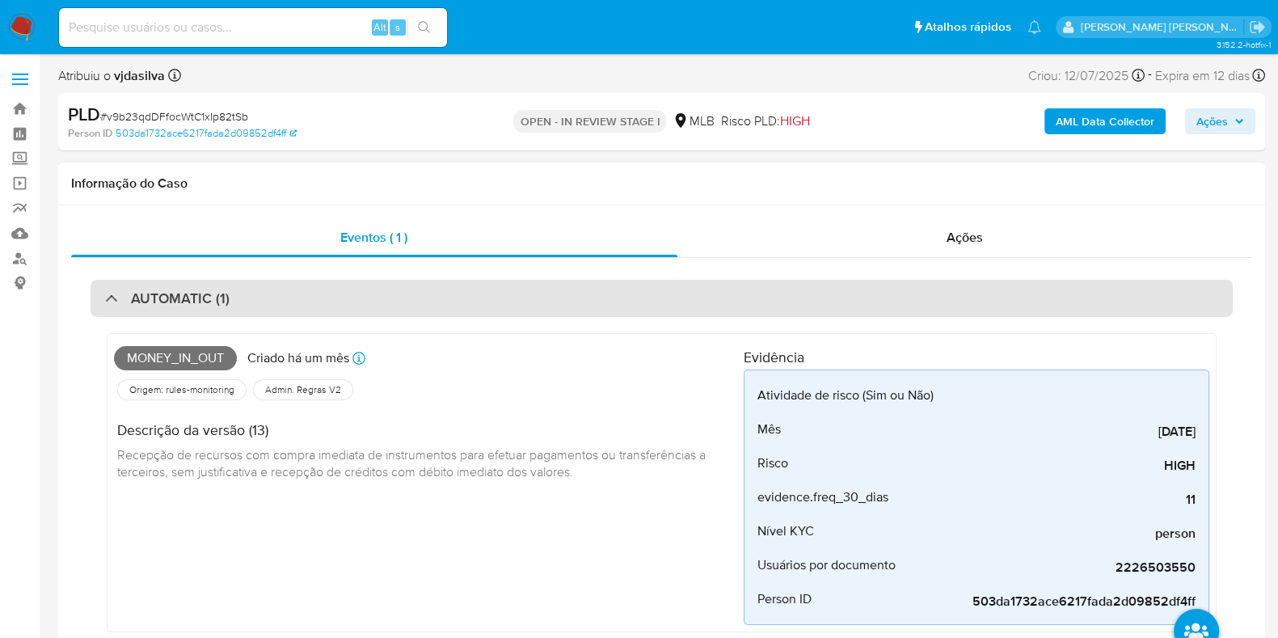
select select "10"
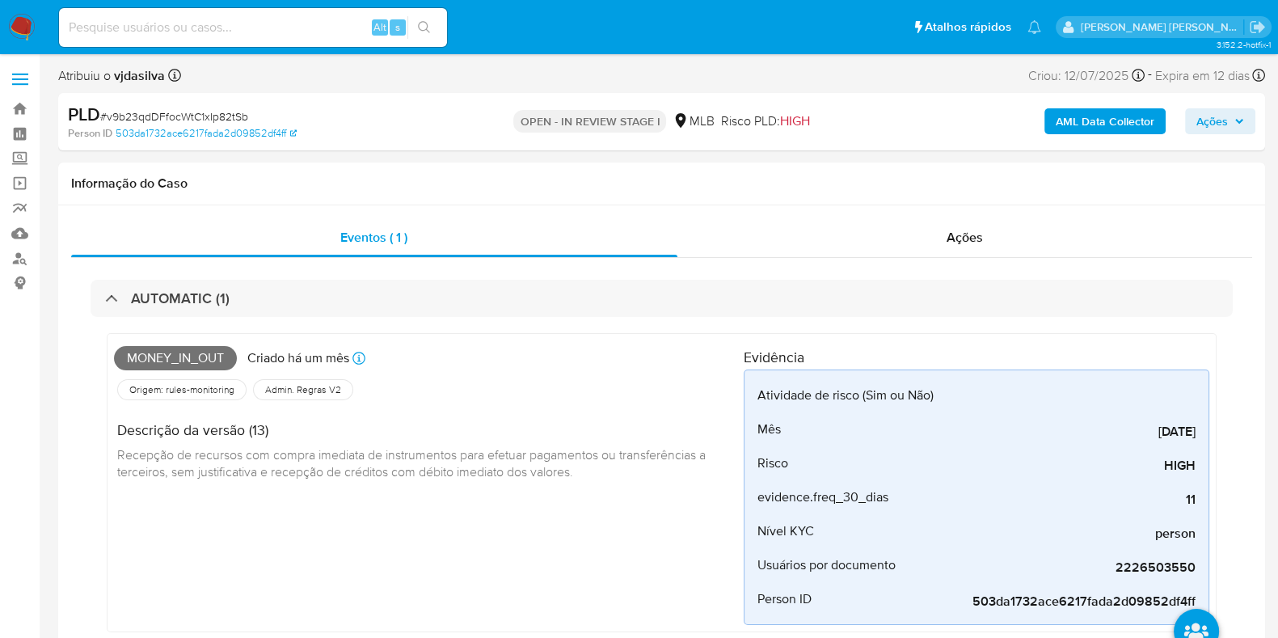
scroll to position [74, 0]
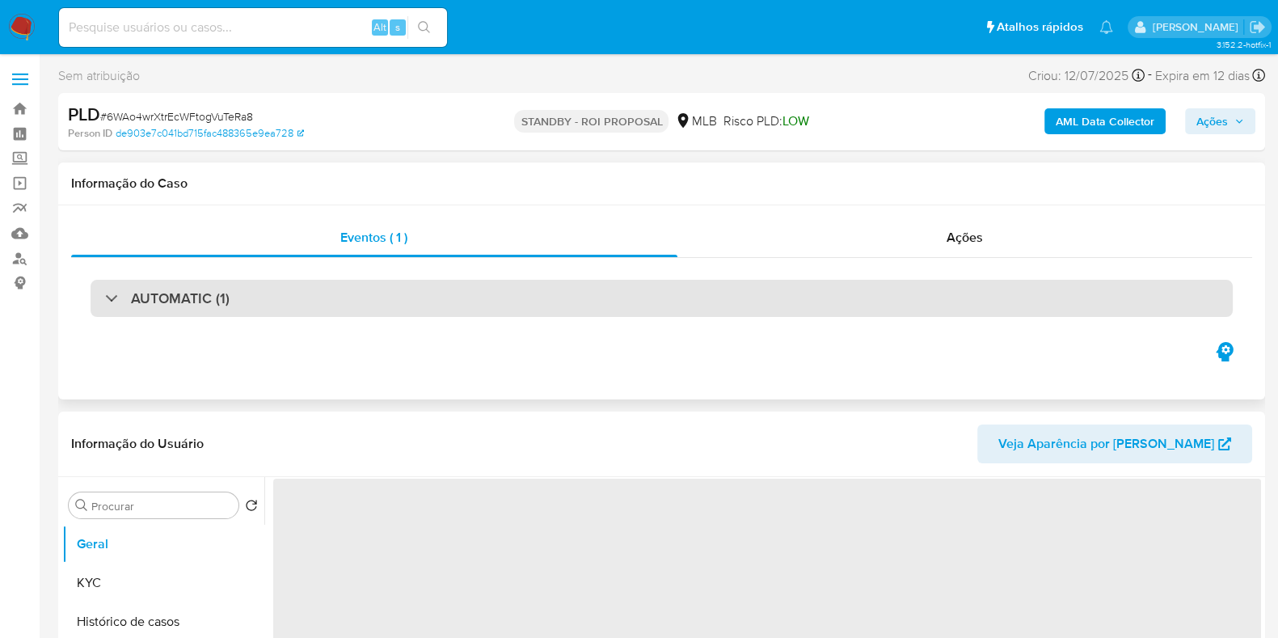
click at [348, 298] on div "AUTOMATIC (1)" at bounding box center [662, 298] width 1142 height 37
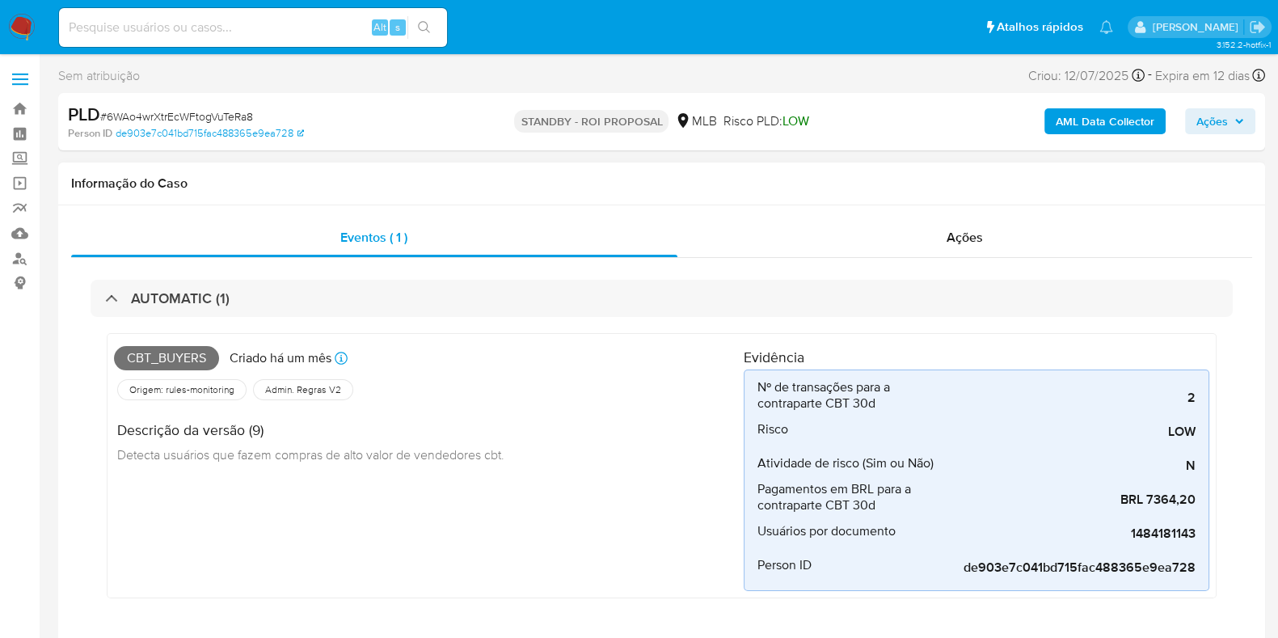
select select "10"
drag, startPoint x: 126, startPoint y: 356, endPoint x: 206, endPoint y: 369, distance: 81.1
click at [206, 369] on span "Cbt_buyers" at bounding box center [166, 358] width 105 height 24
drag, startPoint x: 120, startPoint y: 454, endPoint x: 486, endPoint y: 457, distance: 366.2
click at [486, 457] on span "Detecta usuários que fazem compras de alto valor de vendedores cbt." at bounding box center [310, 454] width 387 height 18
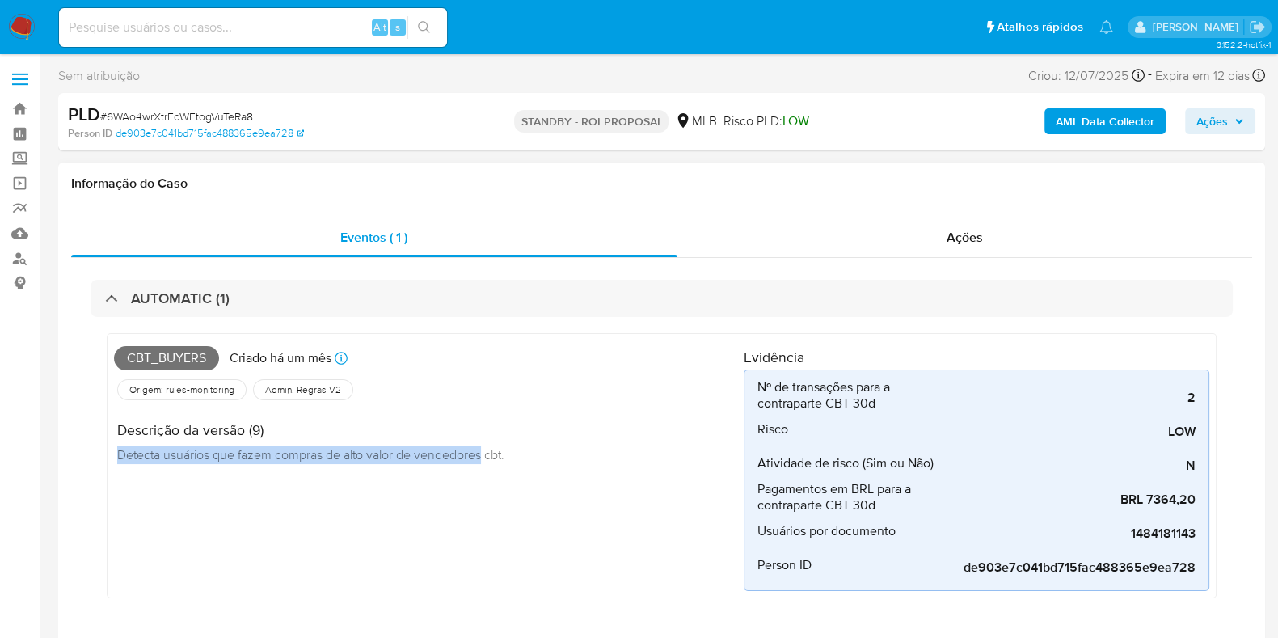
copy span "Detecta usuários que fazem compras de alto valor de vendedores"
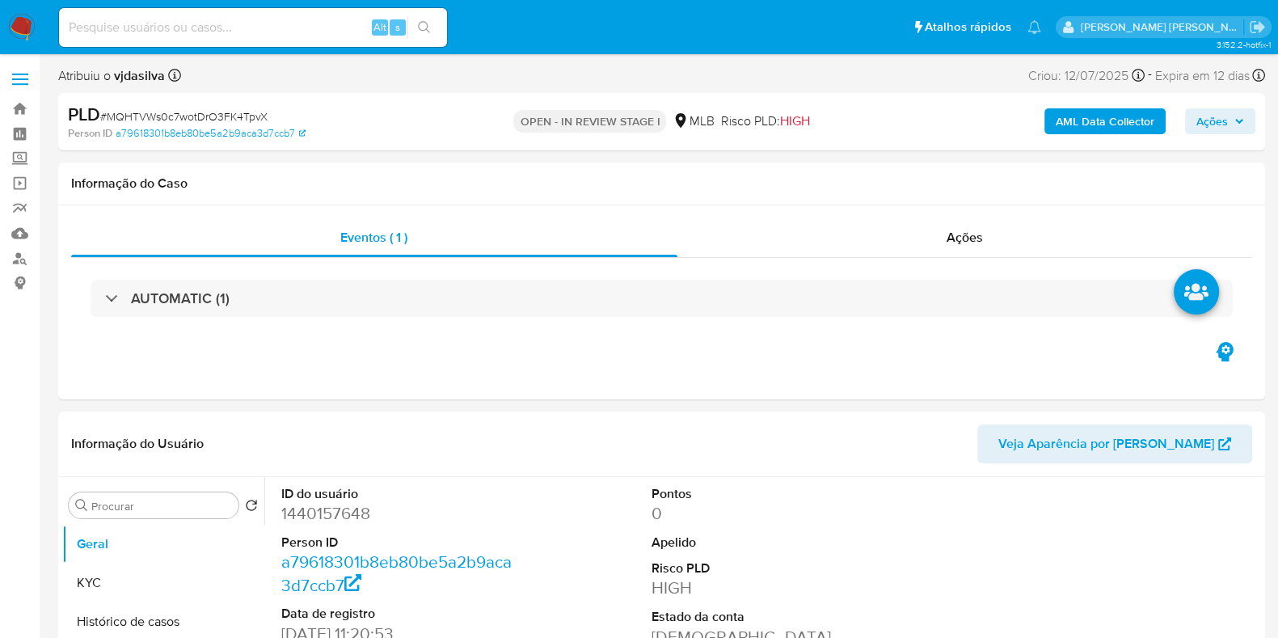
select select "10"
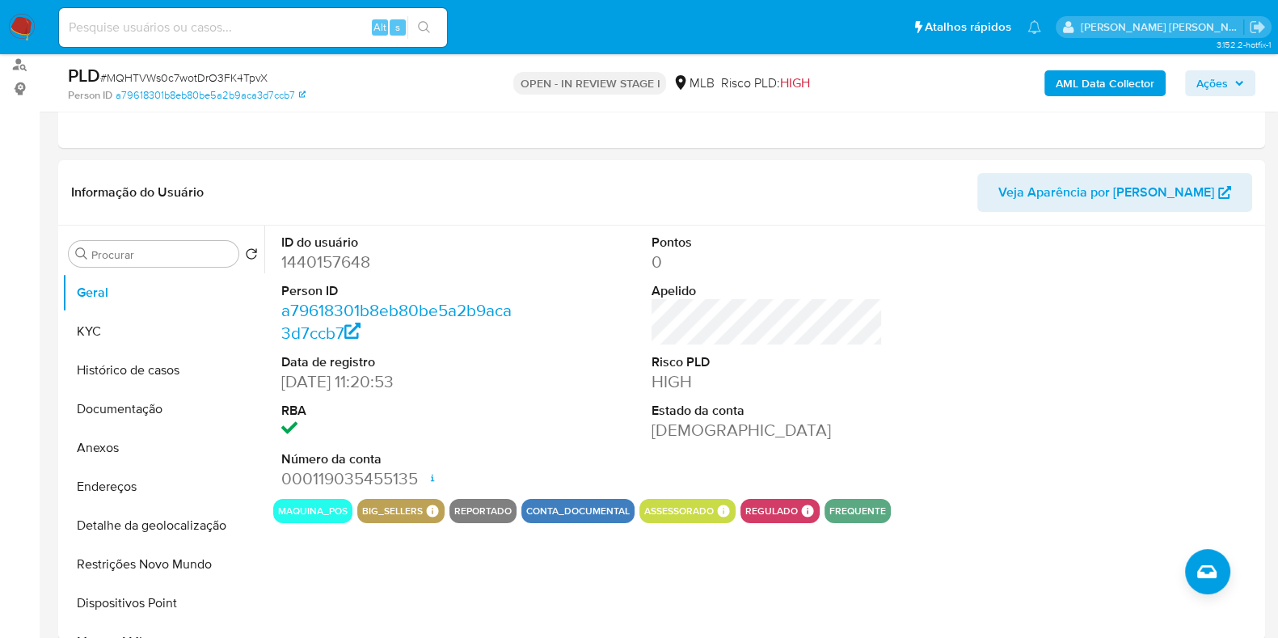
scroll to position [197, 0]
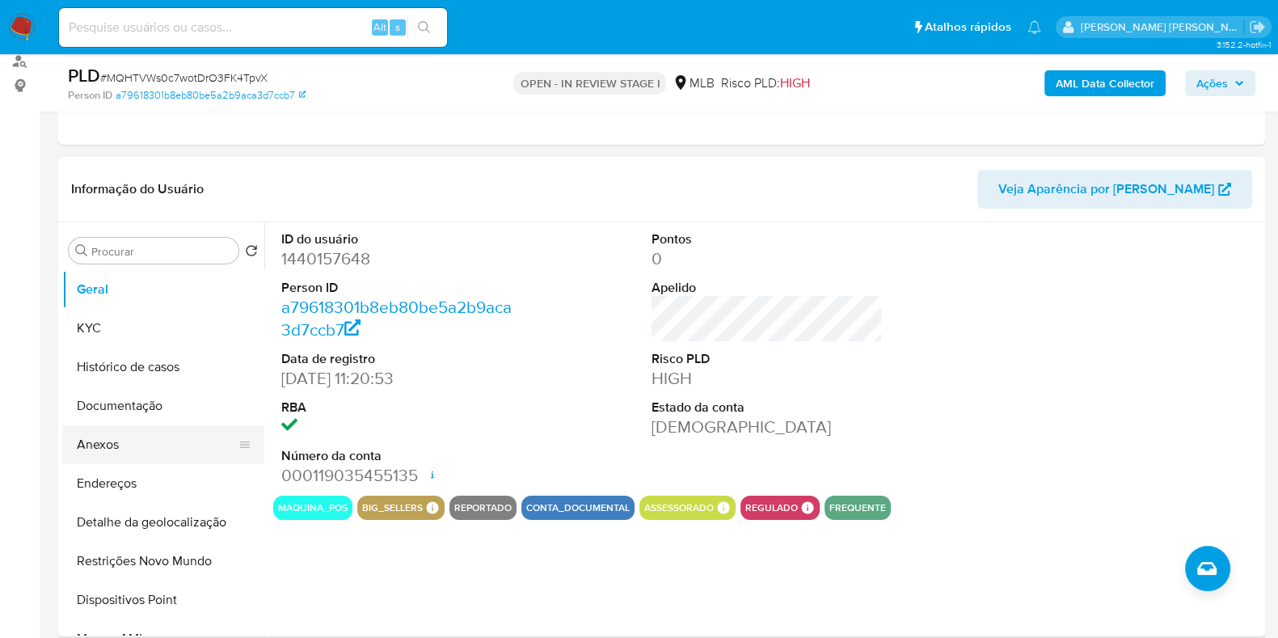
click at [170, 434] on button "Anexos" at bounding box center [156, 444] width 189 height 39
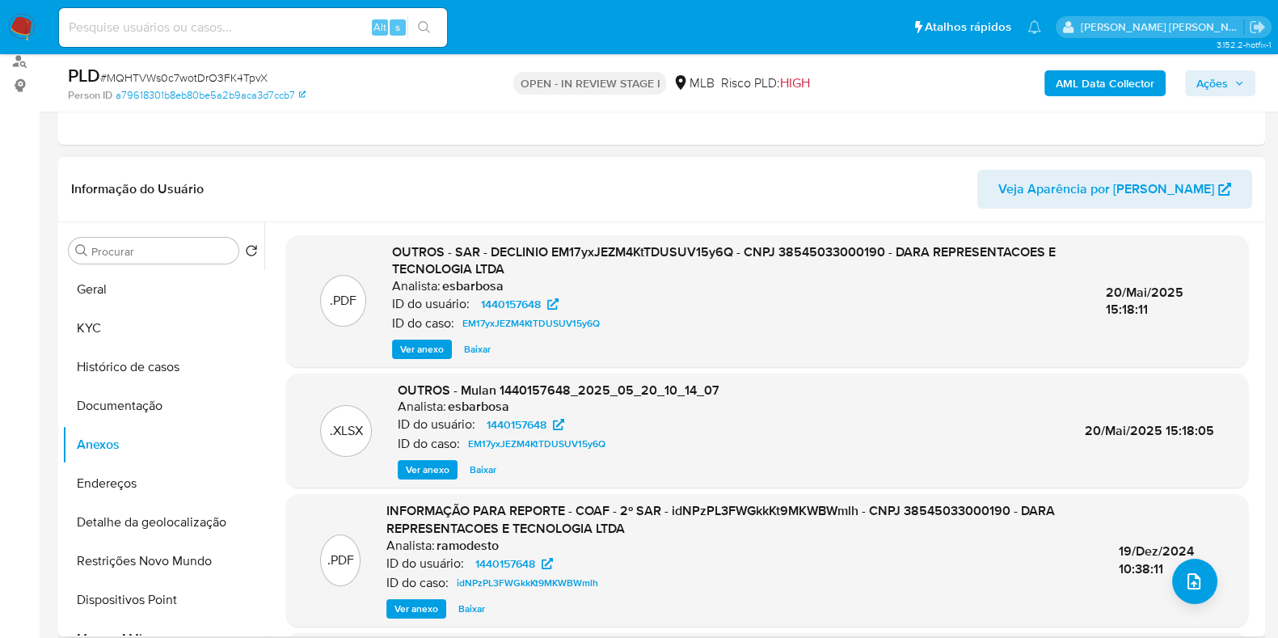
click at [424, 352] on span "Ver anexo" at bounding box center [422, 349] width 44 height 16
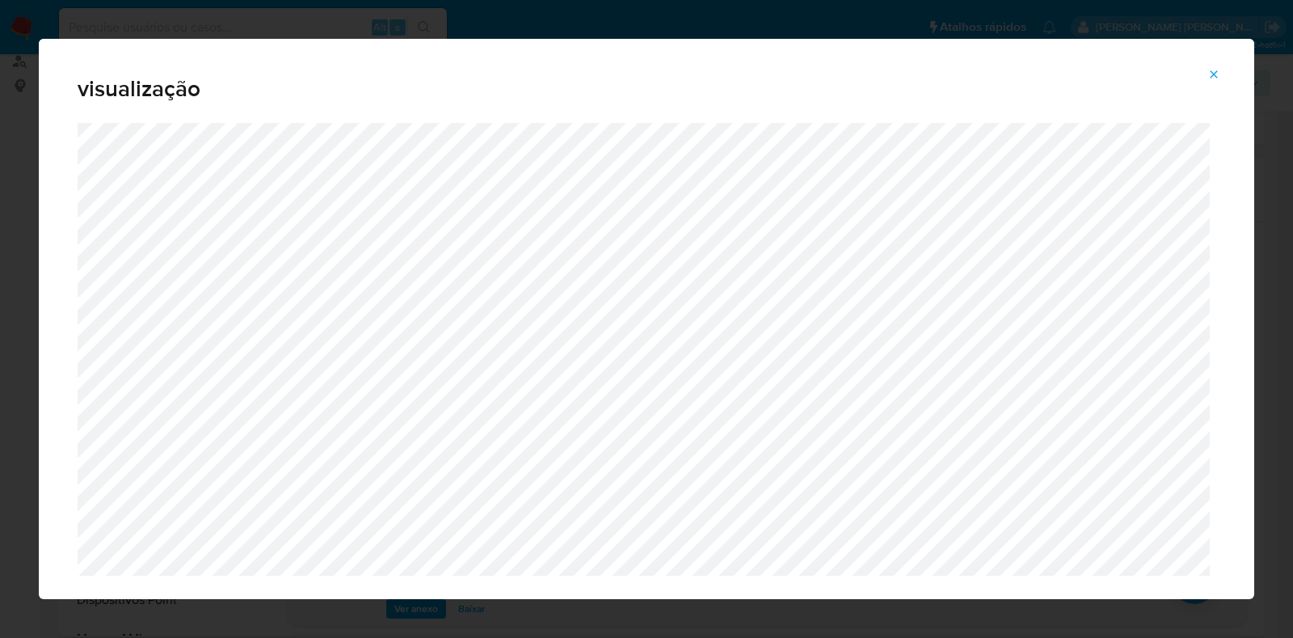
click at [1213, 82] on span "Attachment preview" at bounding box center [1214, 74] width 13 height 23
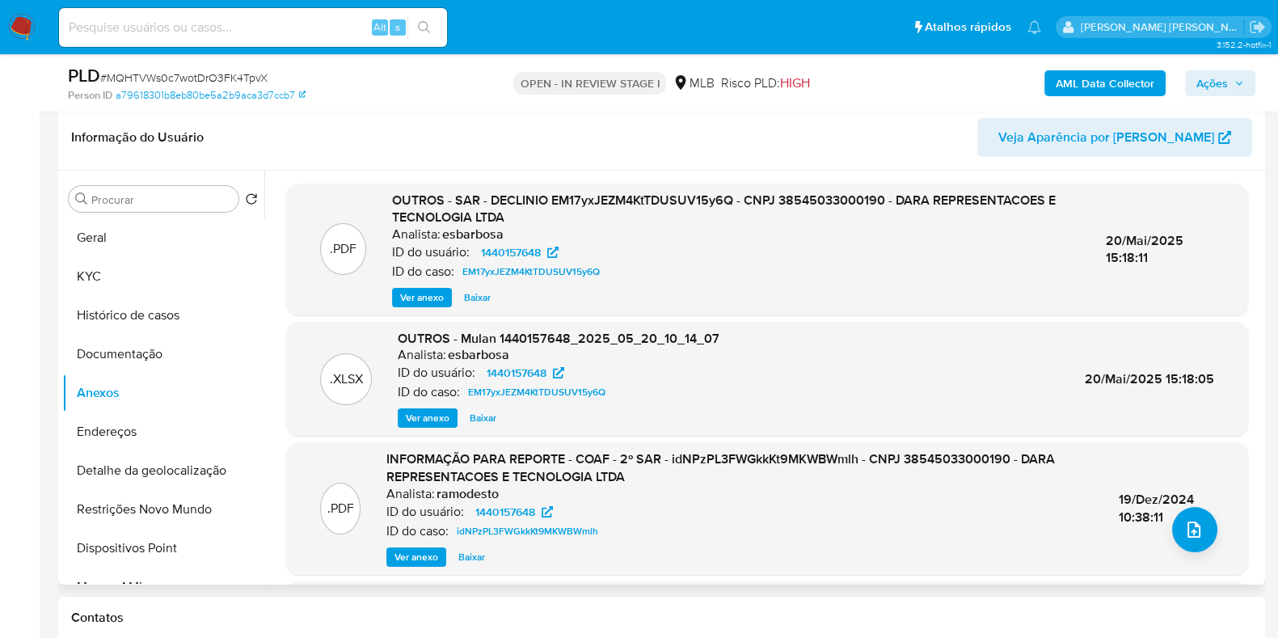
scroll to position [168, 0]
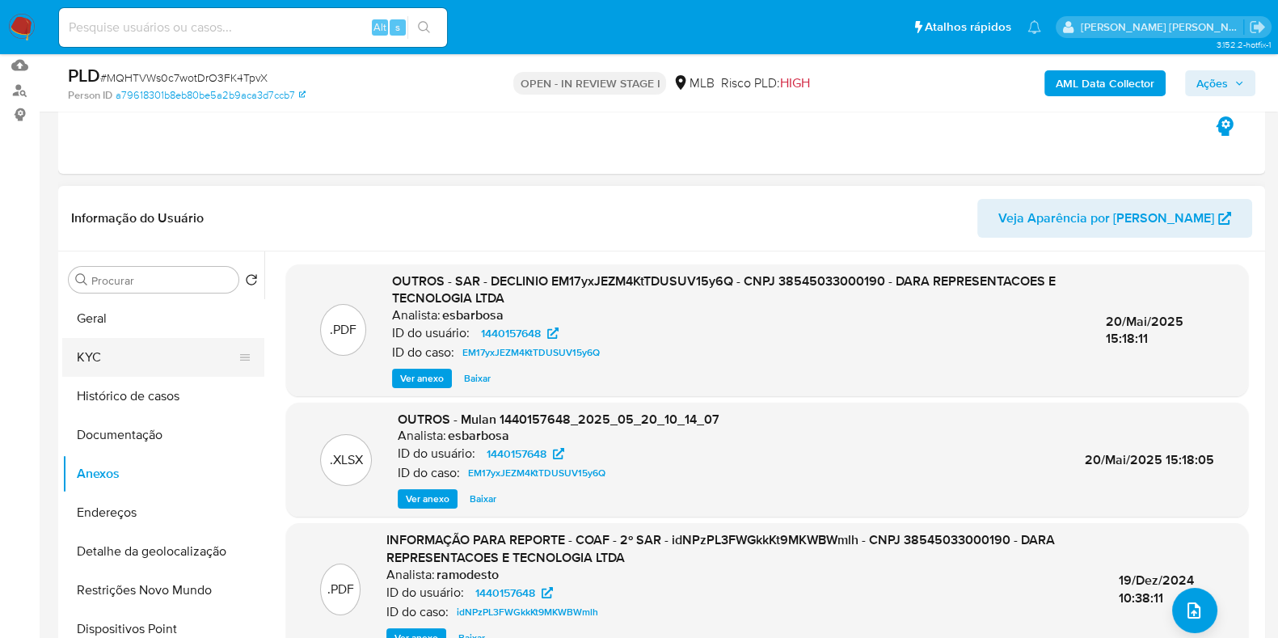
click at [167, 359] on button "KYC" at bounding box center [156, 357] width 189 height 39
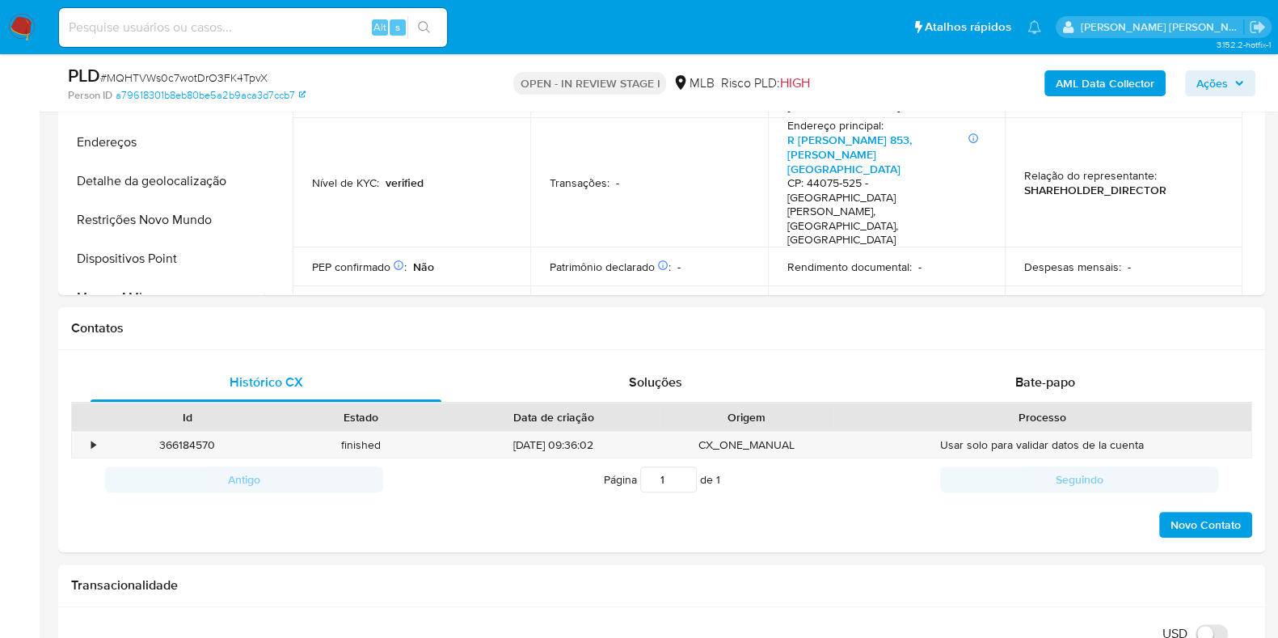
scroll to position [613, 0]
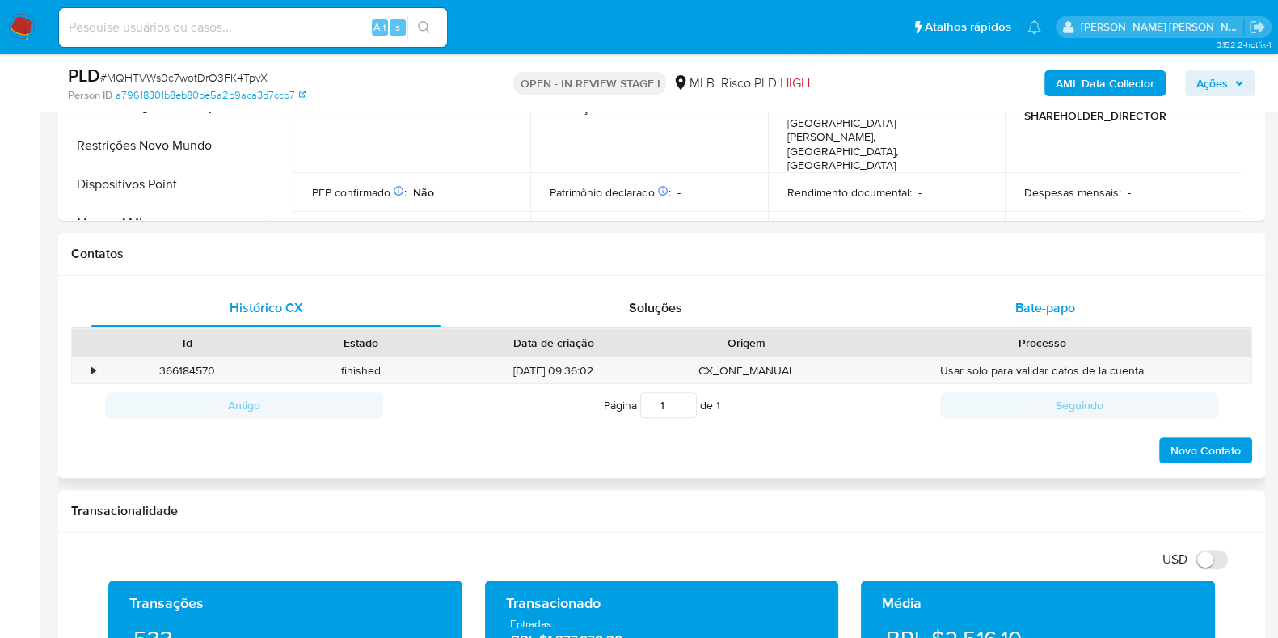
click at [1060, 306] on span "Bate-papo" at bounding box center [1045, 307] width 60 height 19
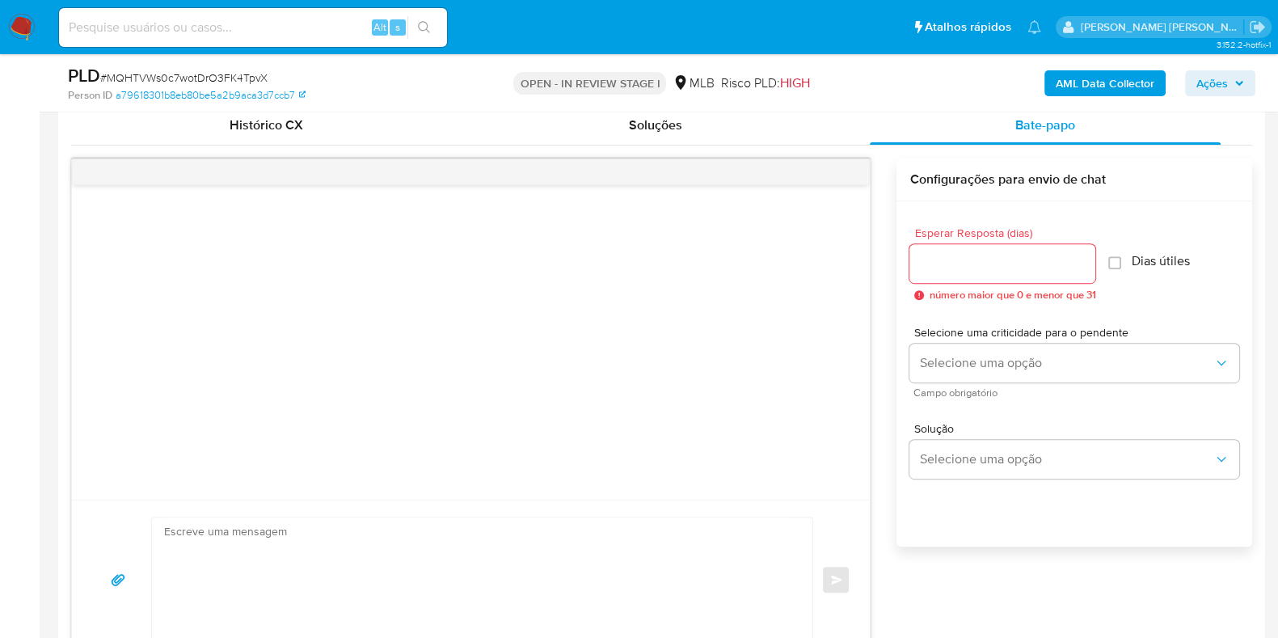
scroll to position [804, 0]
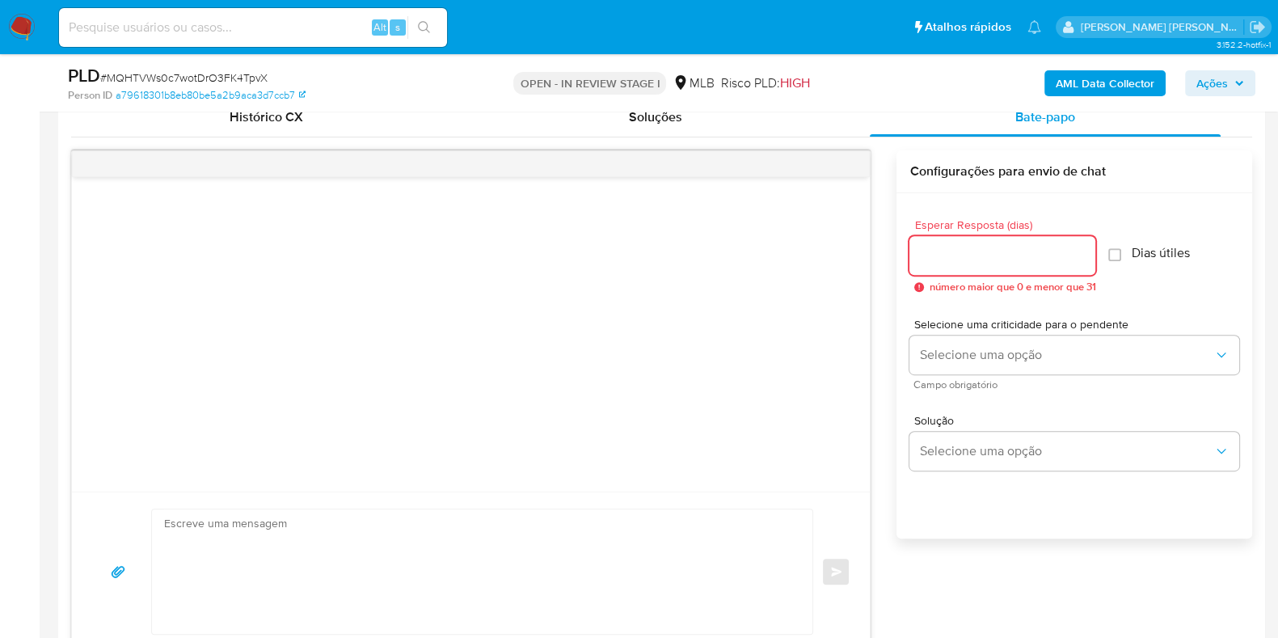
click at [989, 264] on input "Esperar Resposta (dias)" at bounding box center [1002, 255] width 186 height 21
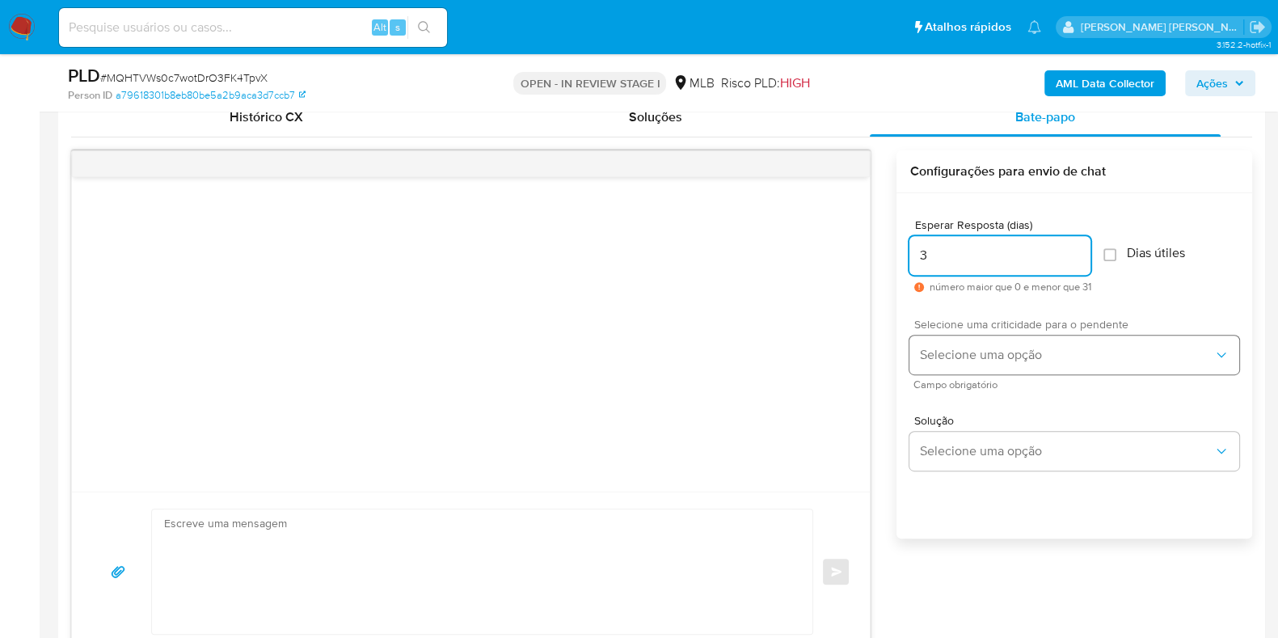
type input "3"
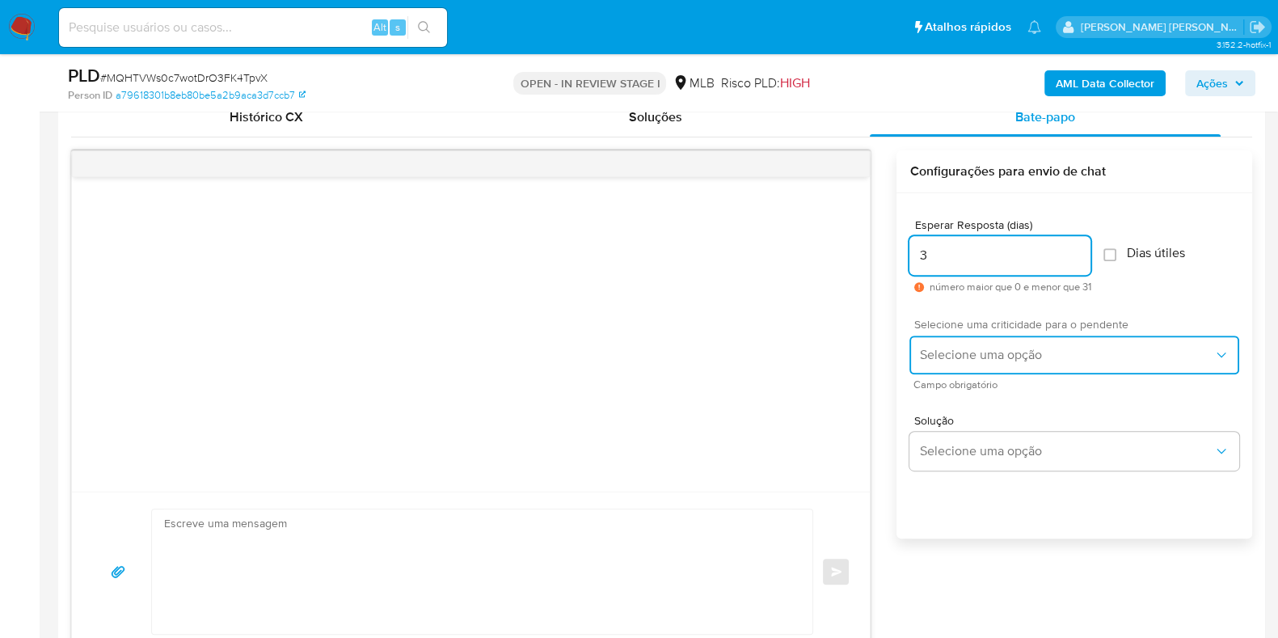
click at [952, 369] on button "Selecione uma opção" at bounding box center [1074, 354] width 330 height 39
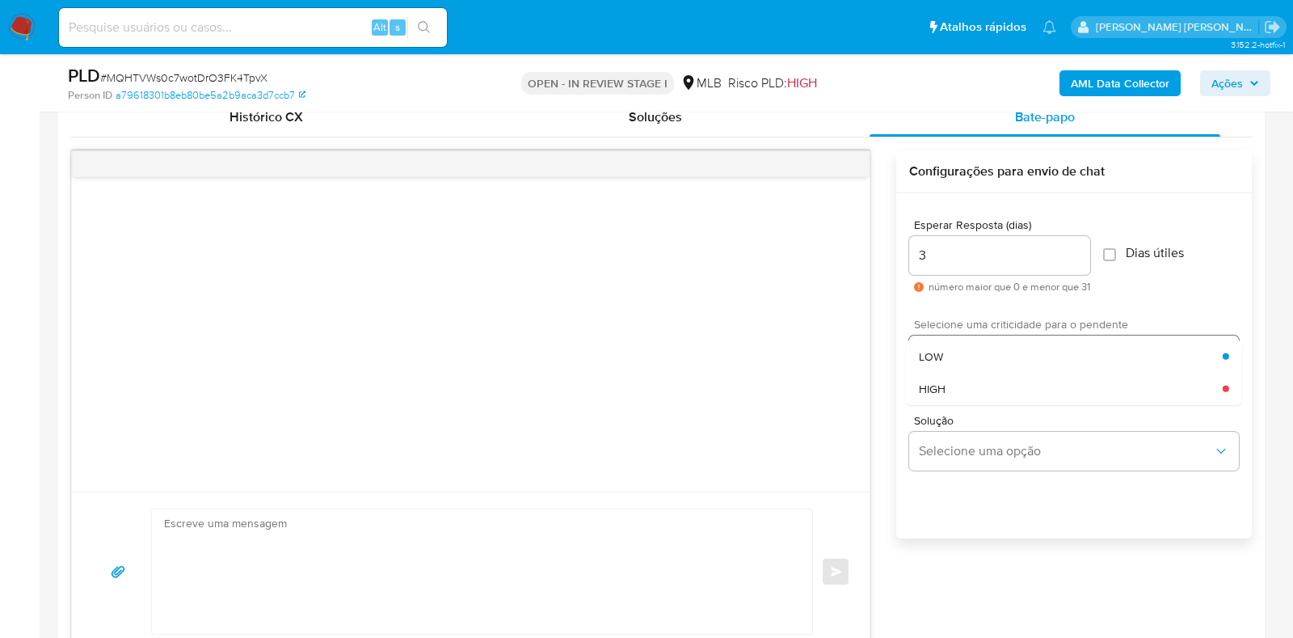
click at [952, 369] on div "LOW" at bounding box center [1071, 356] width 304 height 32
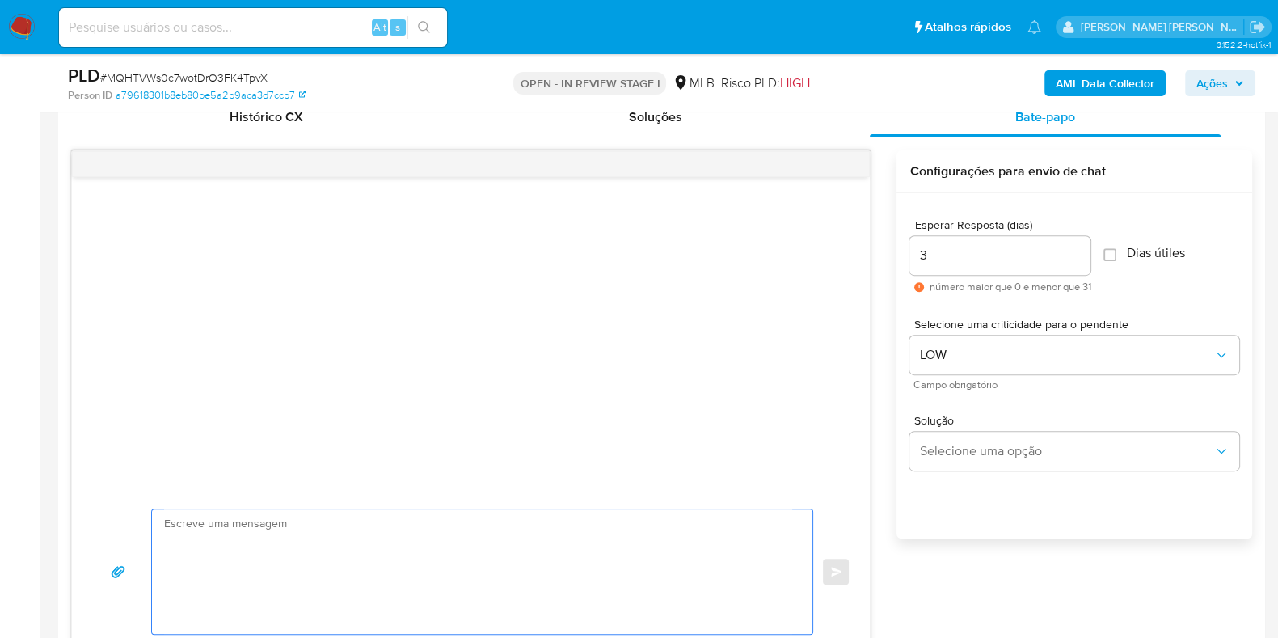
click at [635, 517] on textarea at bounding box center [478, 571] width 628 height 124
paste textarea "Ola, Estamos realizando uma verificação adicional de segurança em contas de usu…"
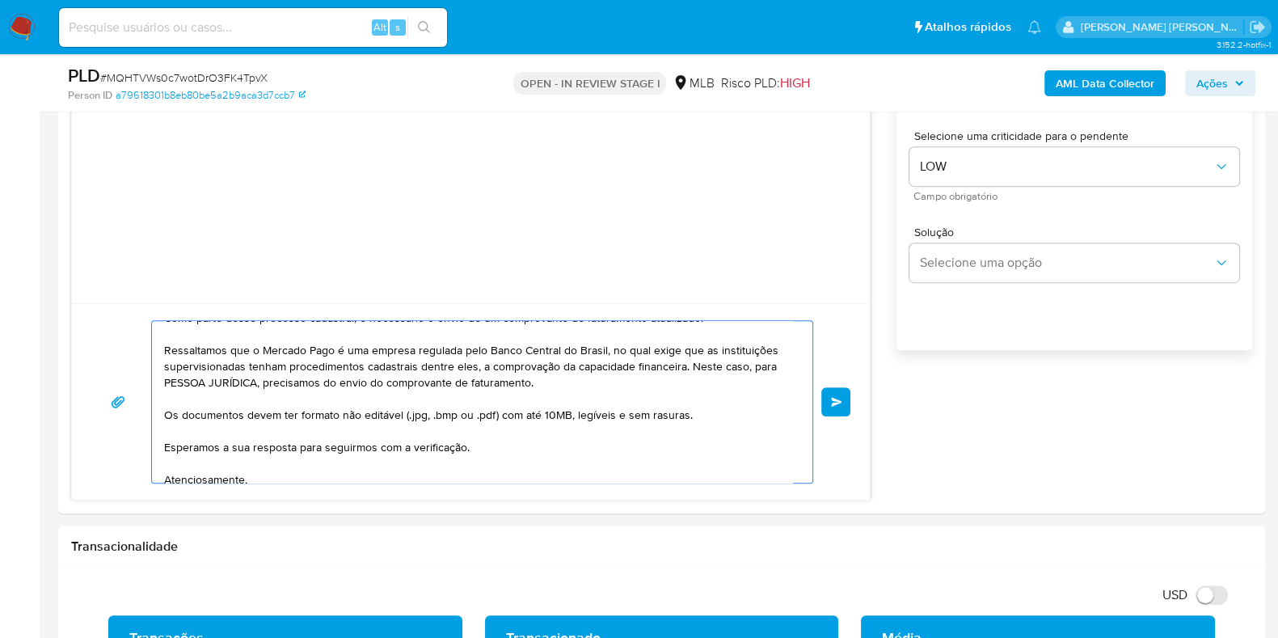
scroll to position [1000, 0]
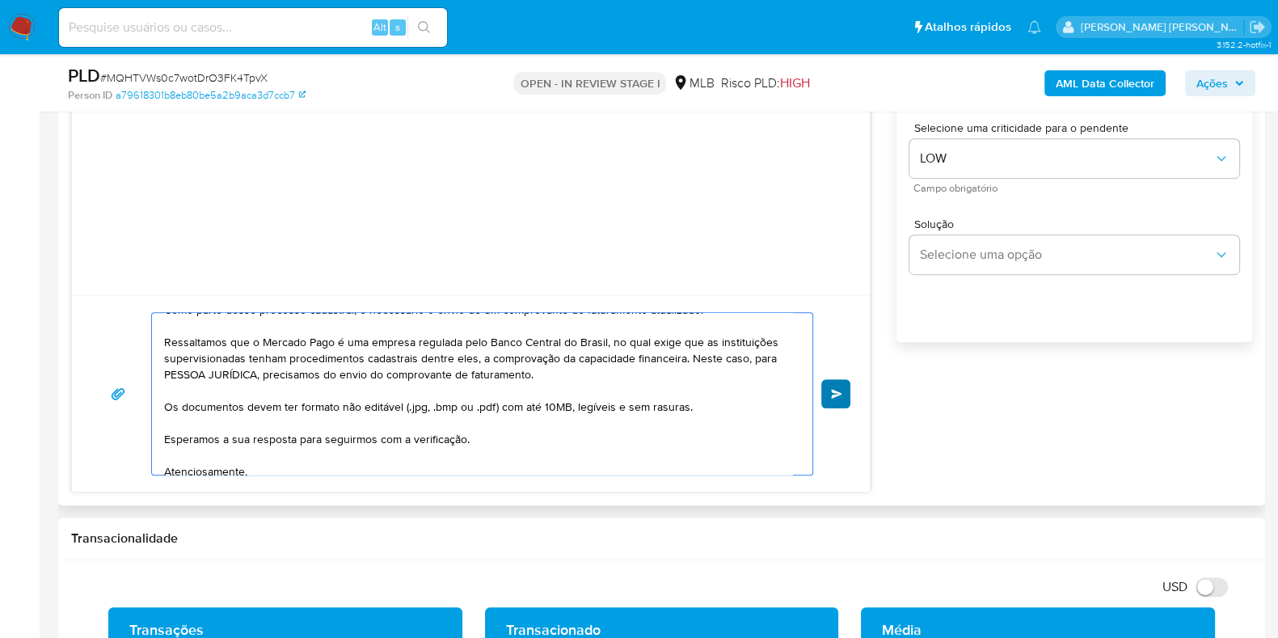
type textarea "Ola, Estamos realizando uma verificação adicional de segurança em contas de usu…"
click at [830, 398] on button "common.send" at bounding box center [835, 393] width 29 height 29
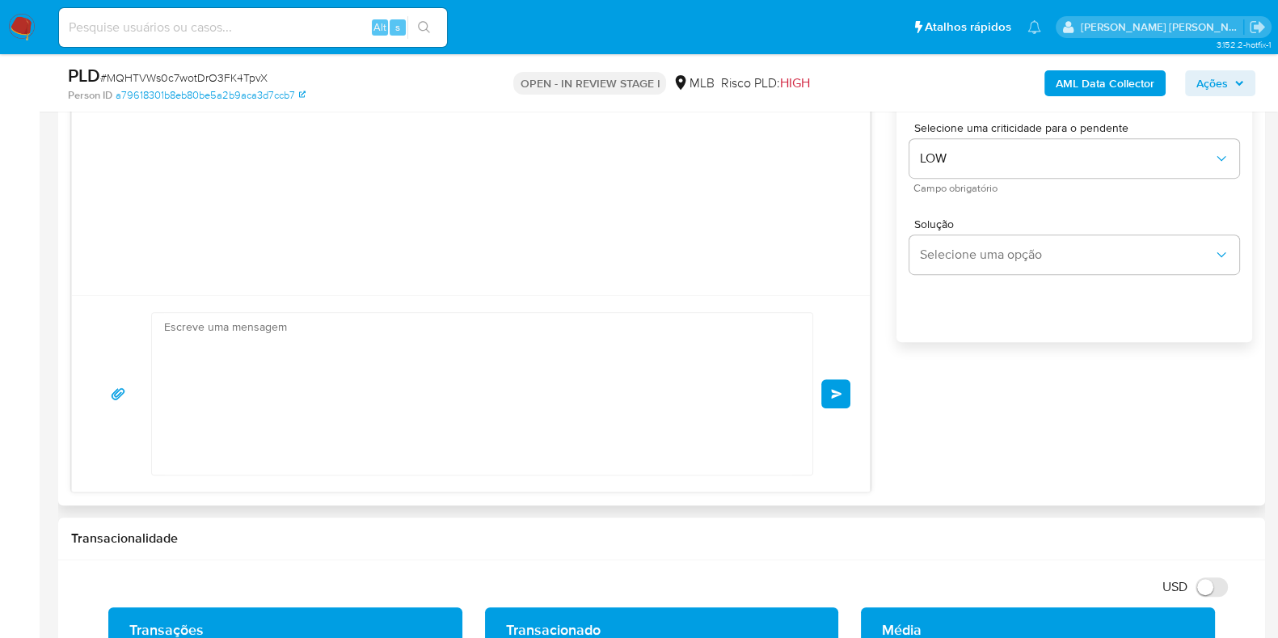
scroll to position [130, 0]
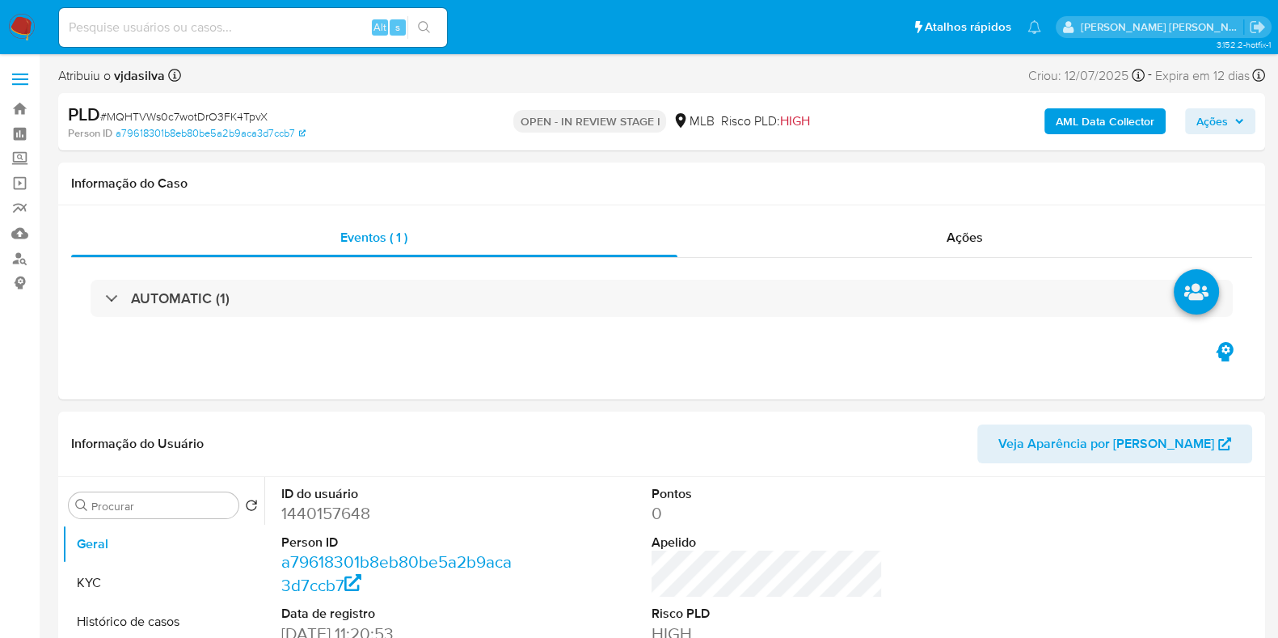
select select "10"
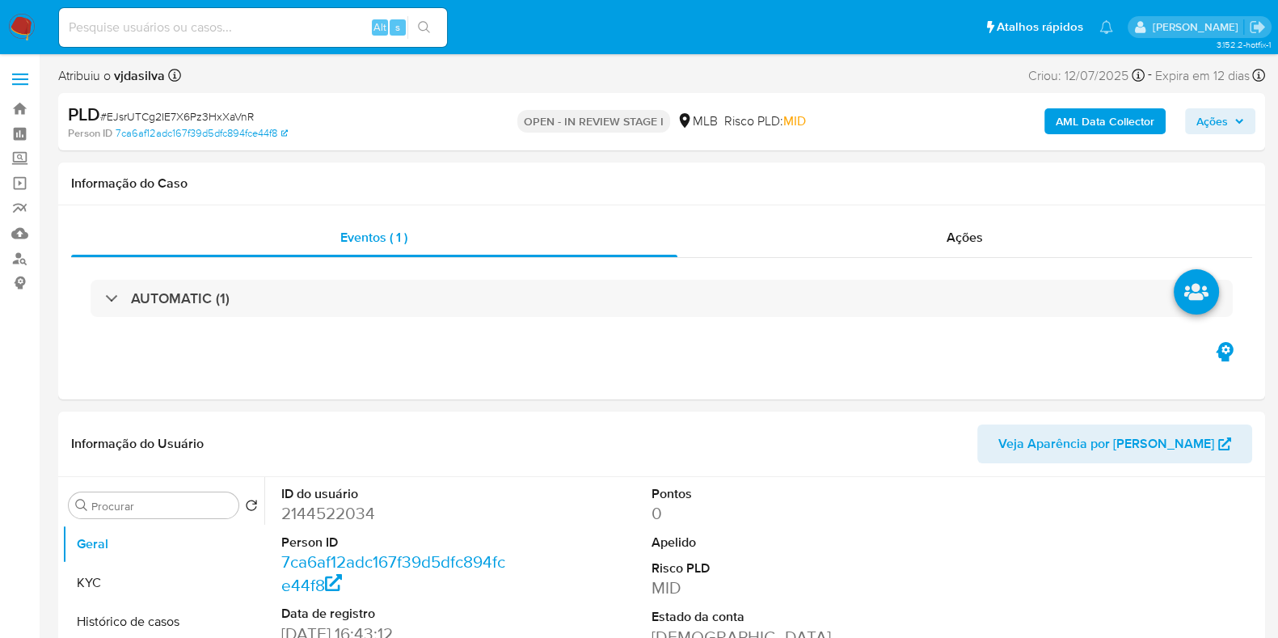
select select "10"
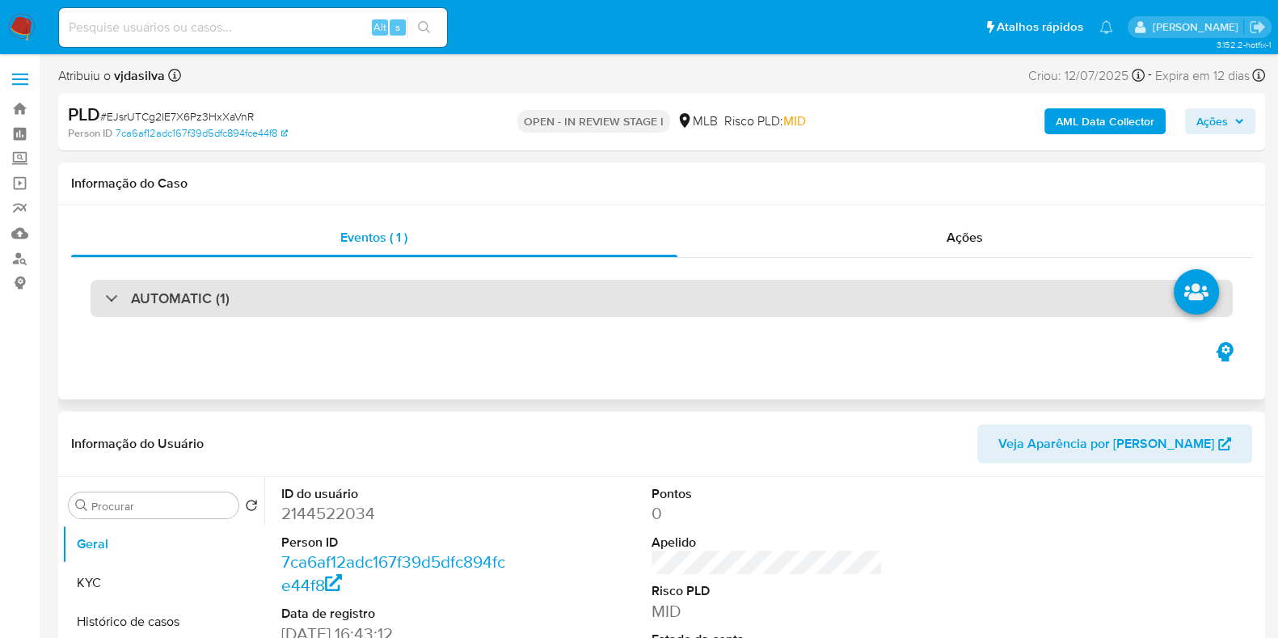
click at [788, 280] on div "AUTOMATIC (1)" at bounding box center [662, 298] width 1142 height 37
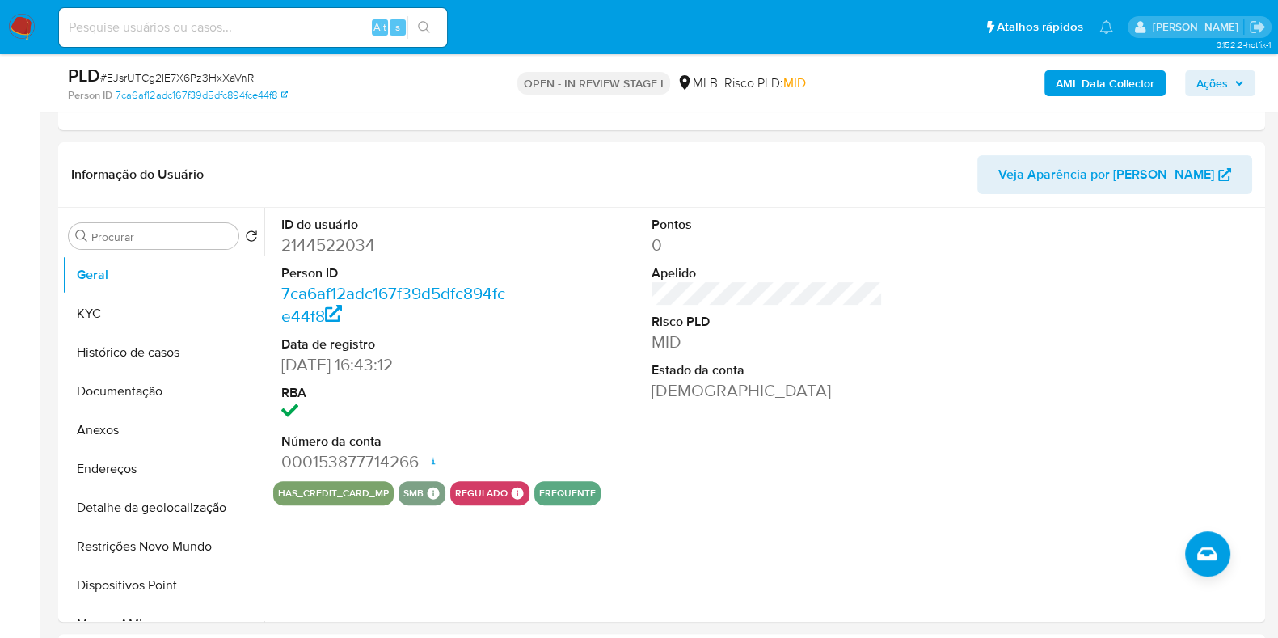
scroll to position [539, 0]
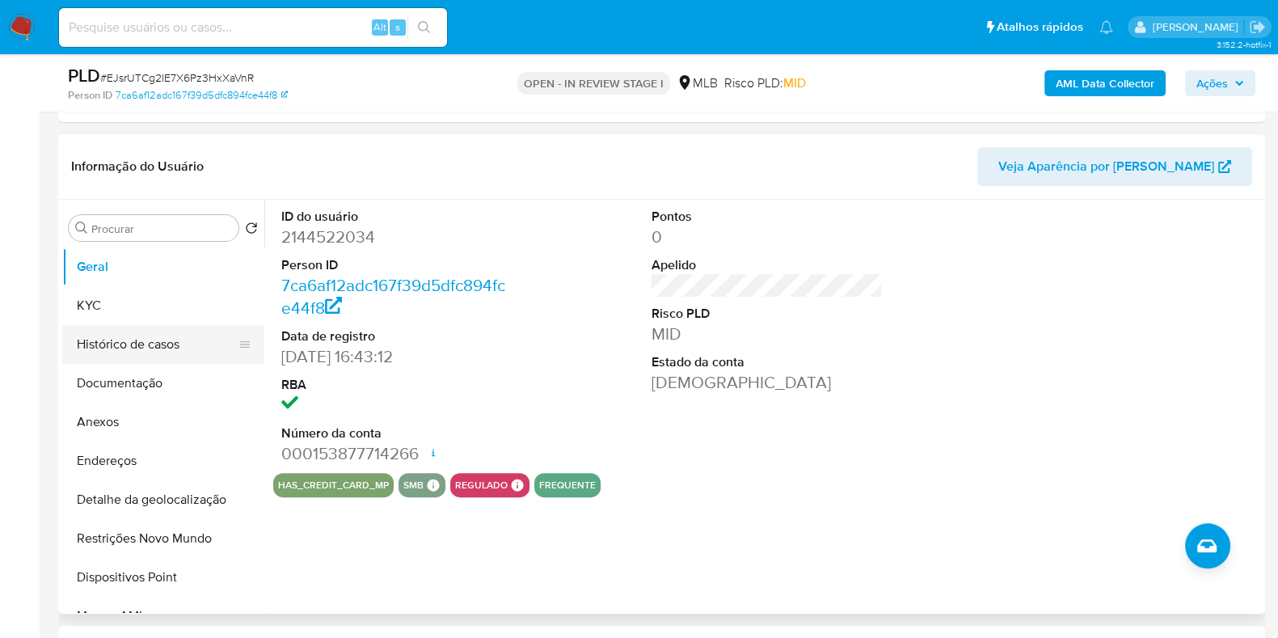
click at [179, 339] on button "Histórico de casos" at bounding box center [156, 344] width 189 height 39
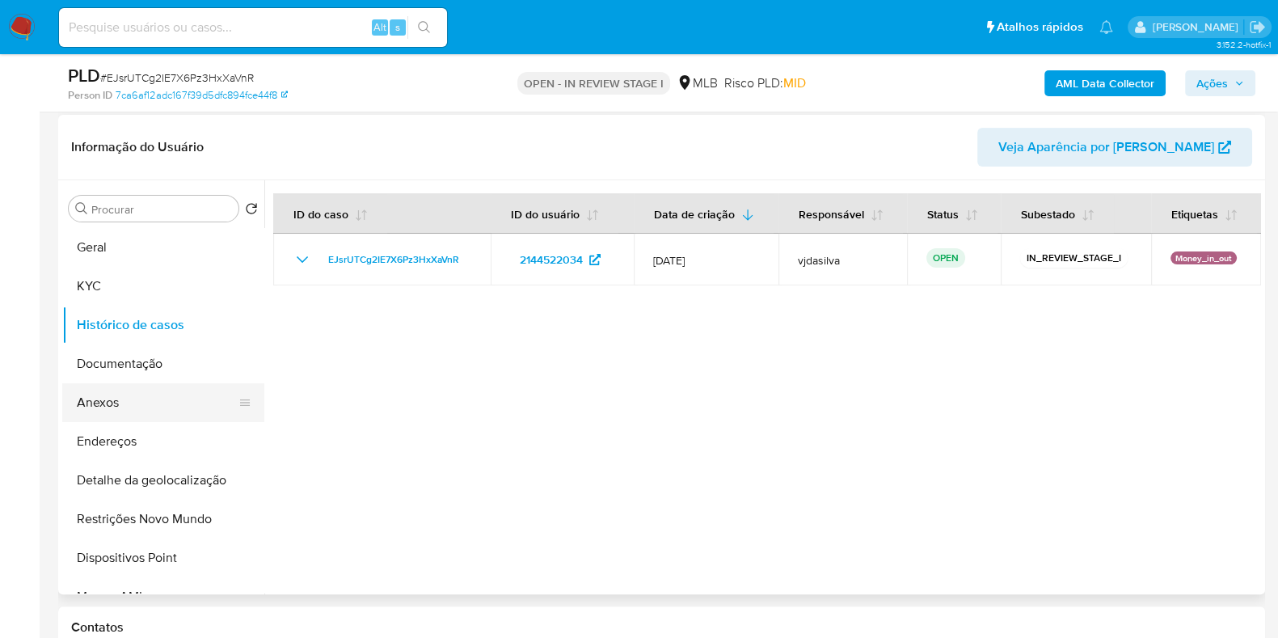
click at [177, 395] on button "Anexos" at bounding box center [156, 402] width 189 height 39
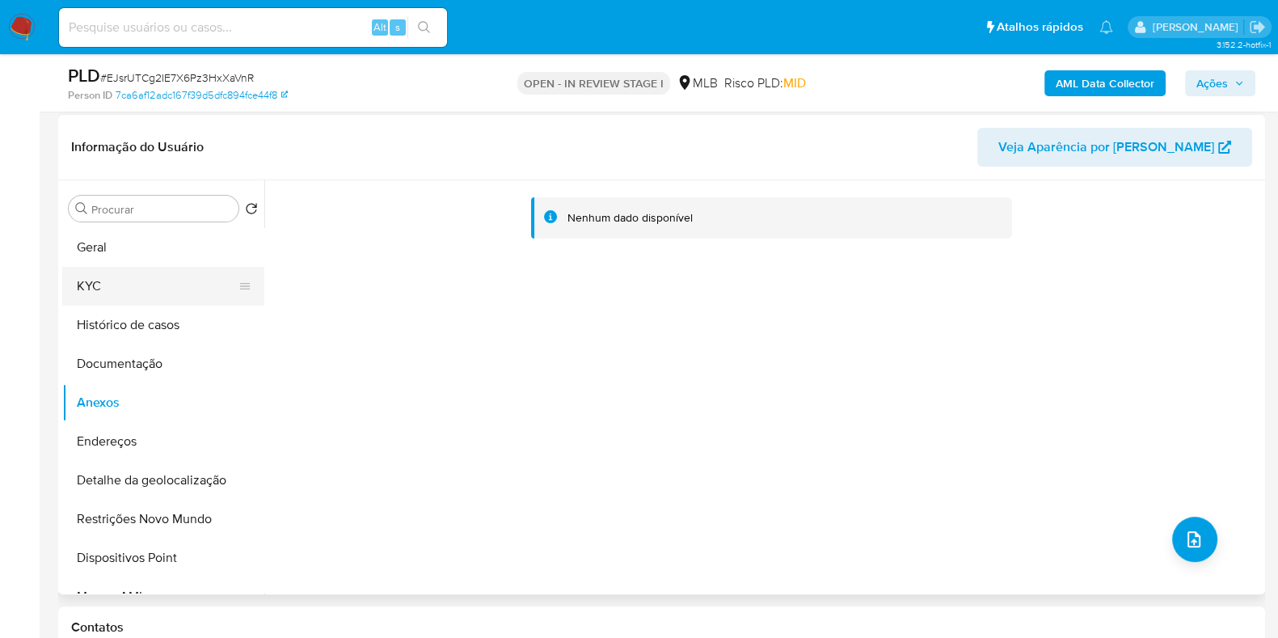
click at [169, 281] on button "KYC" at bounding box center [156, 286] width 189 height 39
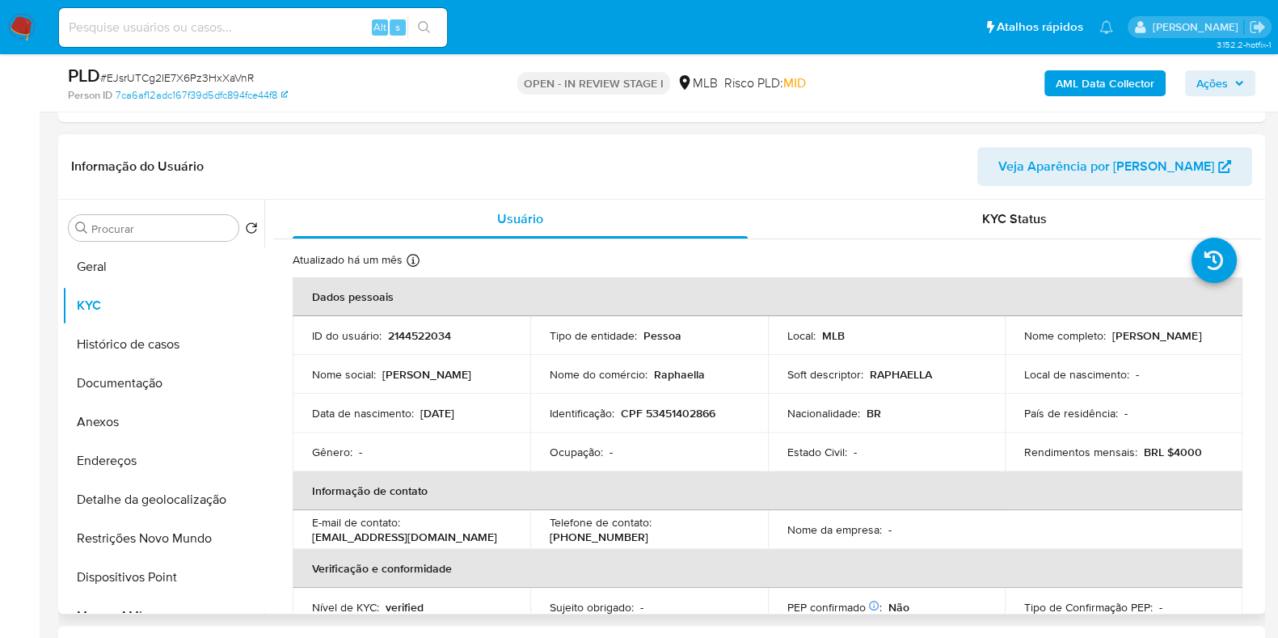
drag, startPoint x: 1261, startPoint y: 292, endPoint x: 1258, endPoint y: 348, distance: 56.7
click at [1258, 348] on div "Procurar Retornar ao pedido padrão Geral KYC Histórico de casos Documentação An…" at bounding box center [661, 407] width 1207 height 414
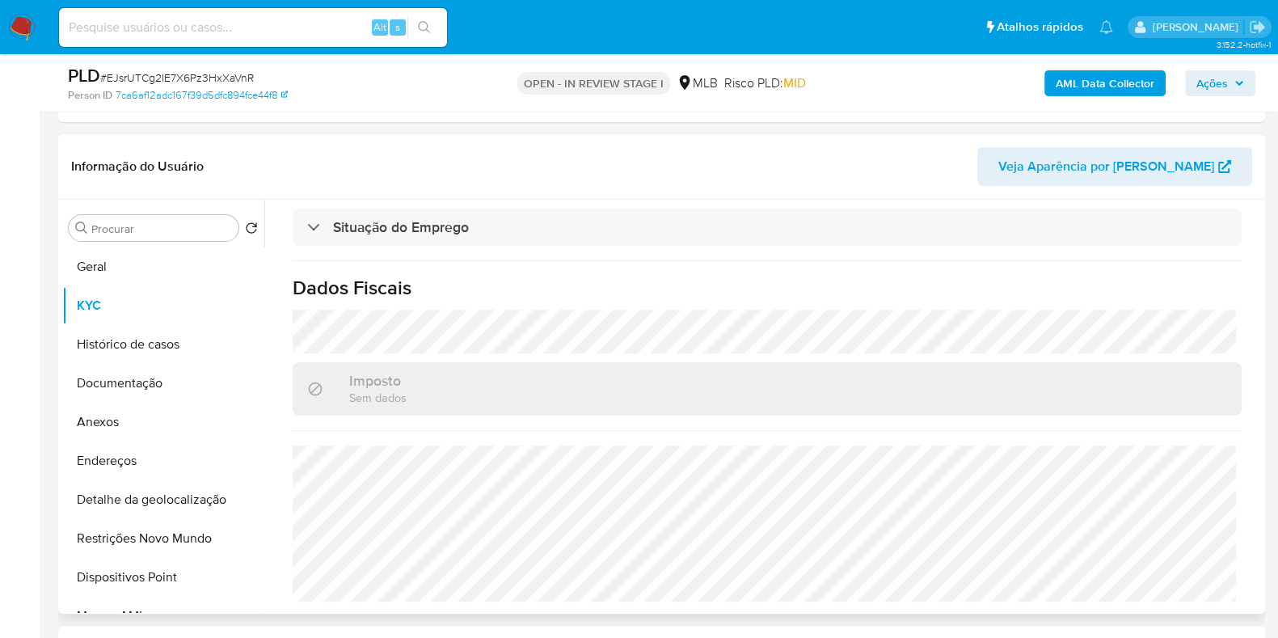
scroll to position [0, 0]
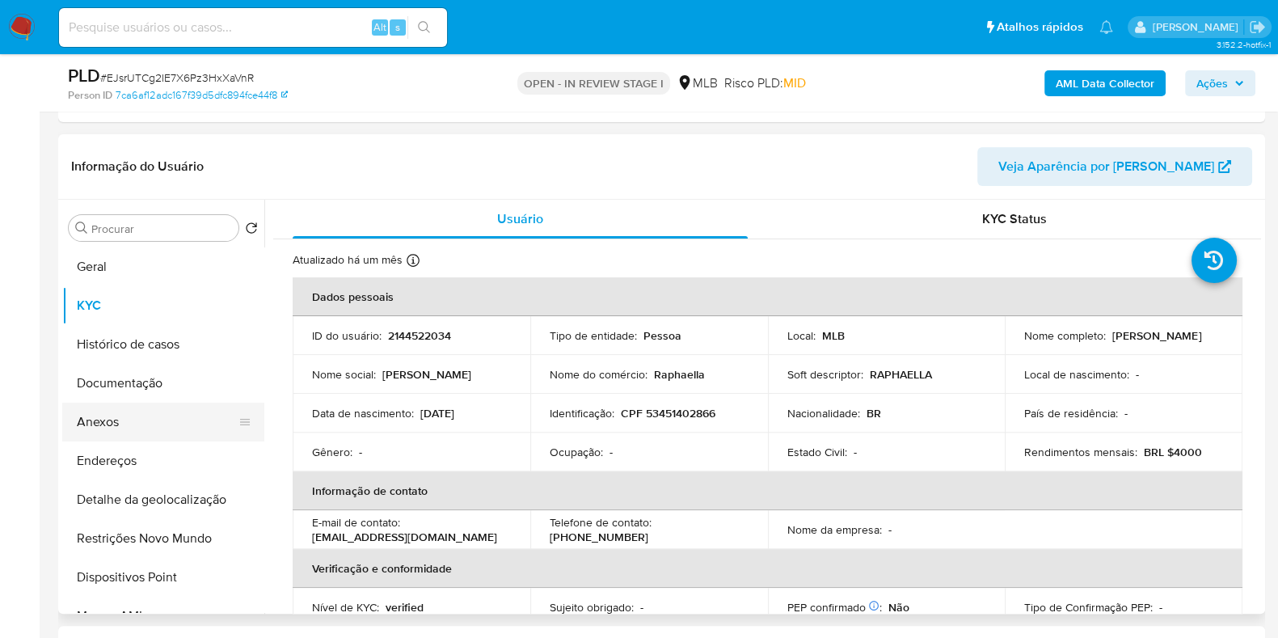
click at [152, 412] on button "Anexos" at bounding box center [156, 422] width 189 height 39
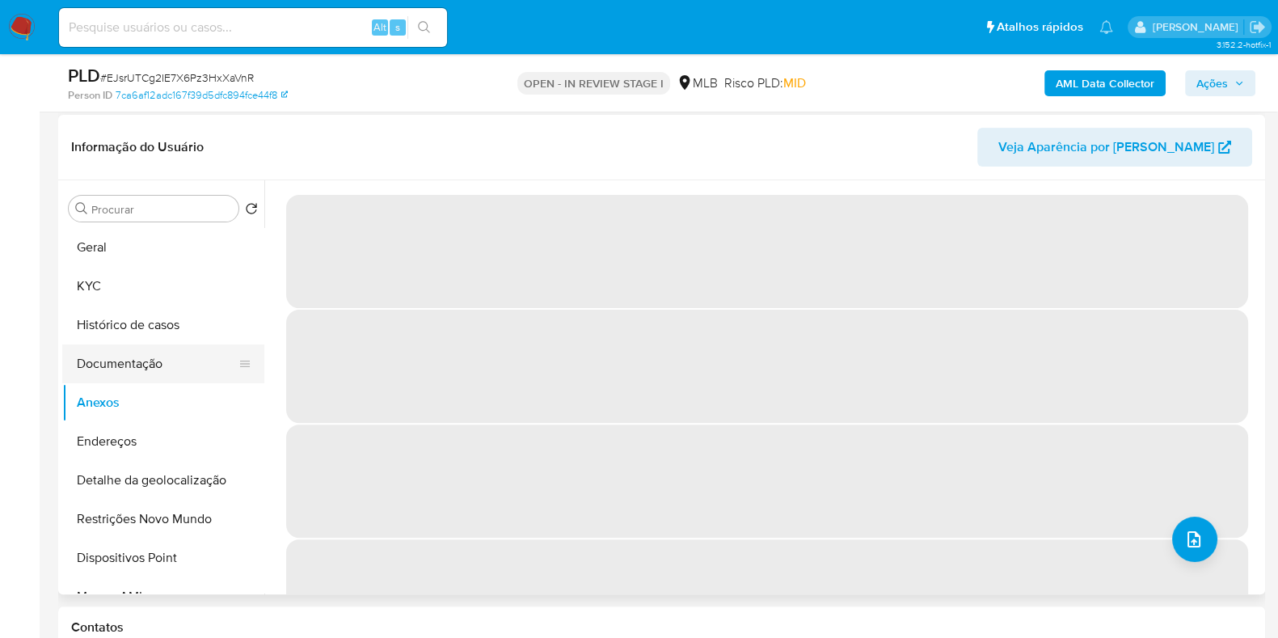
click at [135, 367] on button "Documentação" at bounding box center [156, 363] width 189 height 39
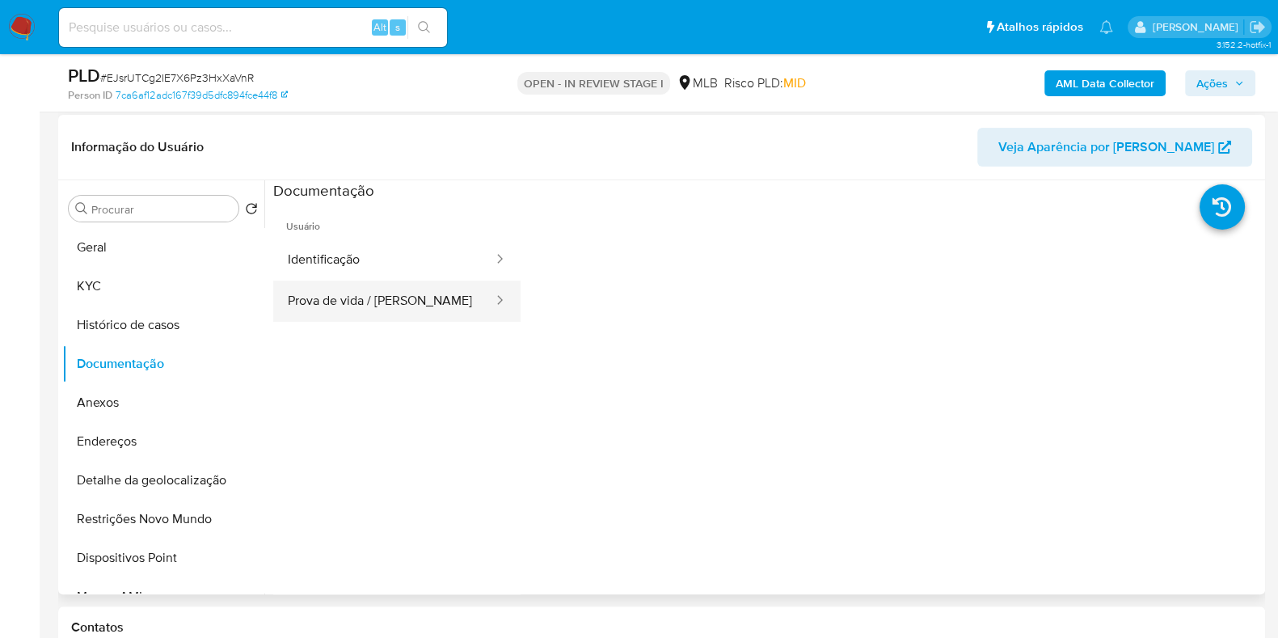
click at [377, 317] on button "Prova de vida / Selfie" at bounding box center [384, 301] width 222 height 41
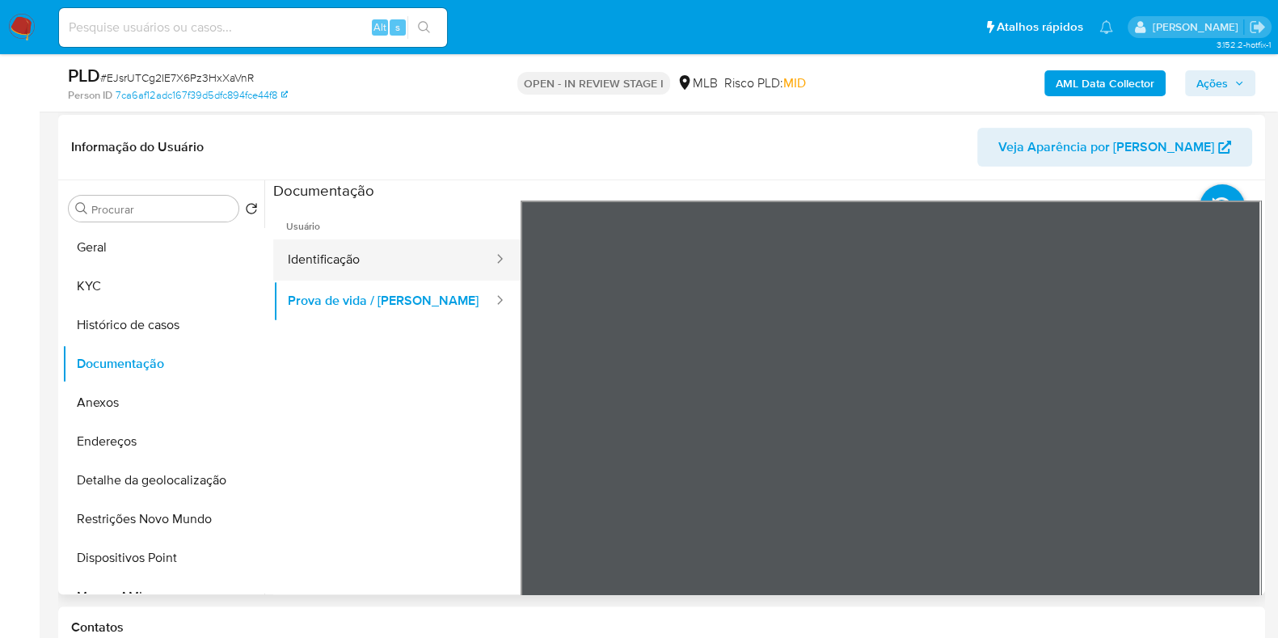
click at [369, 239] on button "Identificação" at bounding box center [384, 259] width 222 height 41
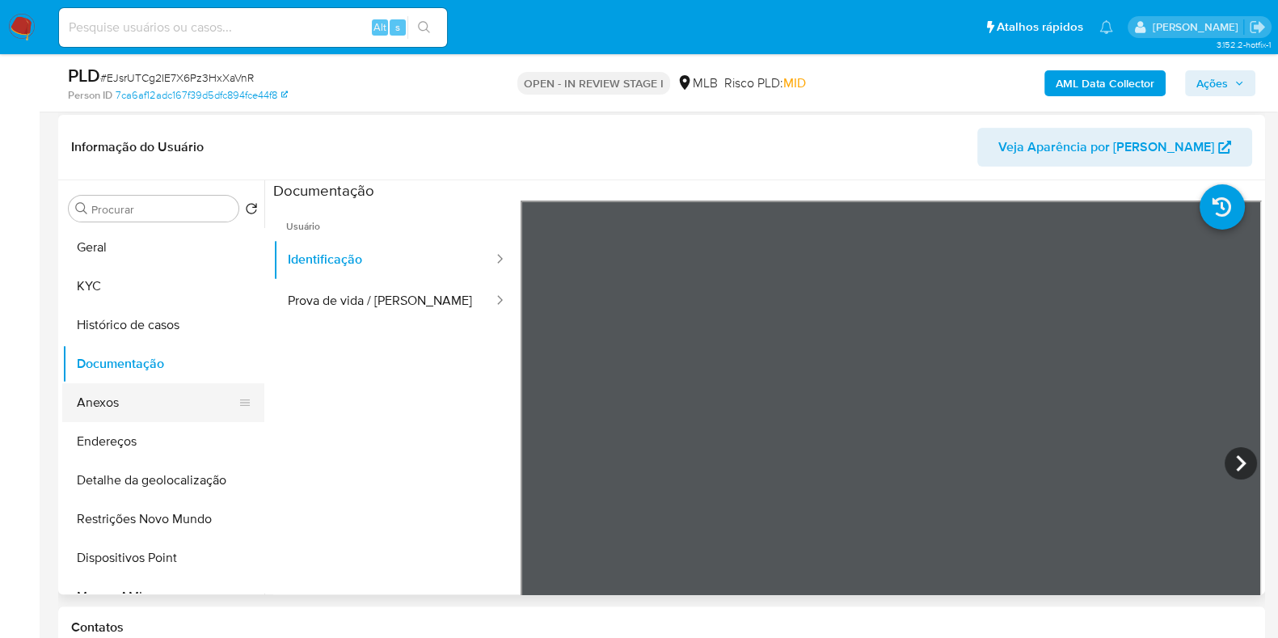
click at [224, 405] on button "Anexos" at bounding box center [156, 402] width 189 height 39
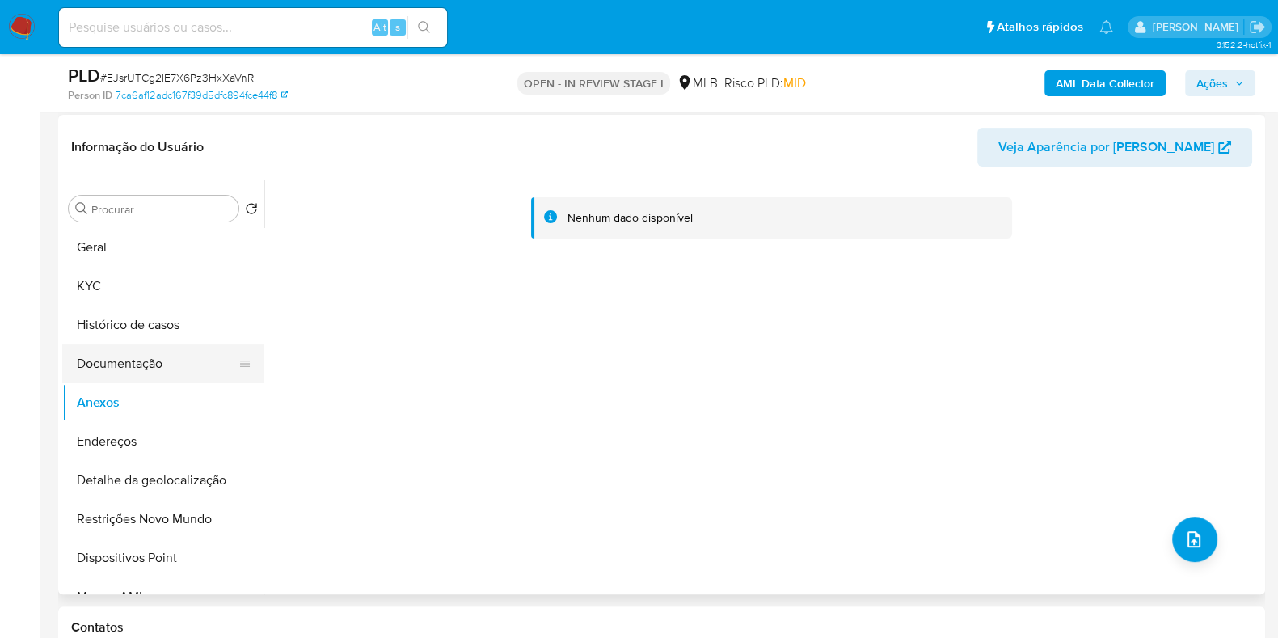
click at [162, 361] on button "Documentação" at bounding box center [156, 363] width 189 height 39
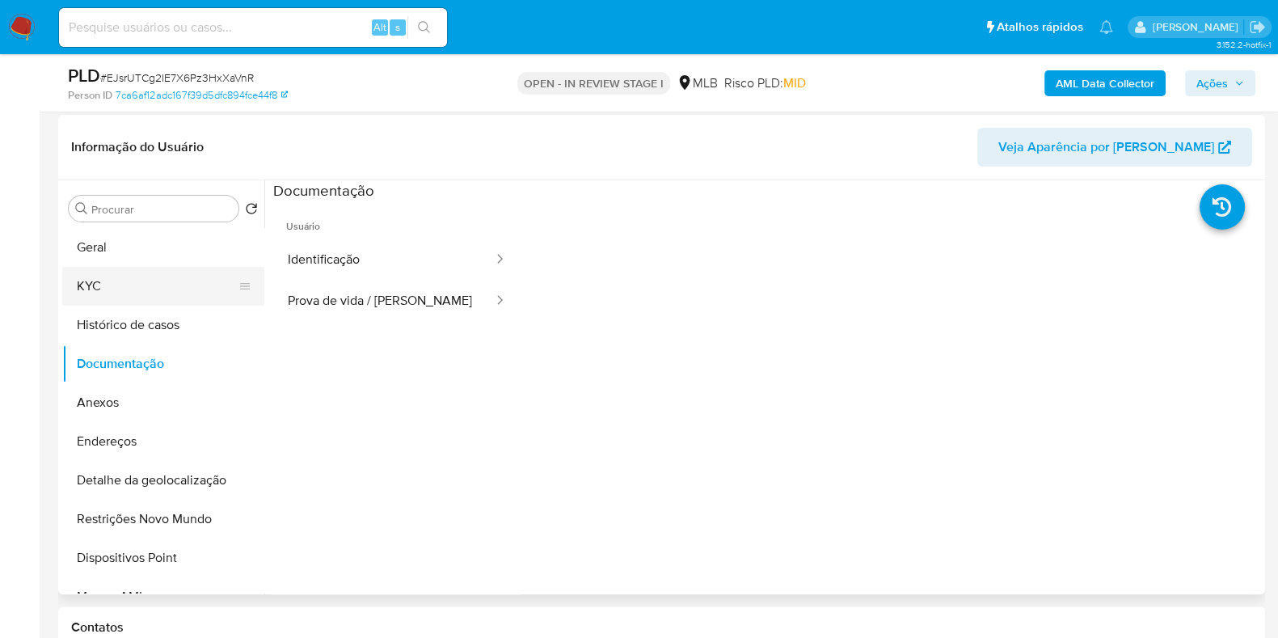
click at [158, 285] on button "KYC" at bounding box center [156, 286] width 189 height 39
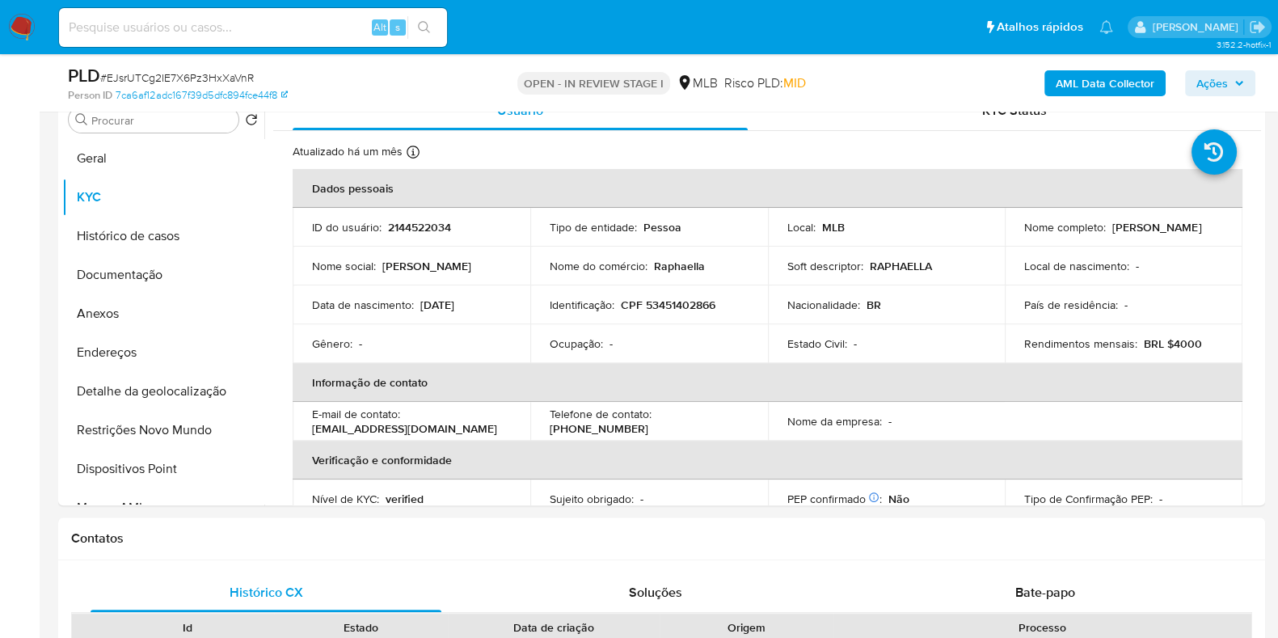
scroll to position [652, 0]
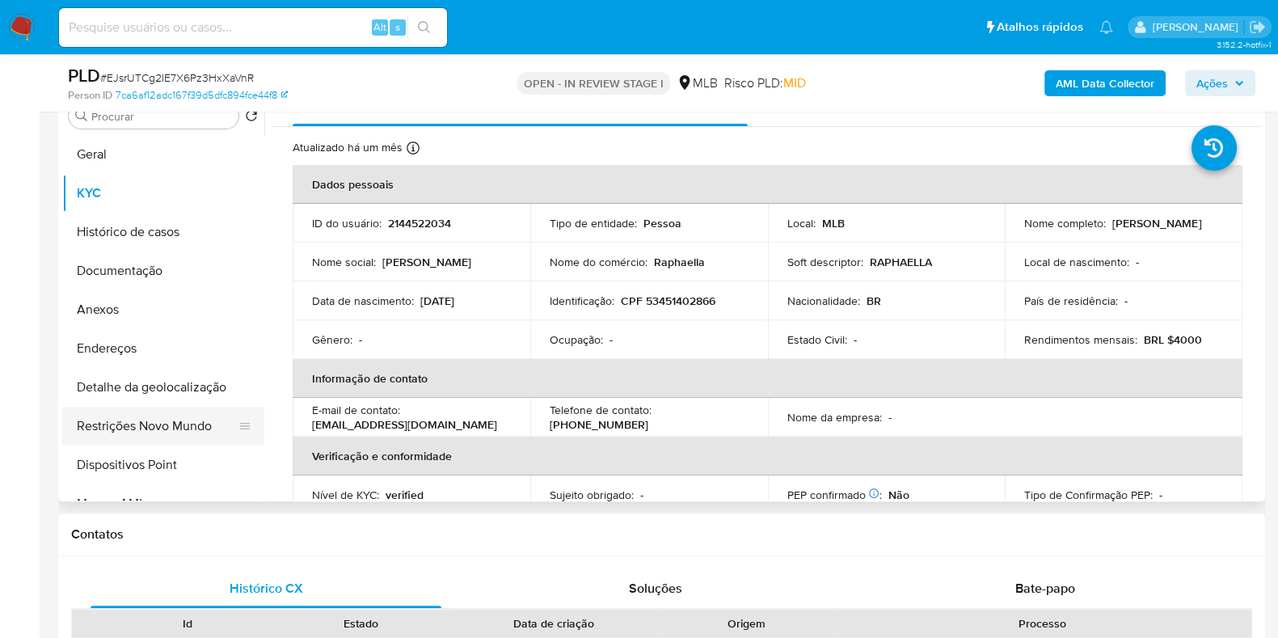
click at [173, 422] on button "Restrições Novo Mundo" at bounding box center [156, 426] width 189 height 39
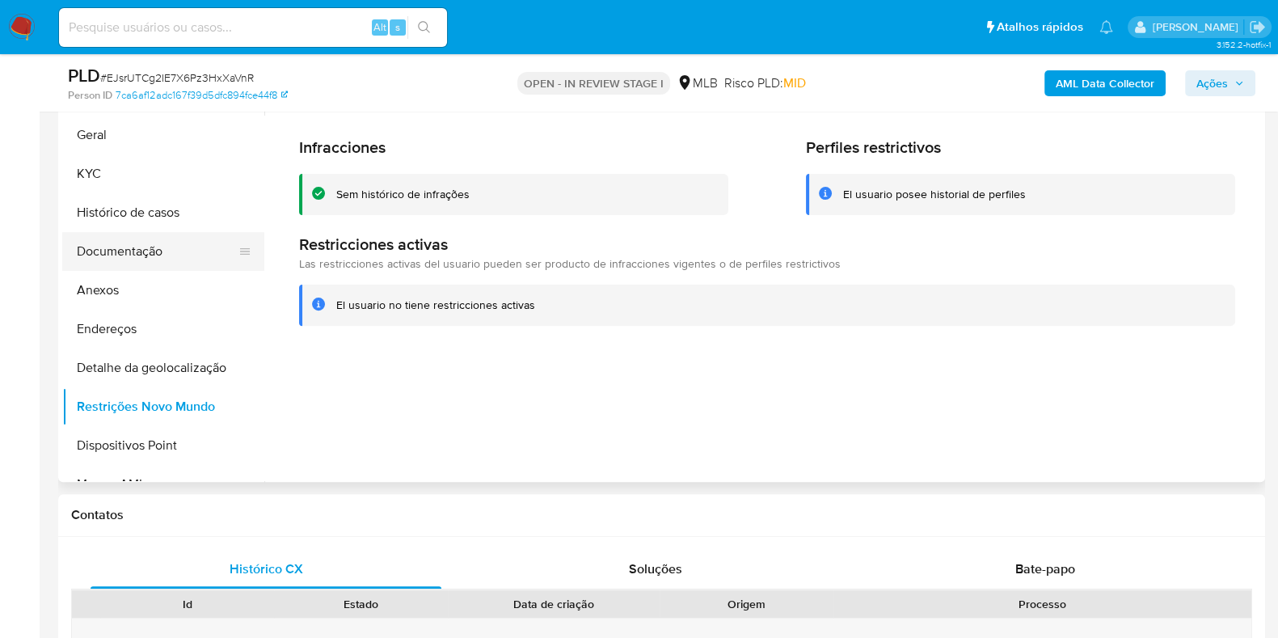
click at [171, 240] on button "Documentação" at bounding box center [156, 251] width 189 height 39
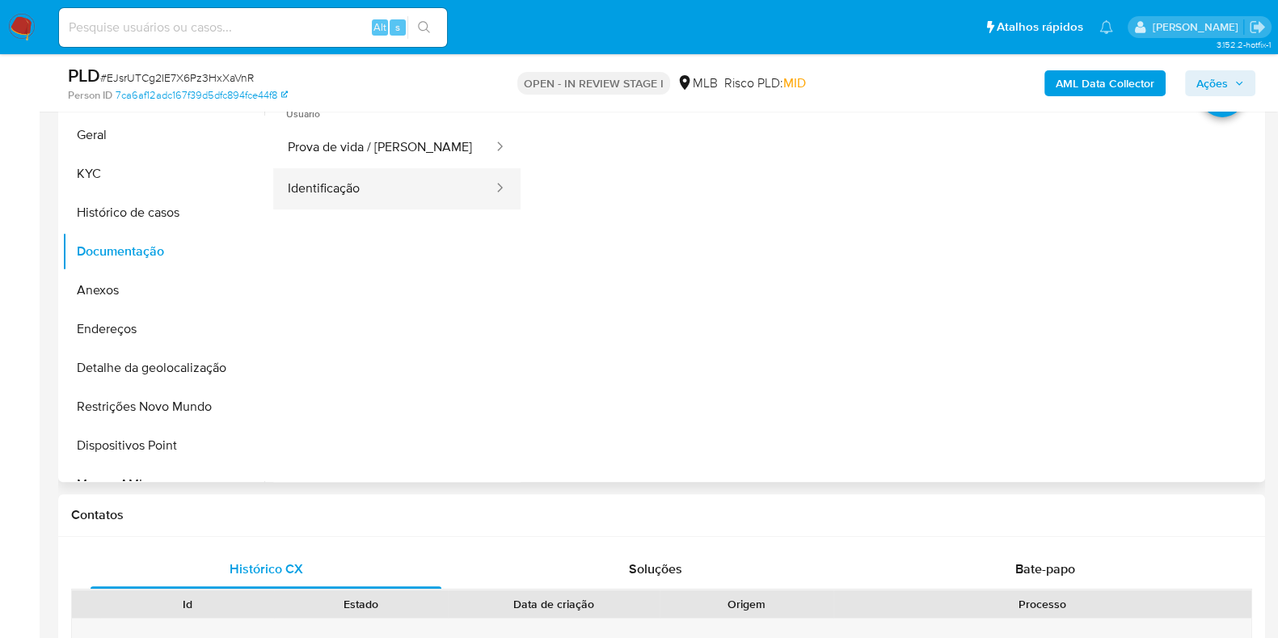
click at [445, 188] on button "Identificação" at bounding box center [384, 188] width 222 height 41
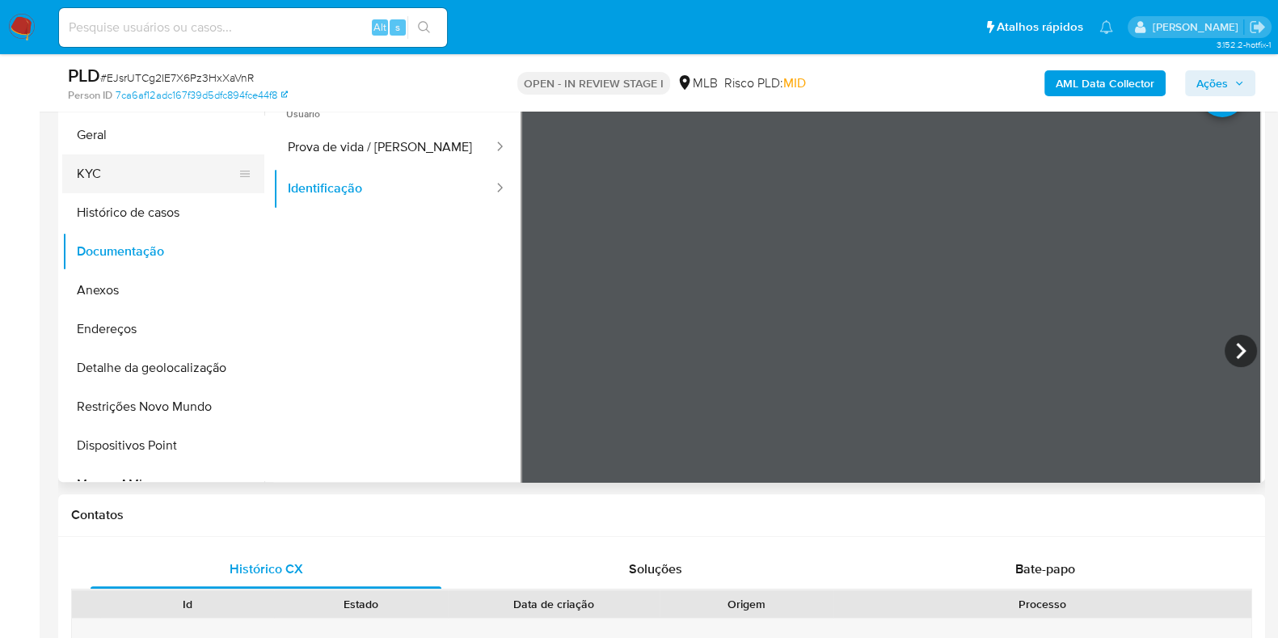
click at [141, 184] on button "KYC" at bounding box center [156, 173] width 189 height 39
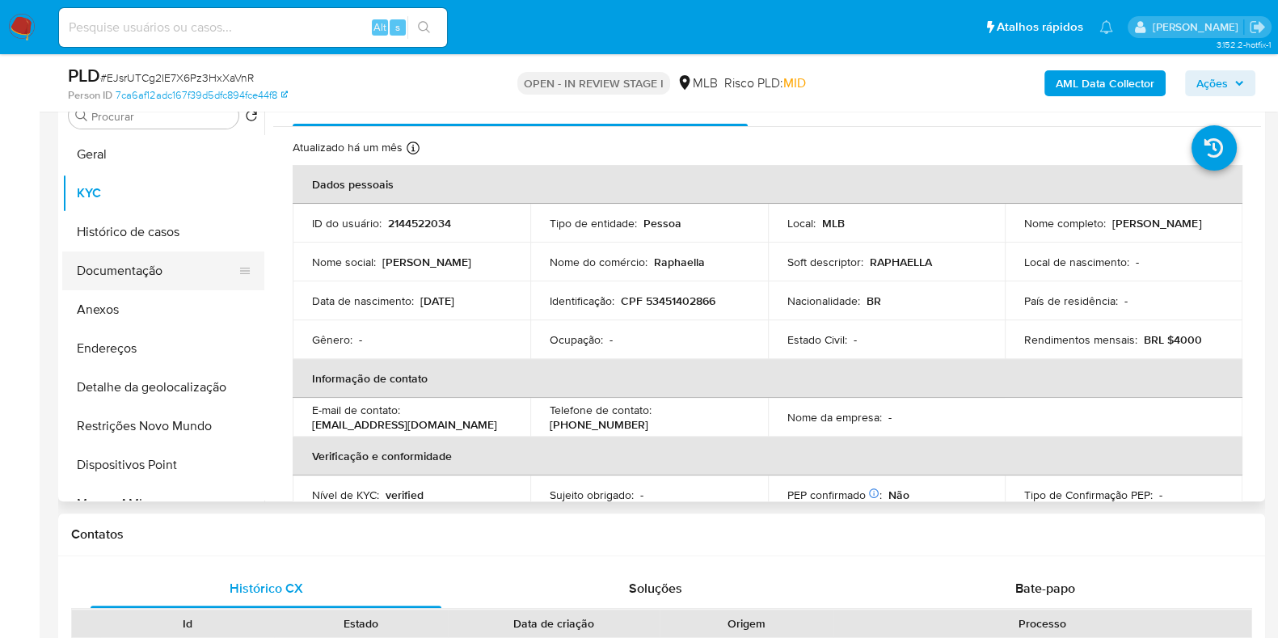
click at [162, 269] on button "Documentação" at bounding box center [156, 270] width 189 height 39
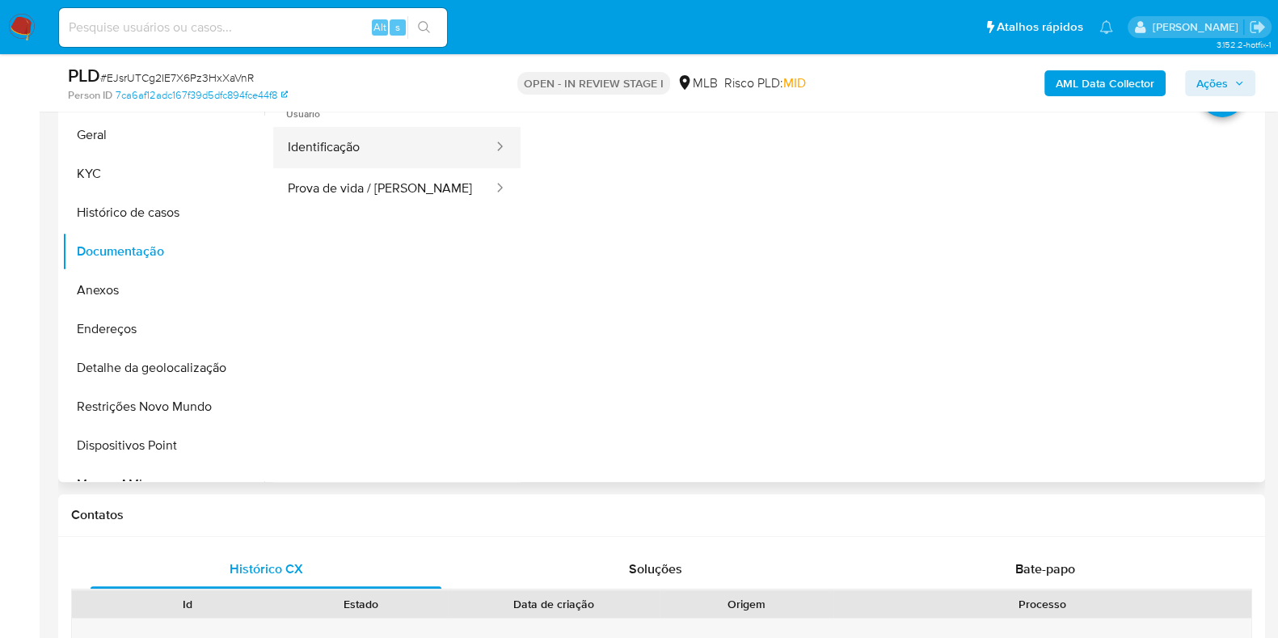
click at [401, 154] on button "Identificação" at bounding box center [384, 147] width 222 height 41
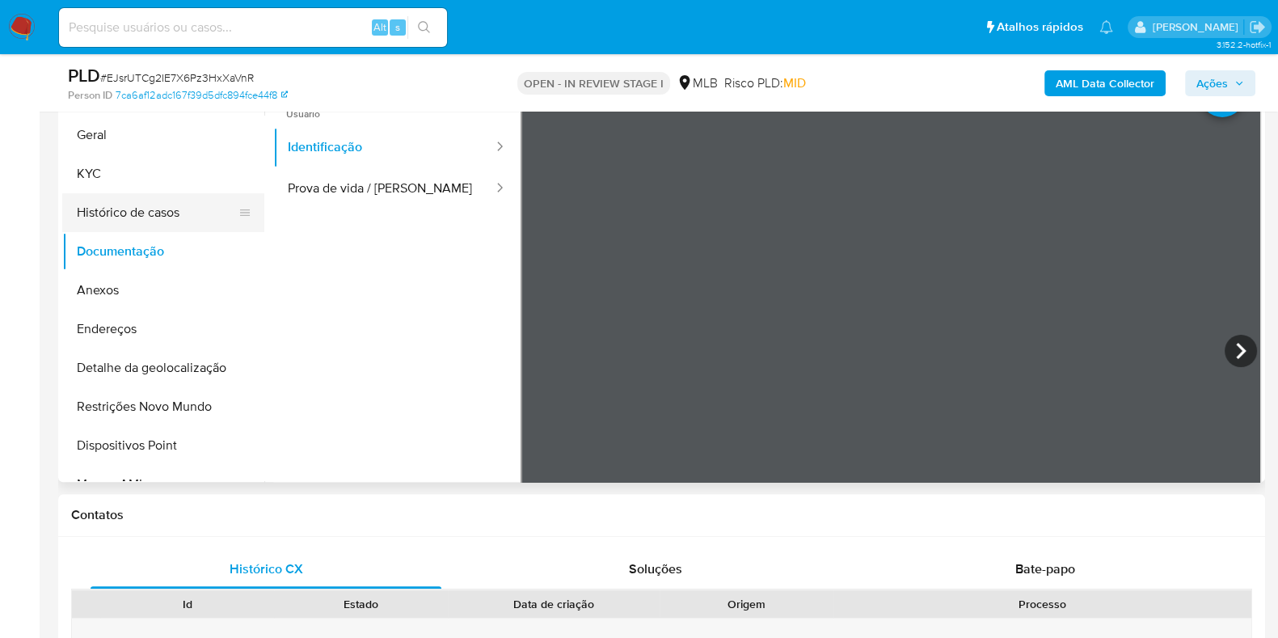
click at [161, 224] on button "Histórico de casos" at bounding box center [156, 212] width 189 height 39
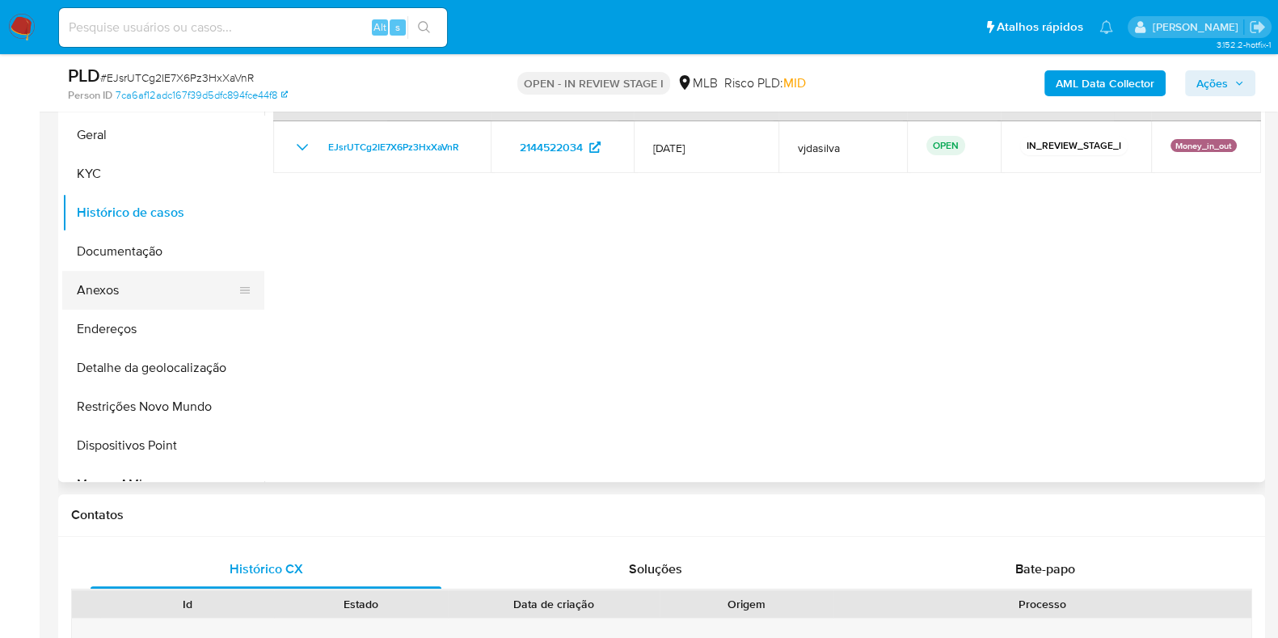
click at [146, 289] on button "Anexos" at bounding box center [156, 290] width 189 height 39
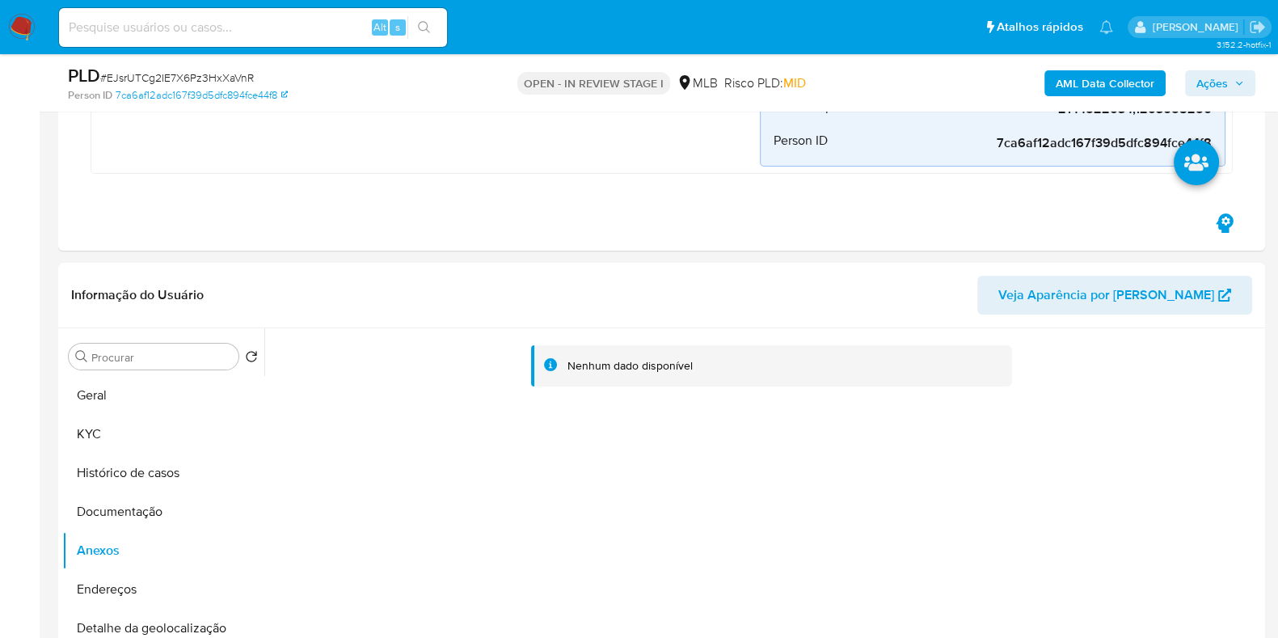
scroll to position [411, 0]
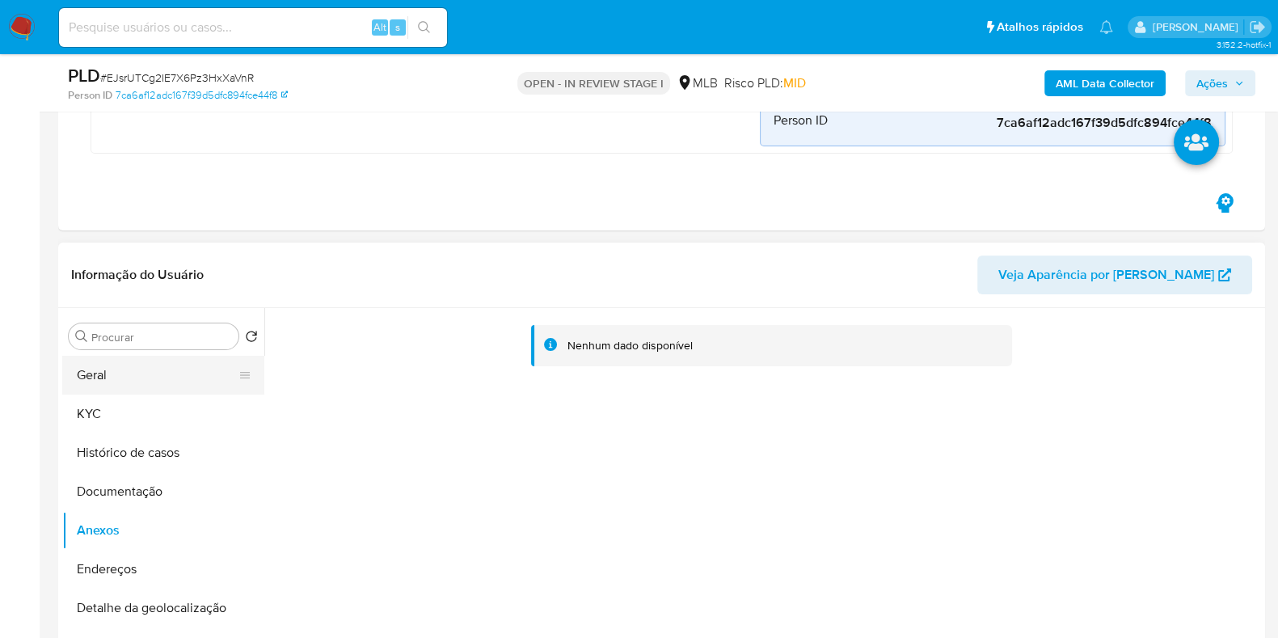
click at [182, 370] on button "Geral" at bounding box center [156, 375] width 189 height 39
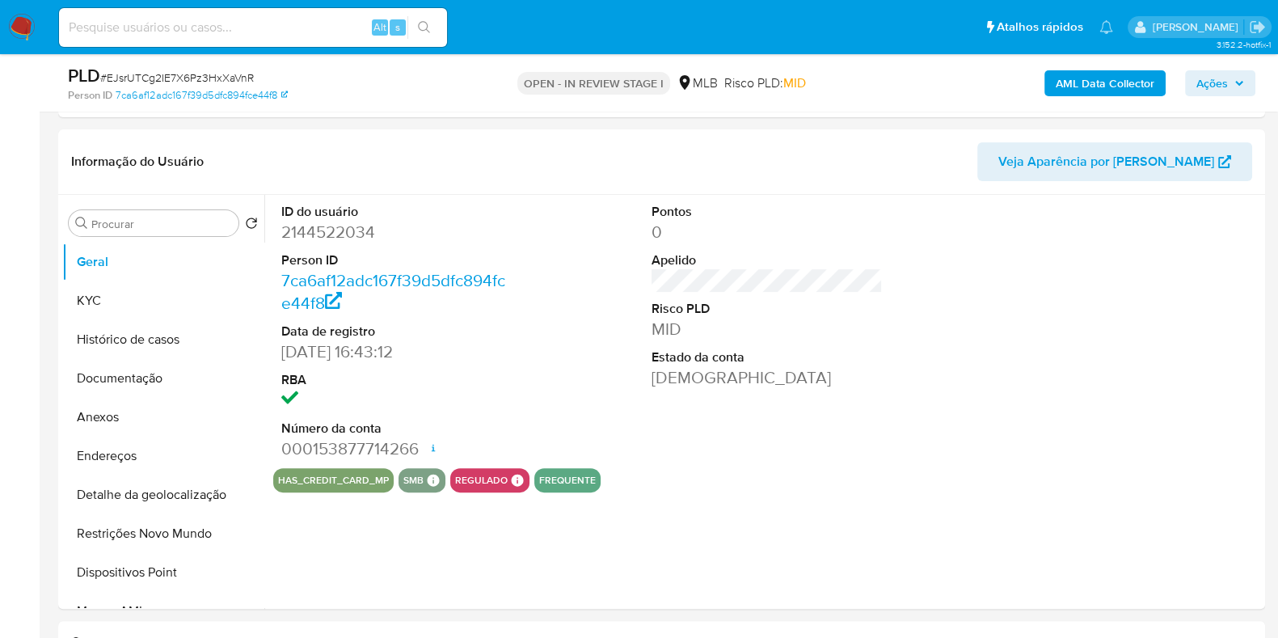
scroll to position [549, 0]
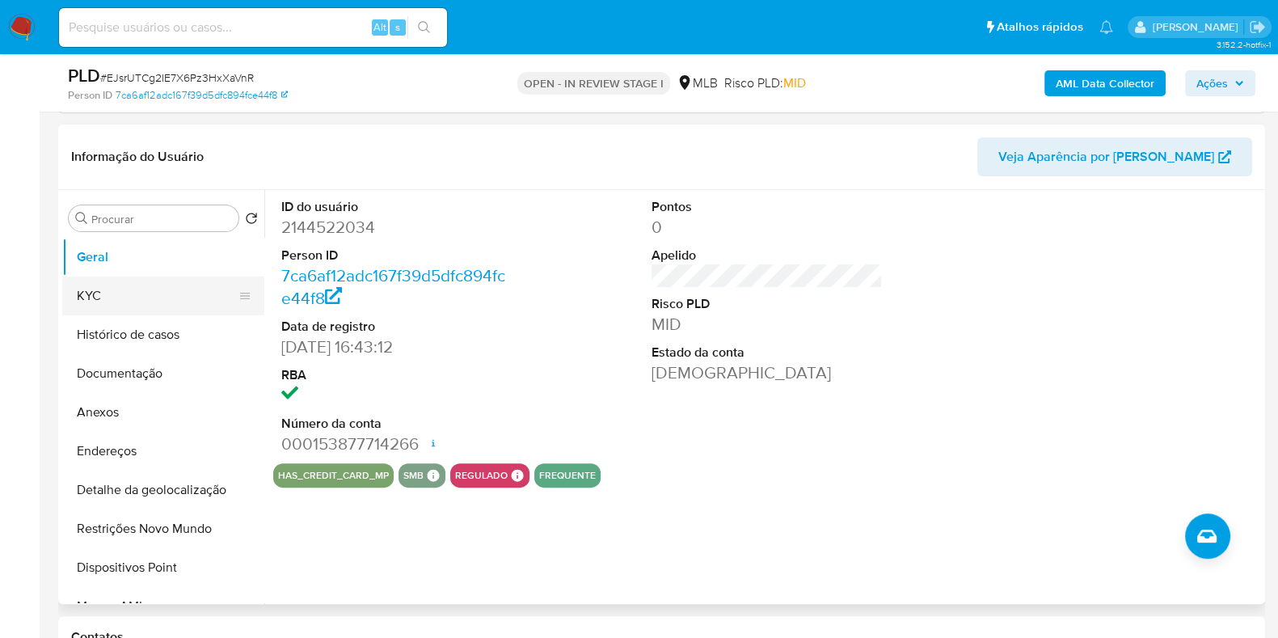
click at [137, 293] on button "KYC" at bounding box center [156, 295] width 189 height 39
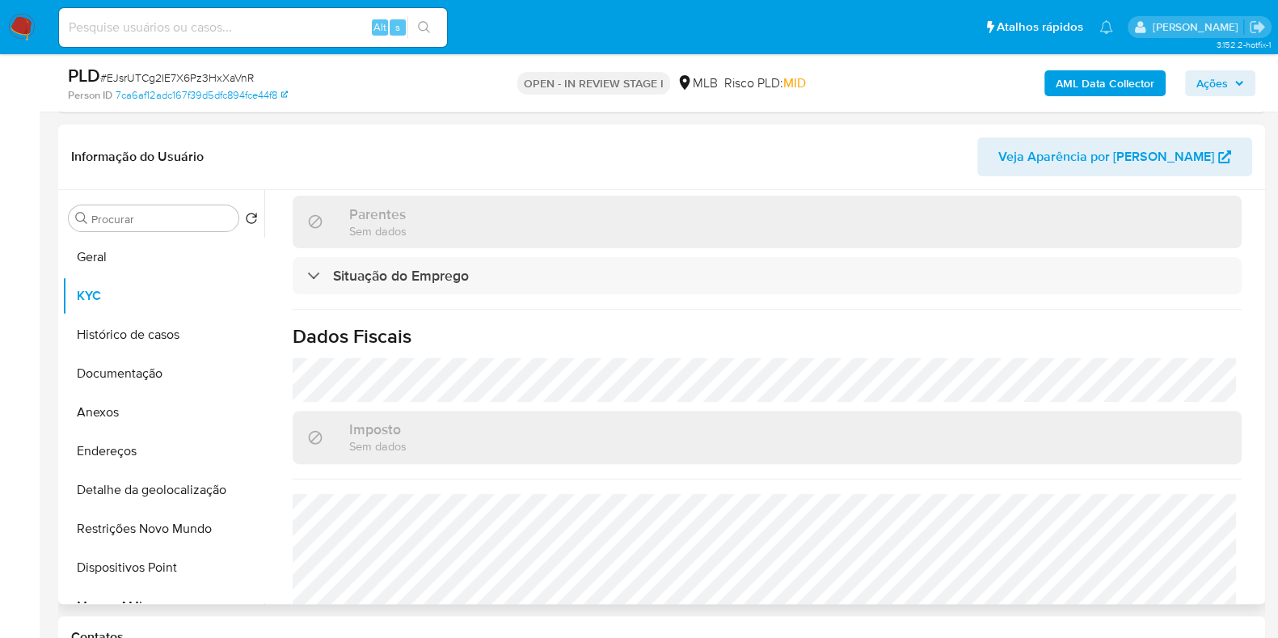
scroll to position [717, 0]
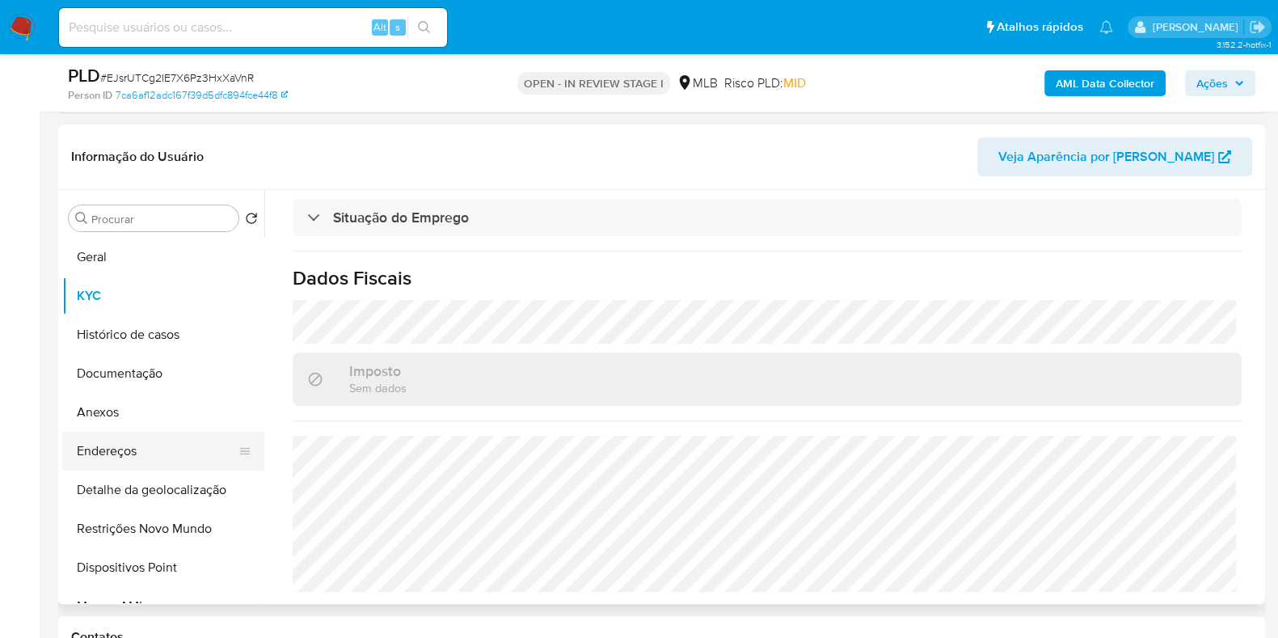
click at [148, 449] on button "Endereços" at bounding box center [156, 451] width 189 height 39
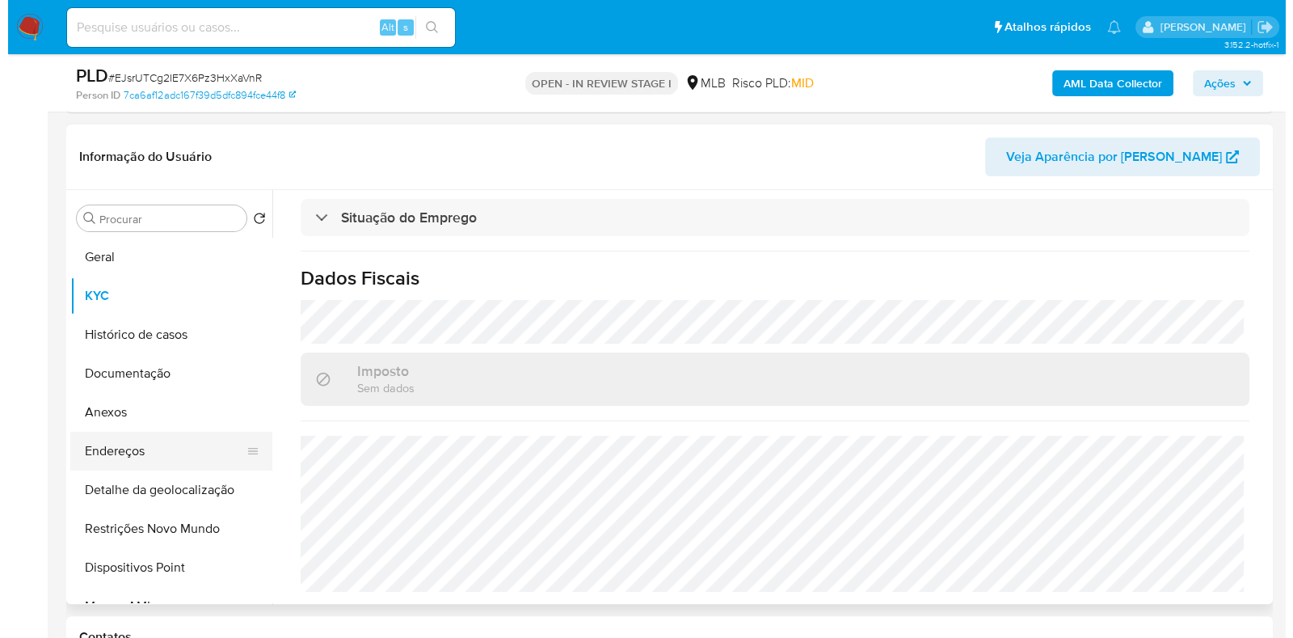
scroll to position [0, 0]
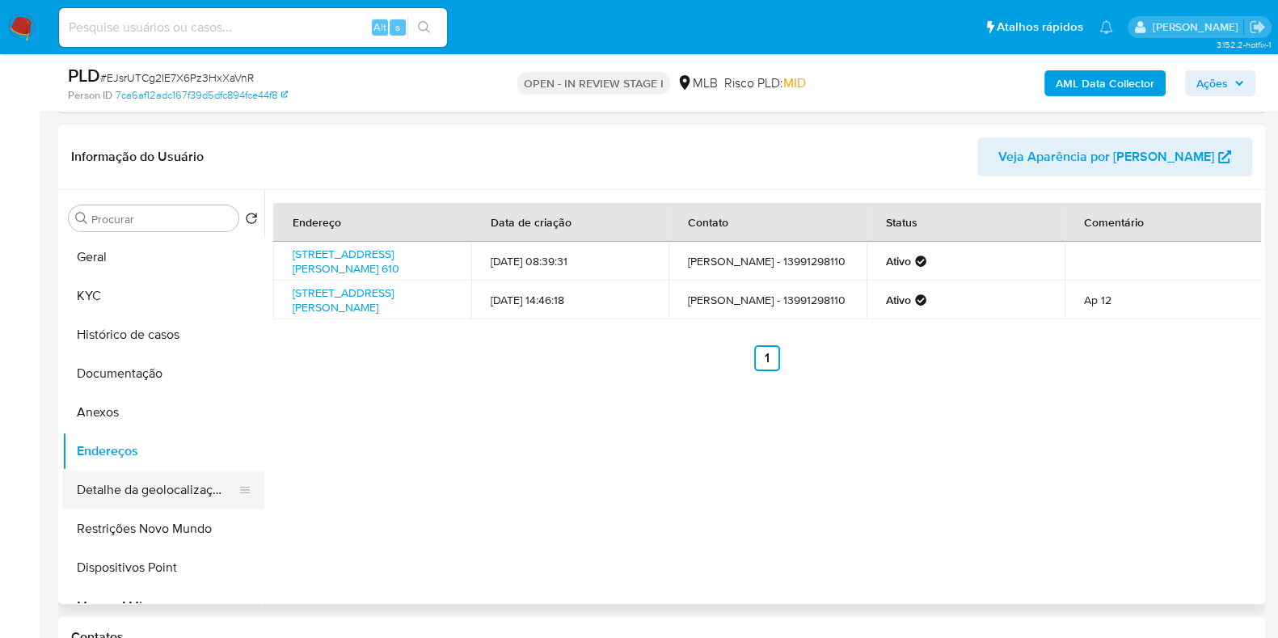
click at [182, 489] on button "Detalhe da geolocalização" at bounding box center [156, 490] width 189 height 39
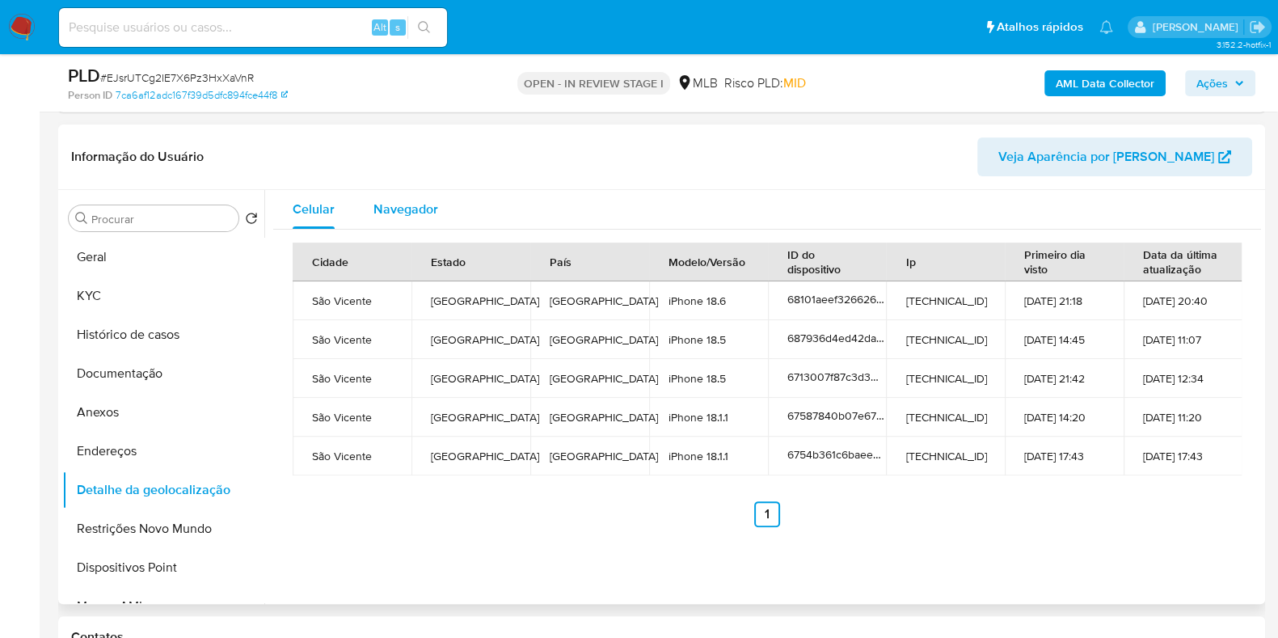
click at [408, 212] on span "Navegador" at bounding box center [405, 209] width 65 height 19
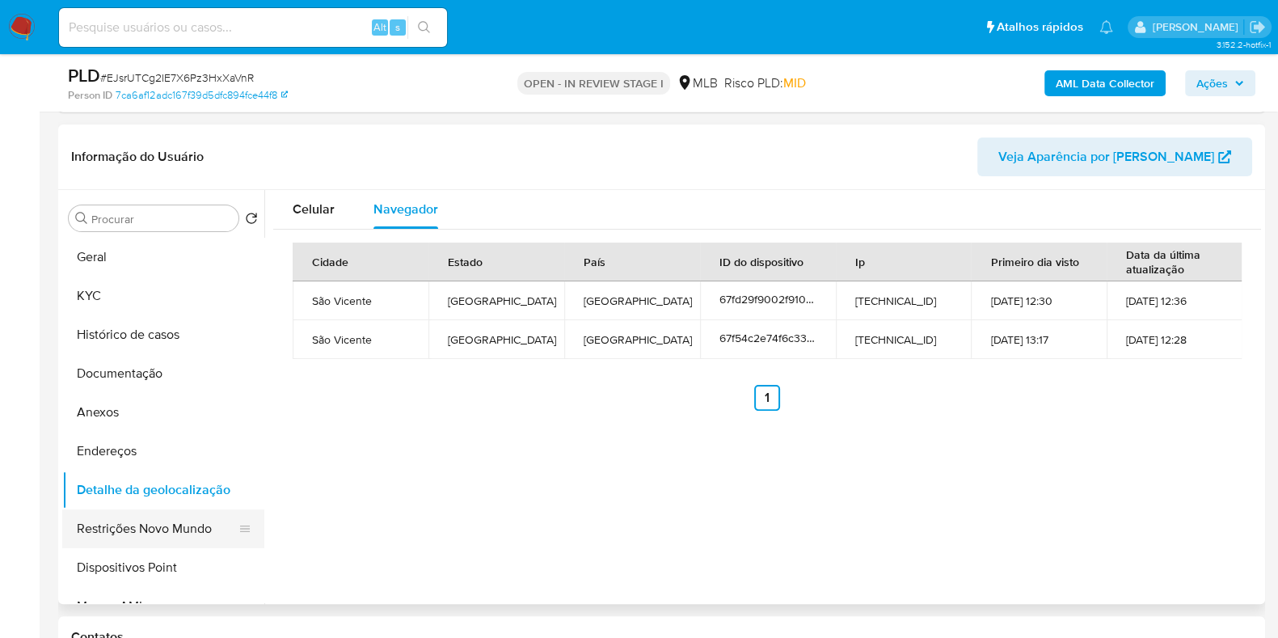
click at [186, 537] on button "Restrições Novo Mundo" at bounding box center [156, 528] width 189 height 39
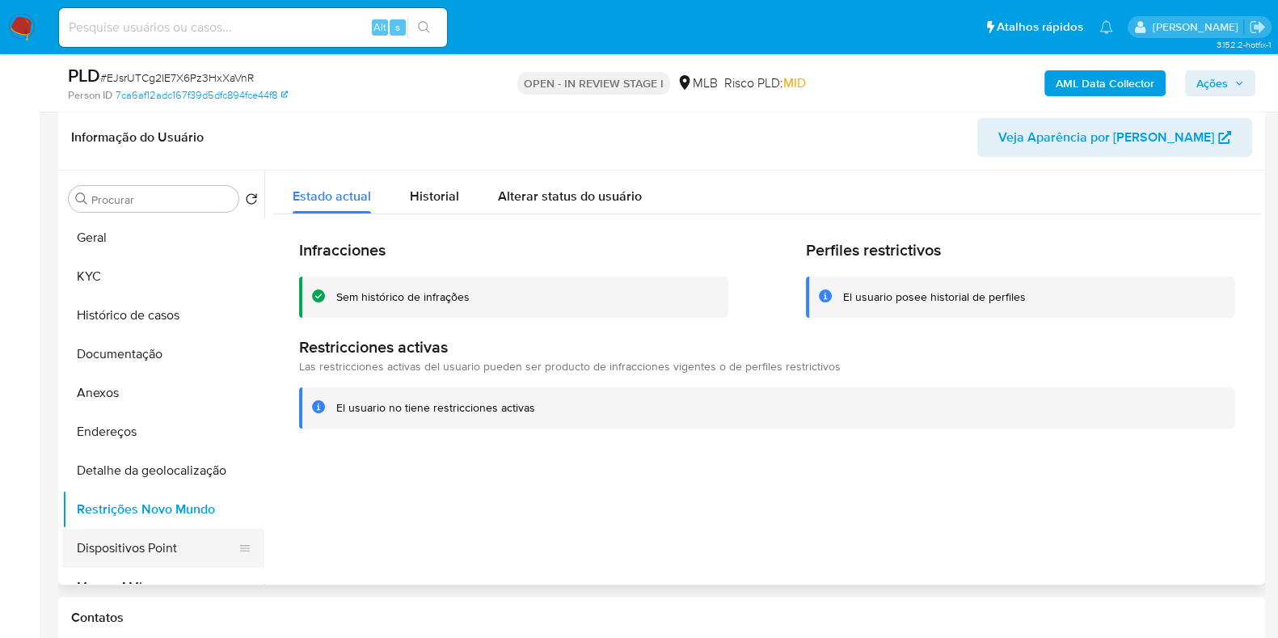
click at [209, 555] on button "Dispositivos Point" at bounding box center [156, 548] width 189 height 39
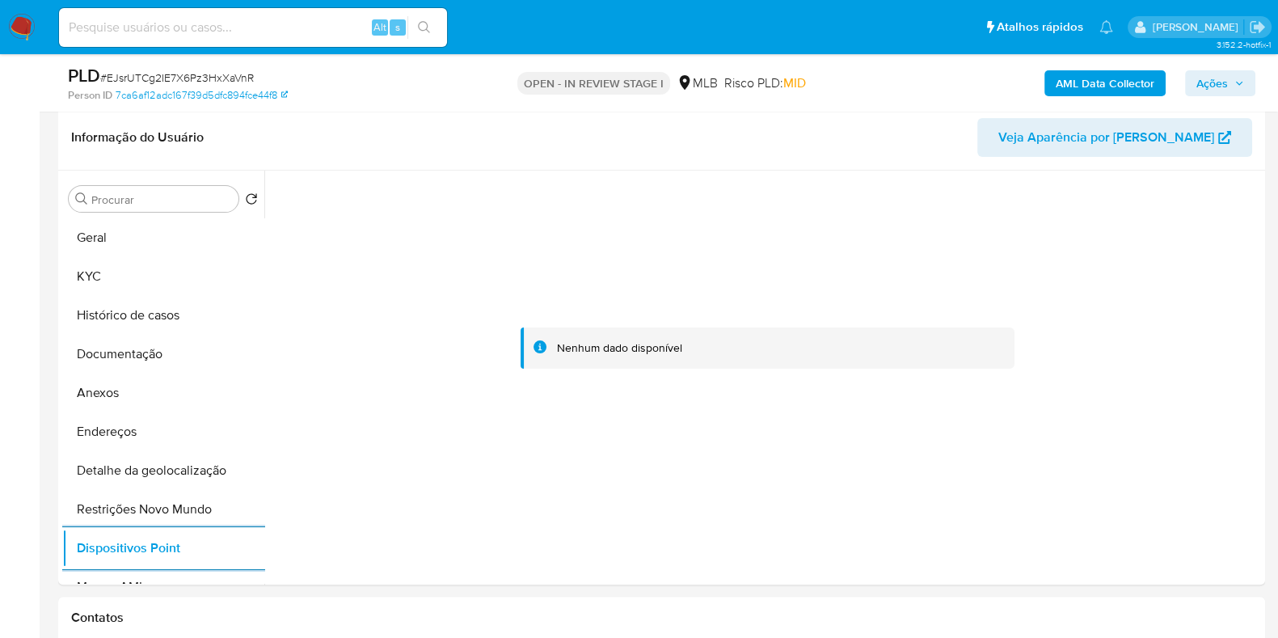
click at [1080, 83] on b "AML Data Collector" at bounding box center [1105, 83] width 99 height 26
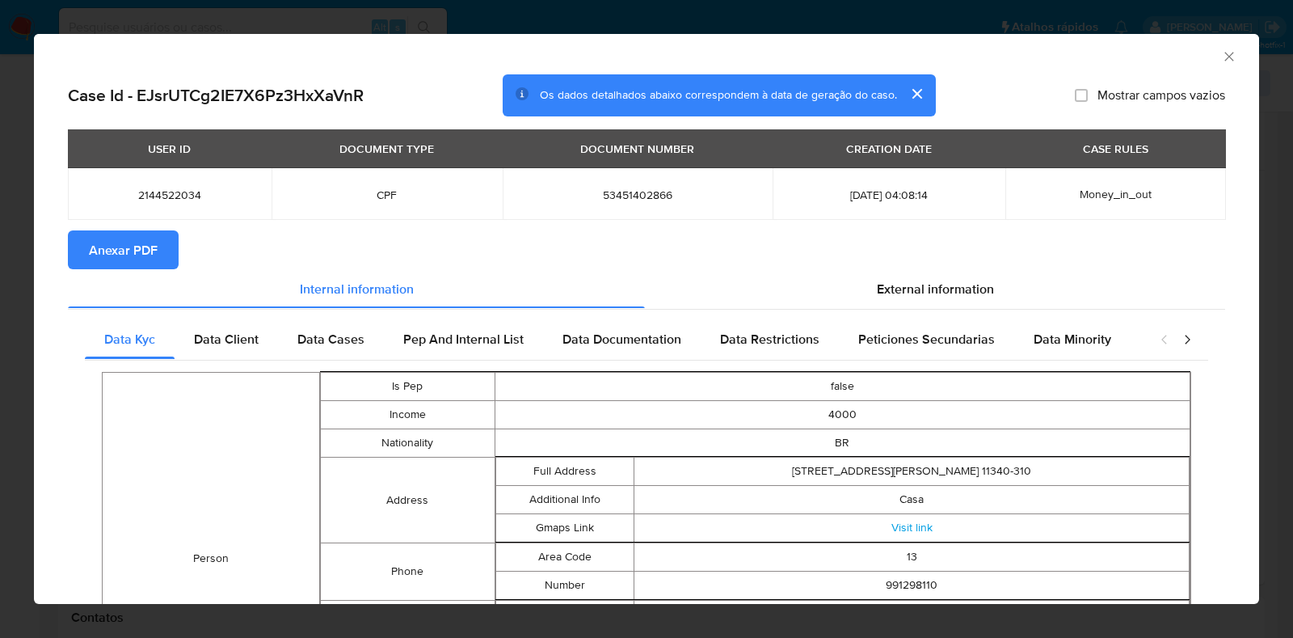
click at [132, 257] on span "Anexar PDF" at bounding box center [123, 250] width 69 height 36
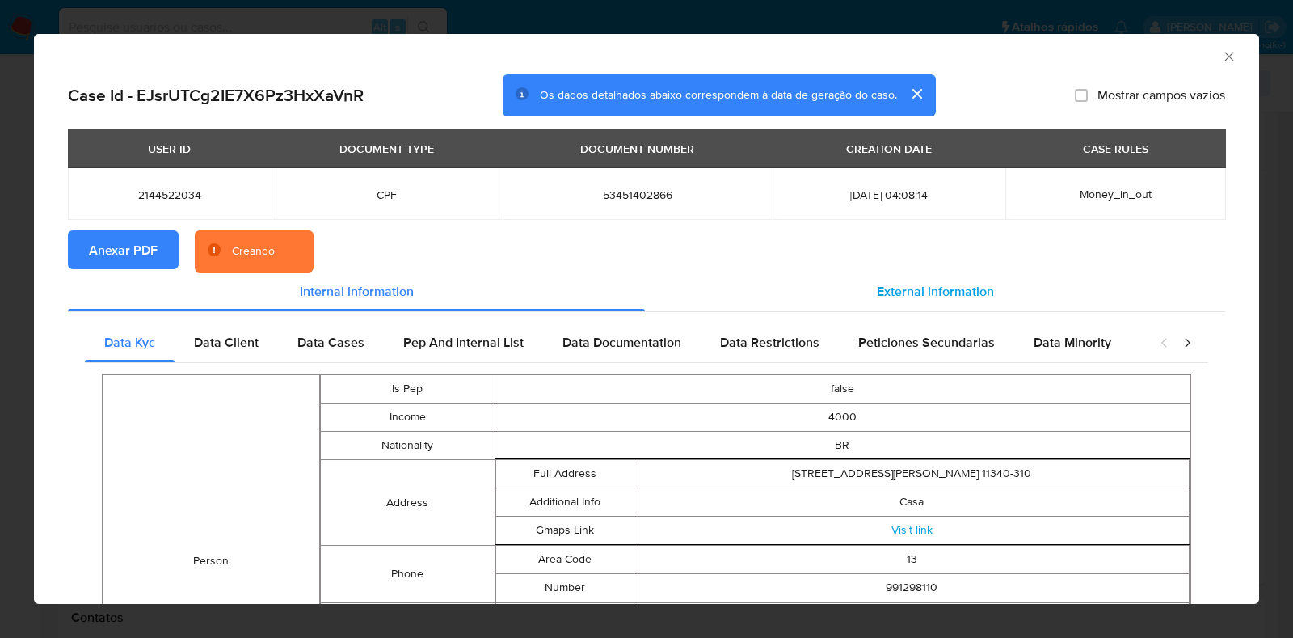
click at [926, 291] on span "External information" at bounding box center [935, 291] width 117 height 19
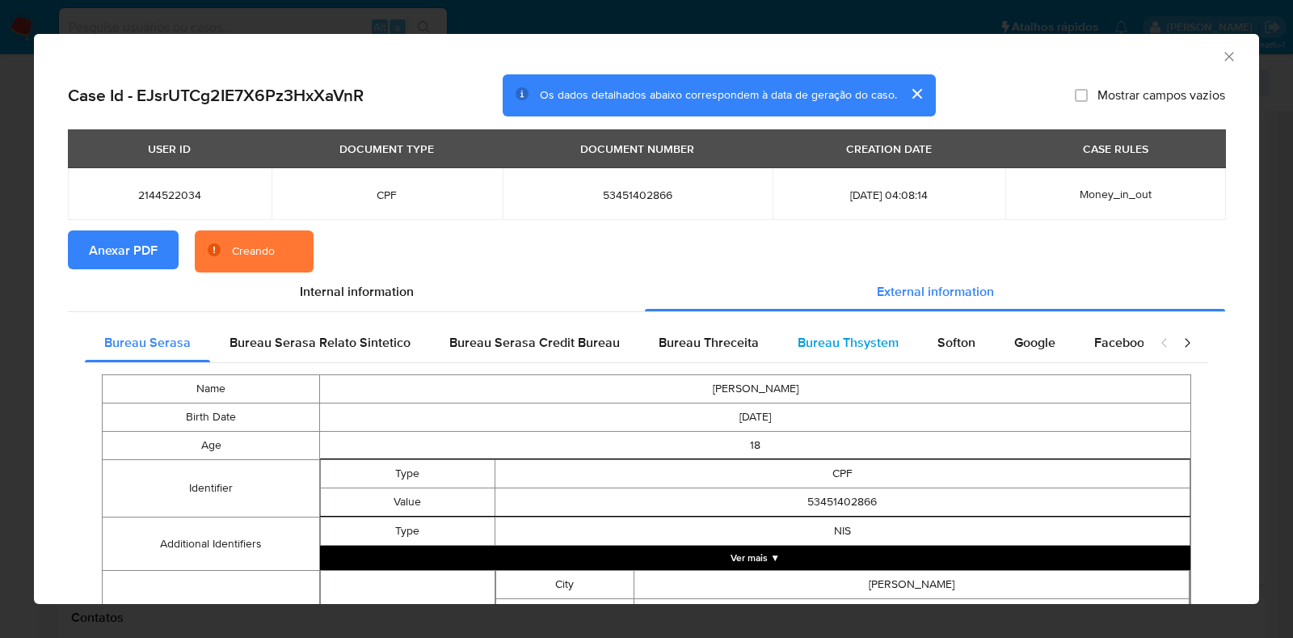
click at [852, 347] on span "Bureau Thsystem" at bounding box center [848, 342] width 101 height 19
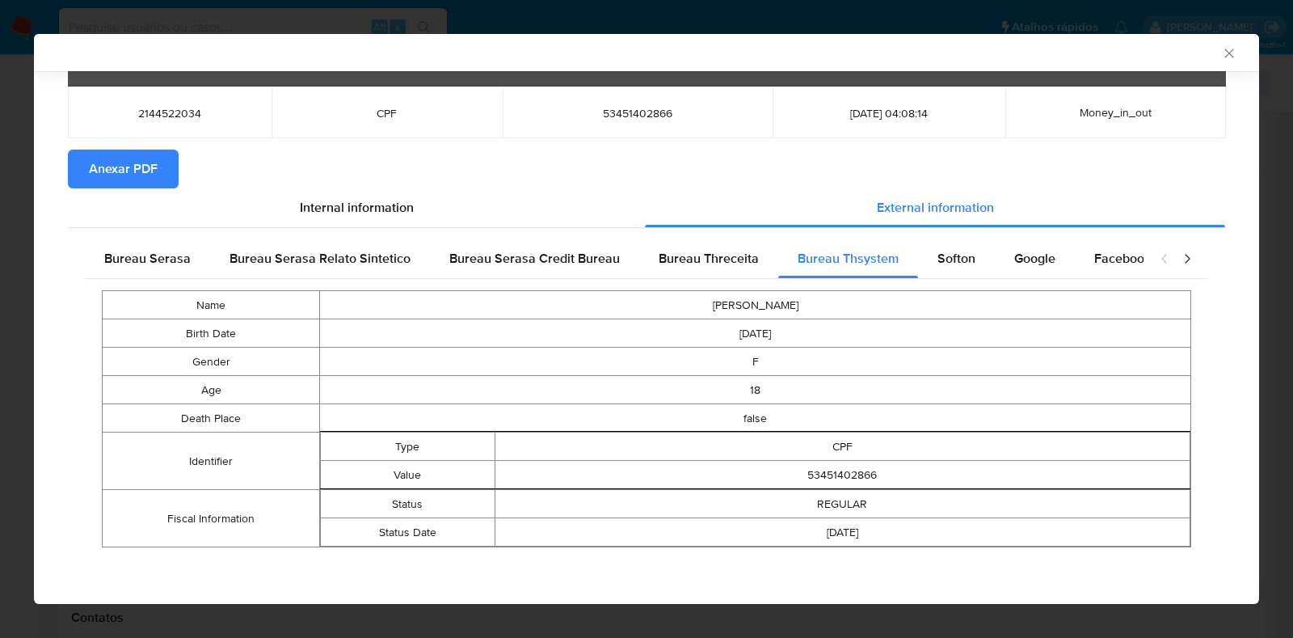
scroll to position [78, 0]
click at [1222, 48] on icon "Fechar a janela" at bounding box center [1230, 53] width 16 height 16
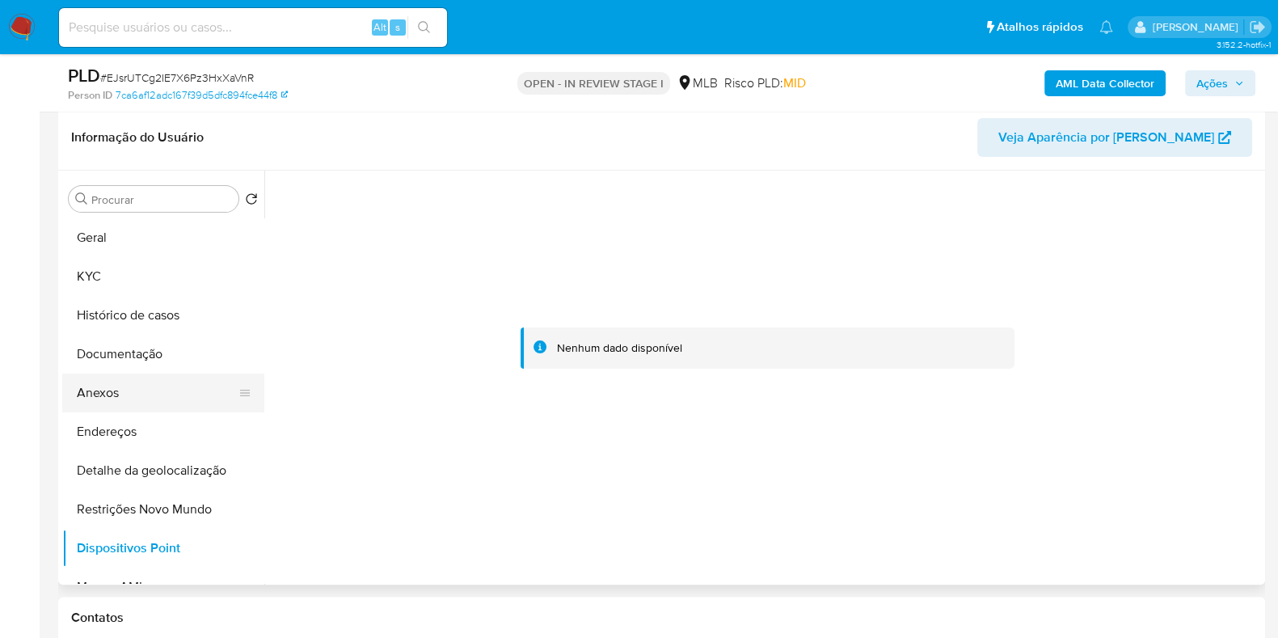
click at [155, 398] on button "Anexos" at bounding box center [156, 392] width 189 height 39
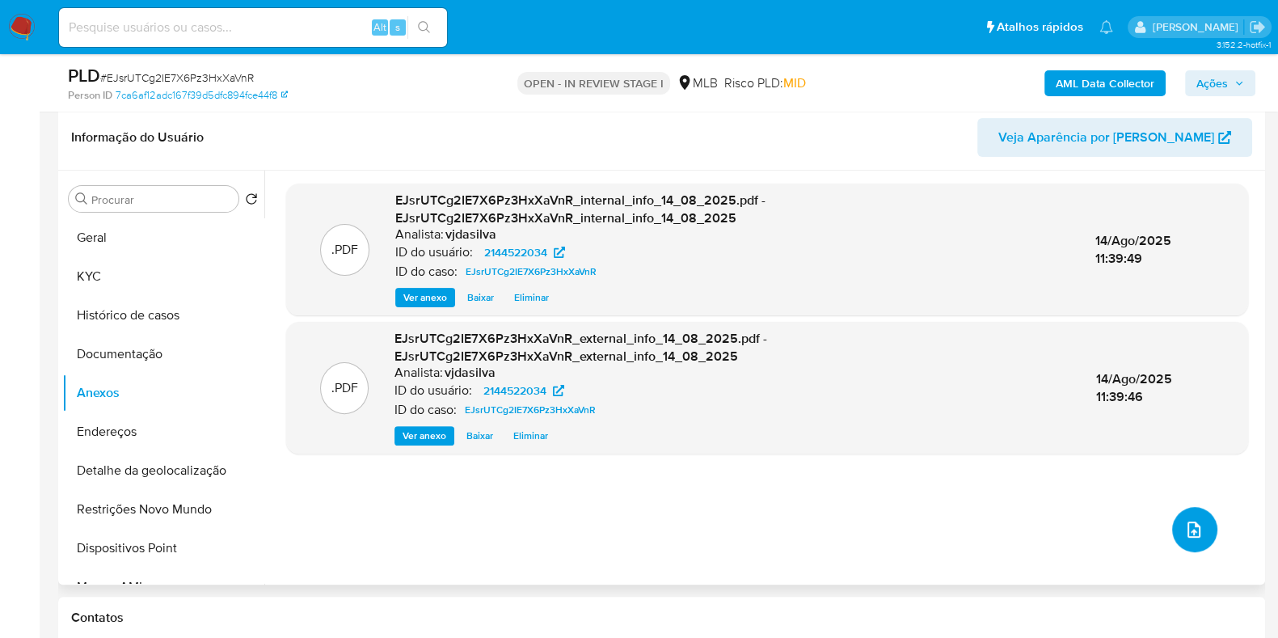
click at [1181, 516] on button "upload-file" at bounding box center [1194, 529] width 45 height 45
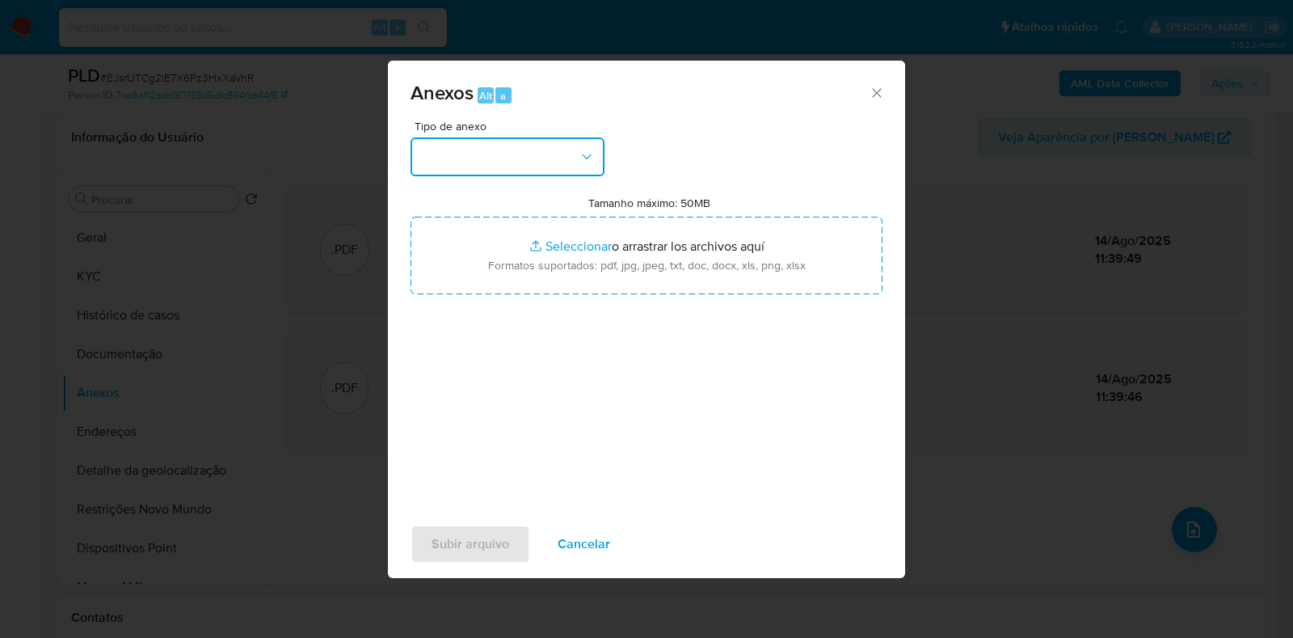
click at [586, 153] on icon "button" at bounding box center [587, 157] width 16 height 16
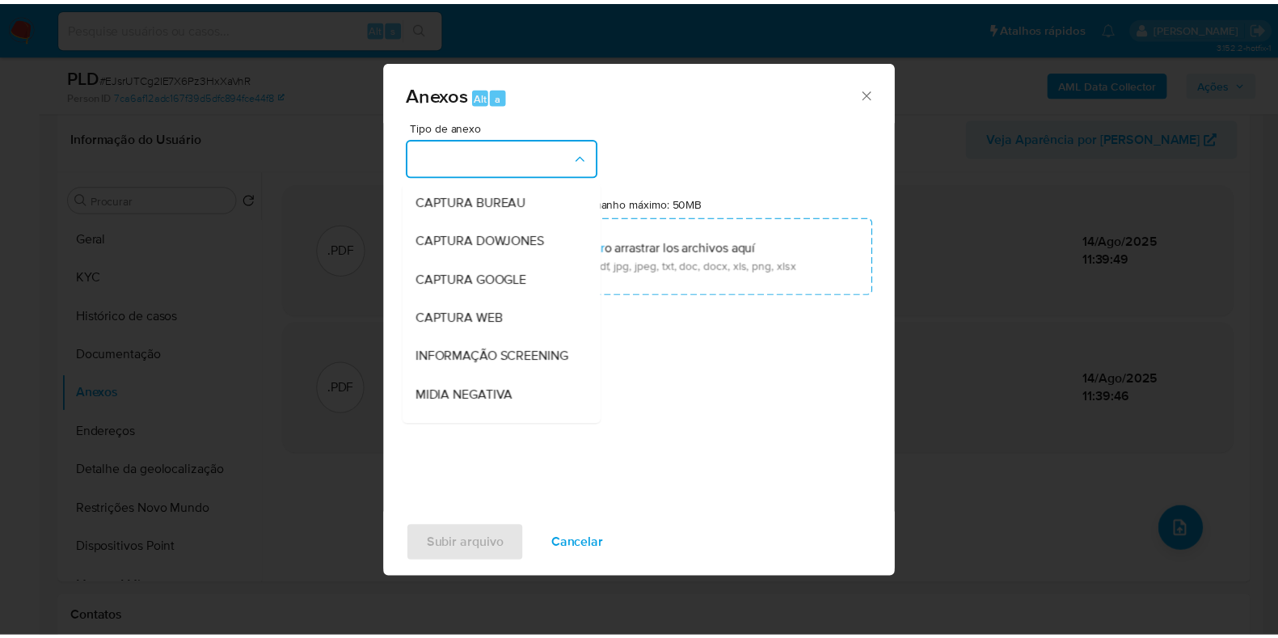
scroll to position [249, 0]
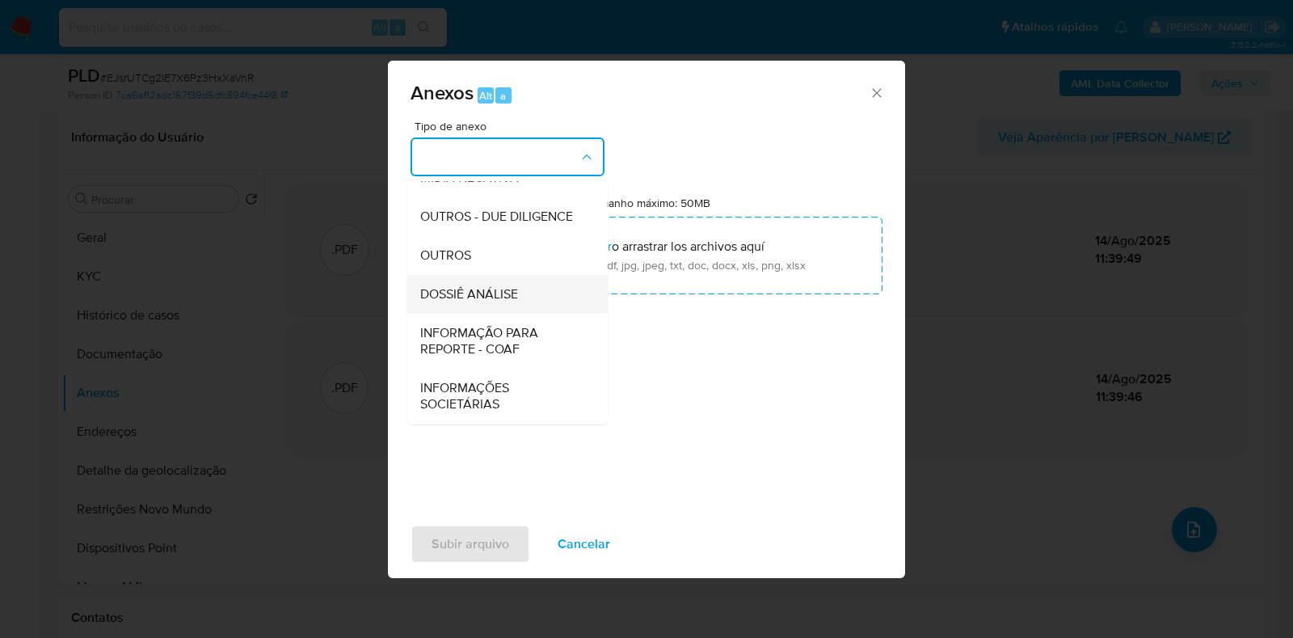
click at [525, 305] on div "DOSSIÊ ANÁLISE" at bounding box center [502, 294] width 165 height 39
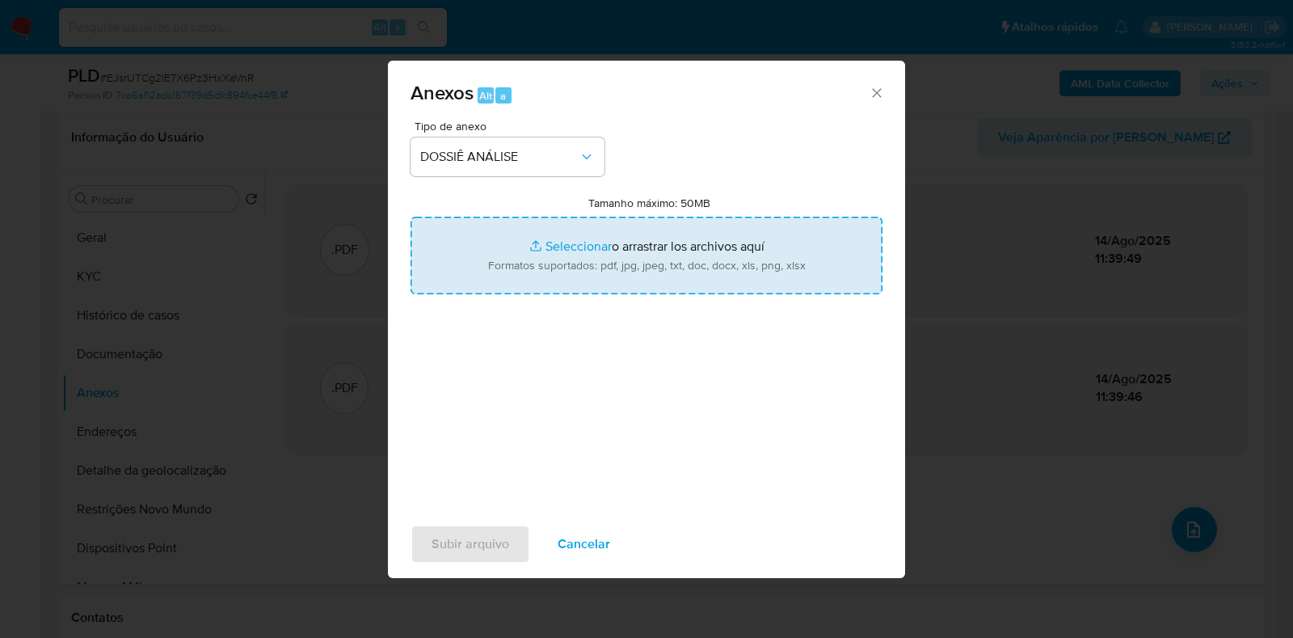
type input "C:\fakepath\SAR - XXXX - CPF 53451402866 - RAPHAELLA DE SOUZA MONTEIRO (1).pdf"
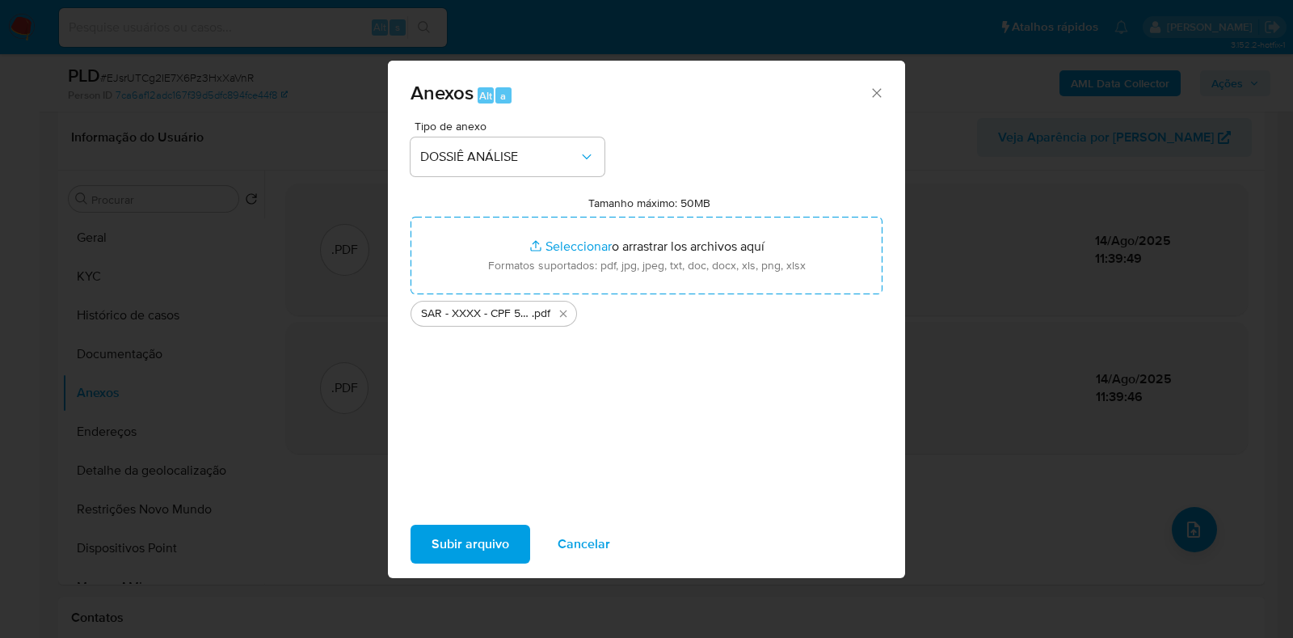
click at [487, 542] on span "Subir arquivo" at bounding box center [471, 544] width 78 height 36
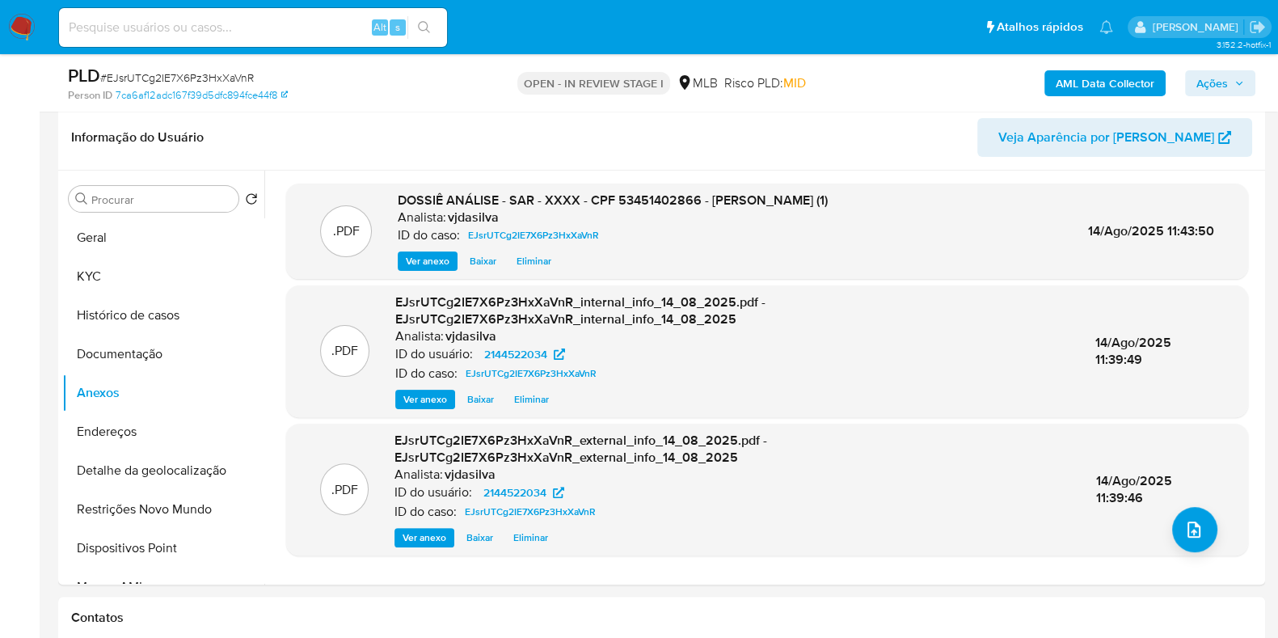
click at [1217, 91] on span "Ações" at bounding box center [1212, 83] width 32 height 26
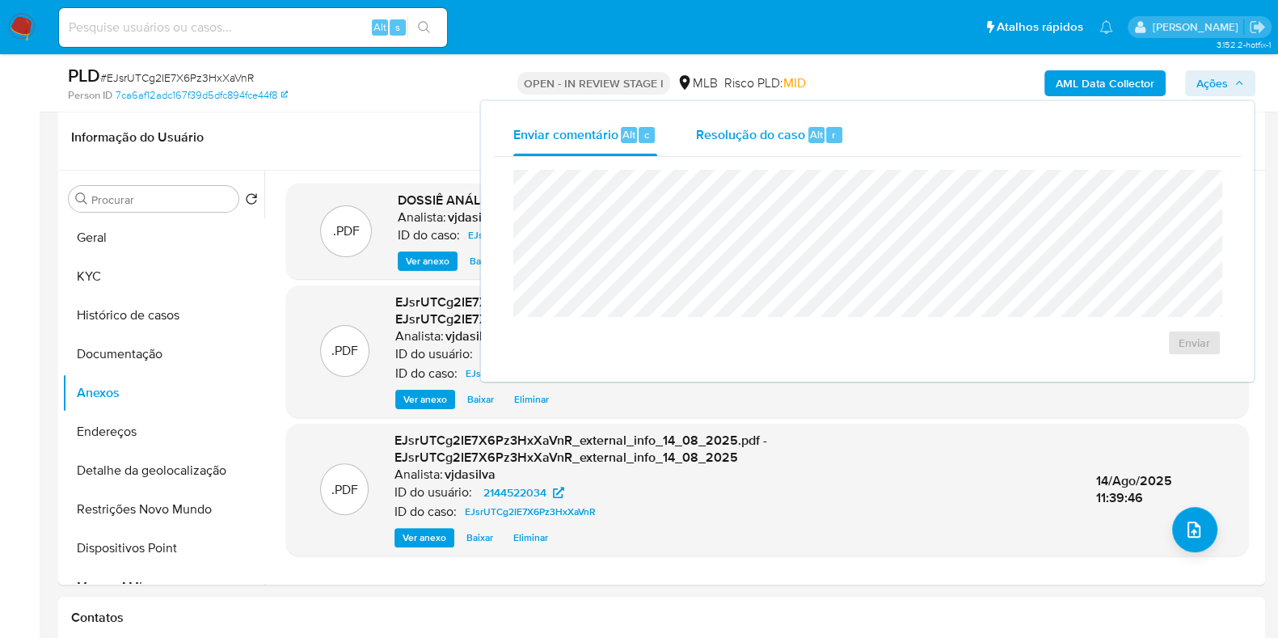
click at [744, 138] on span "Resolução do caso" at bounding box center [750, 133] width 109 height 19
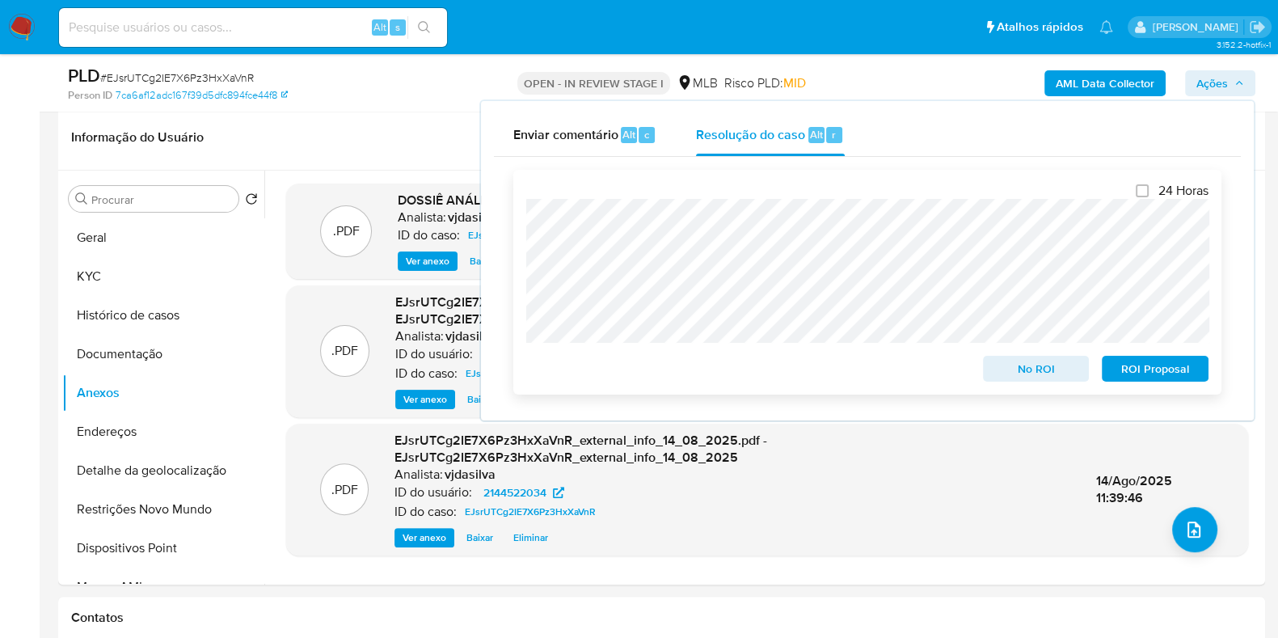
click at [1137, 373] on span "ROI Proposal" at bounding box center [1155, 368] width 84 height 23
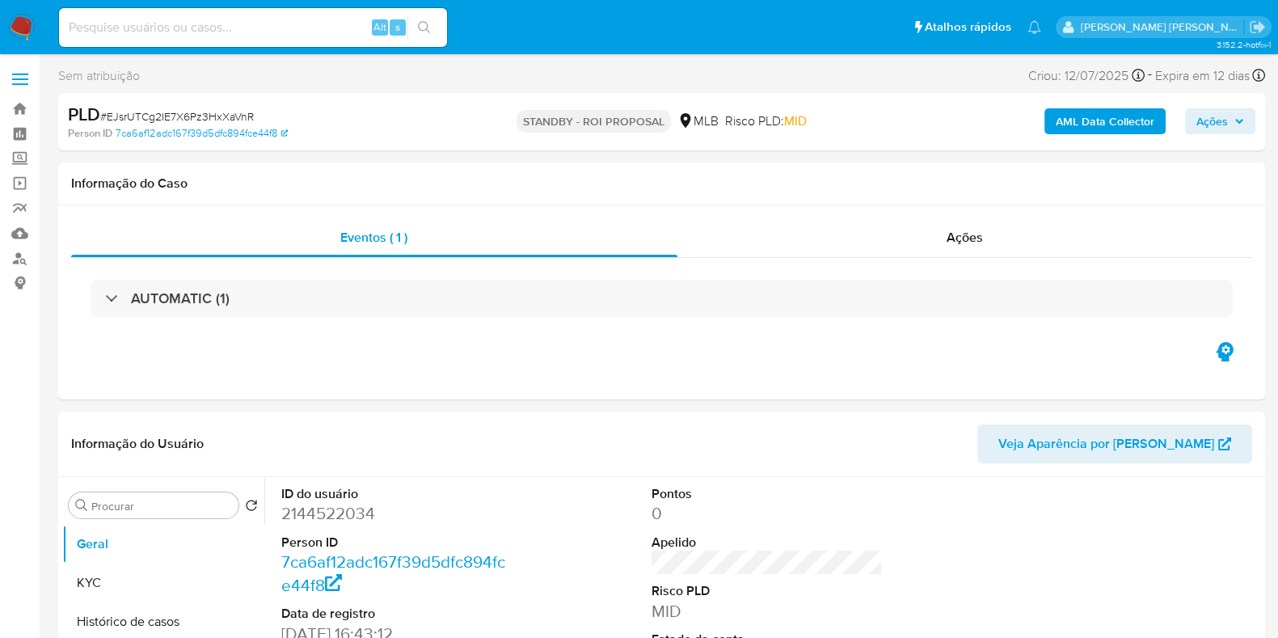
select select "10"
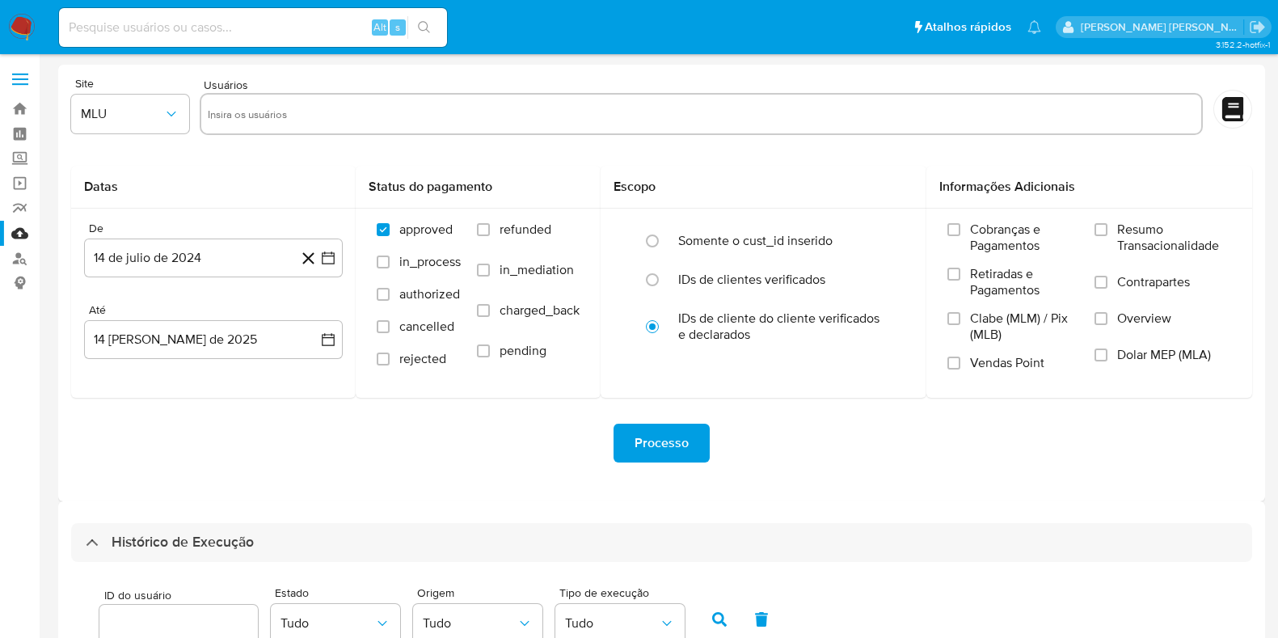
select select "10"
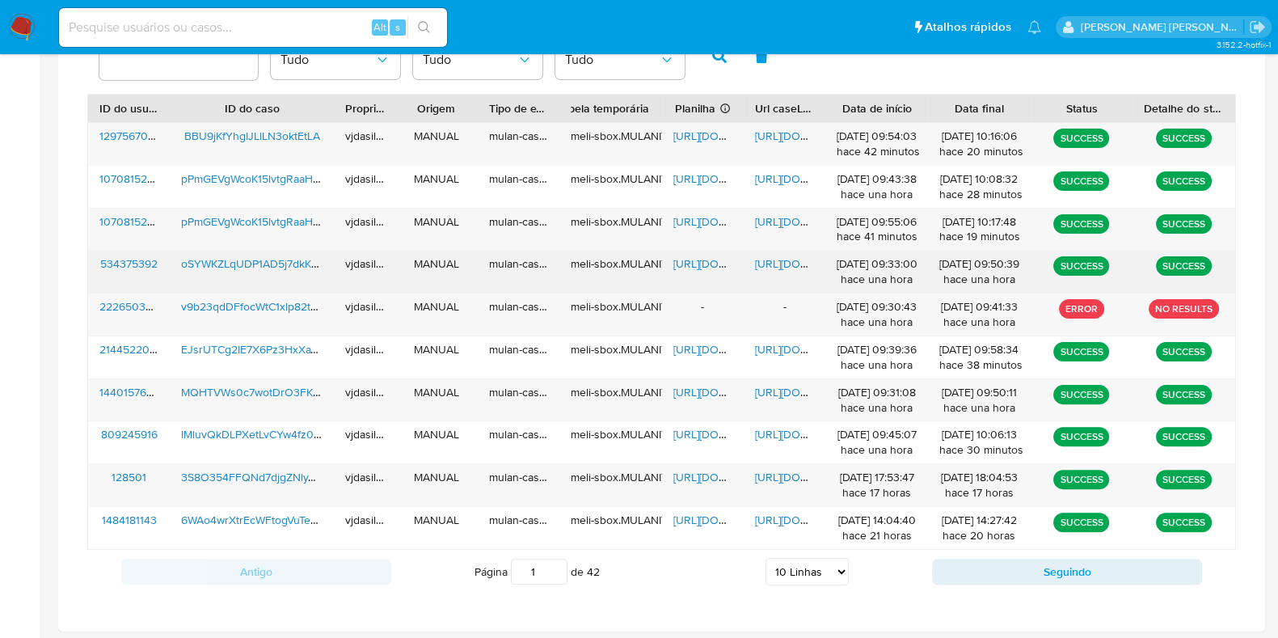
click at [783, 260] on span "[URL][DOMAIN_NAME]" at bounding box center [811, 263] width 112 height 16
click at [695, 261] on span "https://docs.google.com/spreadsheets/d/1ifSjIVwi0GJYPYPvVdrhJZqrN8OUZ55d9KBg6JS…" at bounding box center [729, 263] width 112 height 16
click at [255, 256] on span "oSYWKZLqUDP1AD5j7dkKBtEa" at bounding box center [257, 263] width 153 height 16
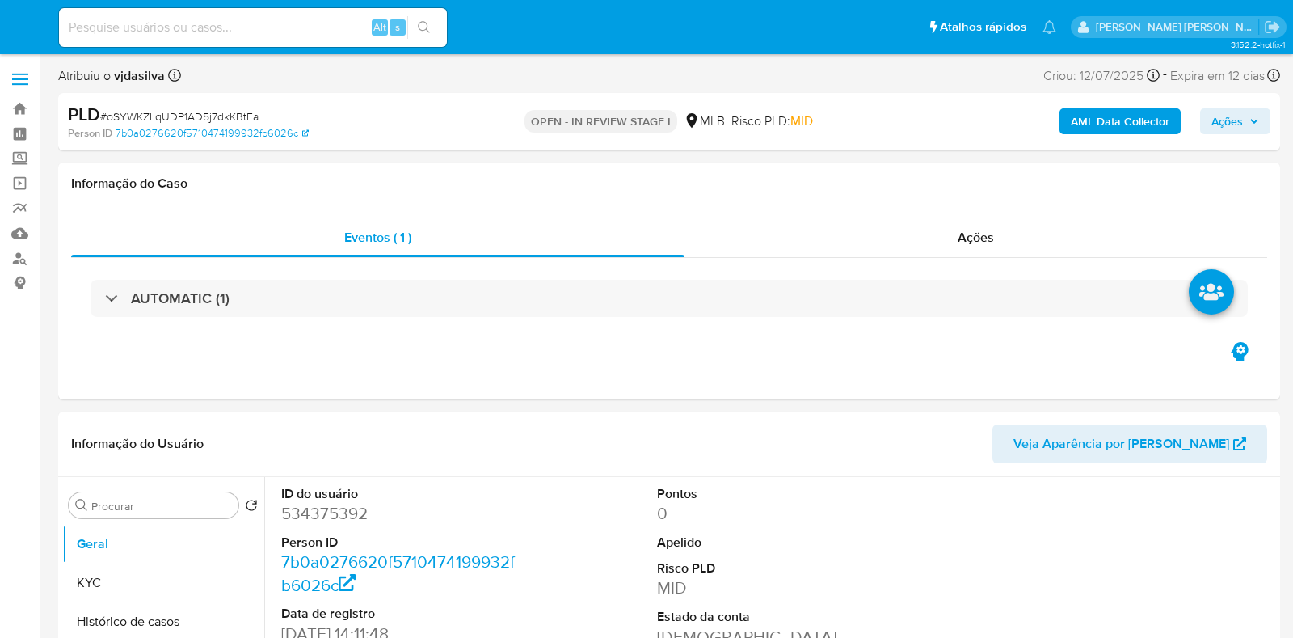
select select "10"
